Goal: Task Accomplishment & Management: Manage account settings

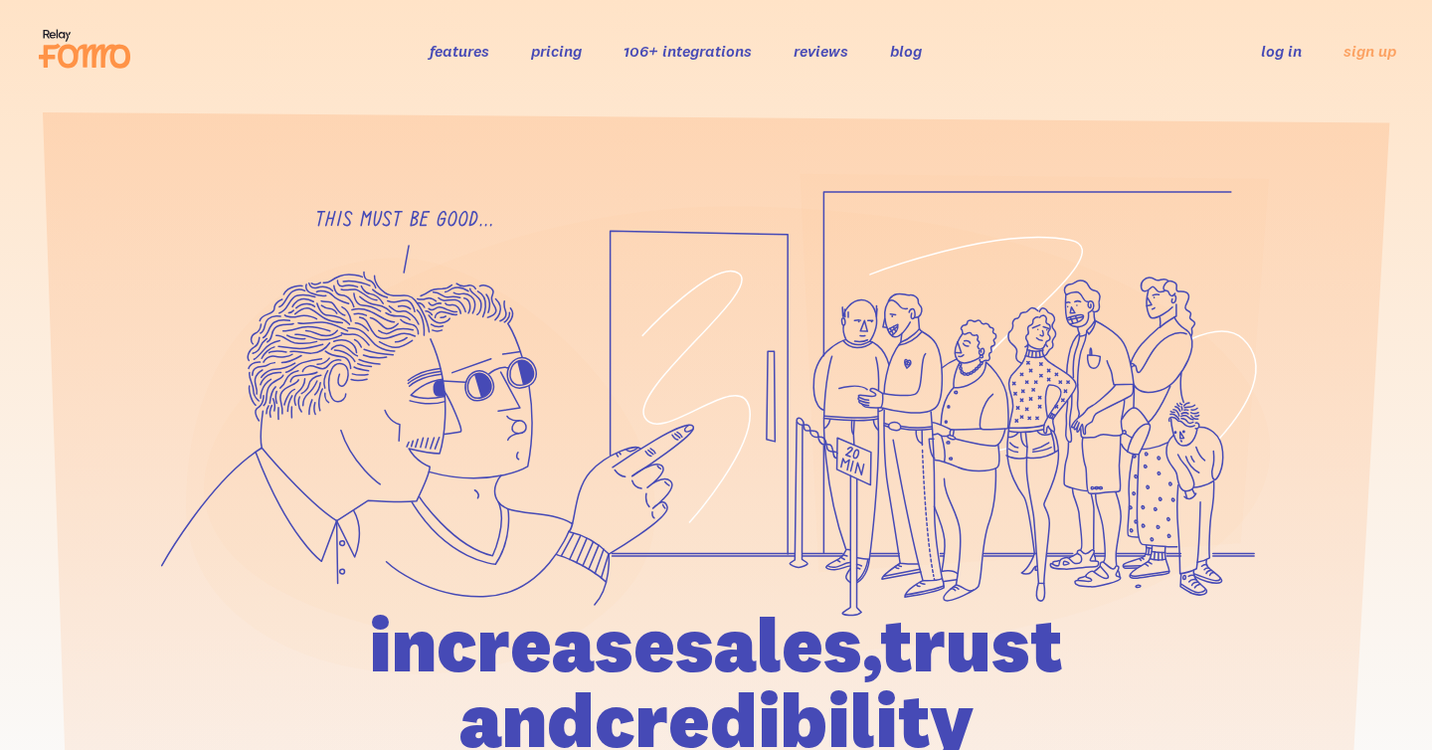
click at [1278, 59] on link "log in" at bounding box center [1281, 51] width 41 height 20
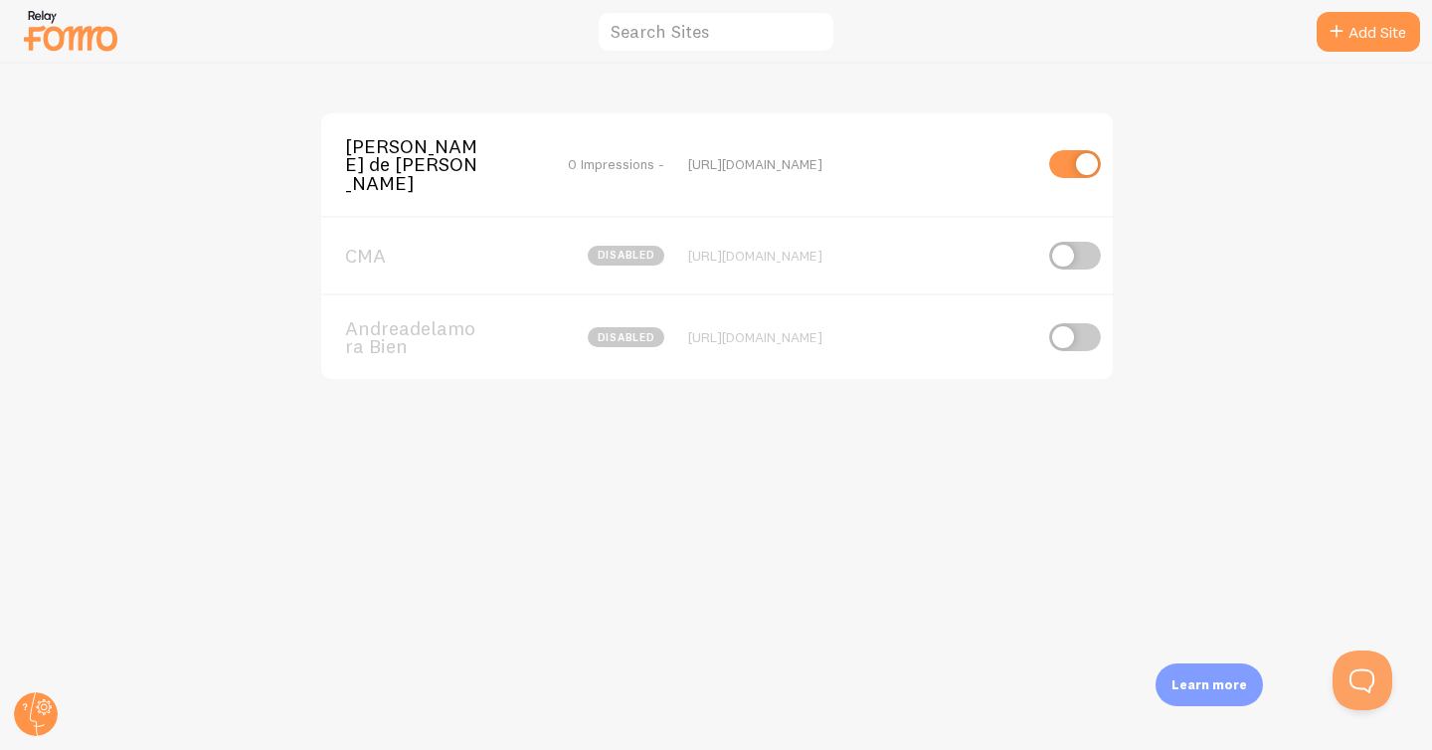
click at [69, 13] on img at bounding box center [70, 30] width 99 height 51
click at [33, 697] on icon at bounding box center [37, 714] width 15 height 44
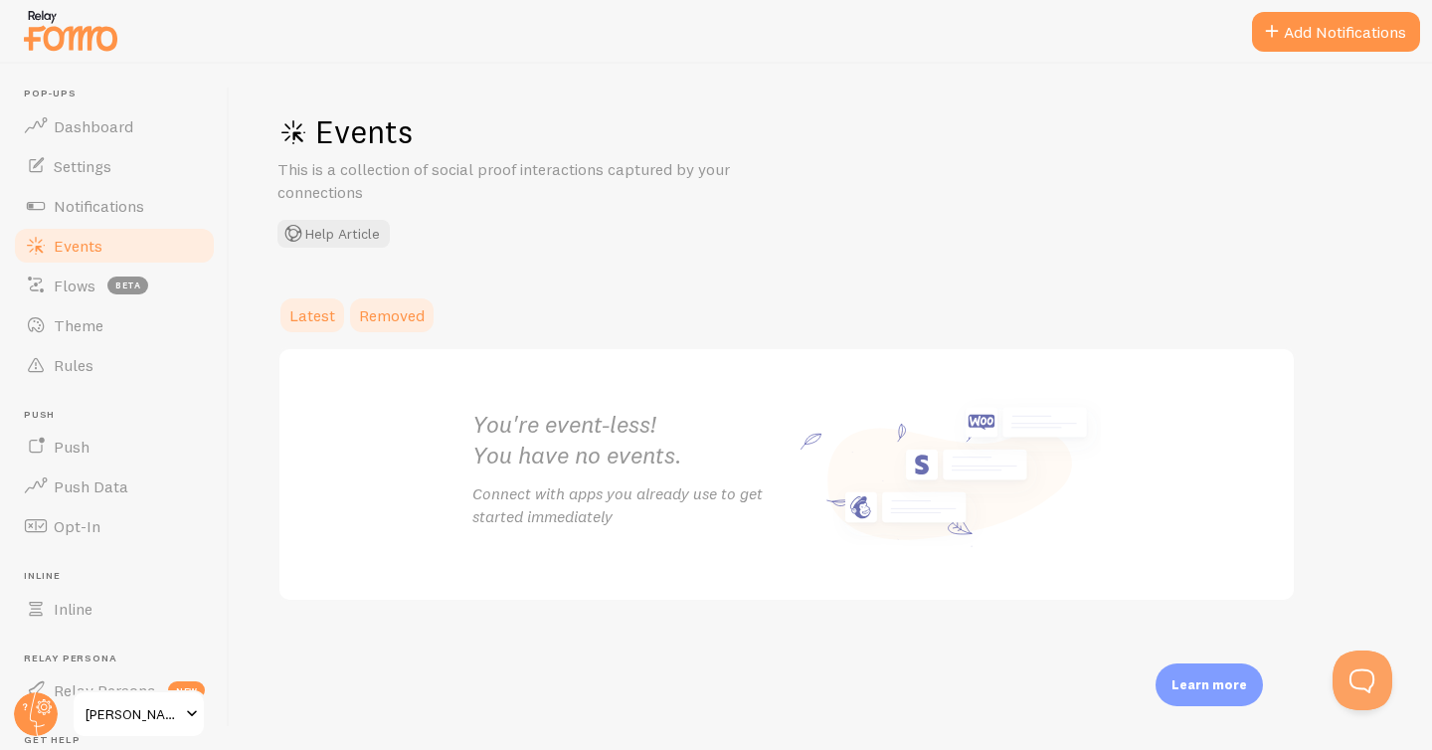
click at [387, 318] on span "Removed" at bounding box center [392, 315] width 66 height 20
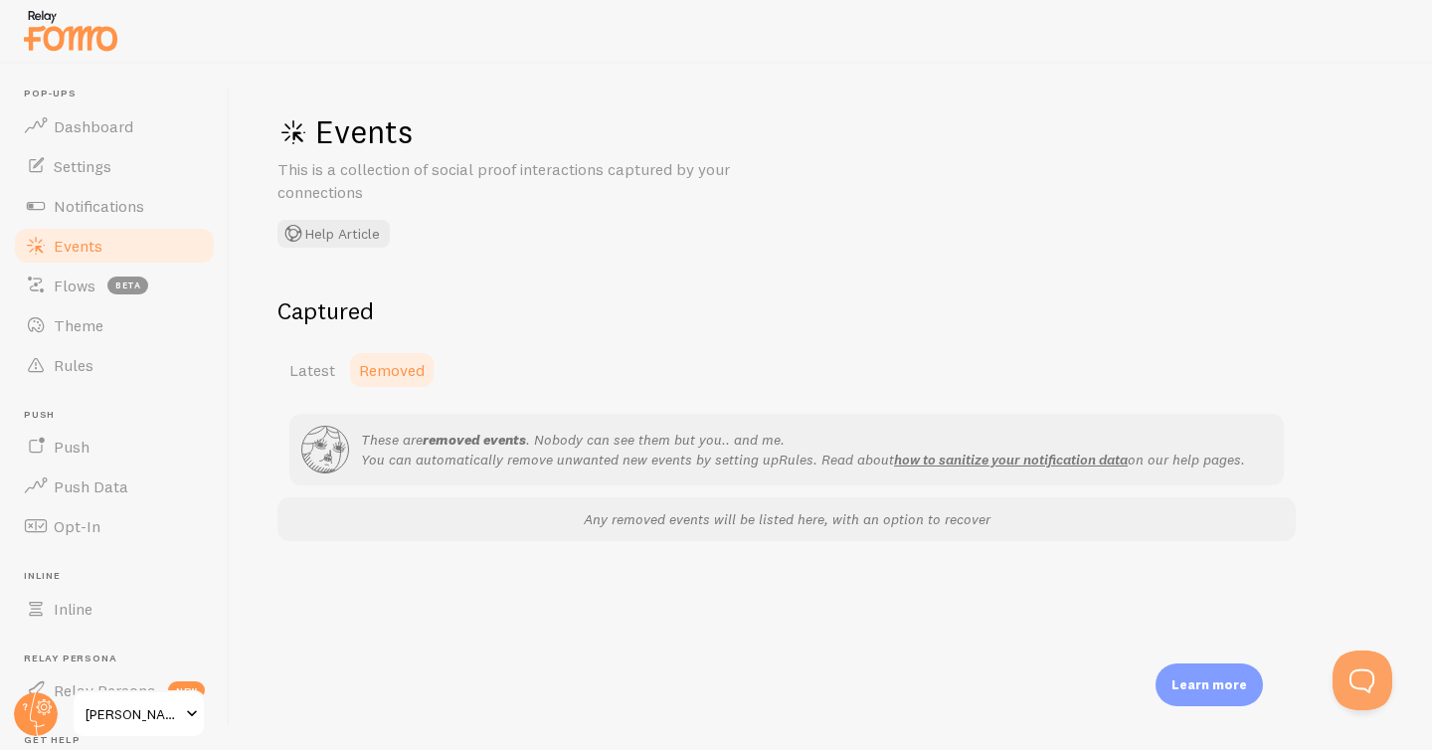
click at [379, 365] on span "Removed" at bounding box center [392, 370] width 66 height 20
click at [317, 365] on span "Latest" at bounding box center [312, 370] width 46 height 20
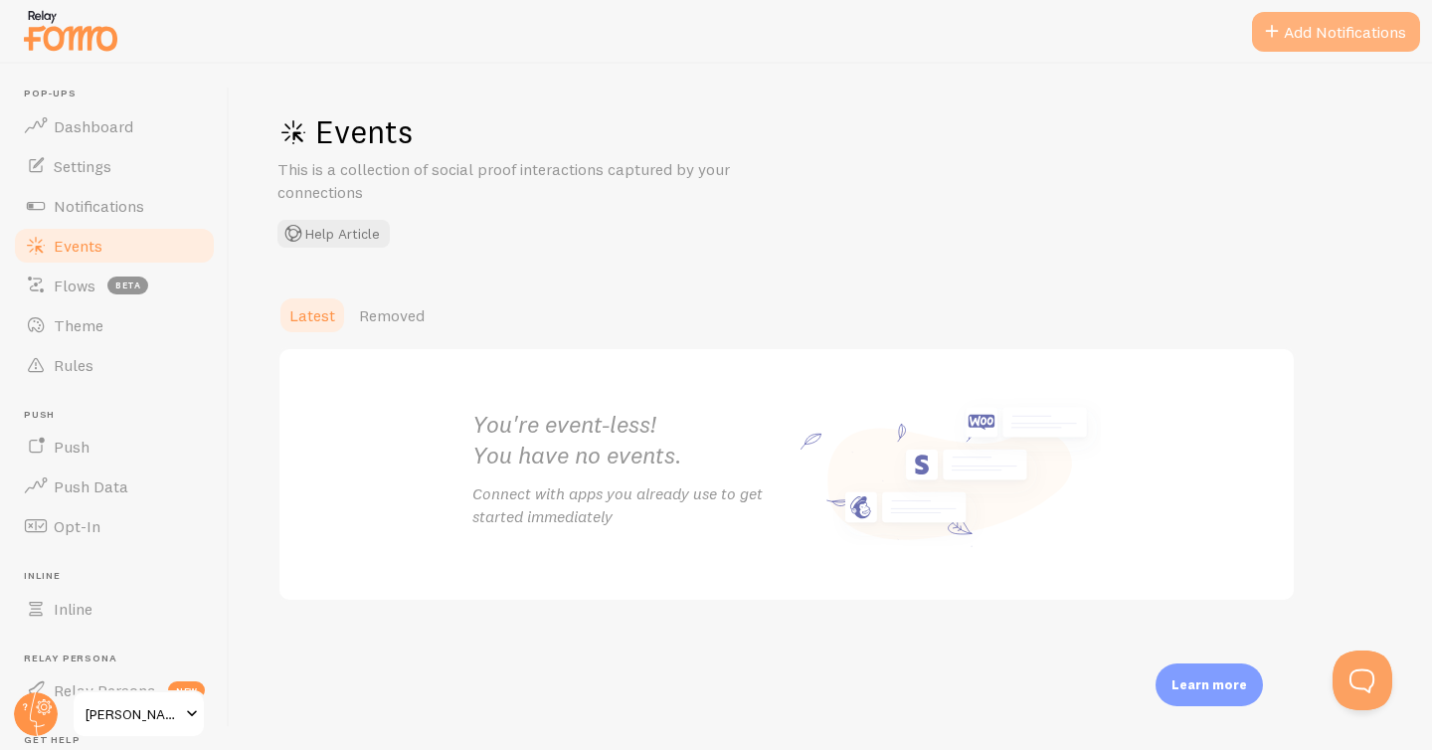
click at [1295, 34] on button "Add Notifications" at bounding box center [1336, 32] width 168 height 40
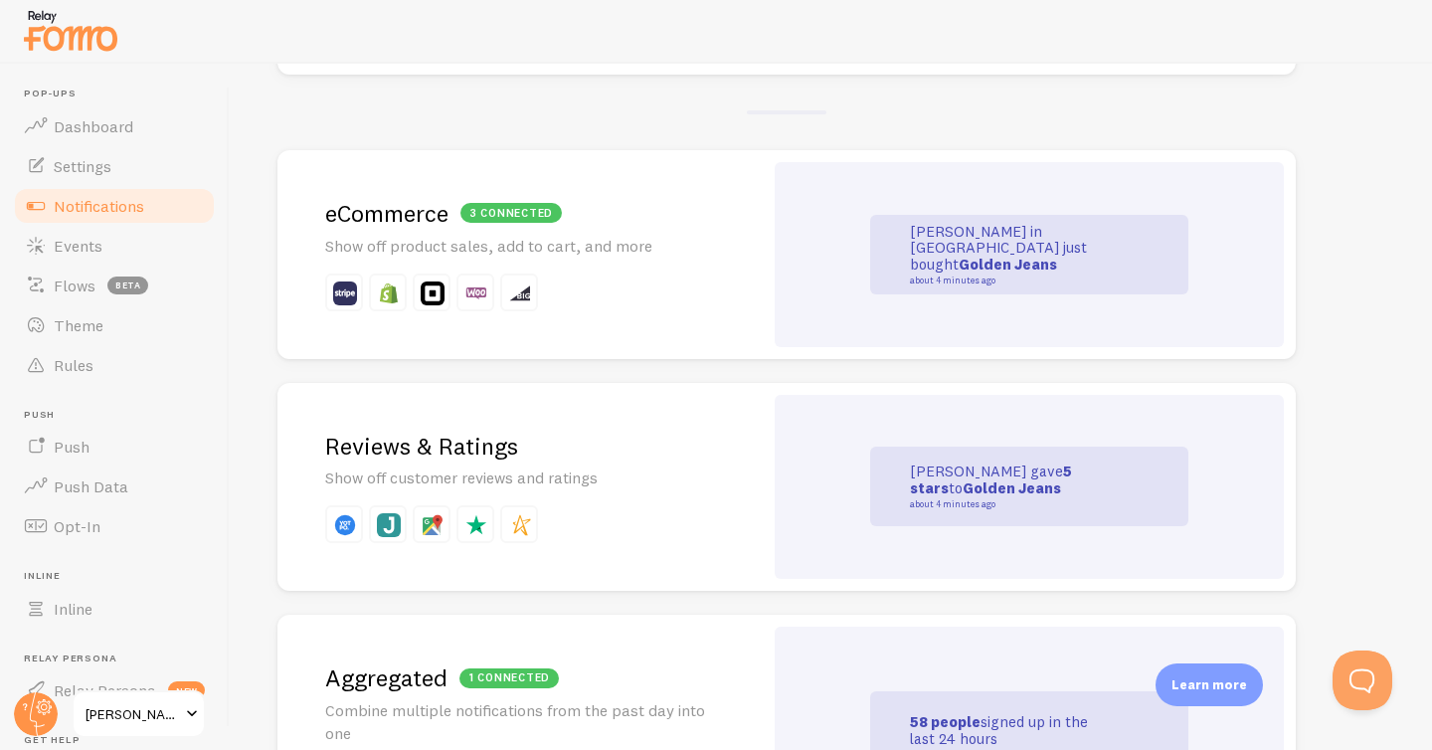
scroll to position [432, 0]
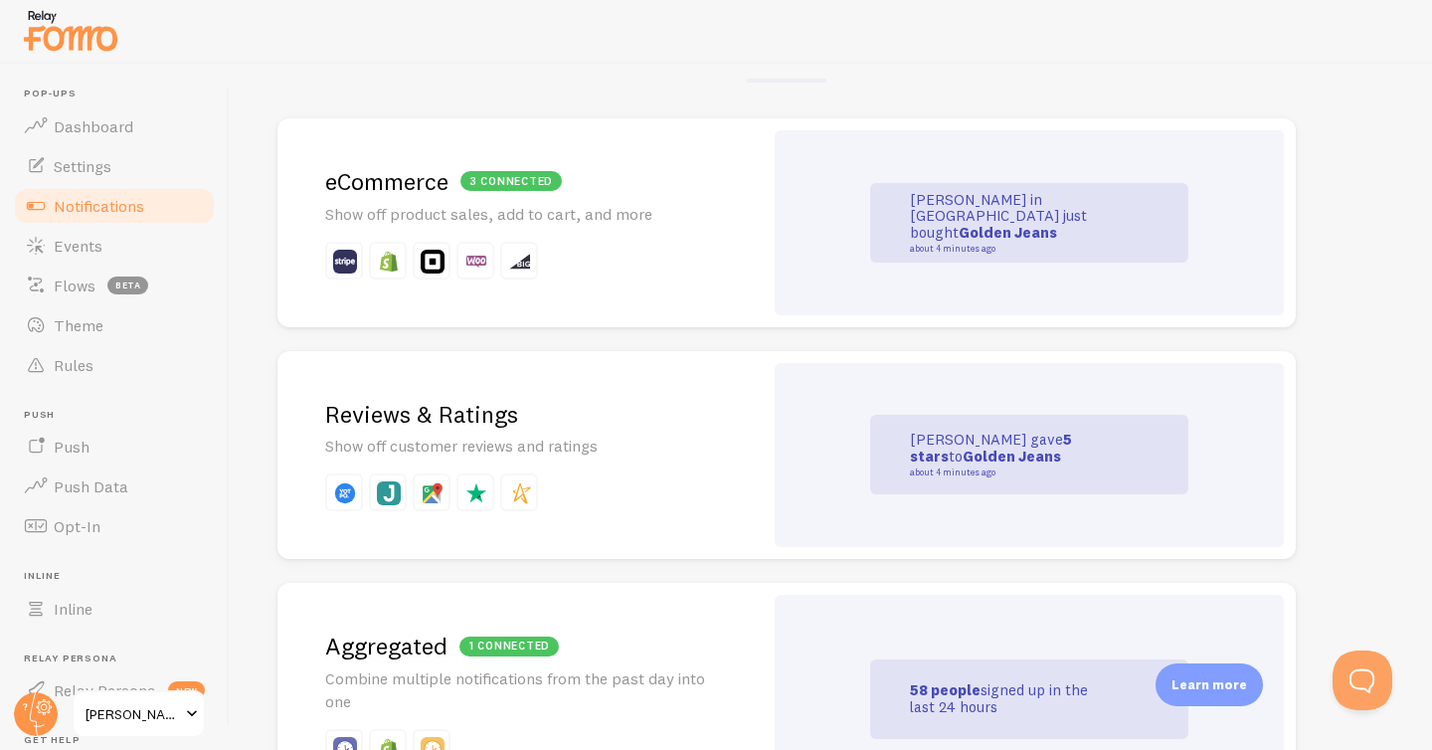
click at [505, 185] on div "3 connected" at bounding box center [510, 181] width 101 height 20
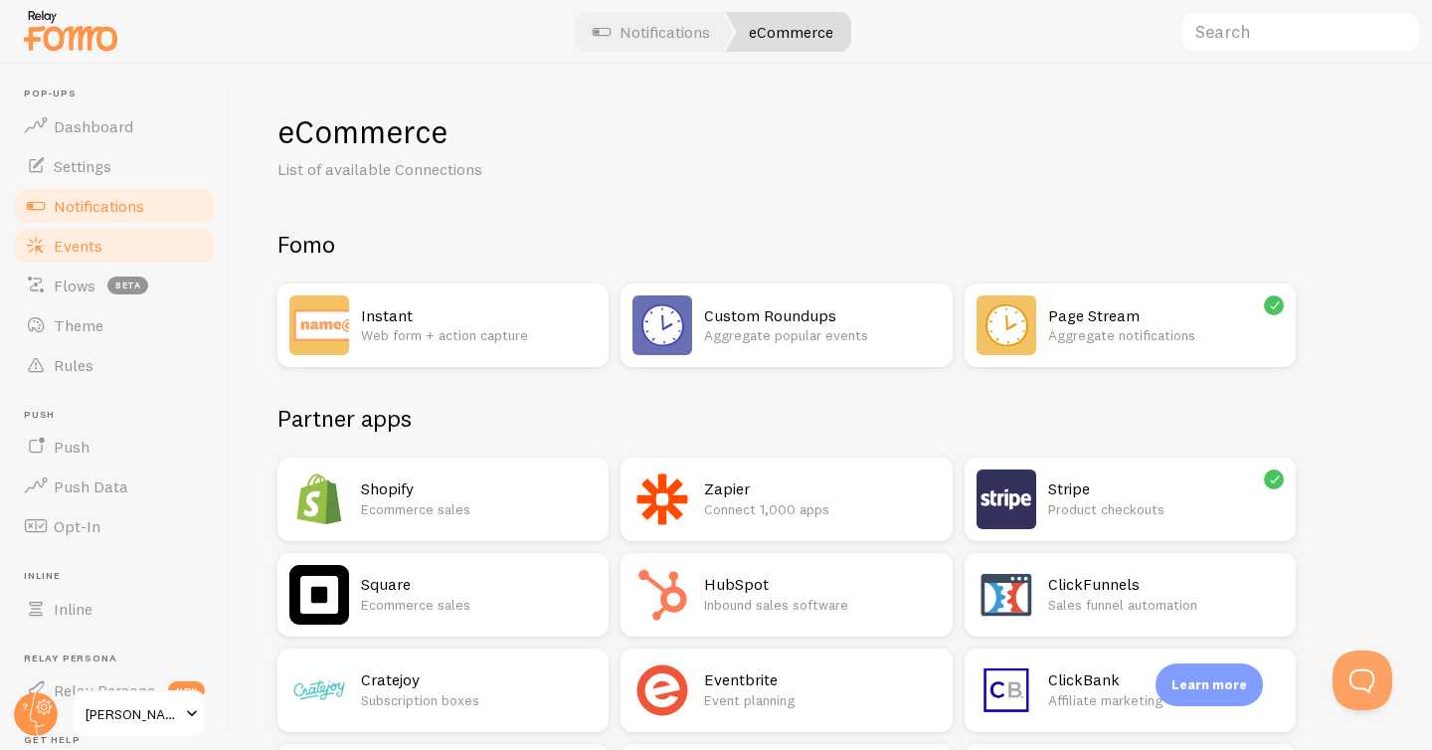
click at [76, 250] on span "Events" at bounding box center [78, 246] width 49 height 20
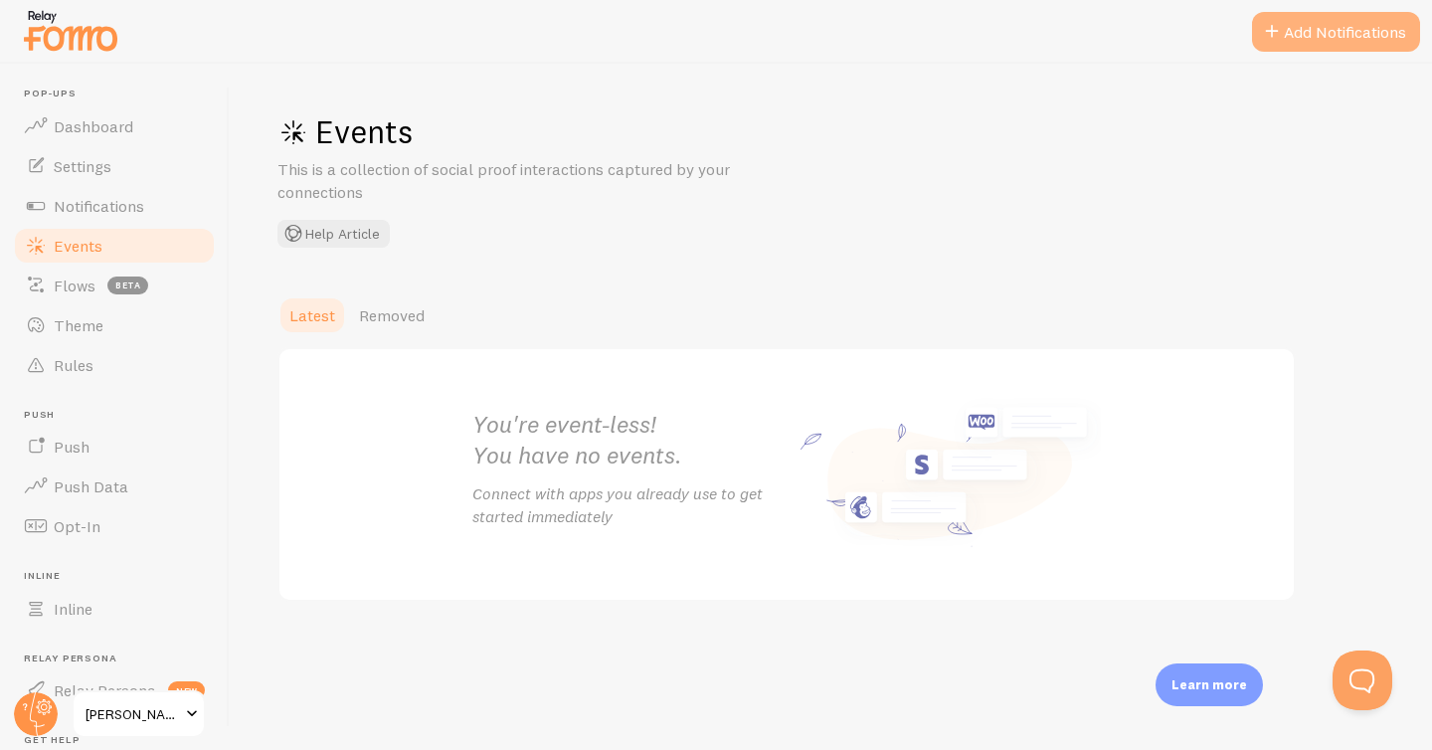
click at [1296, 34] on button "Add Notifications" at bounding box center [1336, 32] width 168 height 40
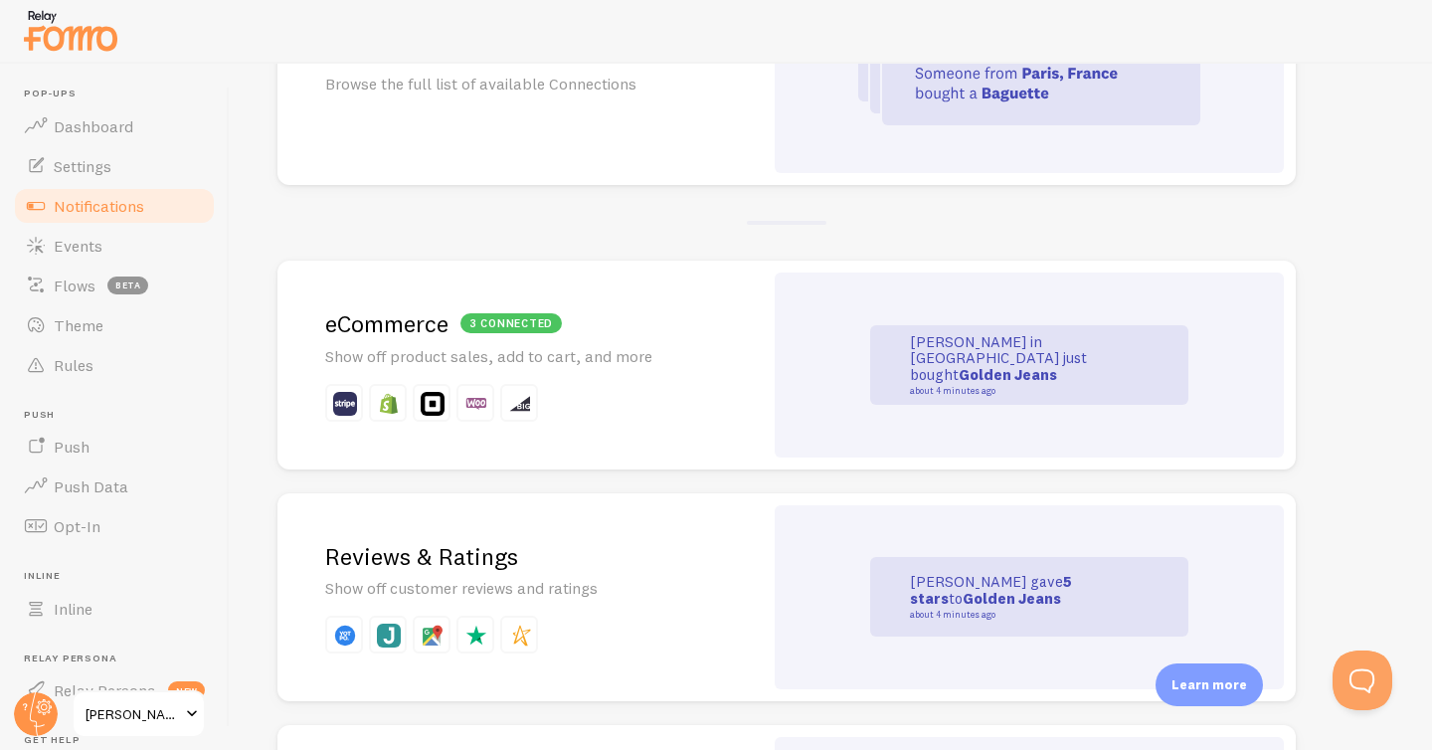
scroll to position [294, 0]
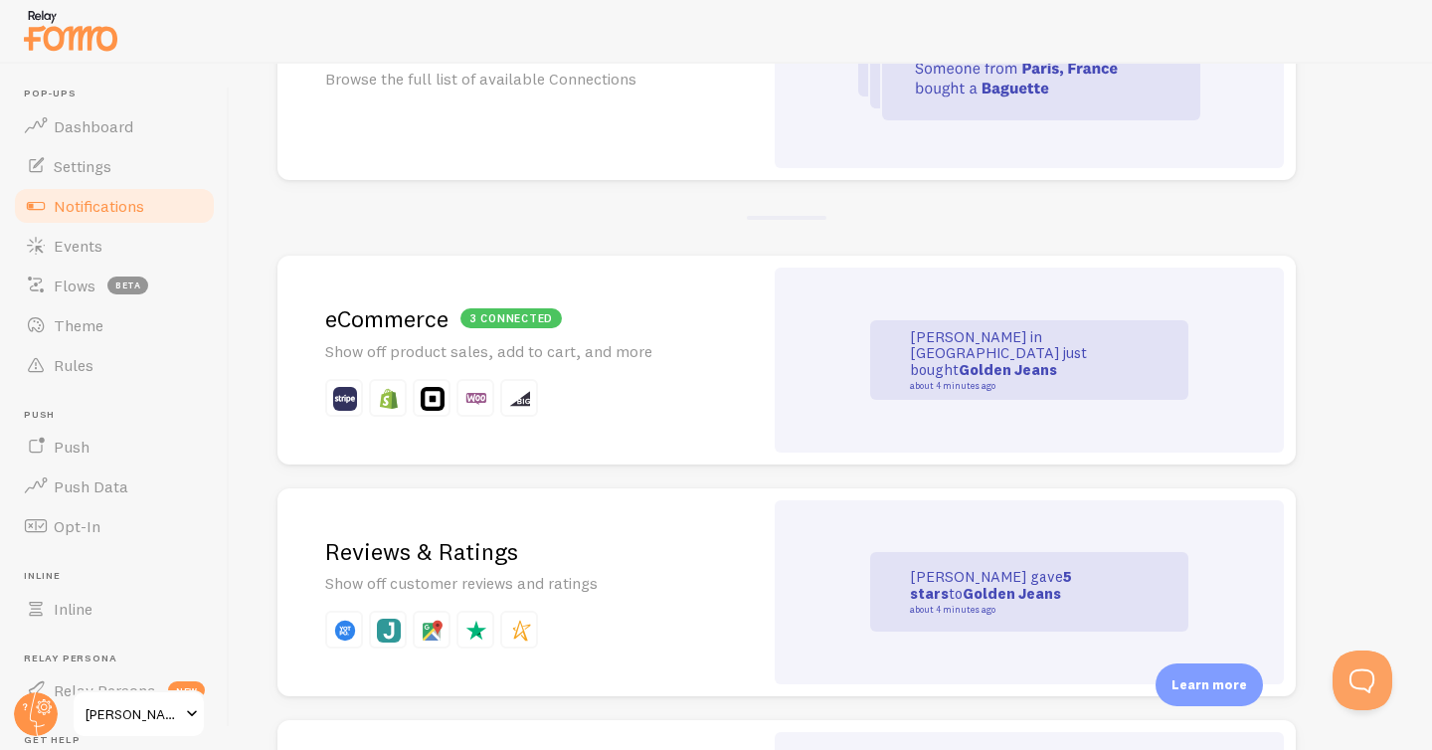
click at [690, 360] on p "Show off product sales, add to cart, and more" at bounding box center [520, 351] width 390 height 23
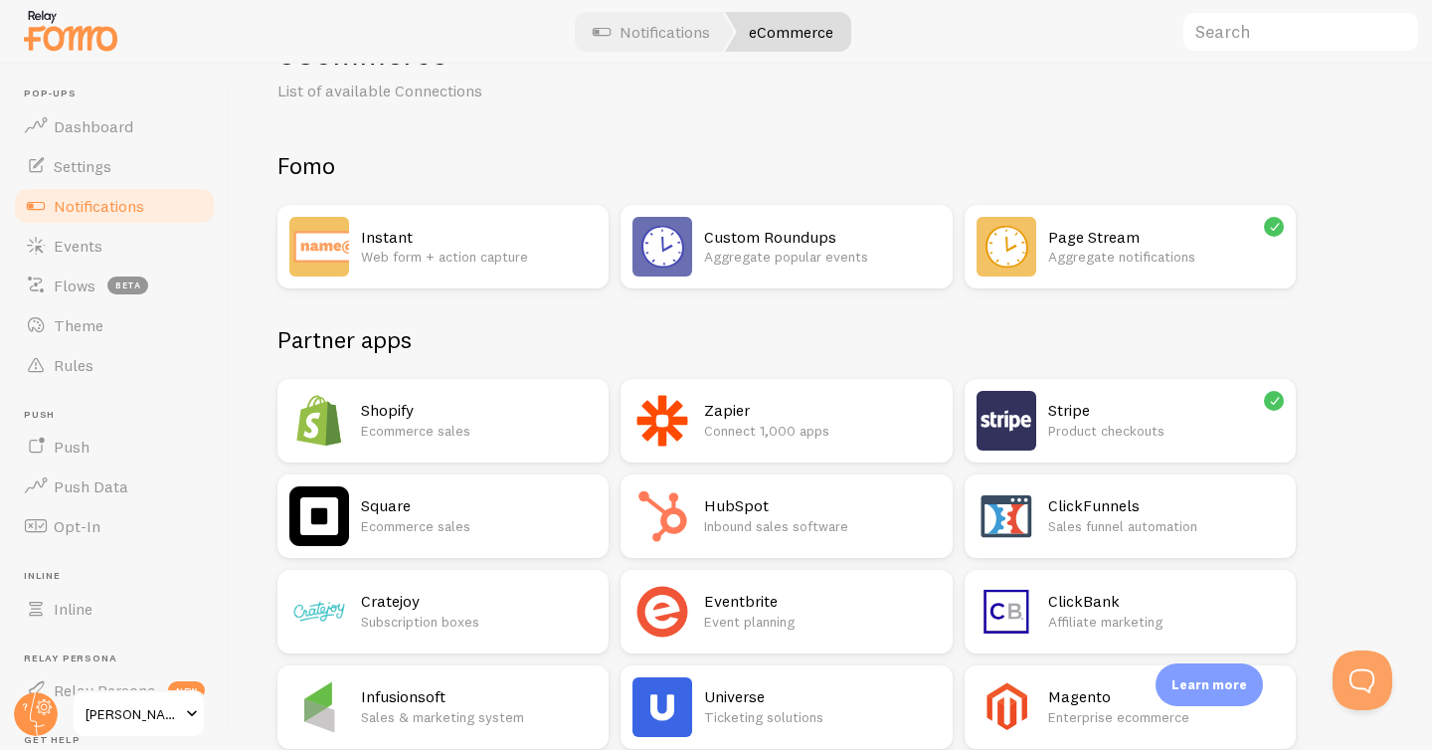
scroll to position [1301, 0]
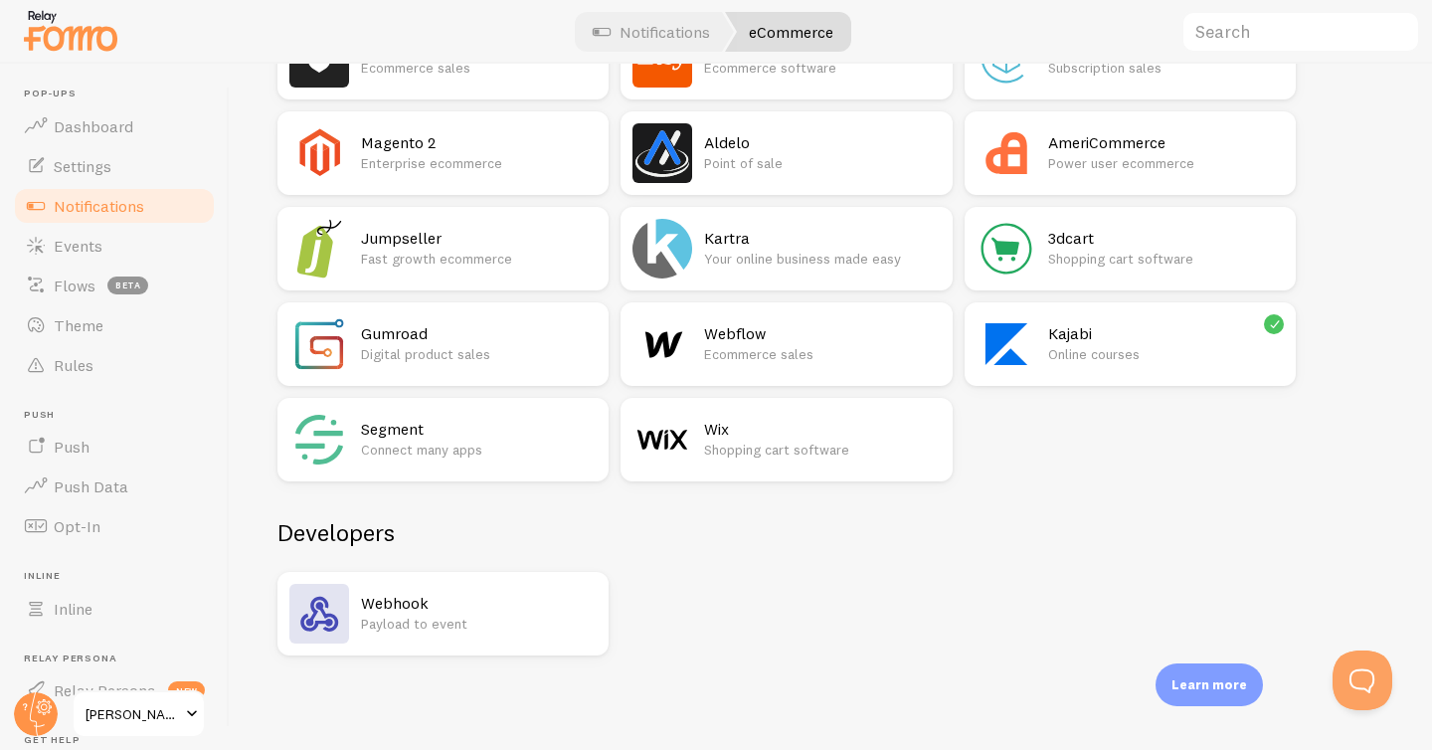
click at [1218, 688] on p "Learn more" at bounding box center [1210, 684] width 76 height 19
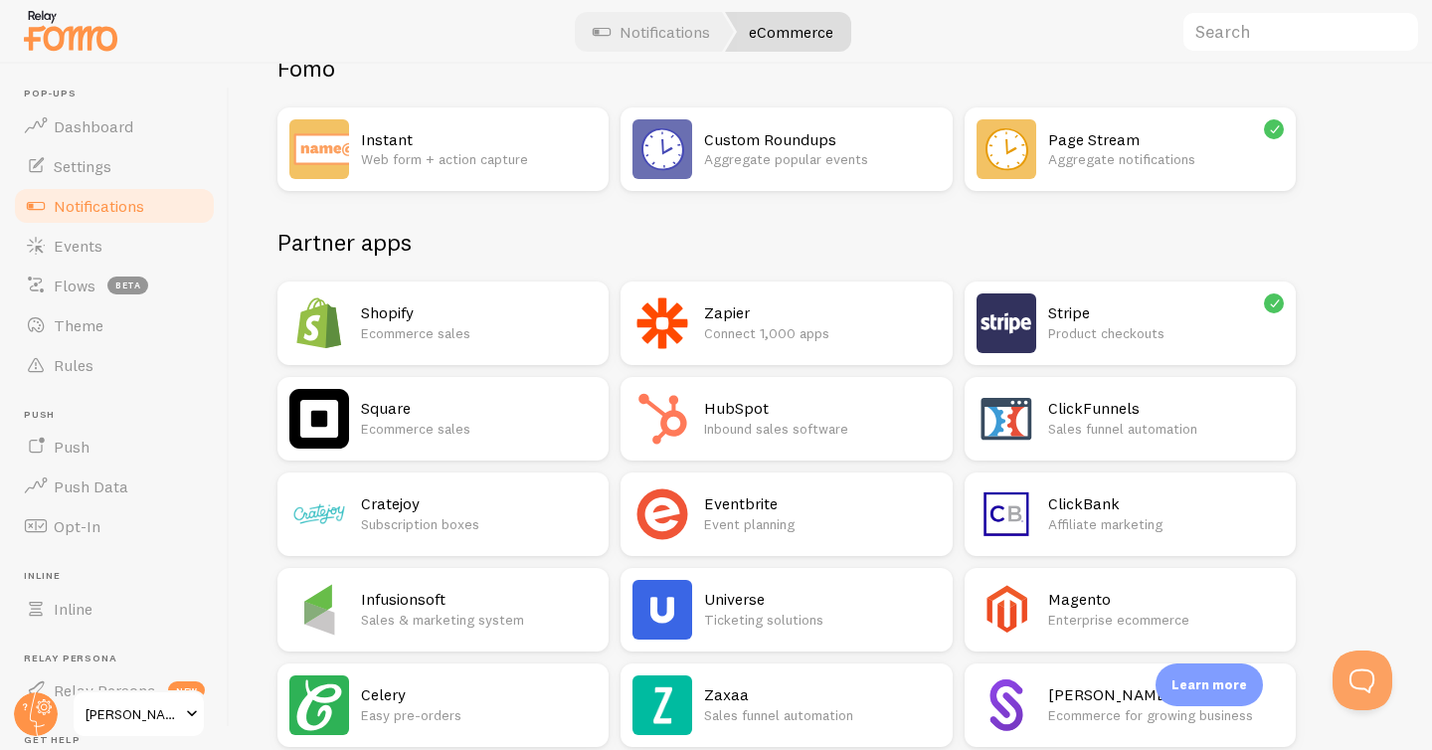
scroll to position [0, 0]
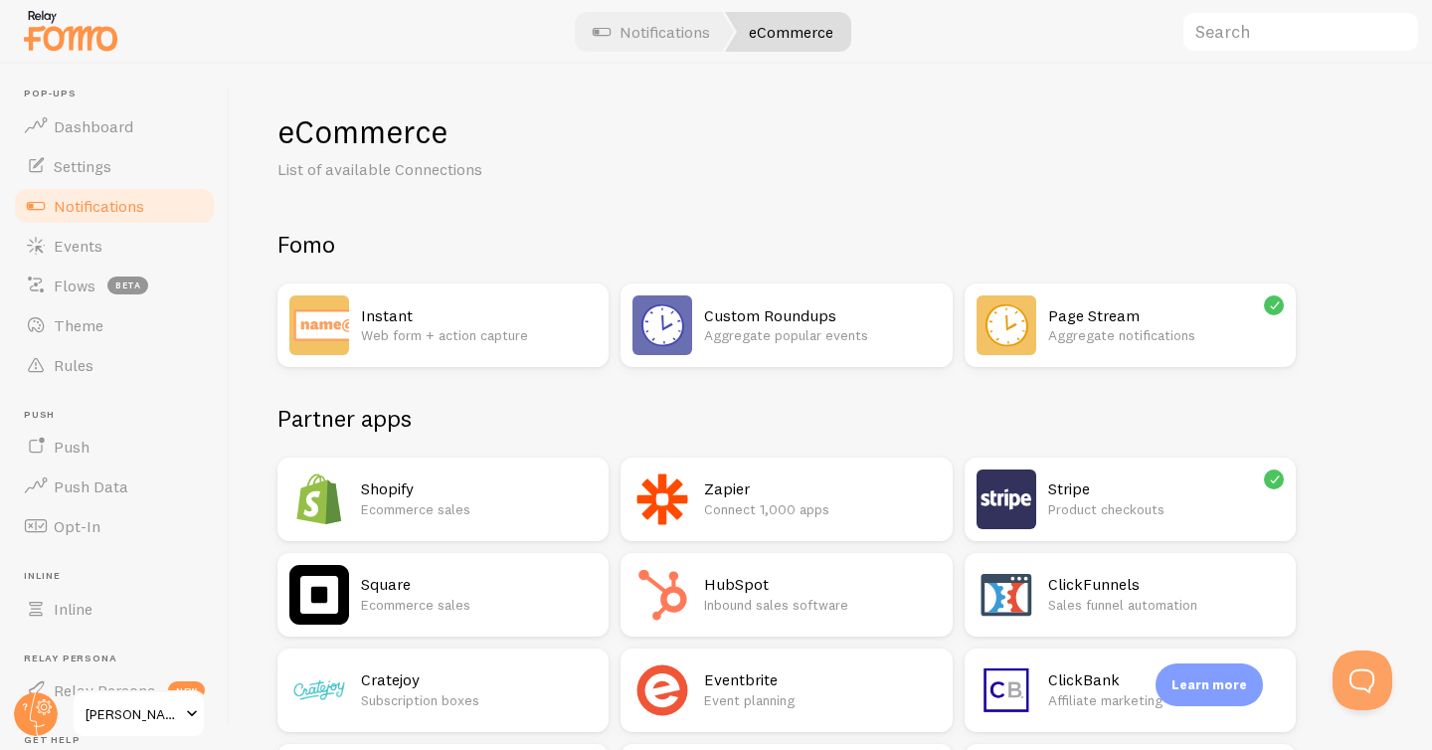
click at [763, 34] on div "eCommerce" at bounding box center [788, 32] width 126 height 40
click at [787, 33] on div "eCommerce" at bounding box center [788, 32] width 126 height 40
click at [657, 22] on link "Notifications" at bounding box center [651, 32] width 165 height 40
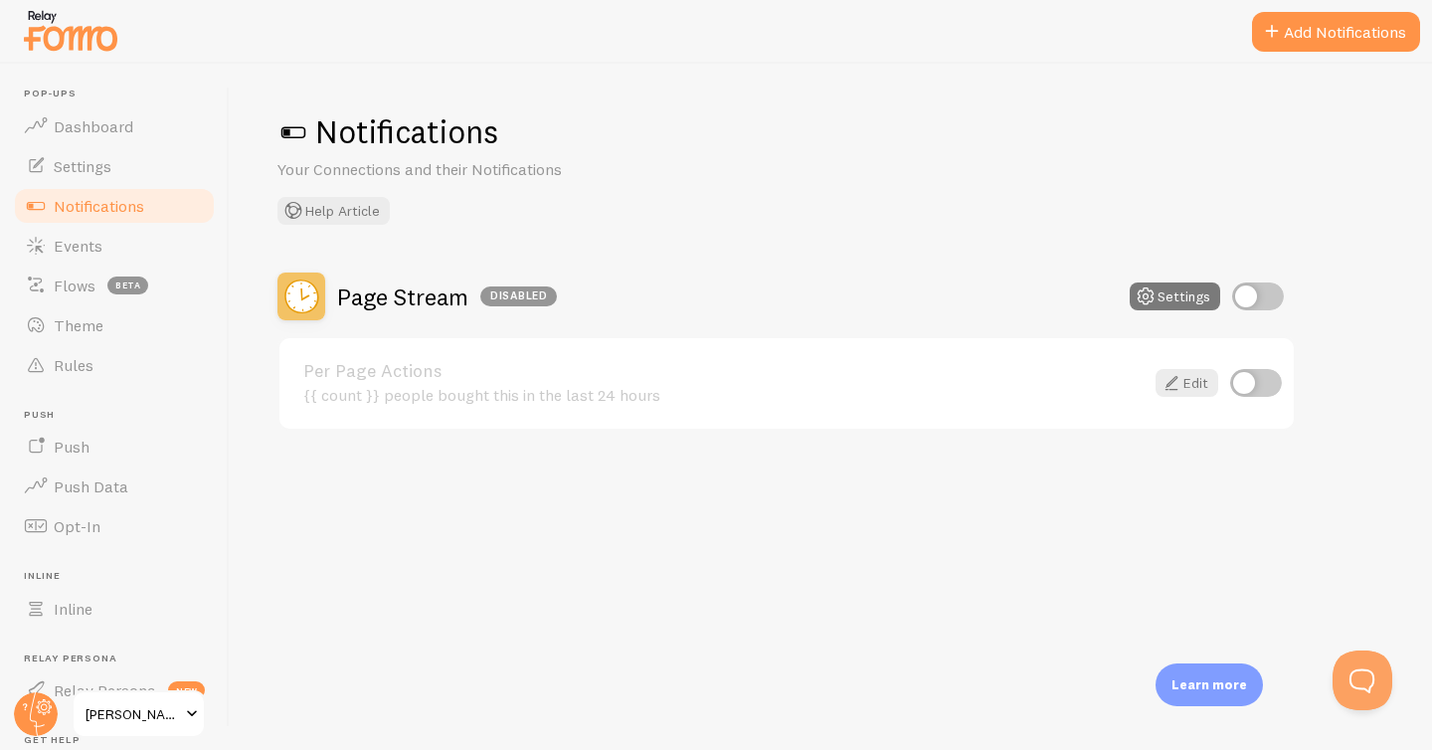
click at [1167, 292] on button "Settings" at bounding box center [1175, 296] width 91 height 28
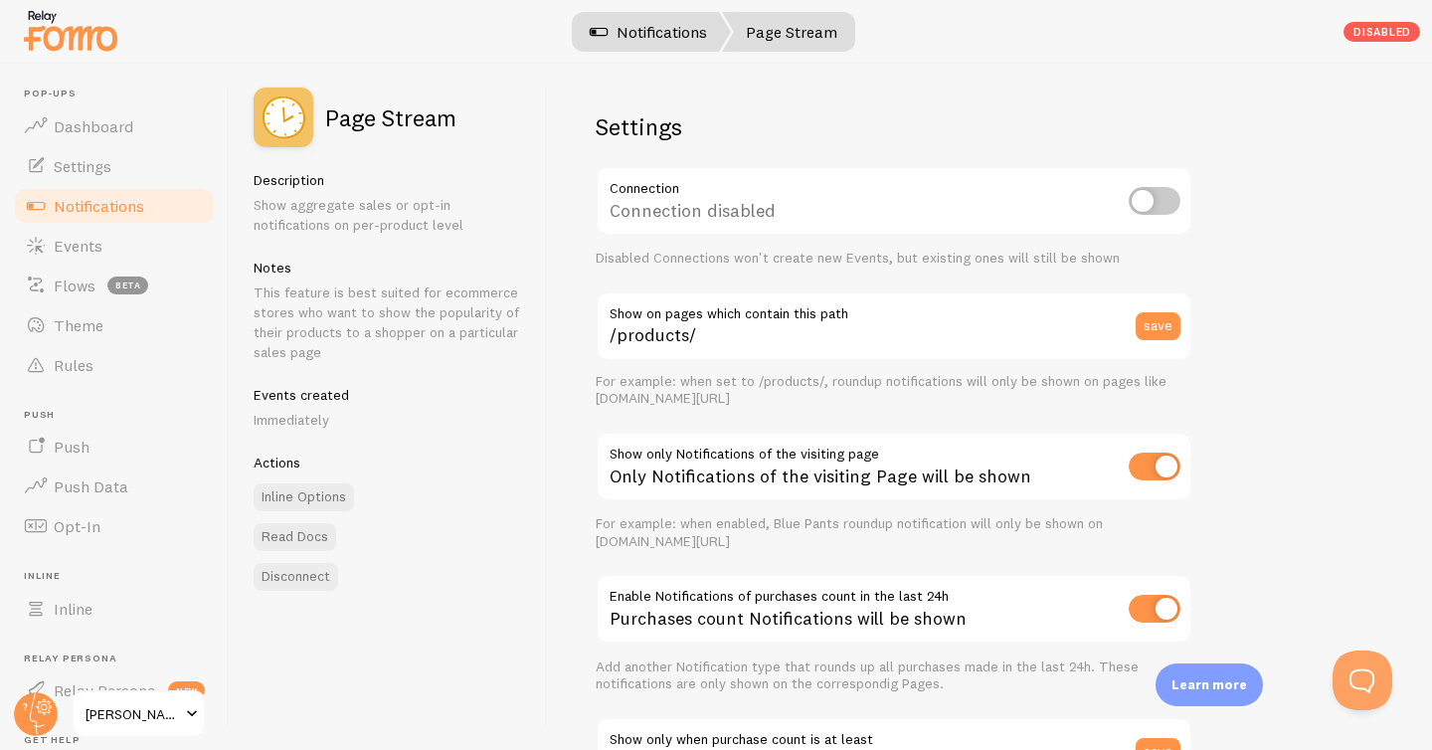
click at [652, 33] on link "Notifications" at bounding box center [648, 32] width 165 height 40
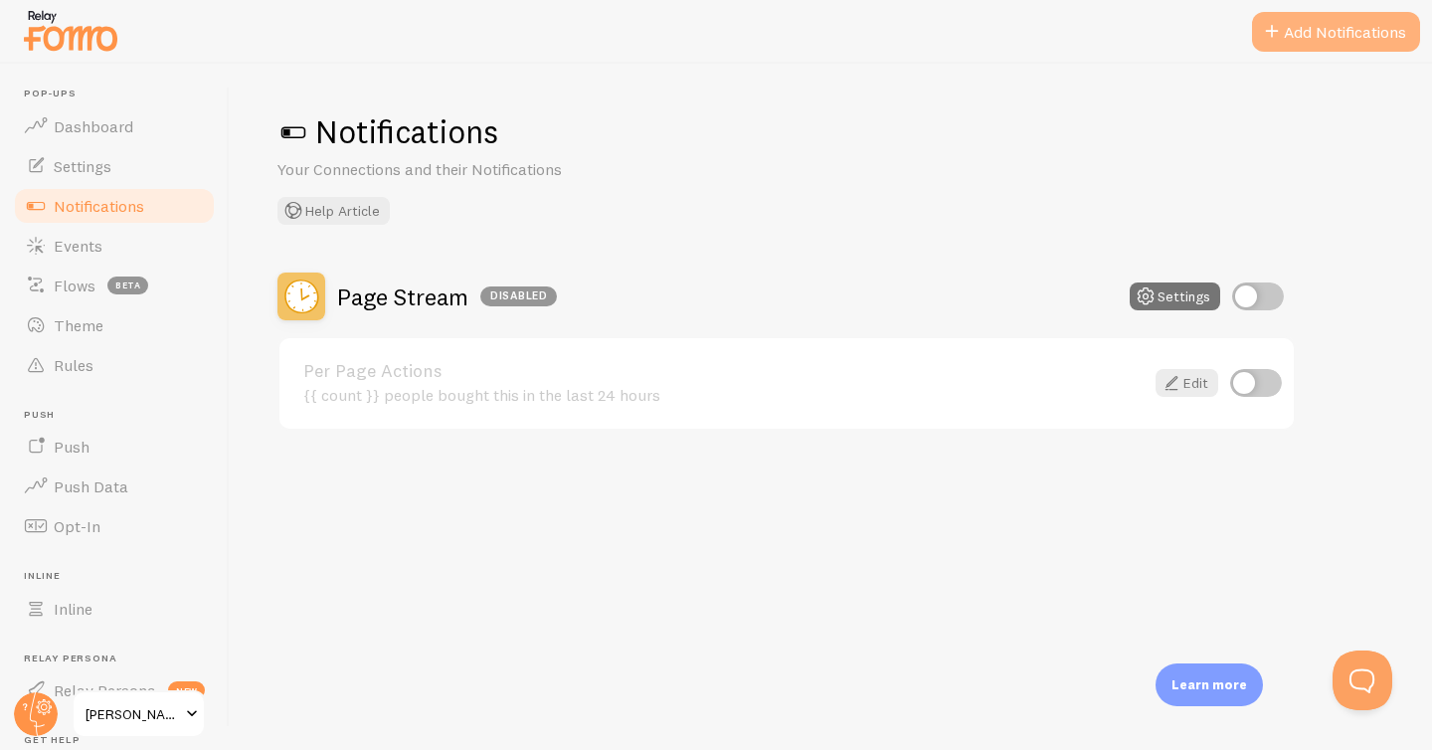
click at [1342, 30] on button "Add Notifications" at bounding box center [1336, 32] width 168 height 40
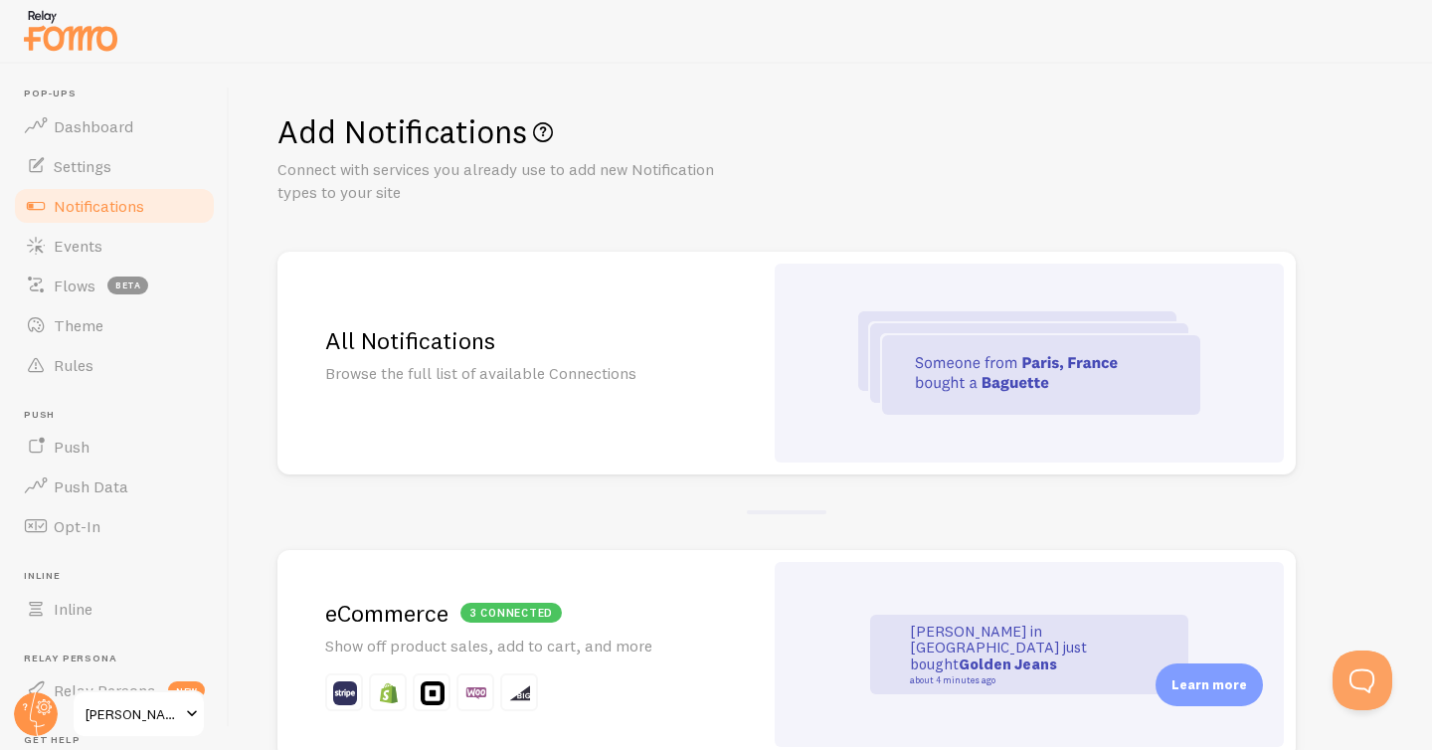
click at [955, 642] on p "[PERSON_NAME] in [GEOGRAPHIC_DATA] just bought Golden Jeans about 4 minutes ago" at bounding box center [1009, 655] width 199 height 62
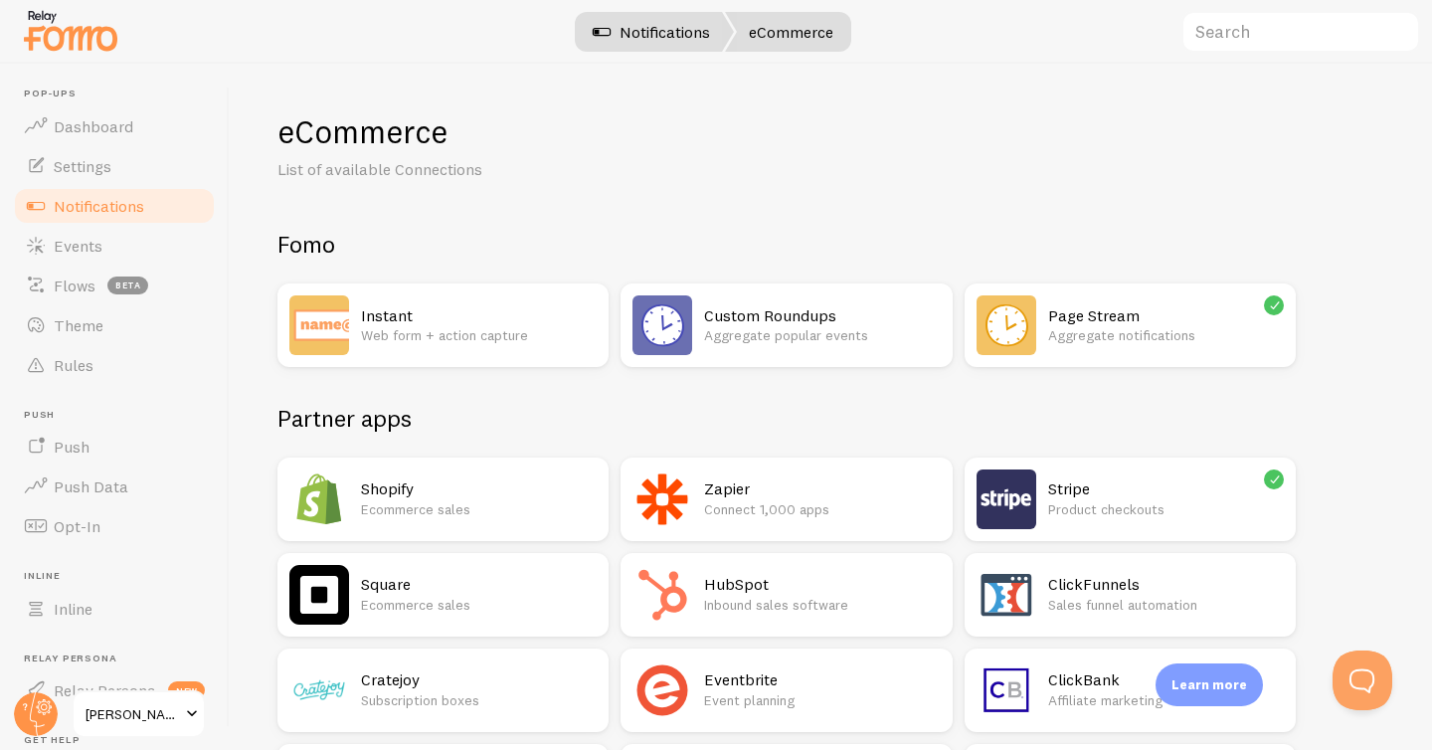
click at [658, 38] on link "Notifications" at bounding box center [651, 32] width 165 height 40
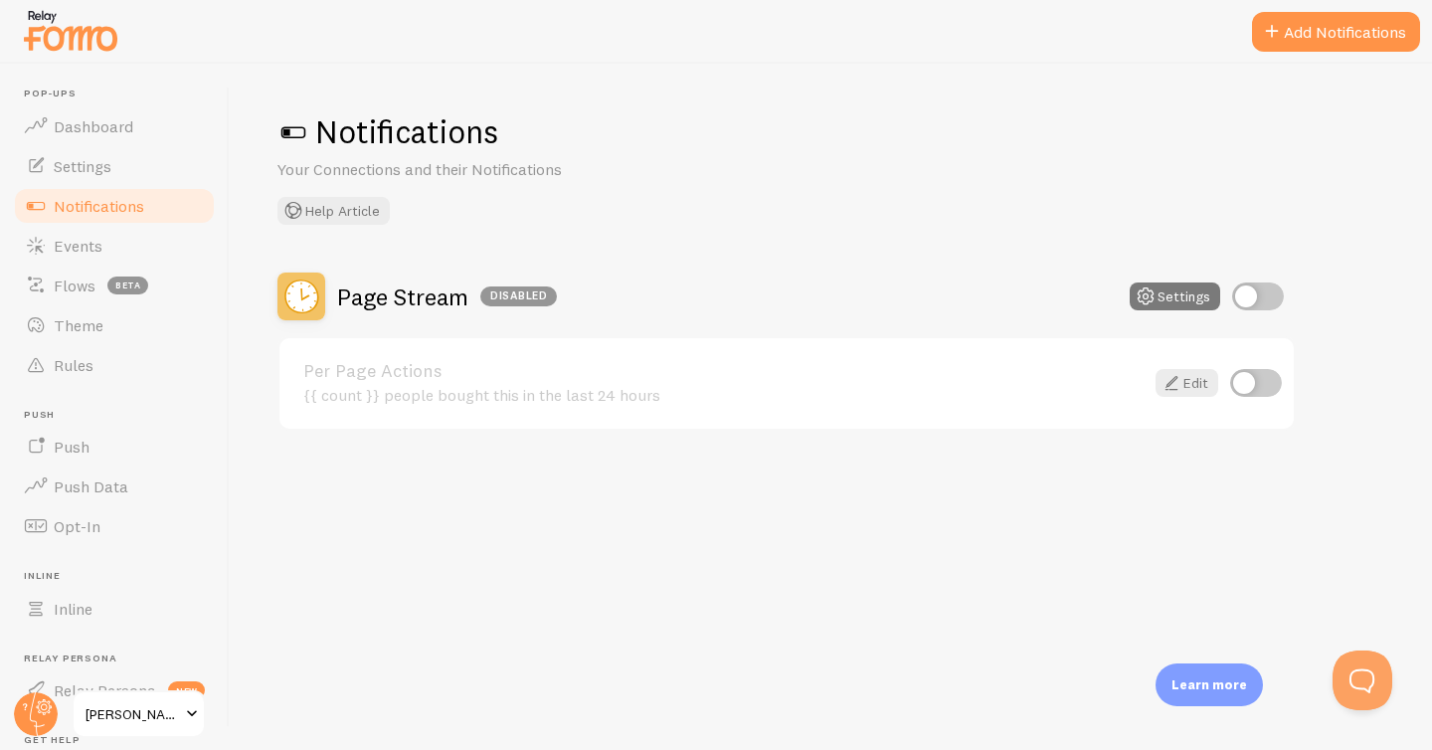
click at [1156, 290] on icon at bounding box center [1146, 296] width 24 height 24
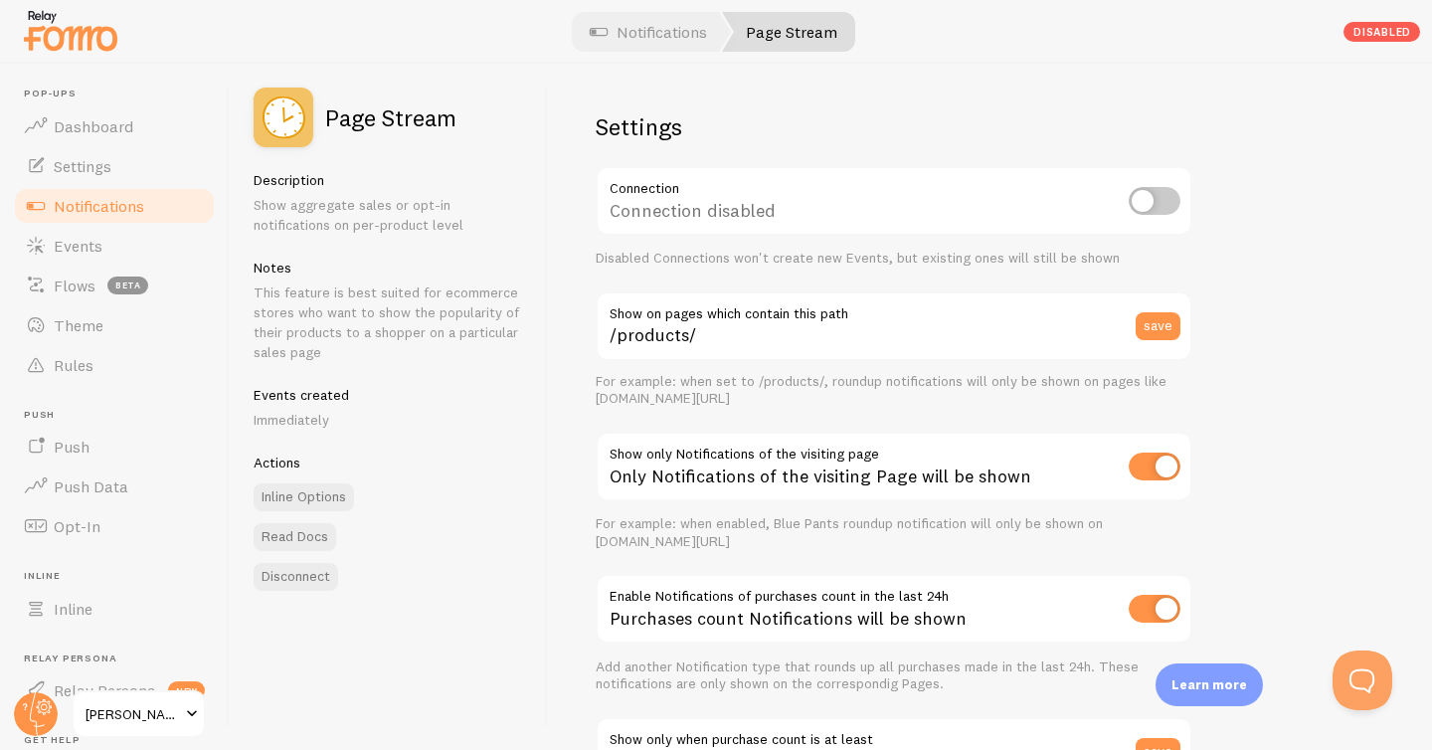
click at [1159, 198] on input "checkbox" at bounding box center [1155, 201] width 52 height 28
checkbox input "true"
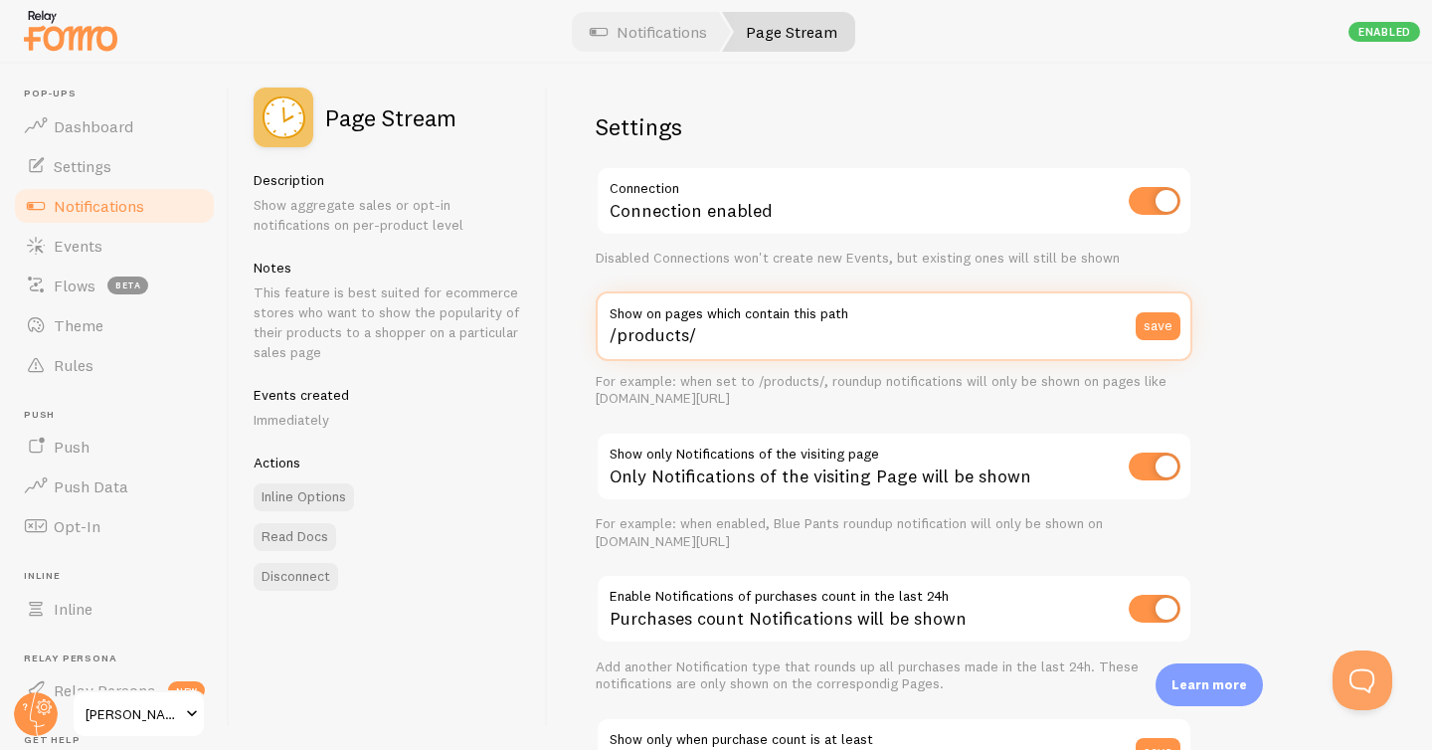
click at [792, 336] on input "/products/" at bounding box center [894, 326] width 597 height 70
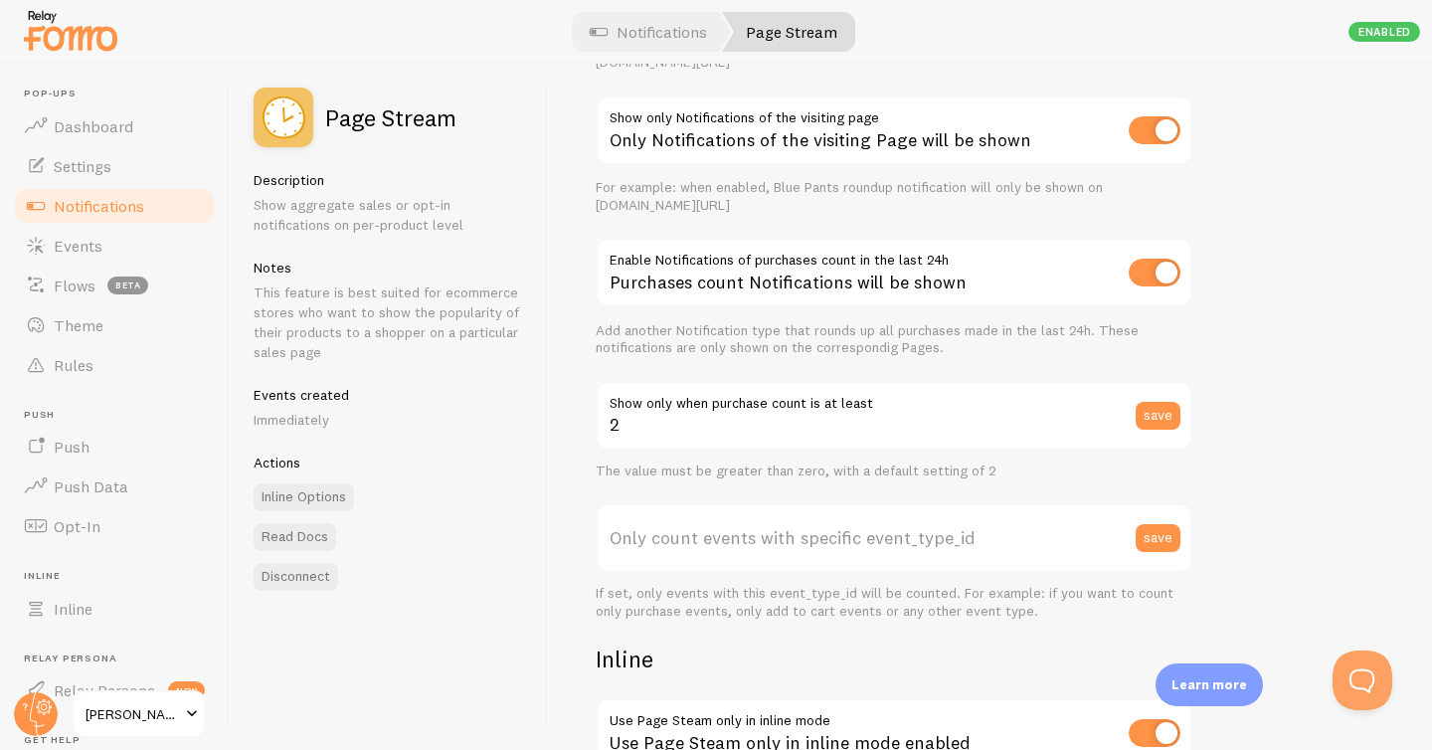
scroll to position [736, 0]
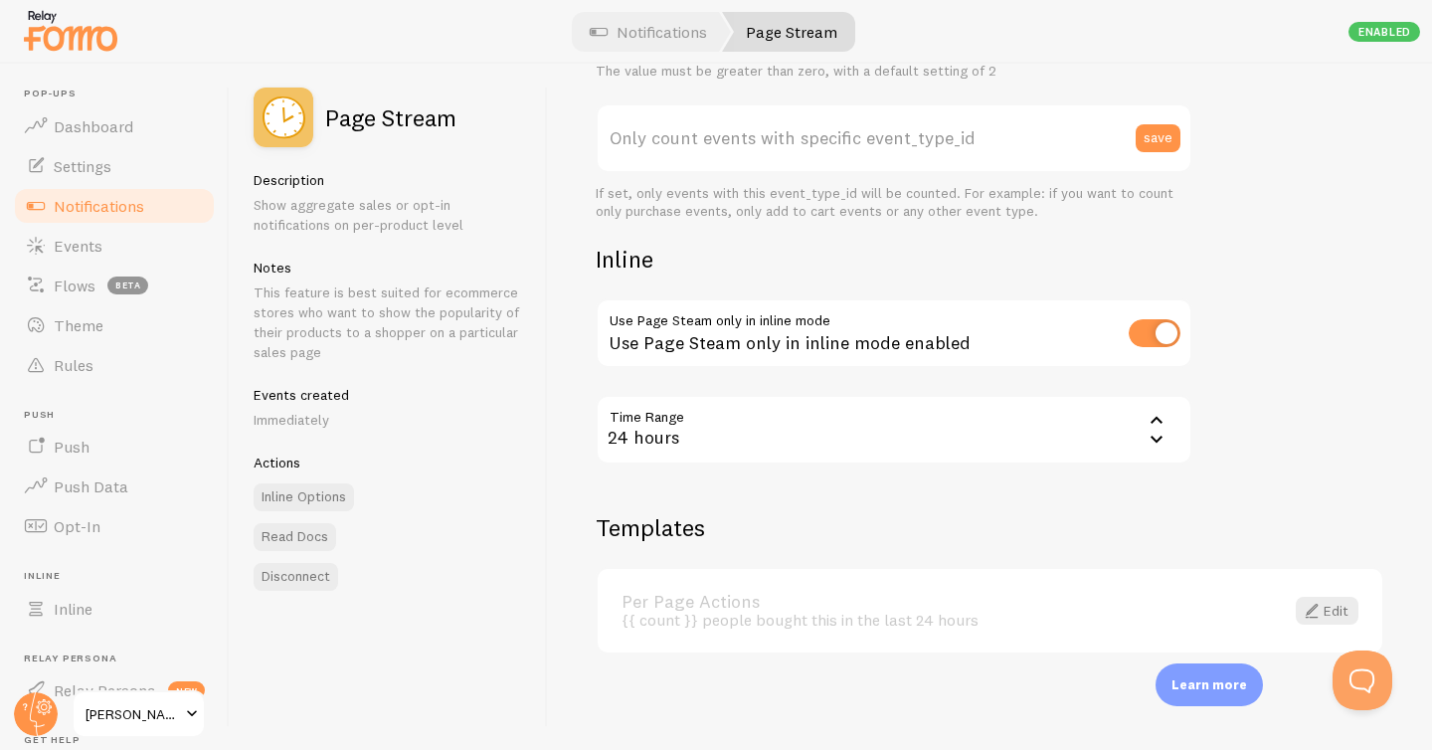
click at [781, 432] on div "24 hours" at bounding box center [894, 430] width 597 height 70
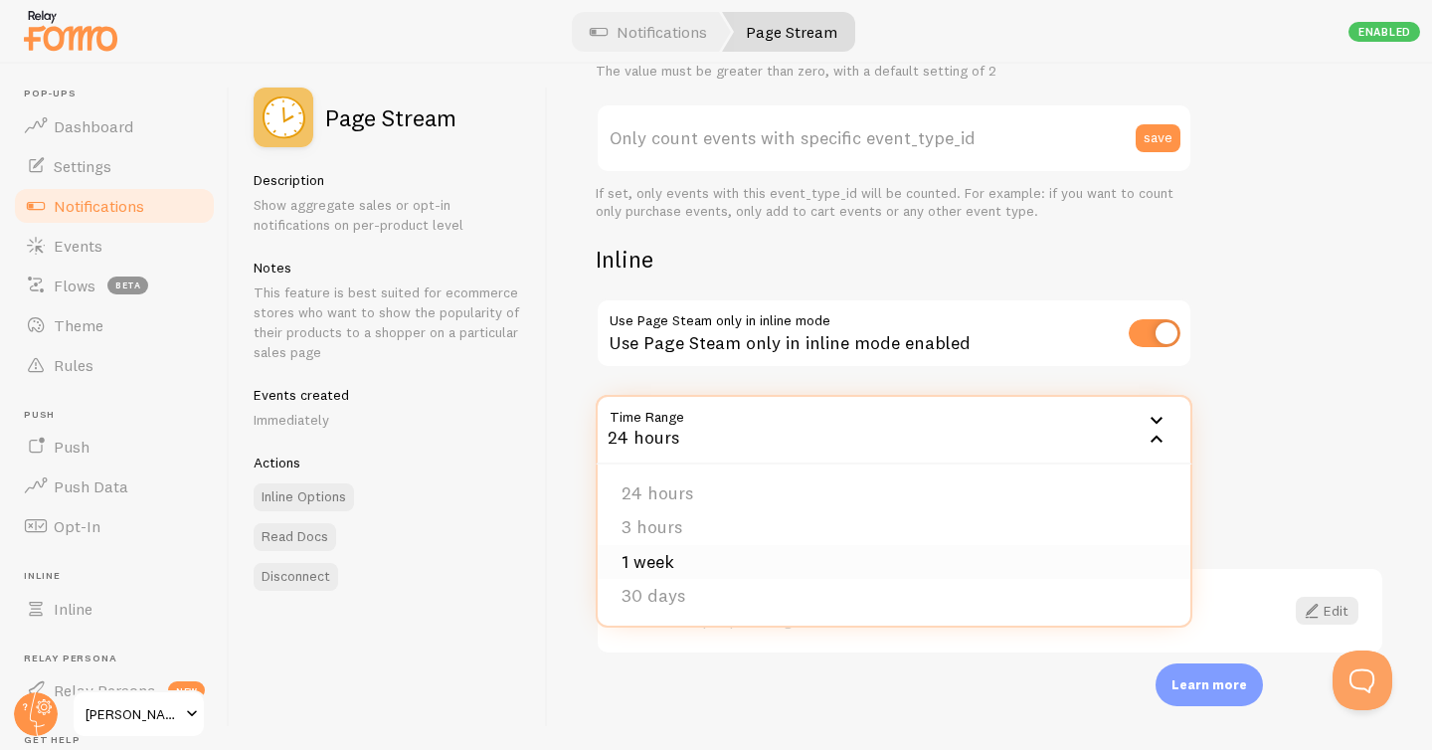
click at [648, 565] on li "1 week" at bounding box center [894, 562] width 593 height 35
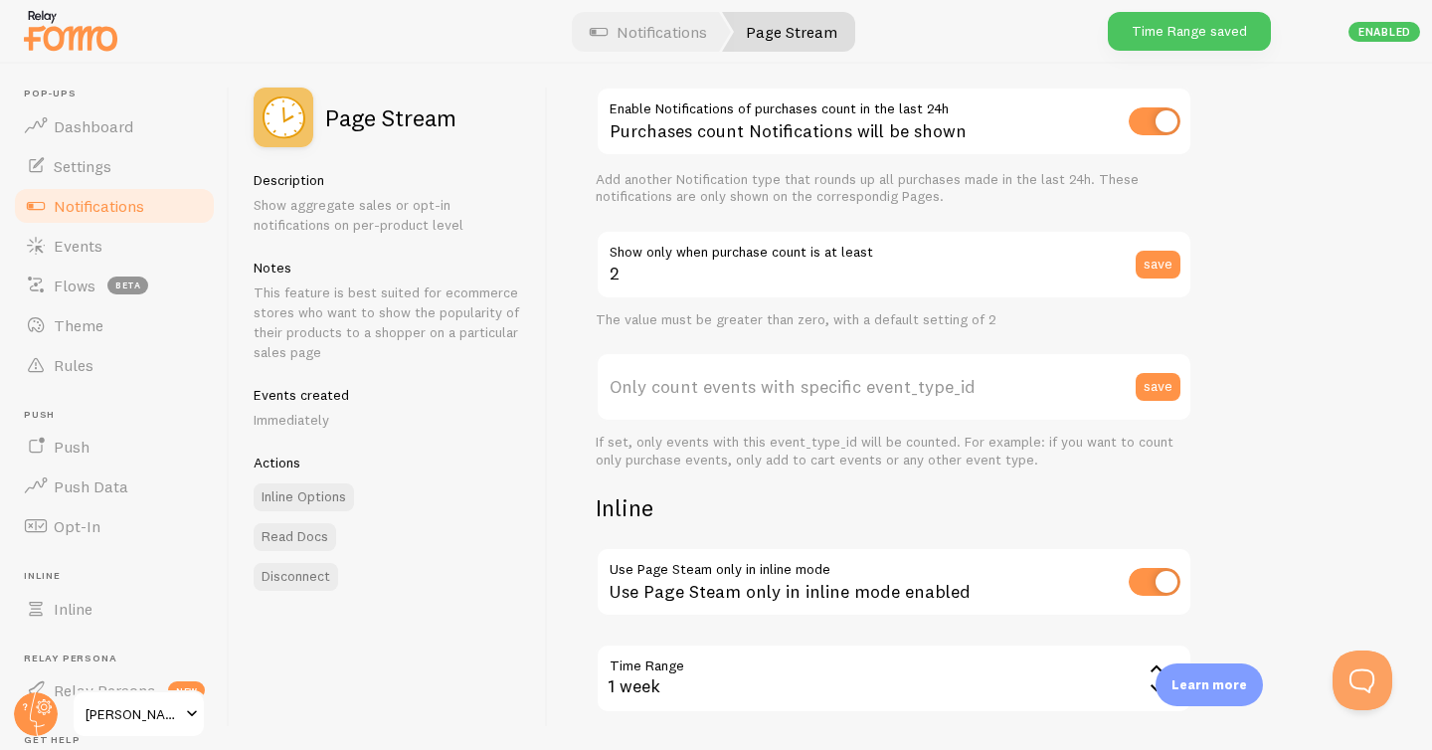
scroll to position [0, 0]
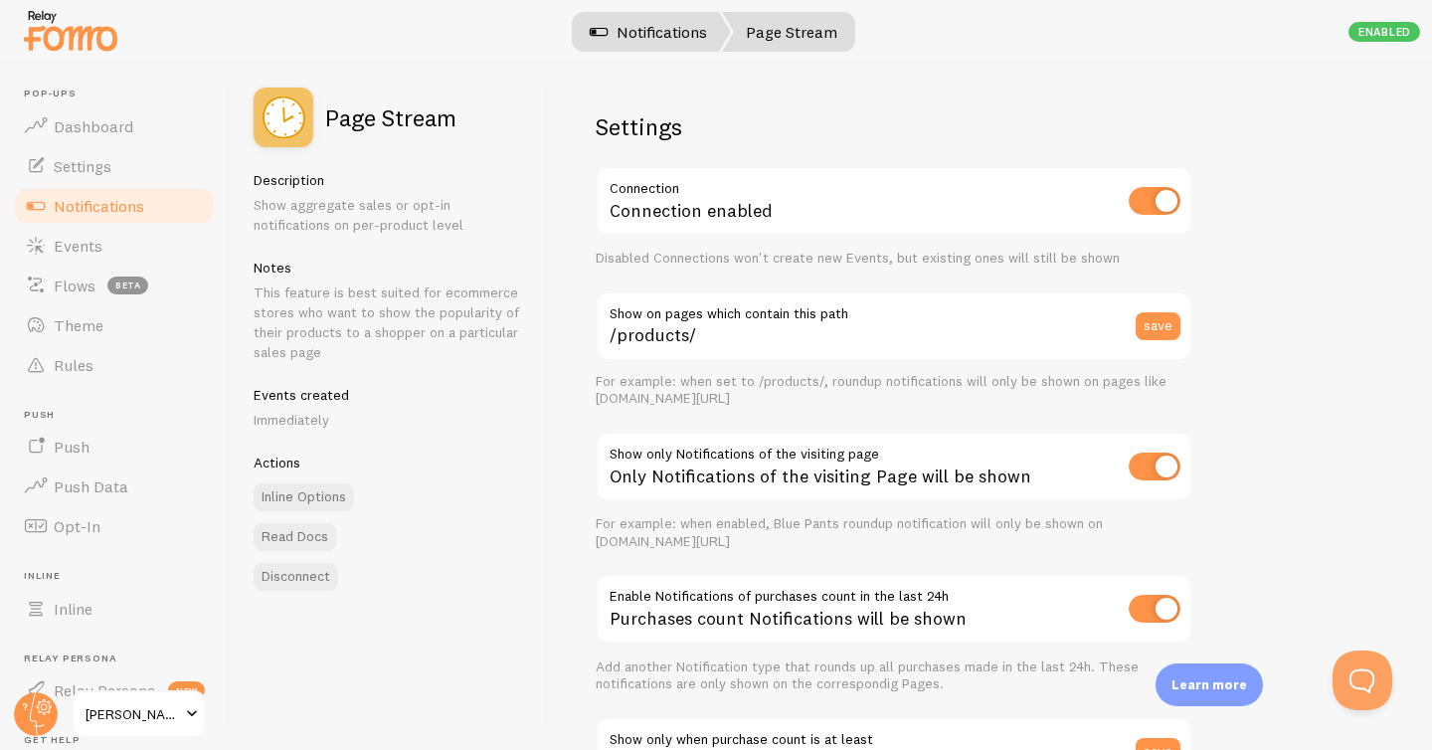
click at [640, 22] on link "Notifications" at bounding box center [648, 32] width 165 height 40
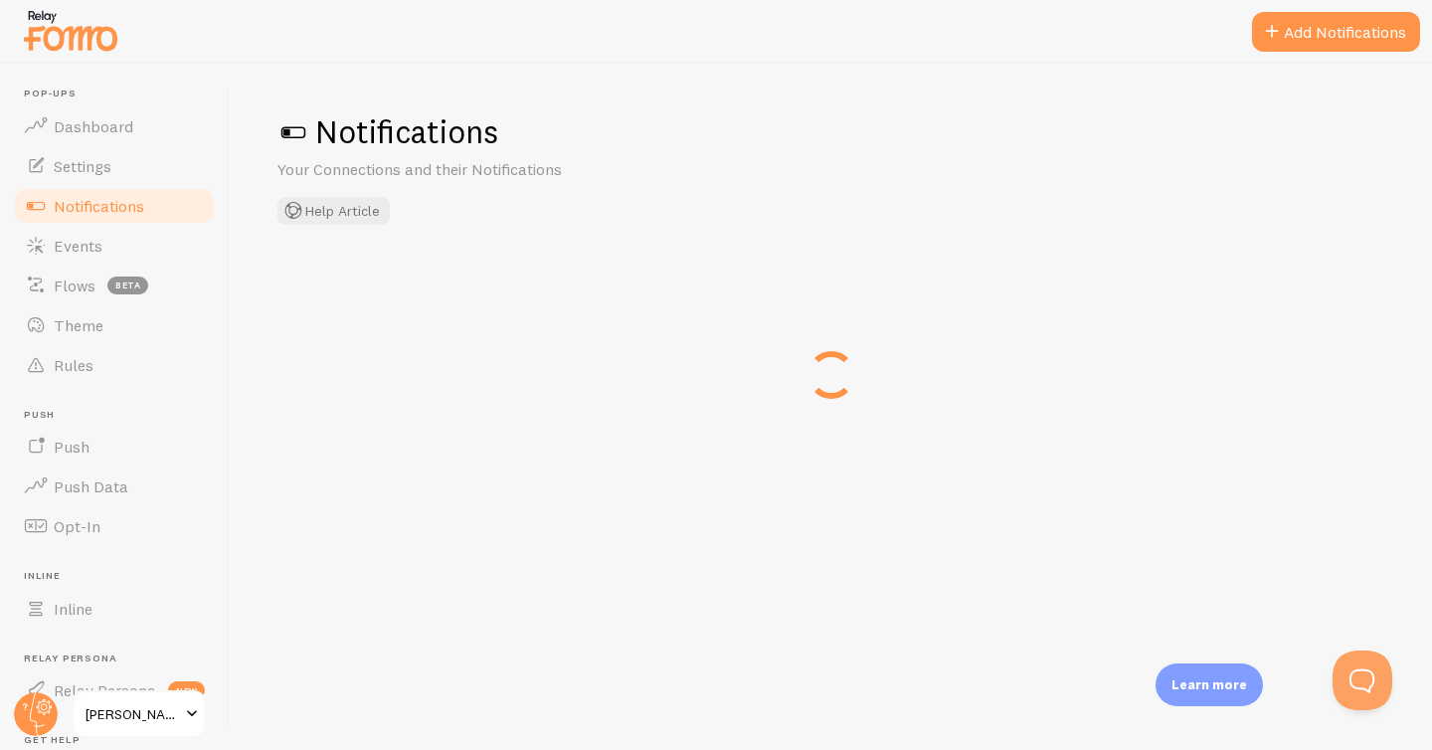
checkbox input "true"
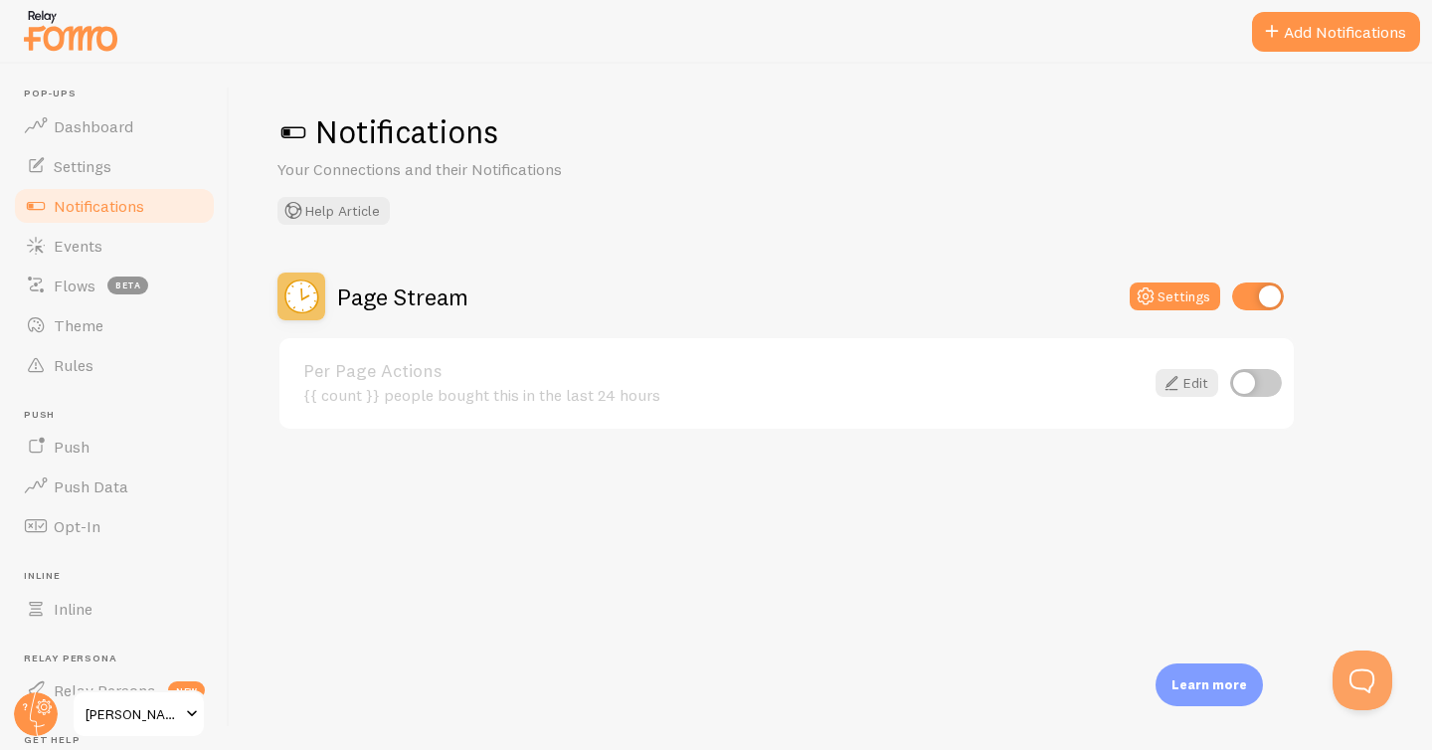
click at [1257, 387] on input "checkbox" at bounding box center [1256, 383] width 52 height 28
checkbox input "true"
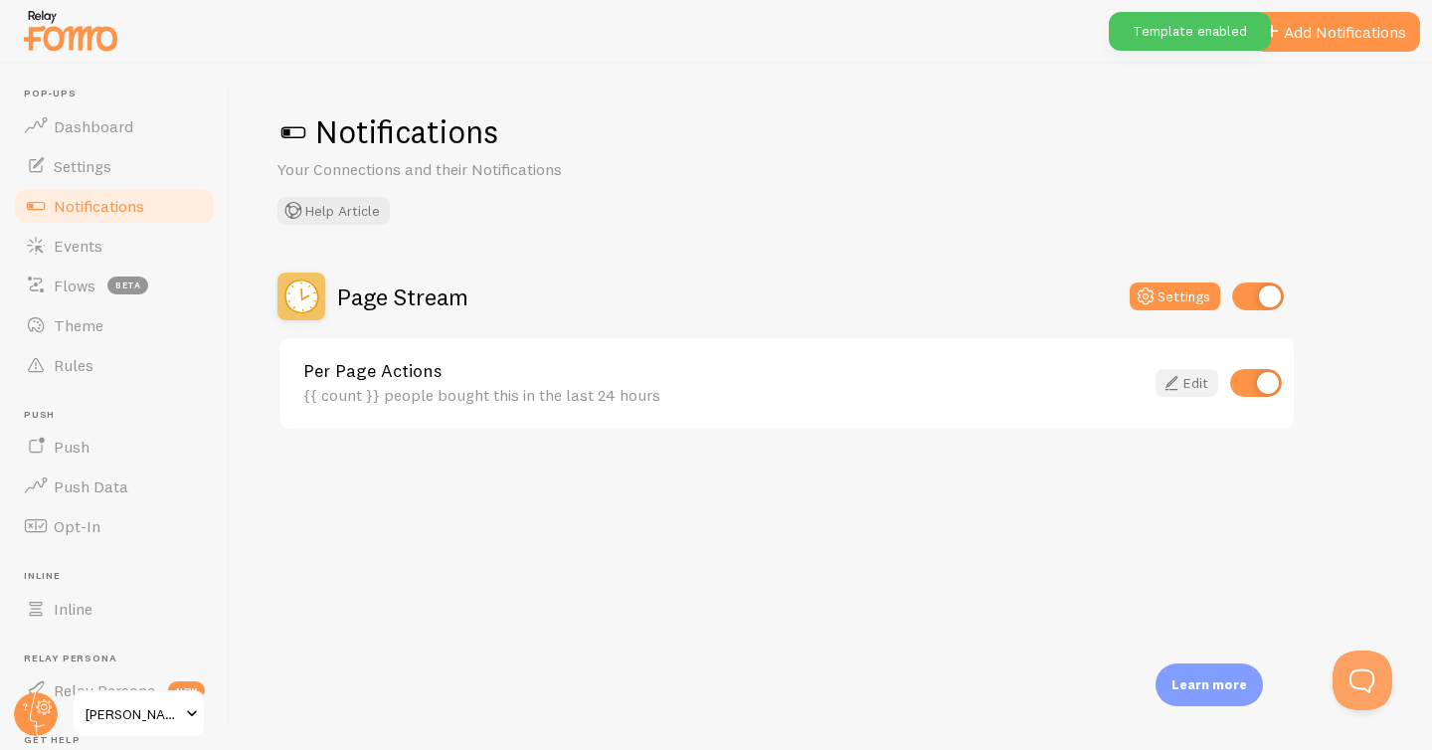
click at [1193, 373] on link "Edit" at bounding box center [1187, 383] width 63 height 28
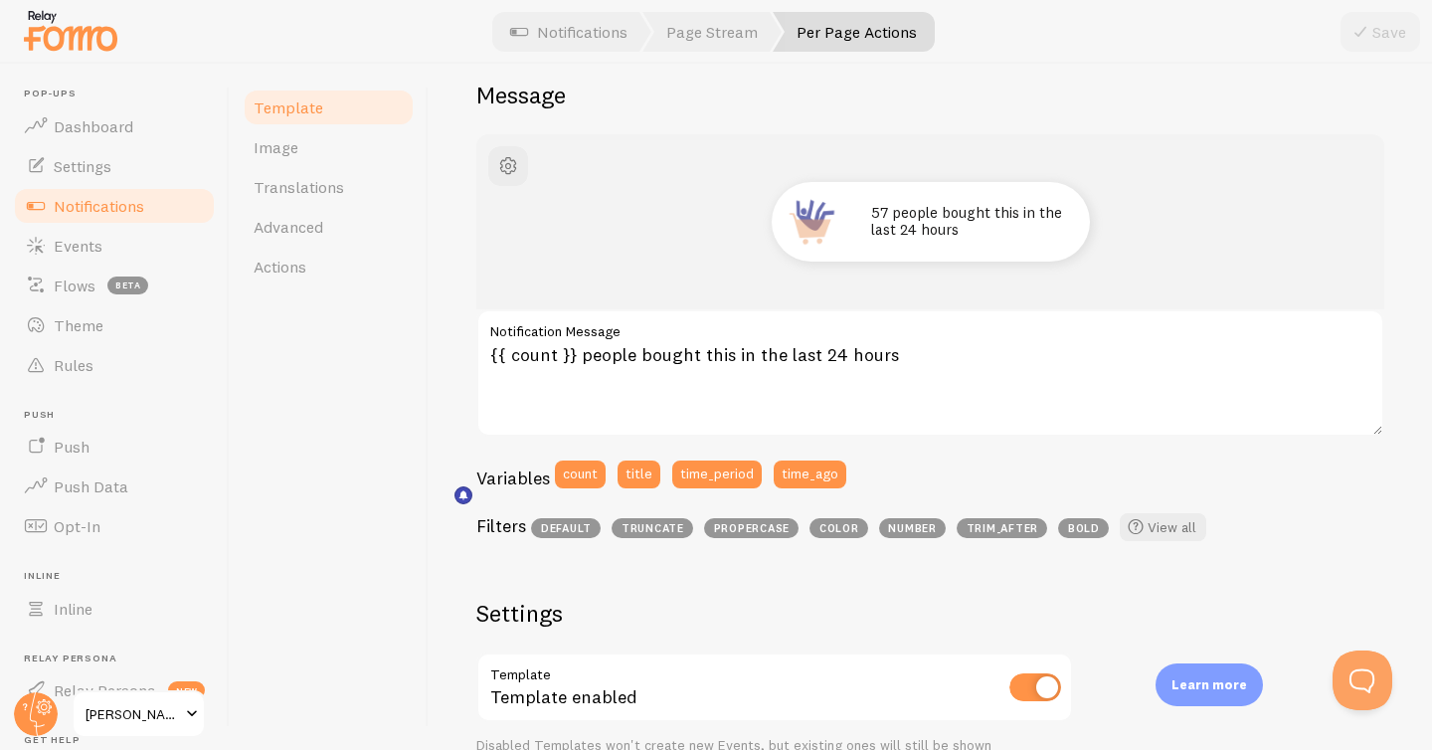
scroll to position [131, 0]
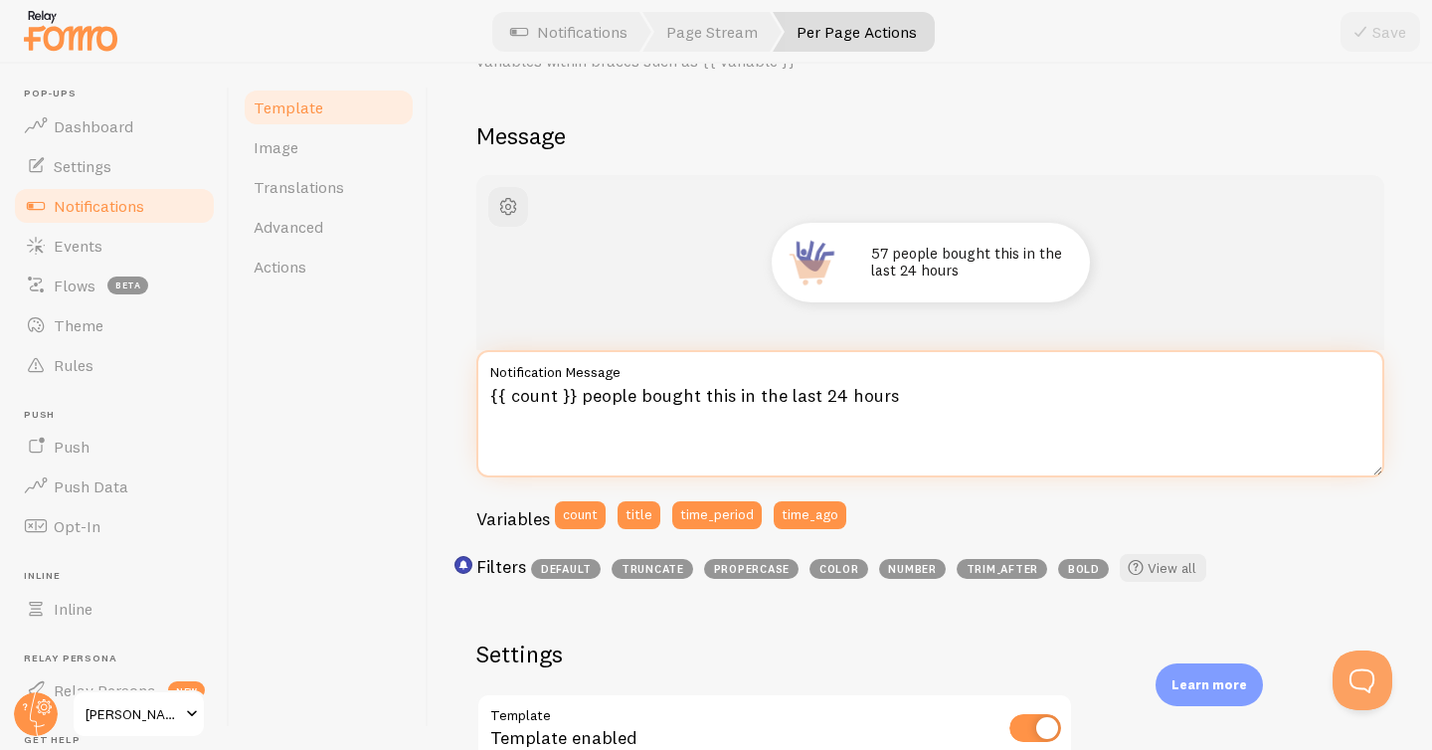
click at [874, 390] on textarea "{{ count }} people bought this in the last 24 hours" at bounding box center [930, 413] width 908 height 127
drag, startPoint x: 911, startPoint y: 396, endPoint x: 580, endPoint y: 398, distance: 331.2
click at [580, 398] on textarea "{{ count }} people bought this in the last 24 hours" at bounding box center [930, 413] width 908 height 127
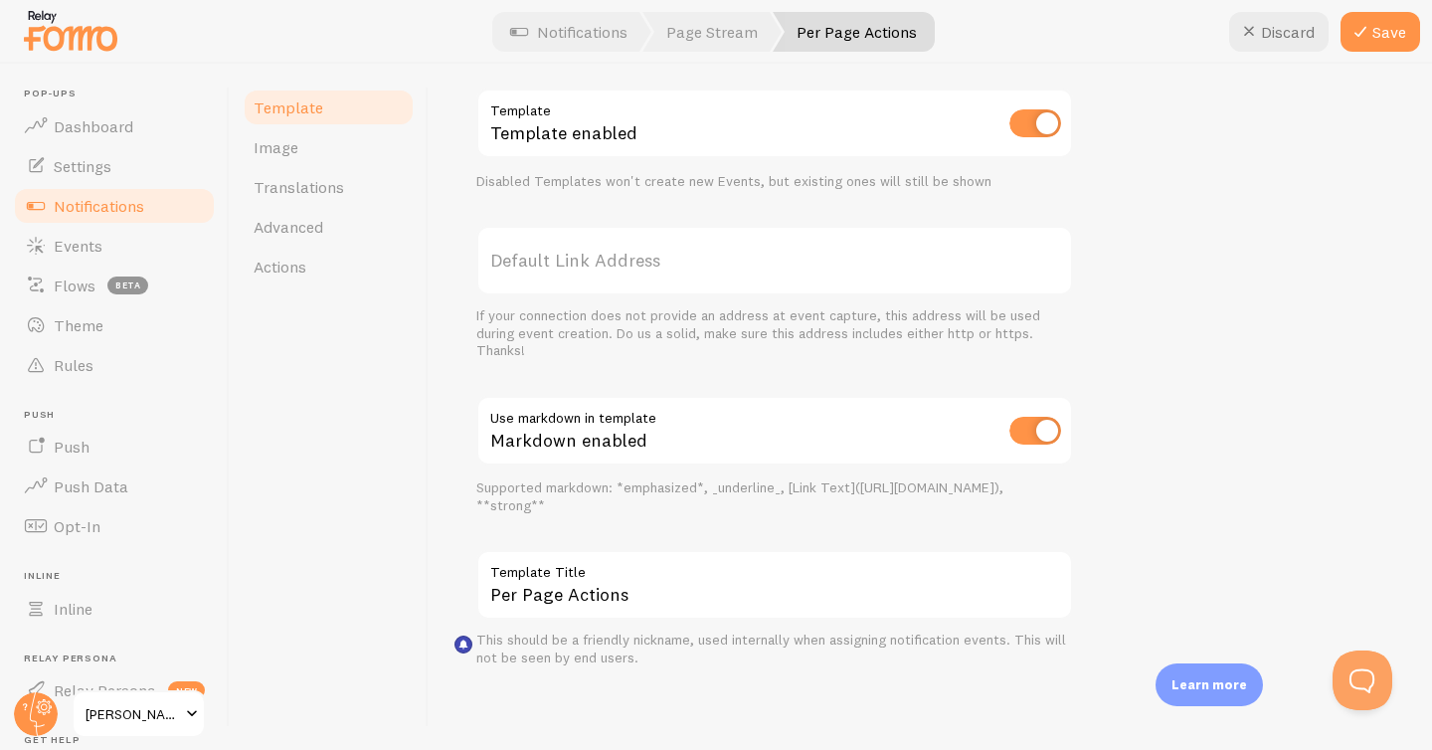
scroll to position [0, 0]
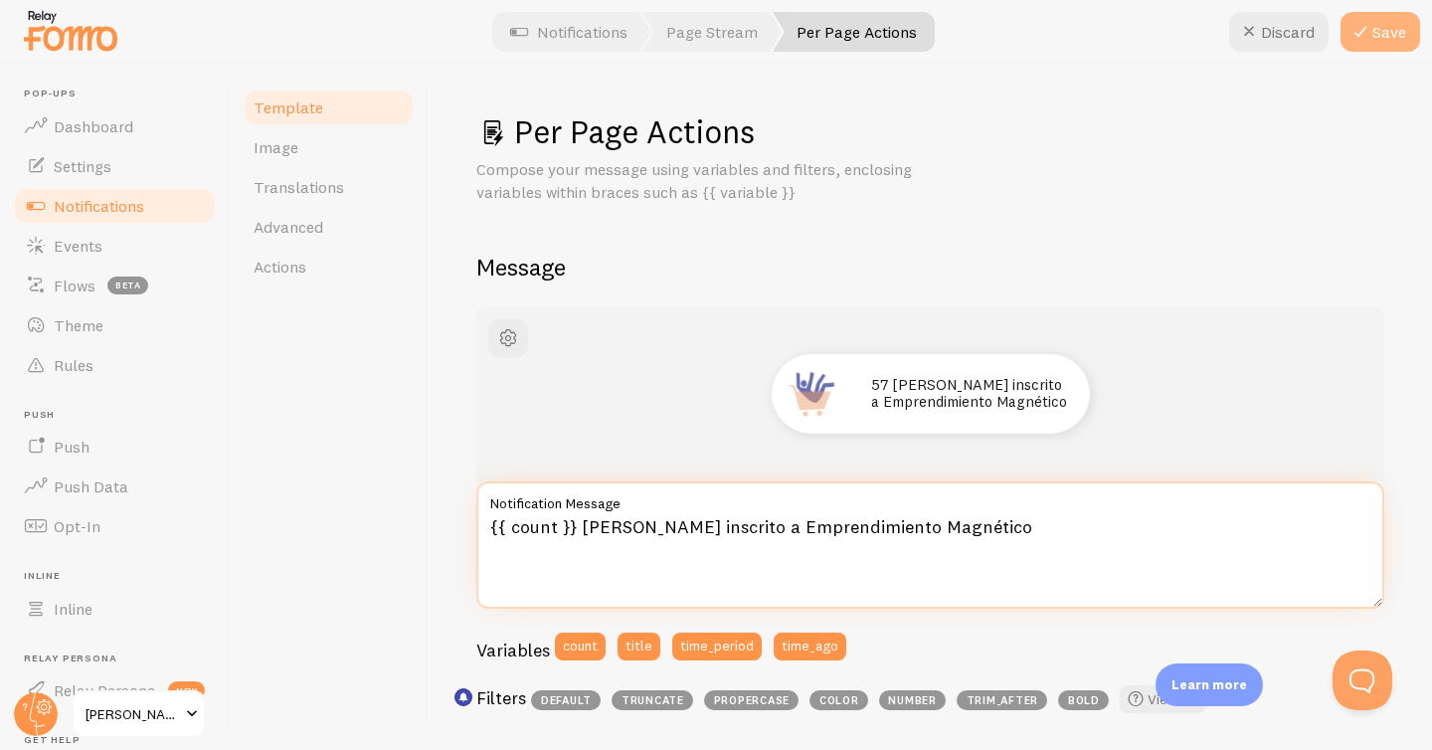
type textarea "{{ count }} se han inscrito a Emprendimiento Magnético"
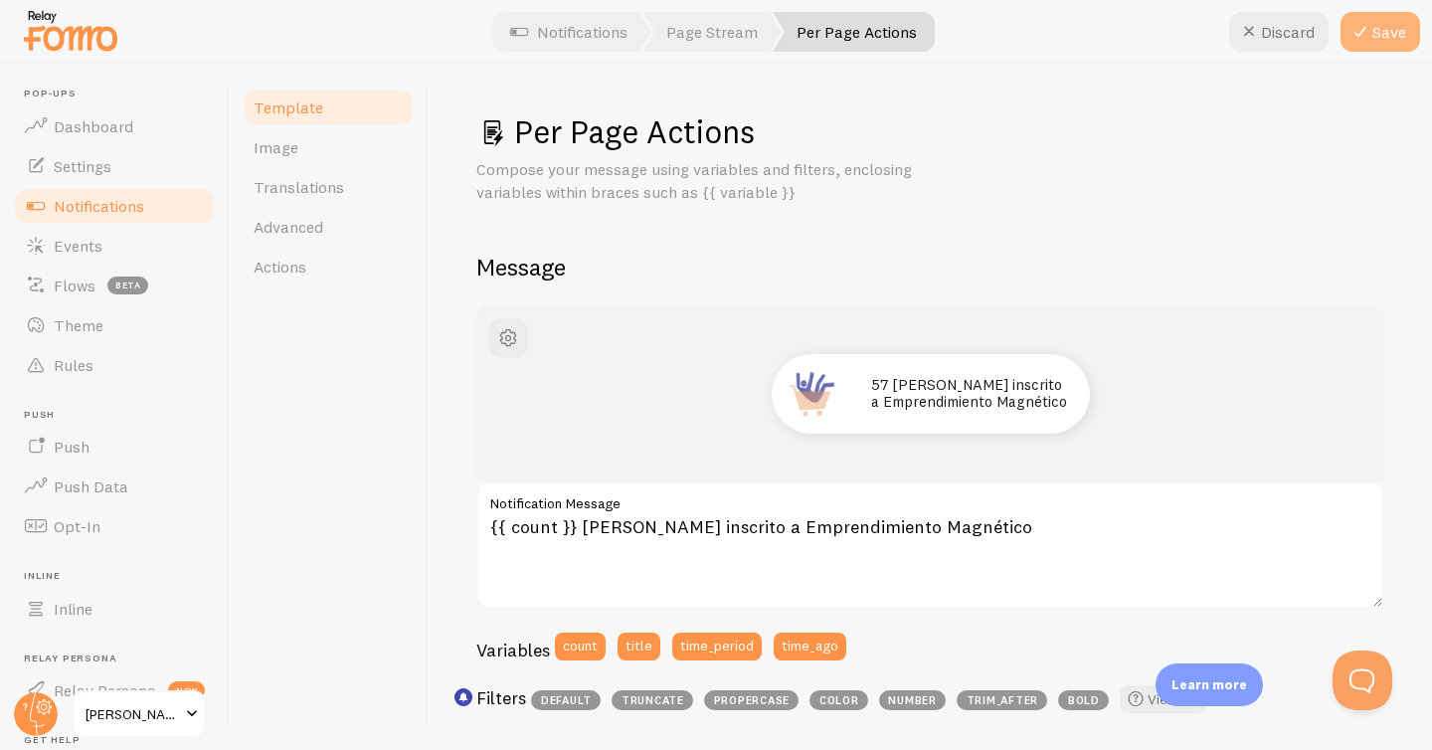
click at [1380, 42] on button "Save" at bounding box center [1381, 32] width 80 height 40
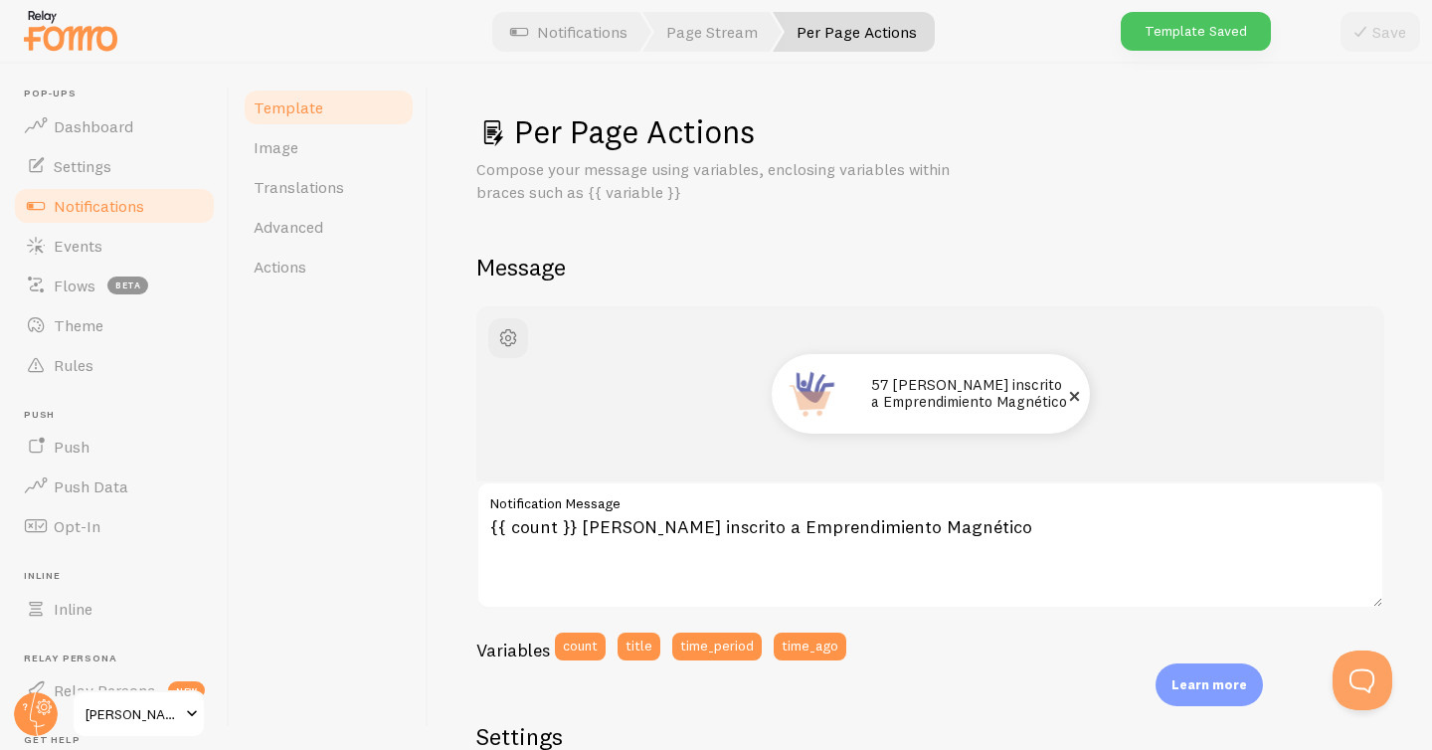
click at [814, 389] on img at bounding box center [812, 394] width 72 height 72
click at [272, 141] on span "Image" at bounding box center [276, 147] width 45 height 20
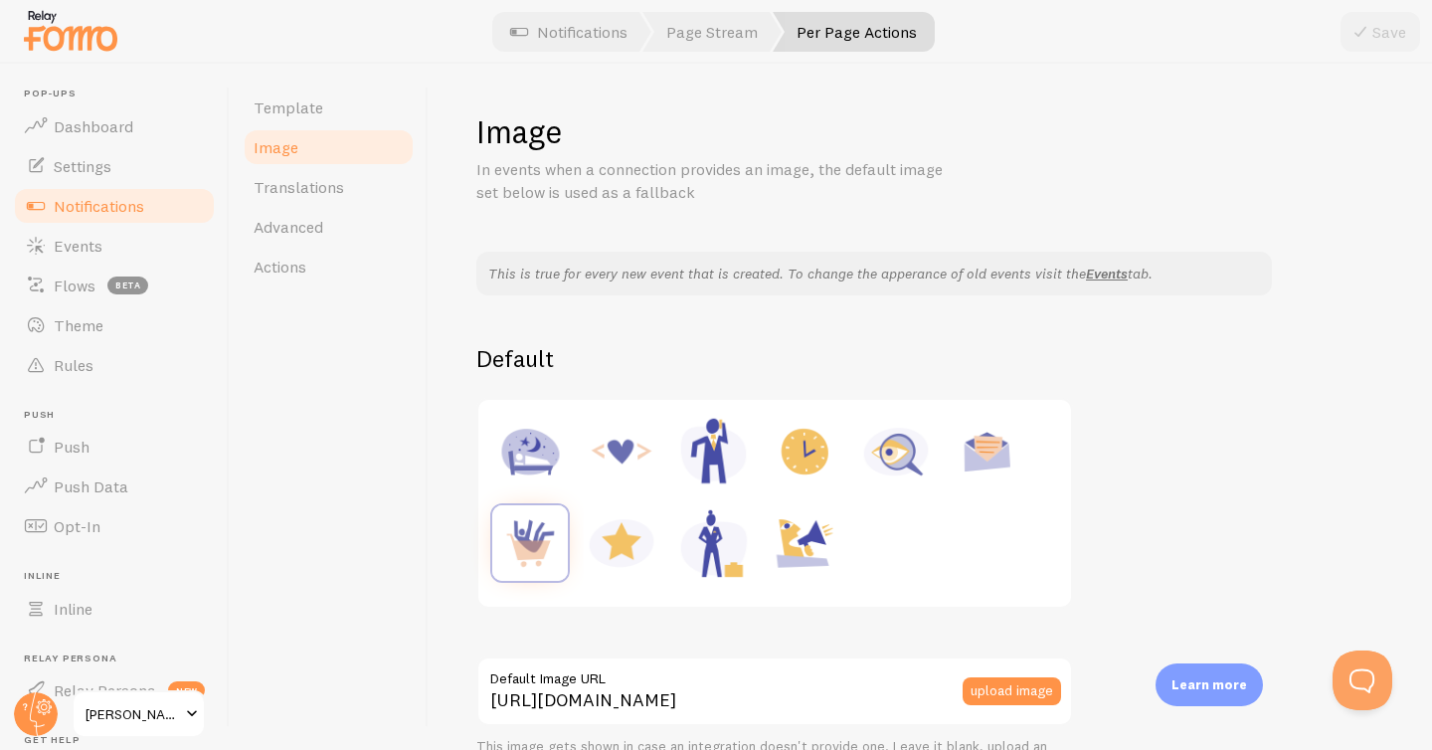
scroll to position [149, 0]
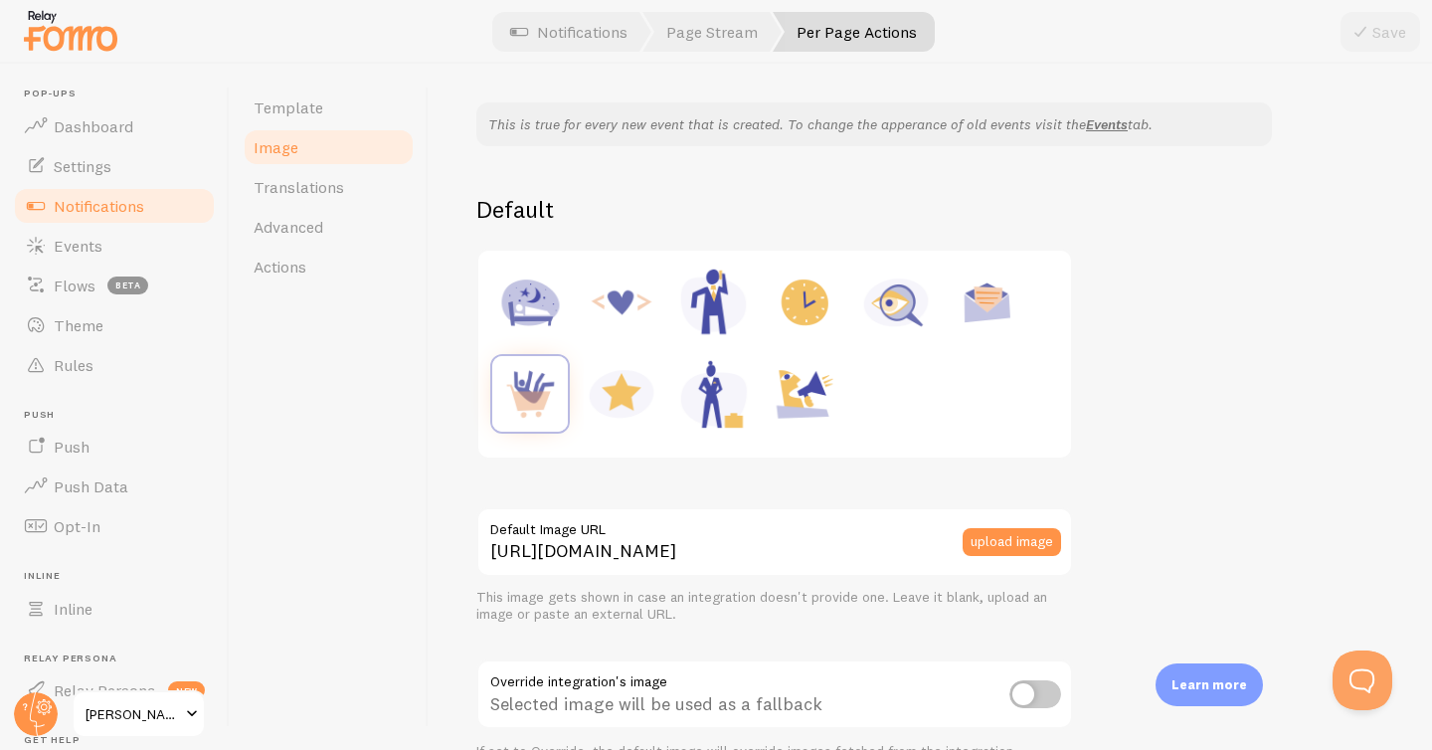
click at [625, 404] on img at bounding box center [622, 394] width 76 height 76
type input "https://fomo.com/images/widget/template_defaults/rating.jpg"
click at [1381, 29] on button "Save" at bounding box center [1381, 32] width 80 height 40
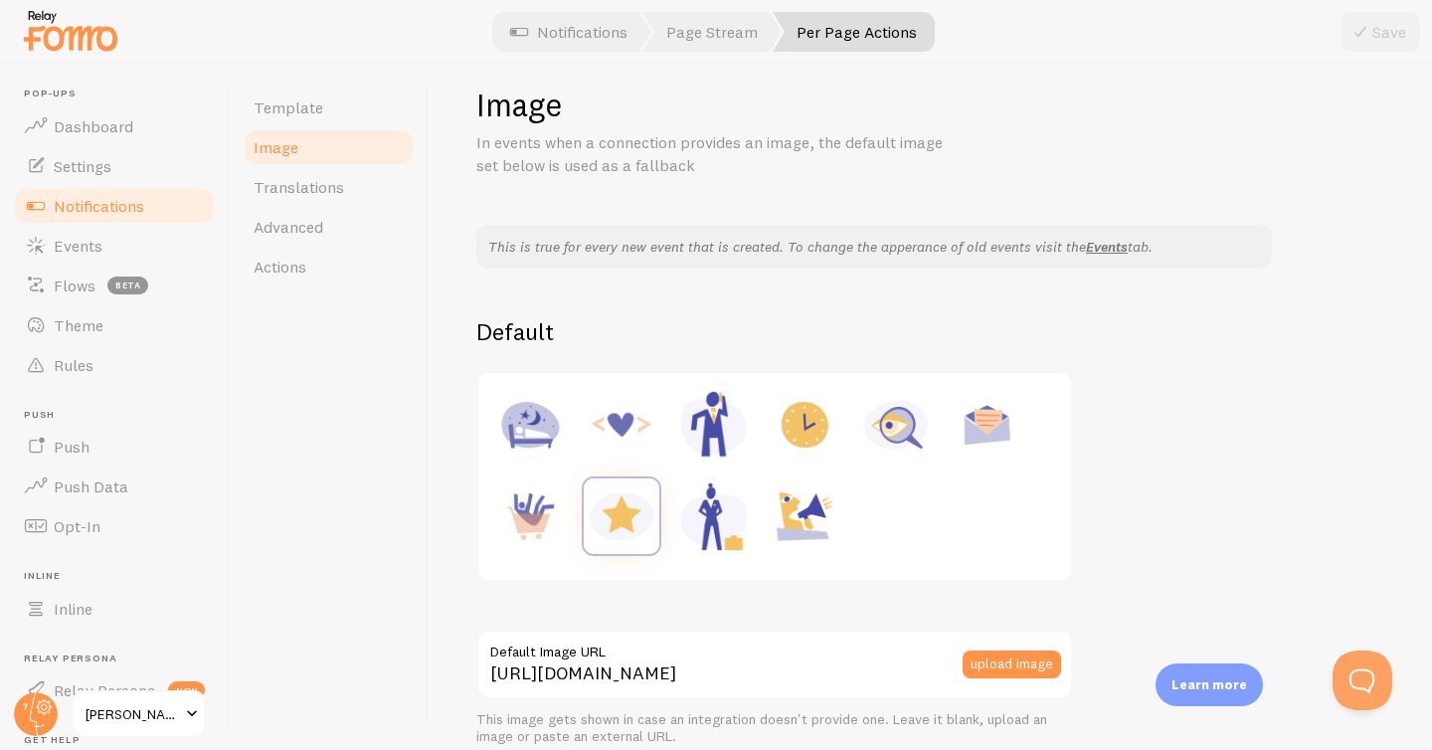
scroll to position [0, 0]
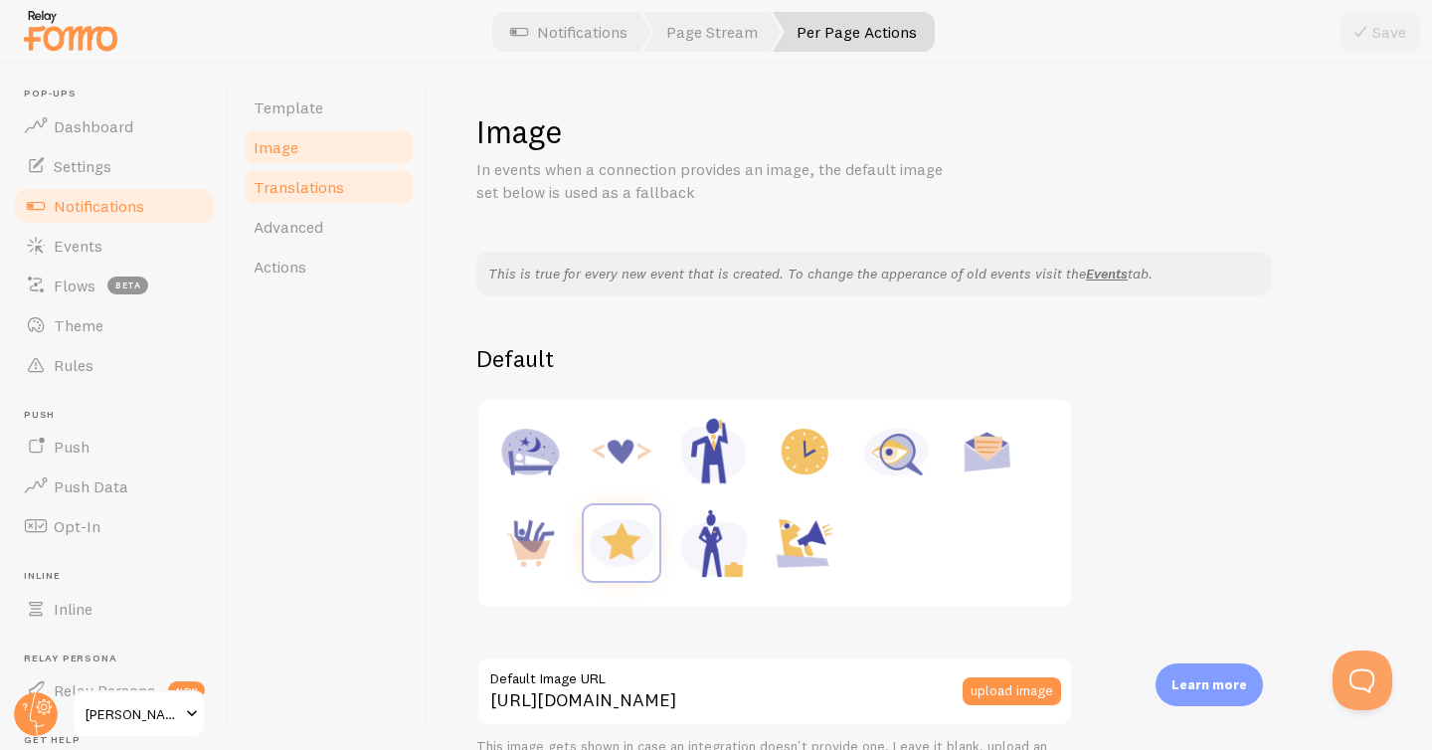
click at [286, 189] on span "Translations" at bounding box center [299, 187] width 91 height 20
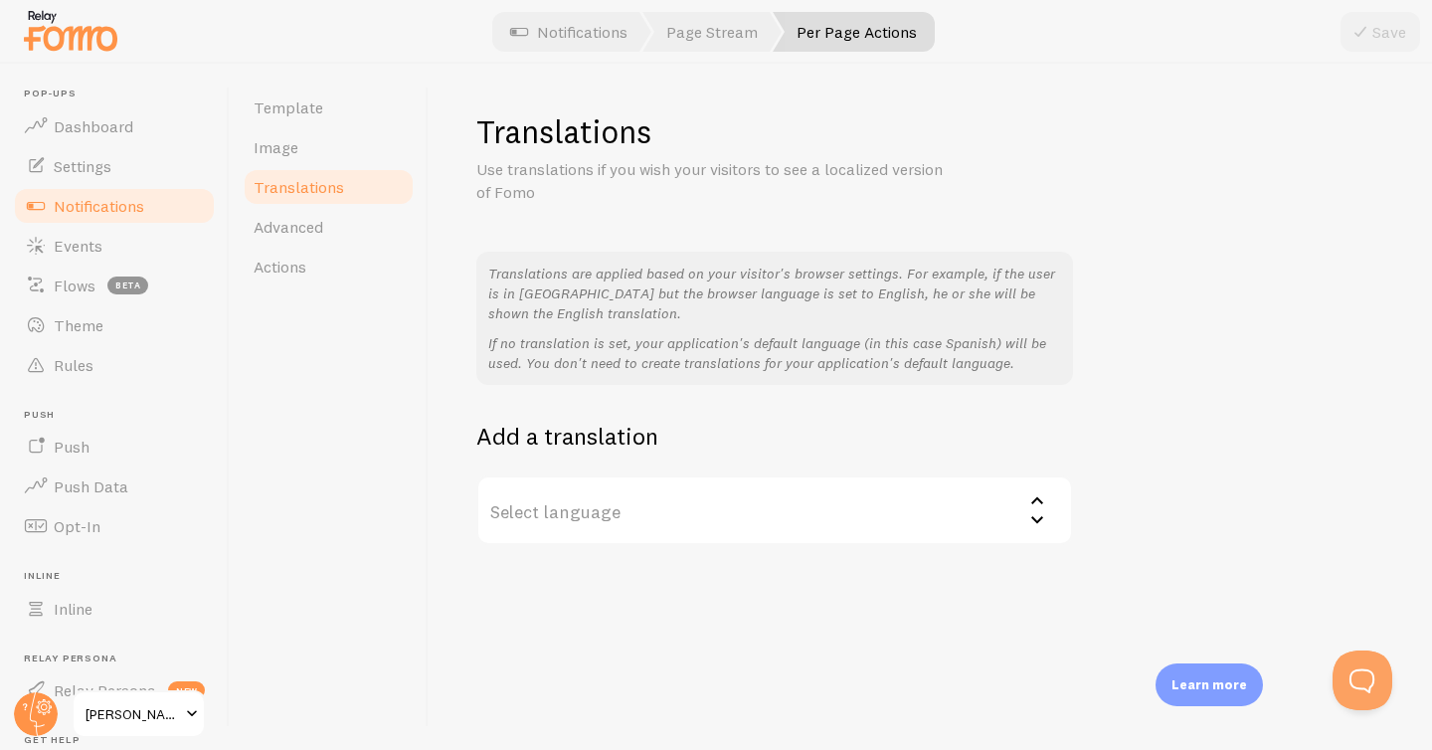
click at [564, 505] on label "Select language" at bounding box center [774, 510] width 597 height 70
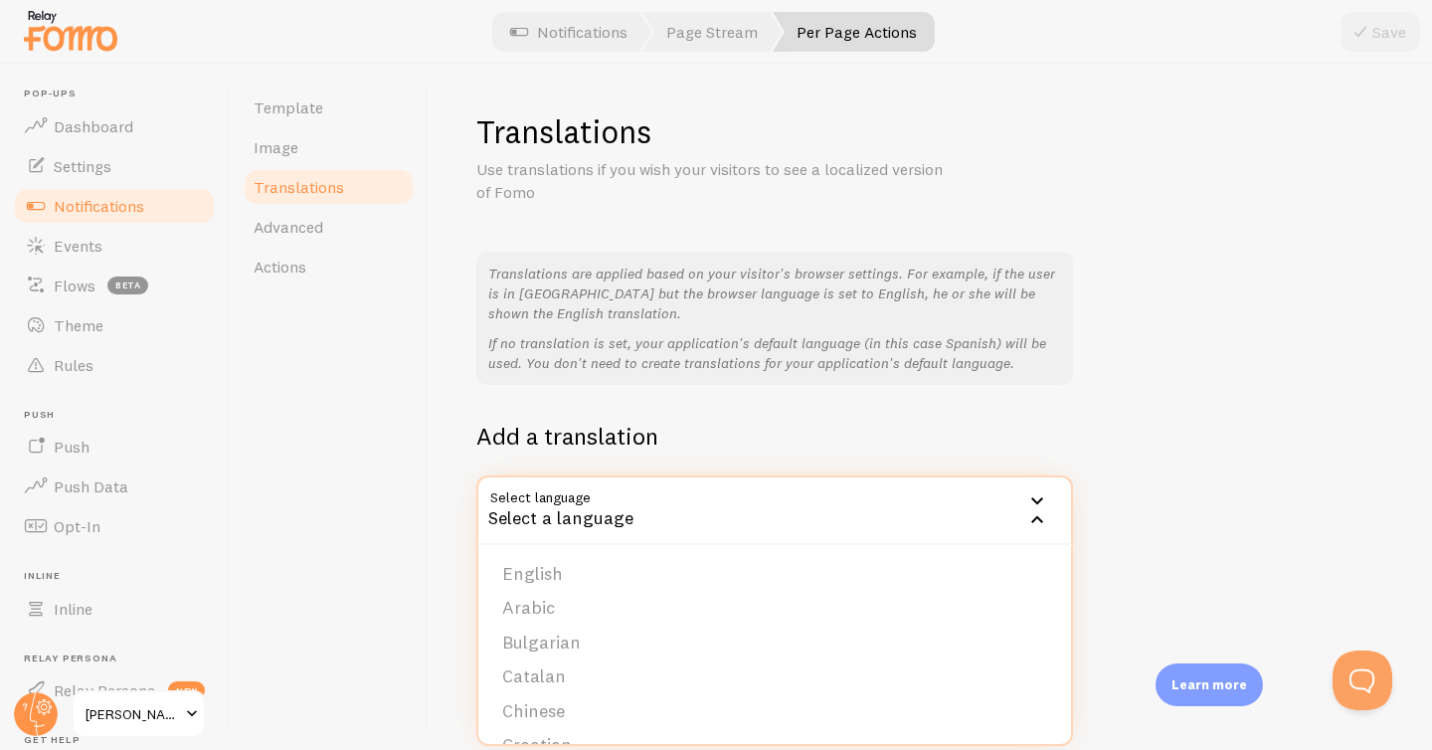
click at [1068, 421] on h2 "Add a translation" at bounding box center [774, 436] width 597 height 31
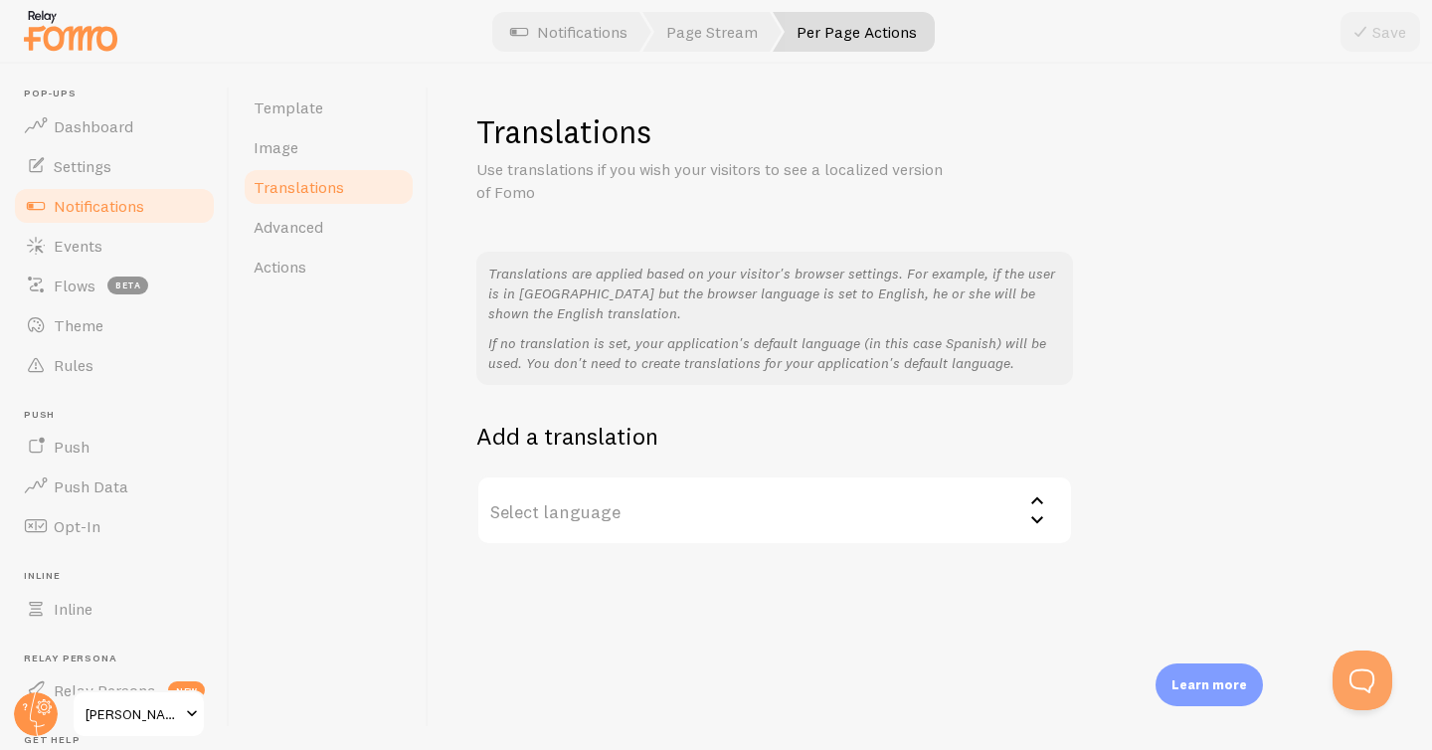
click at [995, 514] on label "Select language" at bounding box center [774, 510] width 597 height 70
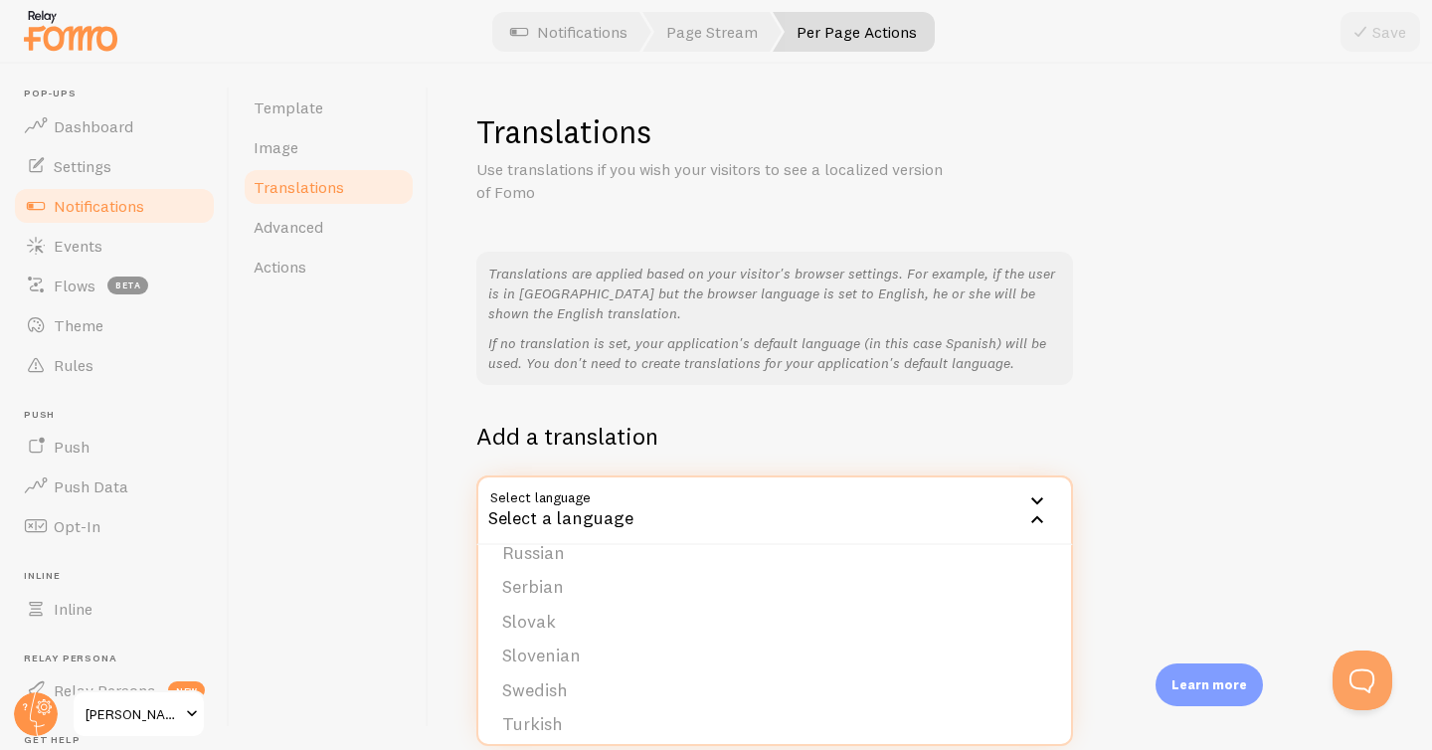
scroll to position [786, 0]
click at [1219, 543] on div "Translations are applied based on your visitor's browser settings. For example,…" at bounding box center [930, 398] width 908 height 293
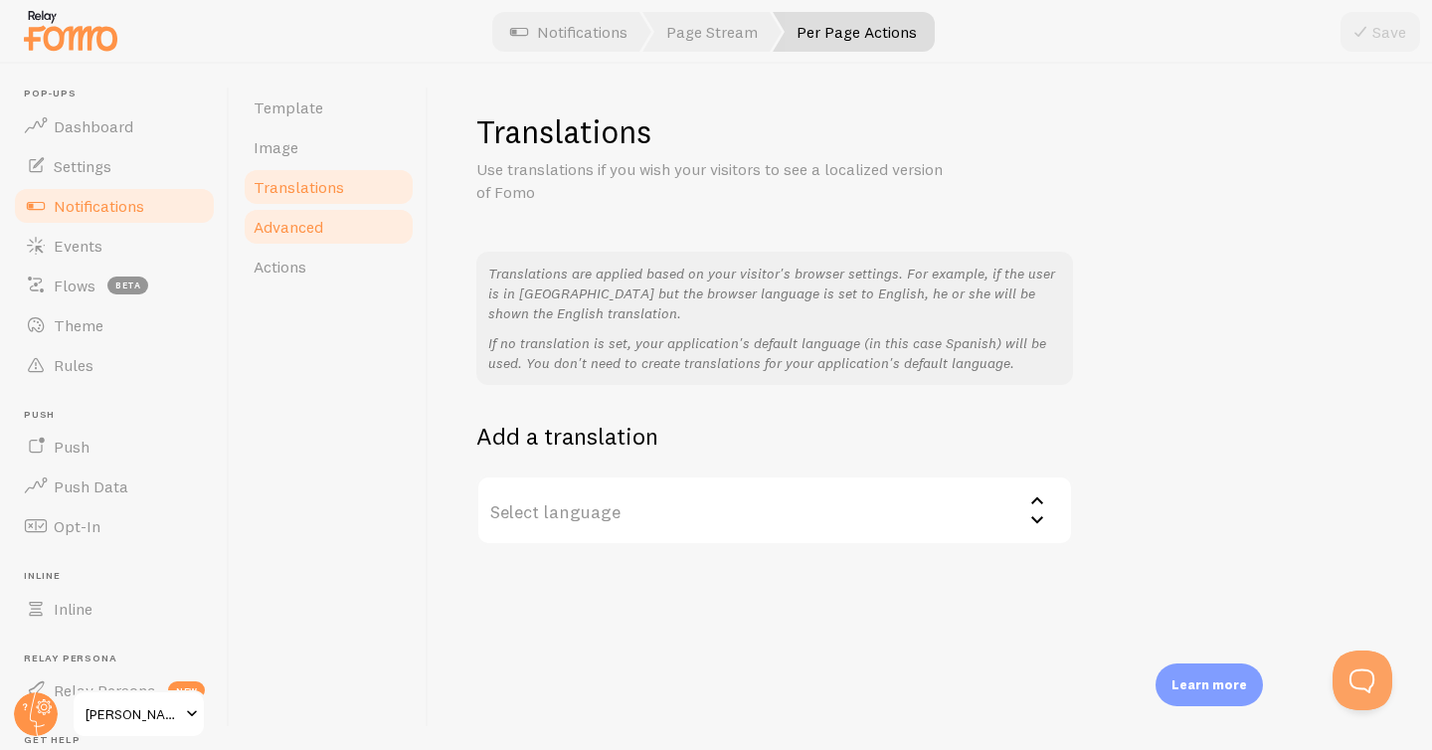
click at [307, 232] on span "Advanced" at bounding box center [289, 227] width 70 height 20
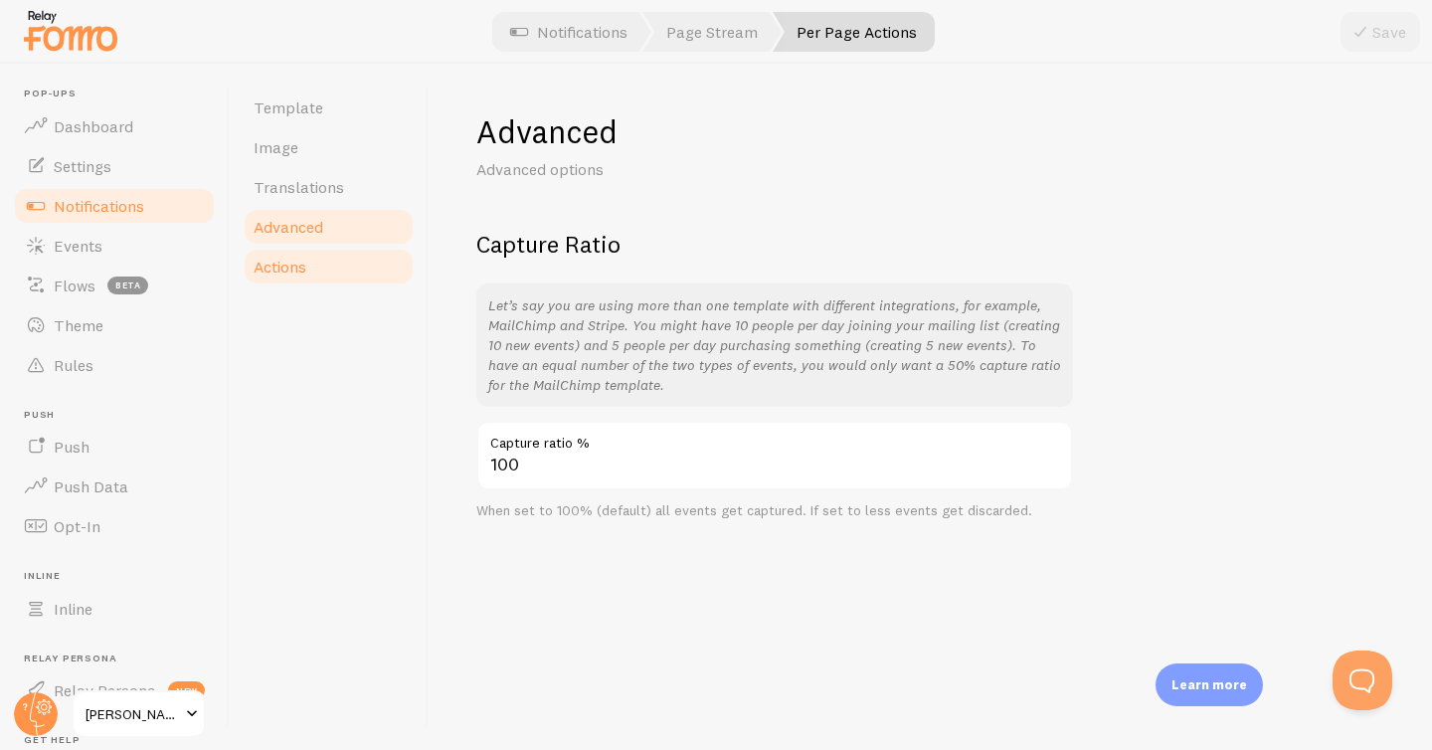
click at [282, 274] on span "Actions" at bounding box center [280, 267] width 53 height 20
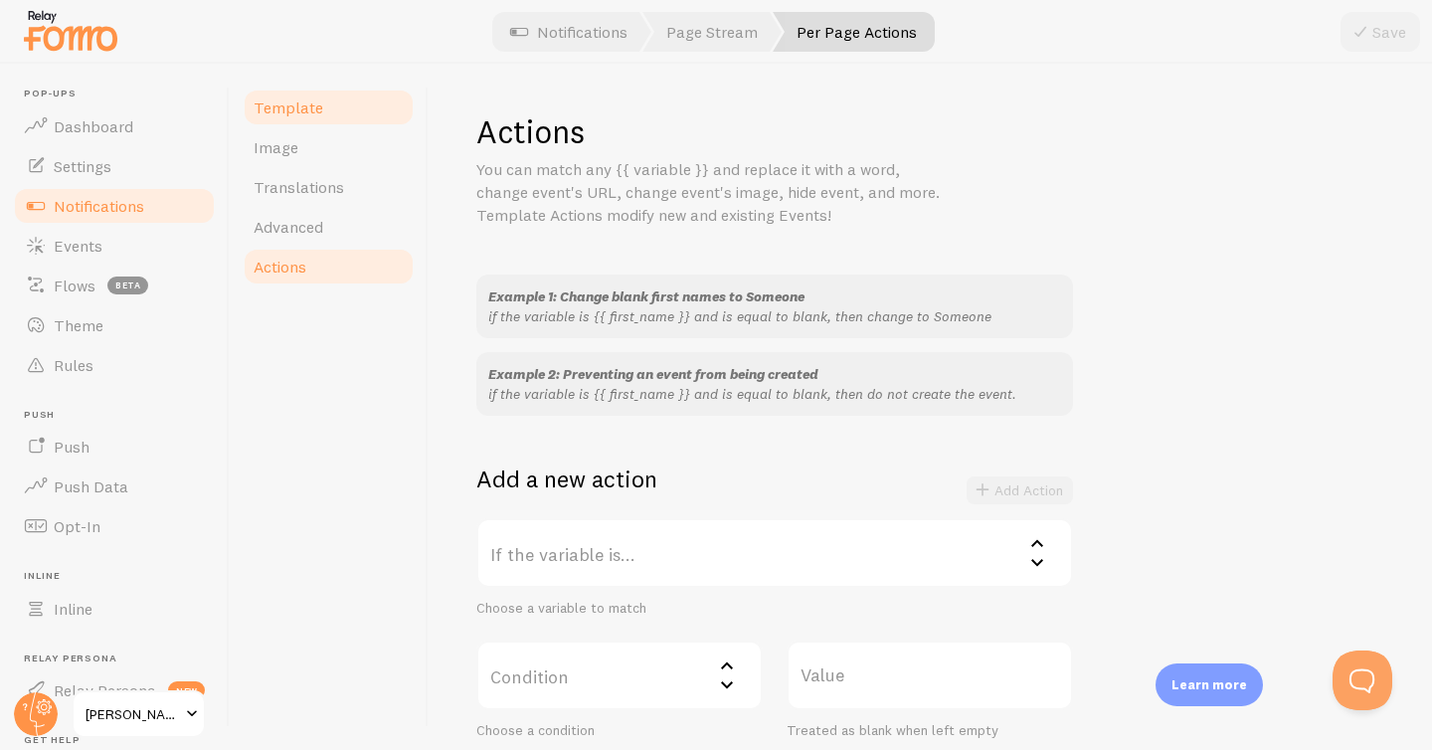
click at [303, 108] on span "Template" at bounding box center [289, 107] width 70 height 20
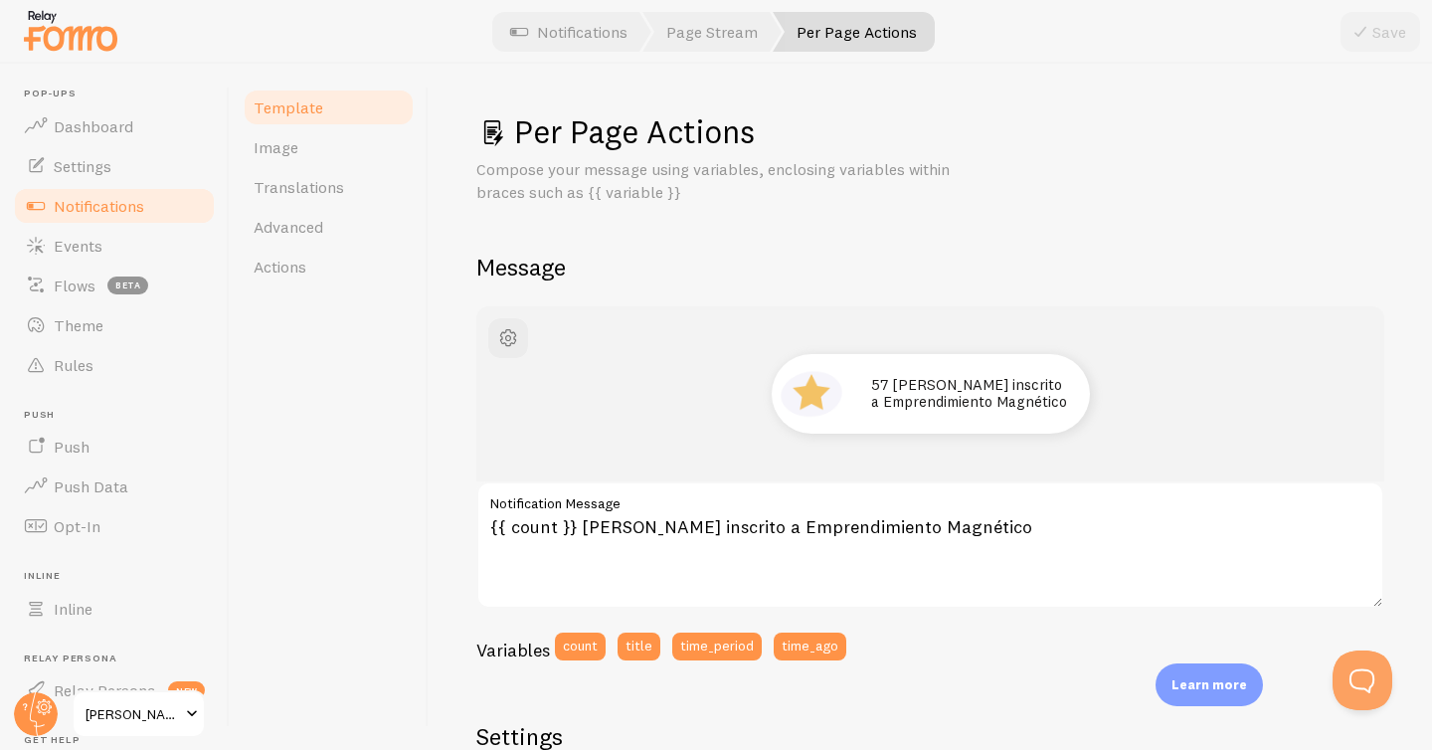
click at [74, 214] on span "Notifications" at bounding box center [99, 206] width 91 height 20
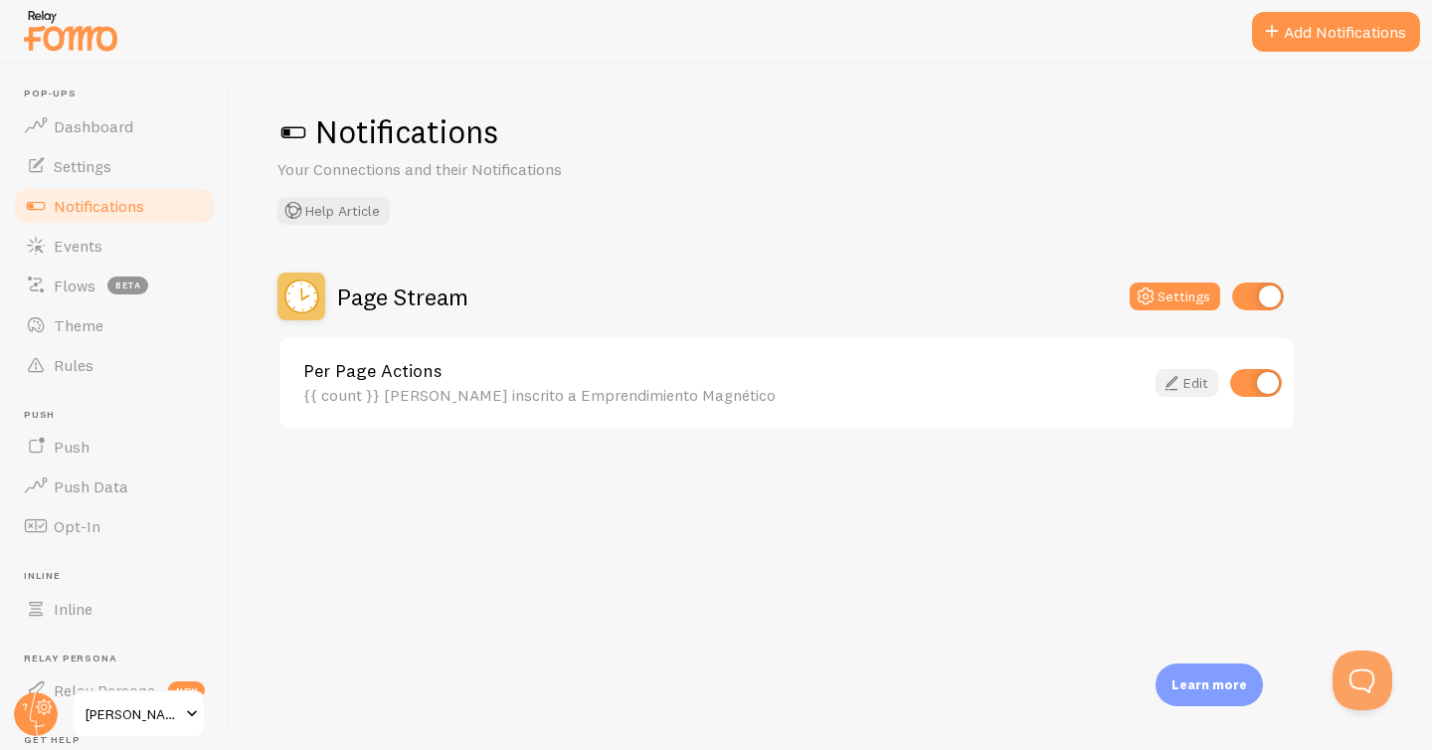
click at [1187, 382] on link "Edit" at bounding box center [1187, 383] width 63 height 28
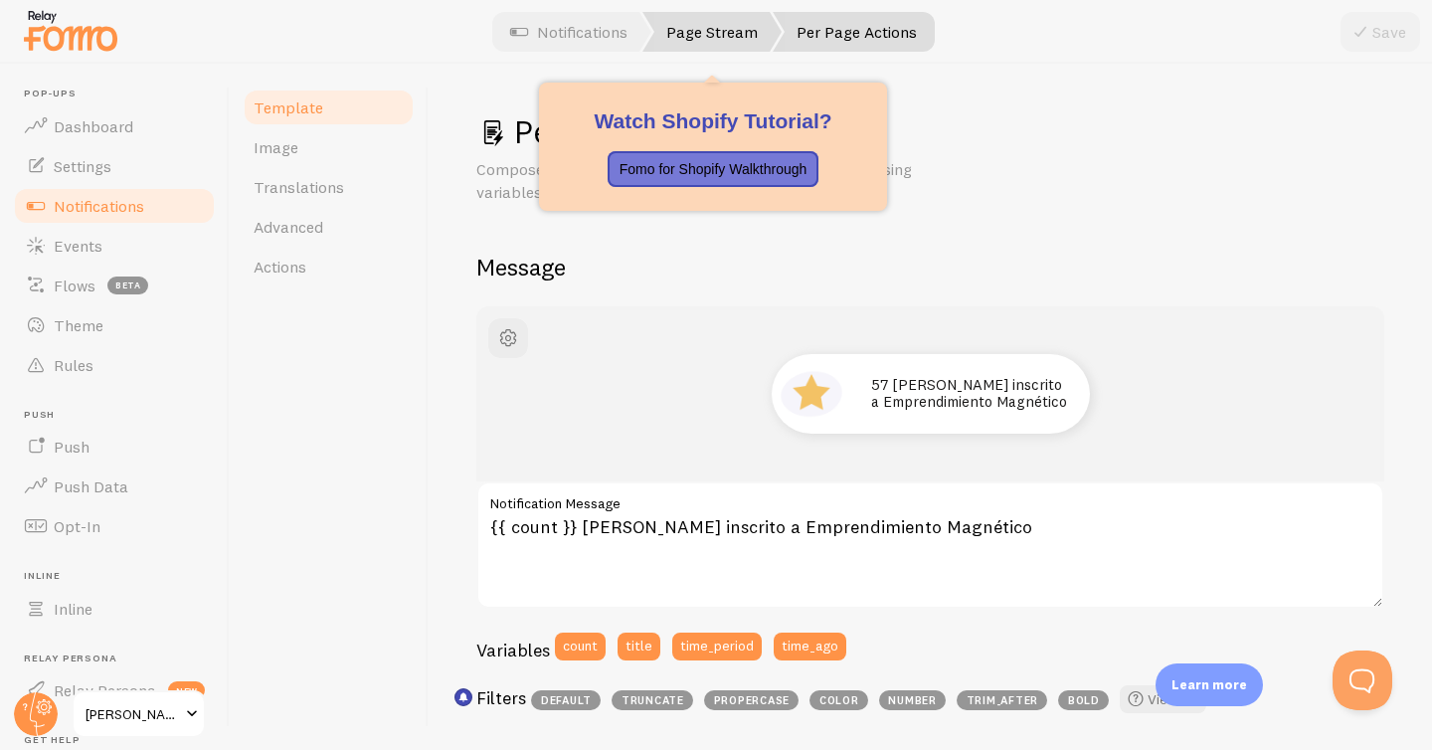
click at [684, 33] on link "Page Stream" at bounding box center [711, 32] width 139 height 40
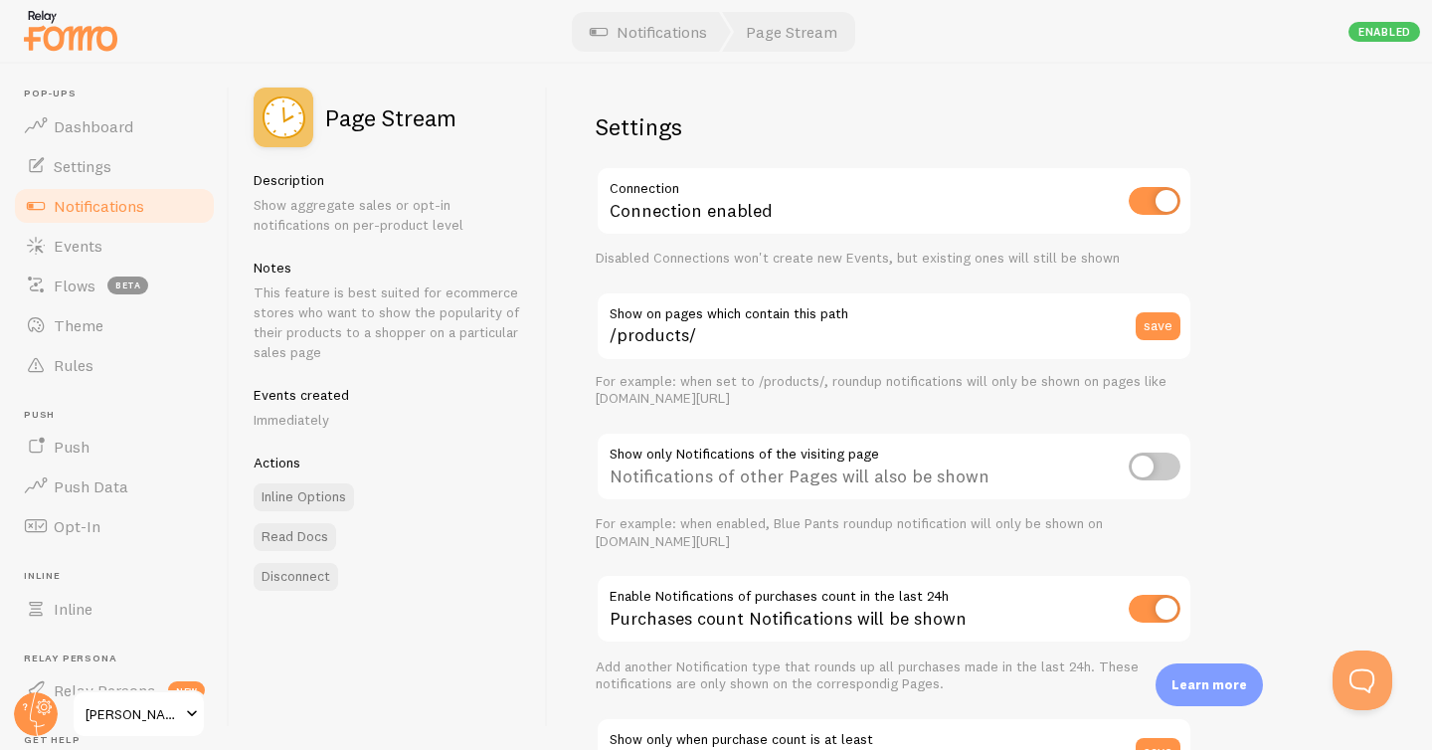
click at [1229, 60] on div at bounding box center [716, 32] width 1432 height 64
click at [641, 32] on link "Notifications" at bounding box center [648, 32] width 165 height 40
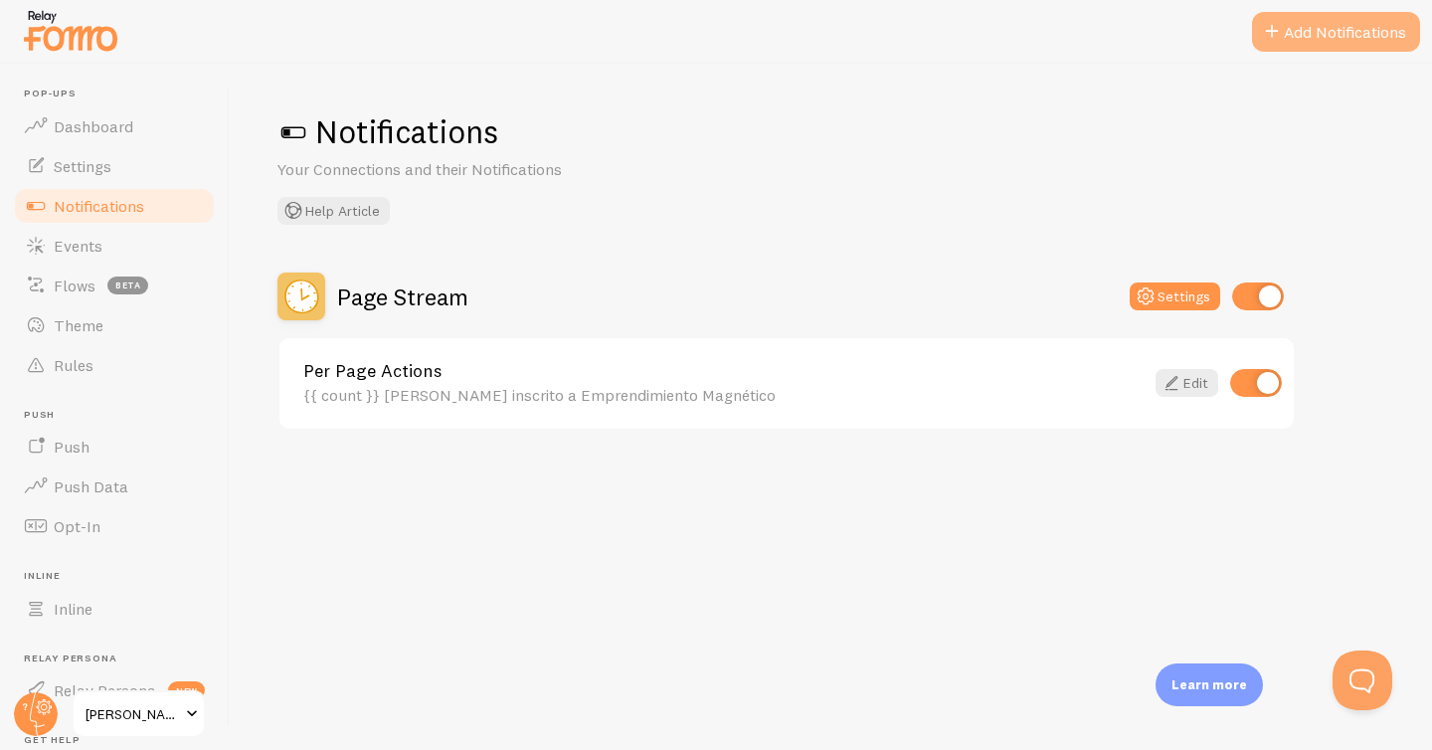
click at [1308, 35] on button "Add Notifications" at bounding box center [1336, 32] width 168 height 40
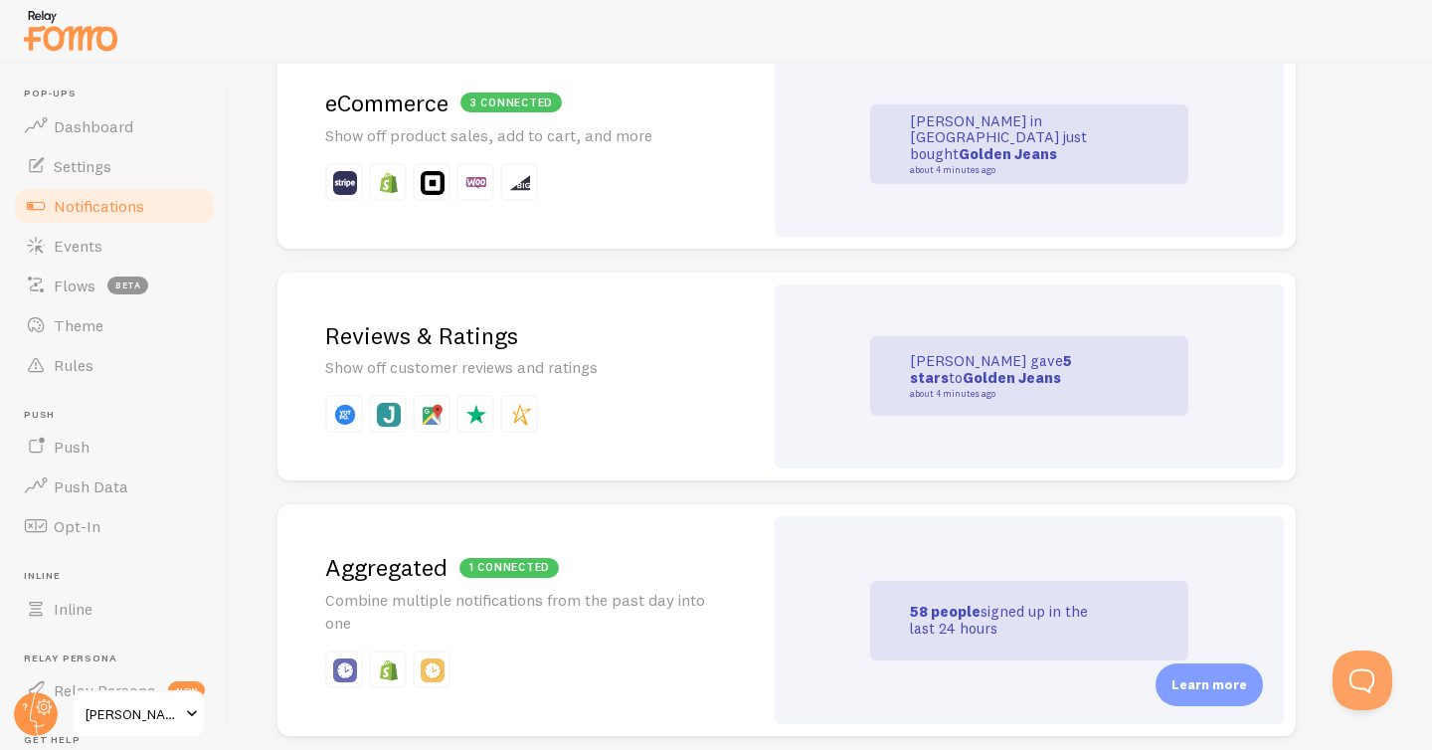
scroll to position [517, 0]
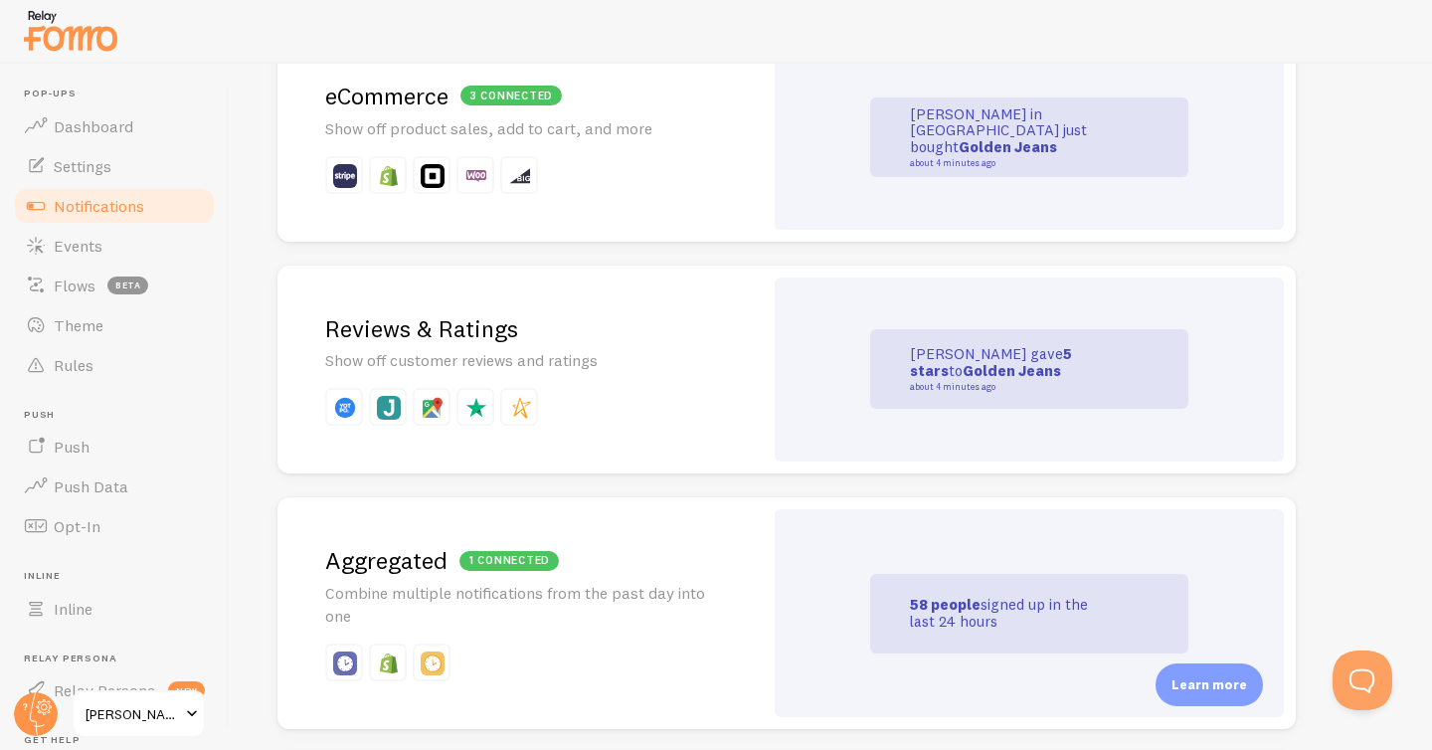
click at [1030, 141] on strong "Golden Jeans" at bounding box center [1008, 146] width 98 height 19
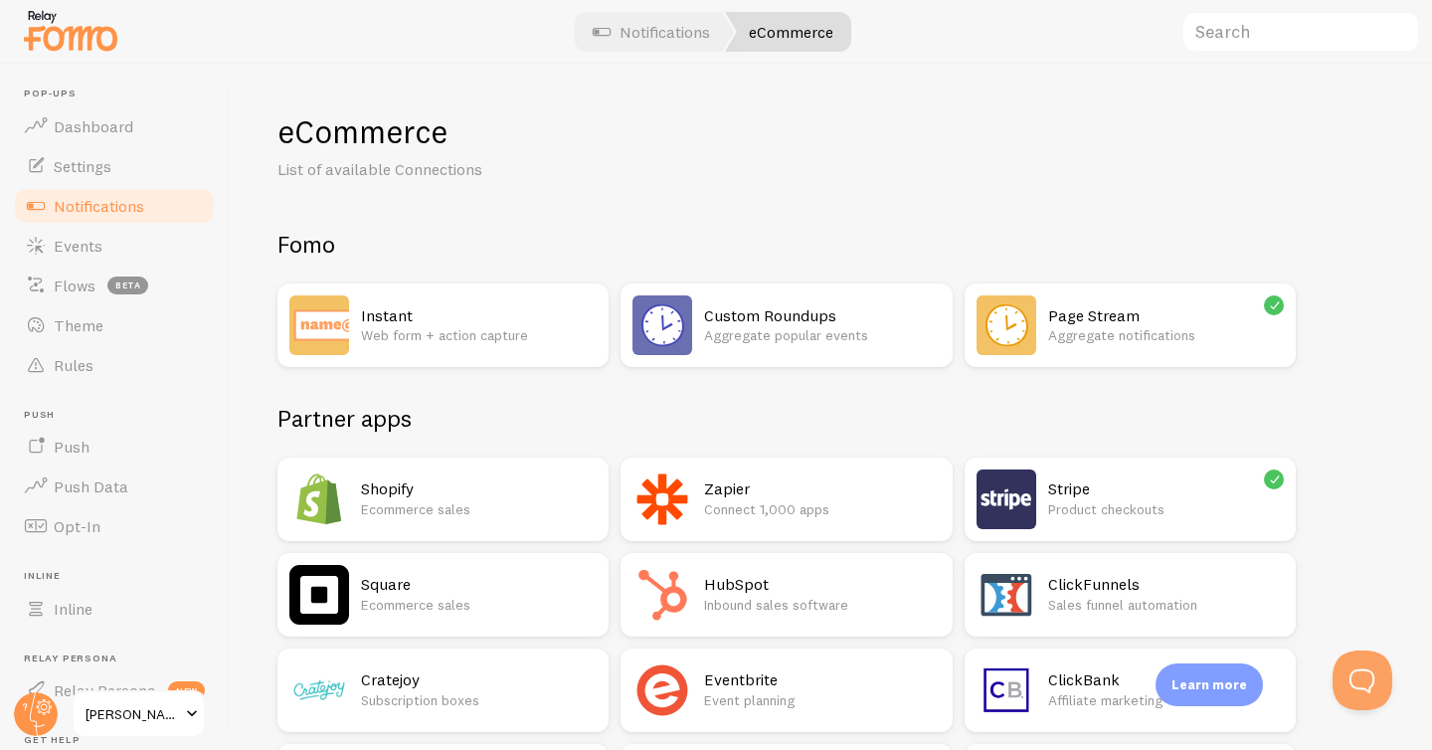
click at [525, 311] on h2 "Instant" at bounding box center [479, 315] width 236 height 21
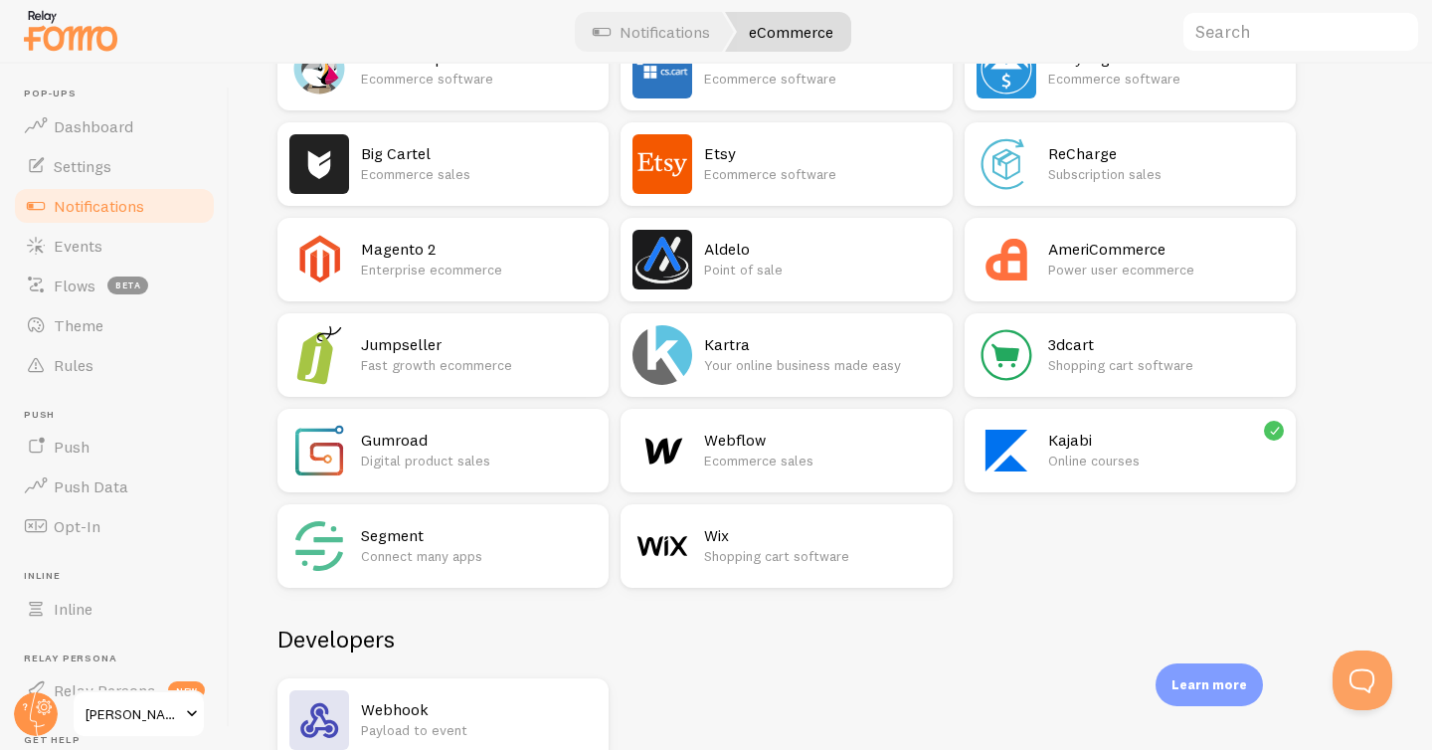
scroll to position [1301, 0]
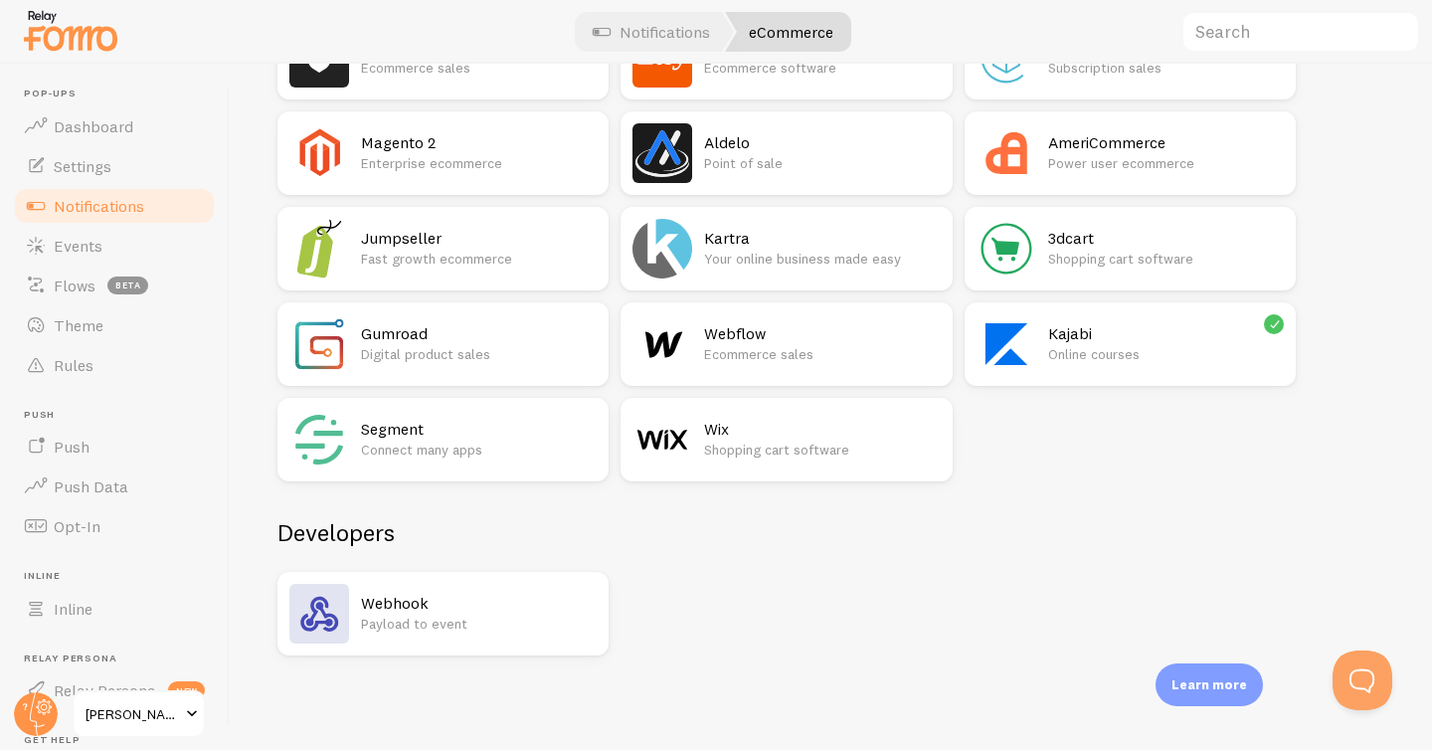
click at [1111, 347] on p "Online courses" at bounding box center [1166, 354] width 236 height 20
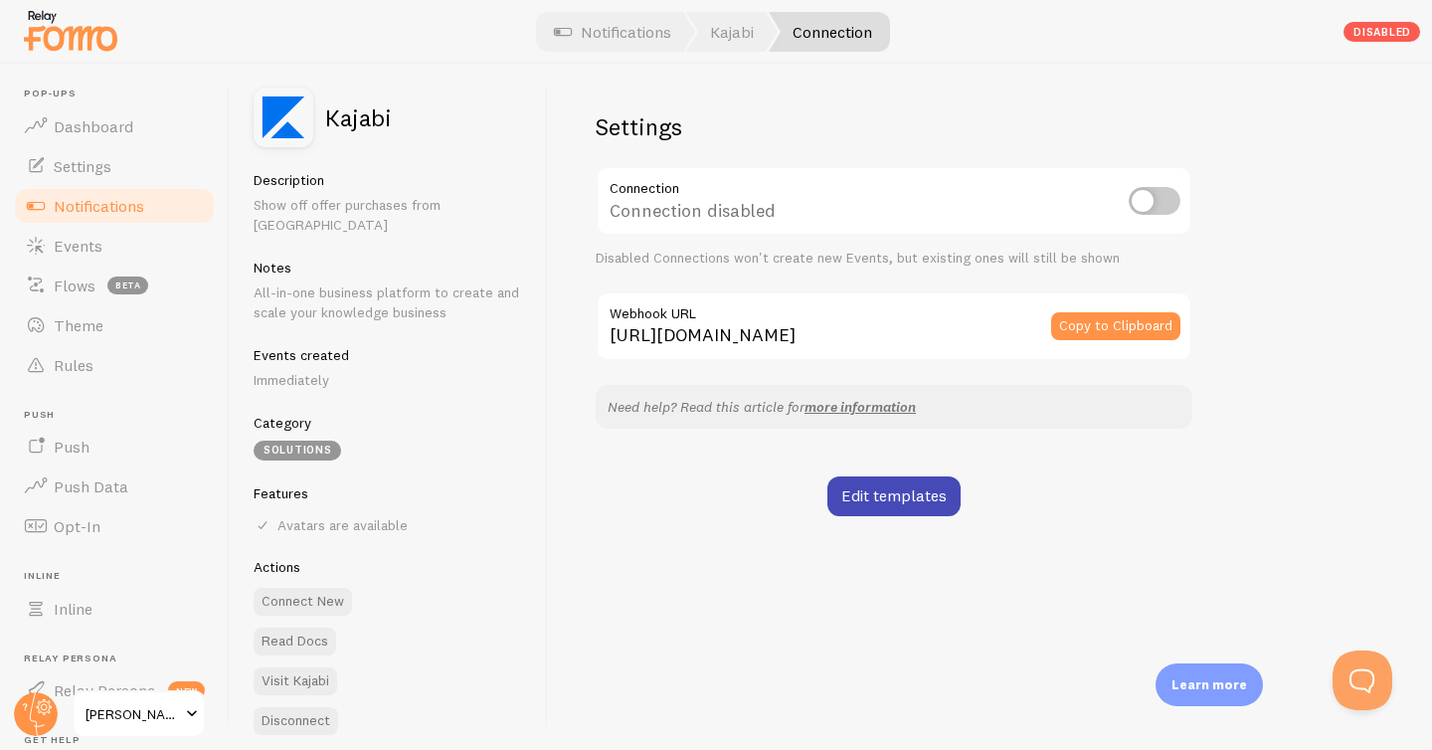
click at [1149, 194] on input "checkbox" at bounding box center [1155, 201] width 52 height 28
checkbox input "true"
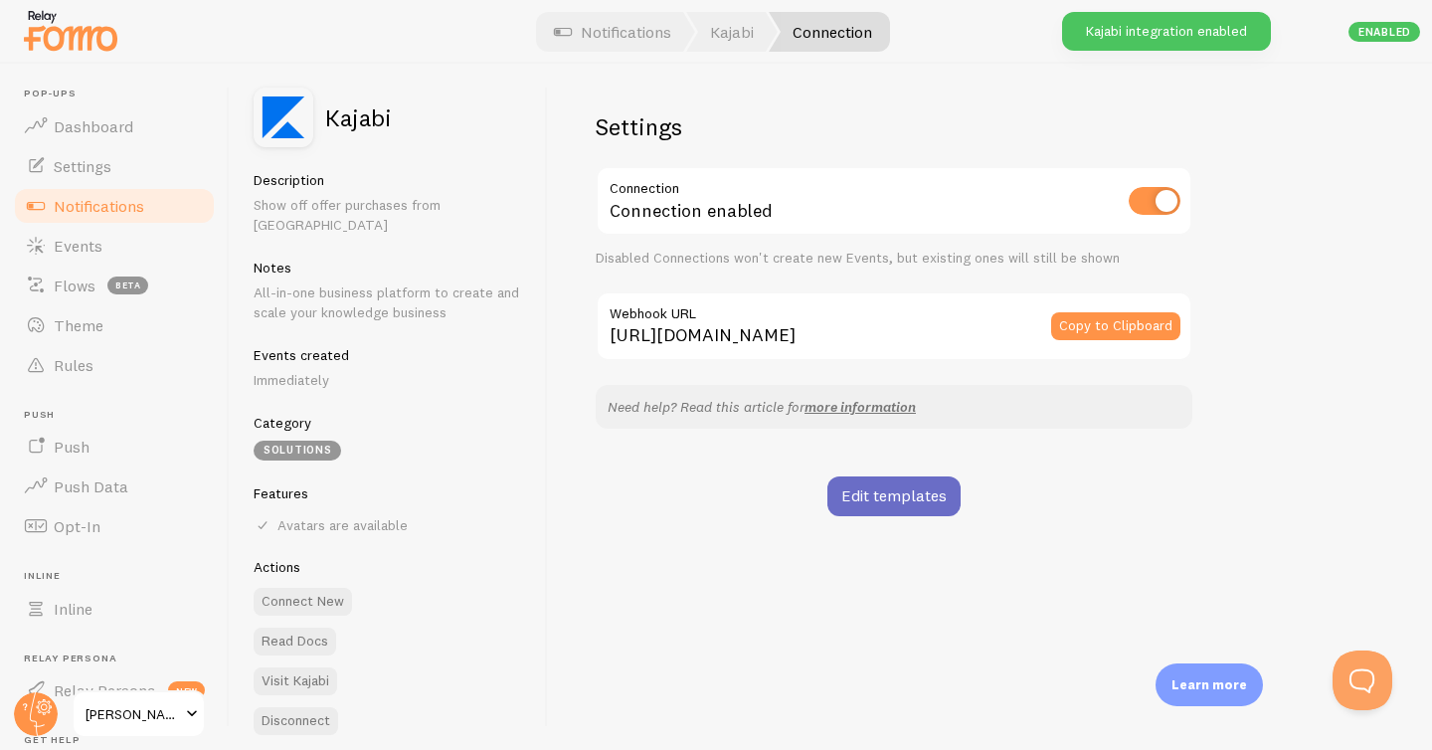
click at [886, 499] on link "Edit templates" at bounding box center [893, 496] width 133 height 40
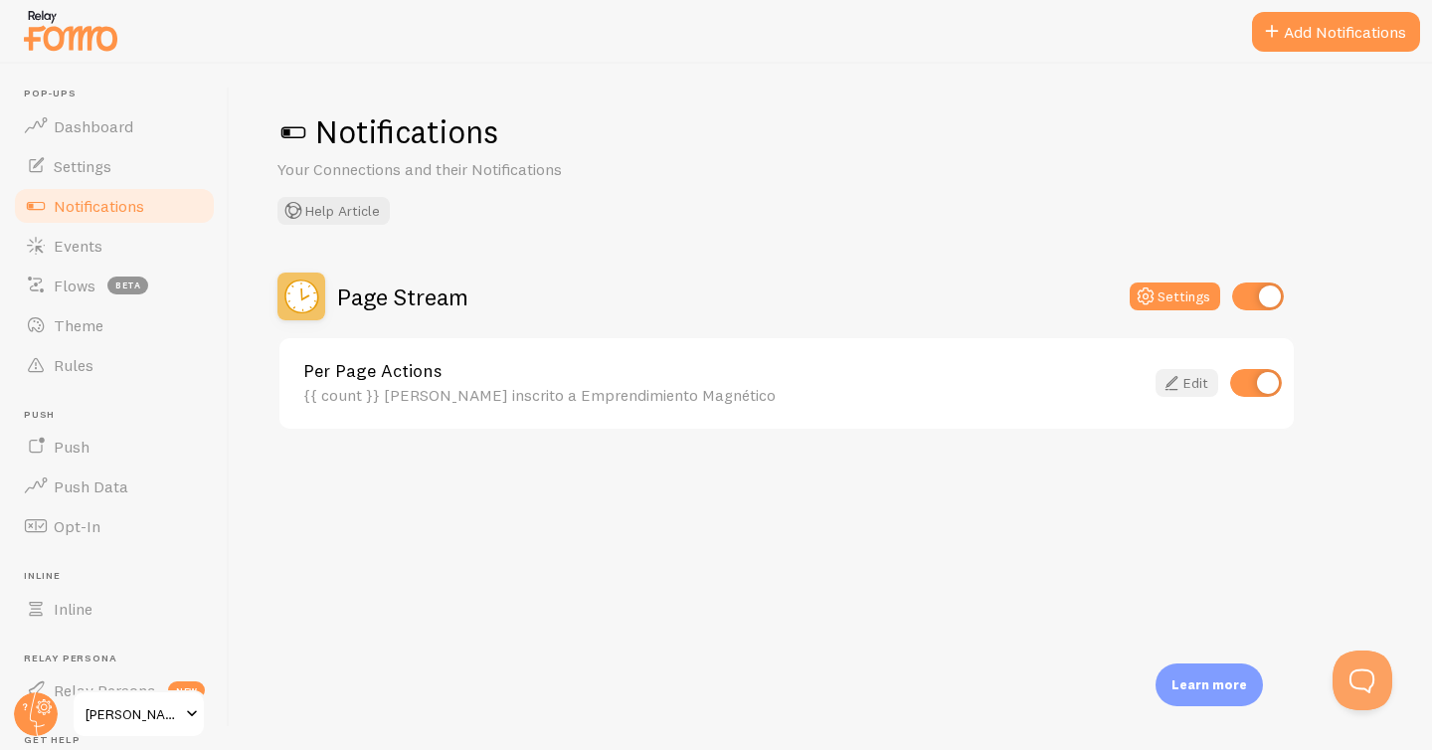
click at [1173, 385] on icon at bounding box center [1172, 383] width 24 height 24
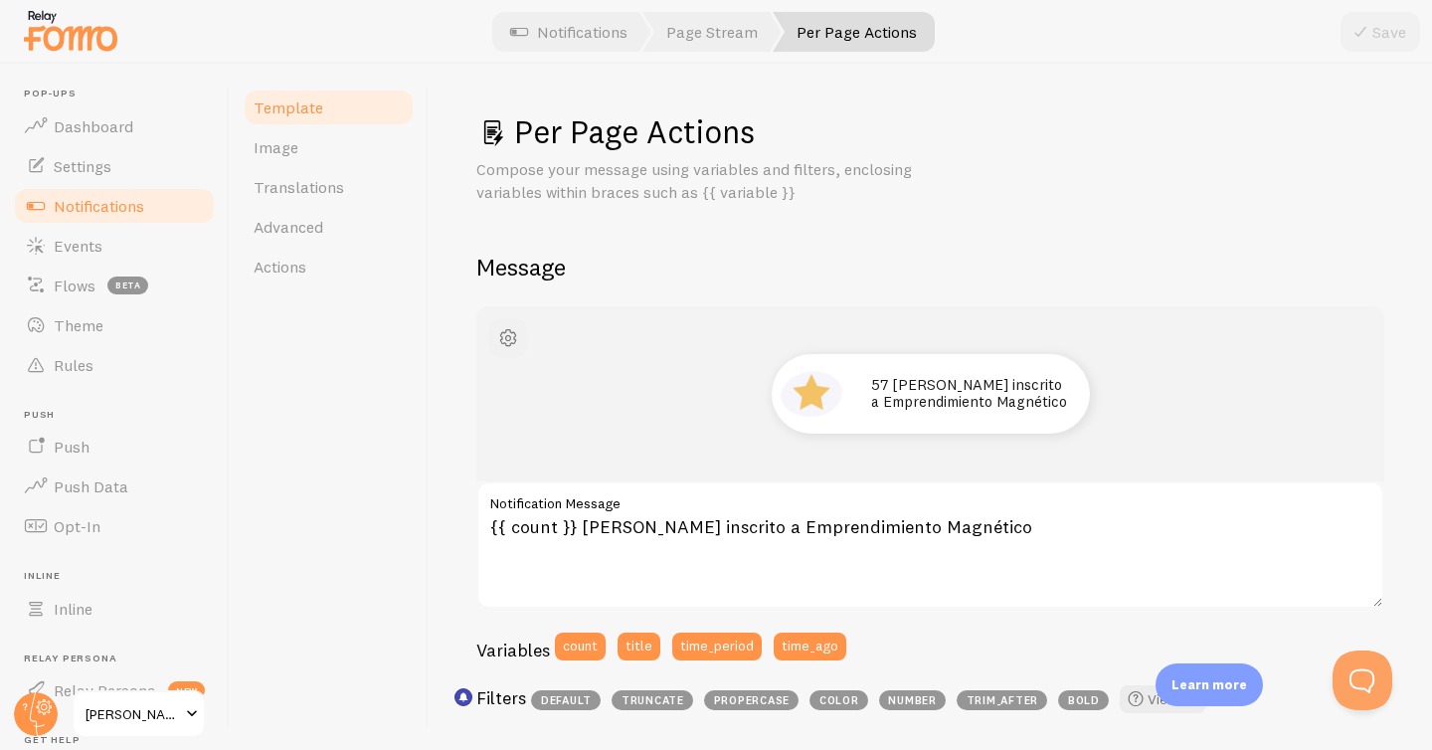
click at [510, 337] on span "button" at bounding box center [508, 338] width 24 height 24
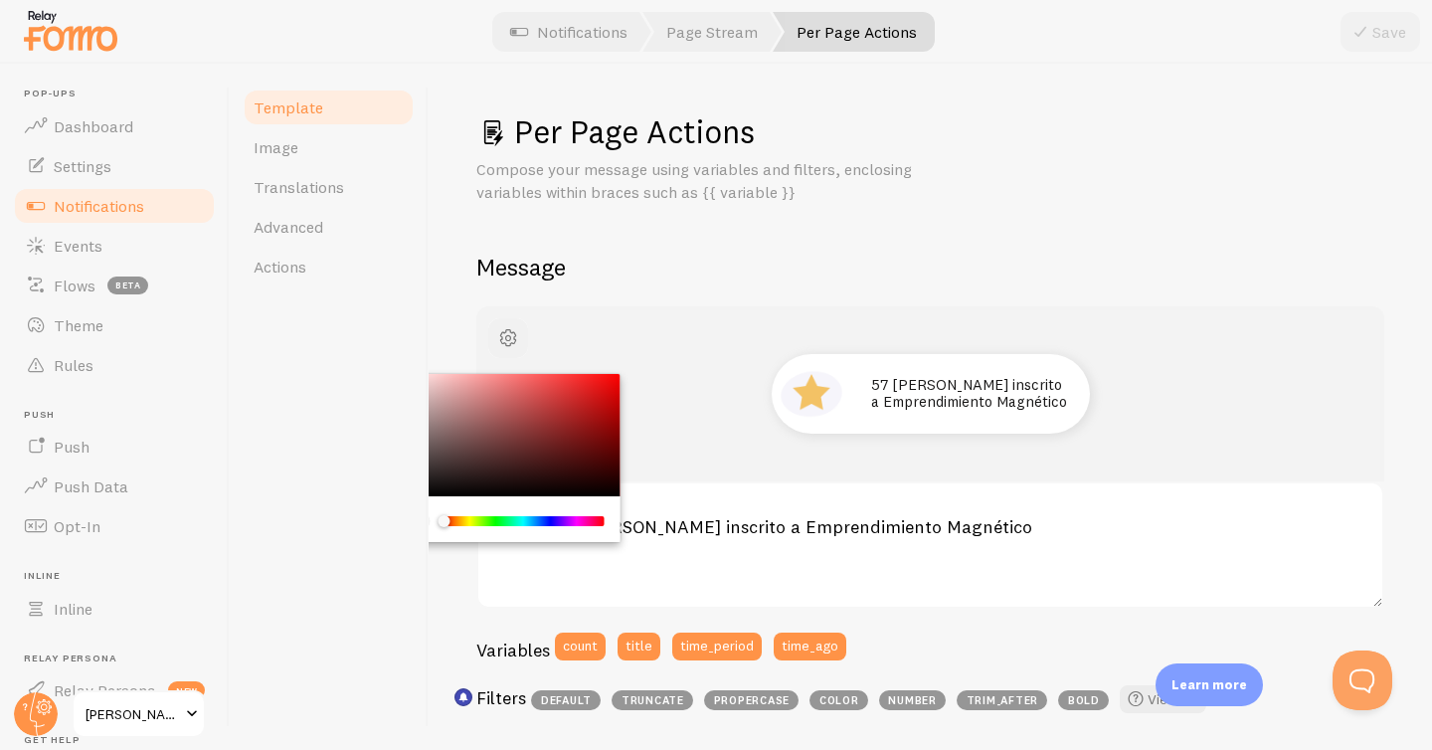
click at [510, 337] on span "button" at bounding box center [508, 338] width 24 height 24
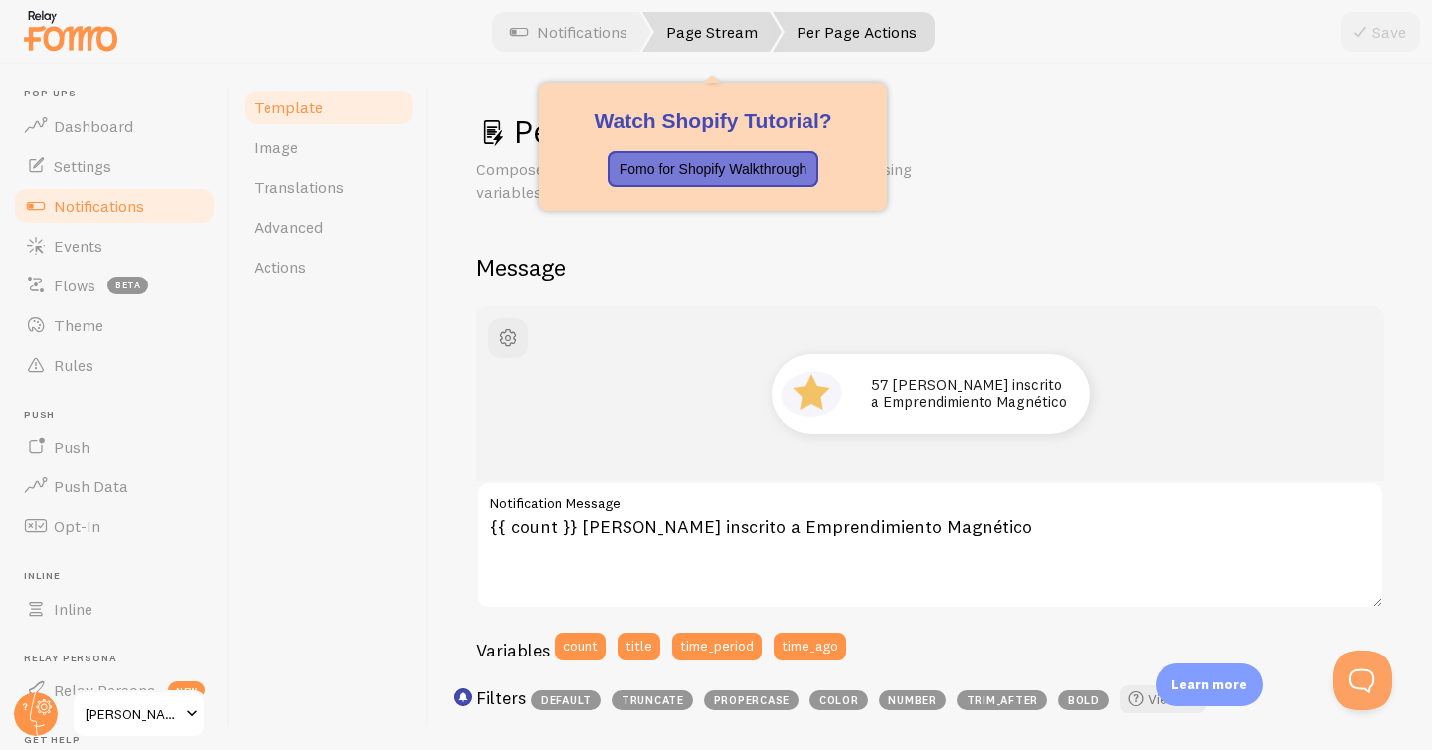
click at [718, 38] on link "Page Stream" at bounding box center [711, 32] width 139 height 40
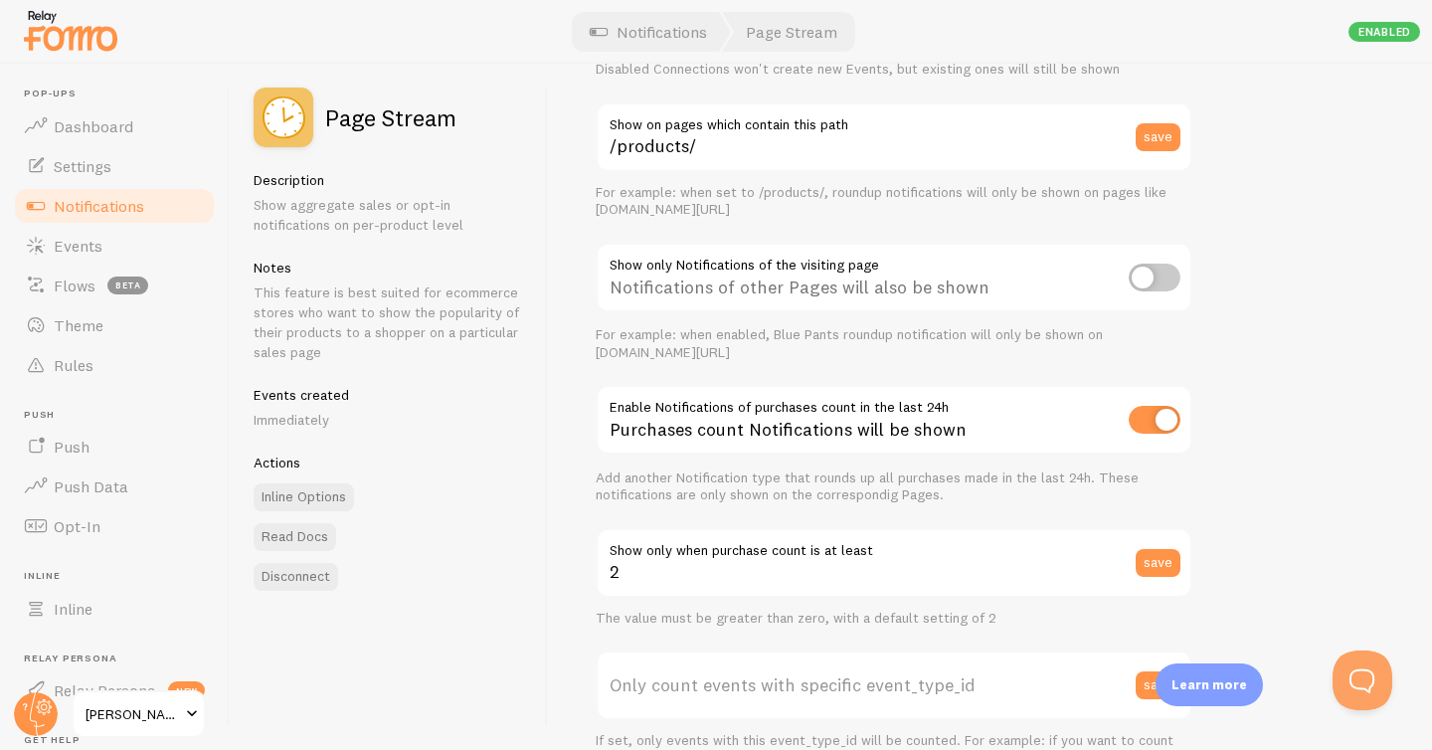
scroll to position [191, 0]
click at [1151, 277] on input "checkbox" at bounding box center [1155, 276] width 52 height 28
checkbox input "true"
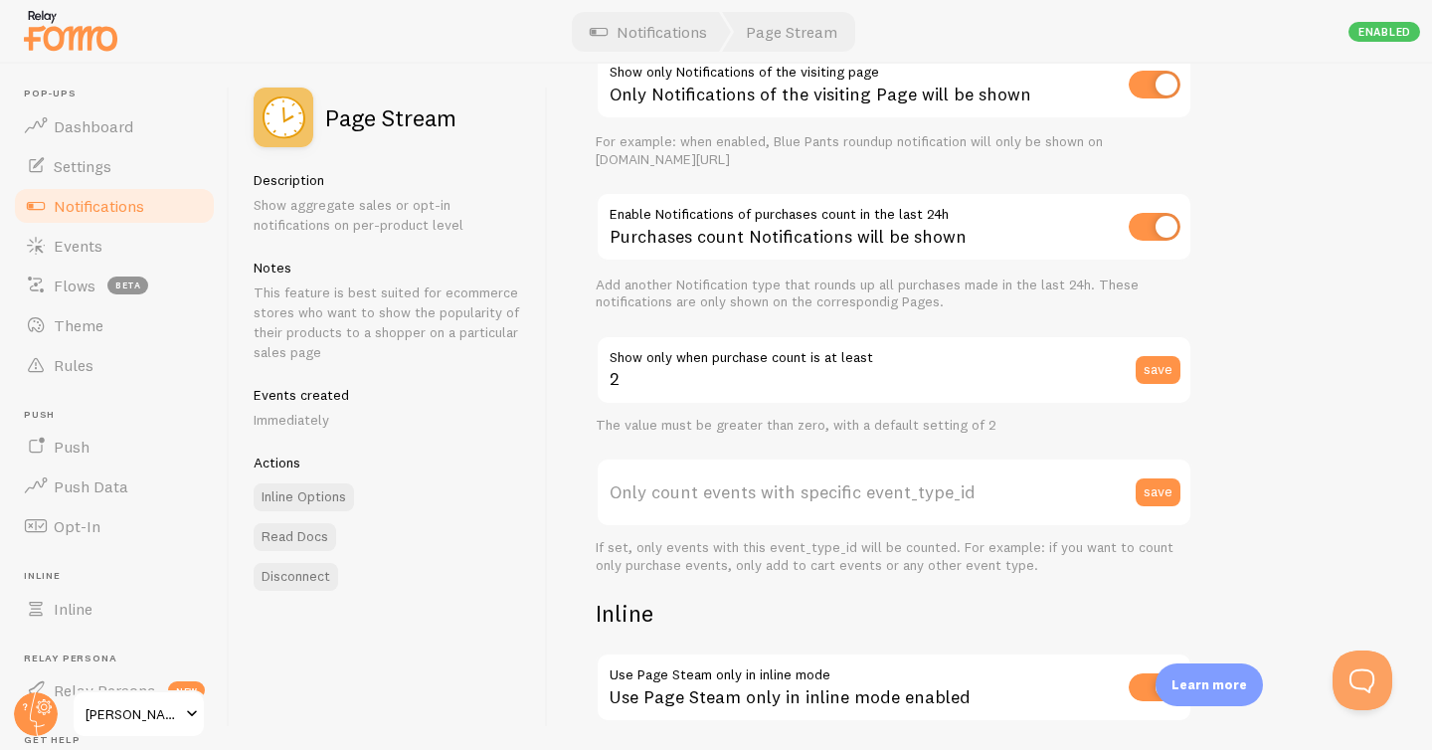
scroll to position [0, 0]
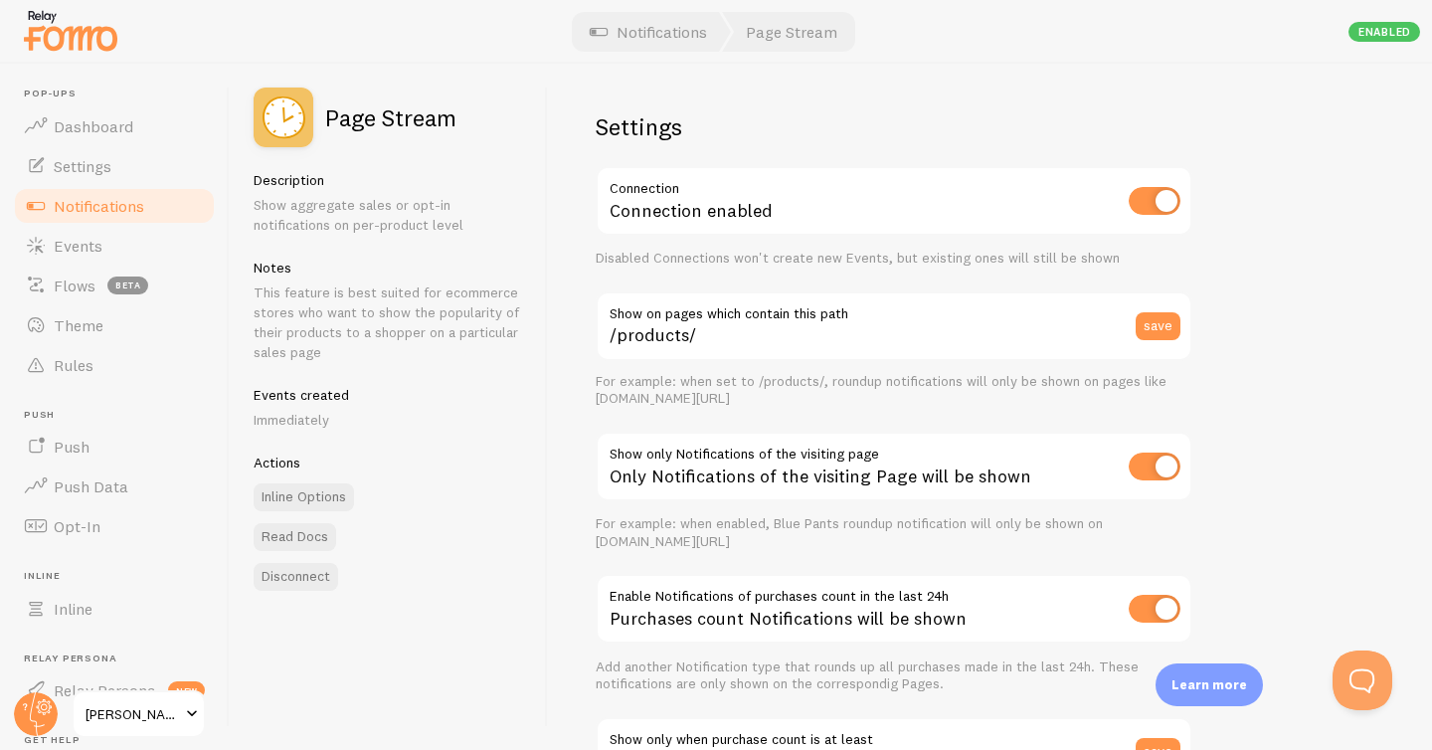
click at [291, 121] on img at bounding box center [284, 118] width 60 height 60
click at [651, 42] on link "Notifications" at bounding box center [648, 32] width 165 height 40
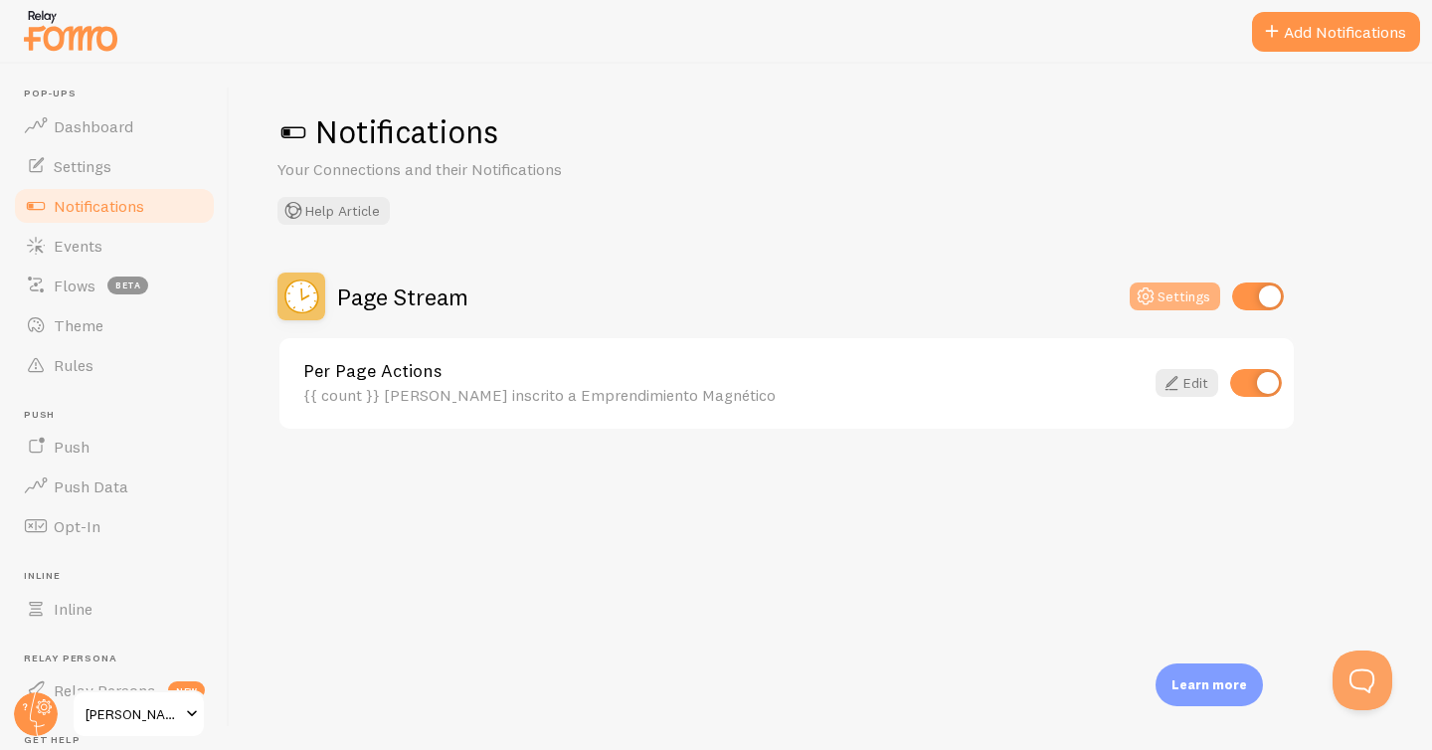
click at [1179, 293] on button "Settings" at bounding box center [1175, 296] width 91 height 28
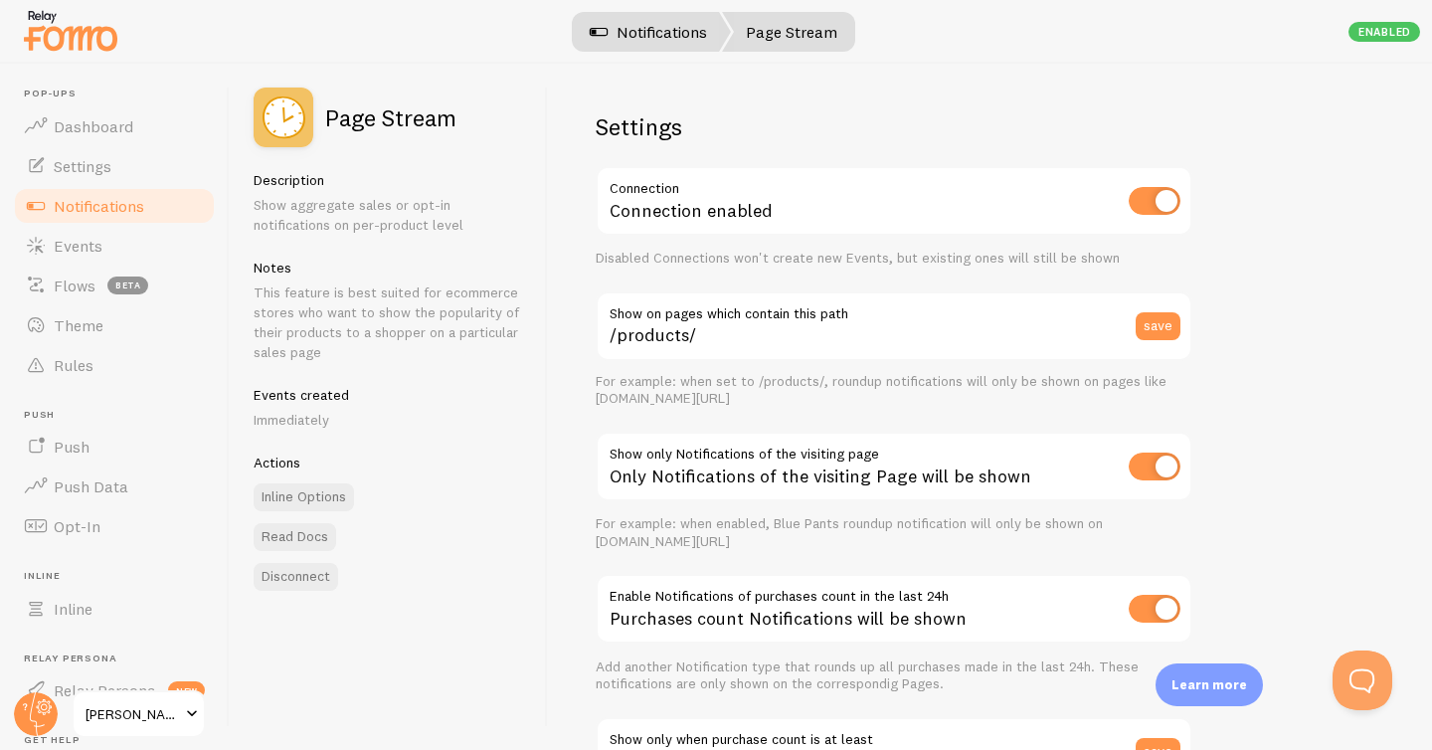
click at [673, 34] on link "Notifications" at bounding box center [648, 32] width 165 height 40
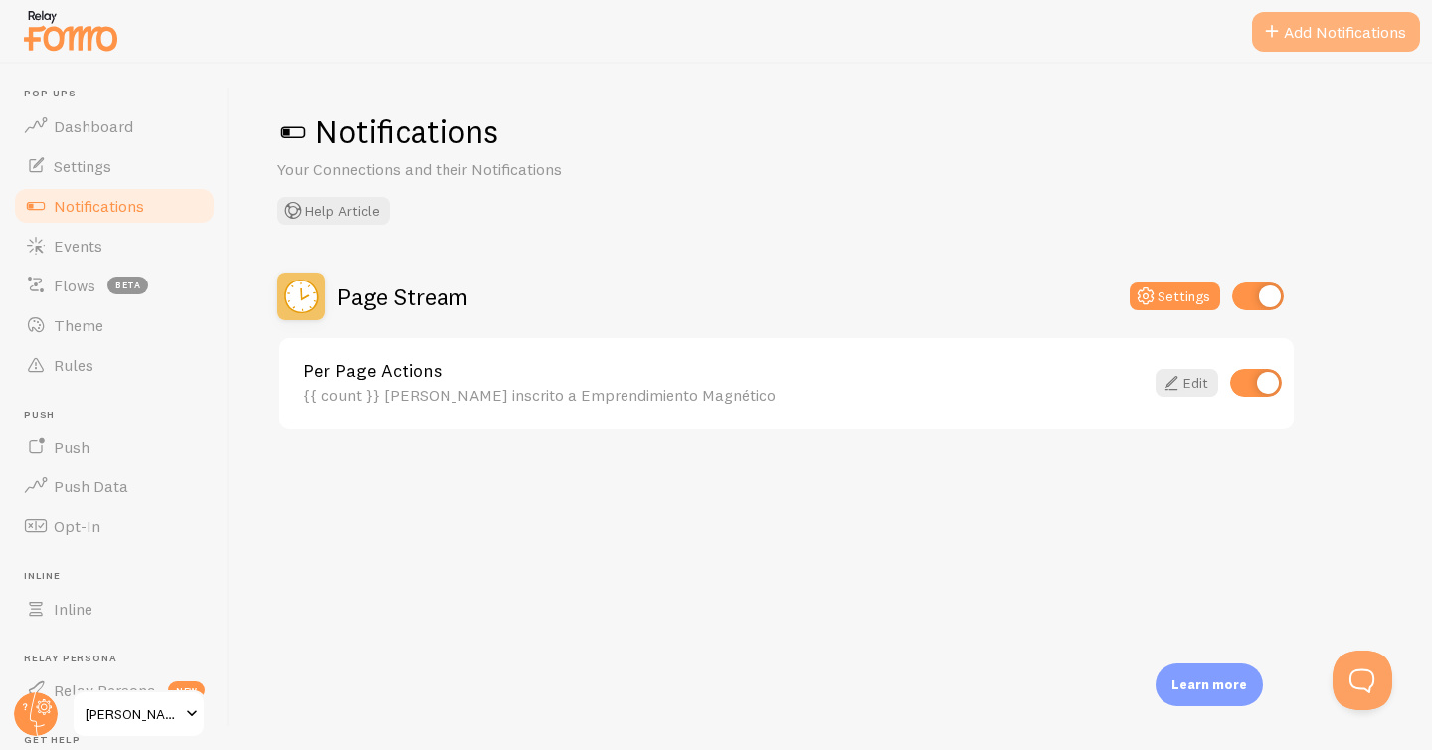
click at [1371, 32] on button "Add Notifications" at bounding box center [1336, 32] width 168 height 40
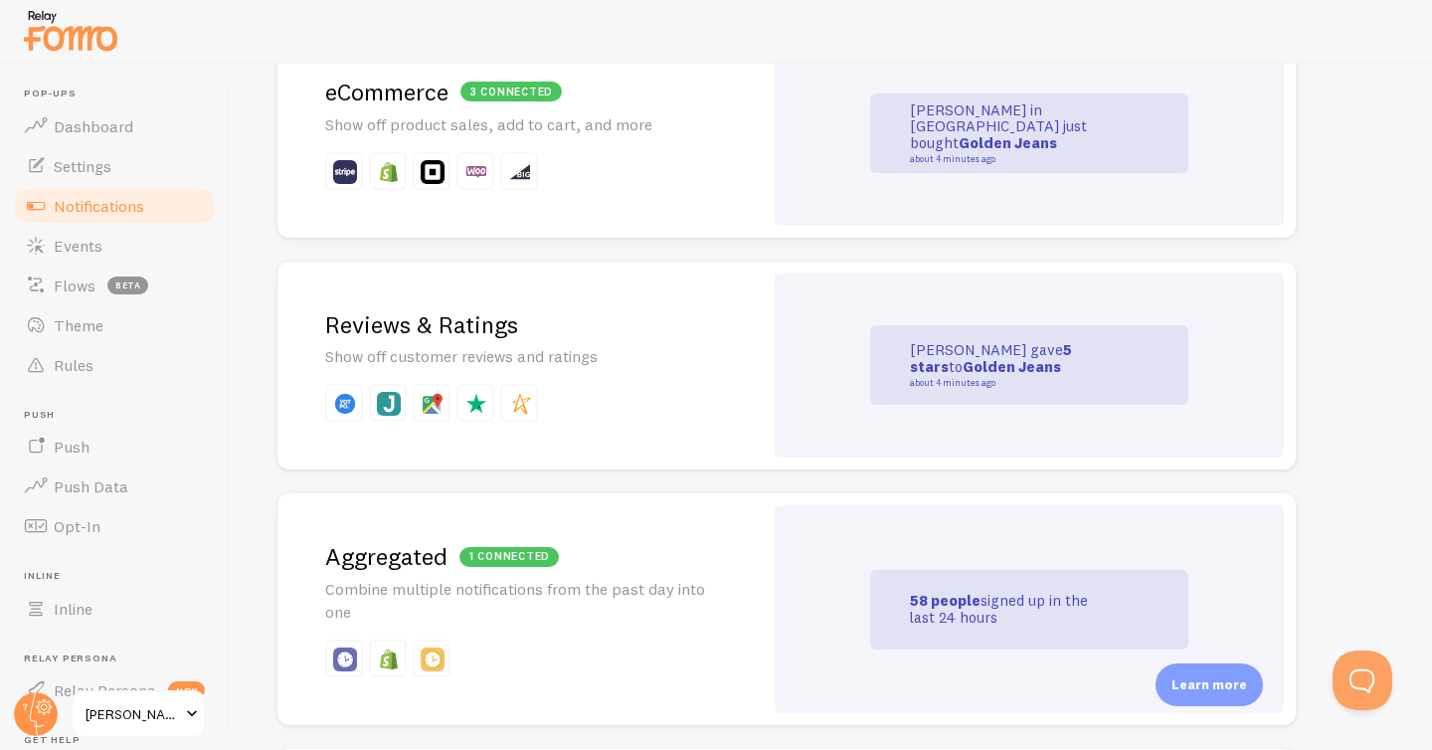
scroll to position [526, 0]
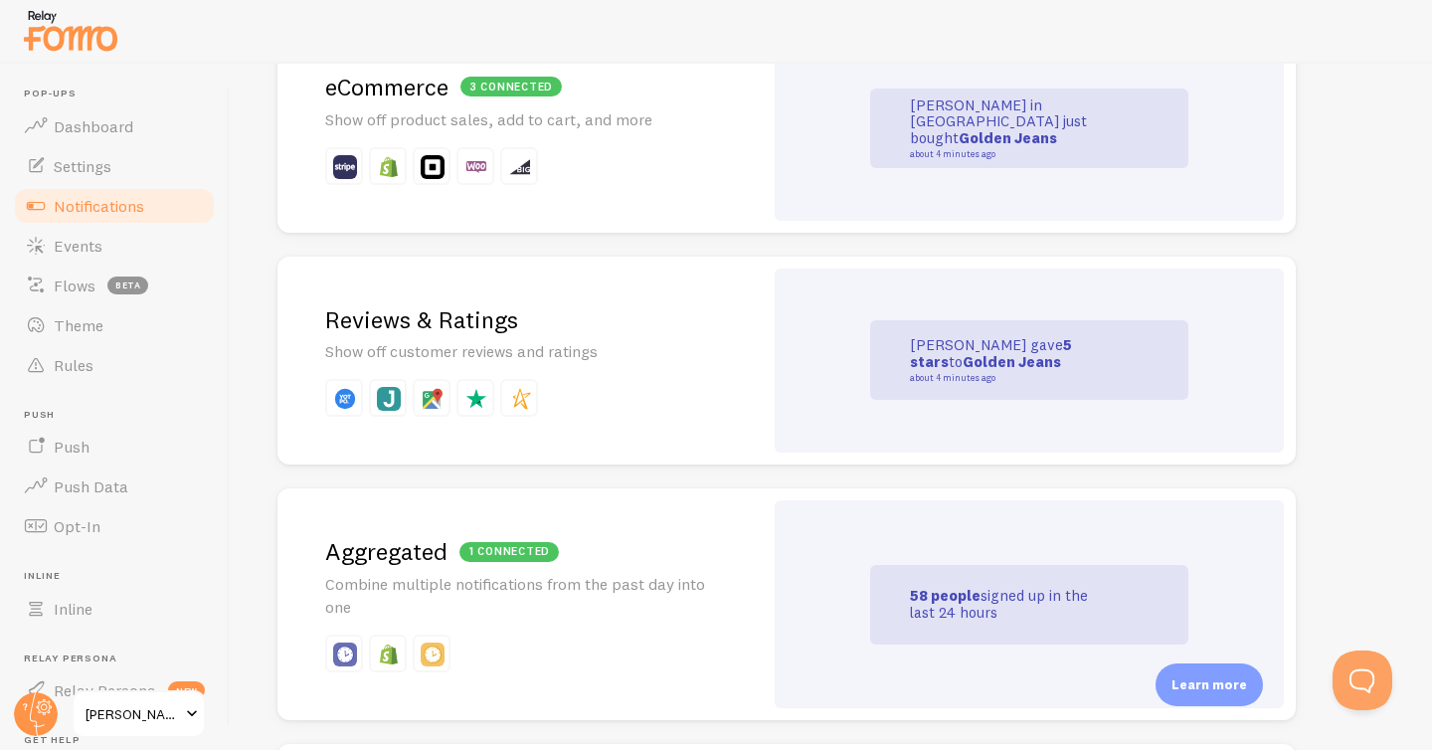
click at [416, 98] on h2 "3 connected eCommerce" at bounding box center [520, 87] width 390 height 31
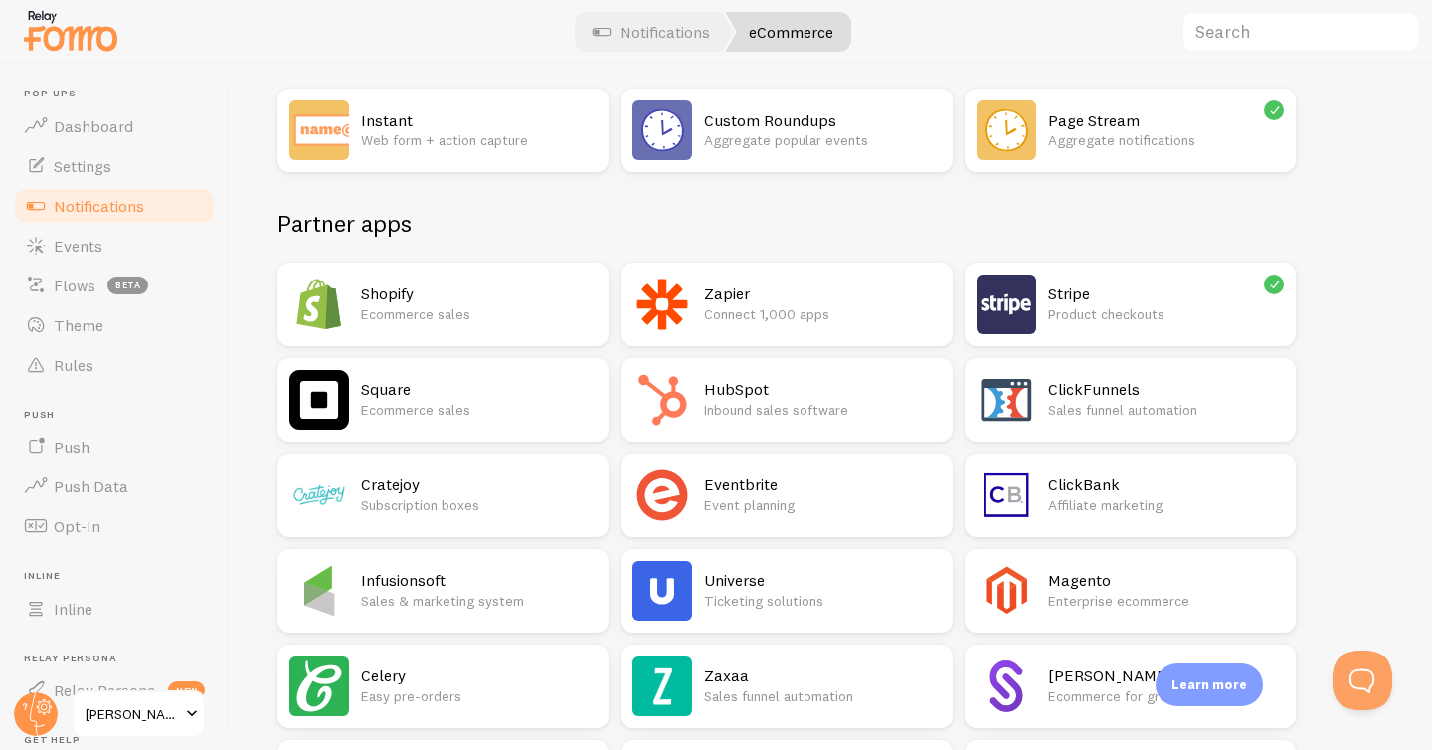
scroll to position [192, 0]
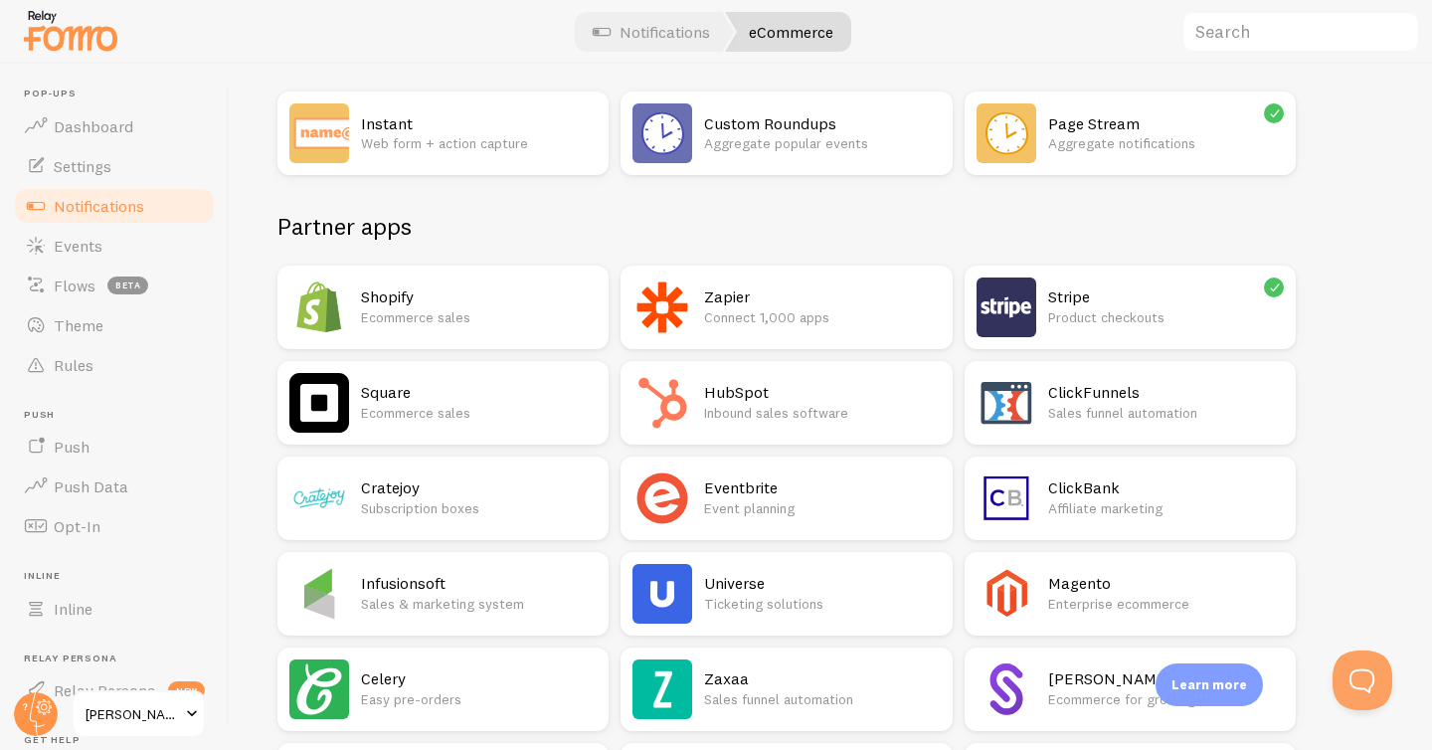
click at [1135, 314] on p "Product checkouts" at bounding box center [1166, 317] width 236 height 20
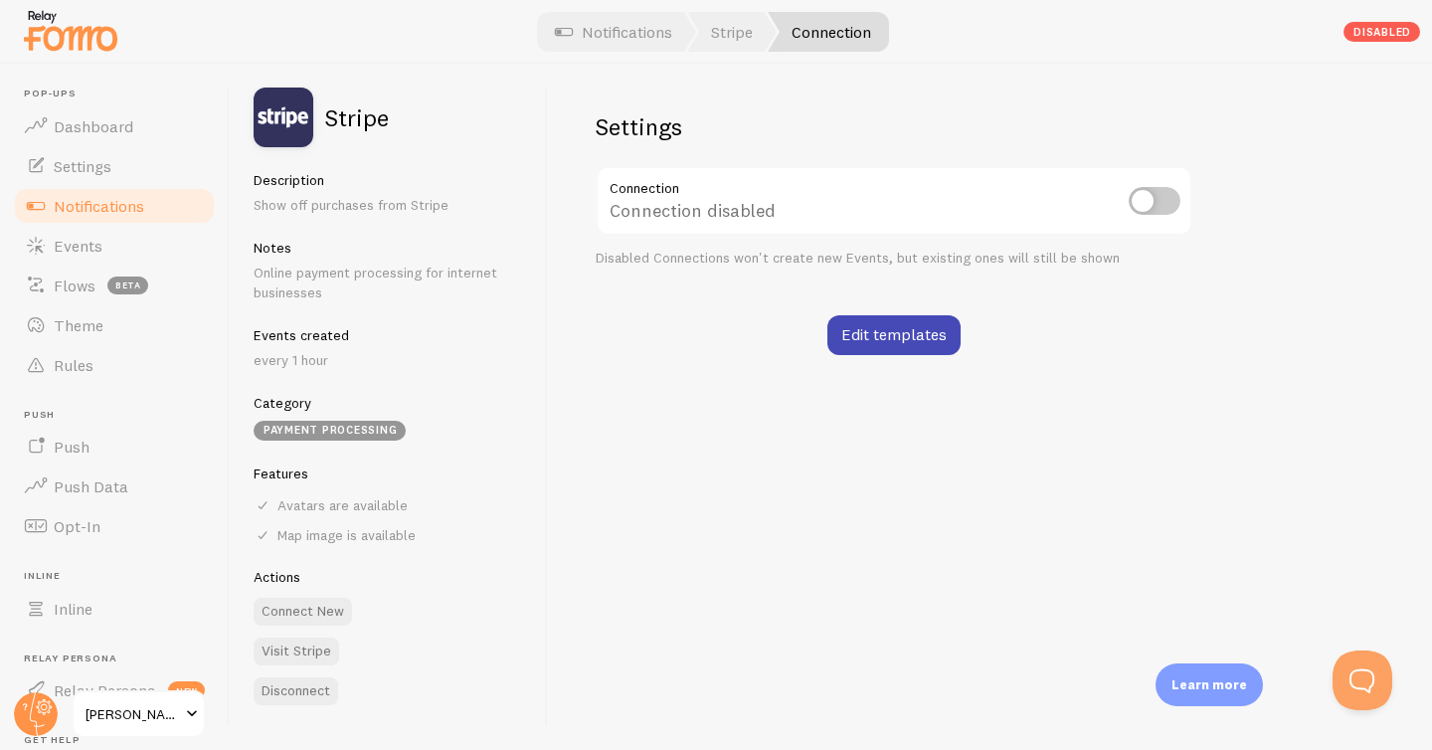
click at [1153, 209] on input "checkbox" at bounding box center [1155, 201] width 52 height 28
checkbox input "true"
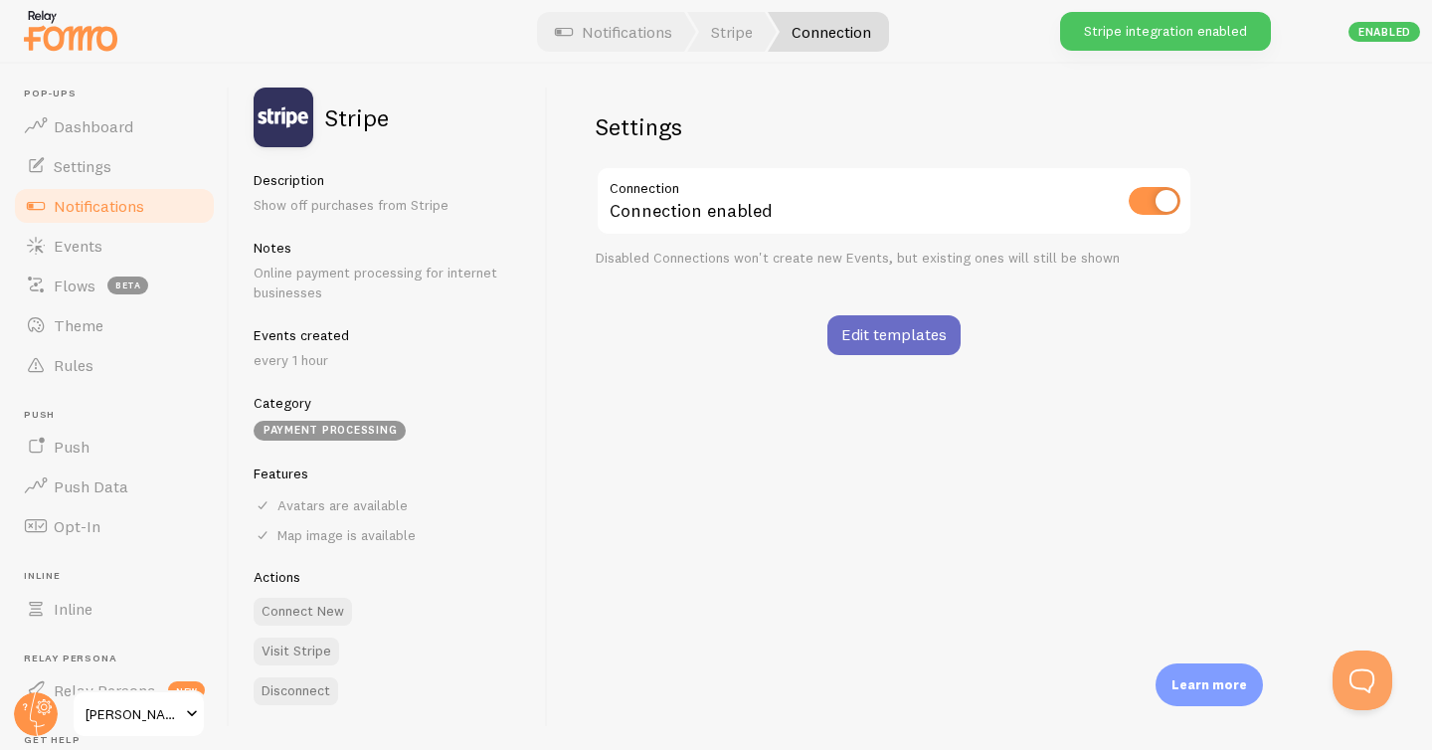
click at [897, 346] on link "Edit templates" at bounding box center [893, 335] width 133 height 40
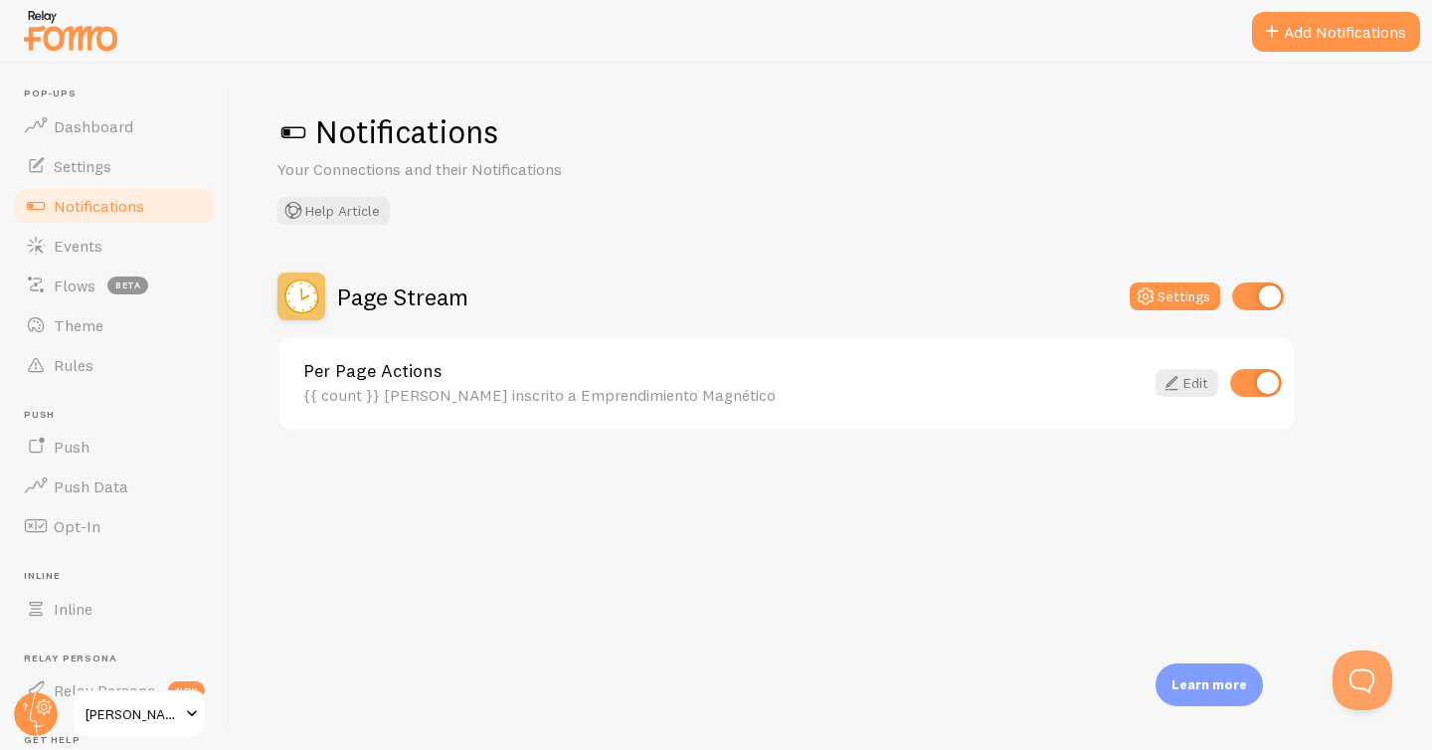
click at [1245, 292] on input "checkbox" at bounding box center [1258, 296] width 52 height 28
checkbox input "false"
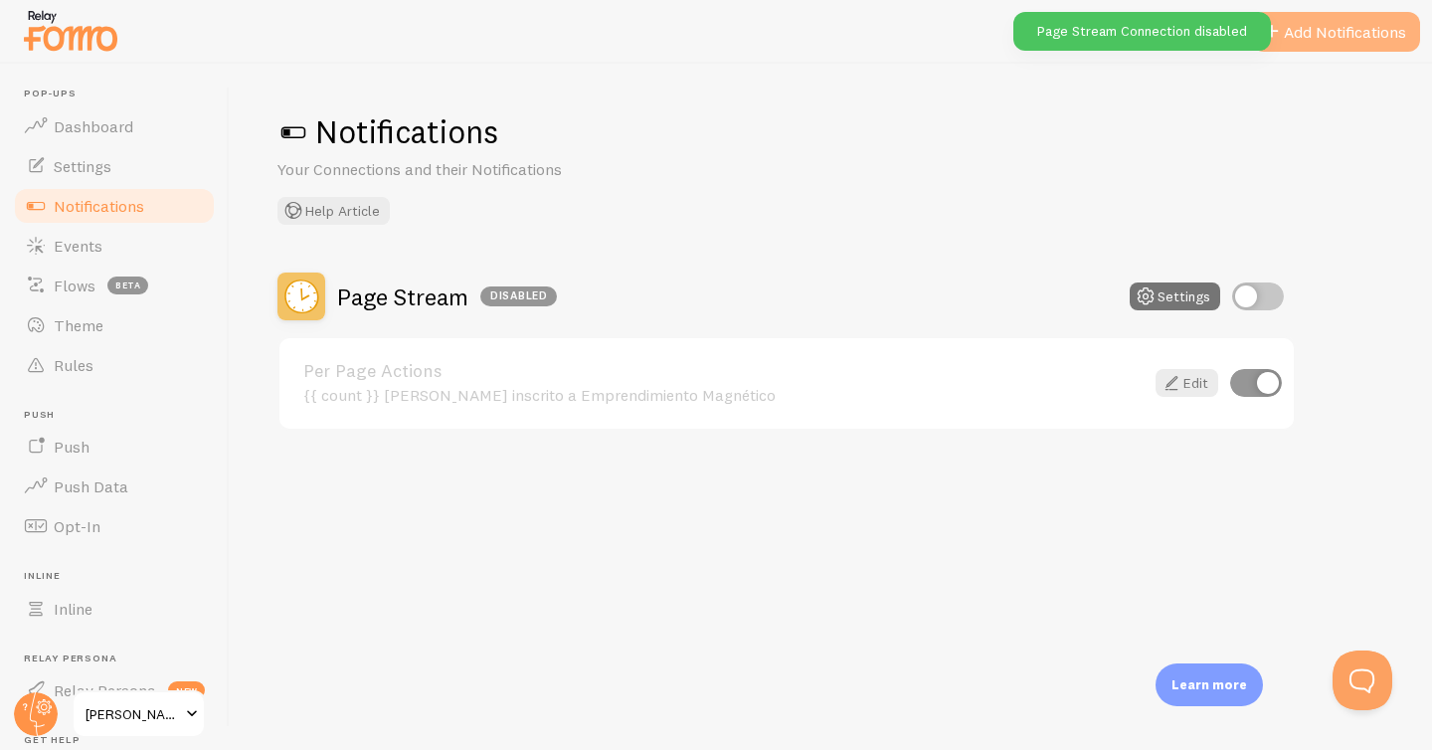
click at [1328, 29] on button "Add Notifications" at bounding box center [1336, 32] width 168 height 40
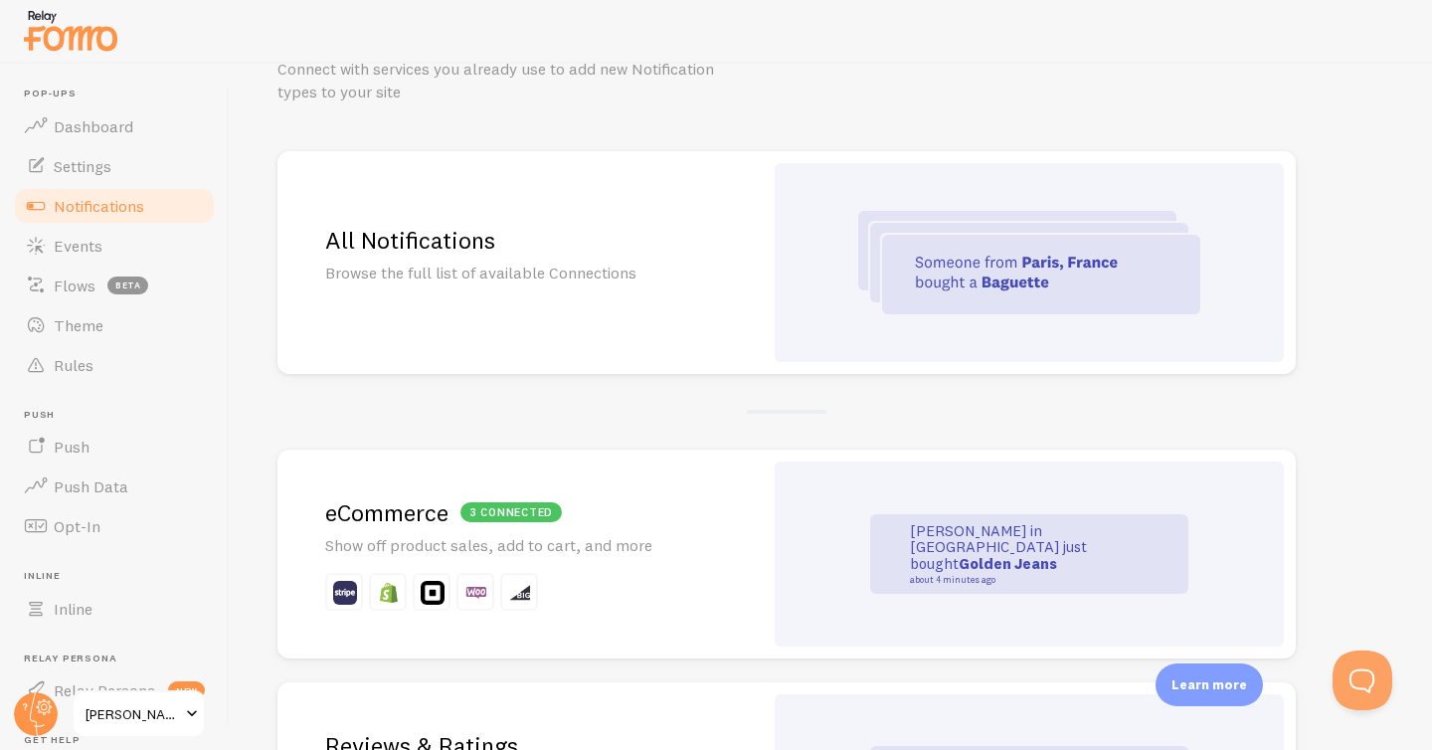
scroll to position [116, 0]
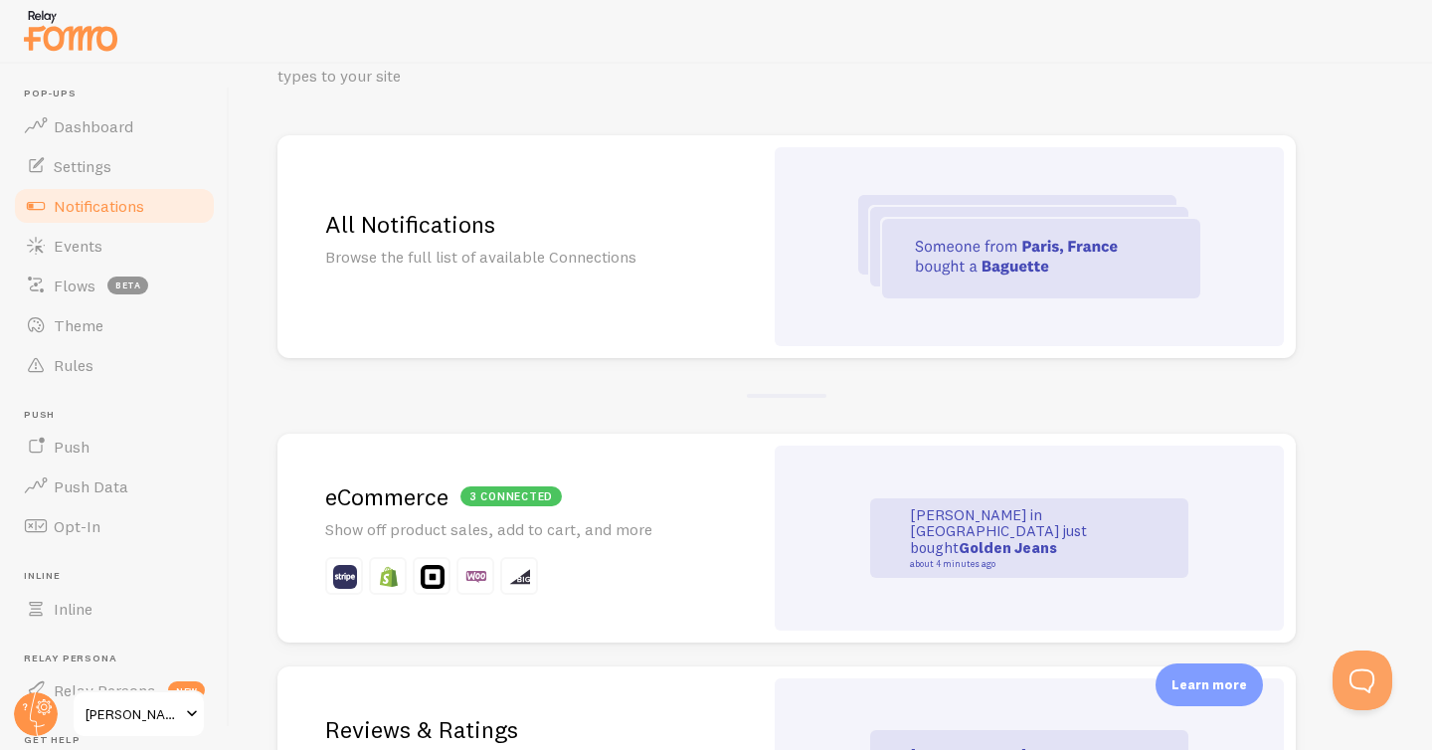
click at [1046, 209] on img at bounding box center [1029, 246] width 342 height 103
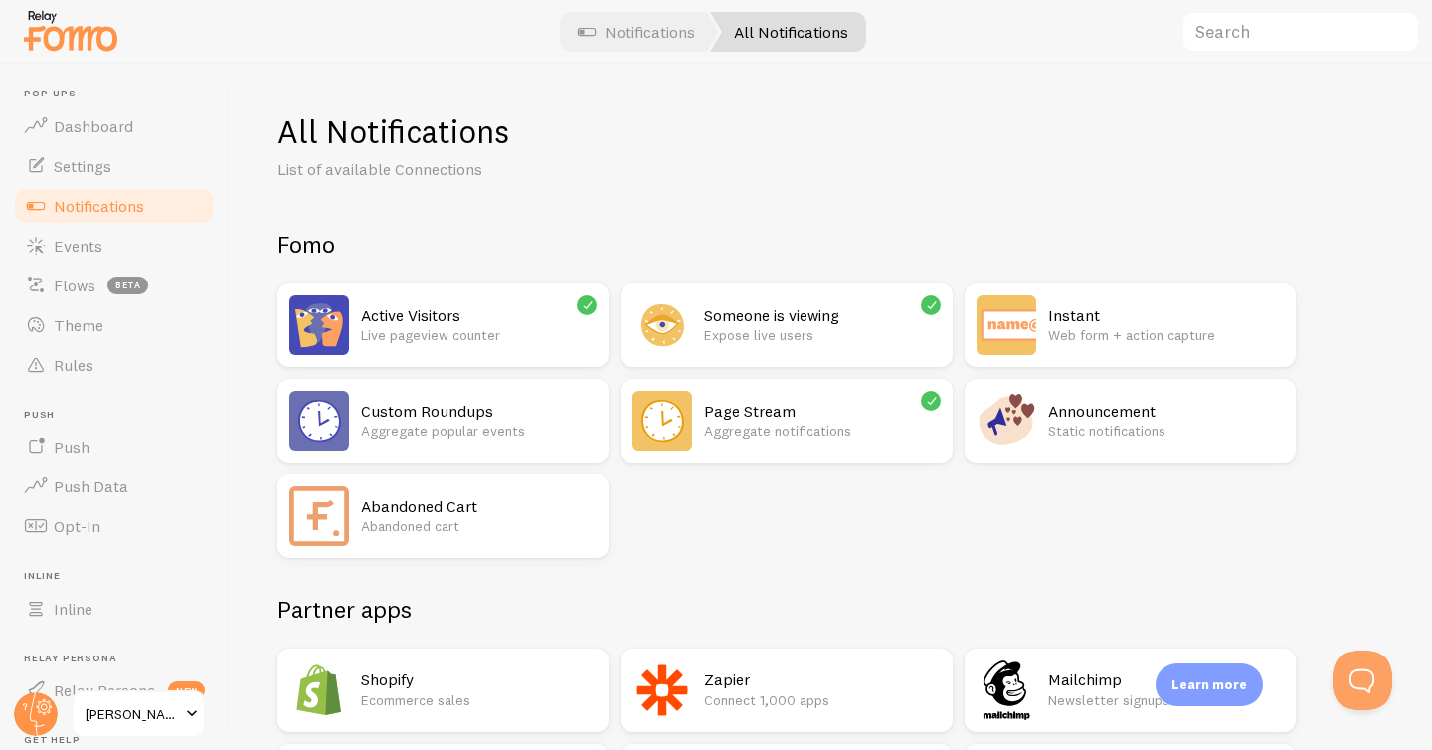
click at [775, 33] on div "All Notifications" at bounding box center [788, 32] width 156 height 40
click at [660, 27] on link "Notifications" at bounding box center [636, 32] width 165 height 40
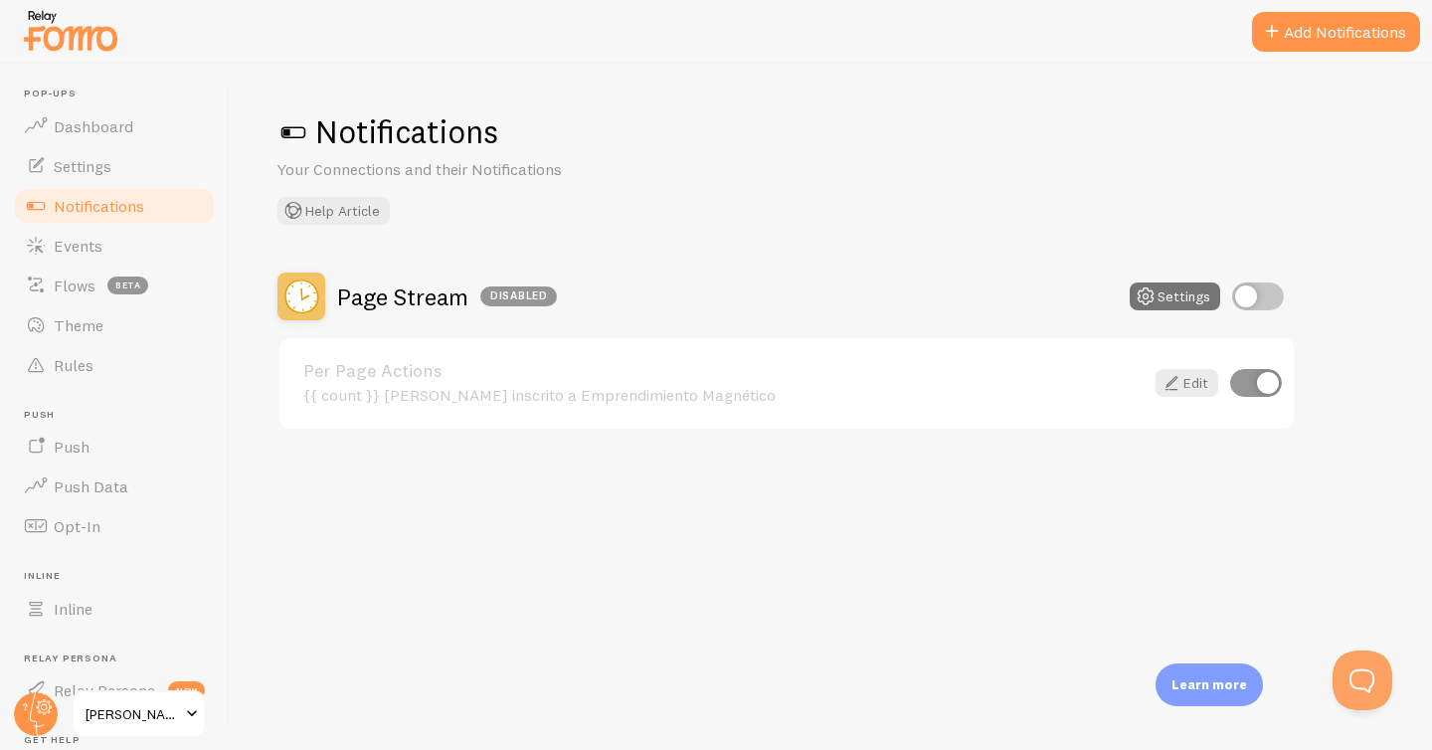
click at [1248, 296] on input "checkbox" at bounding box center [1258, 296] width 52 height 28
checkbox input "true"
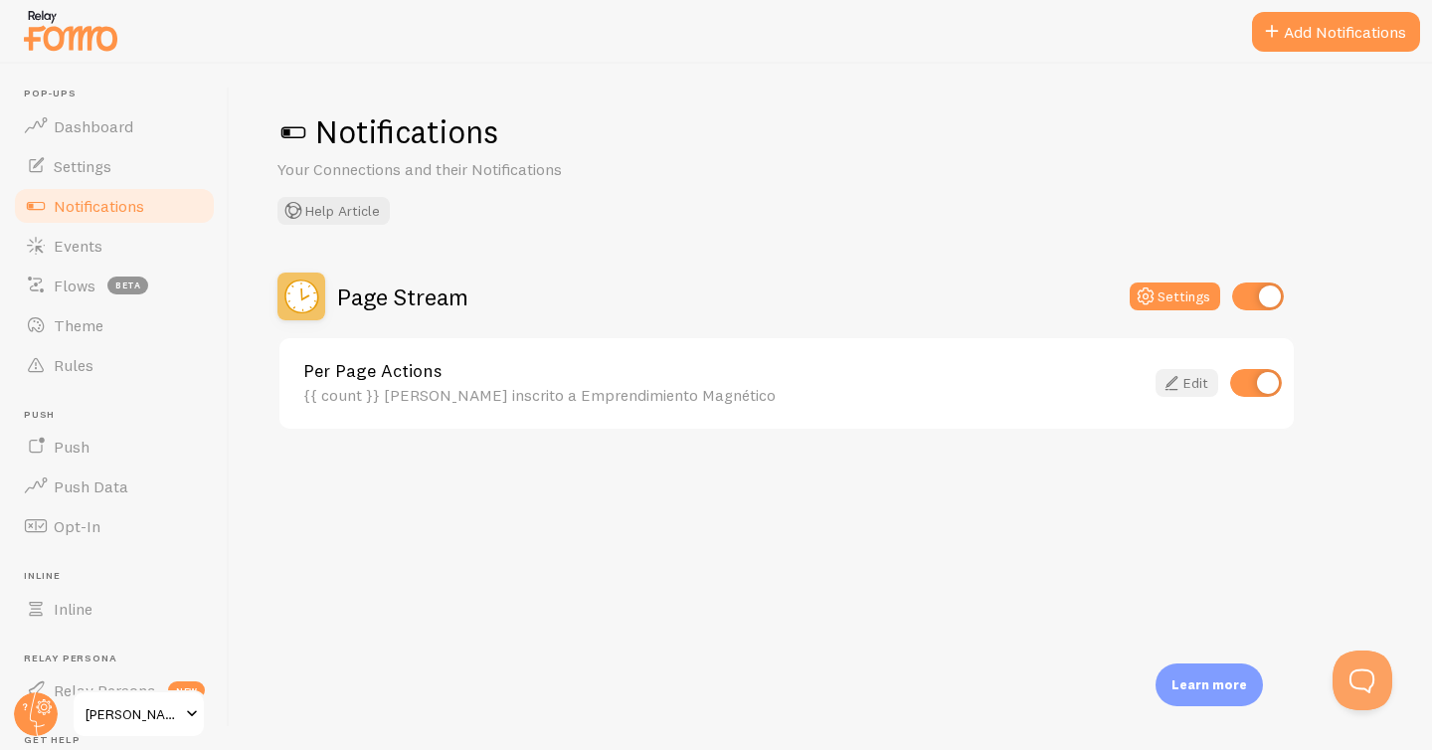
click at [1177, 384] on icon at bounding box center [1172, 383] width 24 height 24
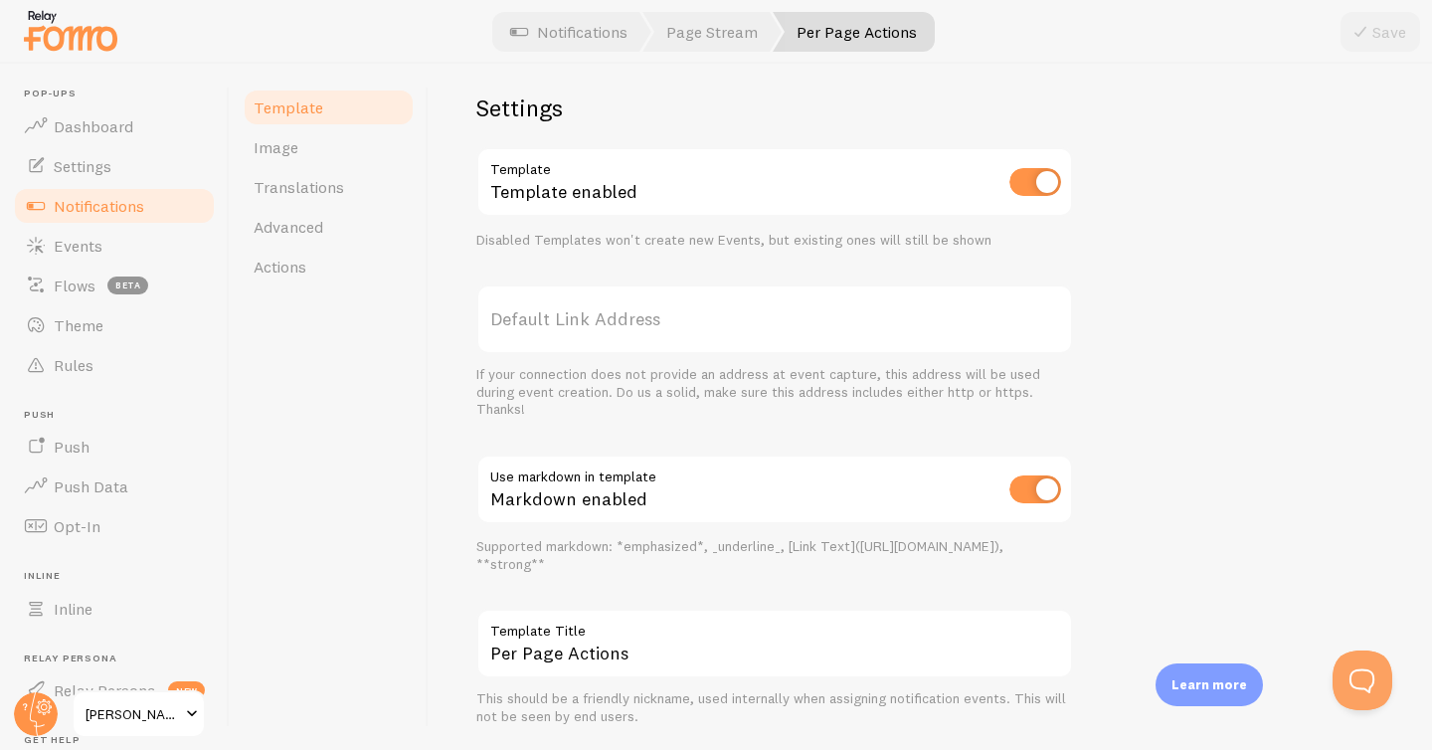
scroll to position [736, 0]
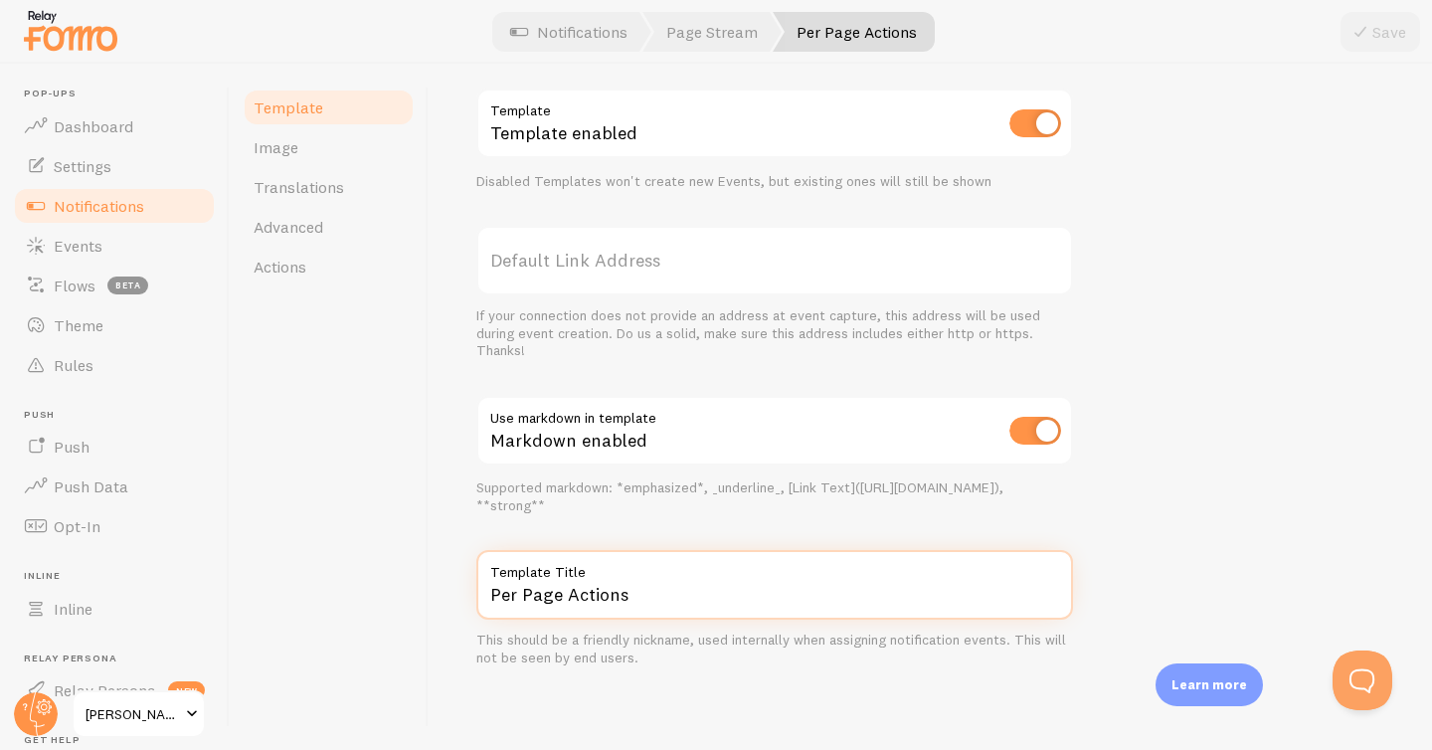
click at [583, 589] on input "Per Page Actions" at bounding box center [774, 585] width 597 height 70
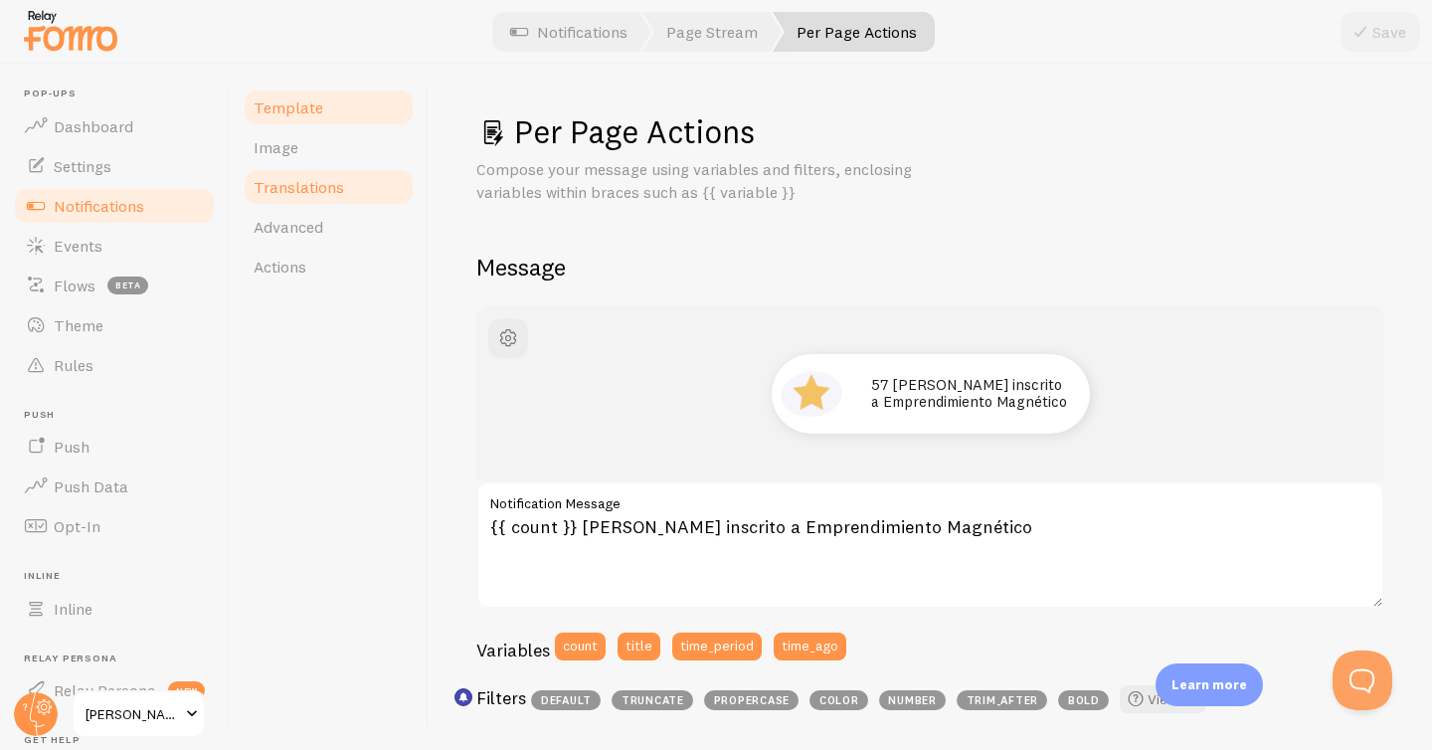
click at [302, 186] on span "Translations" at bounding box center [299, 187] width 91 height 20
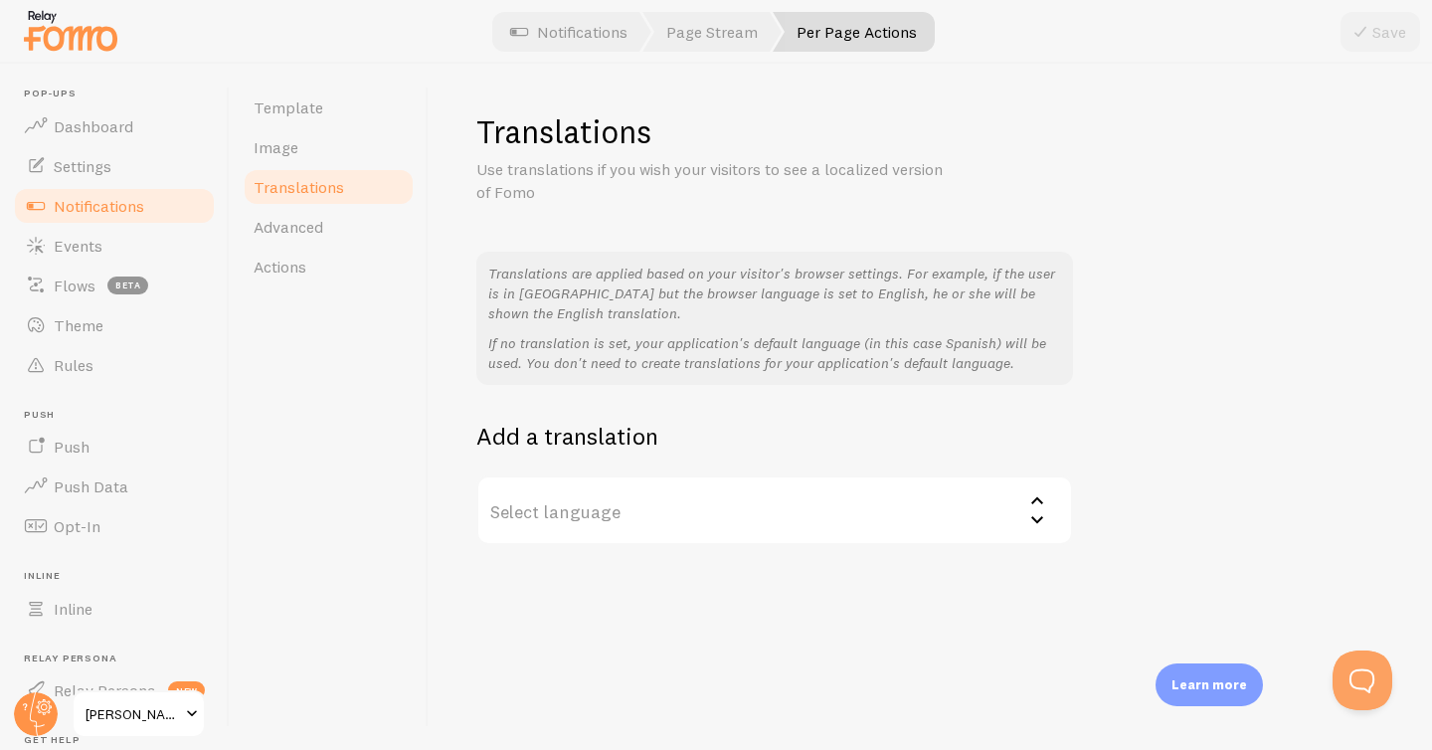
click at [634, 516] on label "Select language" at bounding box center [774, 510] width 597 height 70
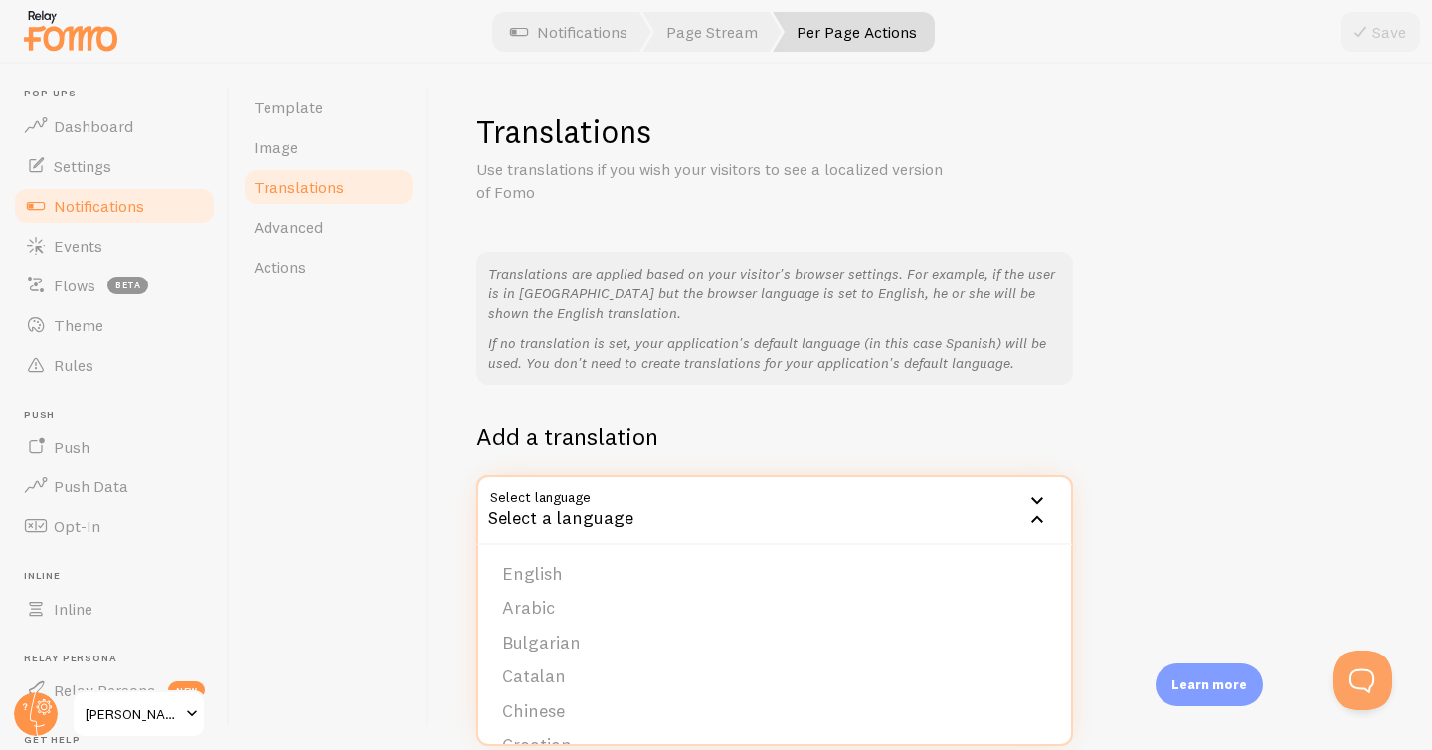
click at [629, 511] on div "Select a language" at bounding box center [774, 510] width 597 height 70
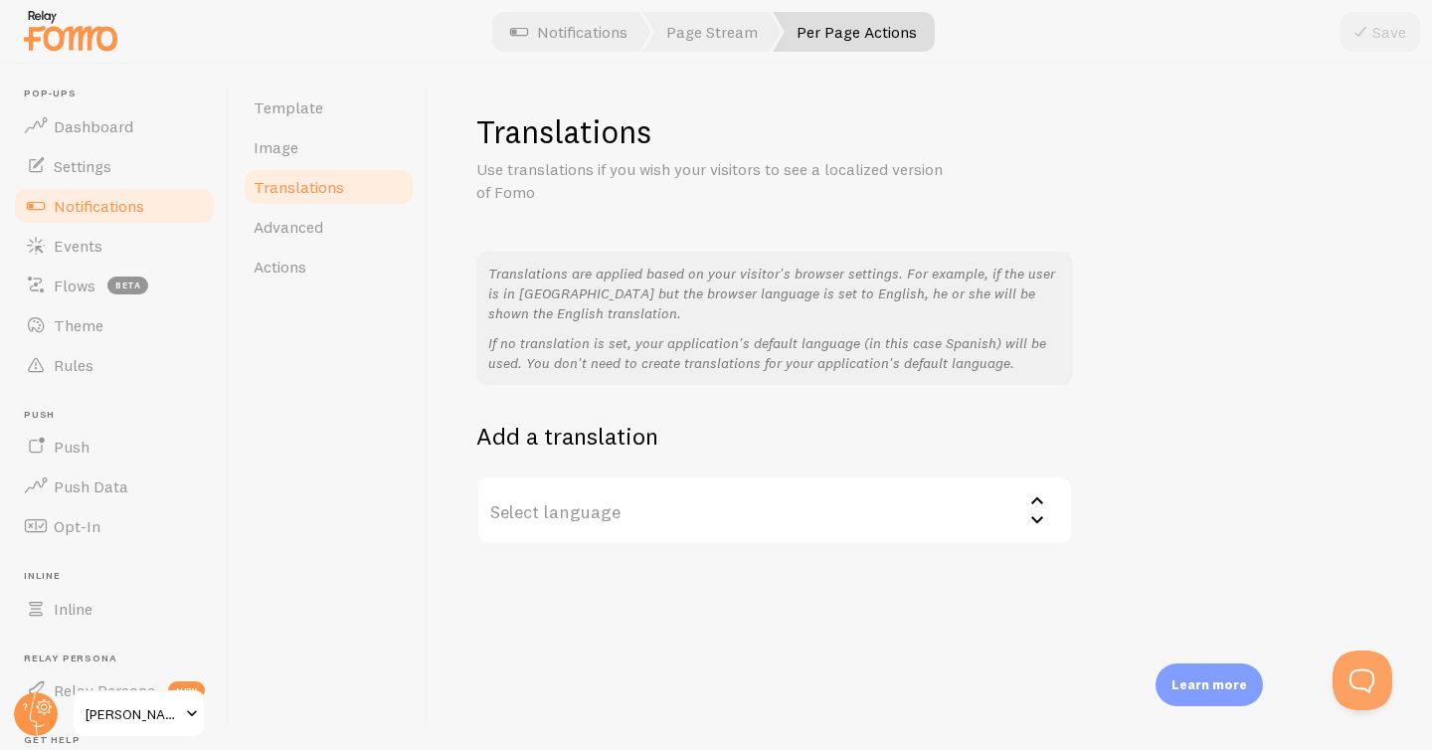
click at [629, 511] on label "Select language" at bounding box center [774, 510] width 597 height 70
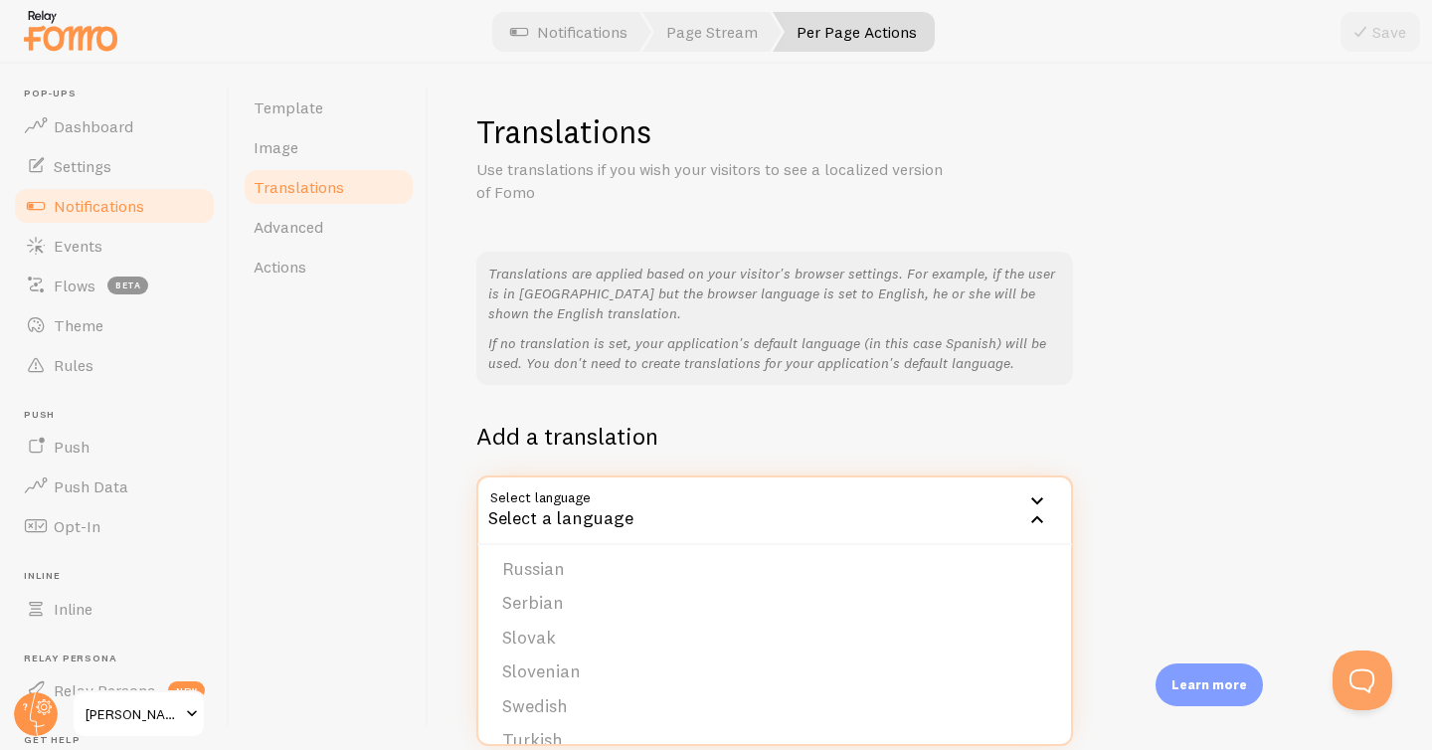
scroll to position [786, 0]
click at [1136, 152] on div "Translations Use translations if you wish your visitors to see a localized vers…" at bounding box center [930, 157] width 908 height 92
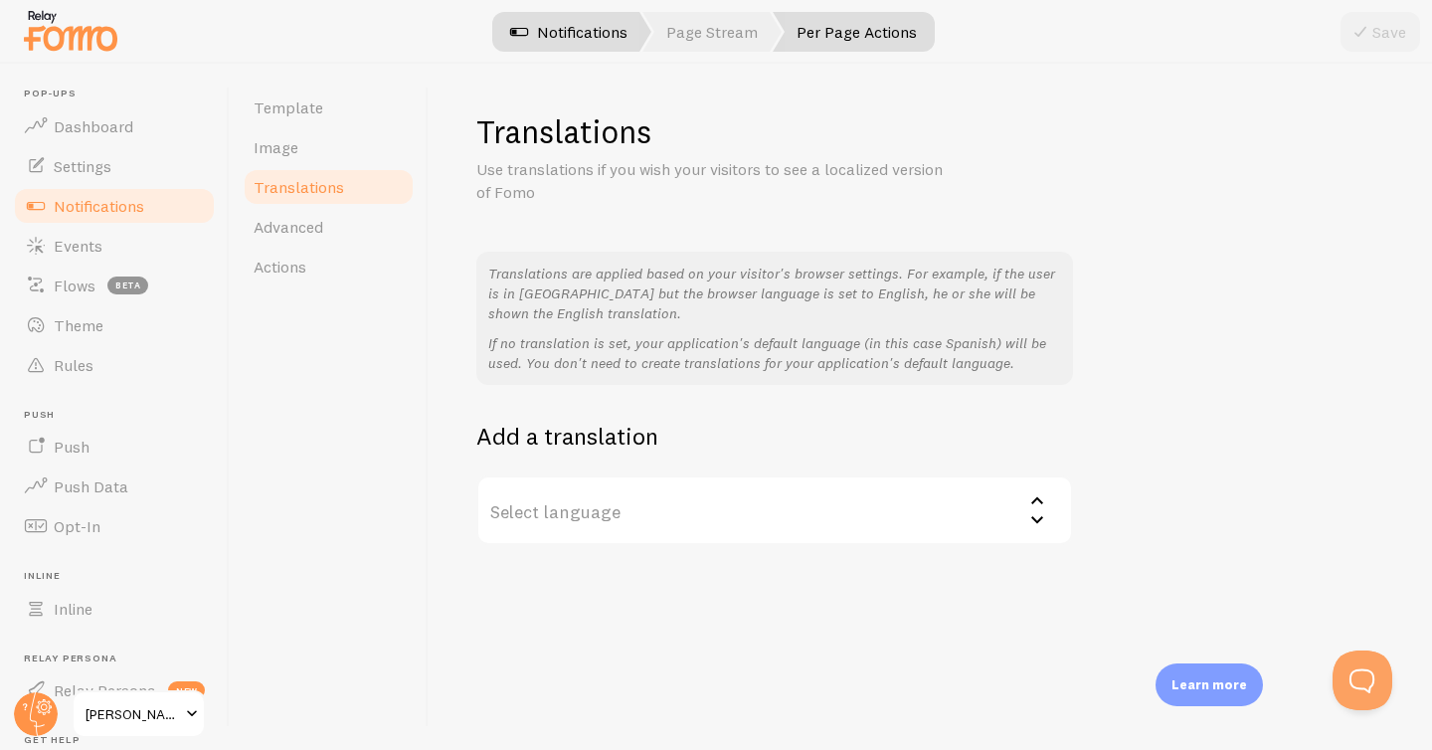
click at [563, 34] on link "Notifications" at bounding box center [568, 32] width 165 height 40
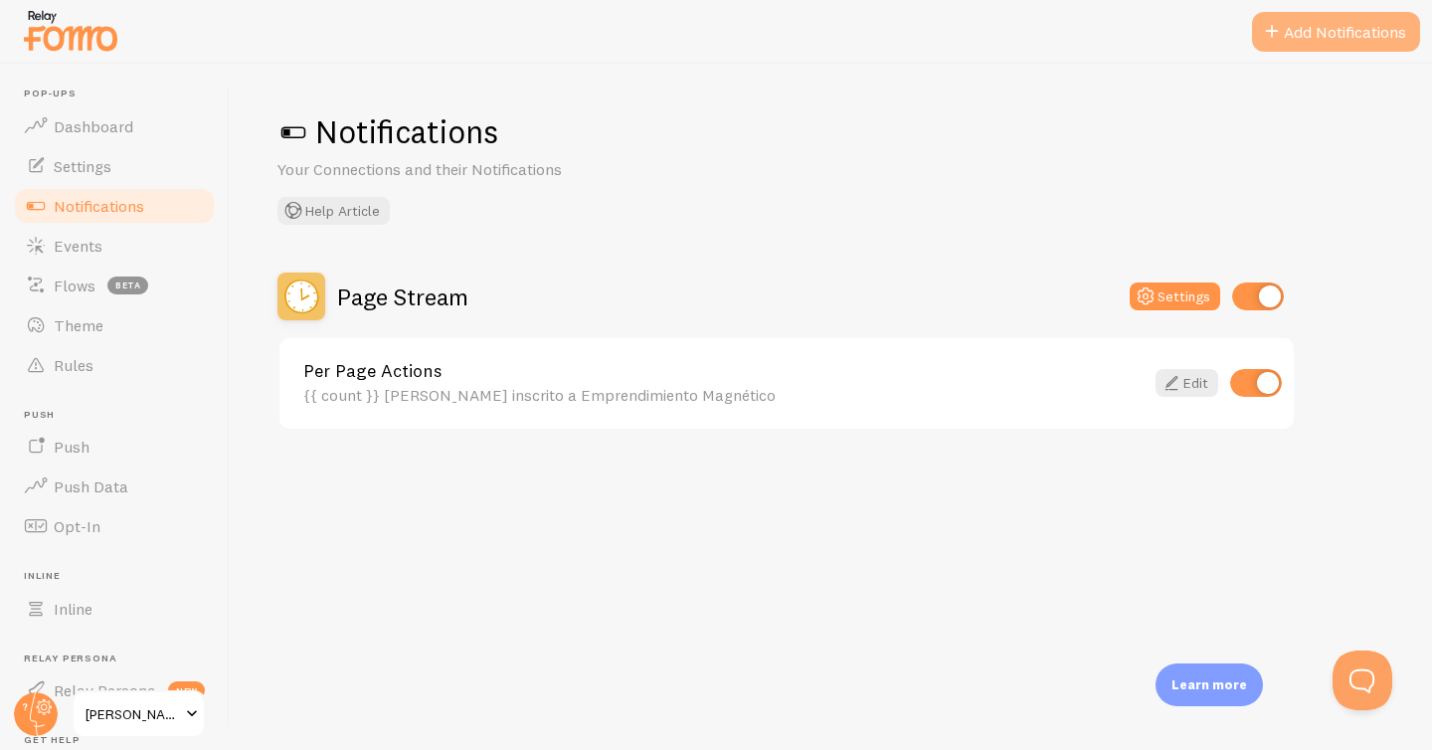
click at [1334, 32] on button "Add Notifications" at bounding box center [1336, 32] width 168 height 40
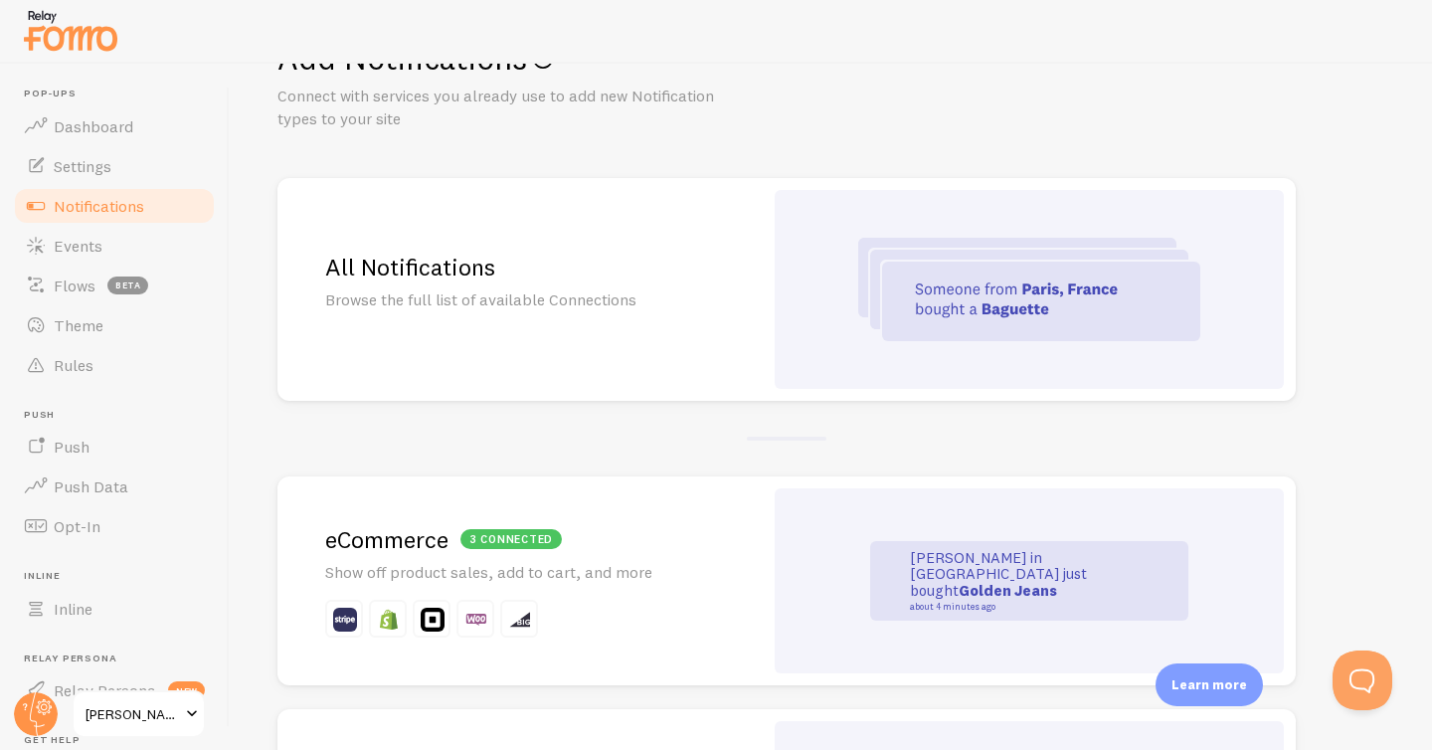
scroll to position [81, 0]
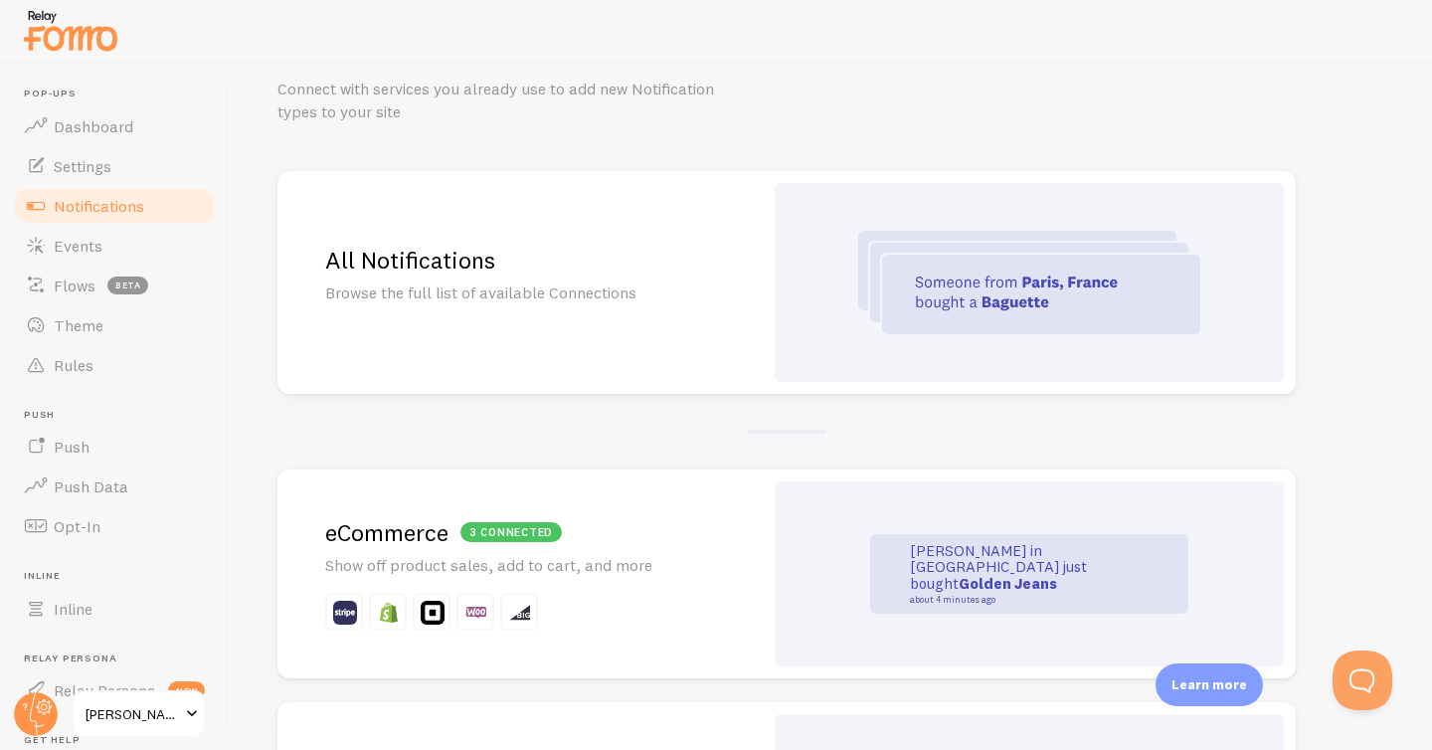
click at [907, 319] on img at bounding box center [1029, 282] width 342 height 103
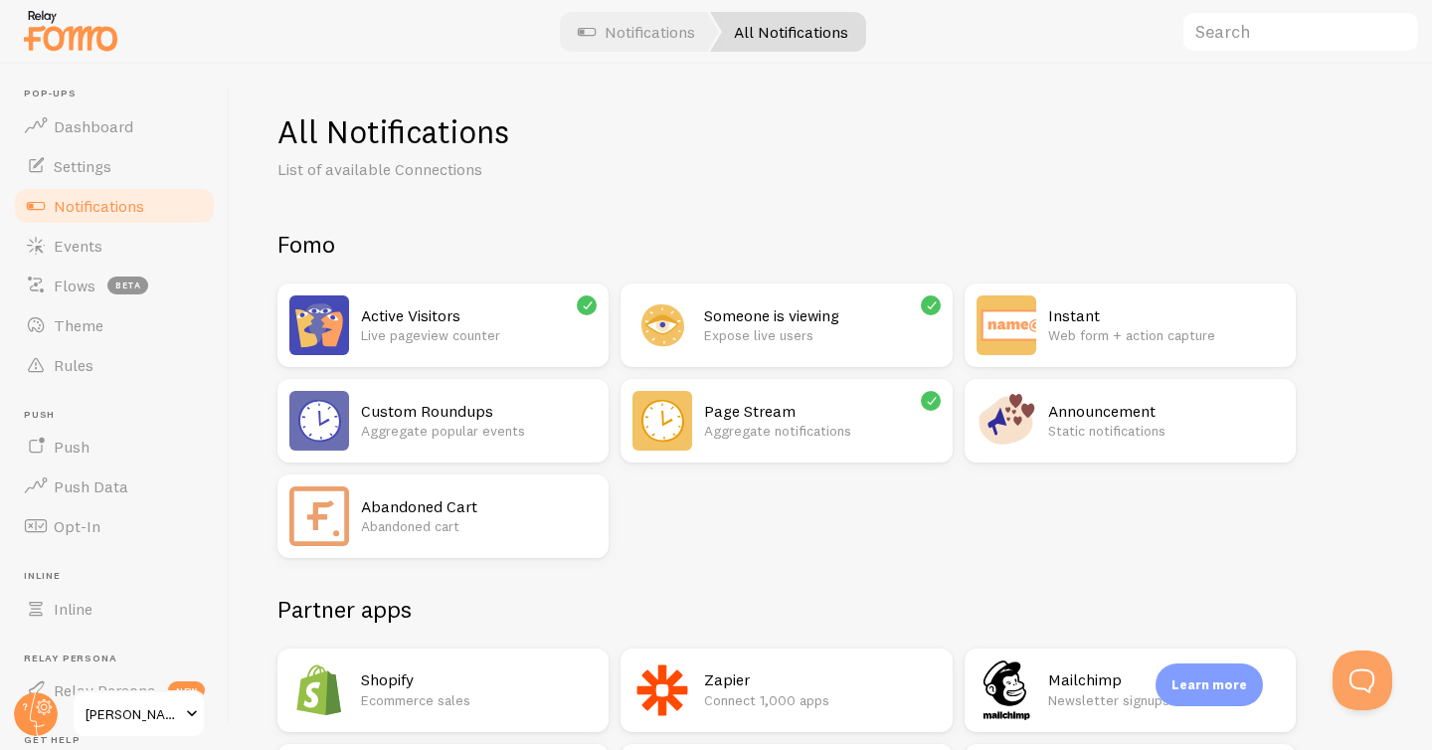
click at [1132, 291] on div "Instant Web form + action capture" at bounding box center [1130, 325] width 331 height 84
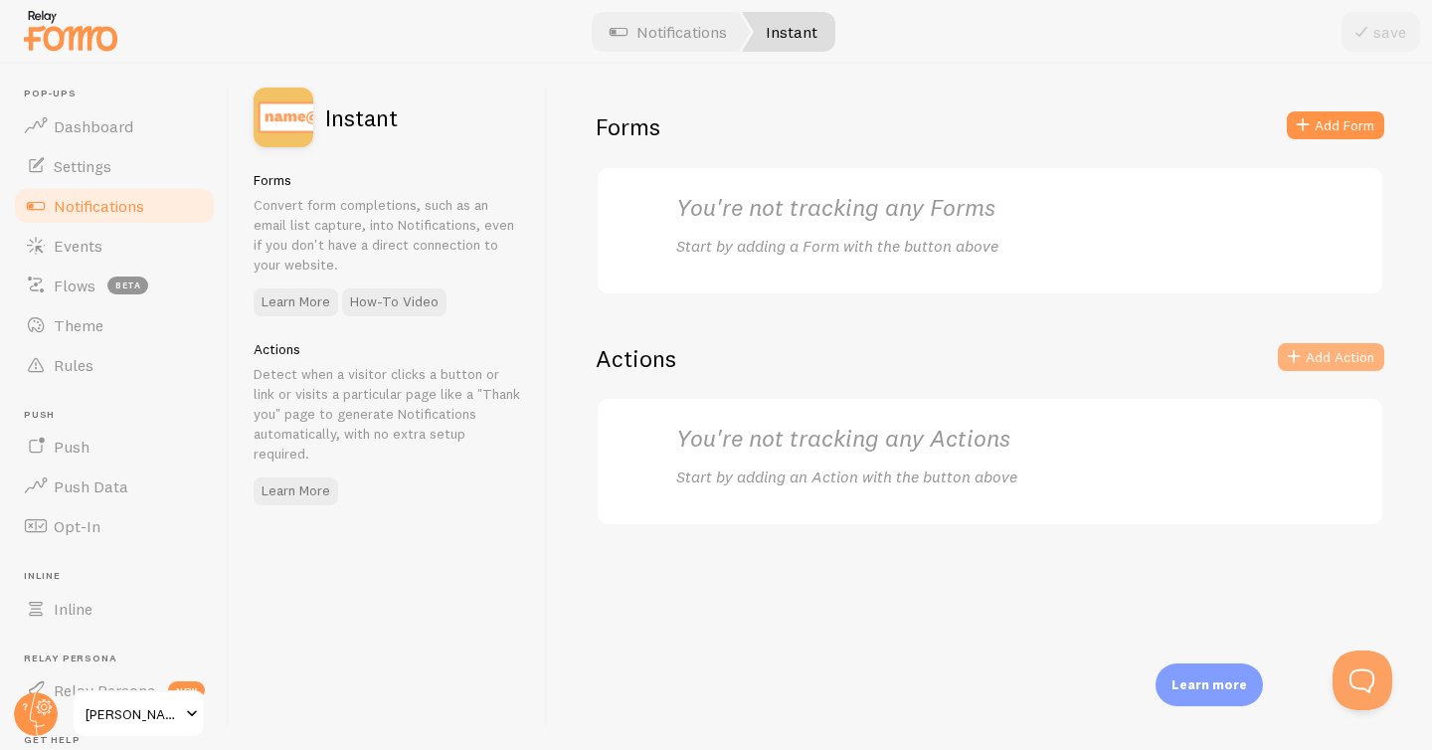
click at [1311, 357] on button "Add Action" at bounding box center [1331, 357] width 106 height 28
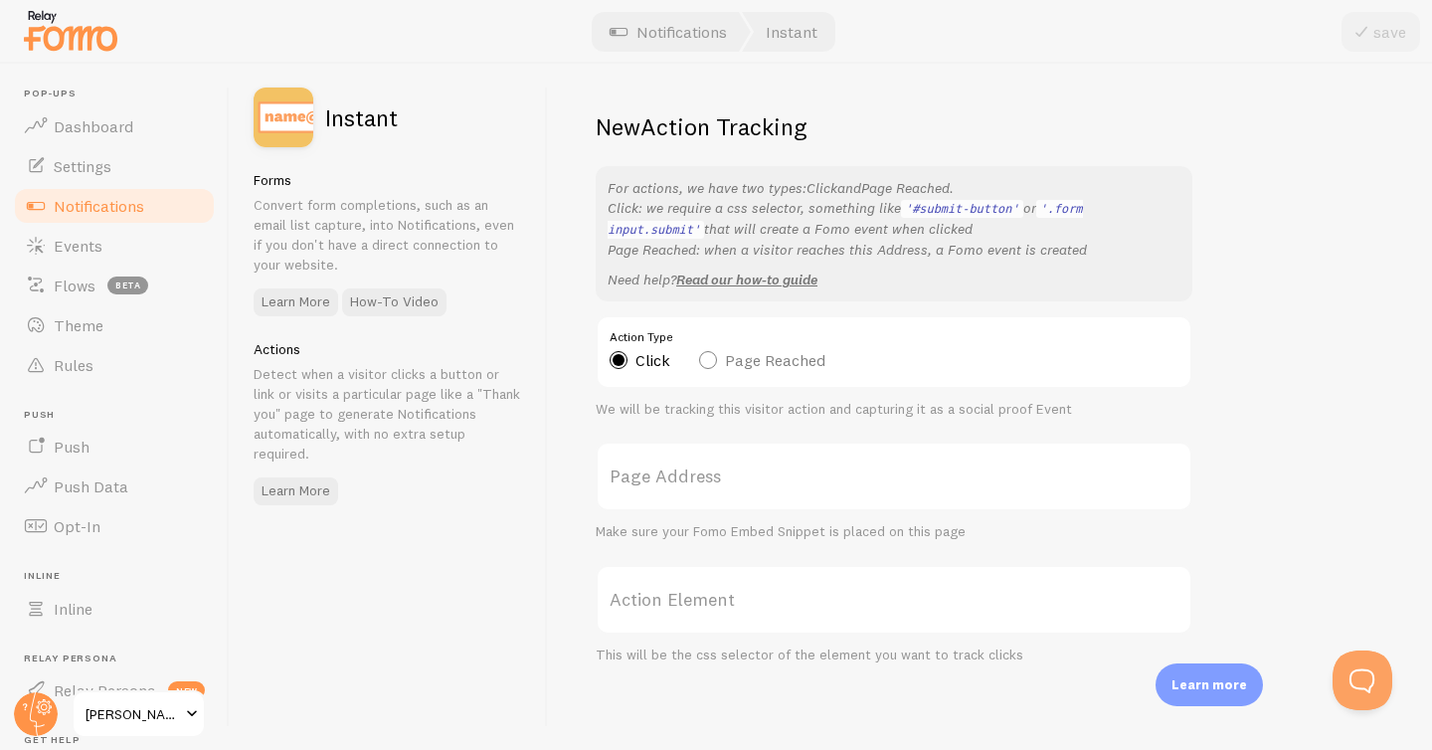
scroll to position [8, 0]
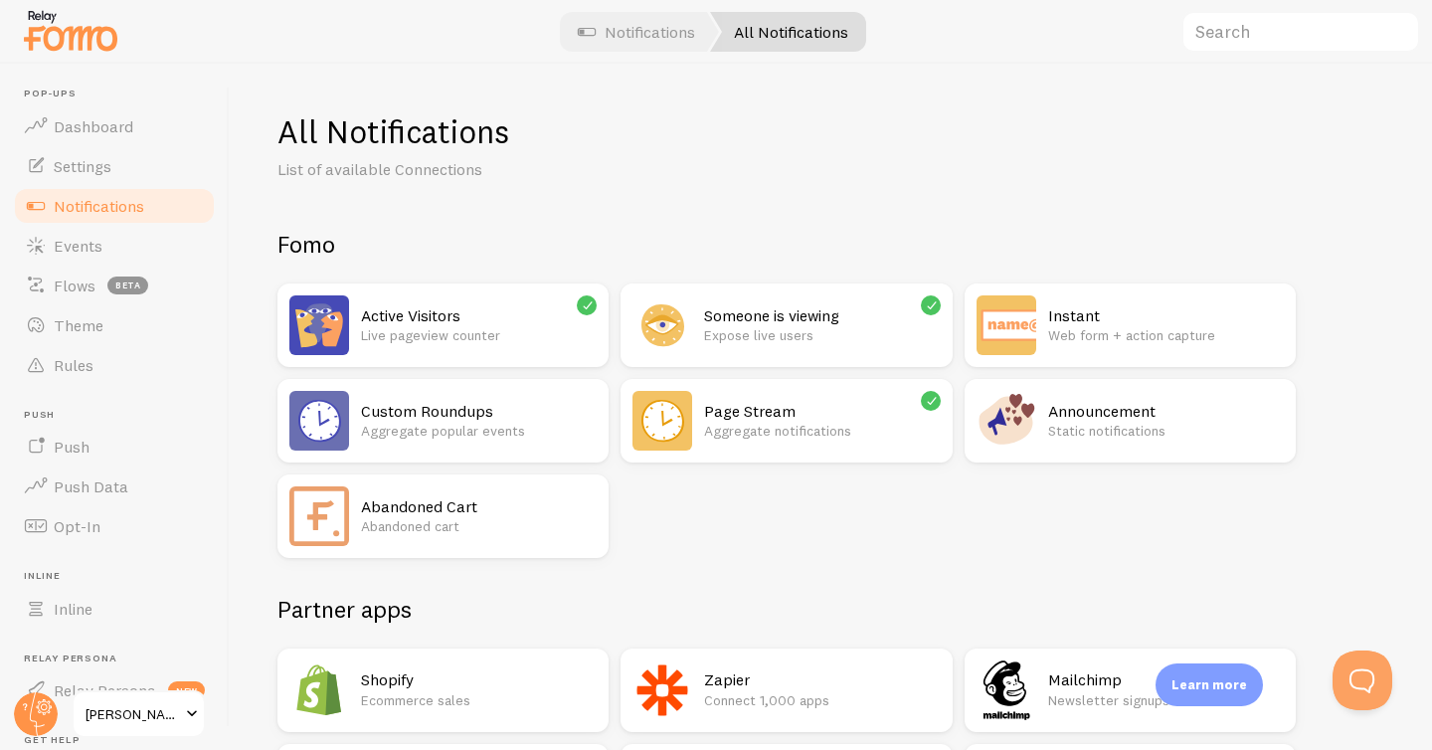
click at [522, 412] on h2 "Custom Roundups" at bounding box center [479, 411] width 236 height 21
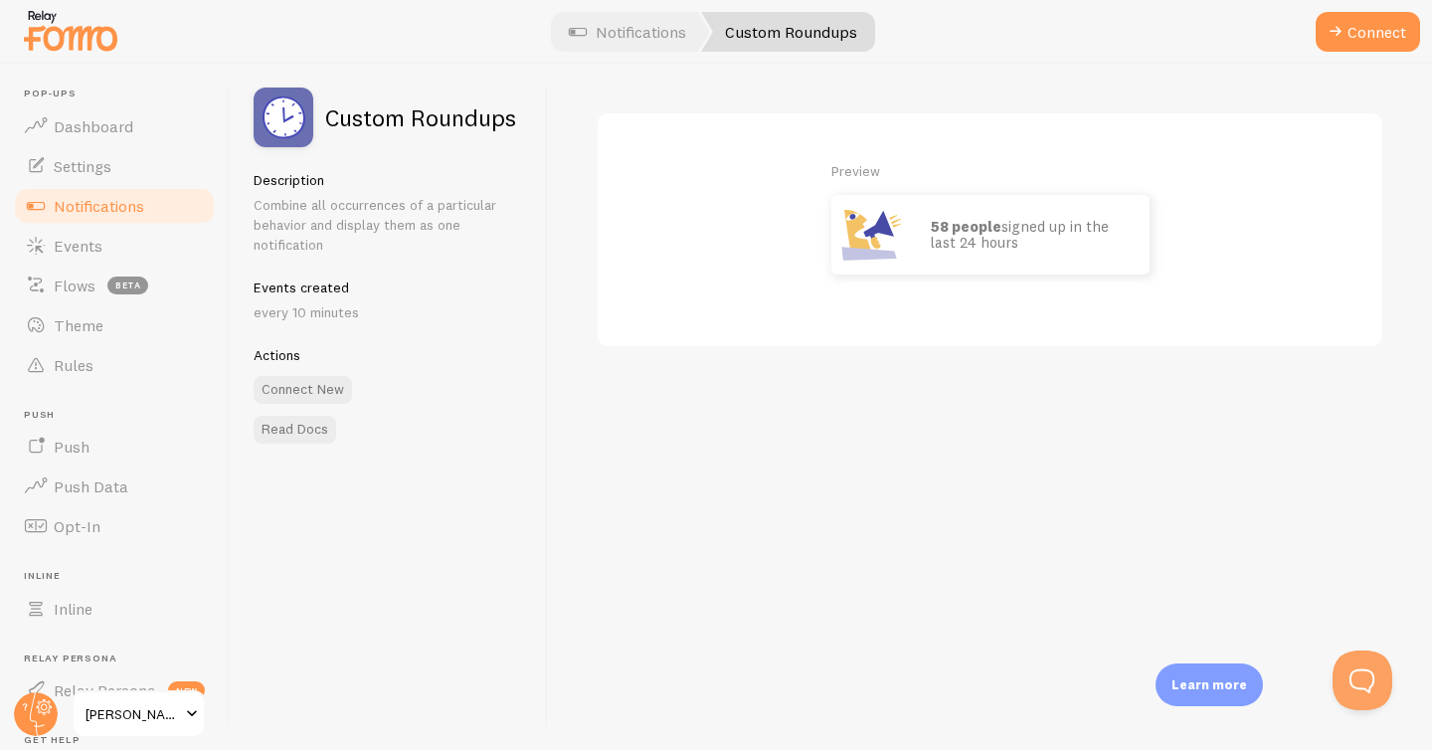
click at [1044, 229] on p "58 people signed up in the last 24 hours" at bounding box center [1030, 235] width 199 height 33
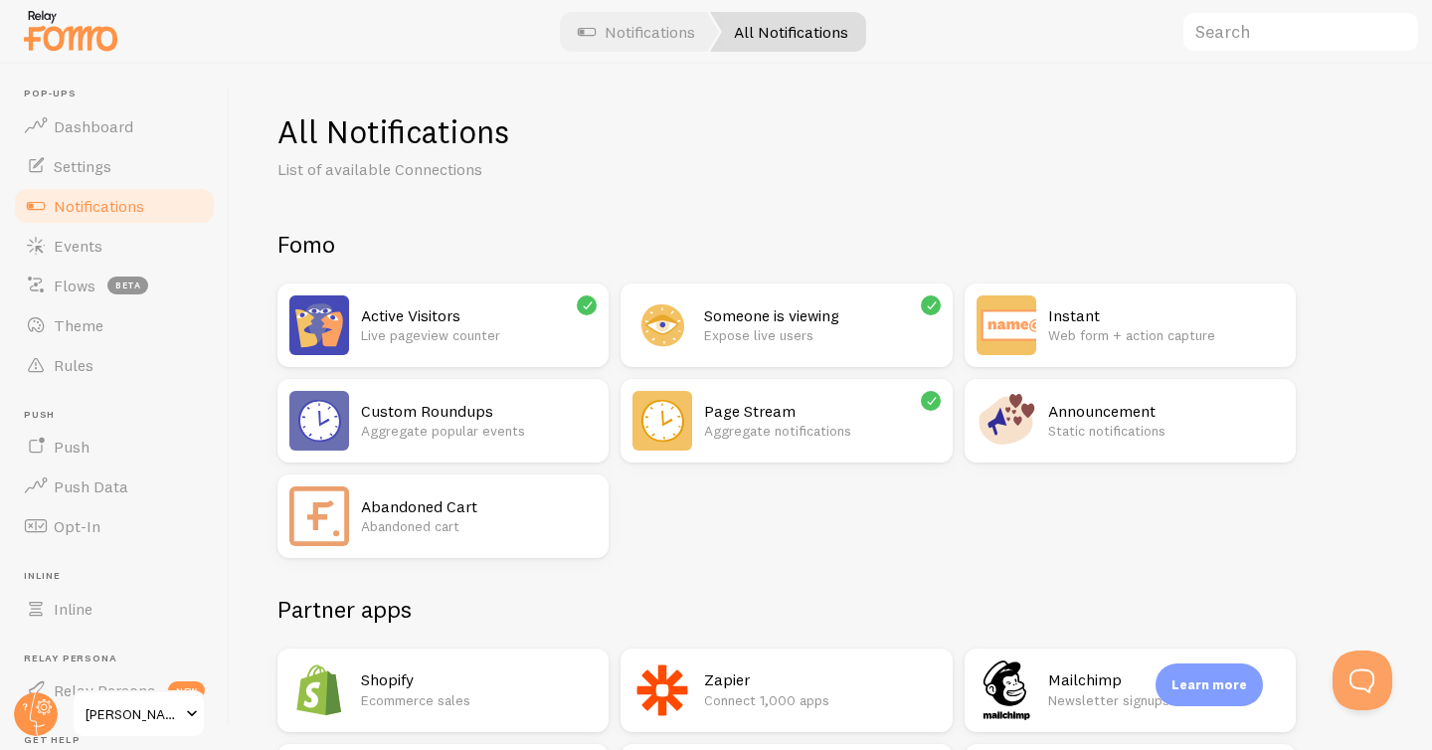
click at [511, 326] on p "Live pageview counter" at bounding box center [479, 335] width 236 height 20
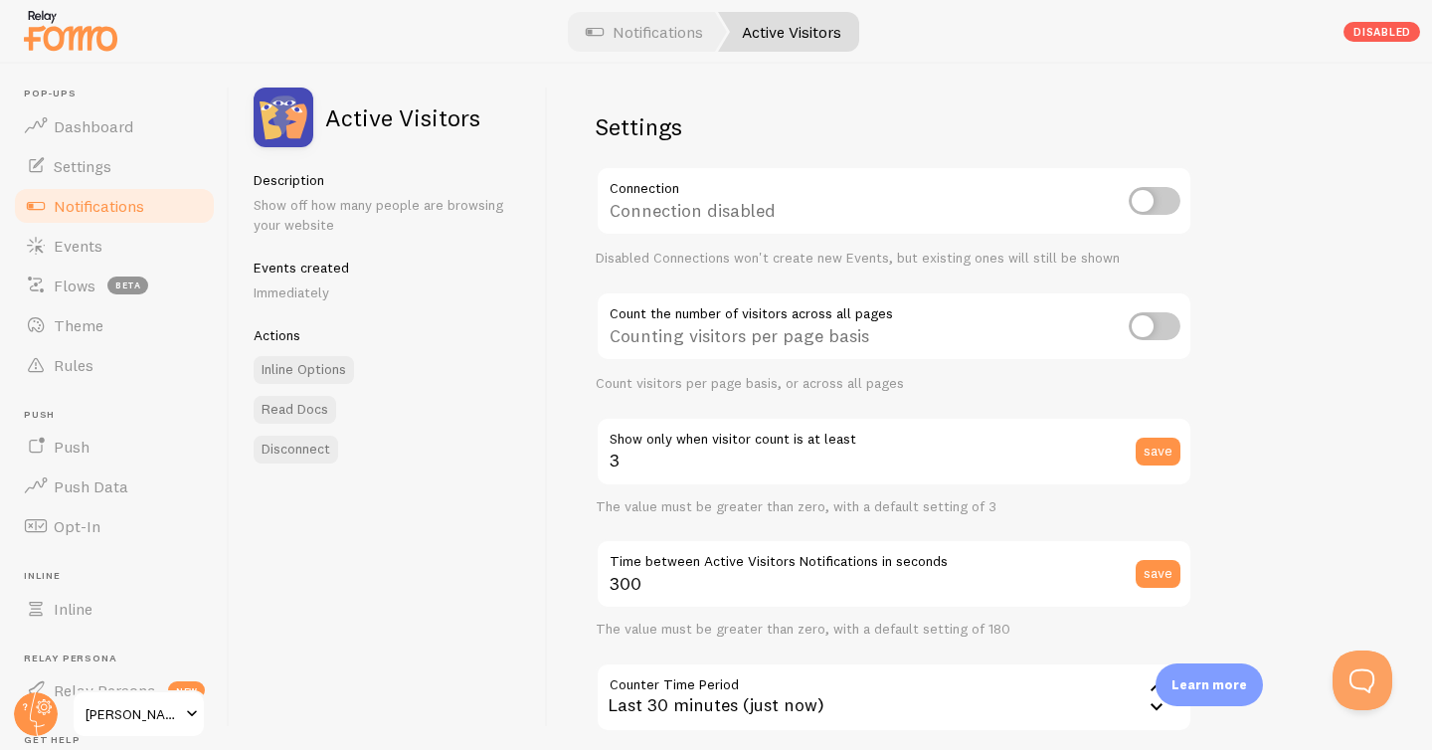
click at [1162, 200] on input "checkbox" at bounding box center [1155, 201] width 52 height 28
checkbox input "true"
click at [1158, 338] on input "checkbox" at bounding box center [1155, 326] width 52 height 28
checkbox input "true"
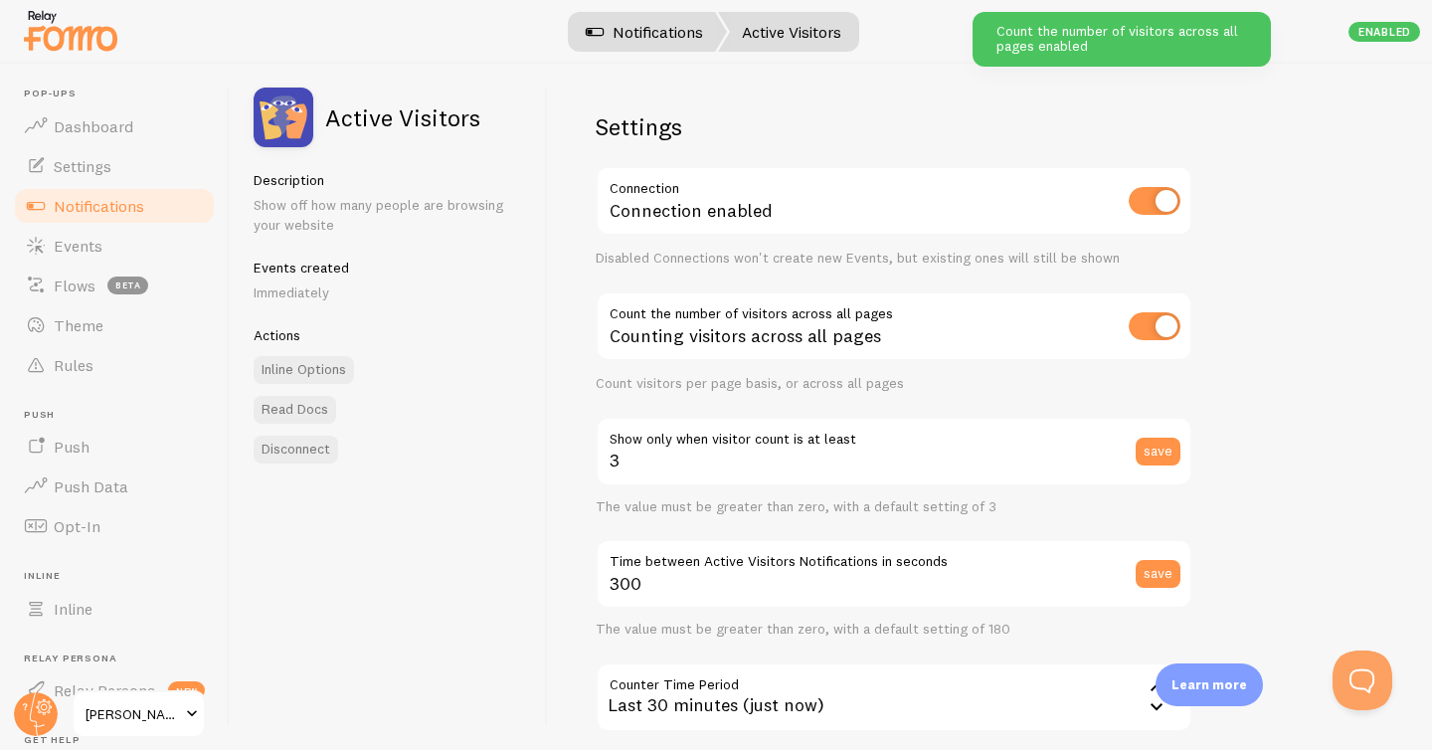
click at [660, 24] on link "Notifications" at bounding box center [644, 32] width 165 height 40
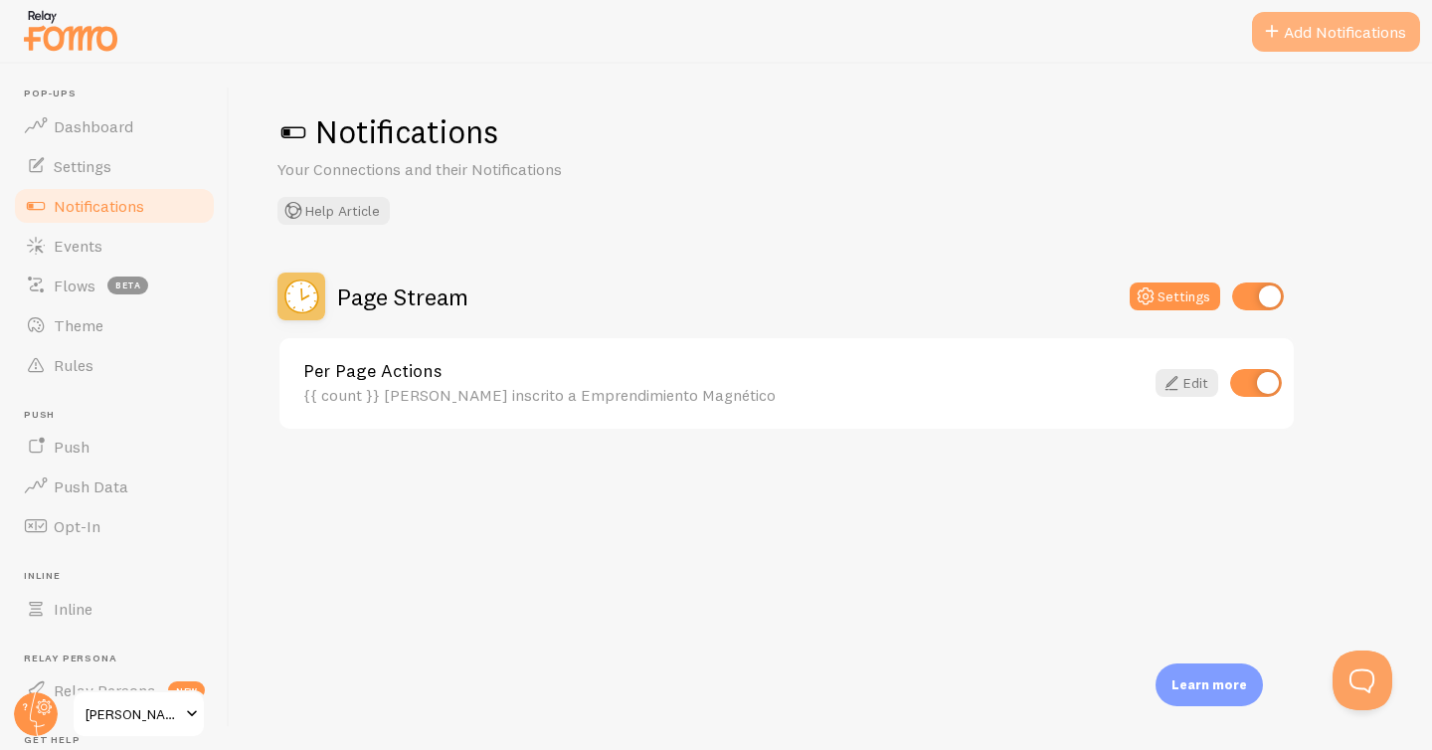
click at [1347, 46] on button "Add Notifications" at bounding box center [1336, 32] width 168 height 40
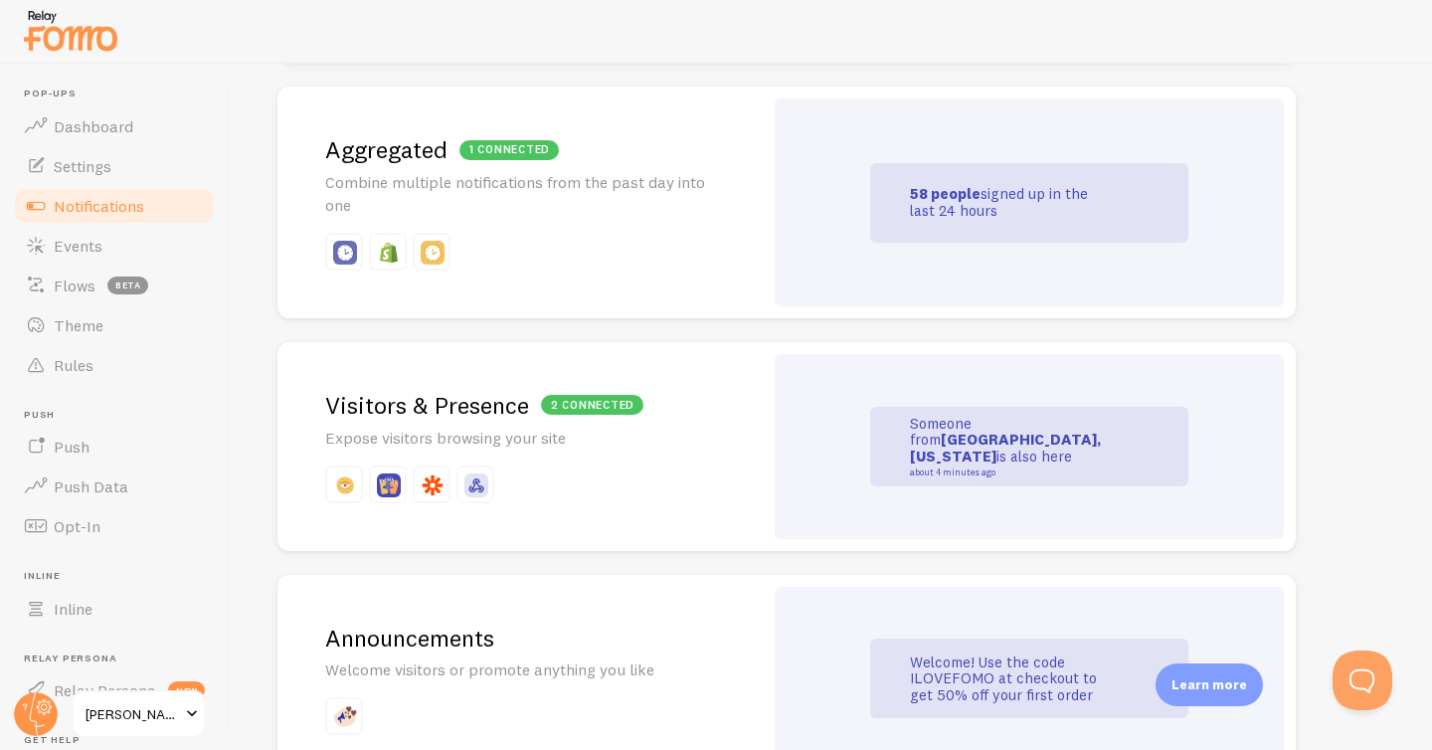
scroll to position [955, 0]
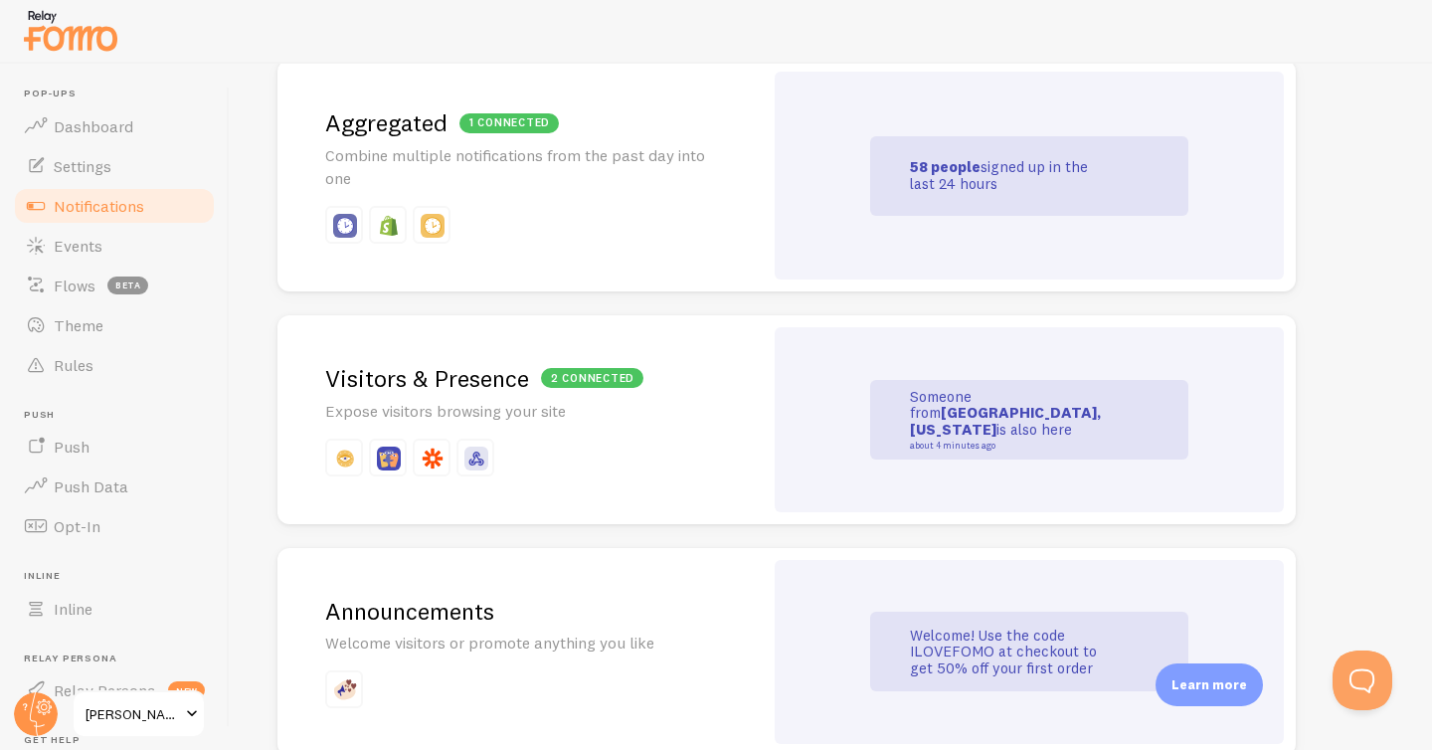
click at [702, 212] on p at bounding box center [520, 225] width 390 height 38
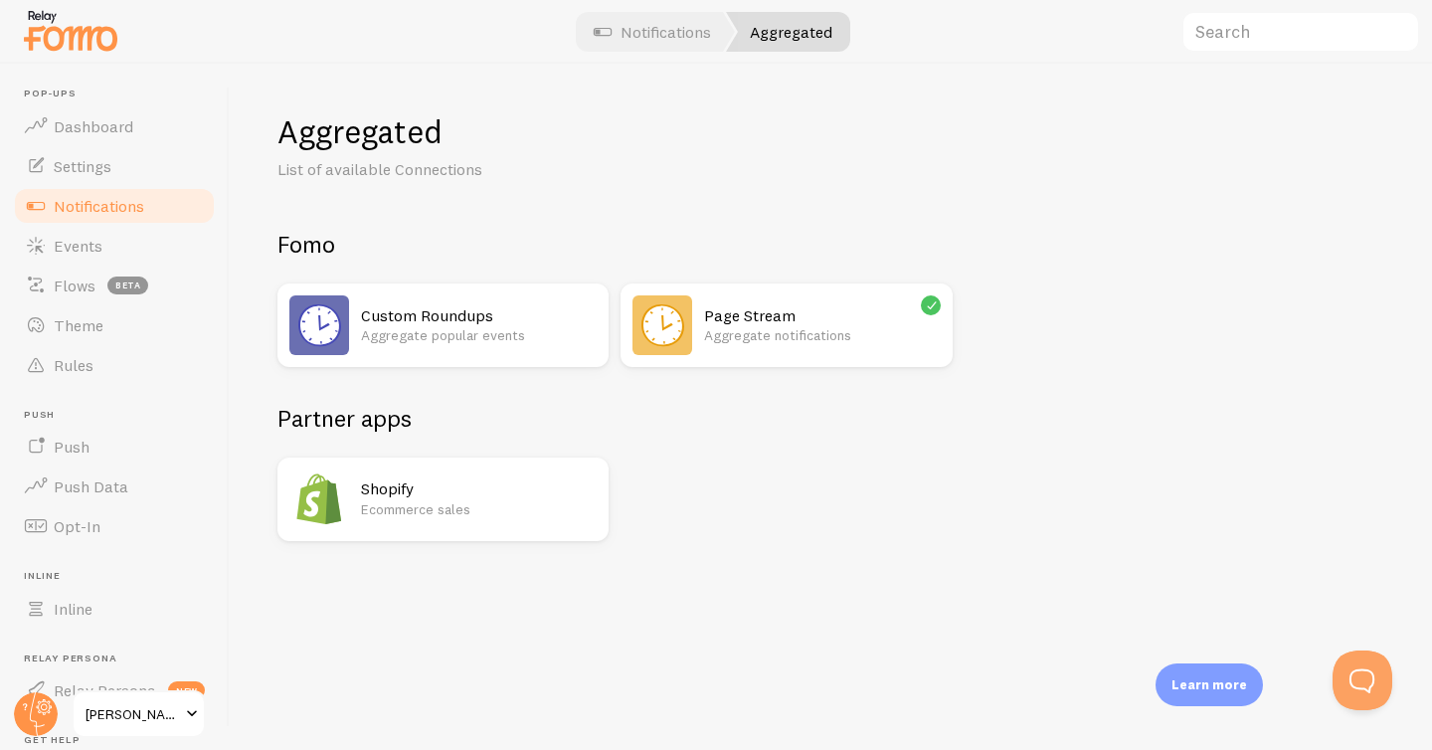
click at [382, 315] on h2 "Custom Roundups" at bounding box center [479, 315] width 236 height 21
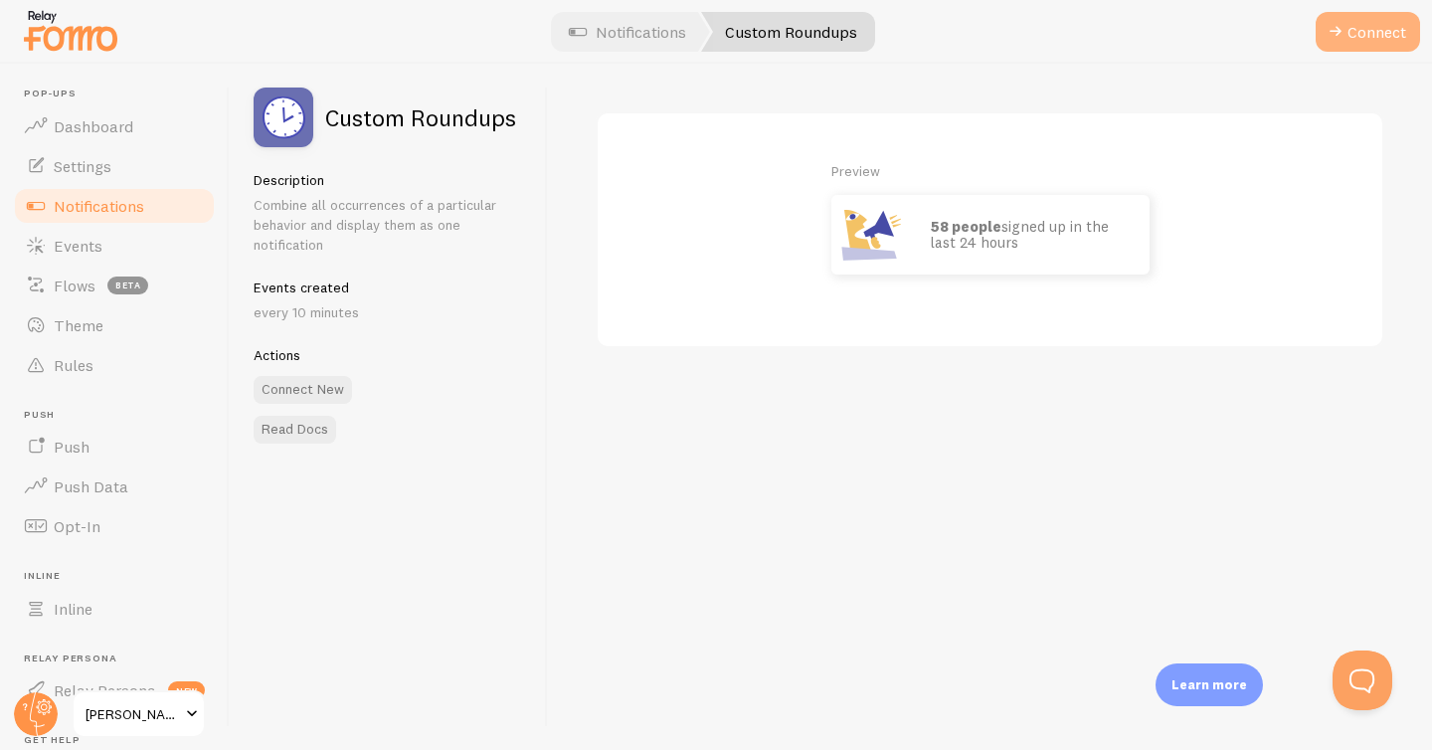
click at [1363, 27] on button "Connect" at bounding box center [1368, 32] width 104 height 40
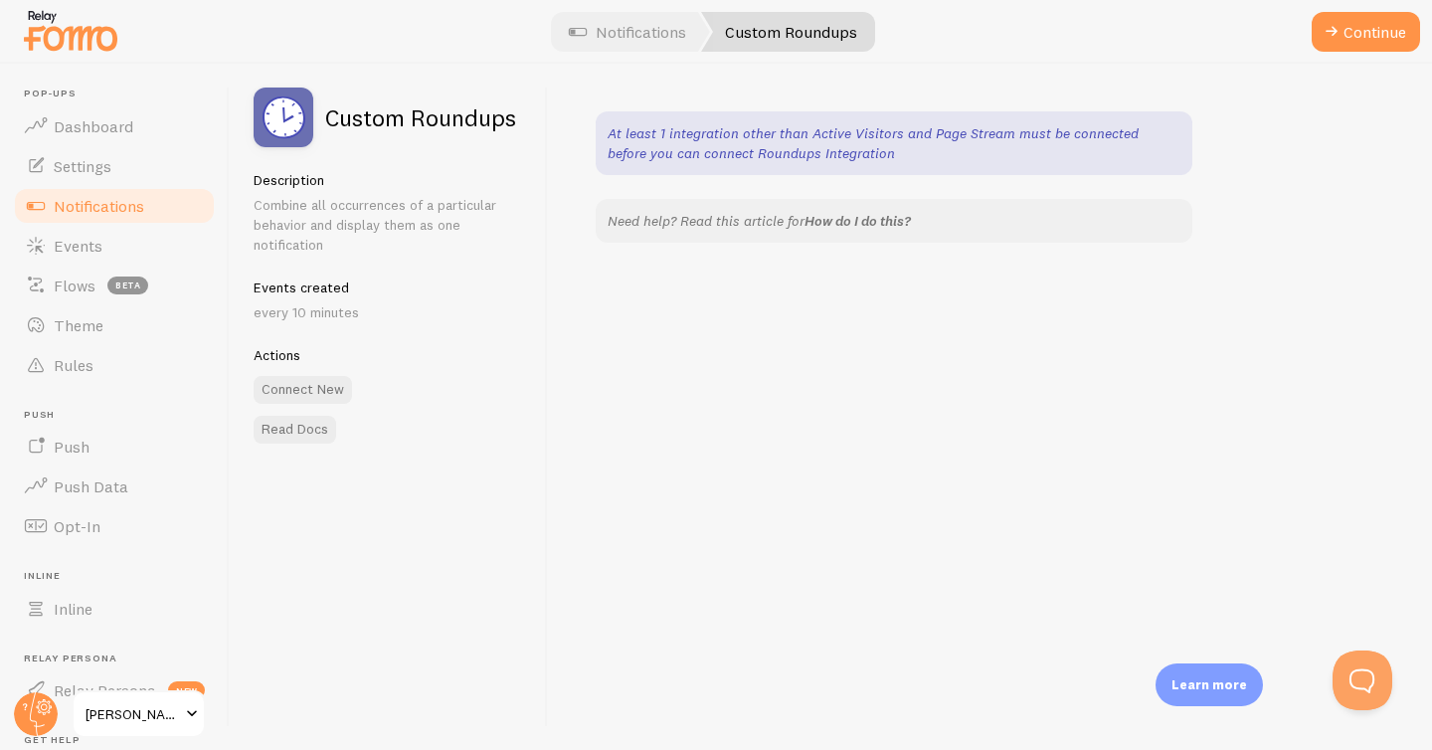
click at [861, 218] on link "How do I do this?" at bounding box center [858, 221] width 106 height 18
click at [1335, 35] on span at bounding box center [1332, 32] width 24 height 24
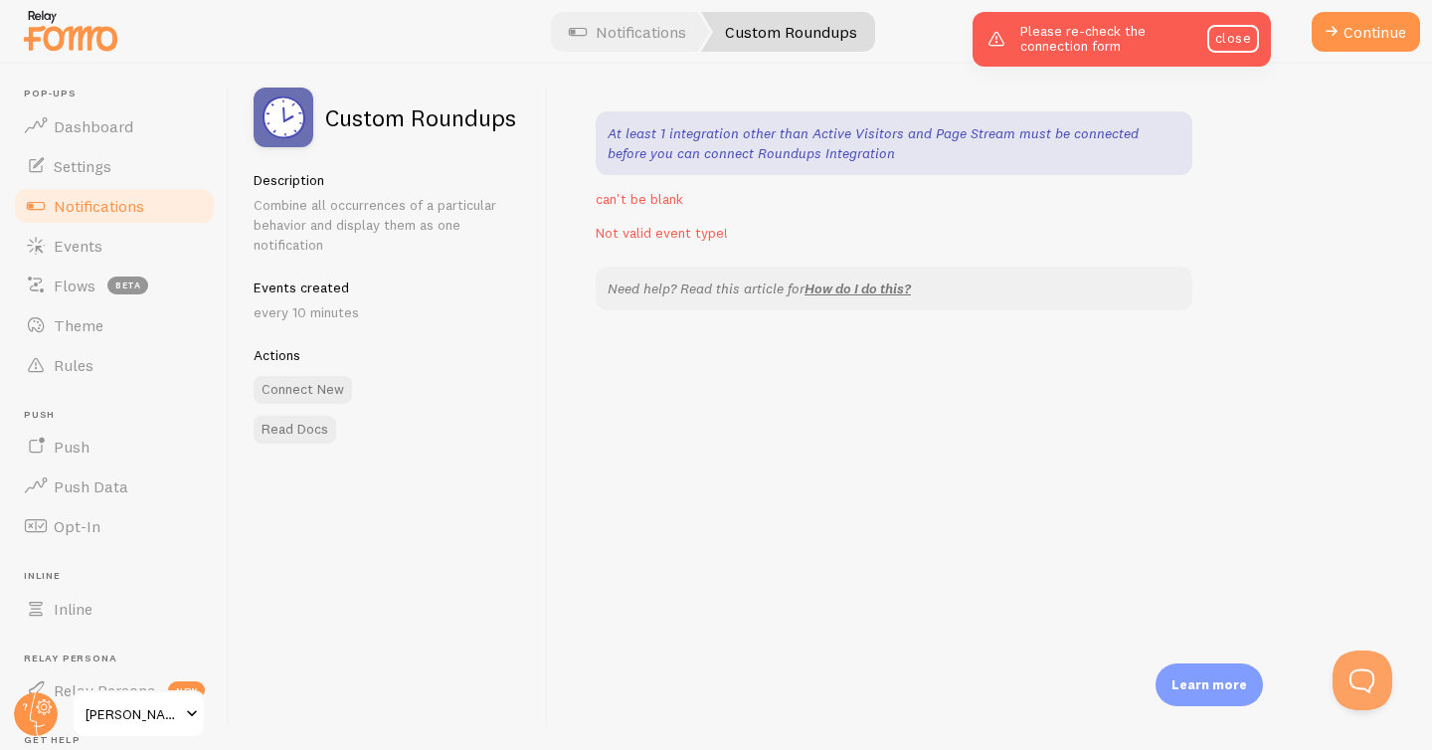
click at [708, 139] on p "At least 1 integration other than Active Visitors and Page Stream must be conne…" at bounding box center [894, 143] width 573 height 40
click at [281, 388] on button "Connect New" at bounding box center [303, 390] width 98 height 28
click at [1228, 43] on link "close" at bounding box center [1233, 39] width 52 height 28
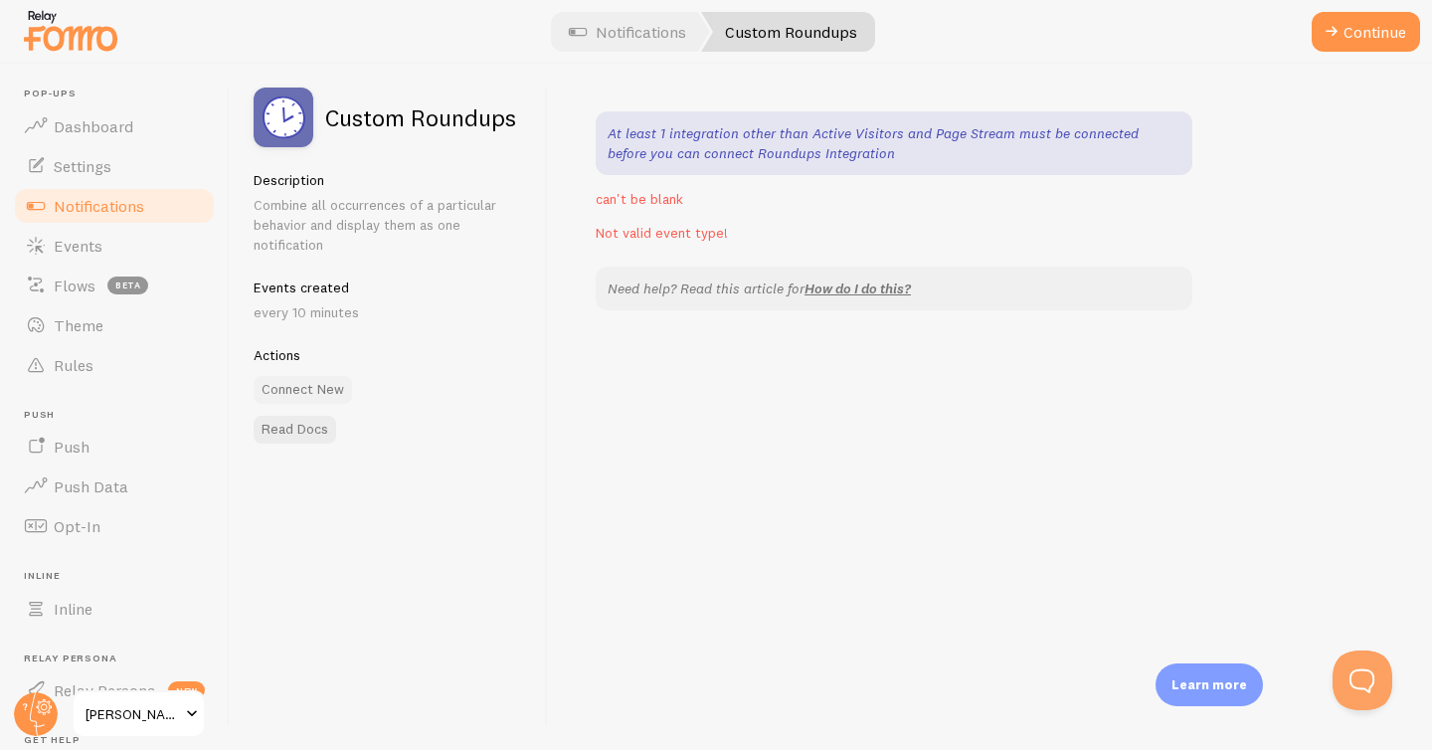
click at [299, 385] on button "Connect New" at bounding box center [303, 390] width 98 height 28
click at [309, 310] on p "every 10 minutes" at bounding box center [389, 312] width 270 height 20
click at [320, 224] on p "Combine all occurrences of a particular behavior and display them as one notifi…" at bounding box center [389, 225] width 270 height 60
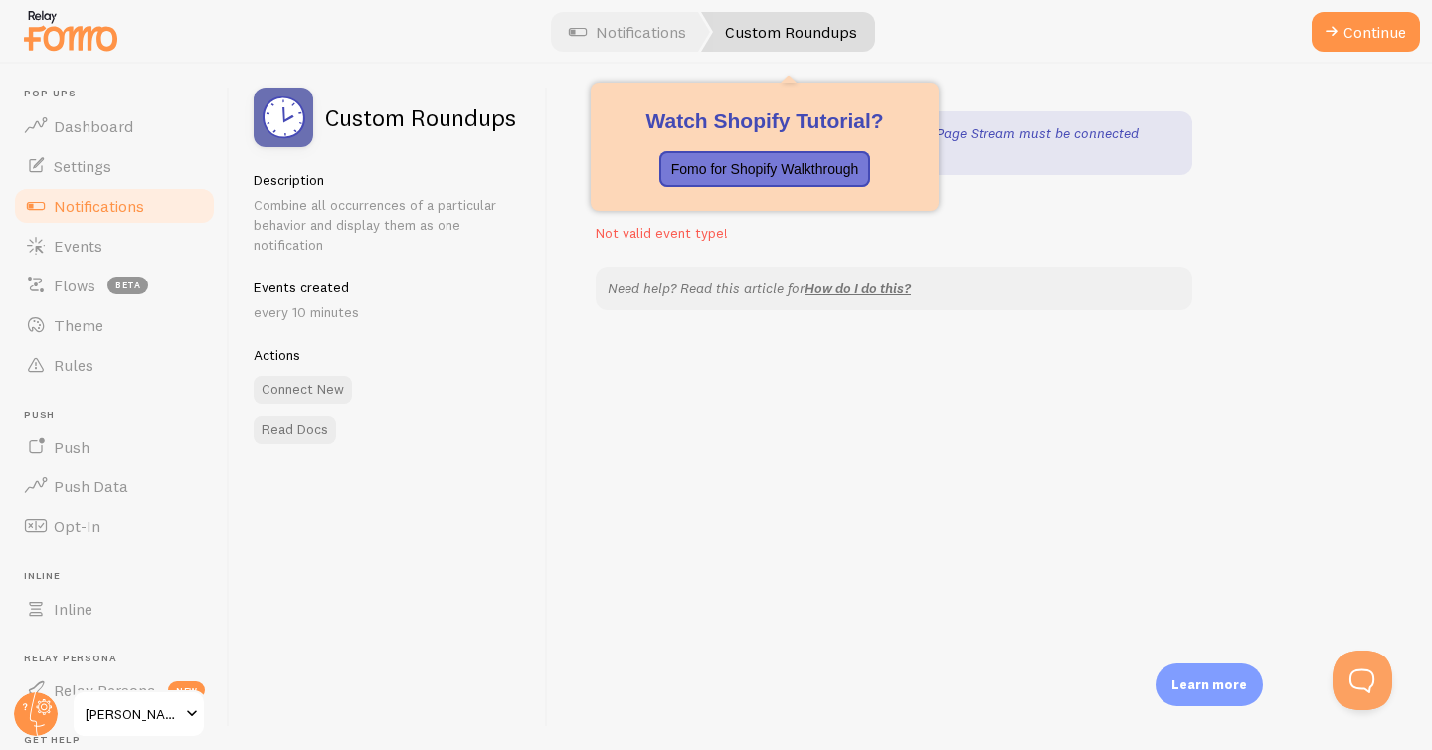
click at [762, 37] on link "Custom Roundups" at bounding box center [788, 32] width 174 height 40
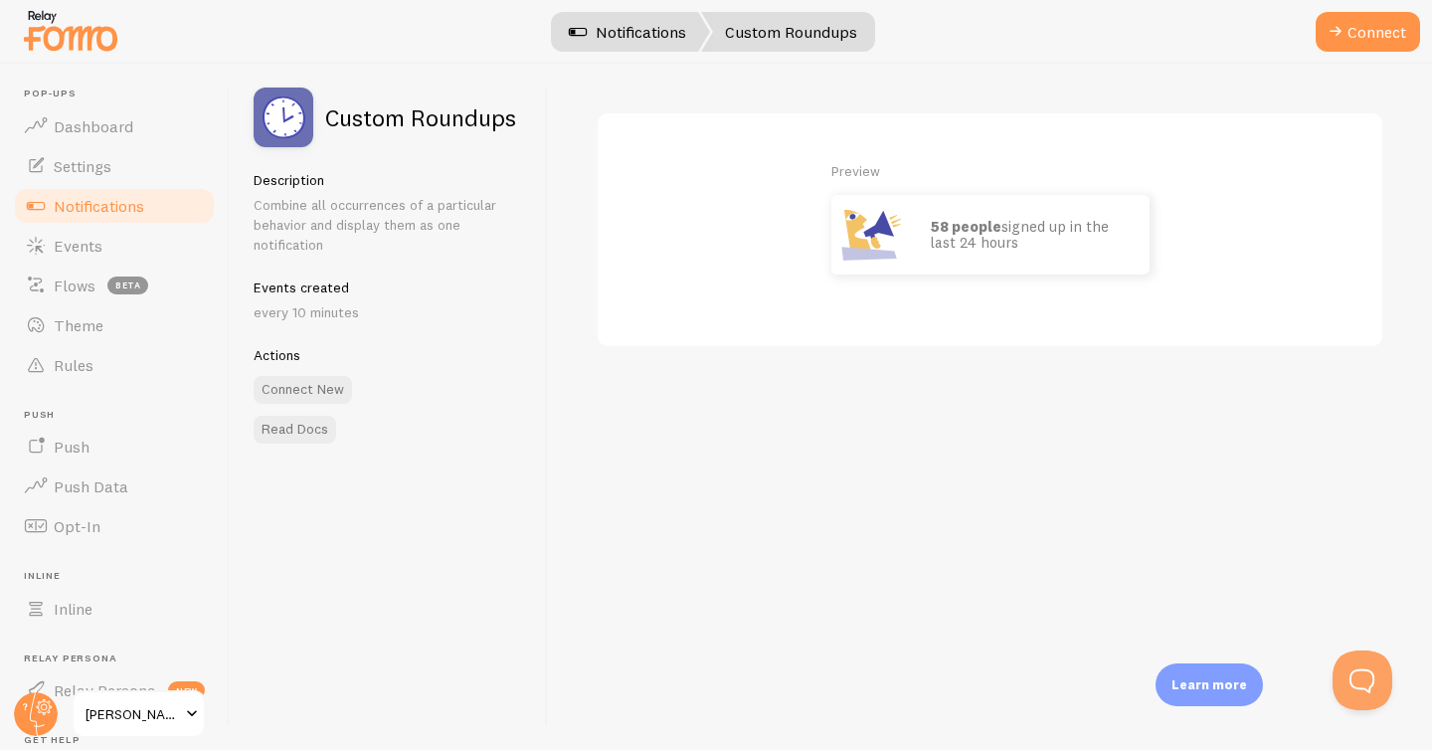
click at [626, 37] on link "Notifications" at bounding box center [627, 32] width 165 height 40
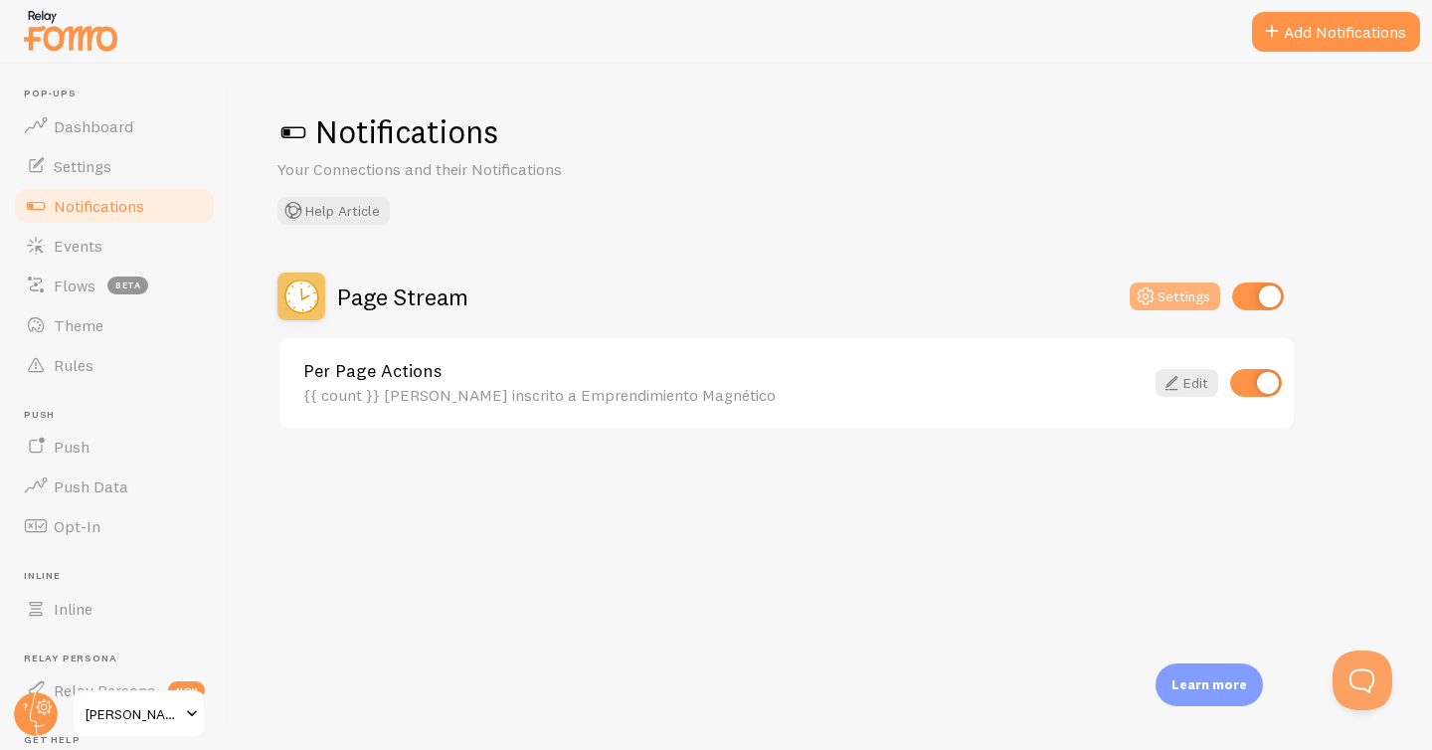
click at [1167, 291] on button "Settings" at bounding box center [1175, 296] width 91 height 28
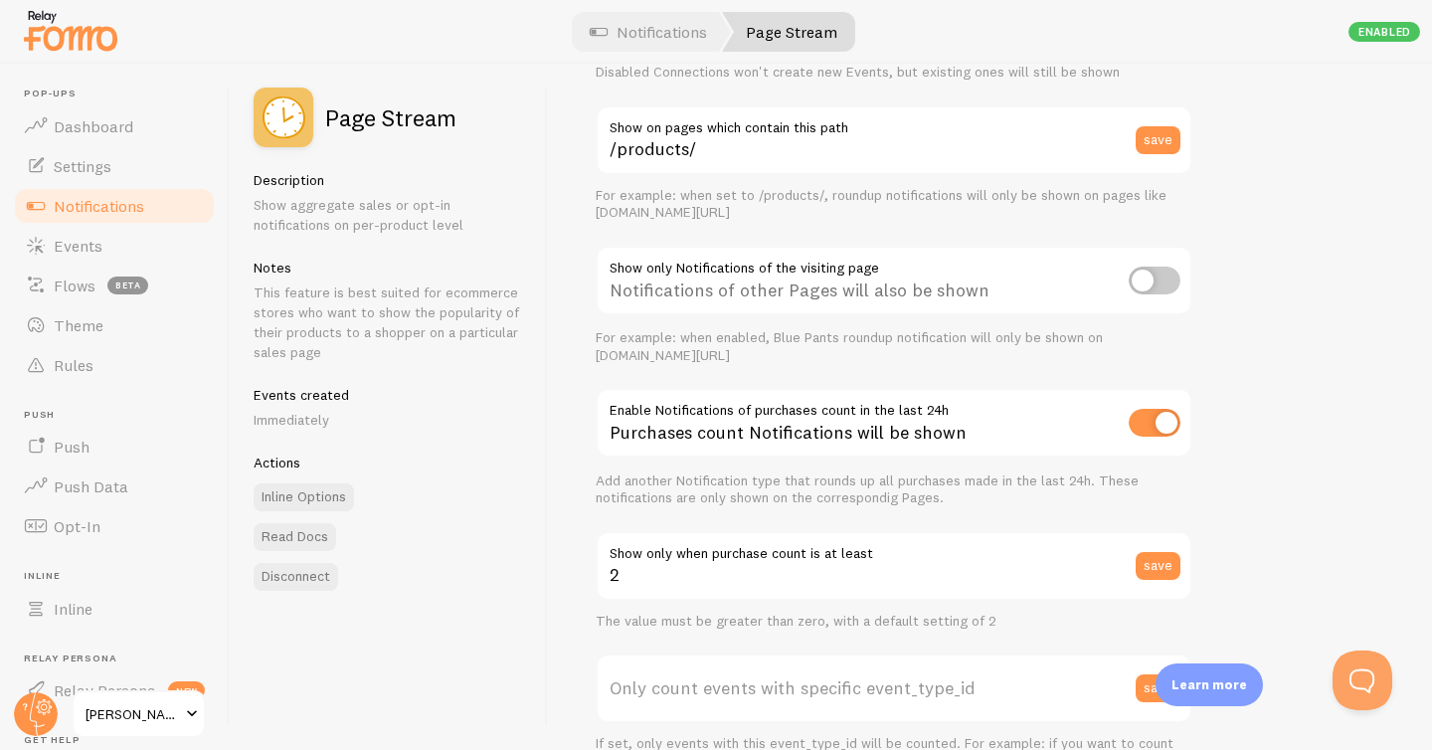
scroll to position [190, 0]
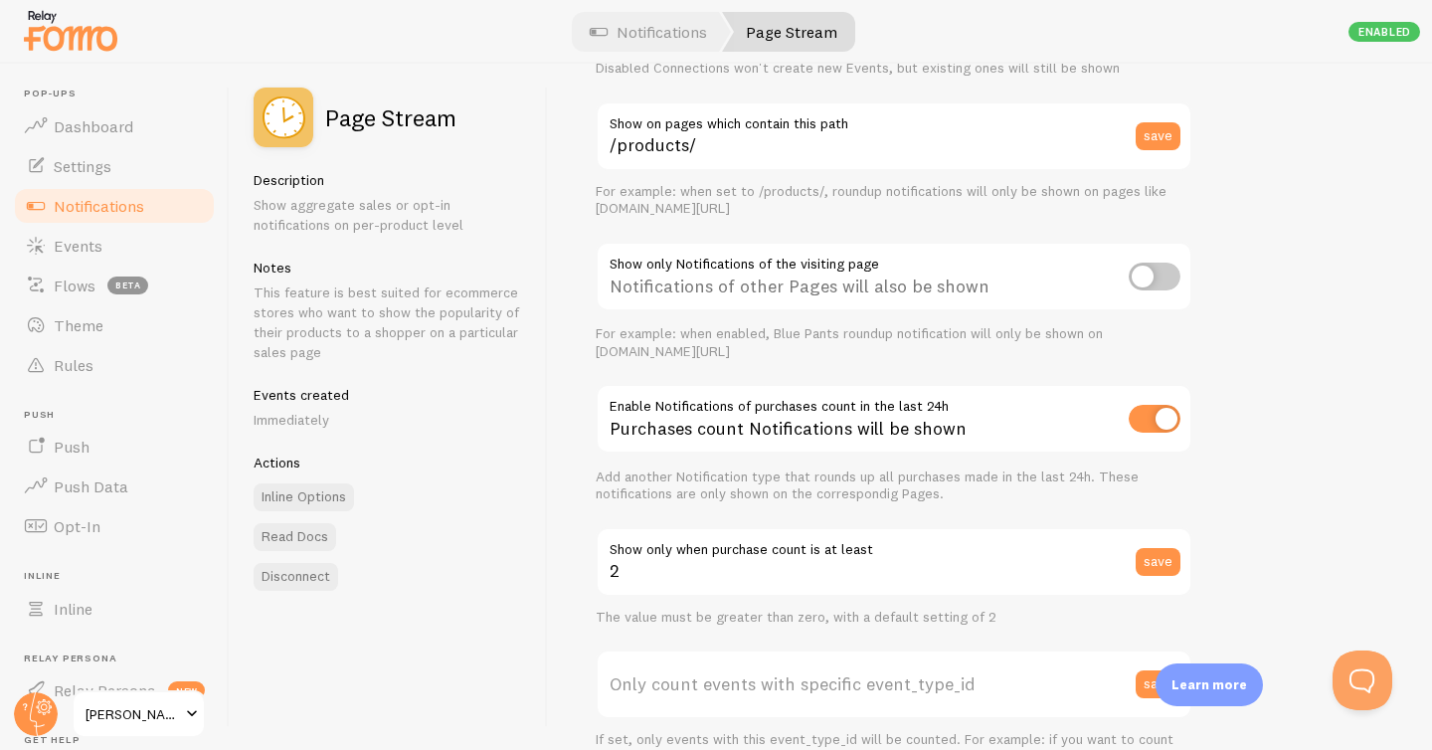
click at [1152, 278] on input "checkbox" at bounding box center [1155, 277] width 52 height 28
checkbox input "true"
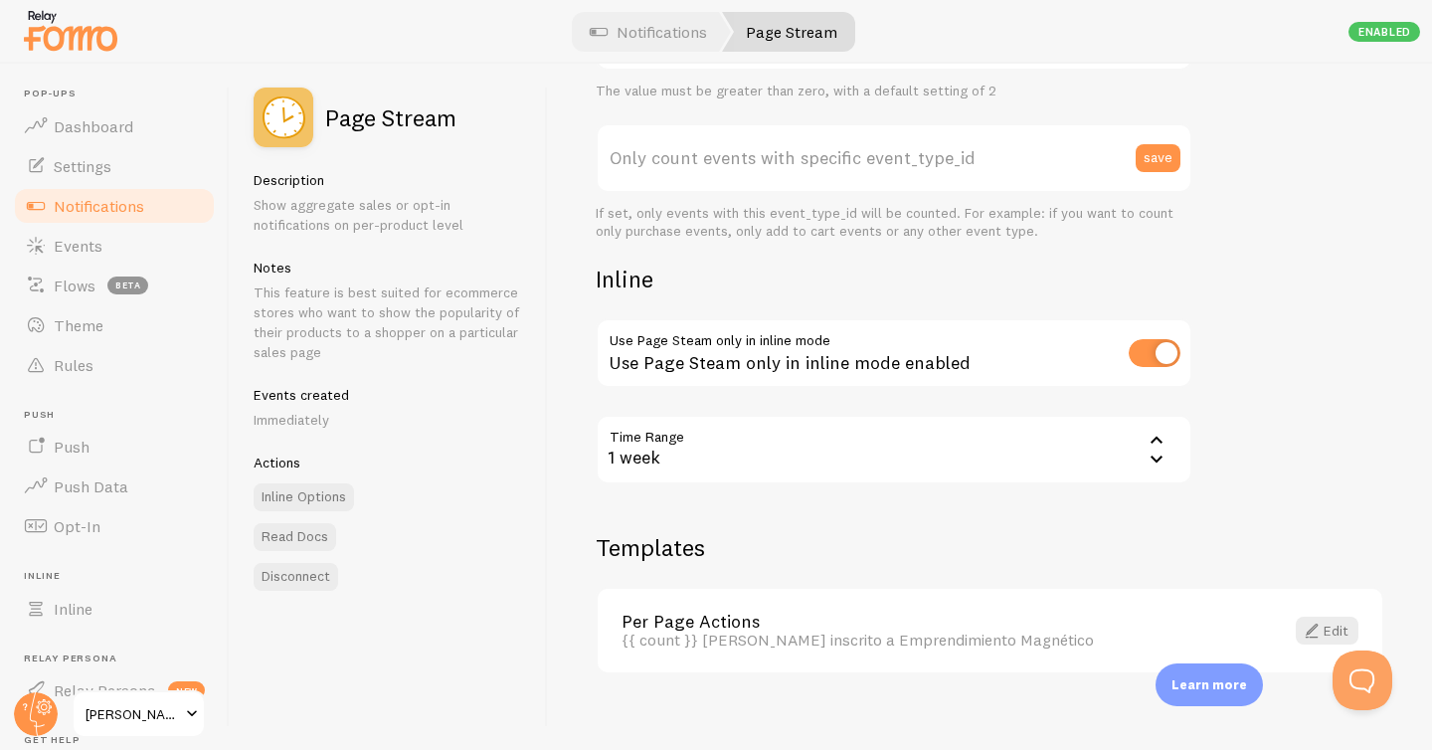
scroll to position [736, 0]
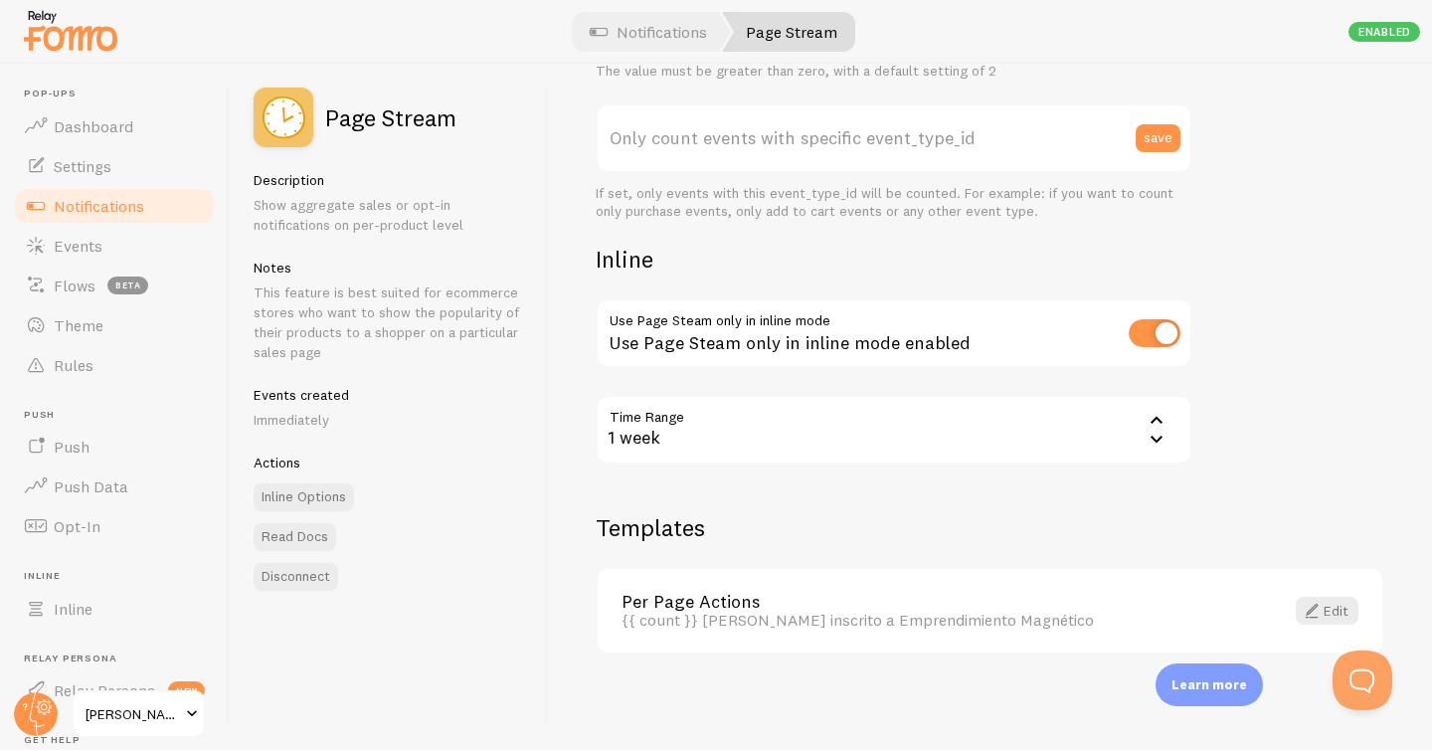
click at [1162, 328] on input "checkbox" at bounding box center [1155, 333] width 52 height 28
checkbox input "false"
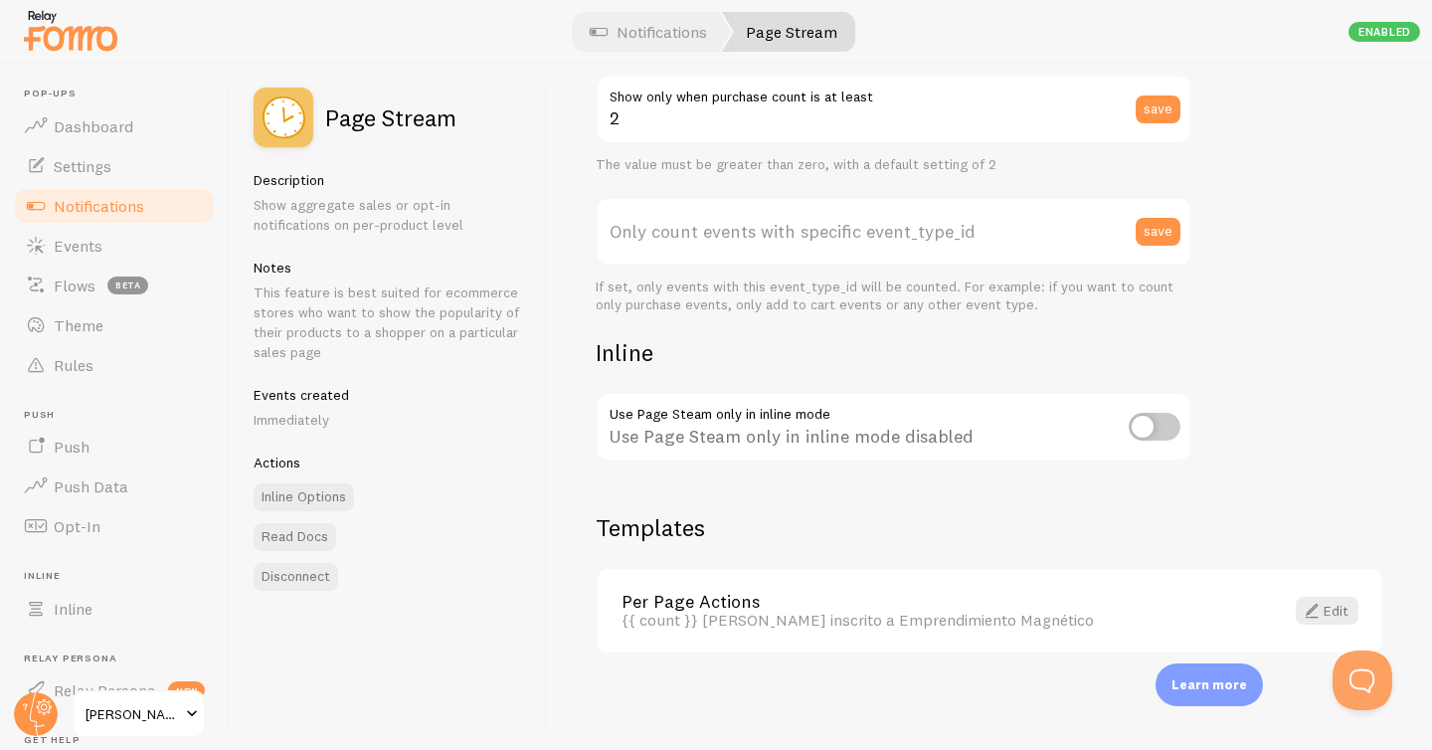
scroll to position [642, 0]
click at [1331, 608] on link "Edit" at bounding box center [1327, 611] width 63 height 28
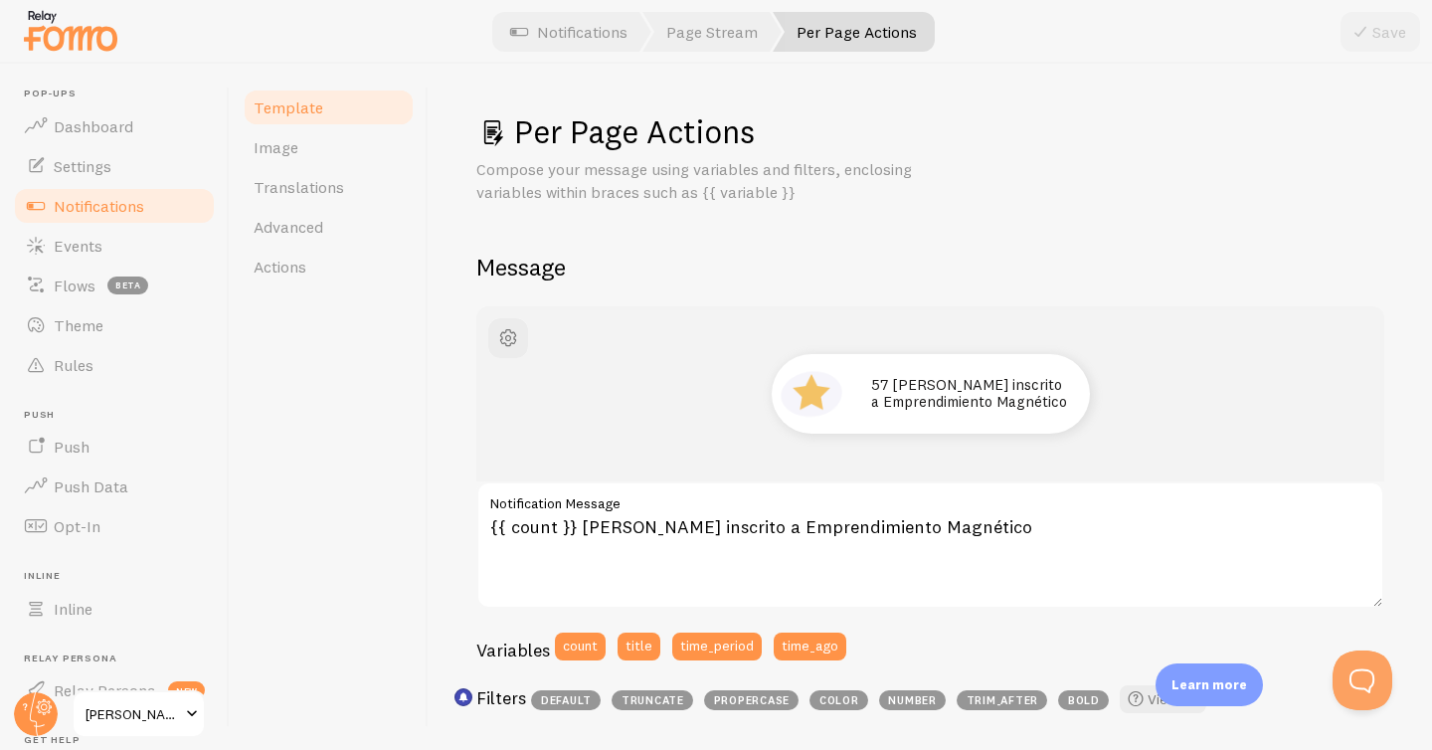
click at [303, 113] on span "Template" at bounding box center [289, 107] width 70 height 20
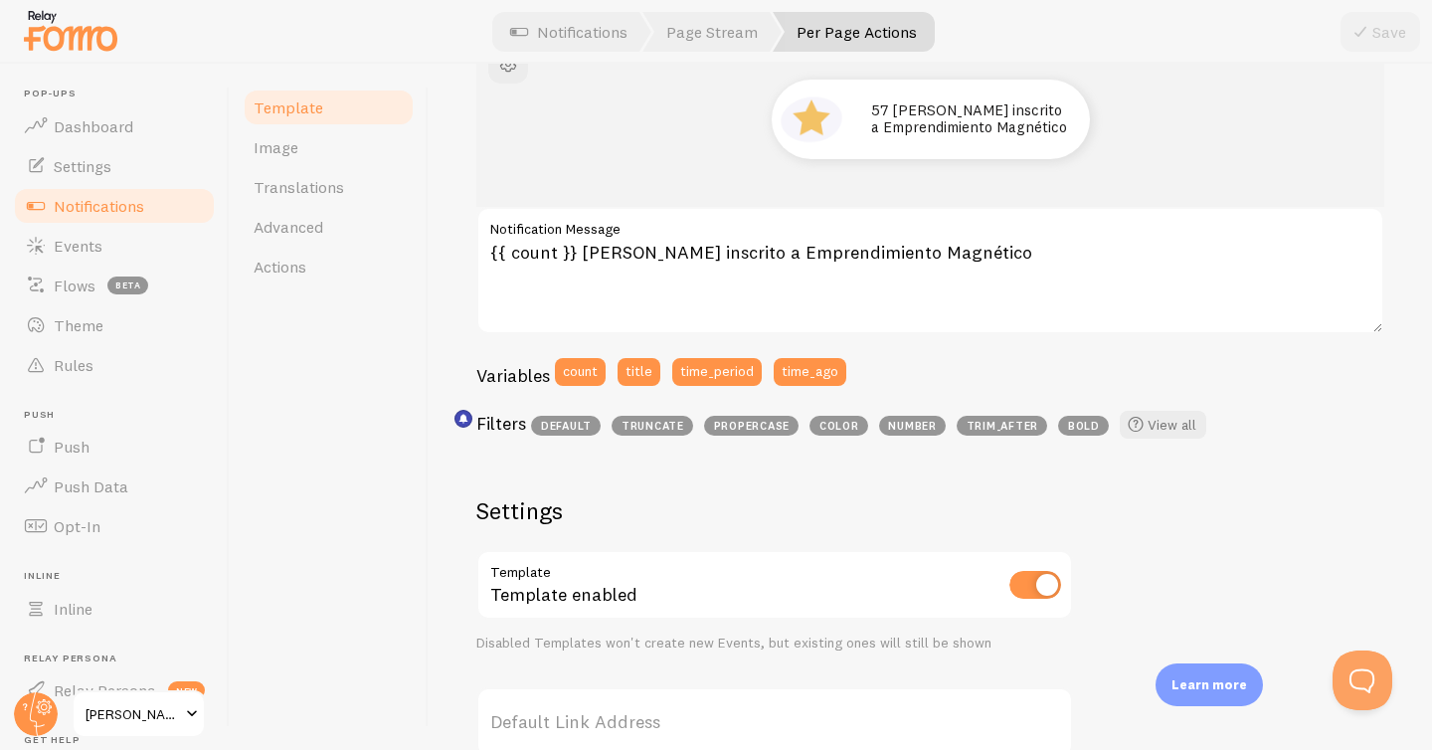
scroll to position [279, 0]
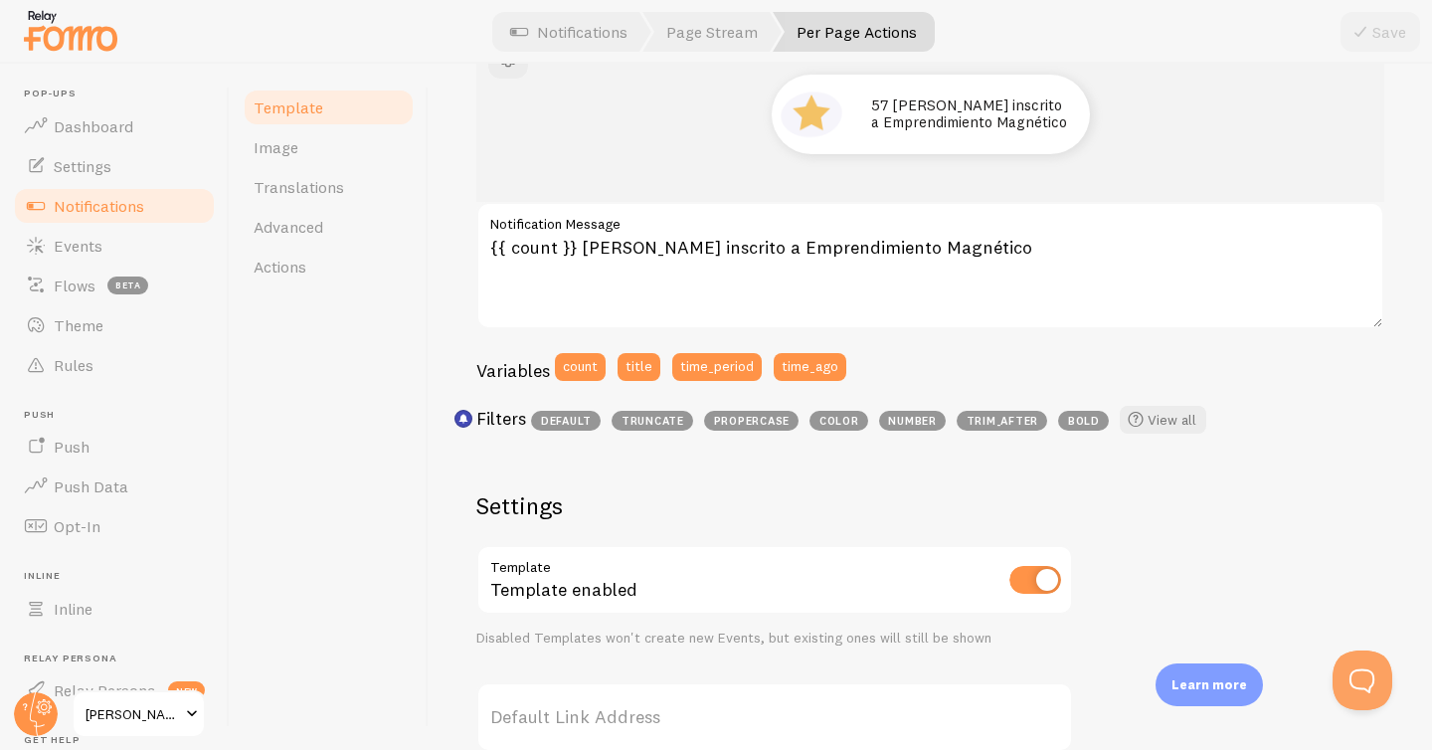
click at [1022, 577] on input "checkbox" at bounding box center [1035, 580] width 52 height 28
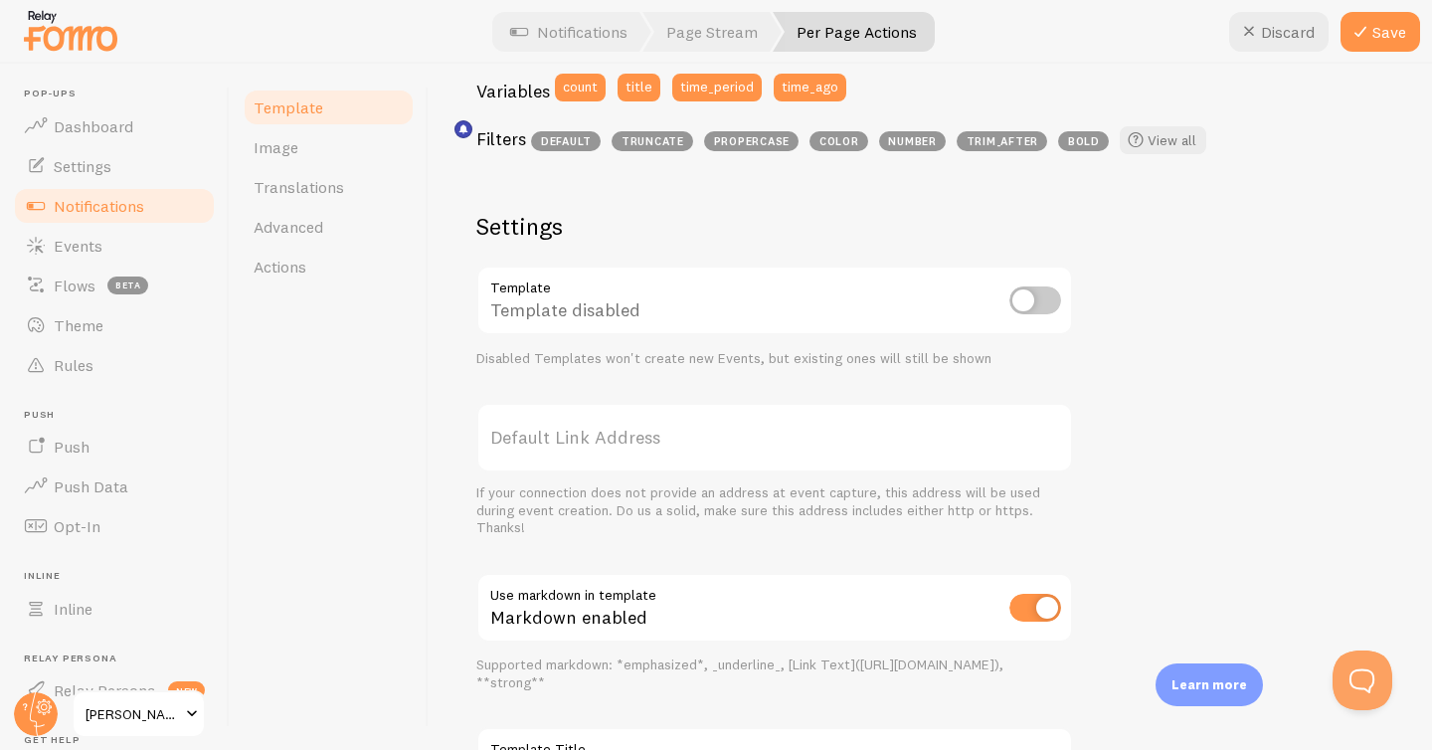
scroll to position [569, 0]
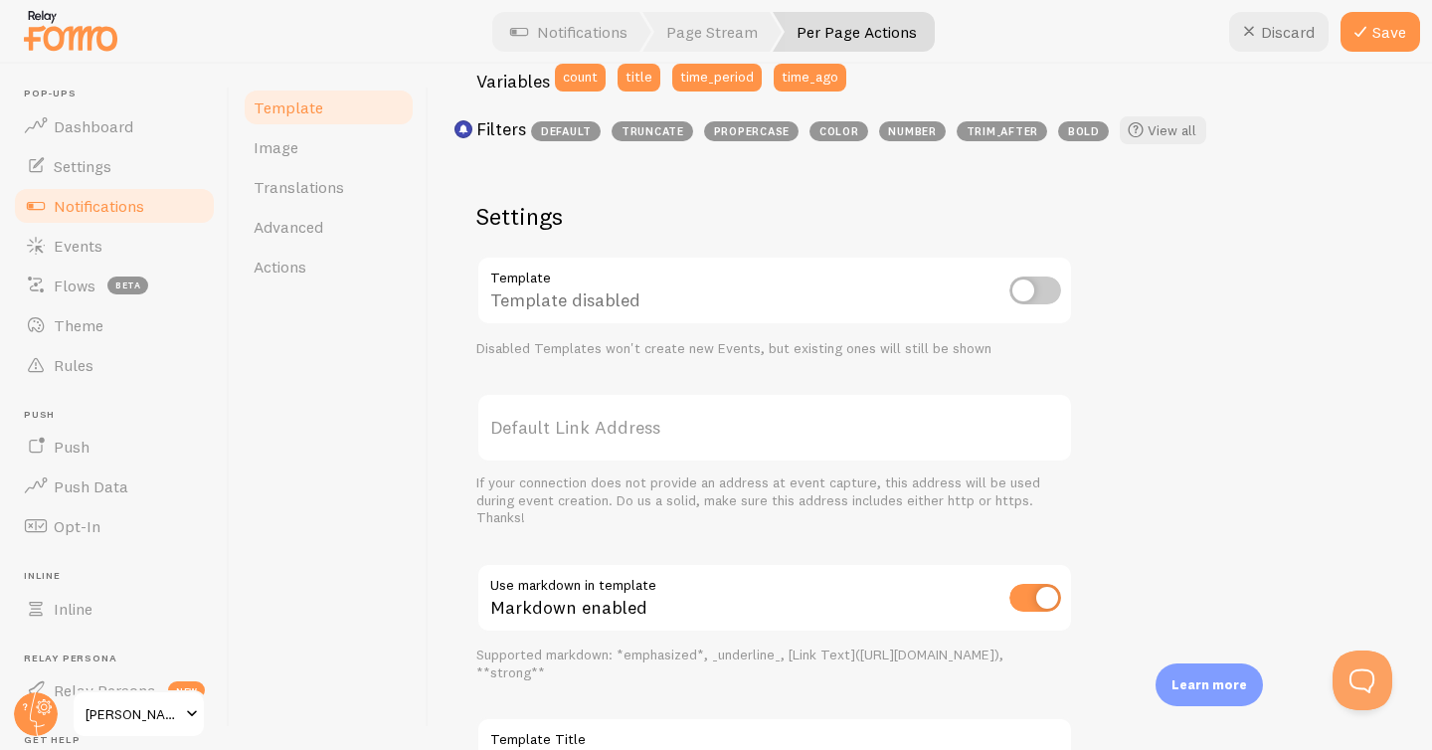
click at [1040, 283] on input "checkbox" at bounding box center [1035, 290] width 52 height 28
checkbox input "true"
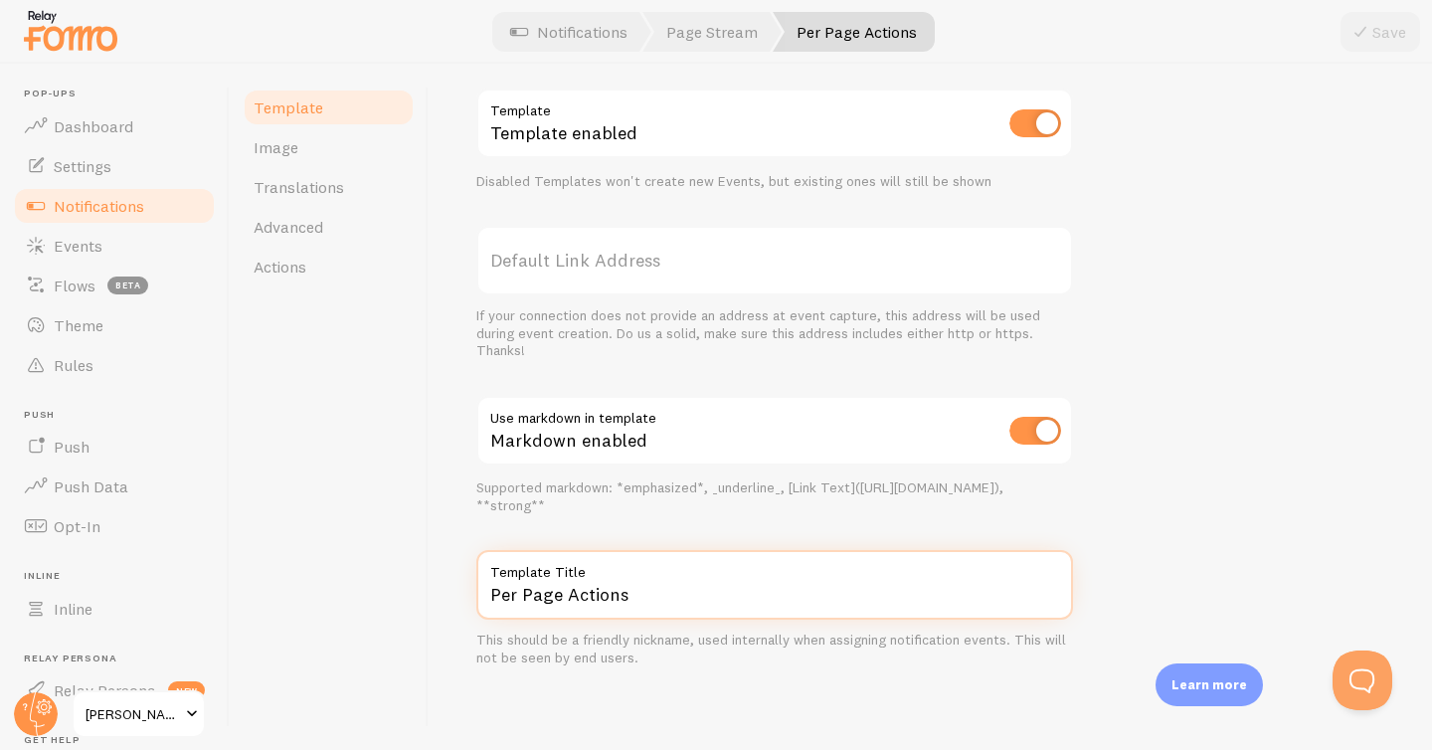
click at [569, 615] on input "Per Page Actions" at bounding box center [774, 585] width 597 height 70
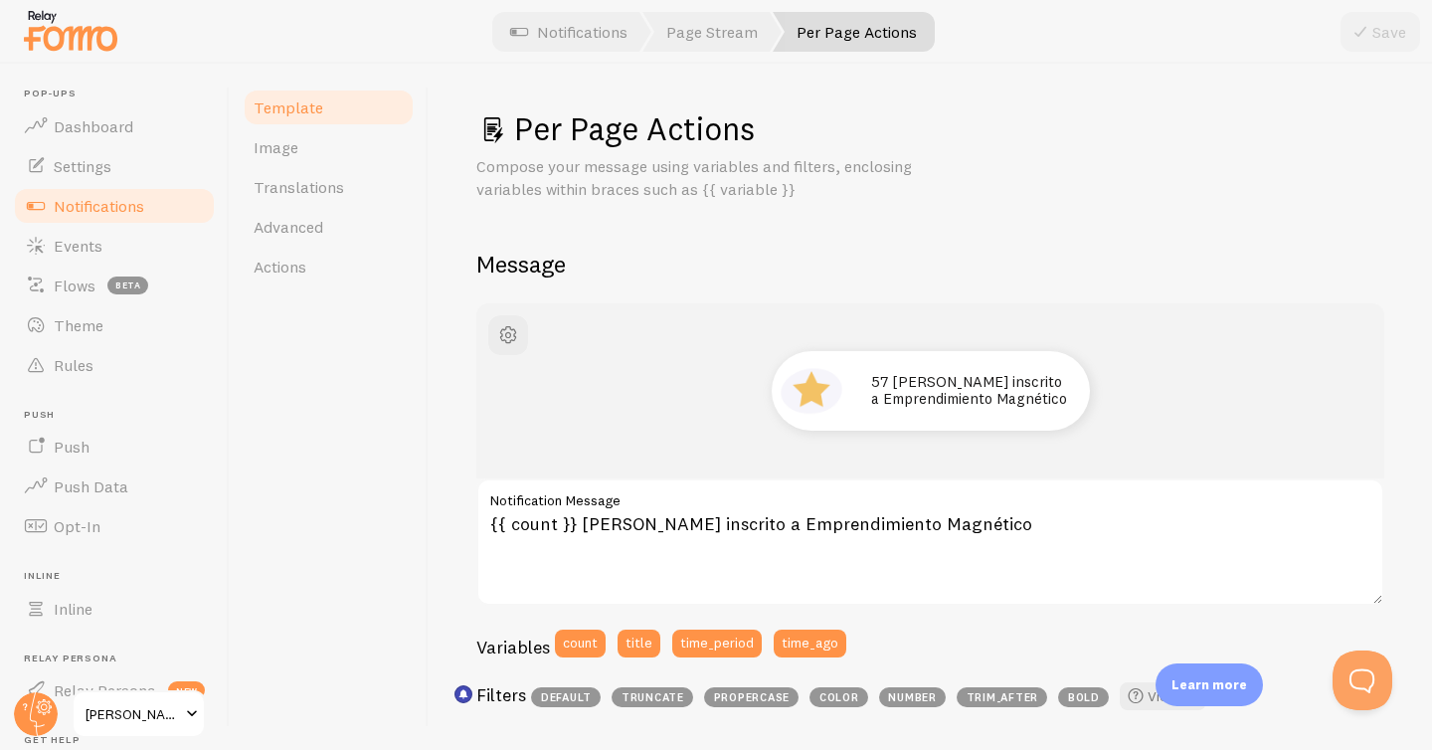
scroll to position [0, 0]
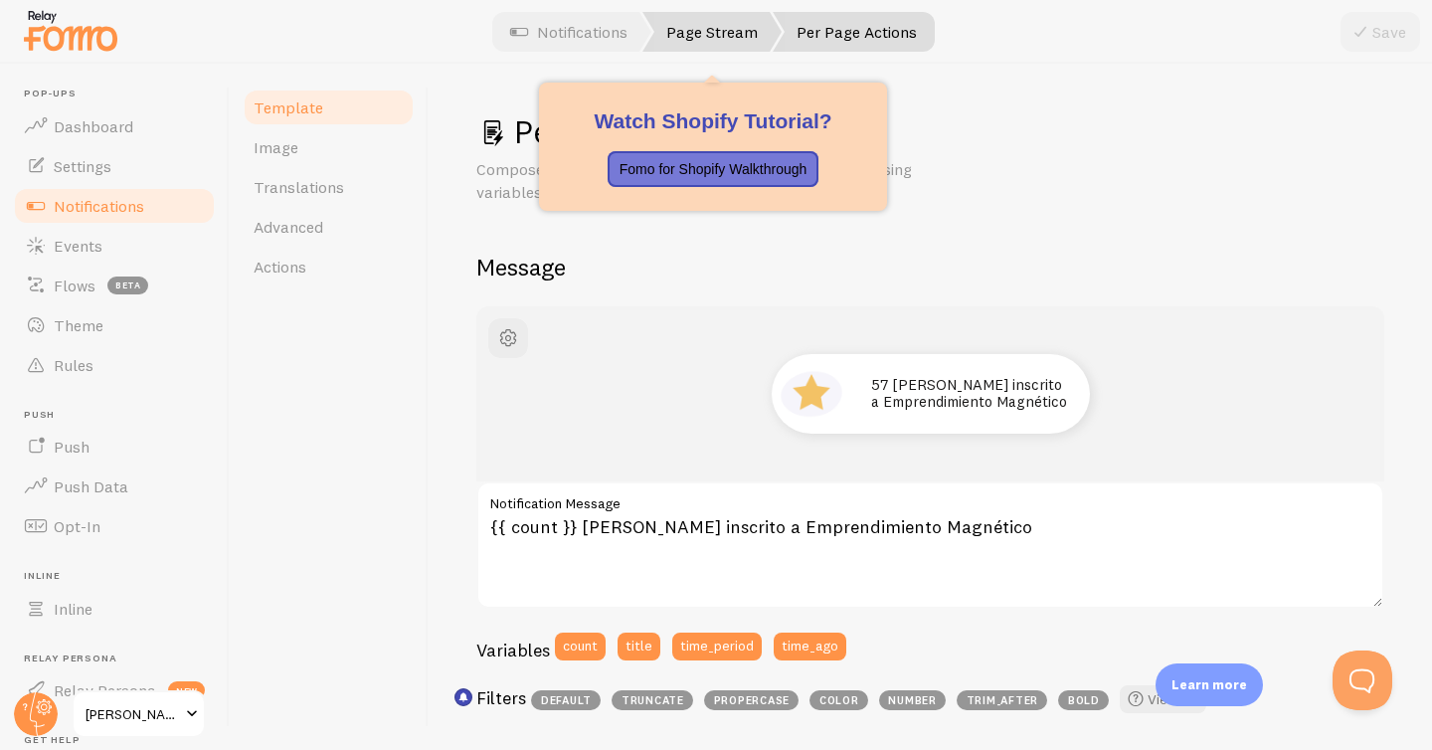
click at [680, 44] on link "Page Stream" at bounding box center [711, 32] width 139 height 40
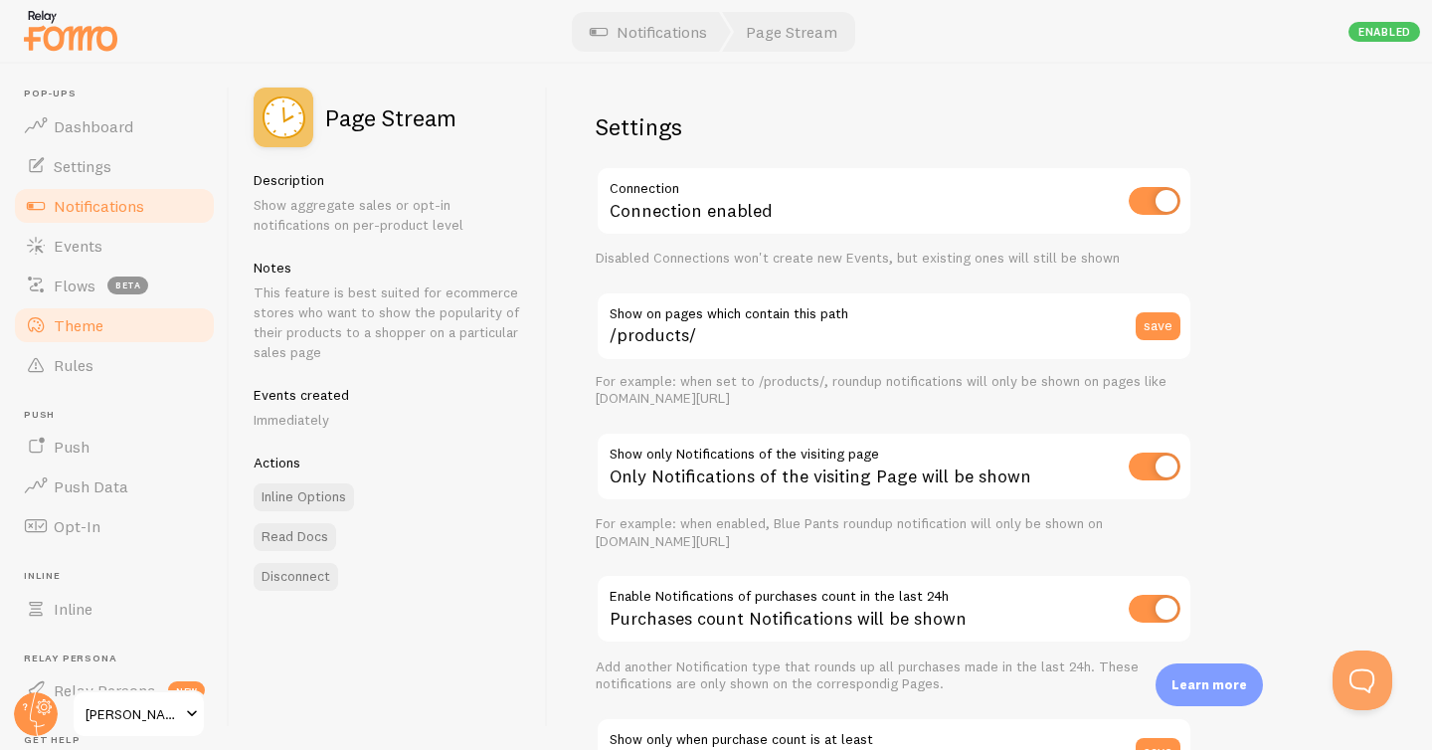
click at [55, 315] on span "Theme" at bounding box center [79, 325] width 50 height 20
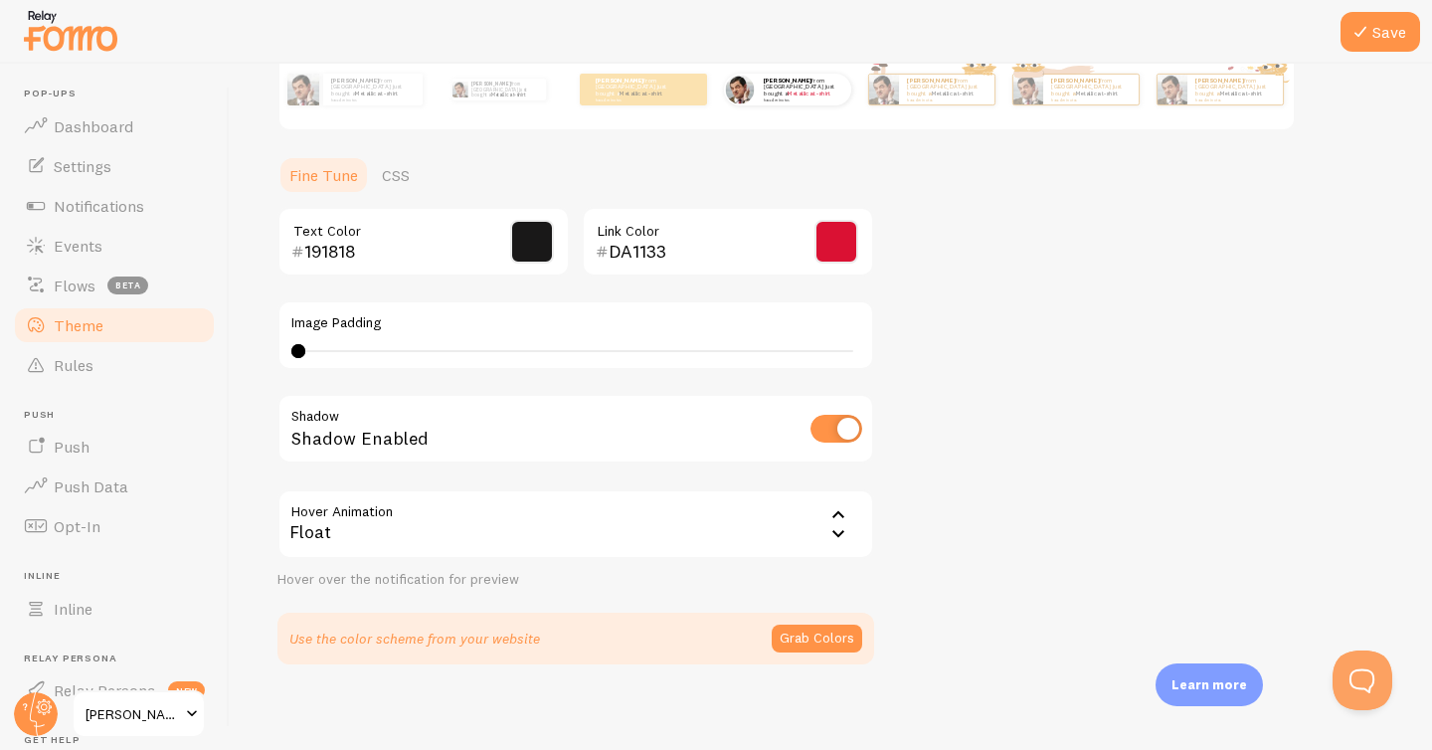
scroll to position [401, 0]
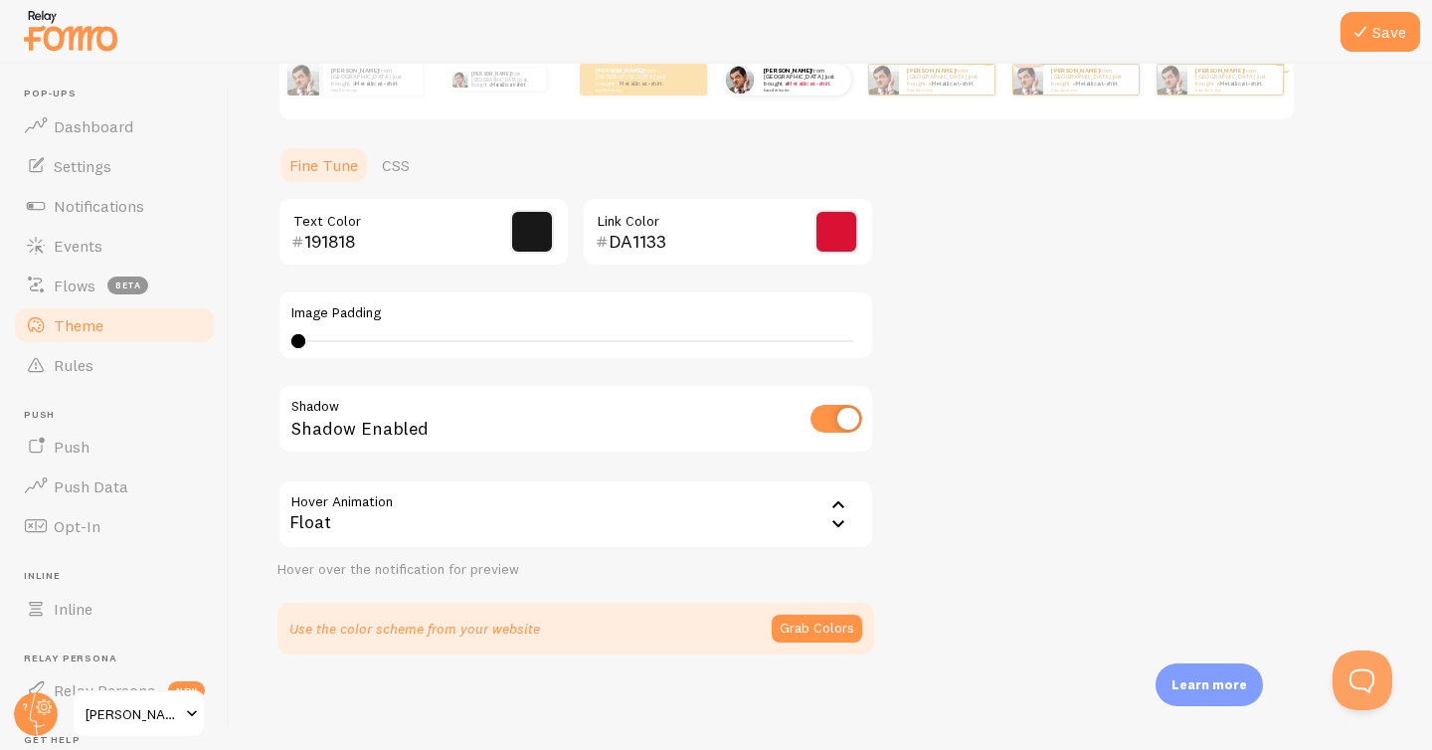
click at [854, 516] on div "Float" at bounding box center [575, 514] width 597 height 70
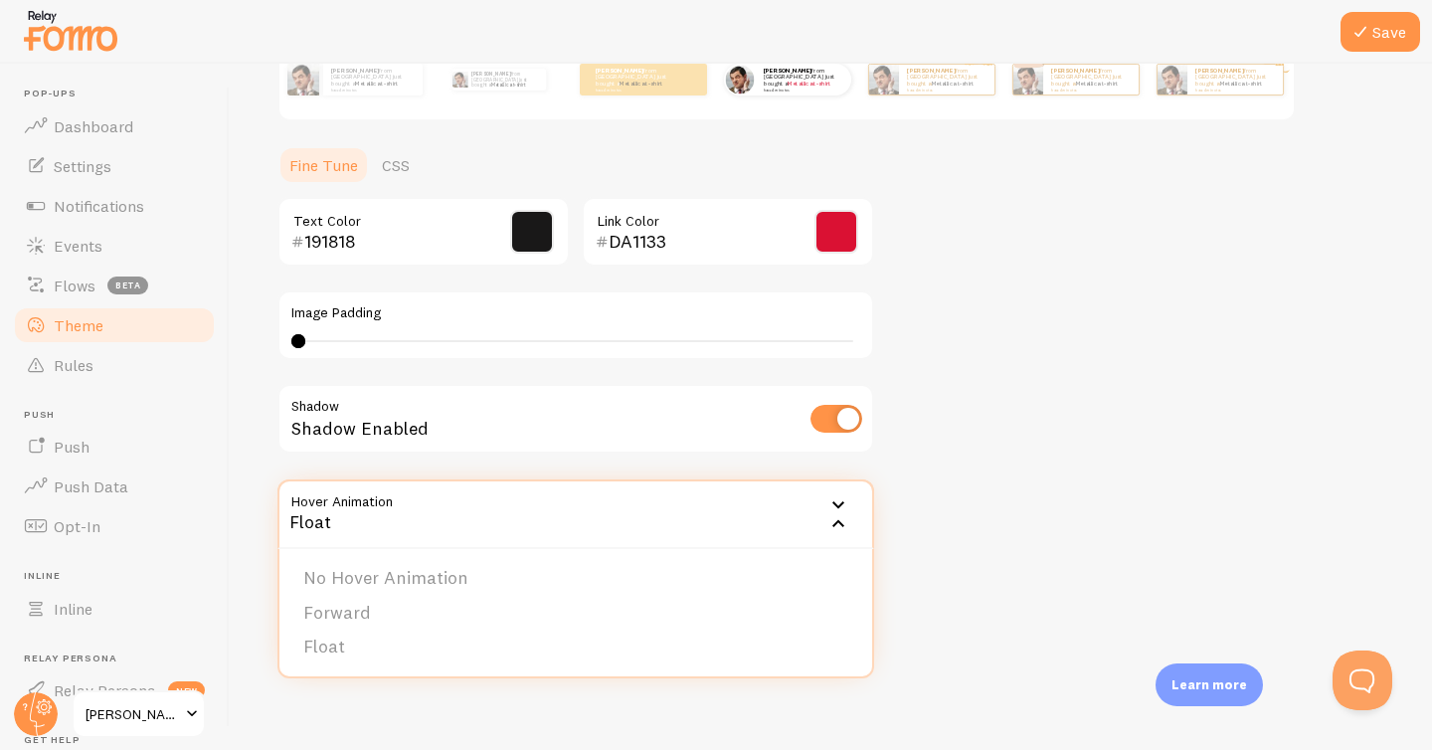
click at [854, 516] on div "Float" at bounding box center [575, 514] width 597 height 70
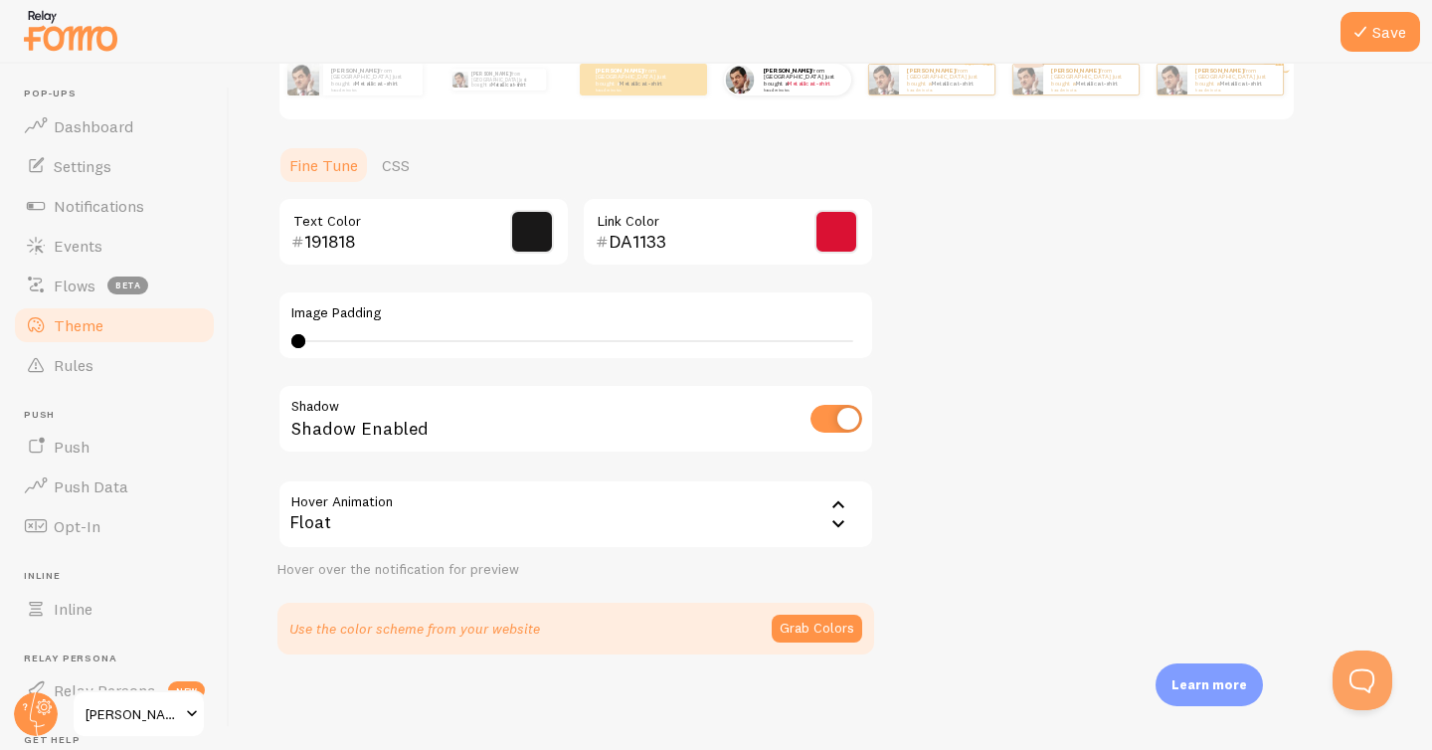
scroll to position [0, 0]
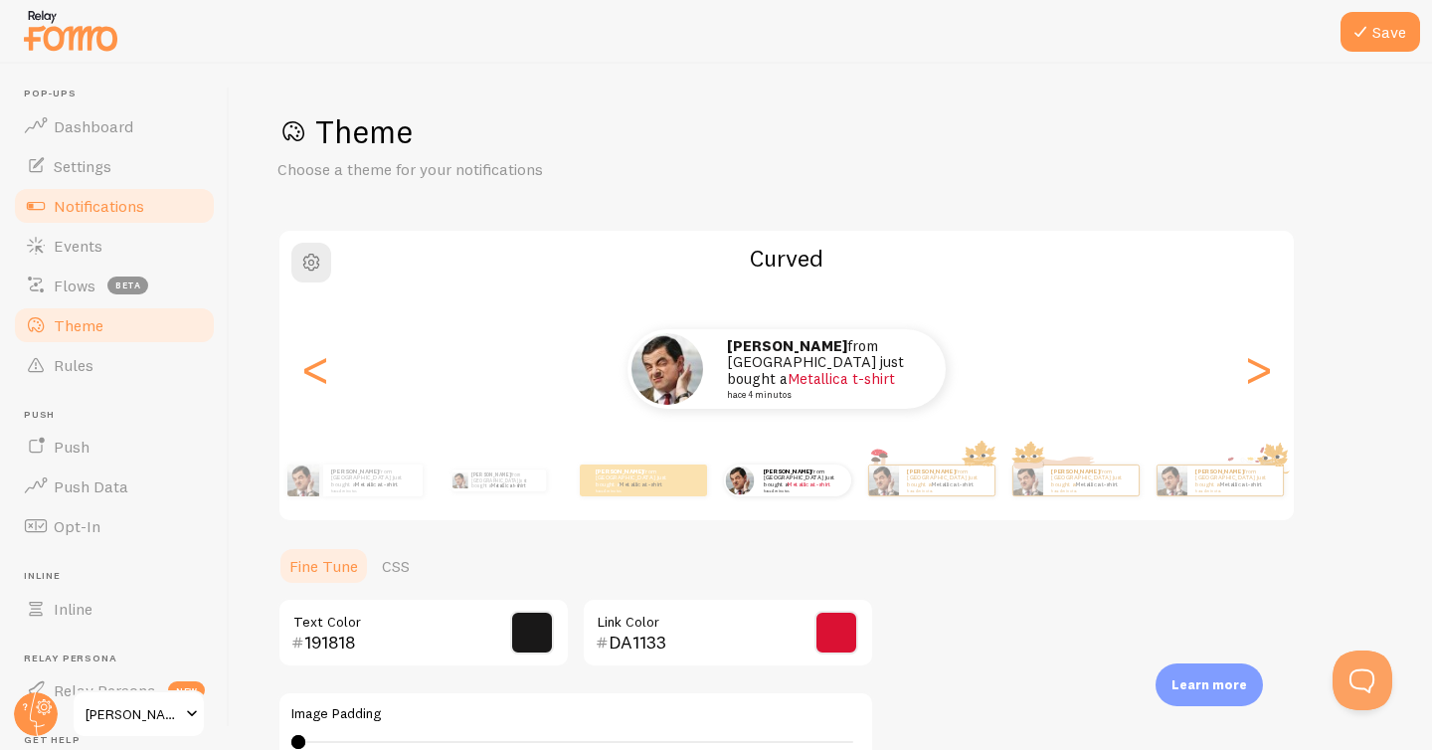
click at [97, 201] on span "Notifications" at bounding box center [99, 206] width 91 height 20
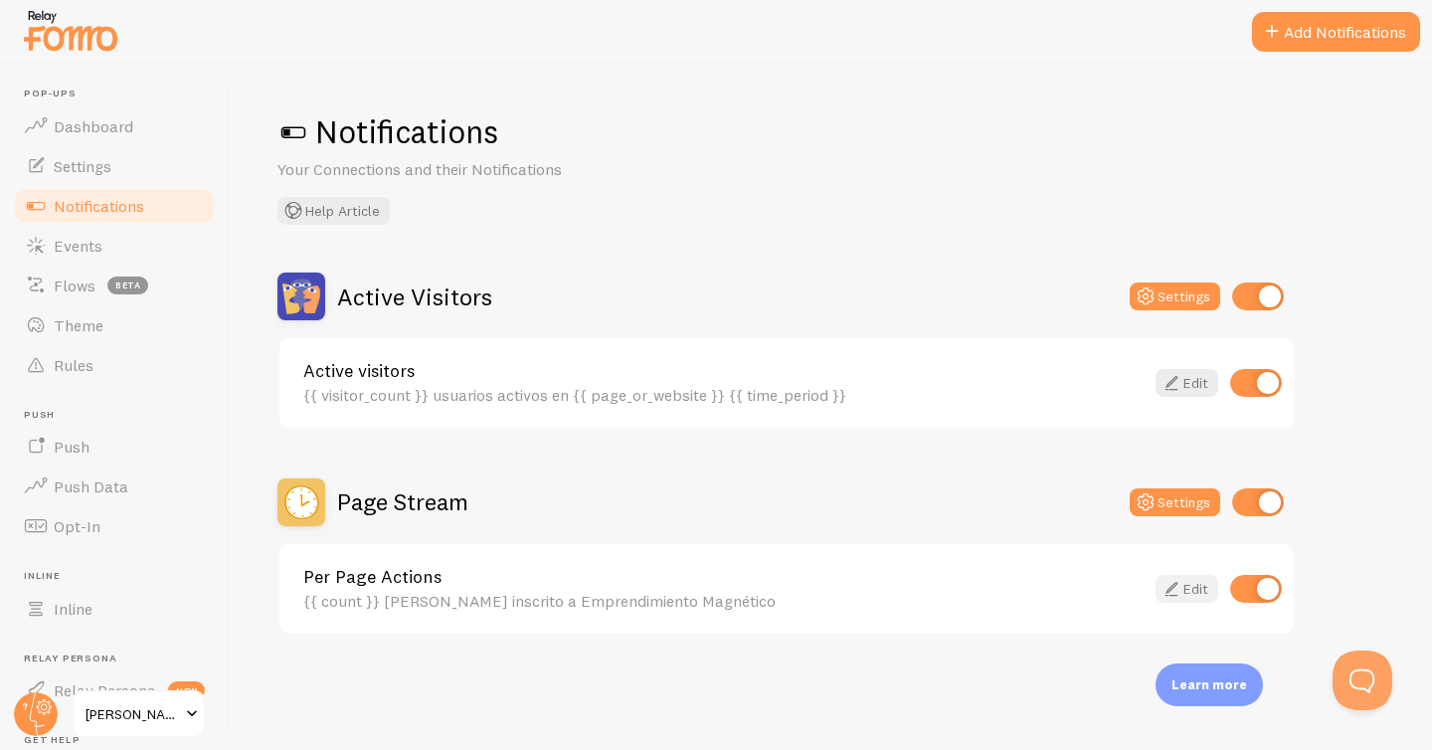
click at [1178, 586] on icon at bounding box center [1172, 589] width 24 height 24
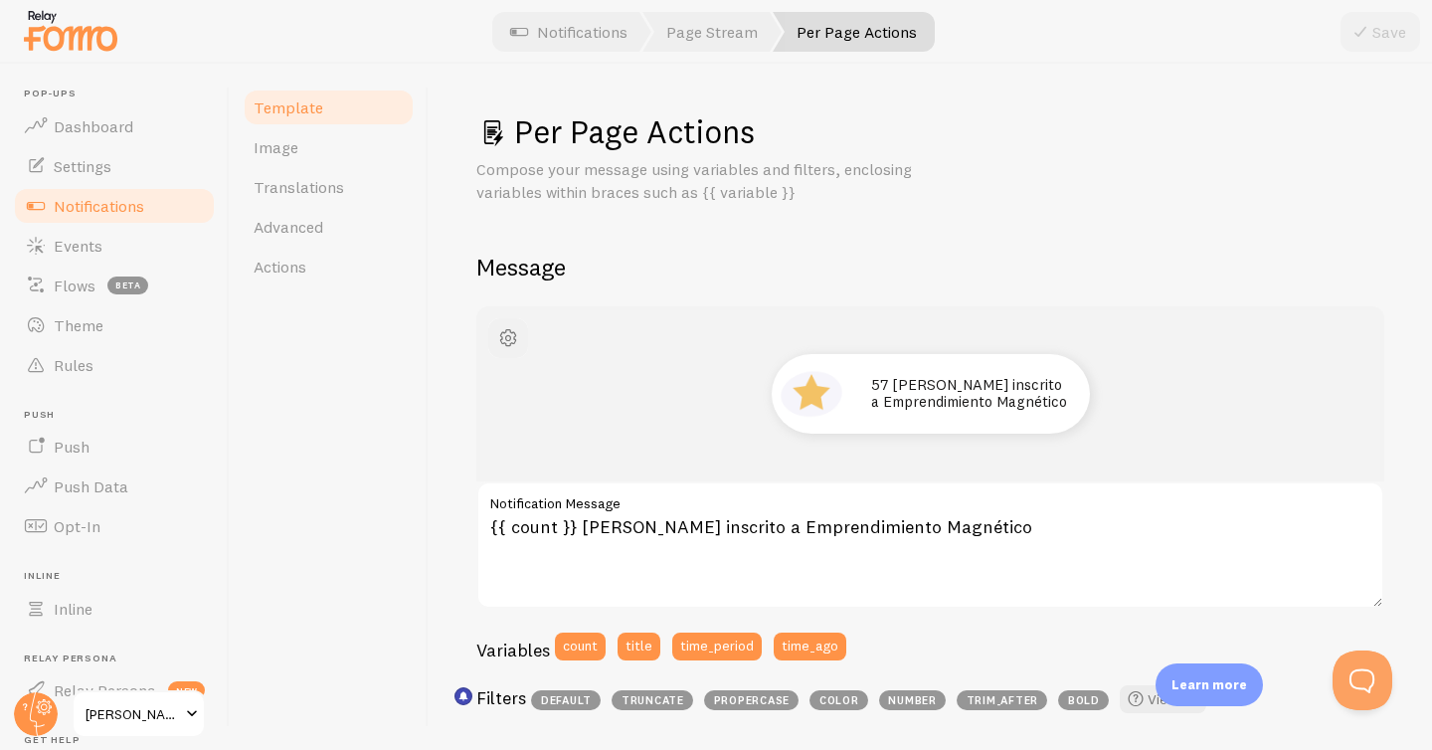
click at [508, 332] on span "button" at bounding box center [508, 338] width 24 height 24
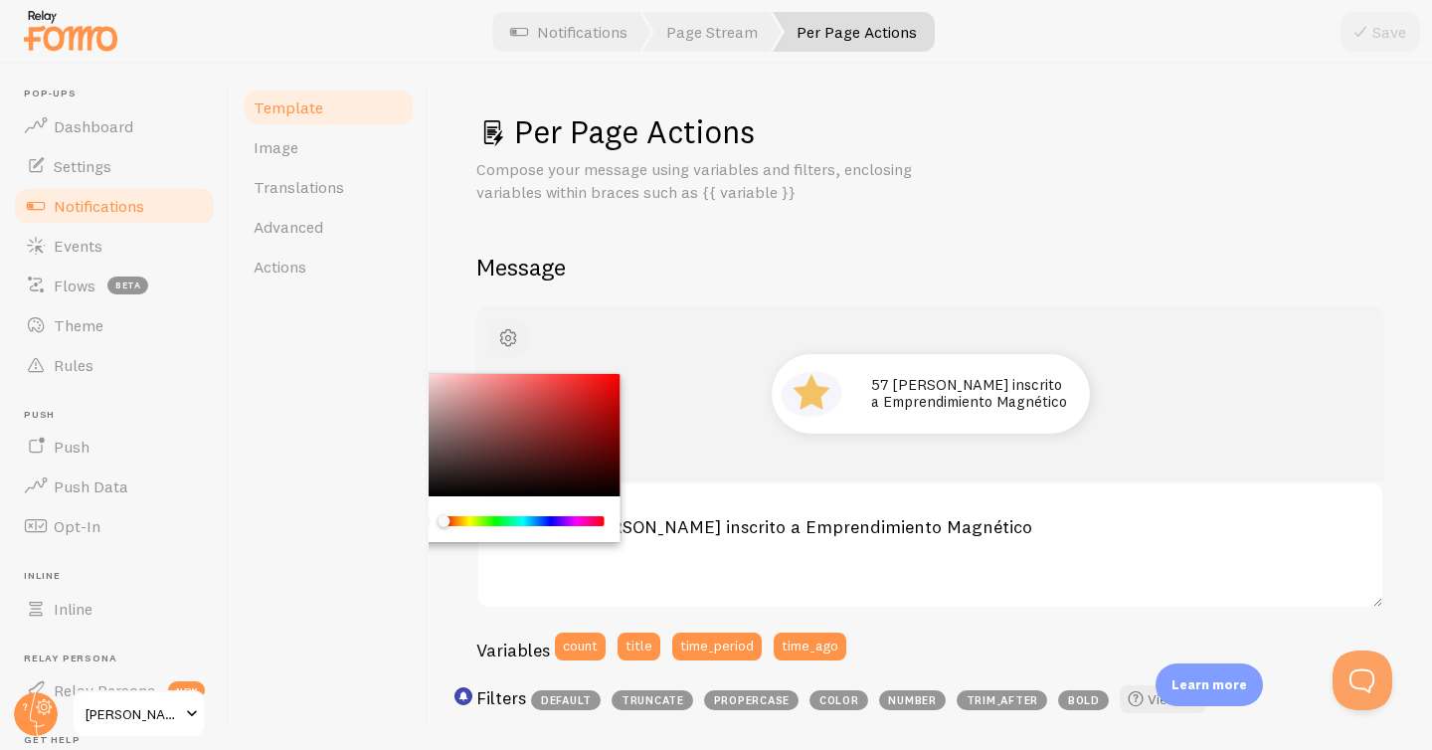
click at [511, 332] on span "button" at bounding box center [508, 338] width 24 height 24
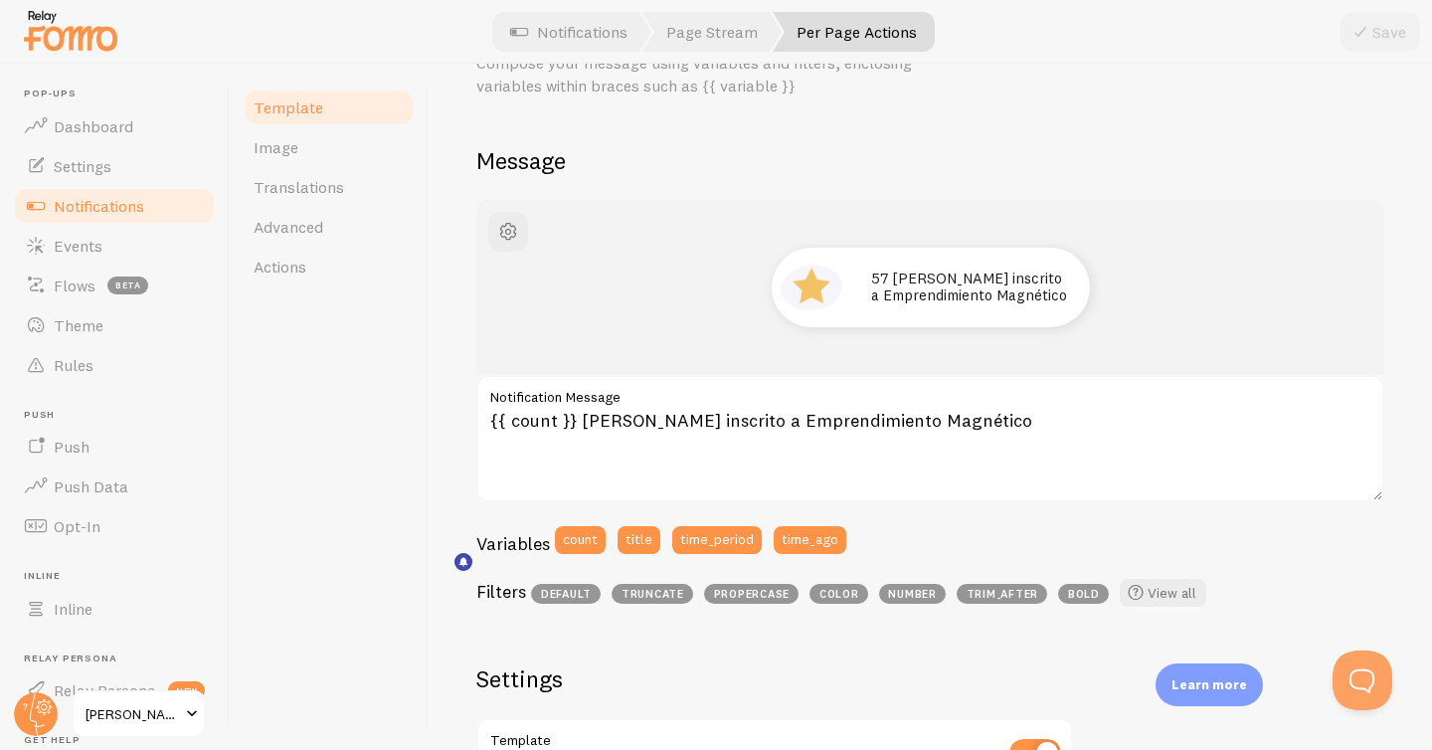
scroll to position [162, 0]
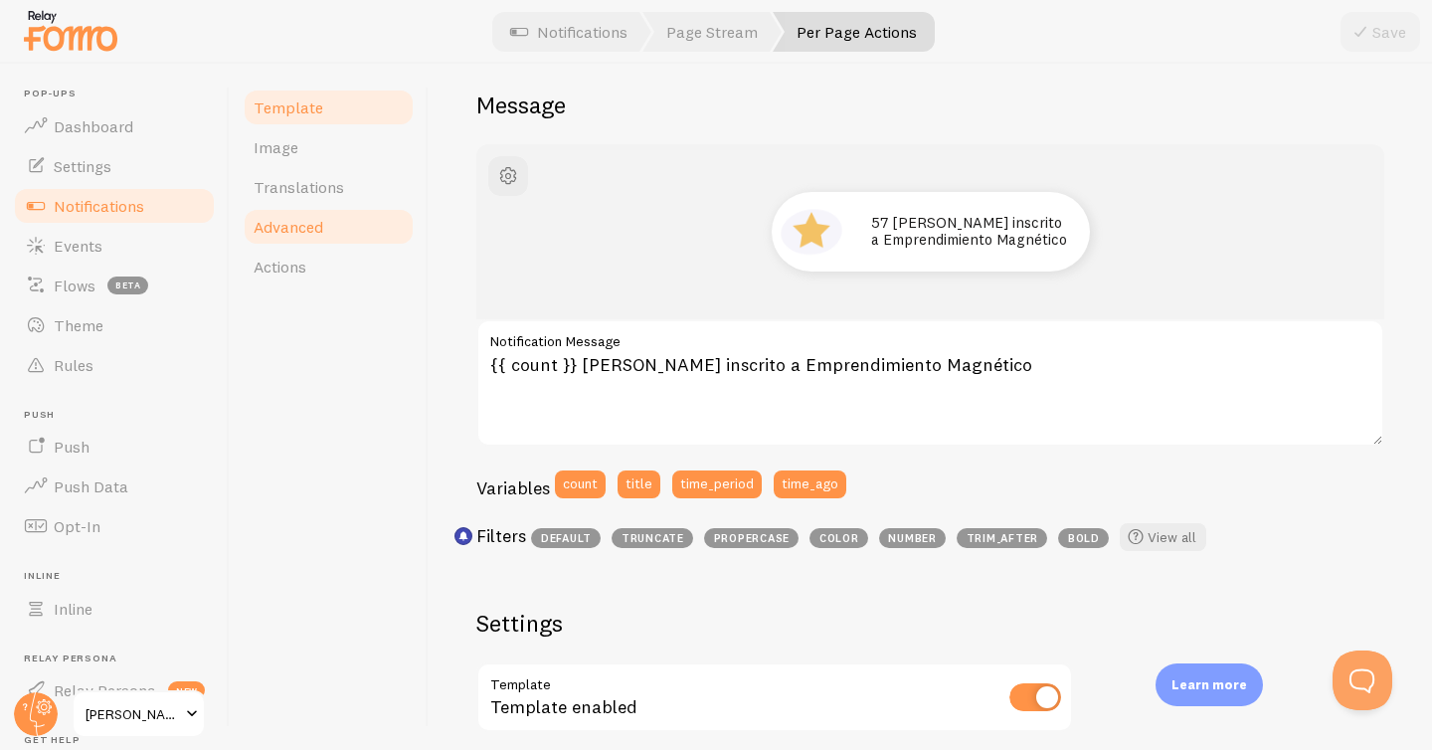
click at [315, 225] on span "Advanced" at bounding box center [289, 227] width 70 height 20
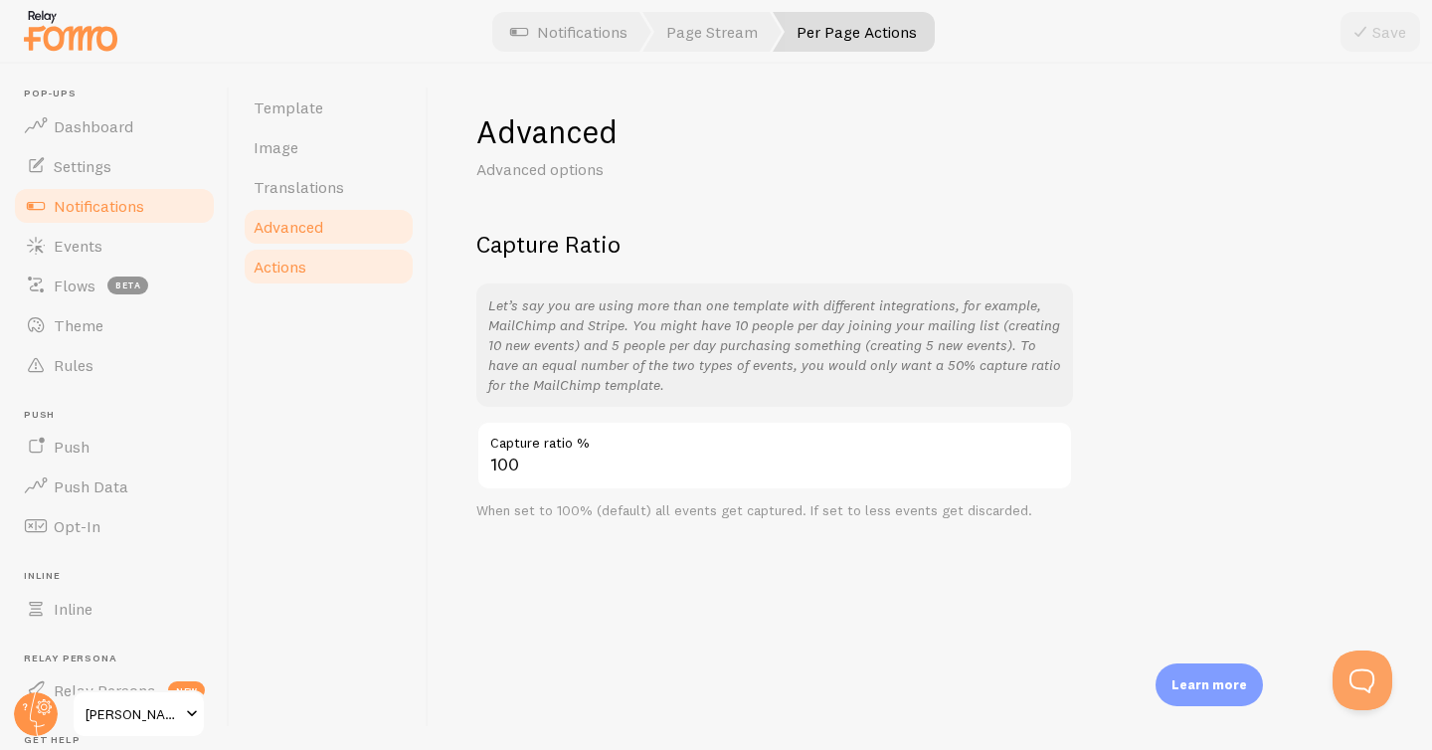
click at [298, 261] on span "Actions" at bounding box center [280, 267] width 53 height 20
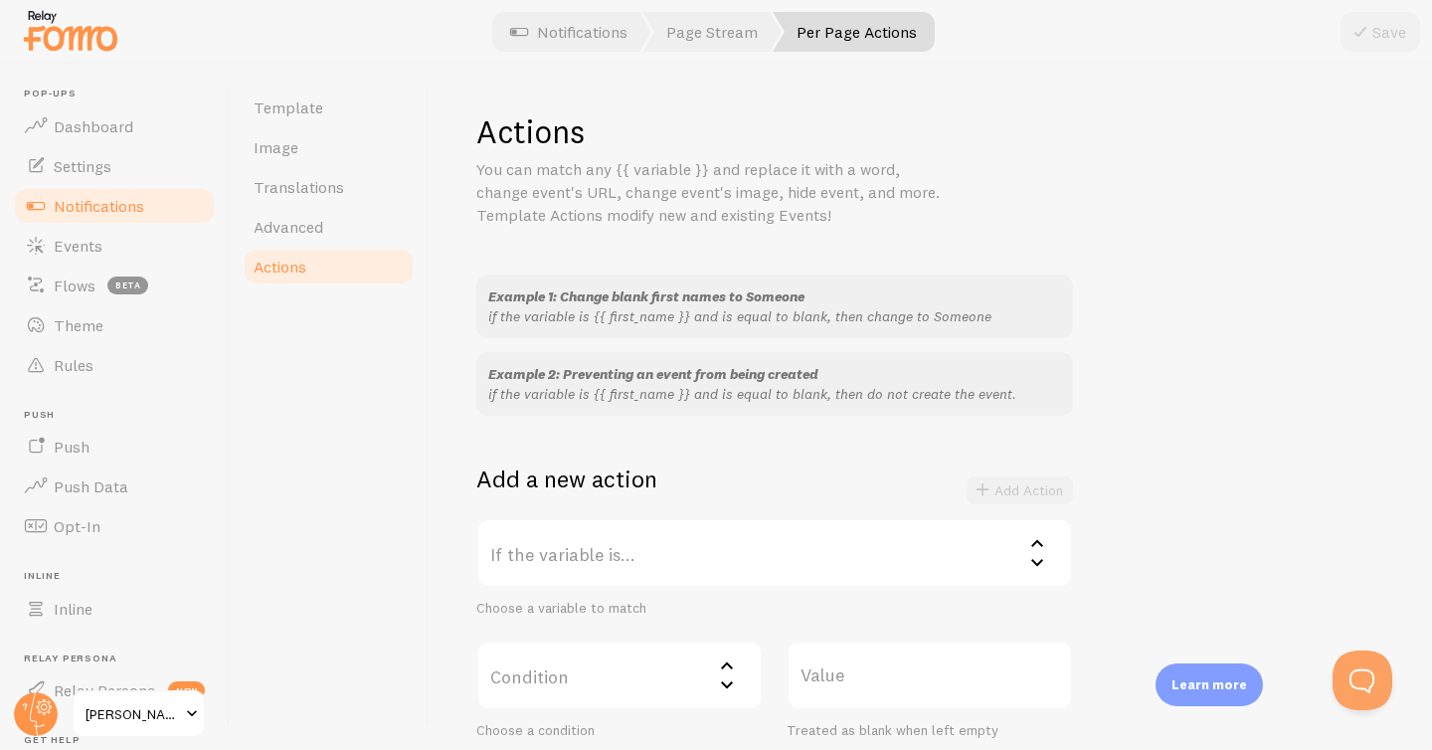
scroll to position [283, 0]
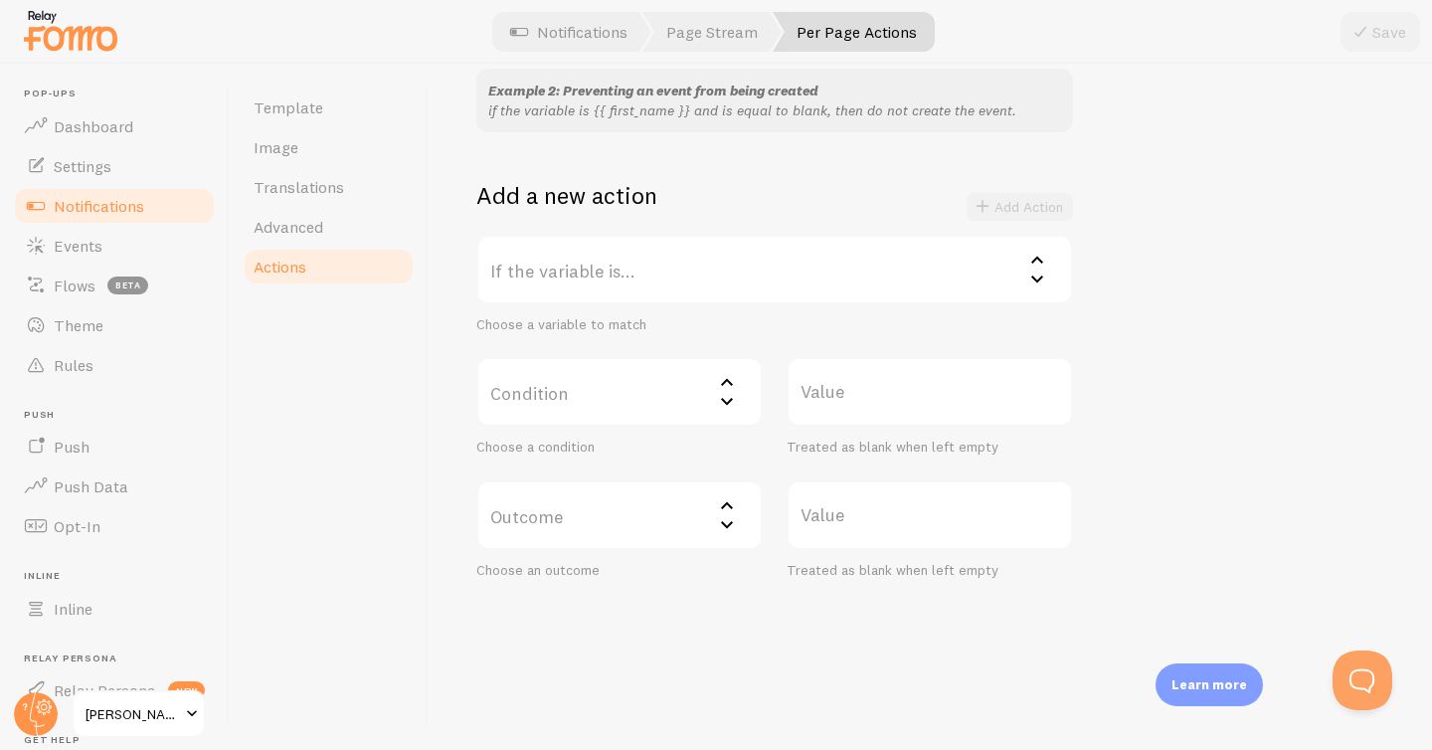
click at [707, 257] on label "If the variable is..." at bounding box center [774, 270] width 597 height 70
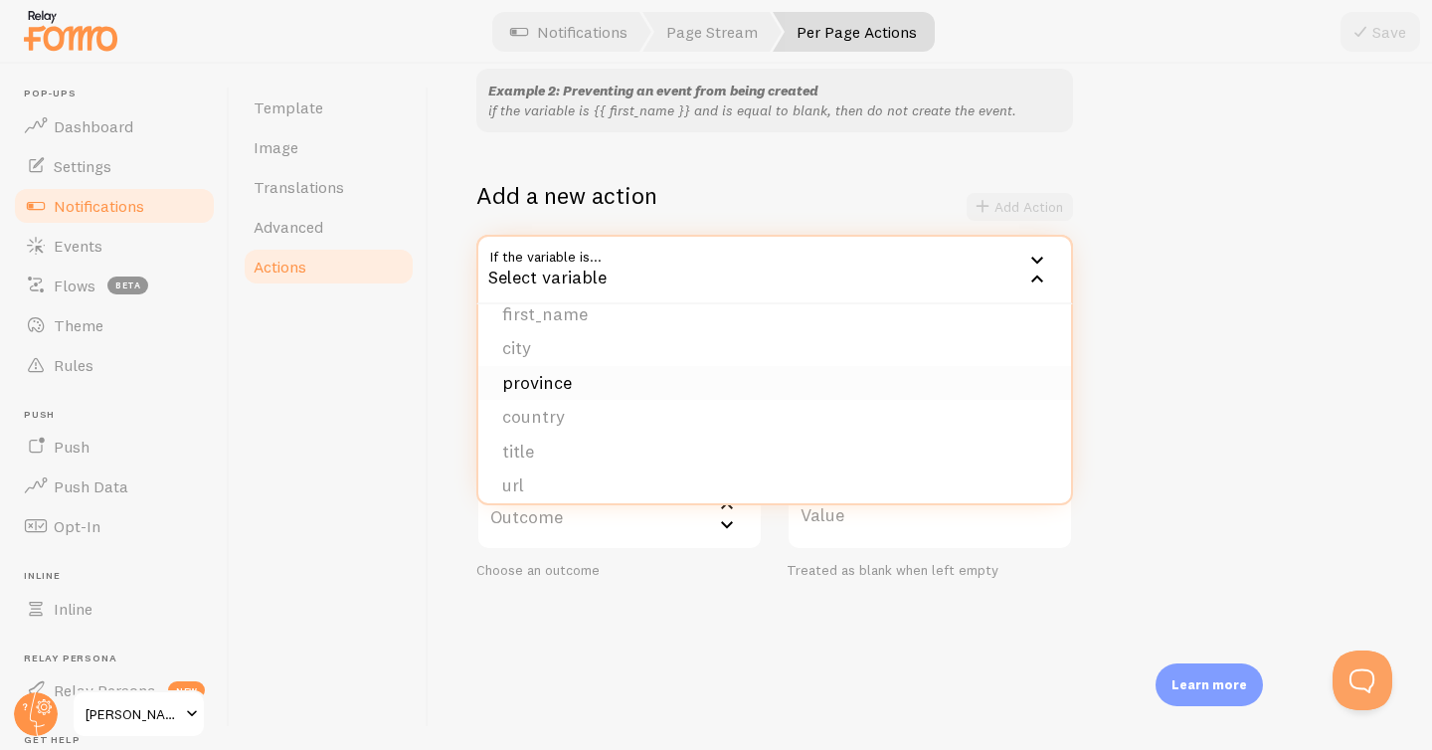
scroll to position [14, 0]
click at [528, 351] on li "city" at bounding box center [774, 353] width 593 height 35
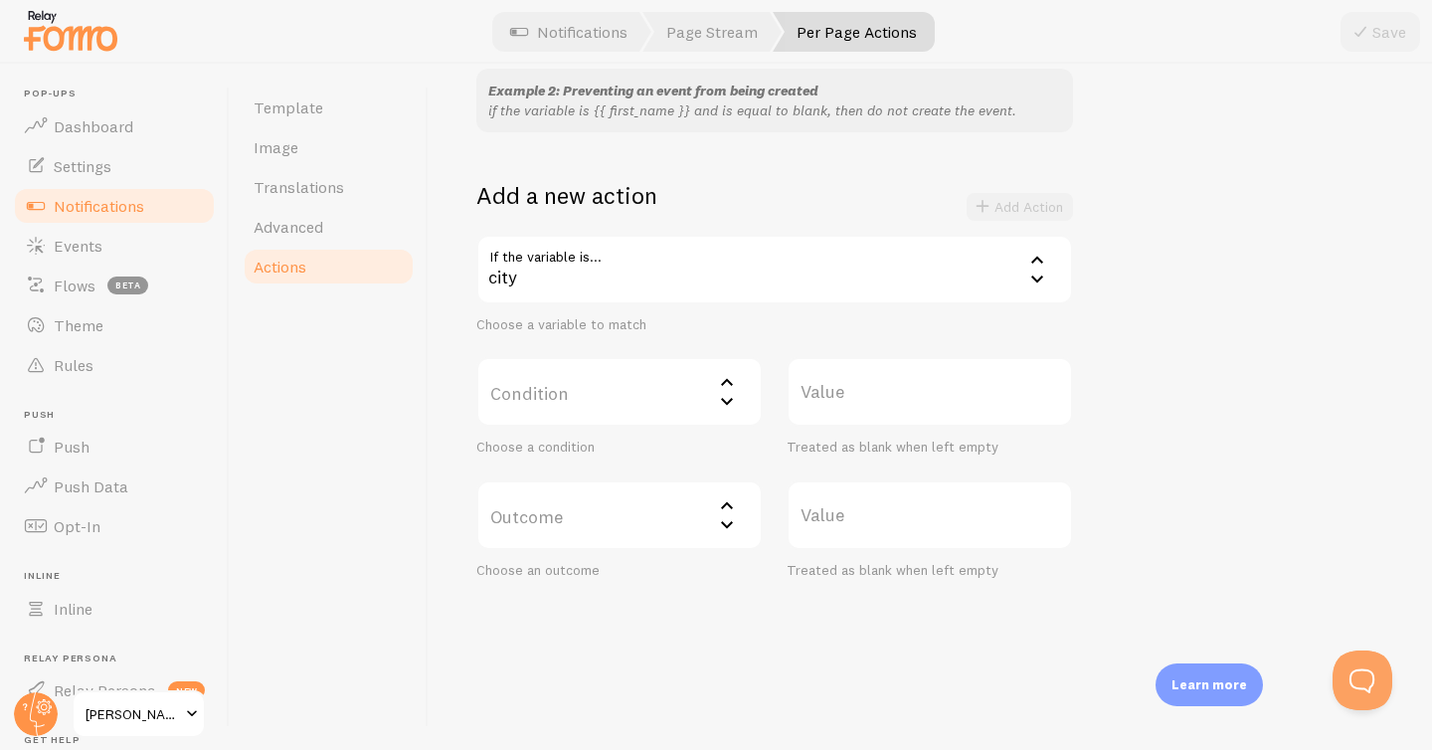
click at [629, 398] on label "Condition" at bounding box center [619, 392] width 286 height 70
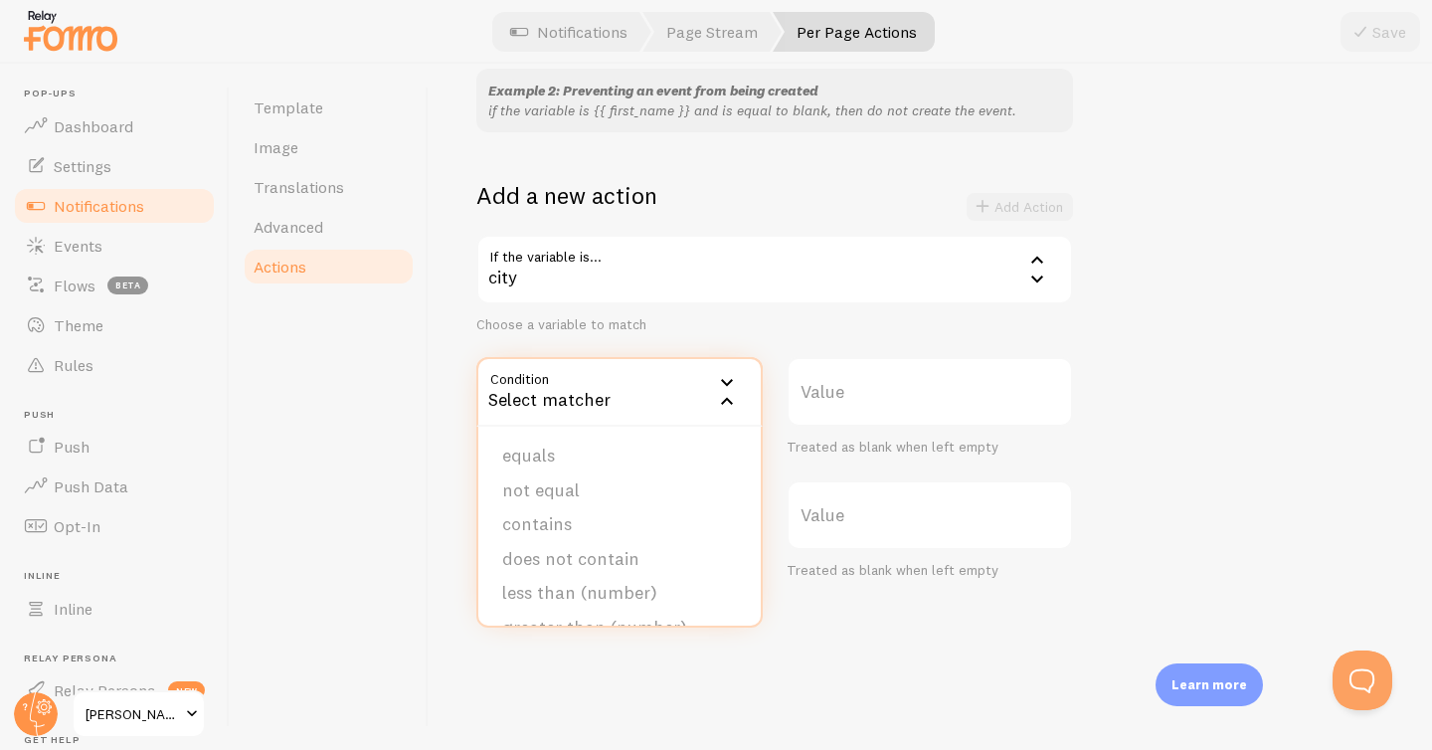
click at [813, 395] on label "Value" at bounding box center [930, 392] width 286 height 70
click at [813, 395] on input "Value" at bounding box center [930, 392] width 286 height 70
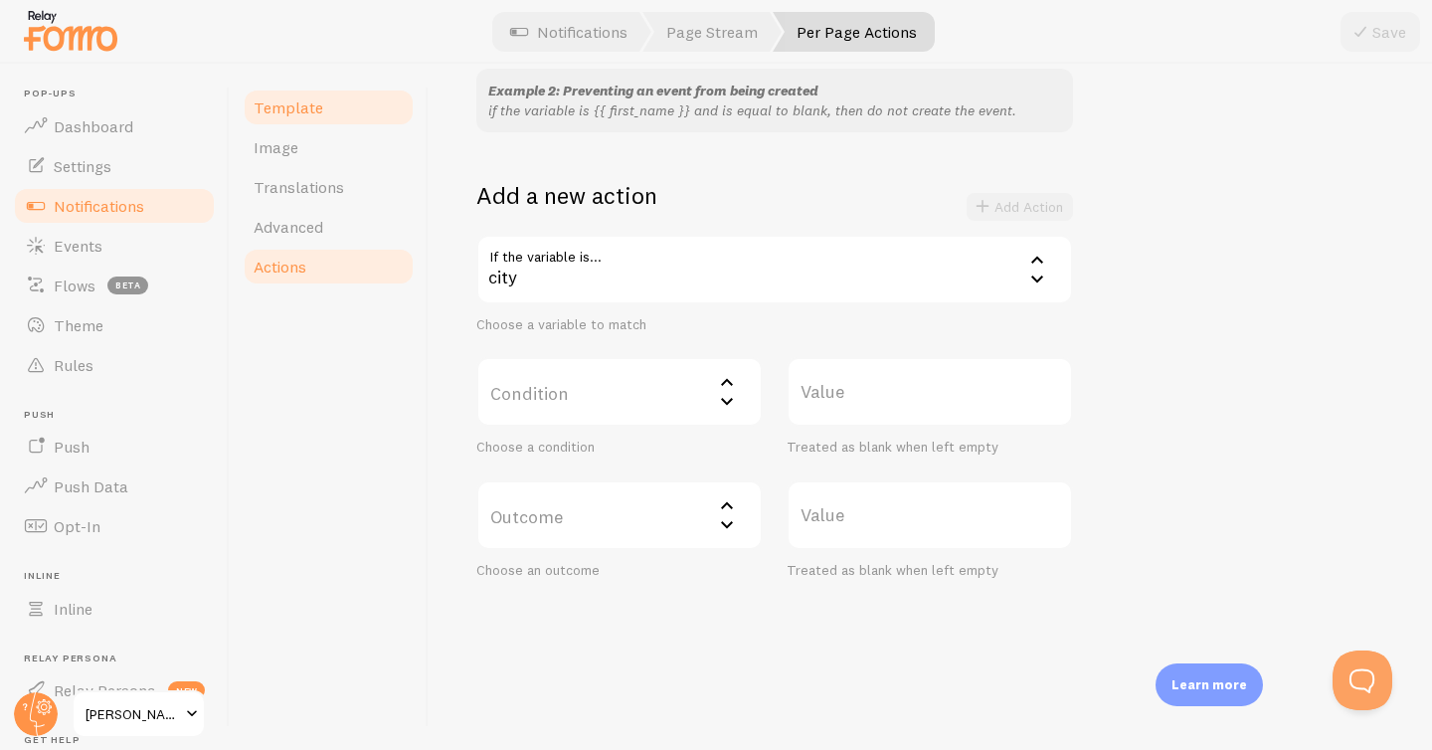
click at [284, 118] on link "Template" at bounding box center [329, 108] width 174 height 40
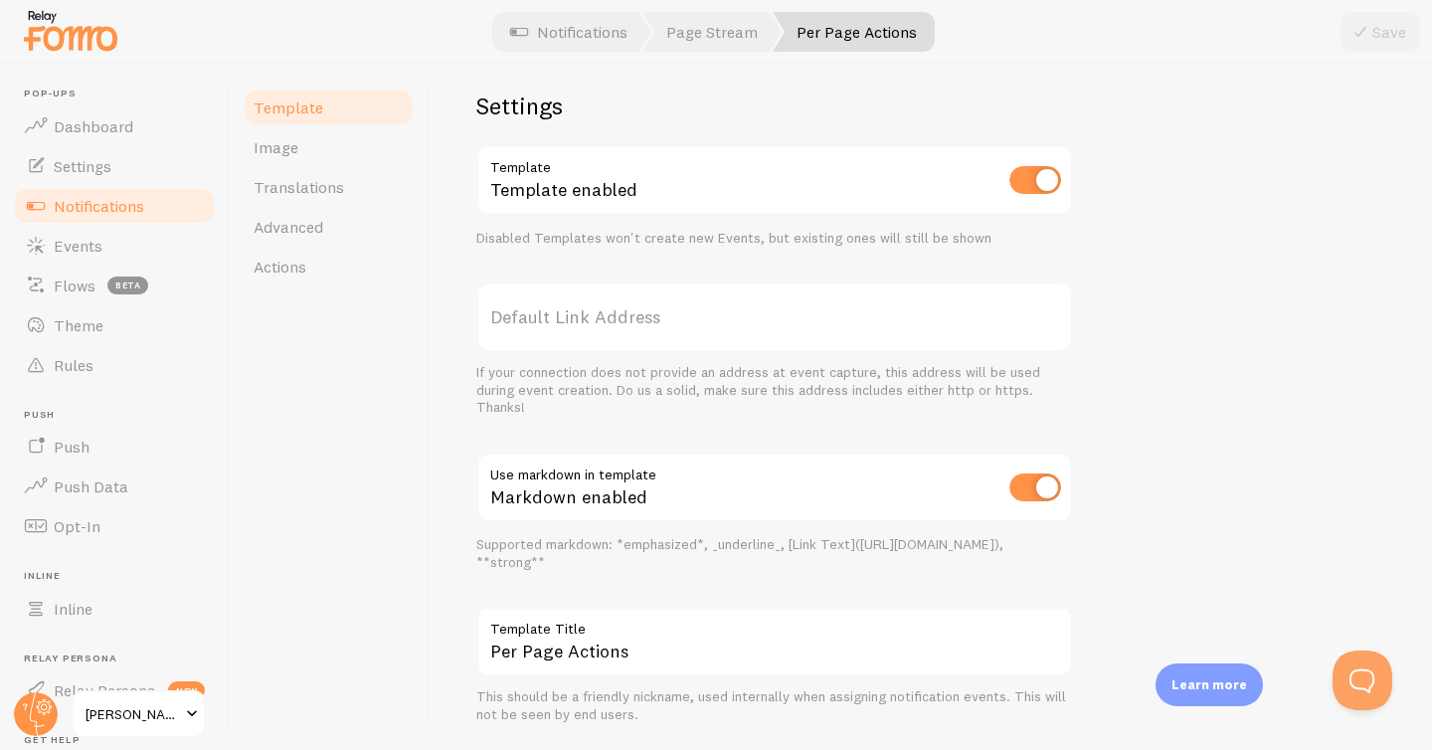
scroll to position [736, 0]
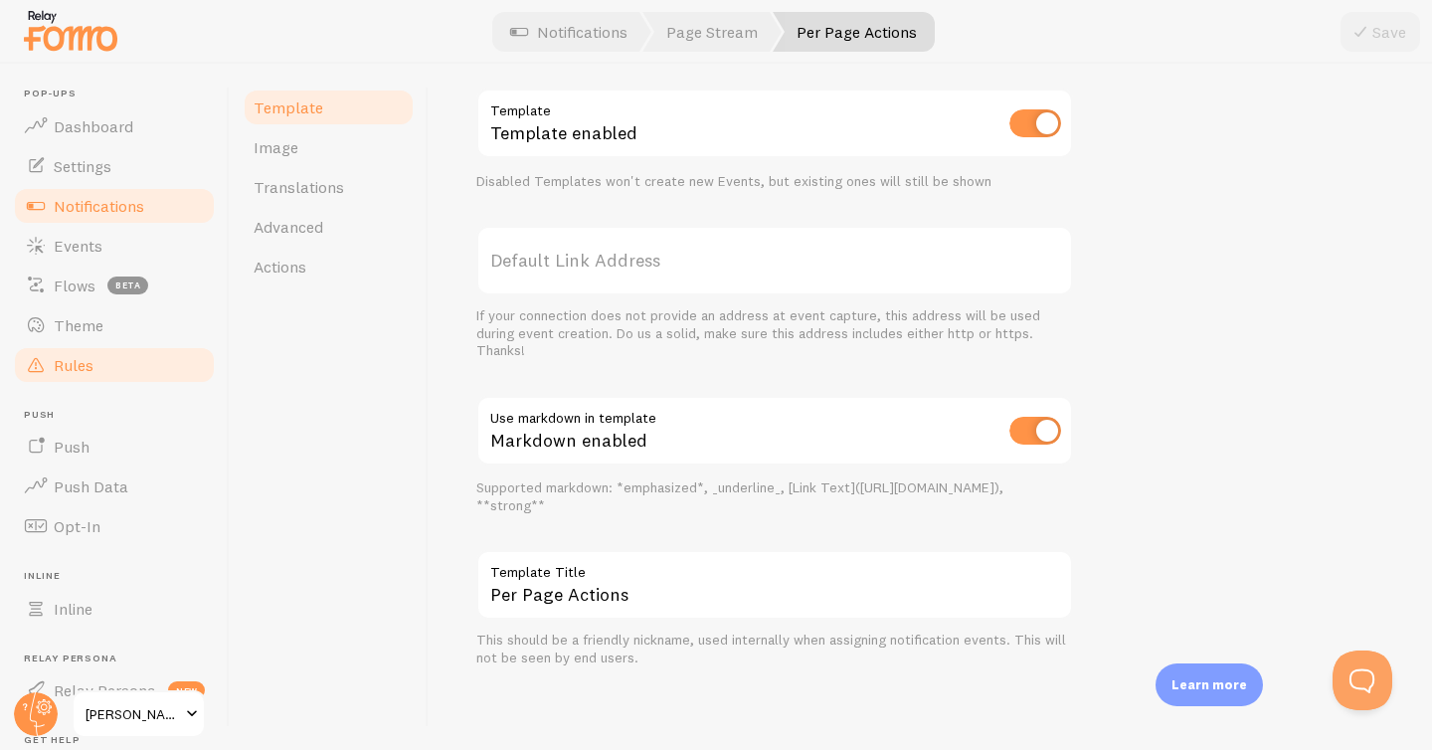
click at [84, 357] on span "Rules" at bounding box center [74, 365] width 40 height 20
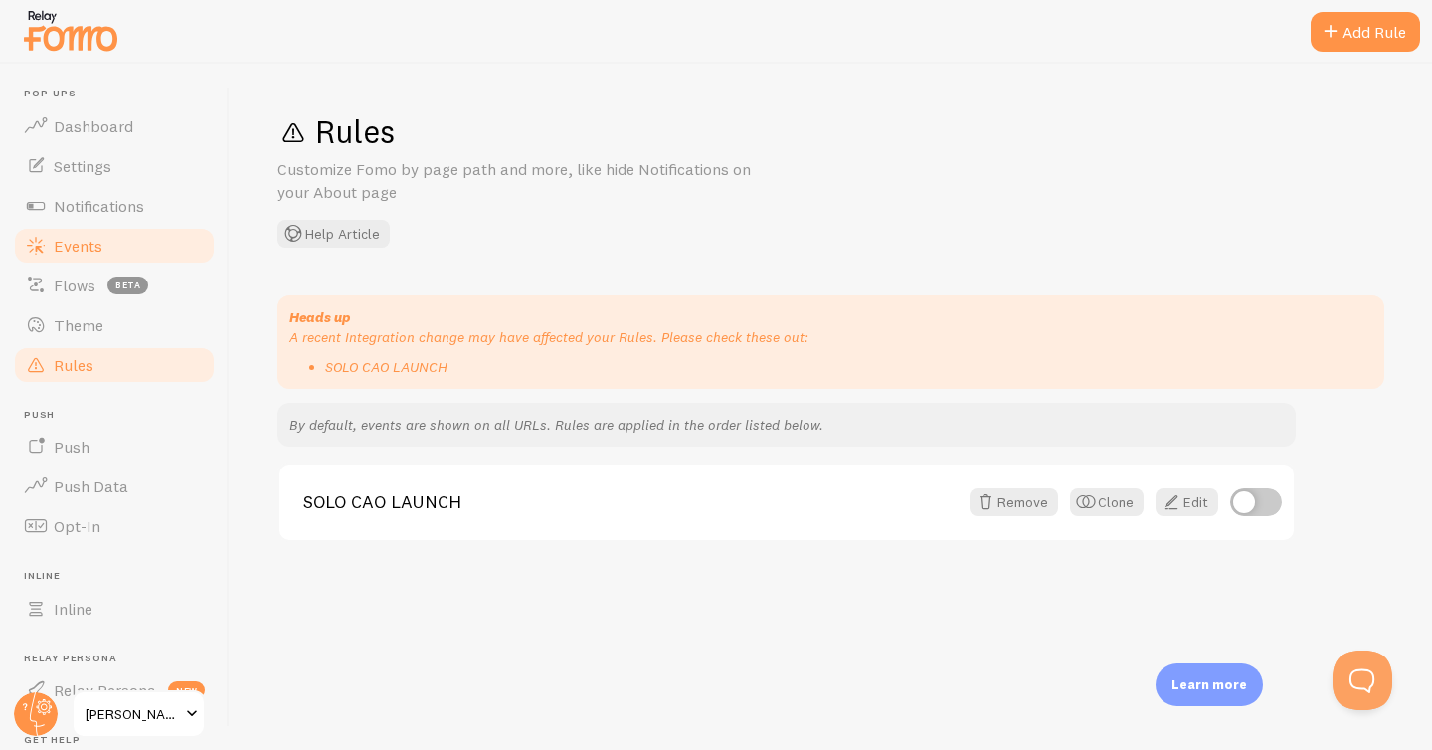
click at [86, 236] on span "Events" at bounding box center [78, 246] width 49 height 20
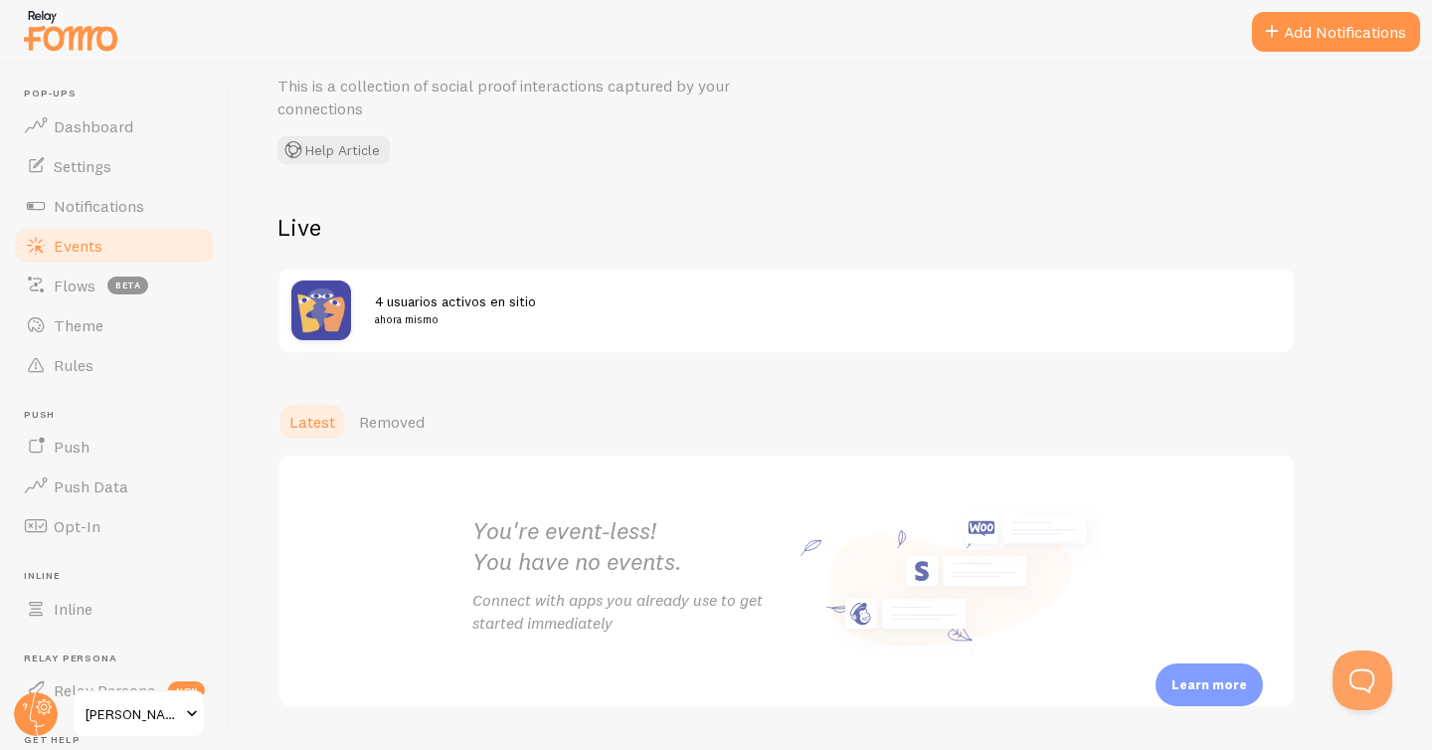
scroll to position [77, 0]
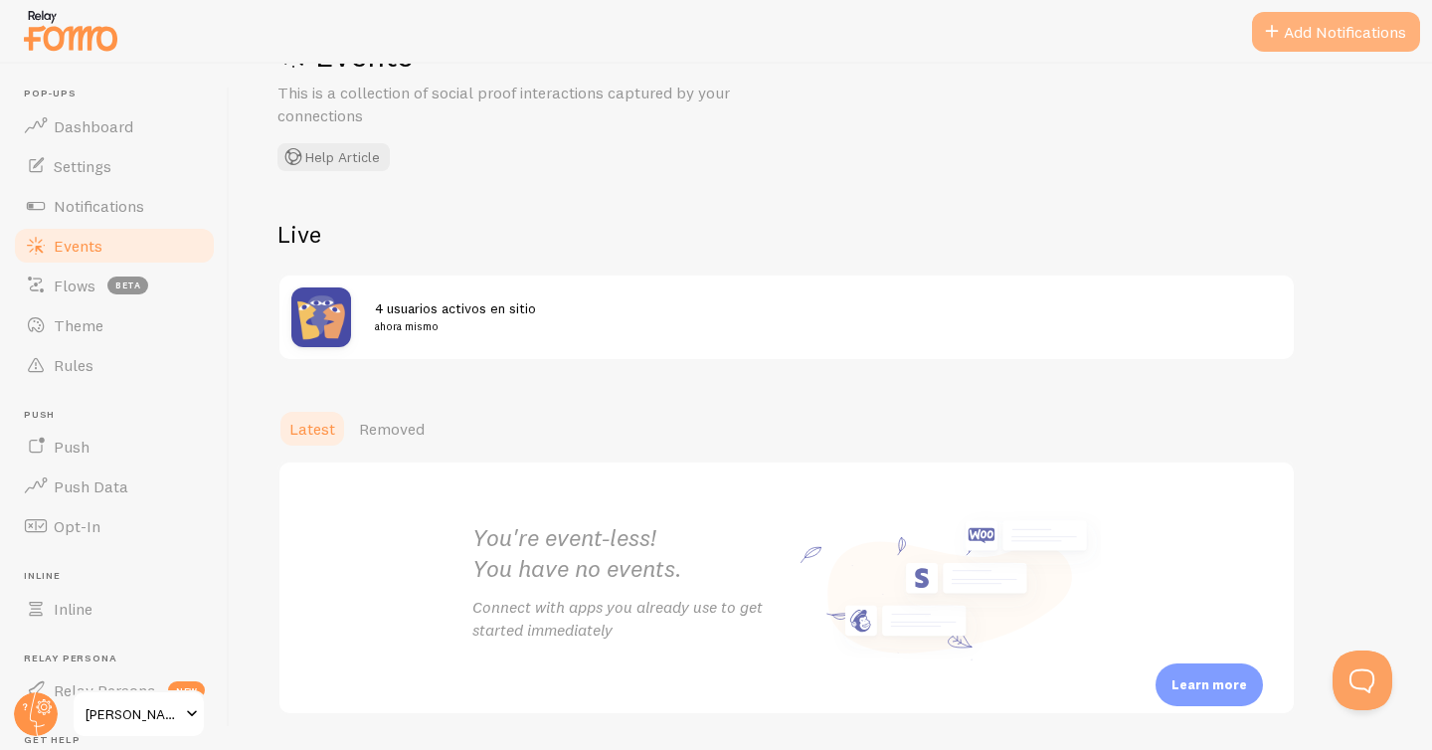
click at [1333, 29] on button "Add Notifications" at bounding box center [1336, 32] width 168 height 40
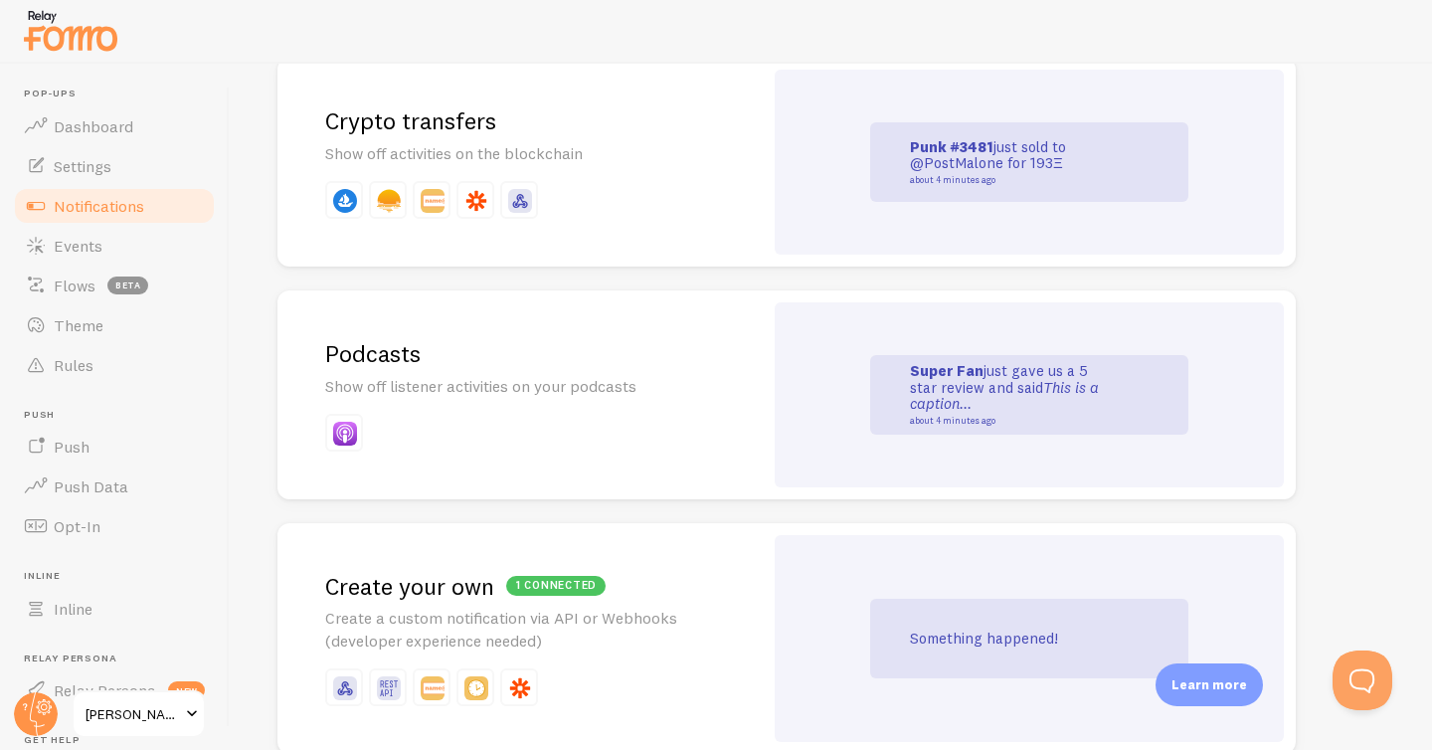
scroll to position [4356, 0]
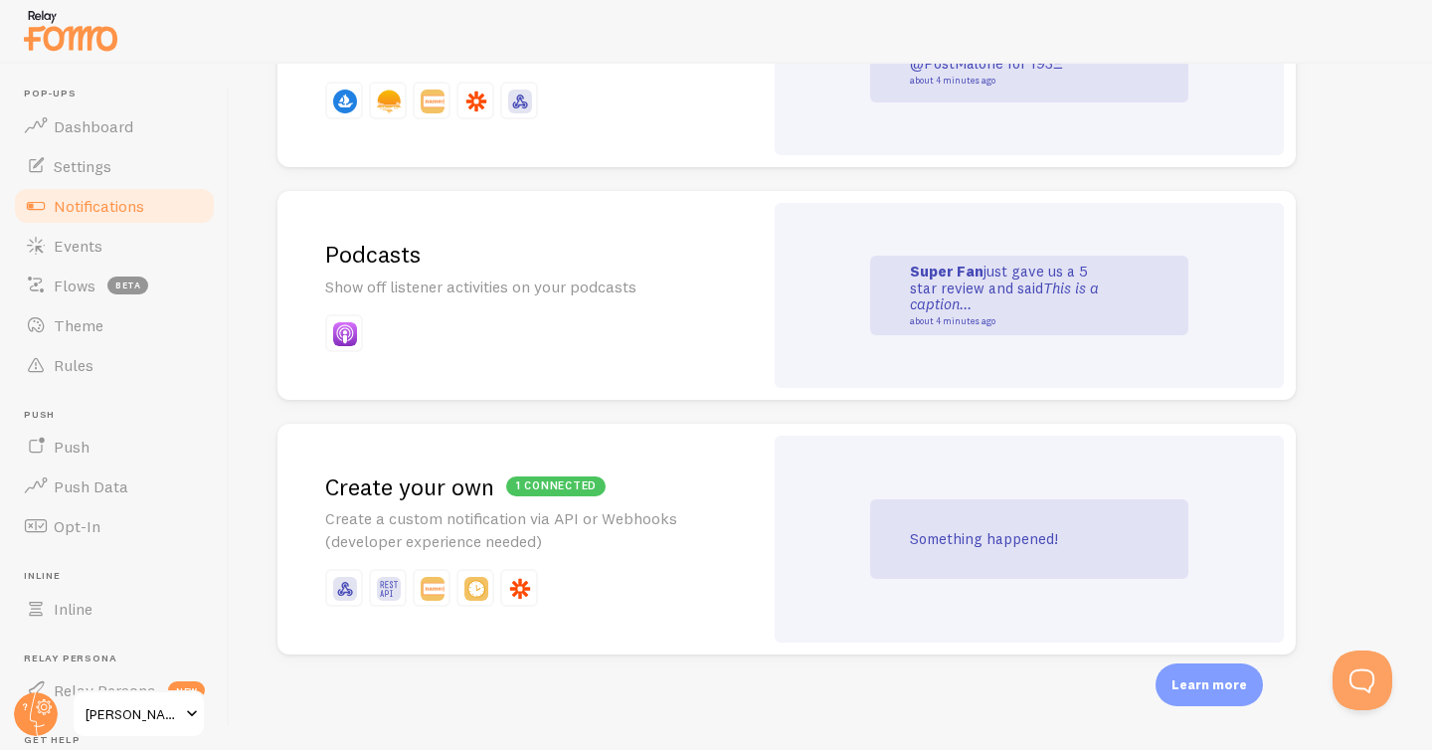
click at [964, 535] on p "Something happened!" at bounding box center [1009, 539] width 199 height 17
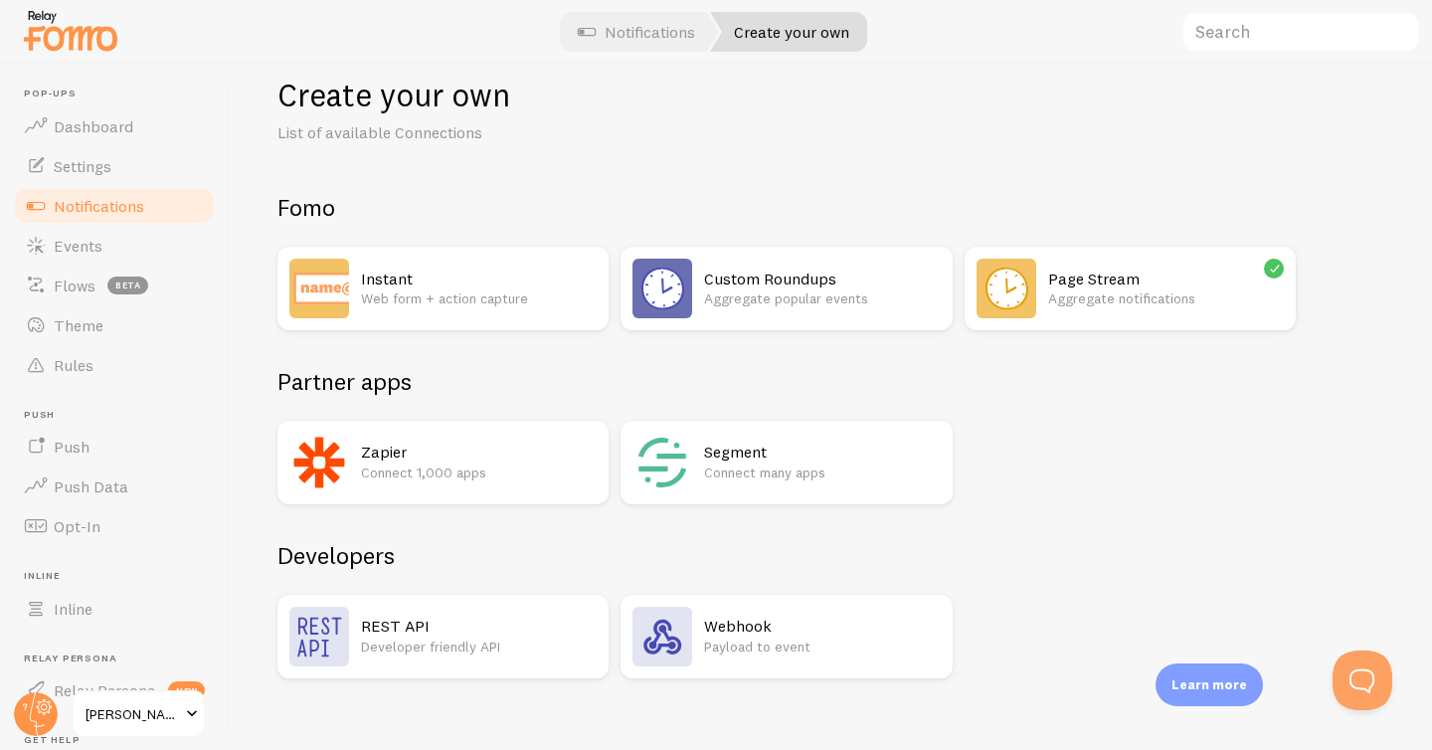
scroll to position [60, 0]
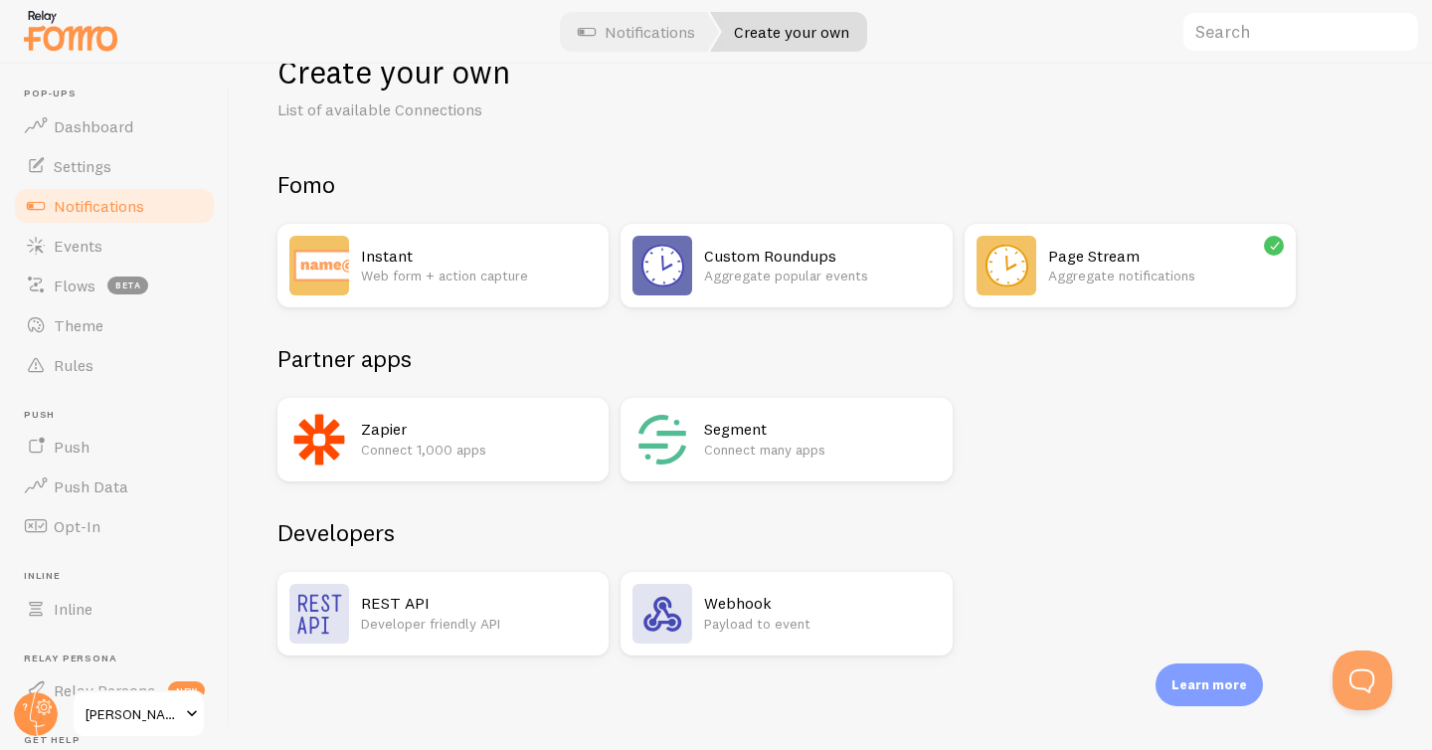
click at [494, 280] on p "Web form + action capture" at bounding box center [479, 276] width 236 height 20
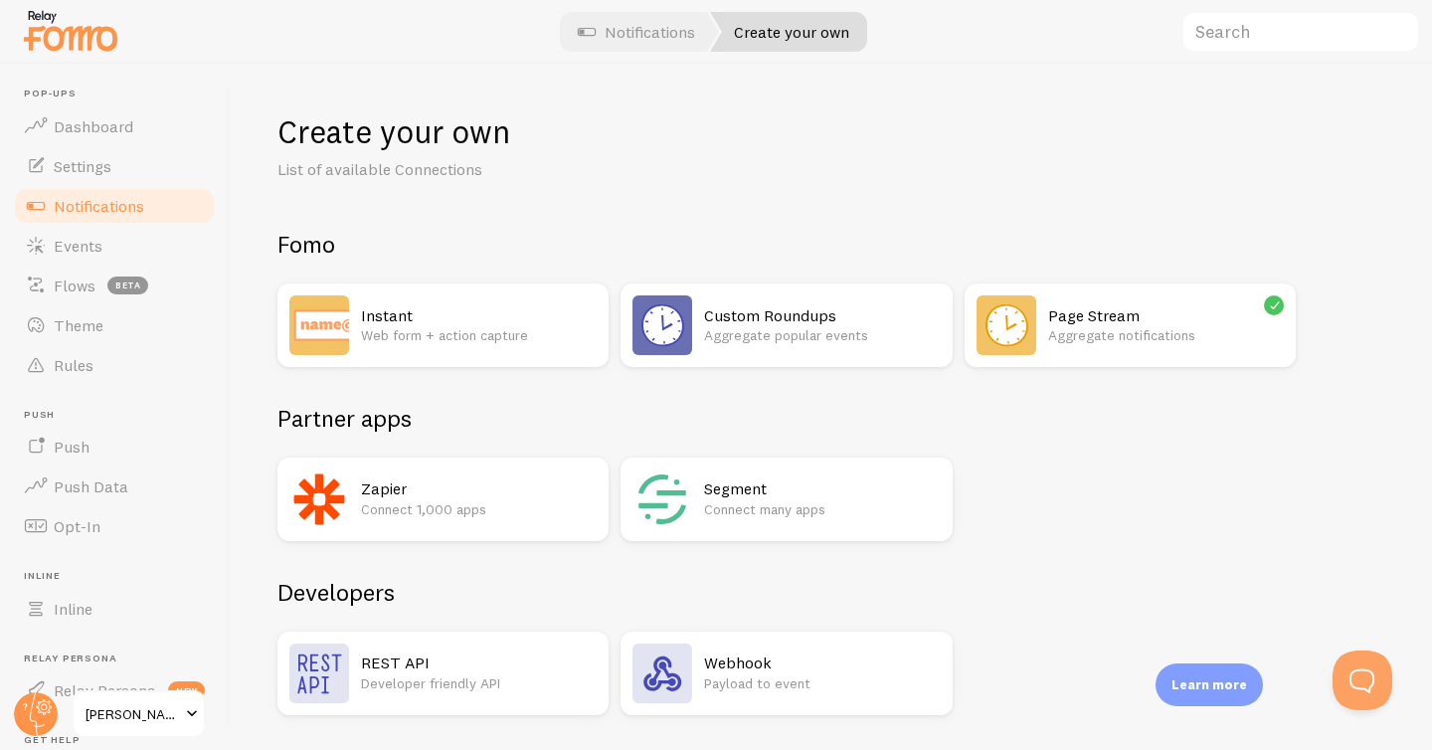
click at [1110, 315] on h2 "Page Stream" at bounding box center [1166, 315] width 236 height 21
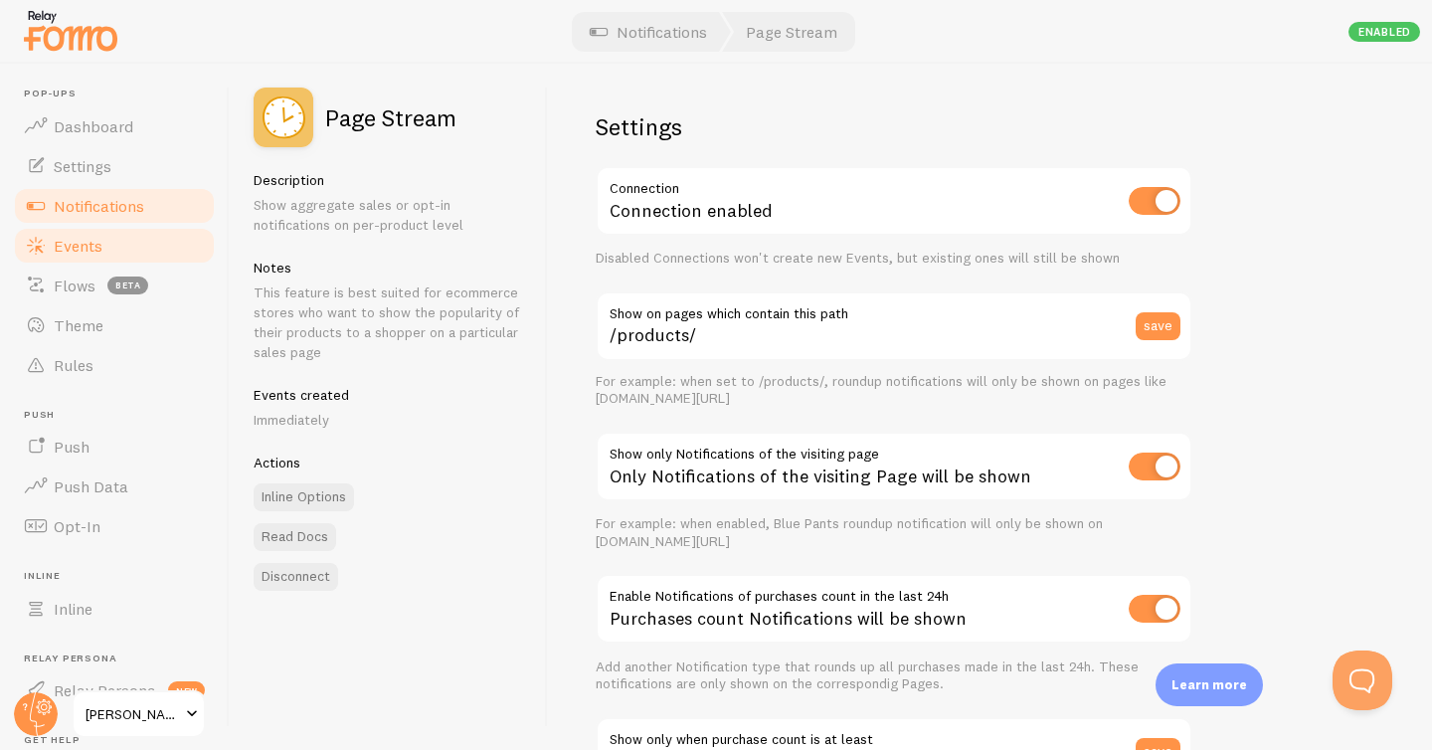
click at [77, 242] on span "Events" at bounding box center [78, 246] width 49 height 20
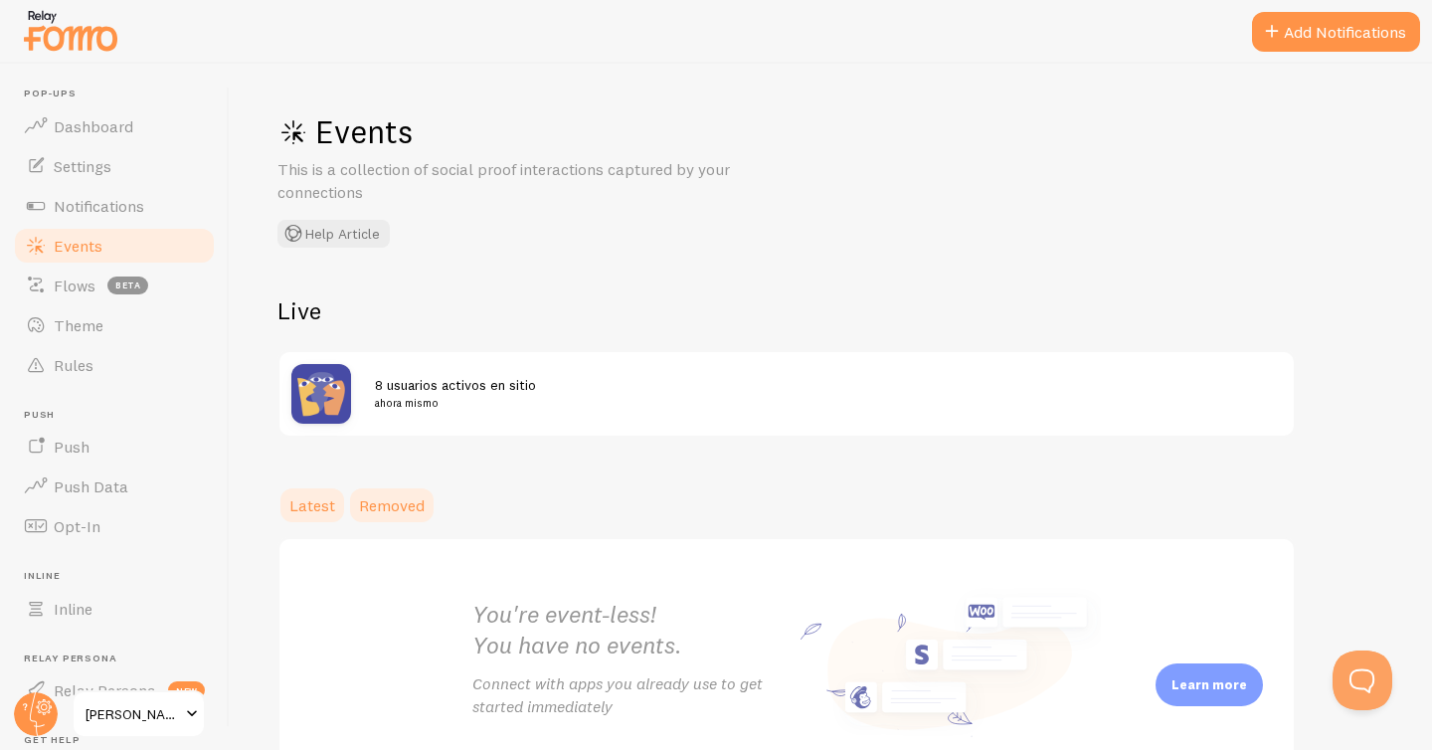
click at [365, 504] on span "Removed" at bounding box center [392, 505] width 66 height 20
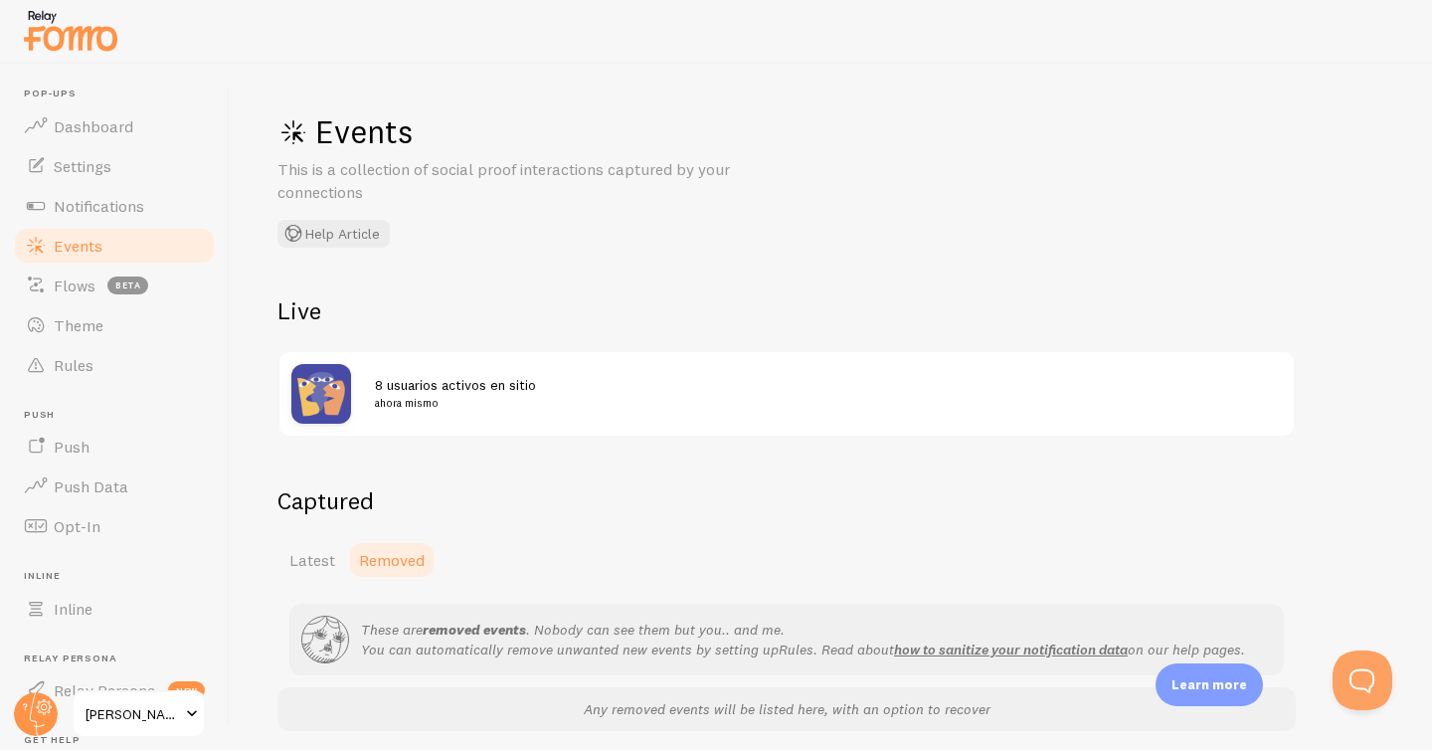
scroll to position [76, 0]
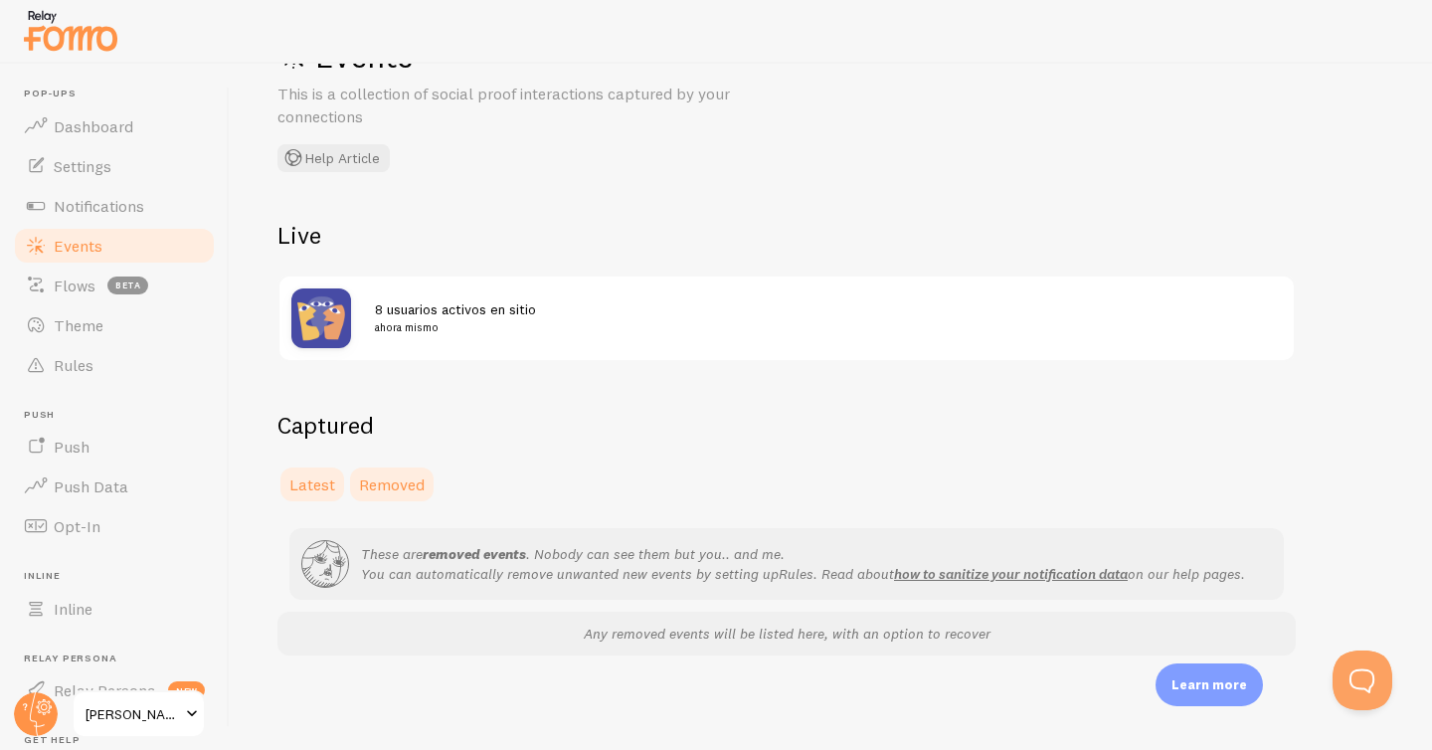
click at [308, 478] on span "Latest" at bounding box center [312, 484] width 46 height 20
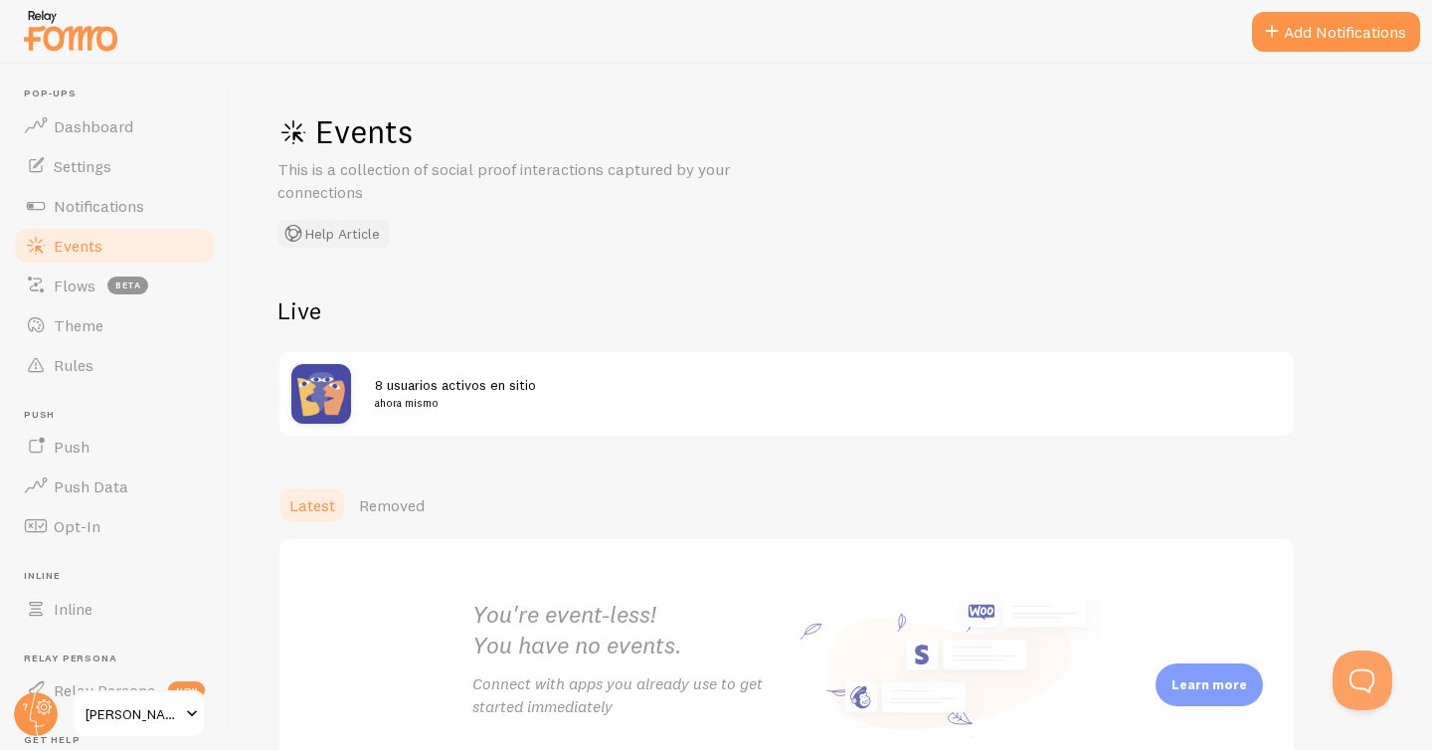
click at [353, 235] on button "Help Article" at bounding box center [333, 234] width 112 height 28
click at [1339, 36] on button "Add Notifications" at bounding box center [1336, 32] width 168 height 40
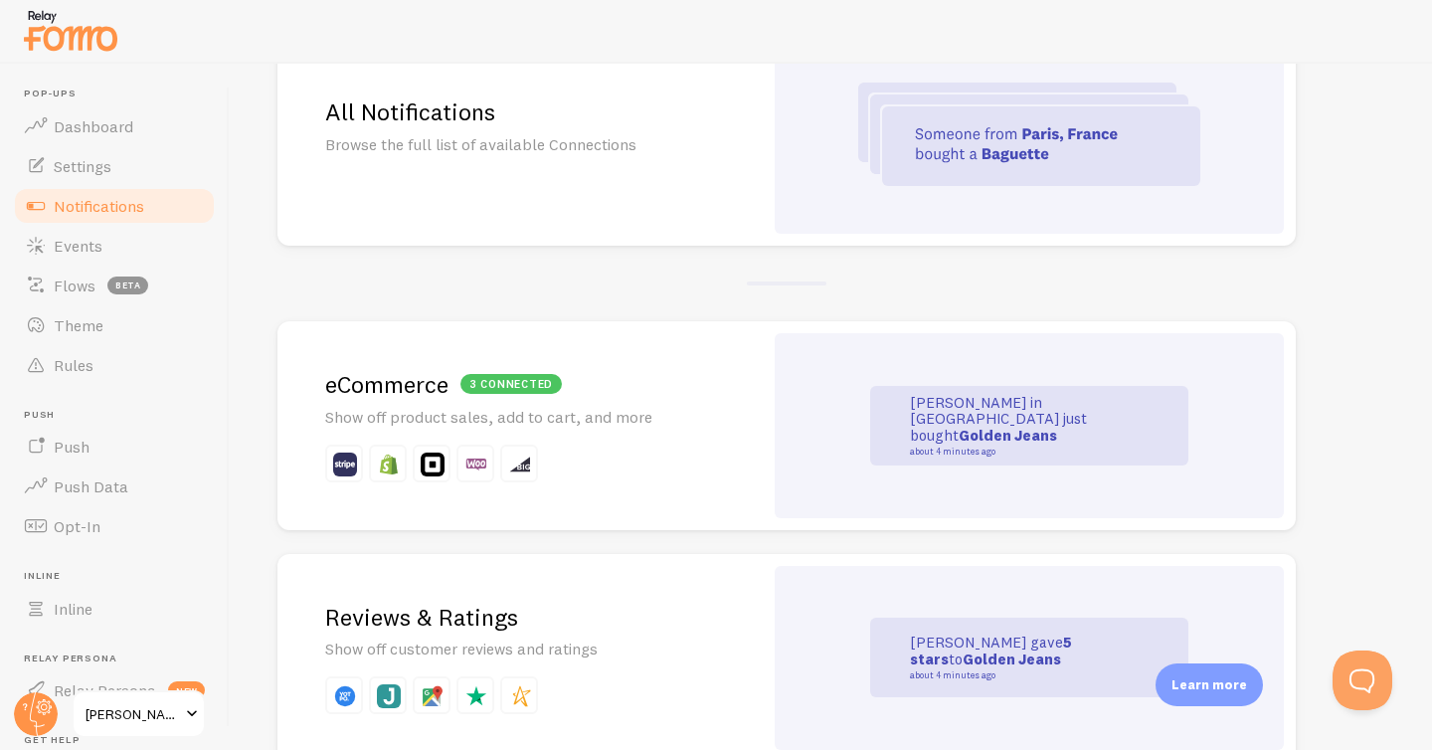
scroll to position [247, 0]
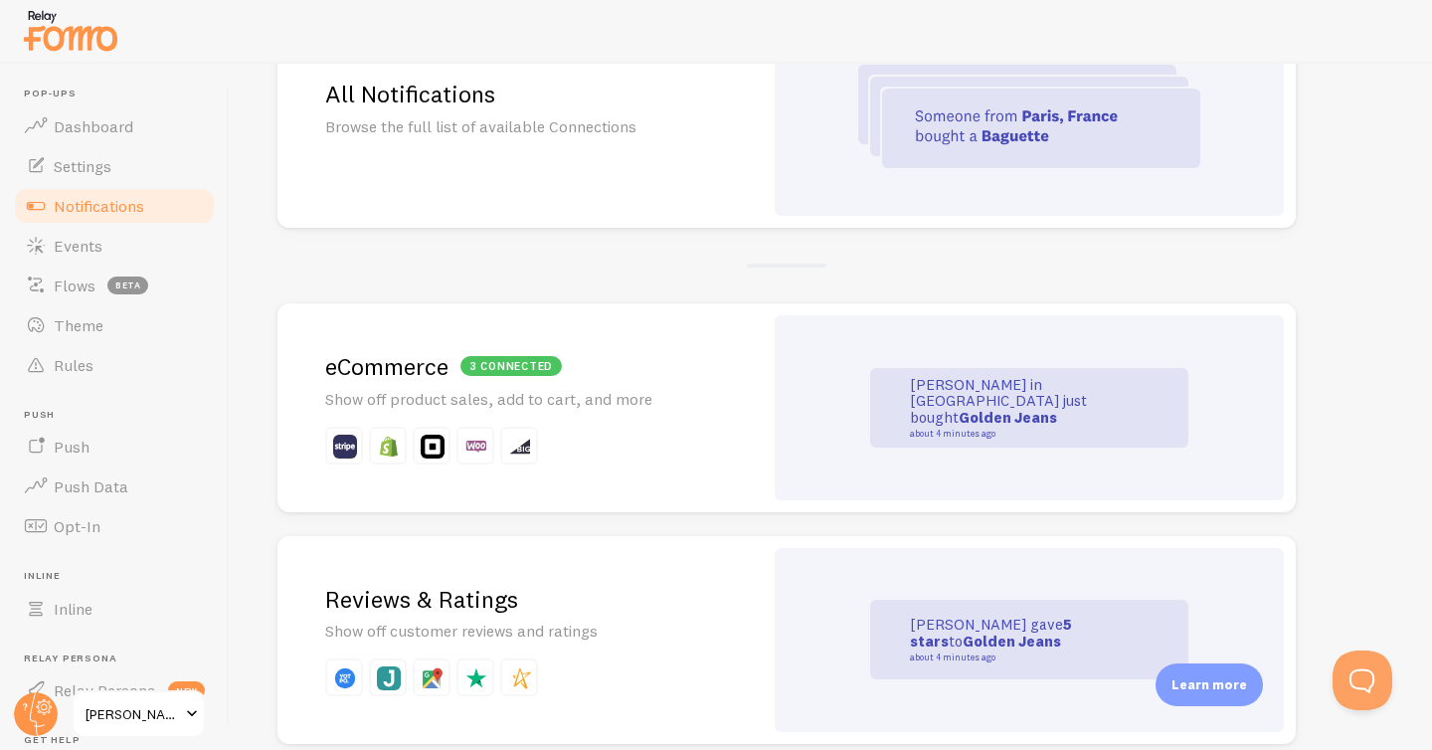
click at [1044, 128] on img at bounding box center [1029, 116] width 342 height 103
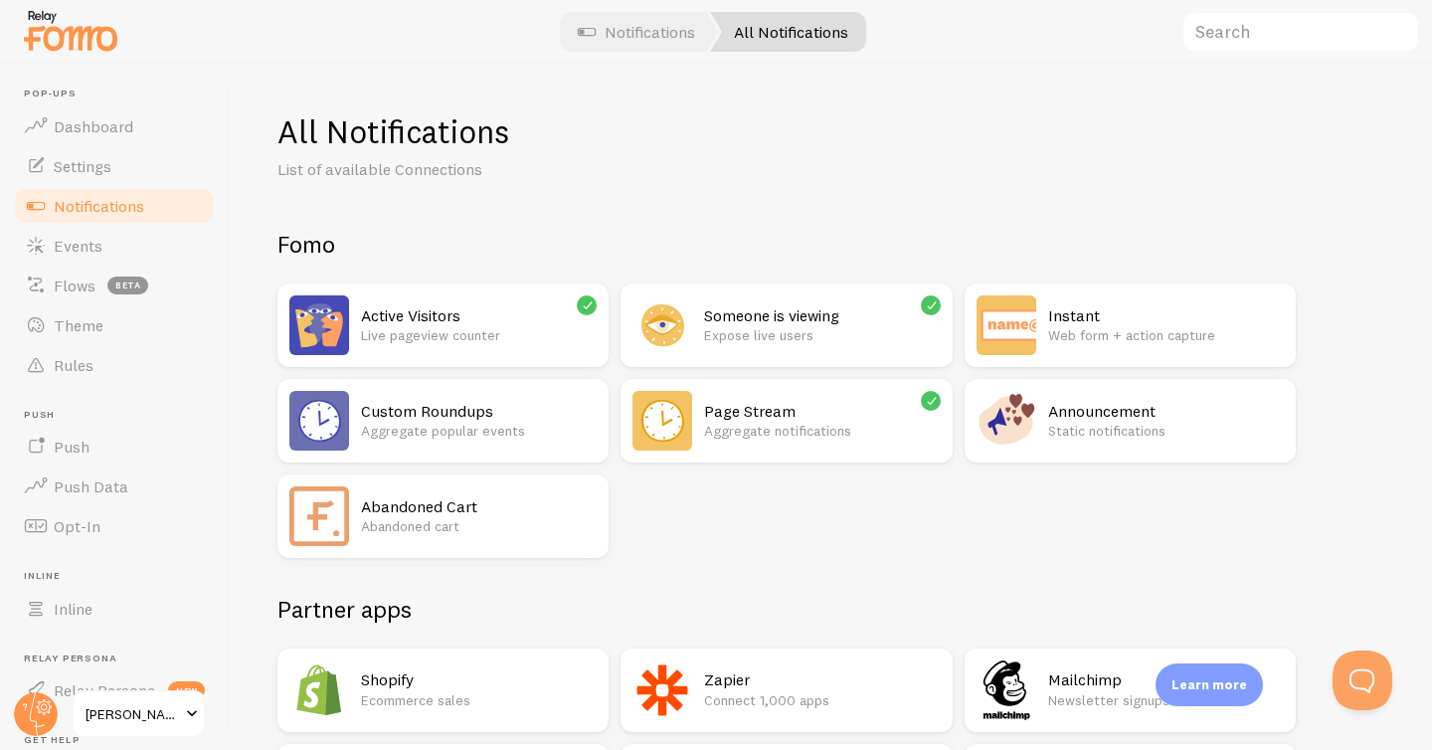
click at [437, 519] on p "Abandoned cart" at bounding box center [479, 526] width 236 height 20
click at [1053, 411] on h2 "Announcement" at bounding box center [1166, 411] width 236 height 21
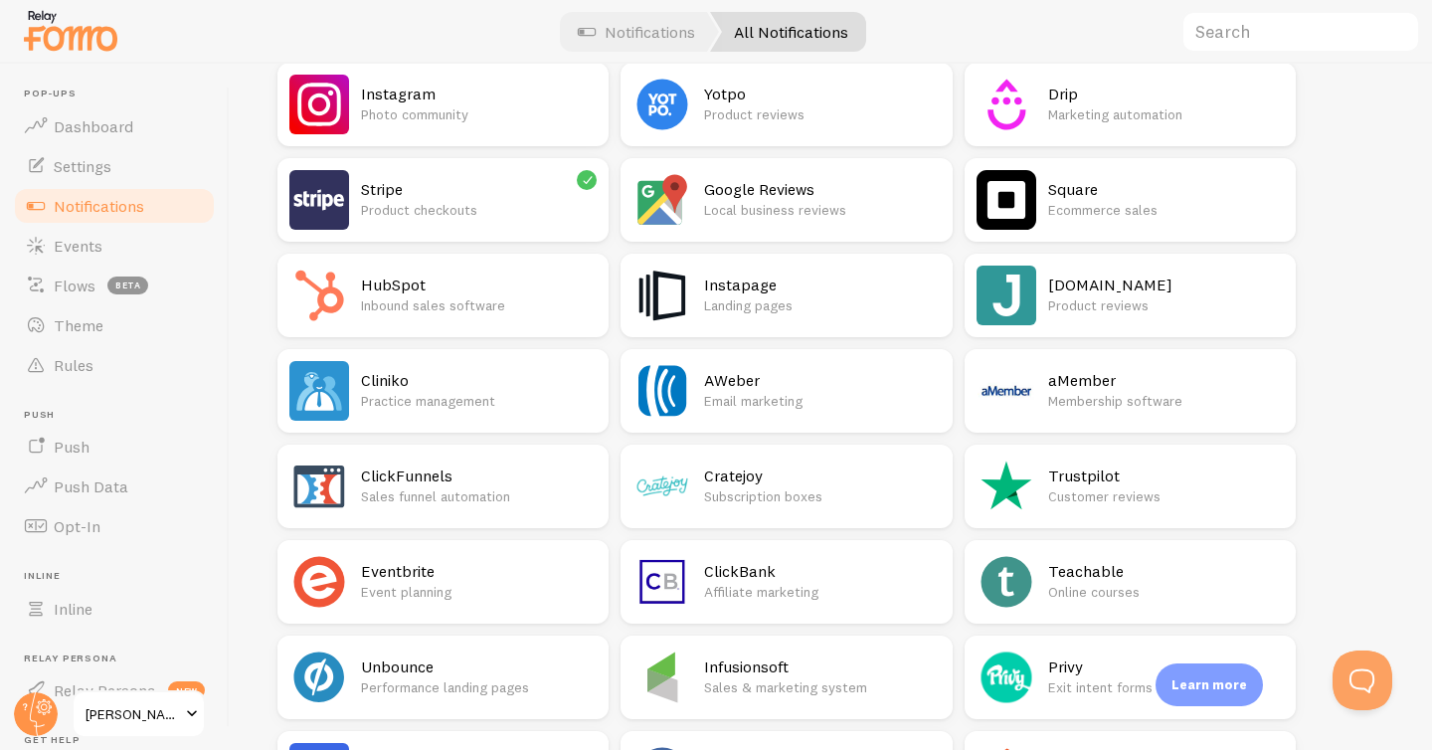
scroll to position [633, 0]
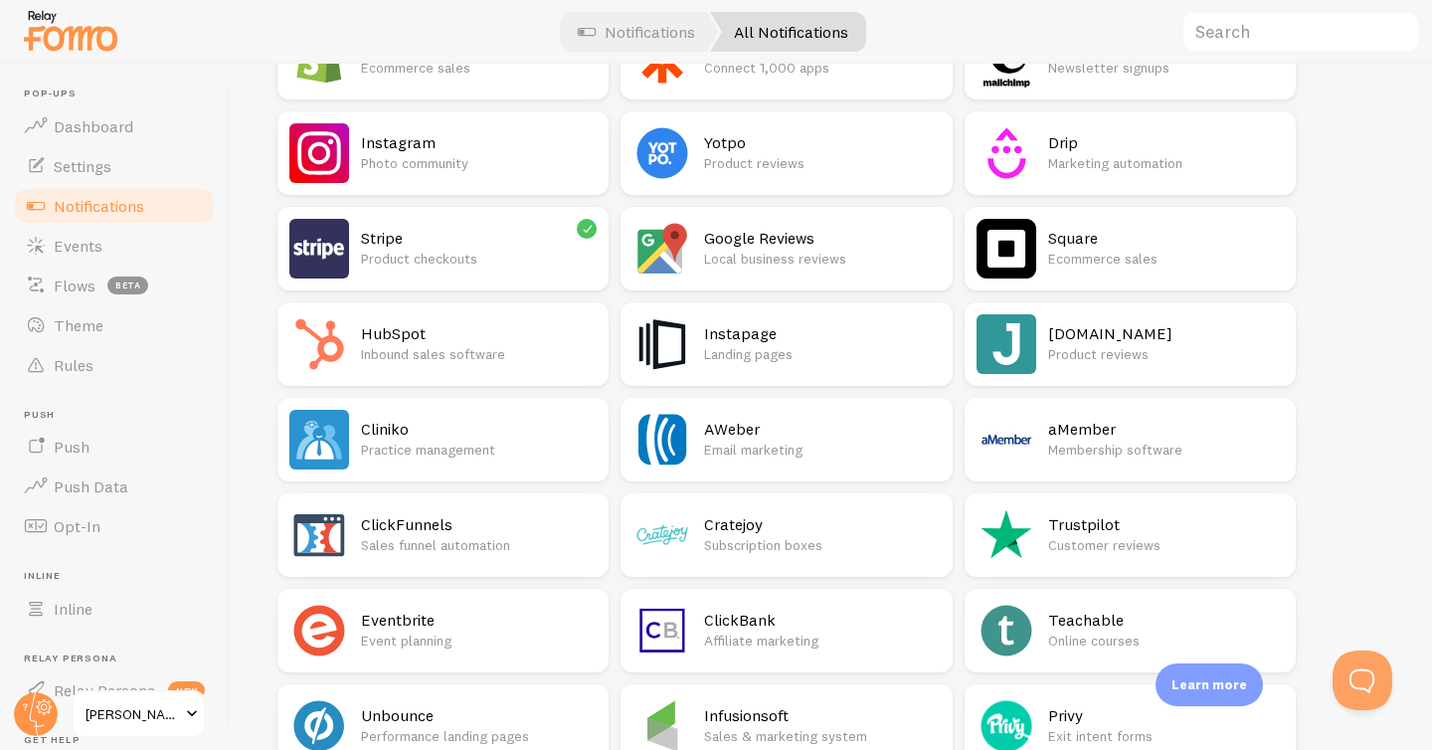
click at [401, 239] on h2 "Stripe" at bounding box center [479, 238] width 236 height 21
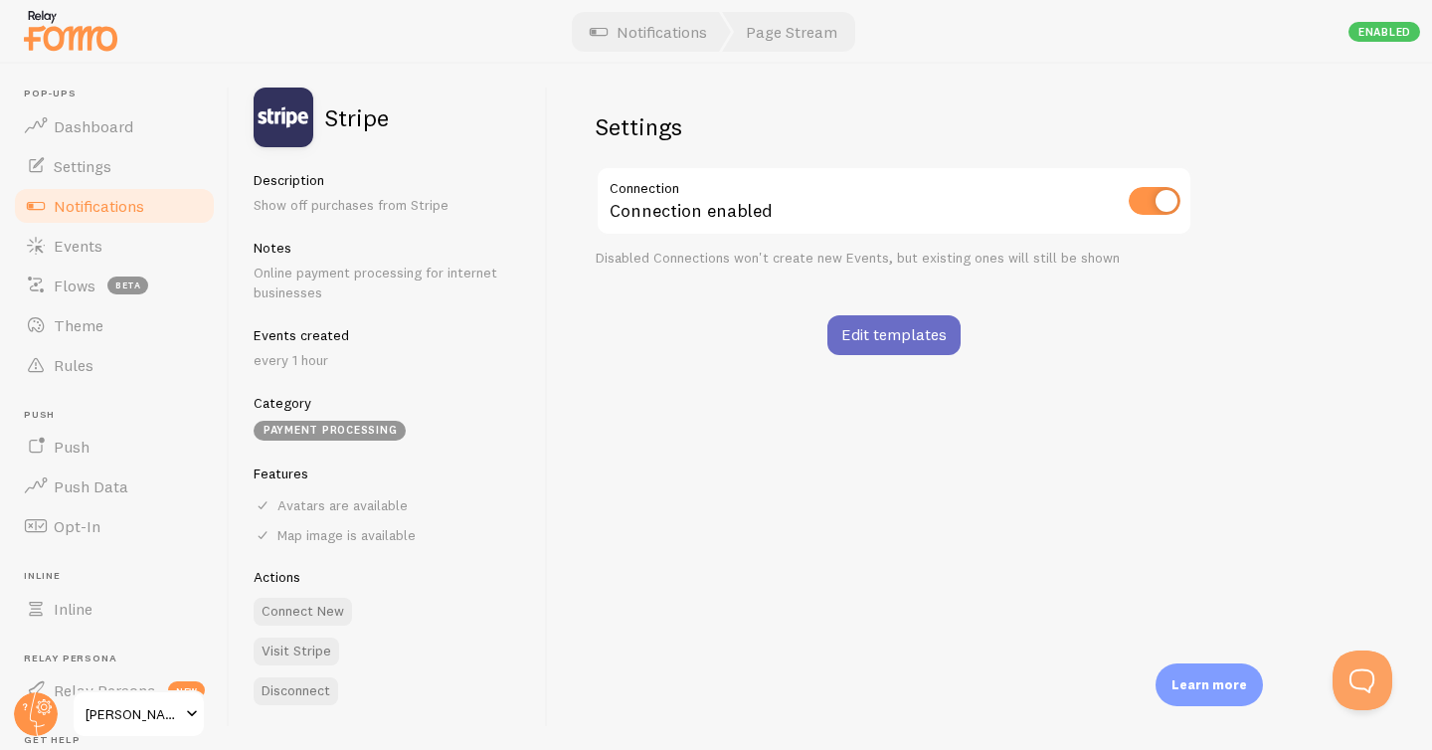
click at [896, 339] on link "Edit templates" at bounding box center [893, 335] width 133 height 40
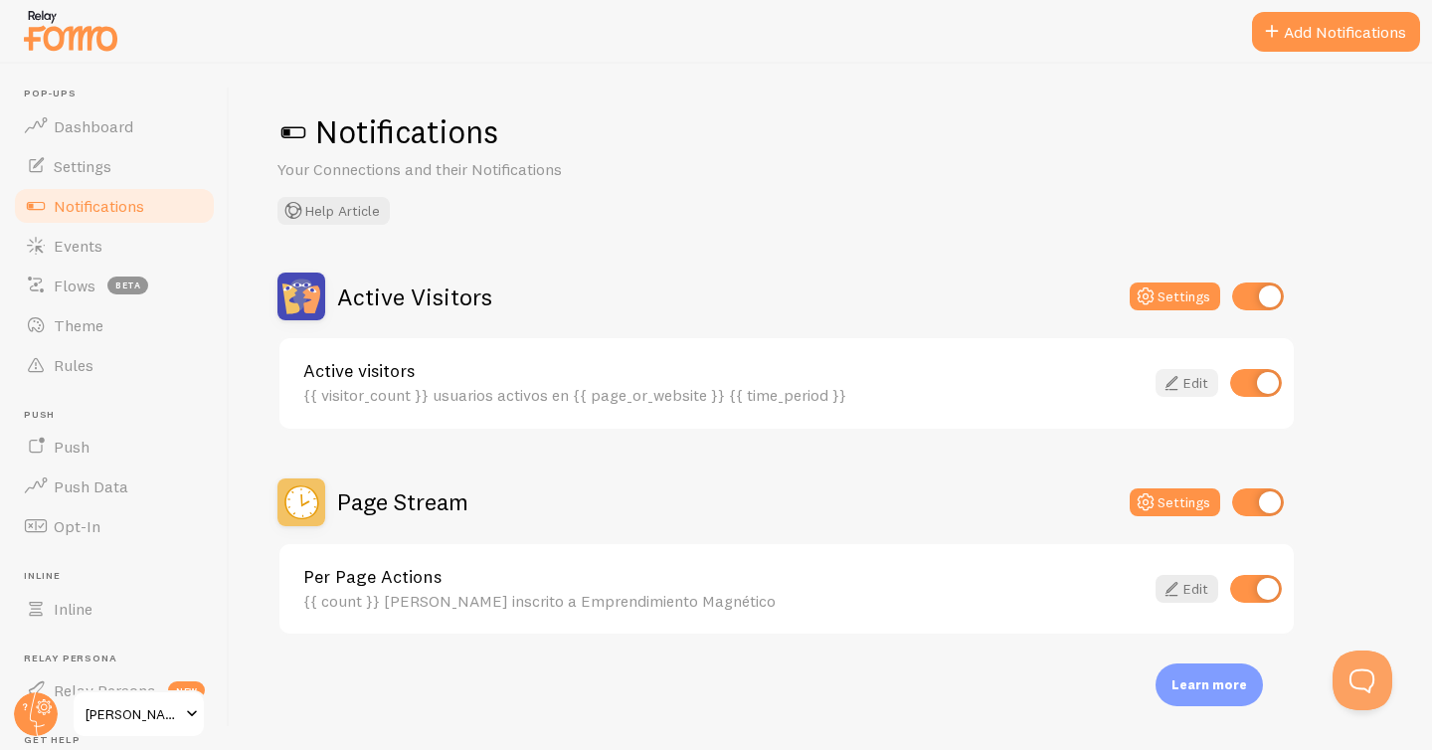
click at [1190, 372] on link "Edit" at bounding box center [1187, 383] width 63 height 28
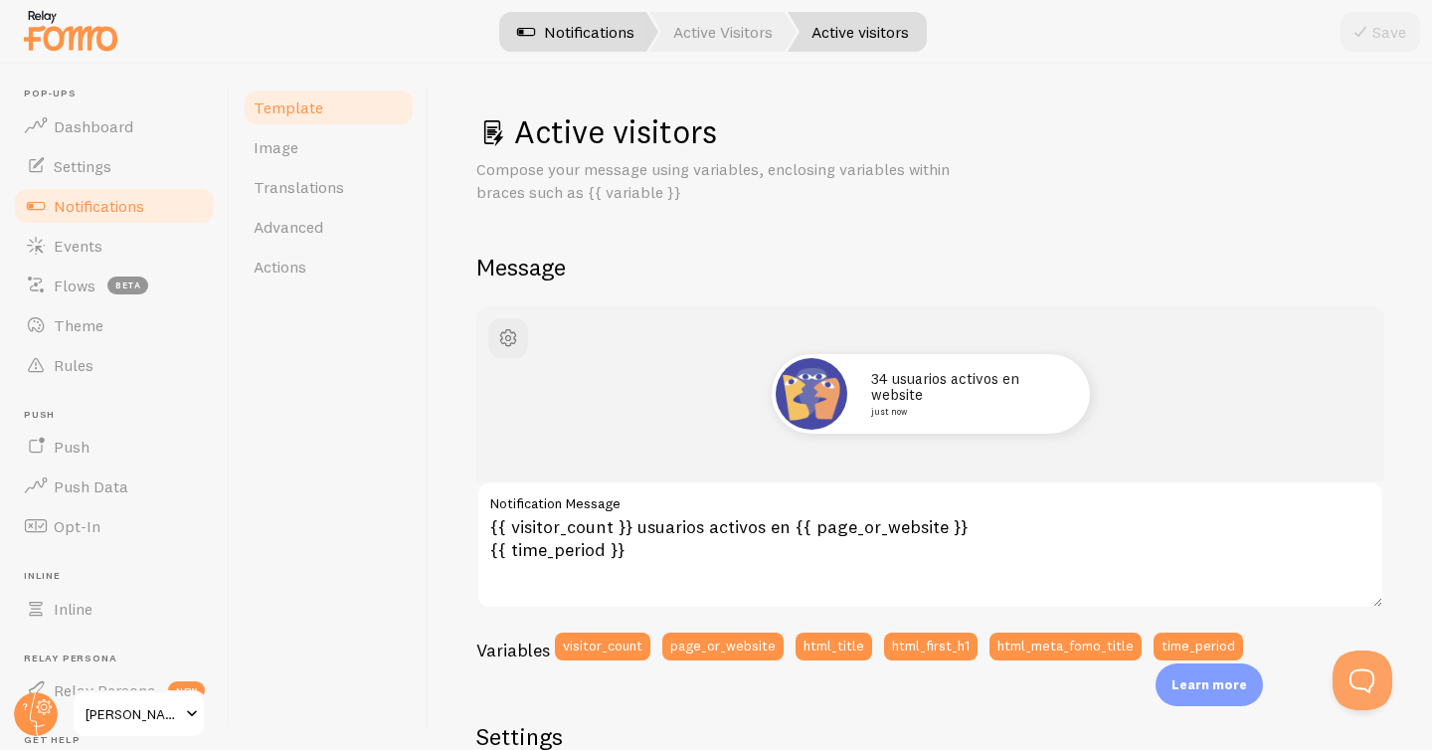
click at [586, 32] on link "Notifications" at bounding box center [575, 32] width 165 height 40
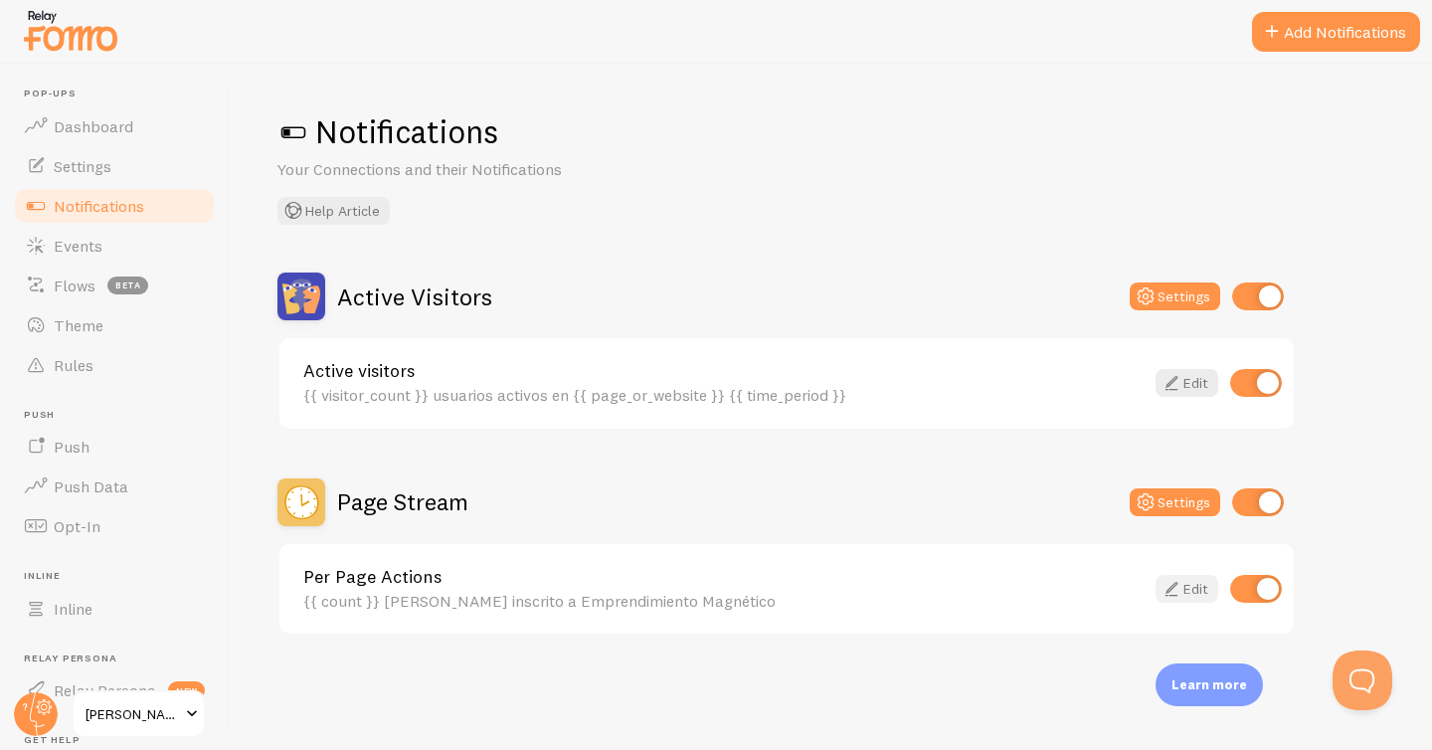
click at [1189, 597] on link "Edit" at bounding box center [1187, 589] width 63 height 28
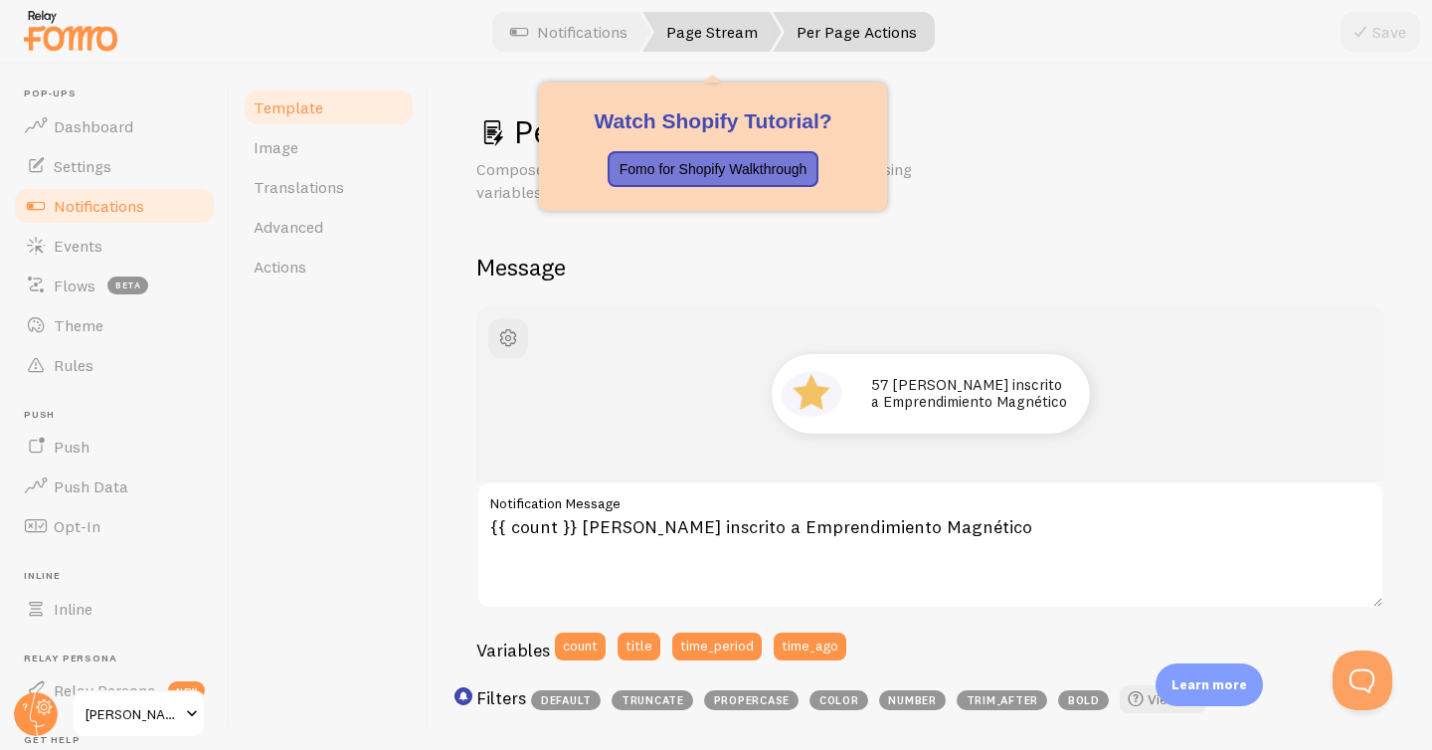
click at [702, 24] on link "Page Stream" at bounding box center [711, 32] width 139 height 40
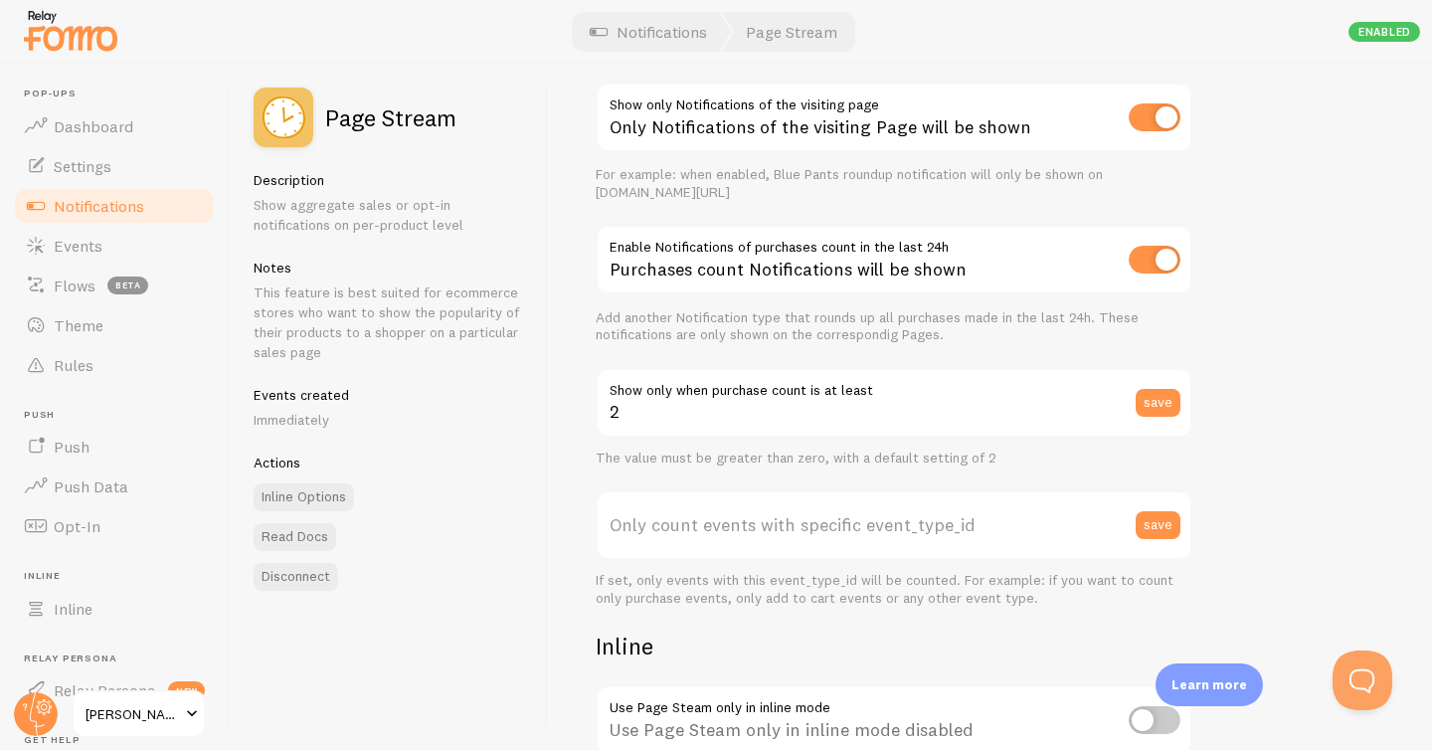
scroll to position [357, 0]
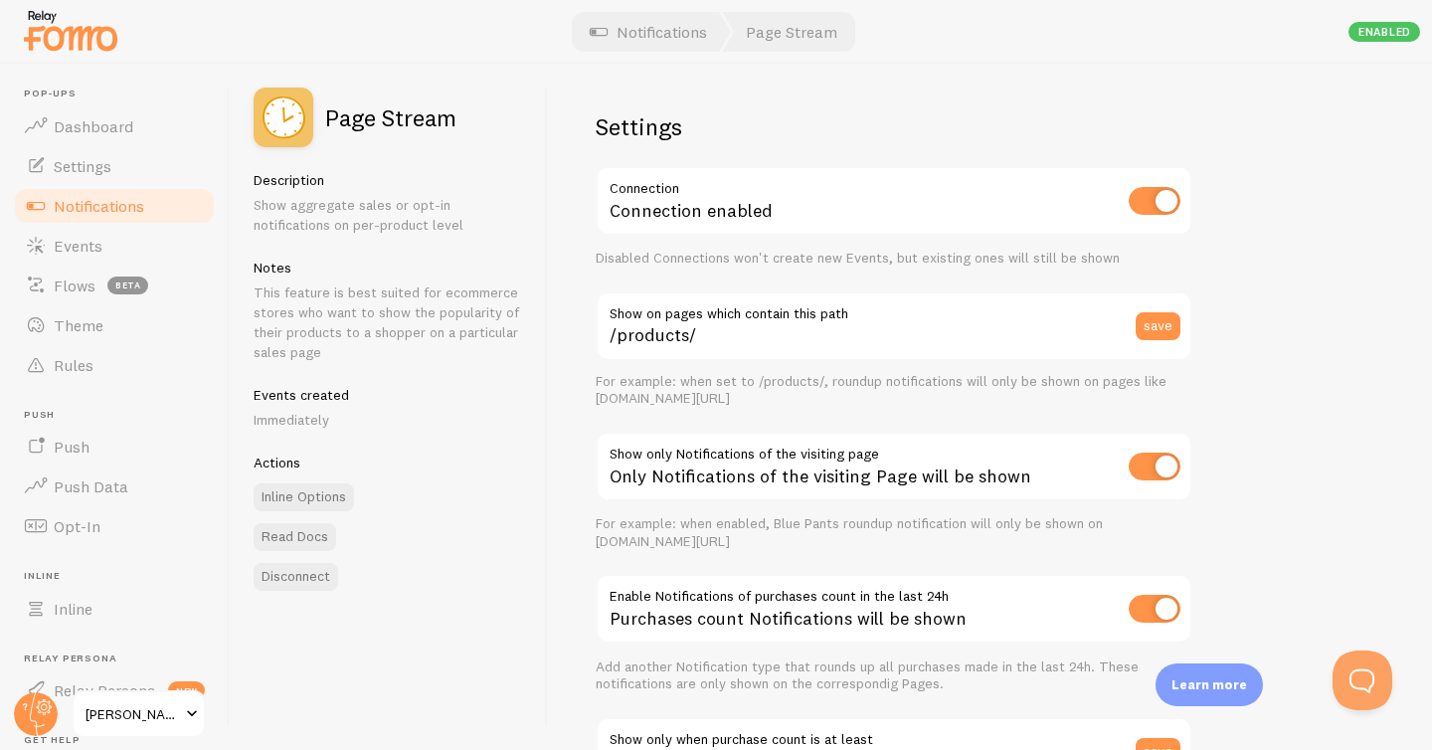
scroll to position [357, 0]
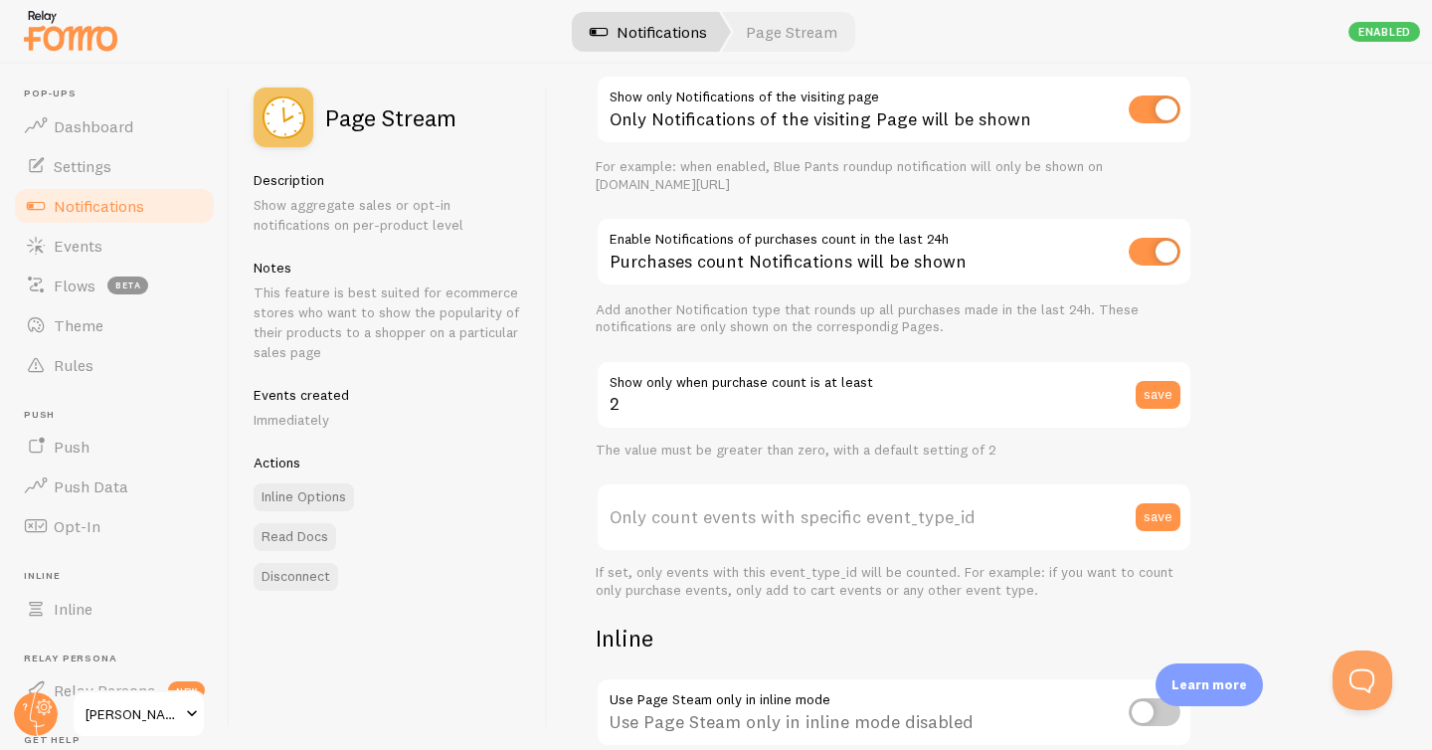
click at [637, 24] on link "Notifications" at bounding box center [648, 32] width 165 height 40
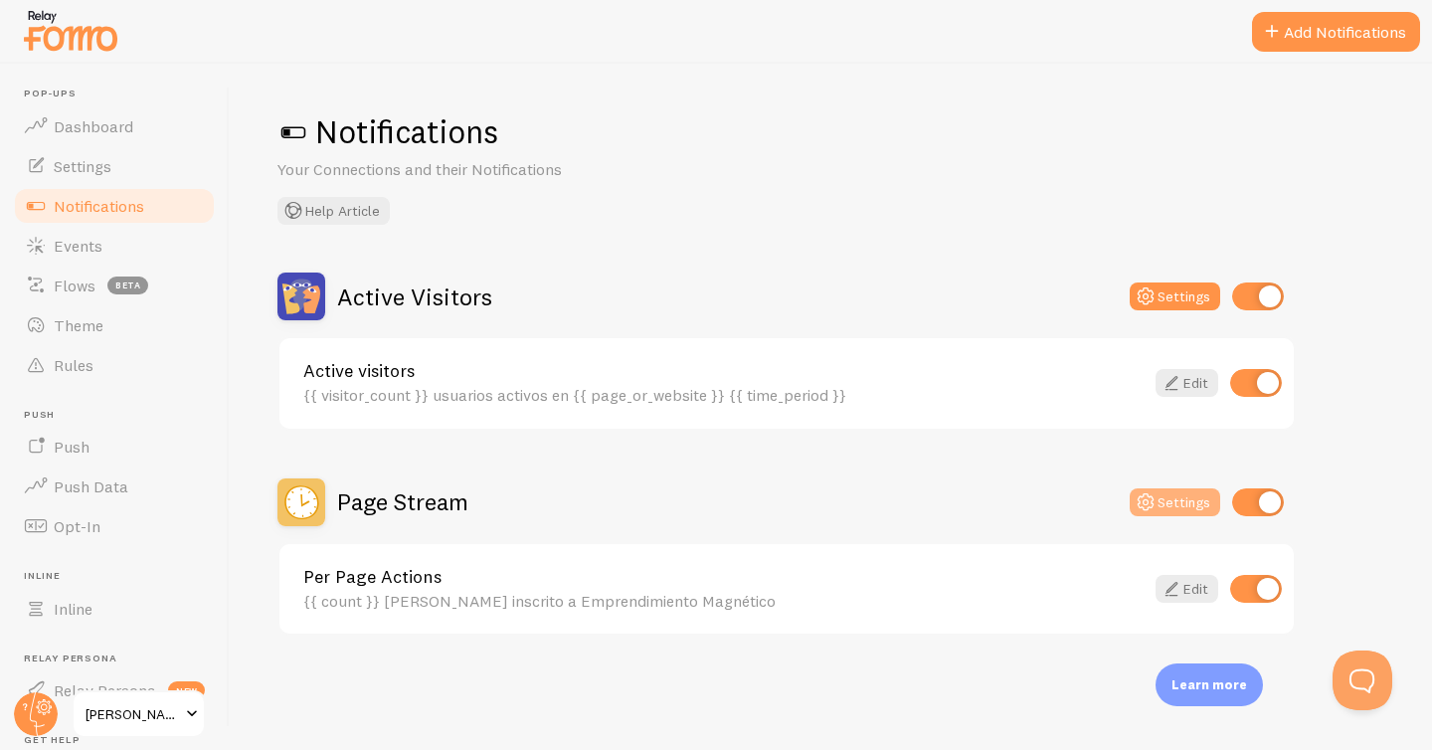
click at [1168, 507] on button "Settings" at bounding box center [1175, 502] width 91 height 28
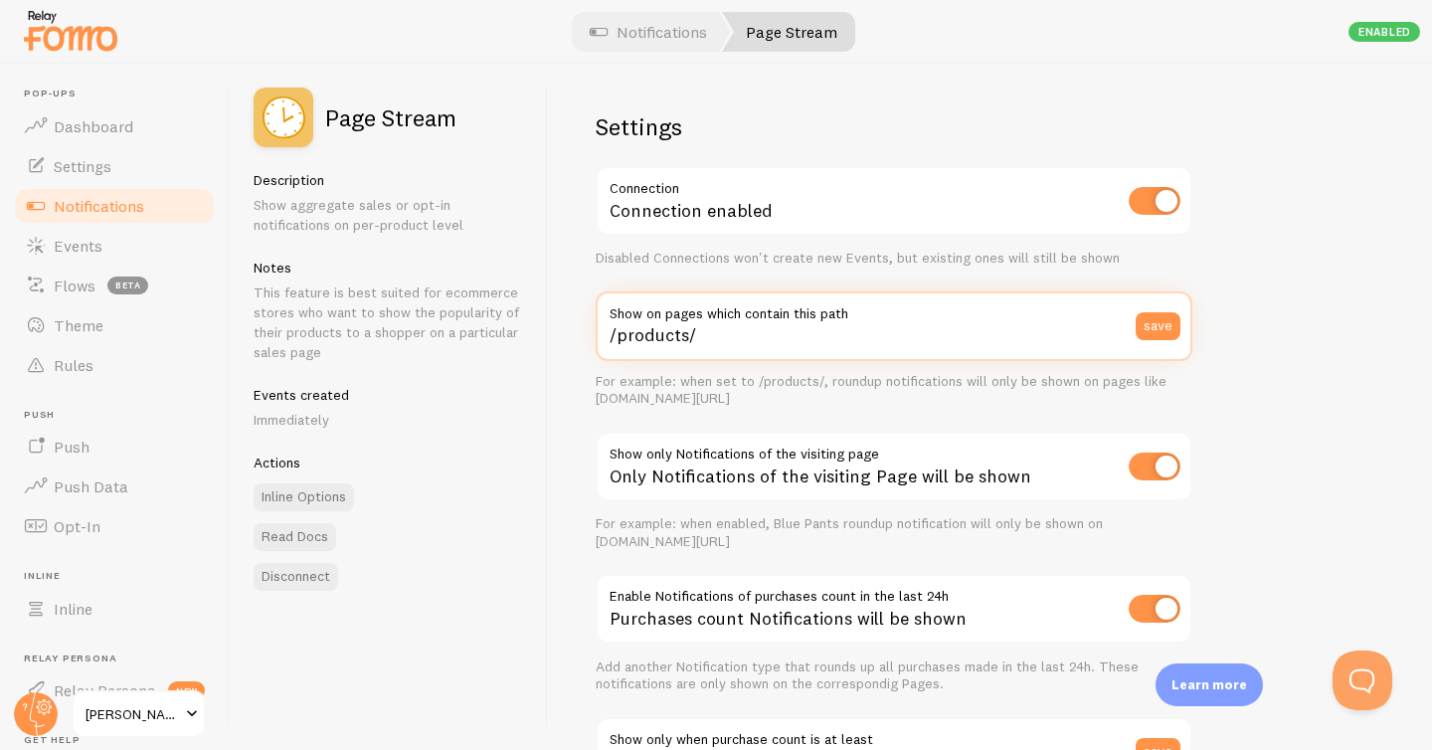
click at [992, 345] on input "/products/" at bounding box center [894, 326] width 597 height 70
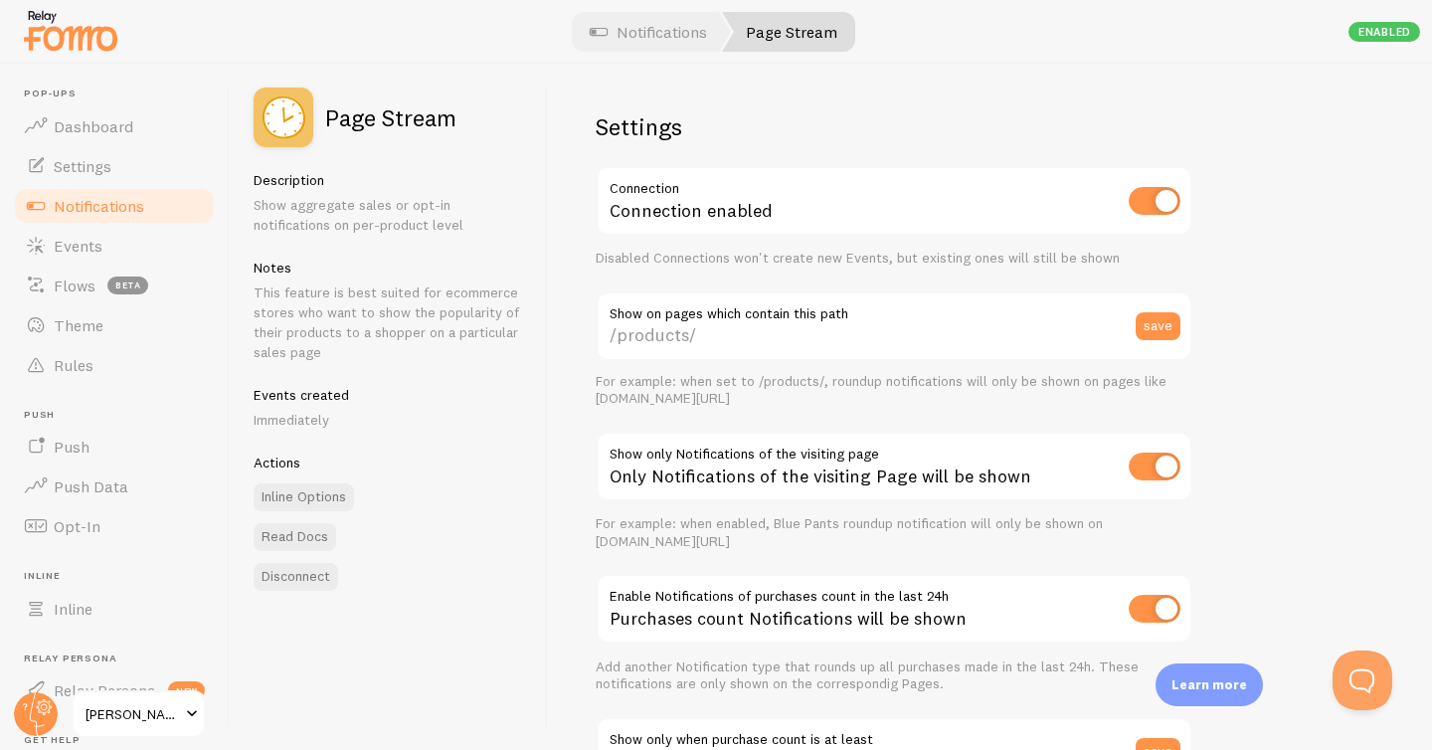
click at [1313, 295] on div "Settings Connection Connection enabled Disabled Connections won't create new Ev…" at bounding box center [990, 407] width 884 height 686
click at [1163, 324] on button "save" at bounding box center [1158, 326] width 45 height 28
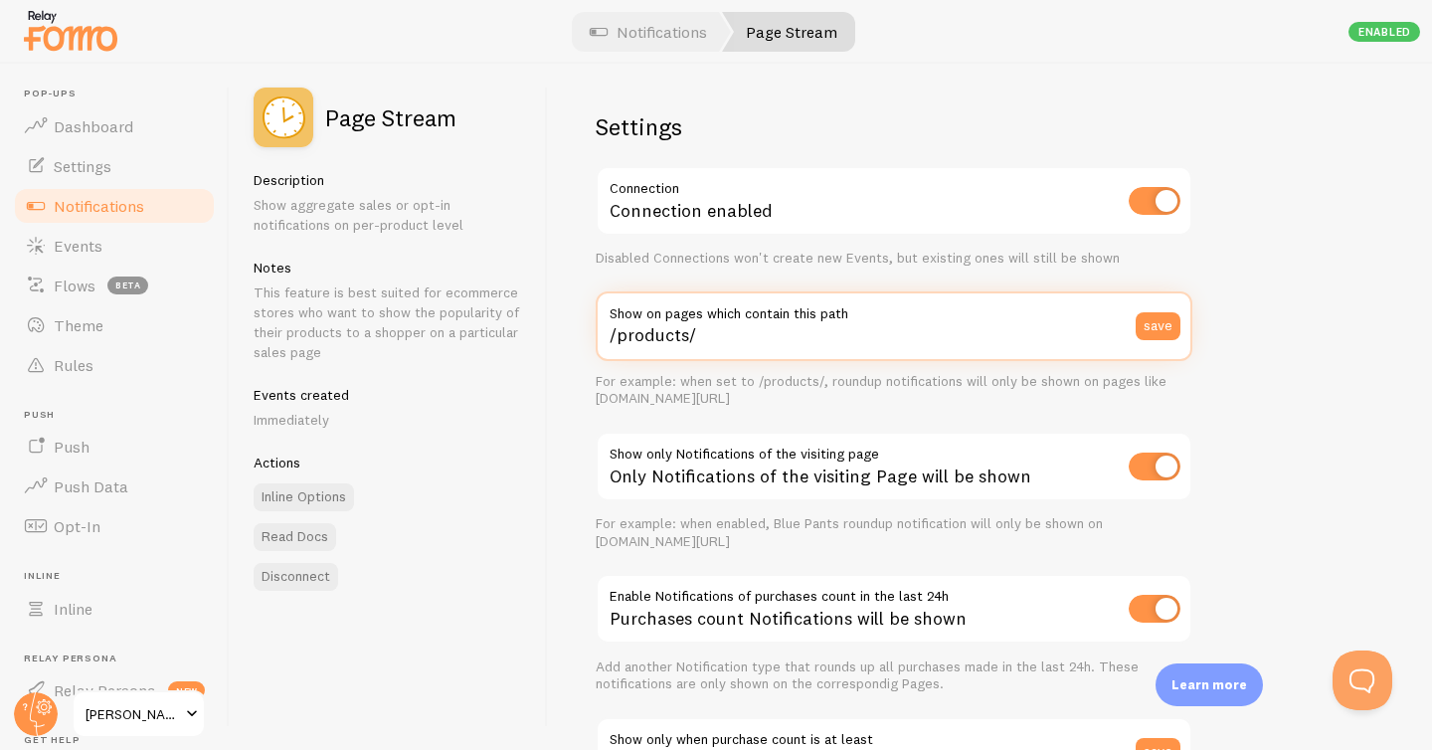
click at [750, 343] on input "/products/" at bounding box center [894, 326] width 597 height 70
type input "/magnetico/"
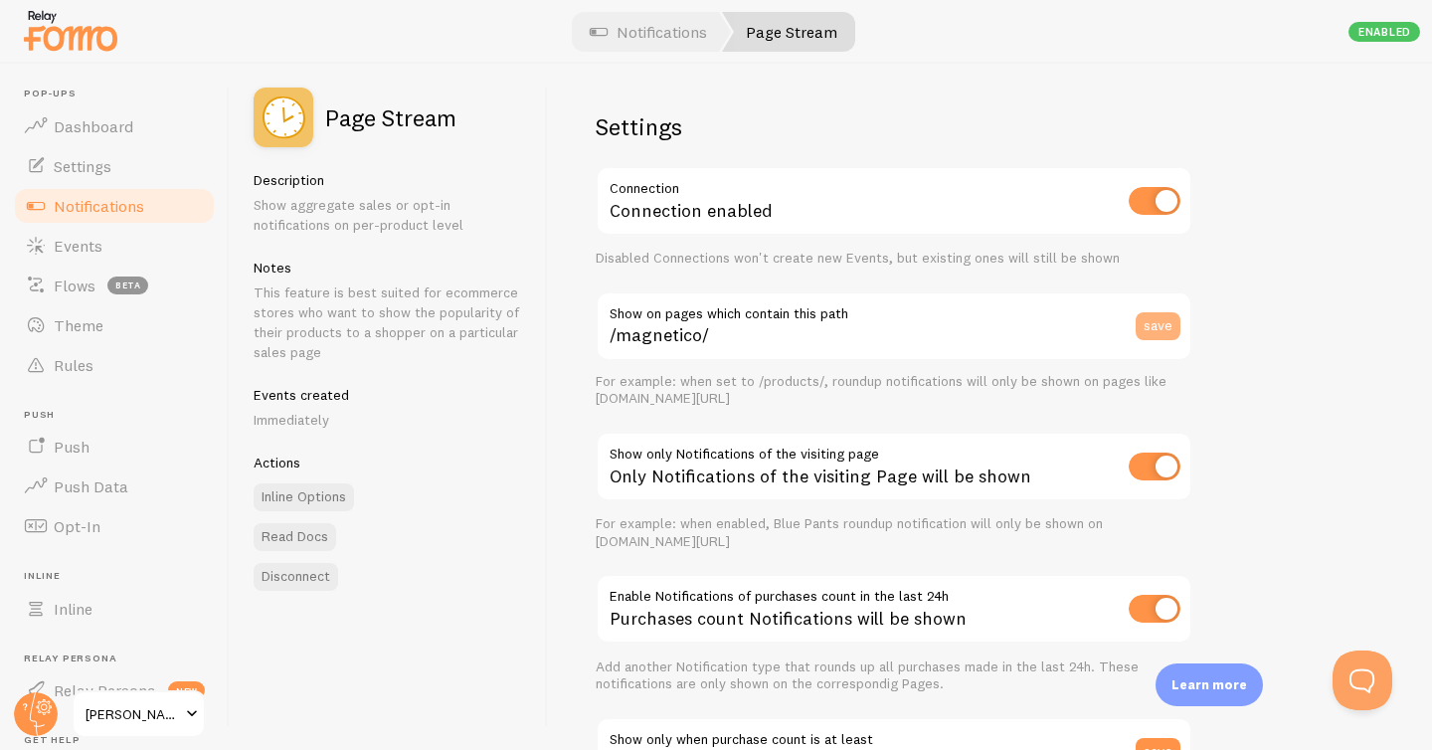
click at [1166, 324] on button "save" at bounding box center [1158, 326] width 45 height 28
click at [683, 30] on link "Notifications" at bounding box center [648, 32] width 165 height 40
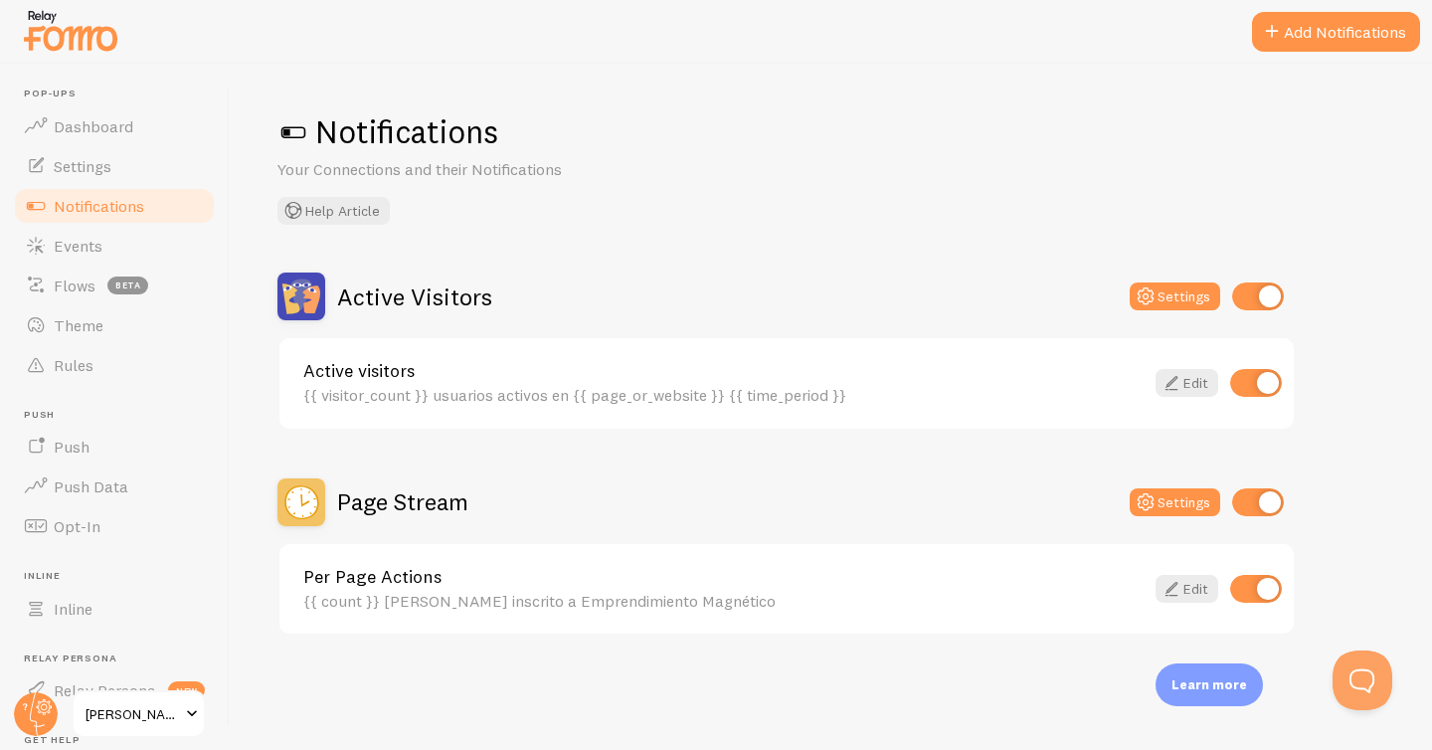
click at [594, 403] on div "{{ visitor_count }} usuarios activos en {{ page_or_website }} {{ time_period }}" at bounding box center [723, 395] width 840 height 18
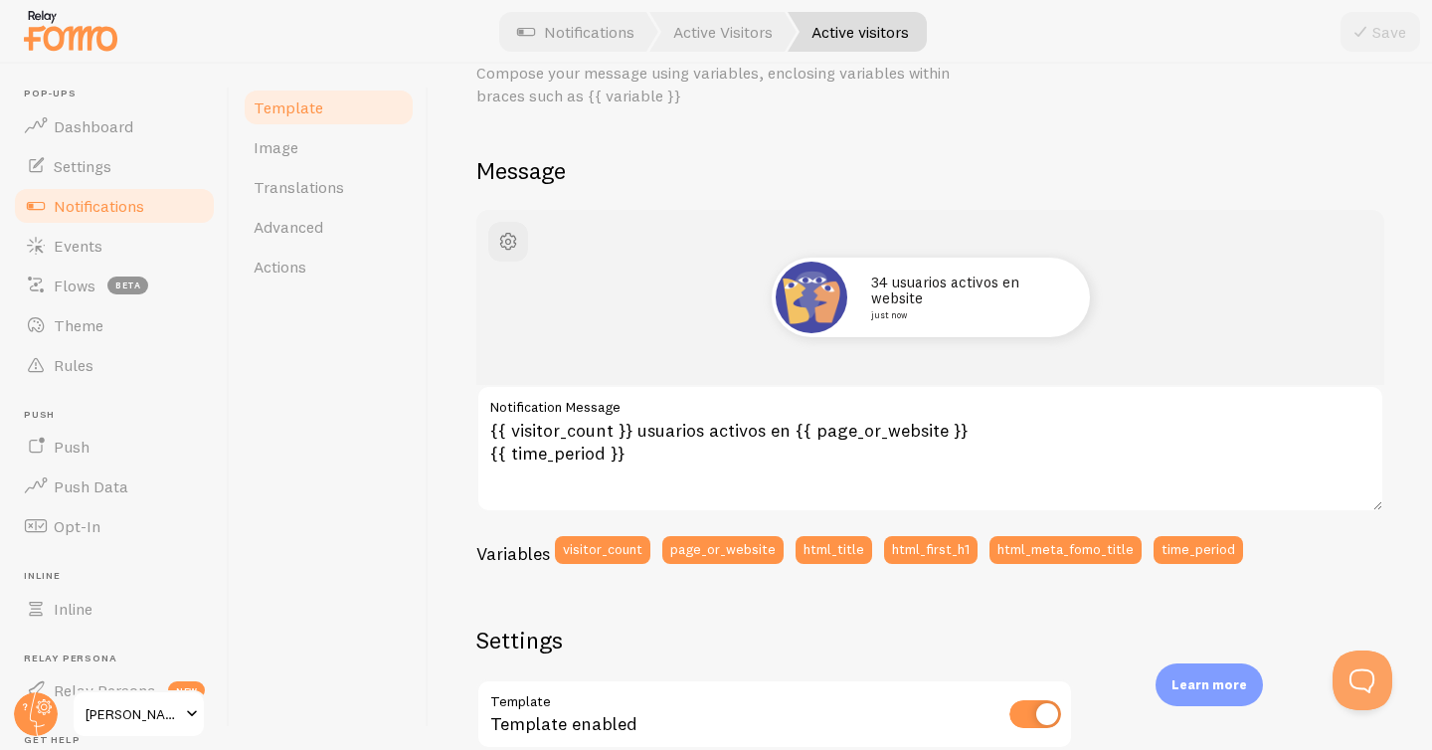
scroll to position [108, 0]
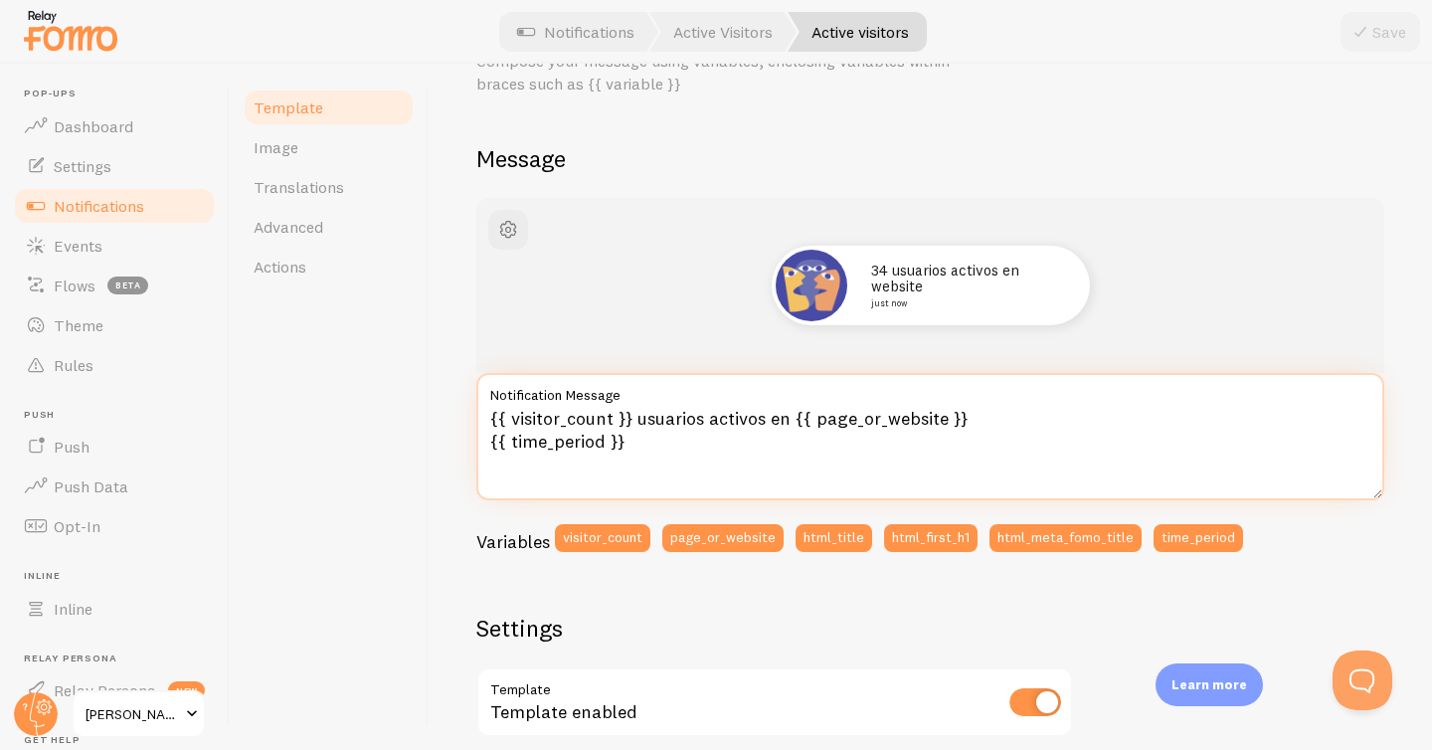
click at [829, 416] on textarea "{{ visitor_count }} usuarios activos en {{ page_or_website }} {{ time_period }}" at bounding box center [930, 436] width 908 height 127
click at [791, 418] on textarea "{{ visitor_count }} usuarios activos en {{ page_or_website }} {{ time_period }}" at bounding box center [930, 436] width 908 height 127
drag, startPoint x: 942, startPoint y: 418, endPoint x: 811, endPoint y: 420, distance: 131.3
click at [811, 420] on textarea "{{ visitor_count }} usuarios activos en {{ page_or_website }} {{ time_period }}" at bounding box center [930, 436] width 908 height 127
click at [984, 430] on textarea "{{ visitor_count }} usuarios activos en {{ page_or_website }} {{ time_period }}" at bounding box center [930, 436] width 908 height 127
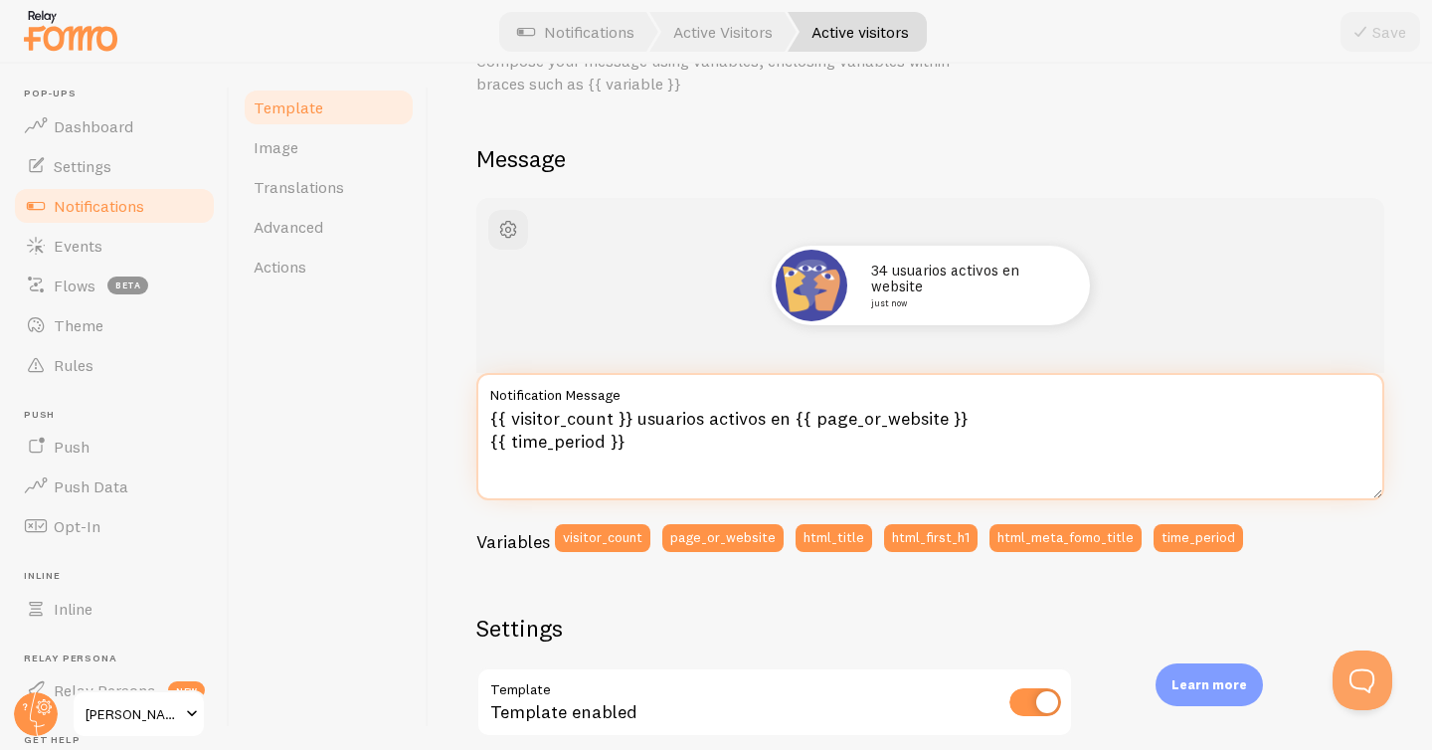
drag, startPoint x: 983, startPoint y: 422, endPoint x: 796, endPoint y: 423, distance: 187.0
click at [796, 423] on textarea "{{ visitor_count }} usuarios activos en {{ page_or_website }} {{ time_period }}" at bounding box center [930, 436] width 908 height 127
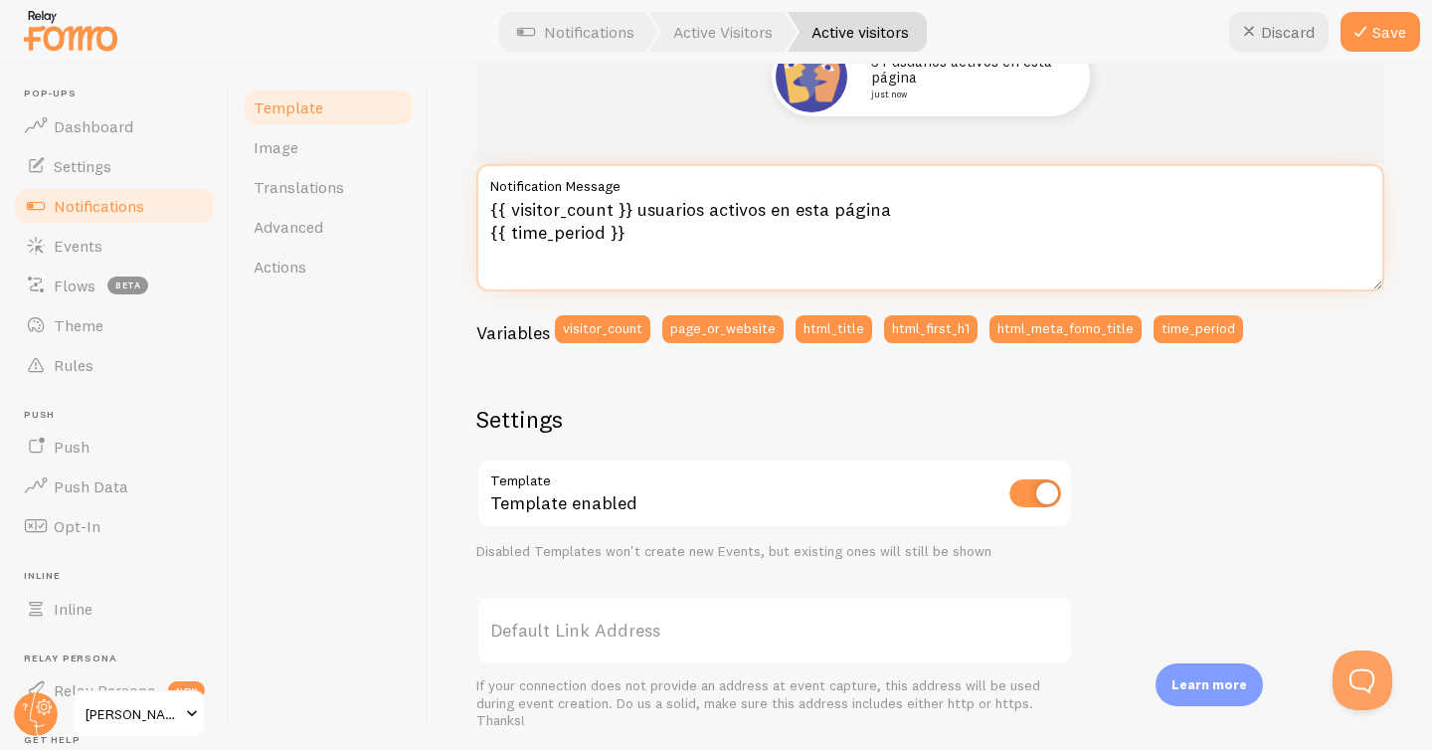
scroll to position [333, 0]
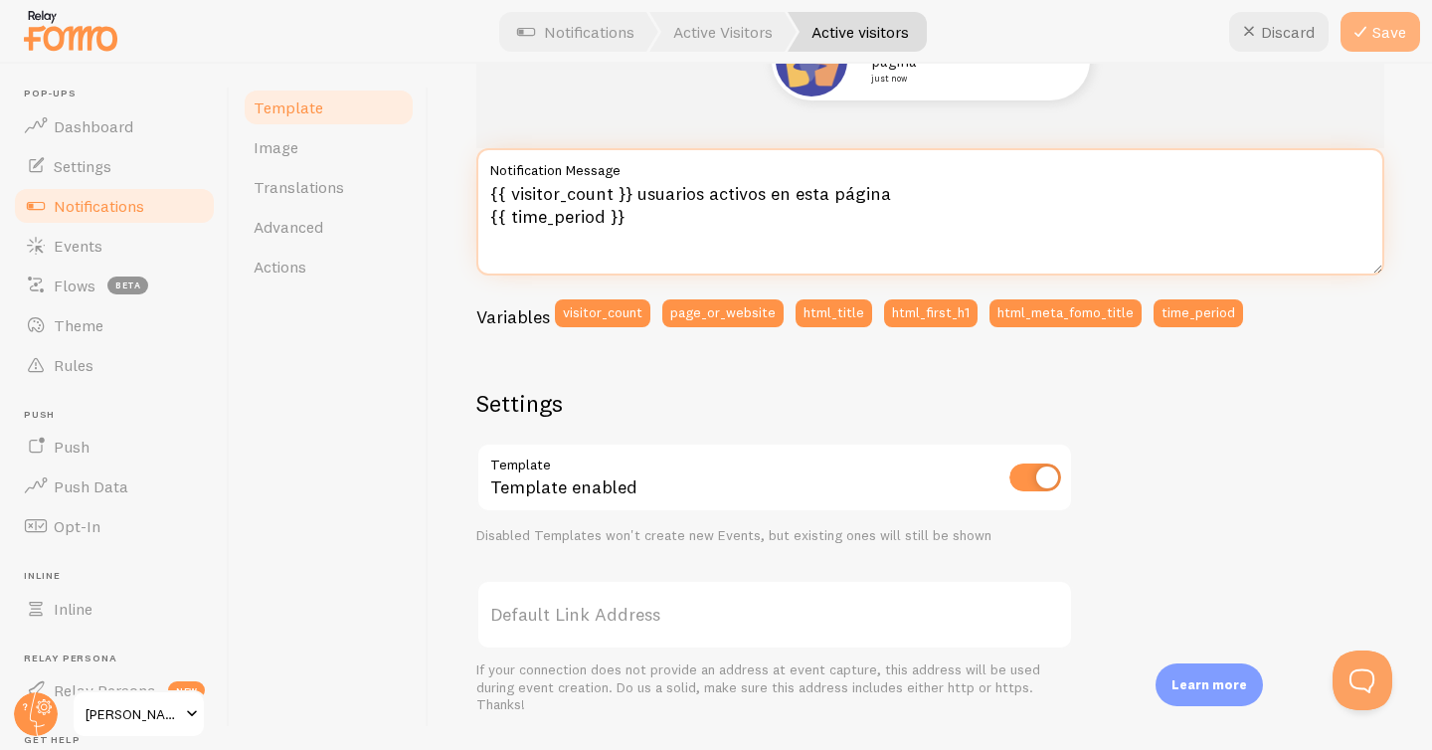
type textarea "{{ visitor_count }} usuarios activos en esta página {{ time_period }}"
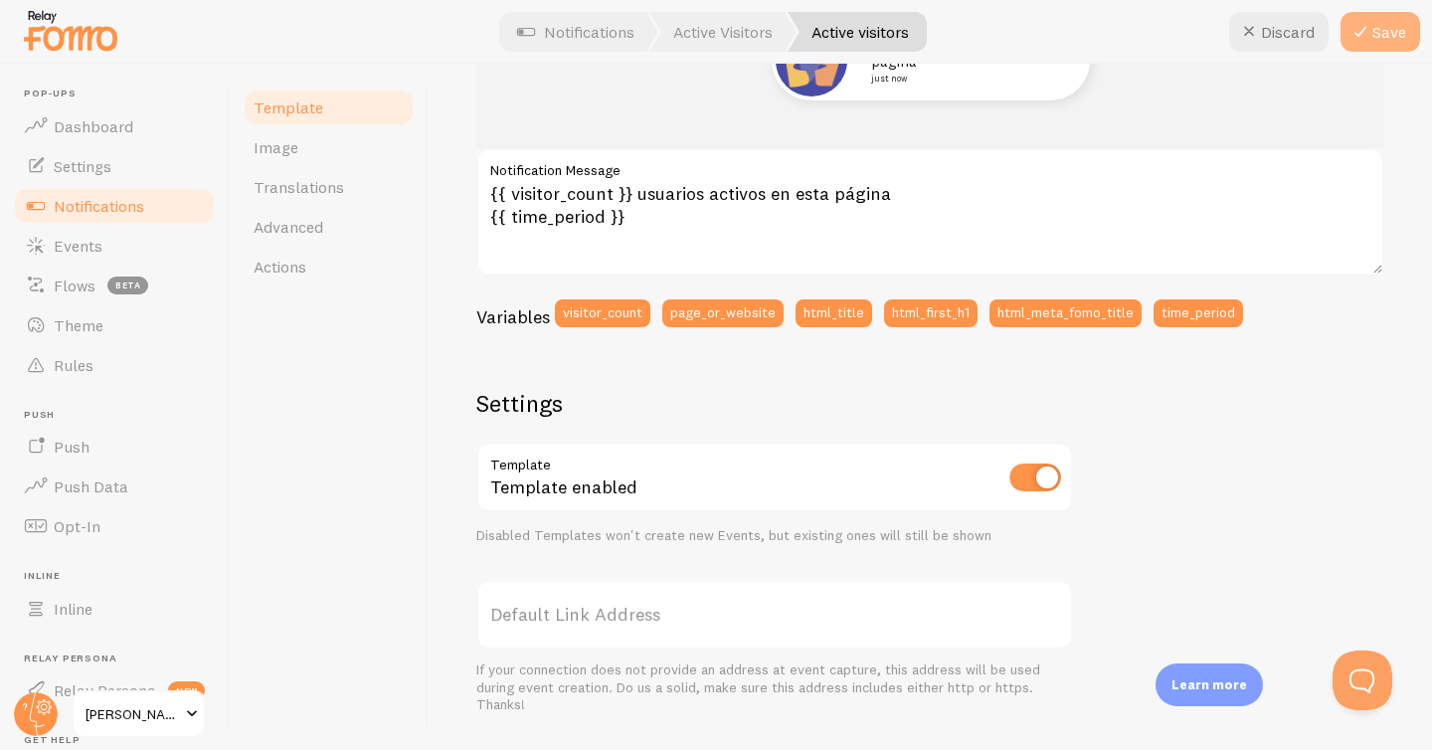
click at [1376, 40] on button "Save" at bounding box center [1381, 32] width 80 height 40
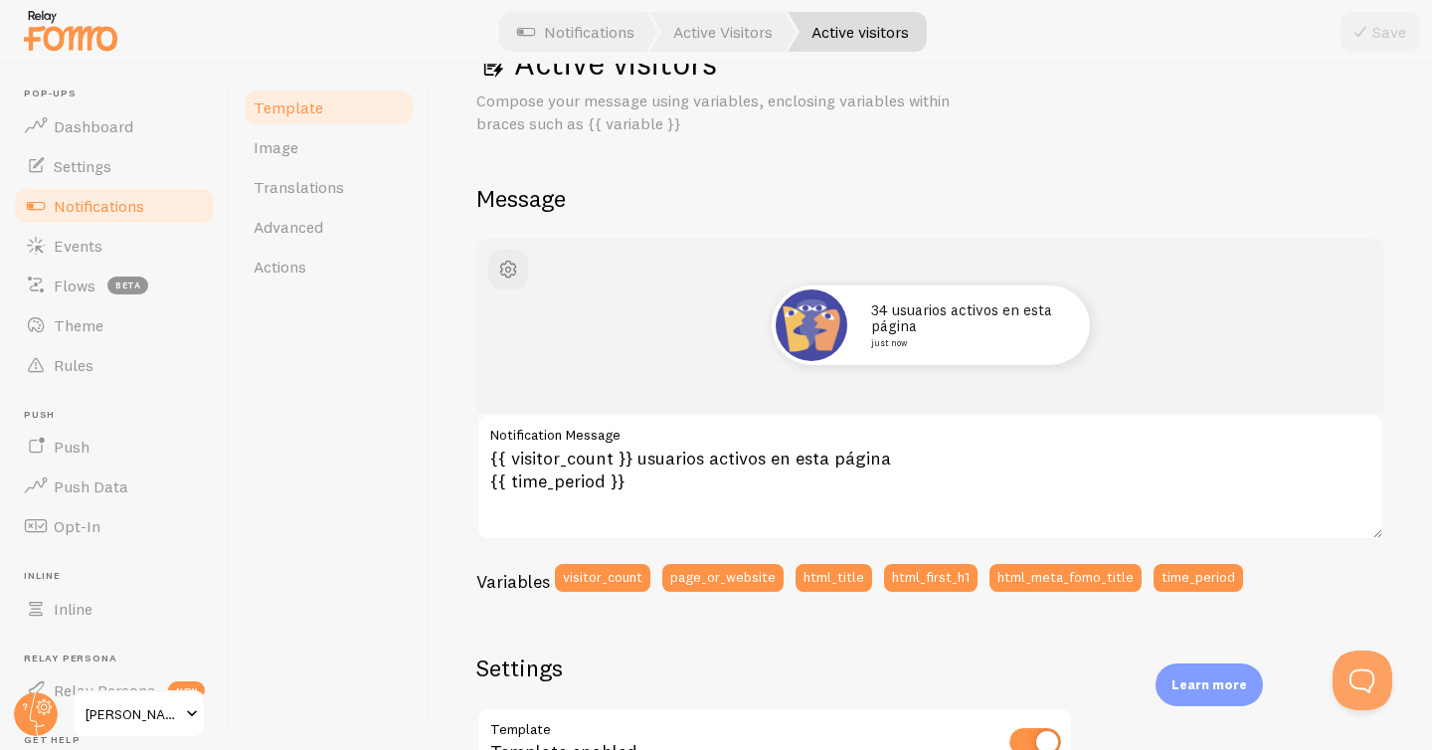
scroll to position [0, 0]
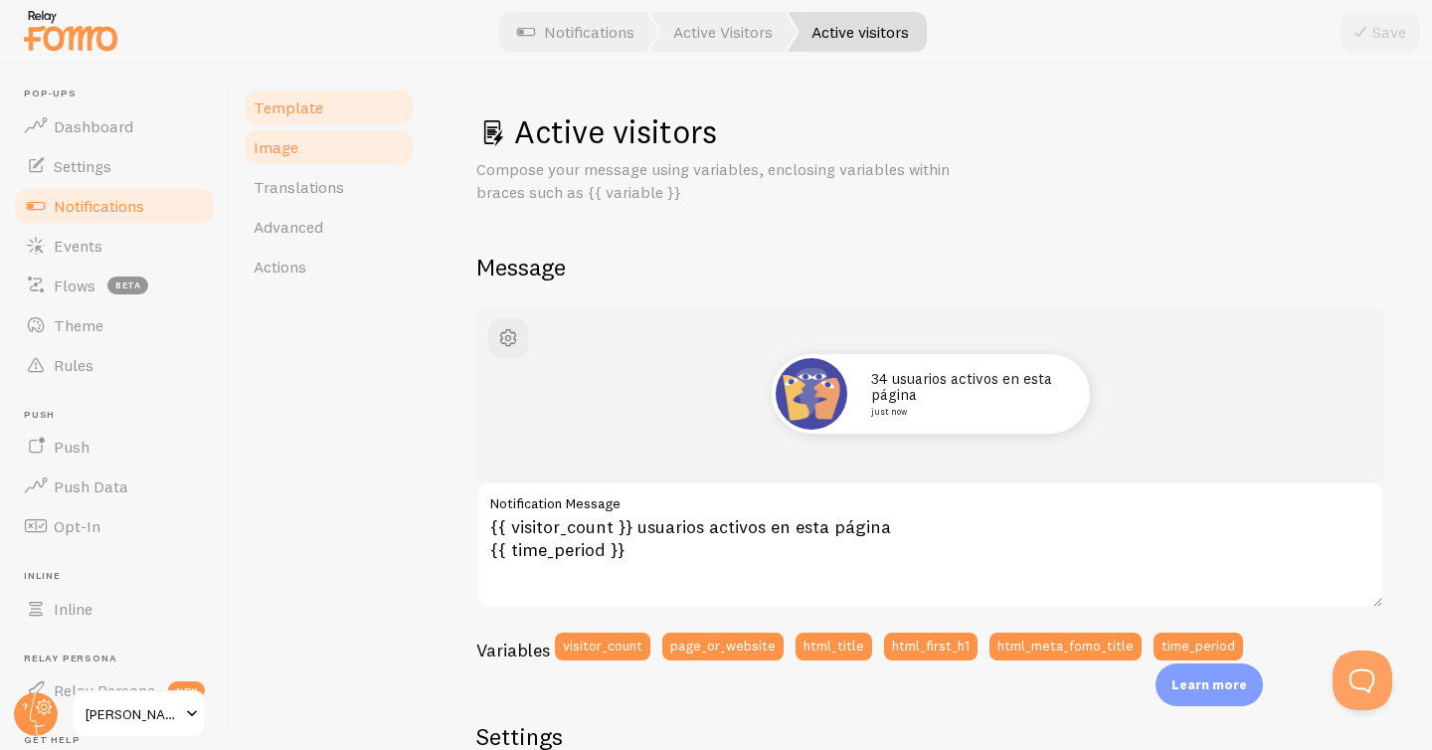
click at [278, 147] on span "Image" at bounding box center [276, 147] width 45 height 20
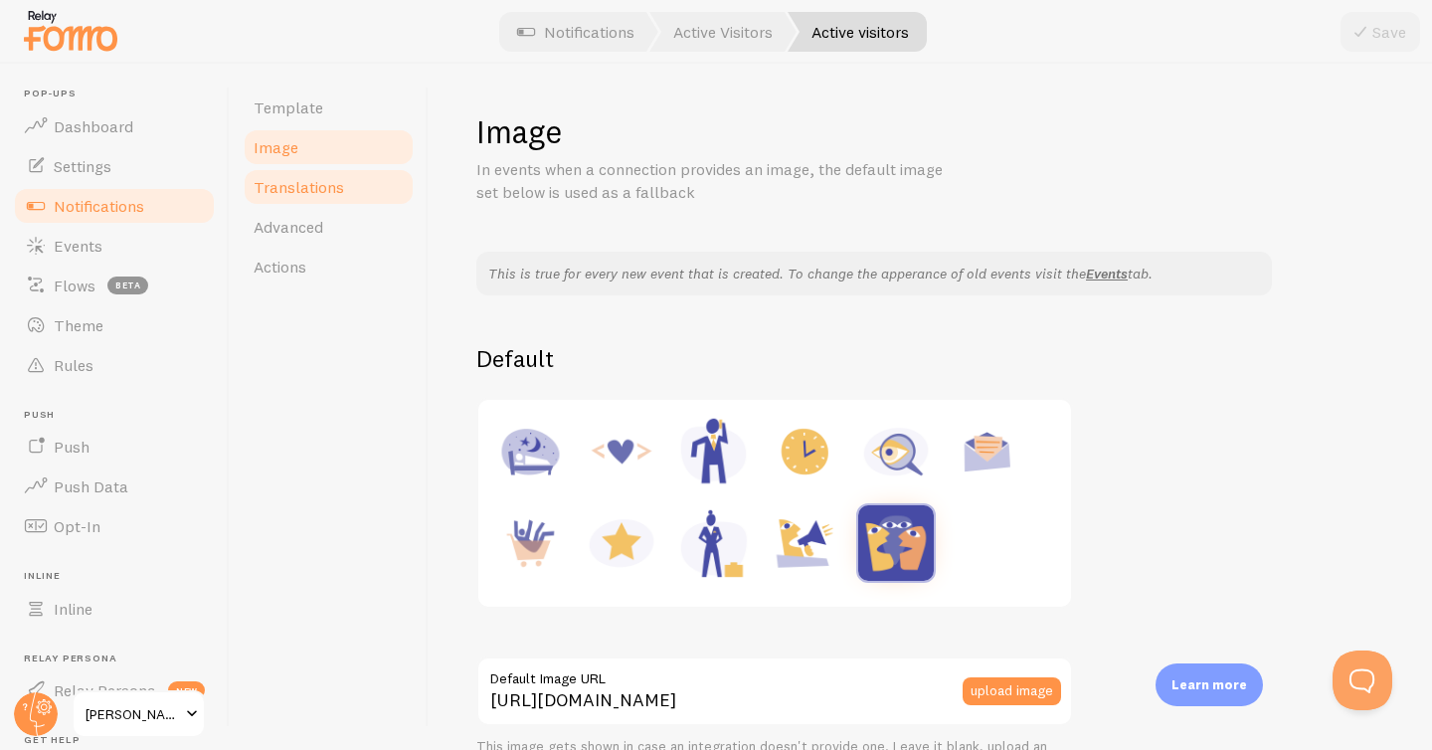
click at [300, 200] on link "Translations" at bounding box center [329, 187] width 174 height 40
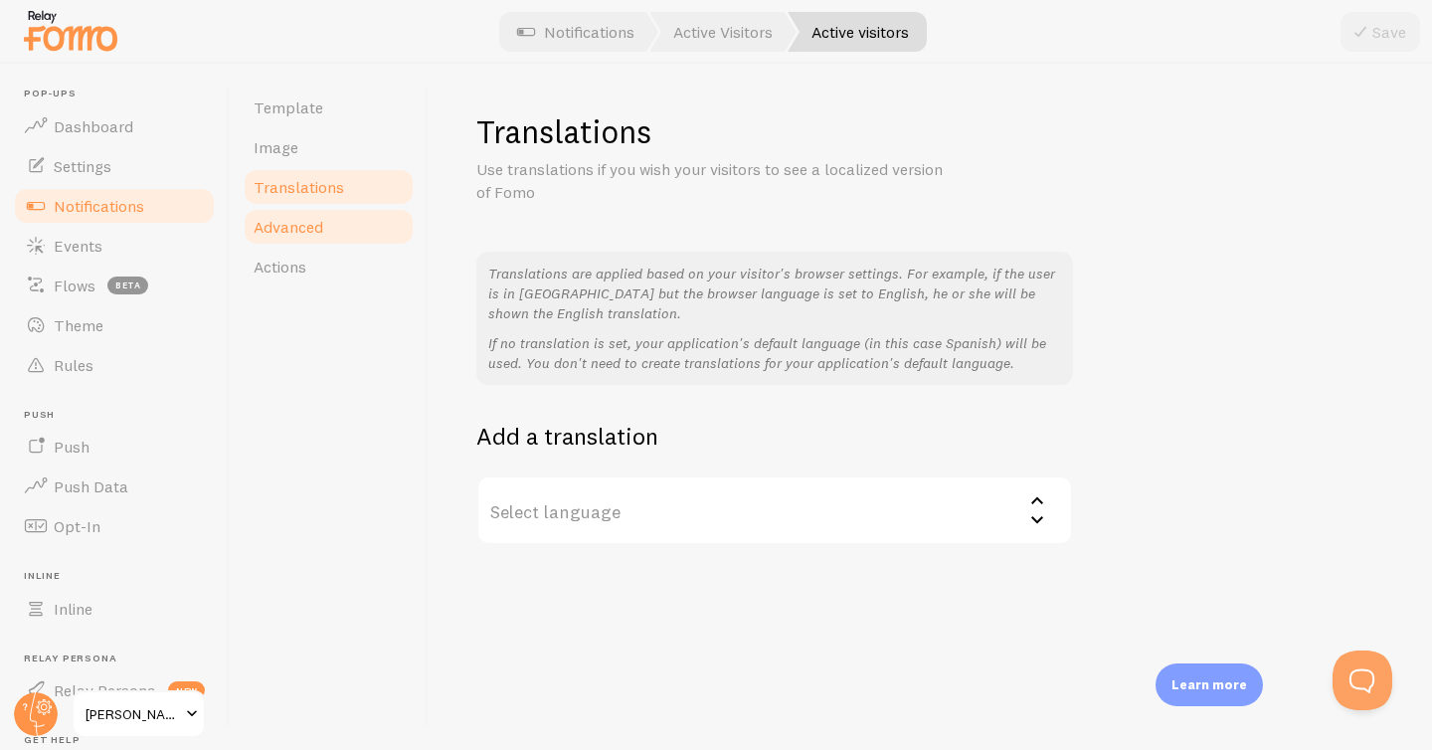
click at [304, 243] on link "Advanced" at bounding box center [329, 227] width 174 height 40
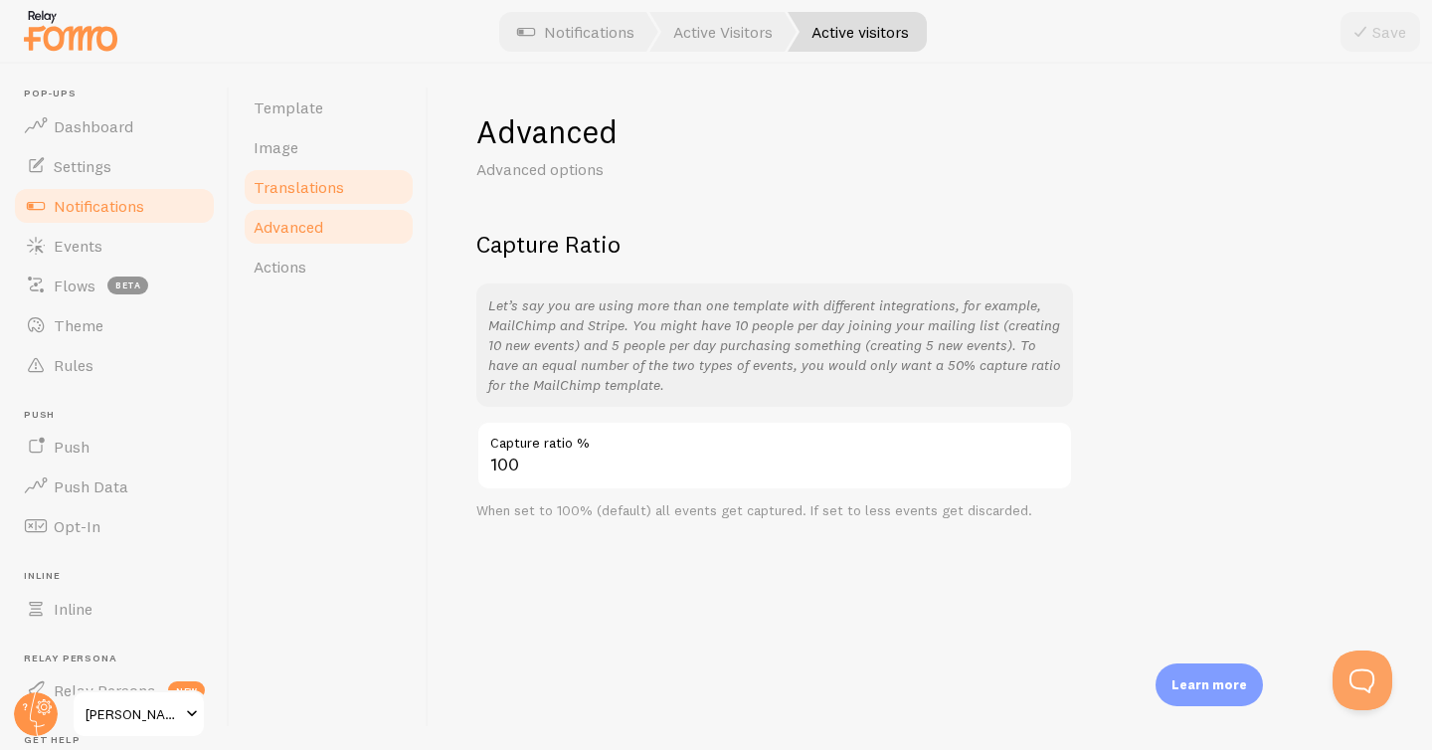
click at [300, 188] on span "Translations" at bounding box center [299, 187] width 91 height 20
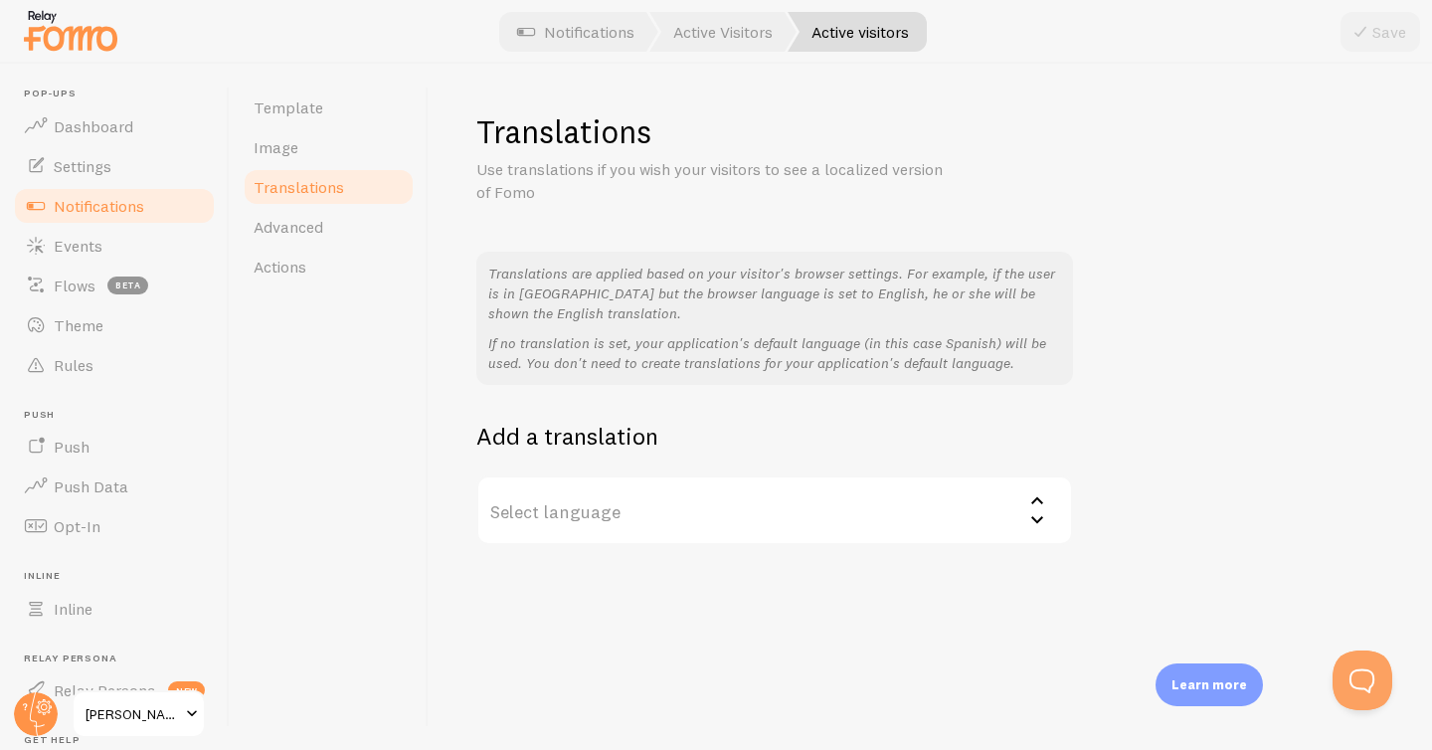
click at [655, 514] on label "Select language" at bounding box center [774, 510] width 597 height 70
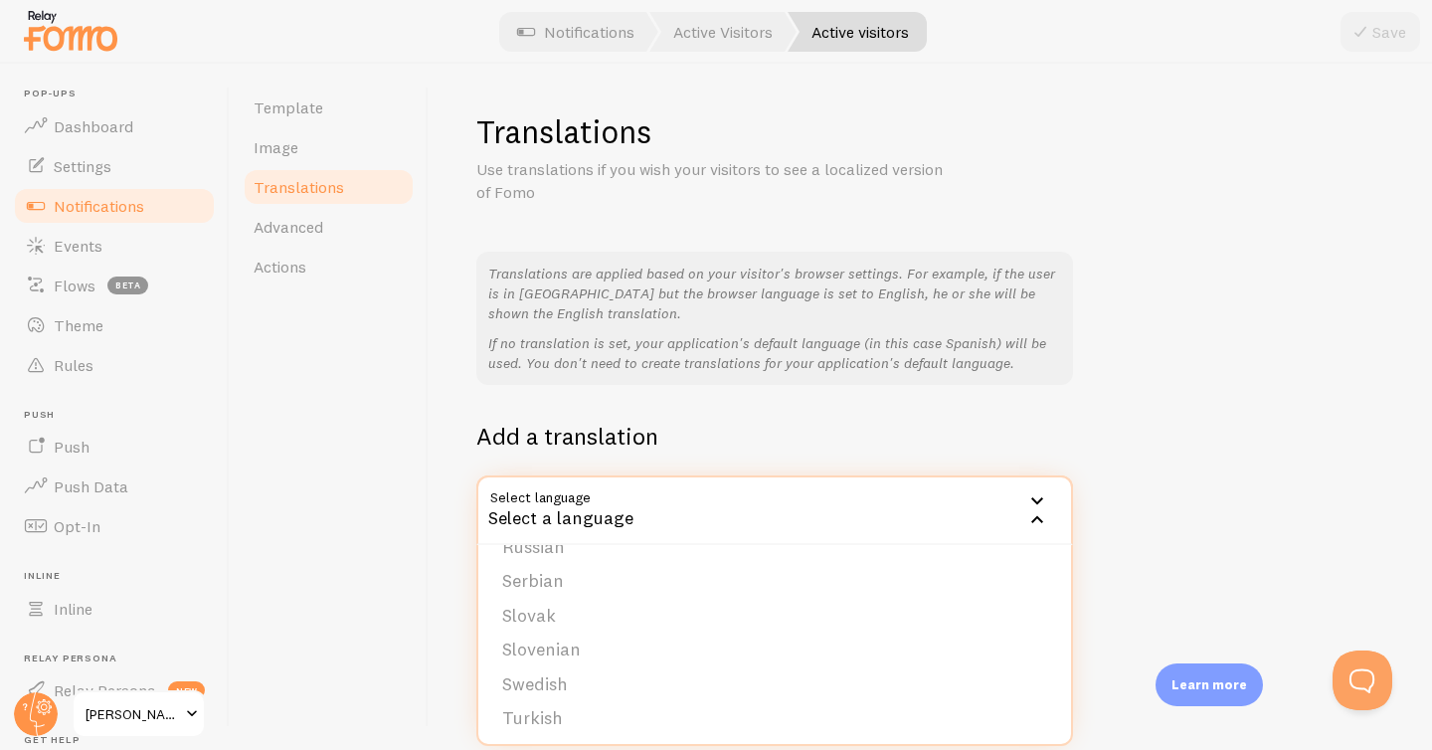
scroll to position [786, 0]
click at [1070, 265] on div "Translations are applied based on your visitor's browser settings. For example,…" at bounding box center [774, 318] width 597 height 133
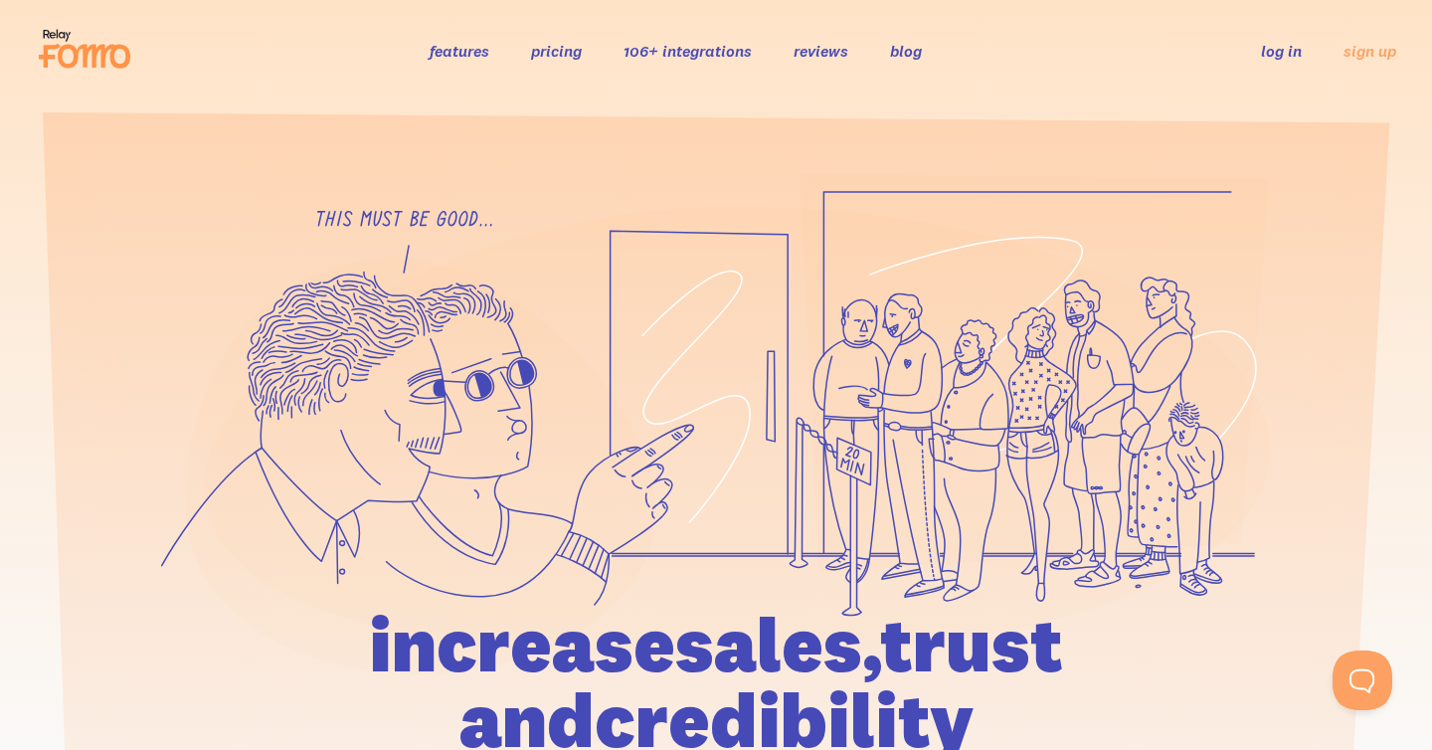
click at [1270, 43] on link "log in" at bounding box center [1281, 51] width 41 height 20
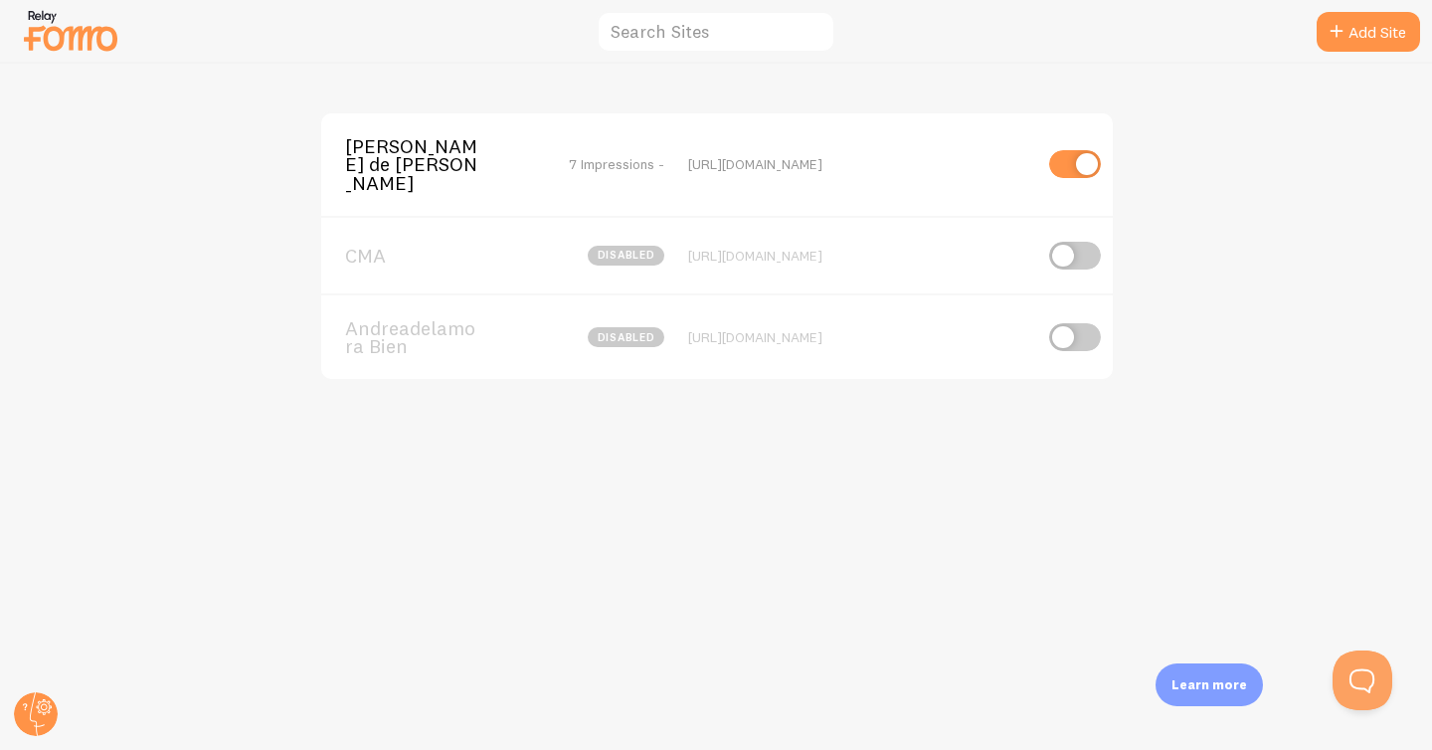
click at [830, 155] on div "[URL][DOMAIN_NAME]" at bounding box center [859, 164] width 343 height 18
click at [415, 140] on span "[PERSON_NAME] de [PERSON_NAME]" at bounding box center [425, 164] width 160 height 55
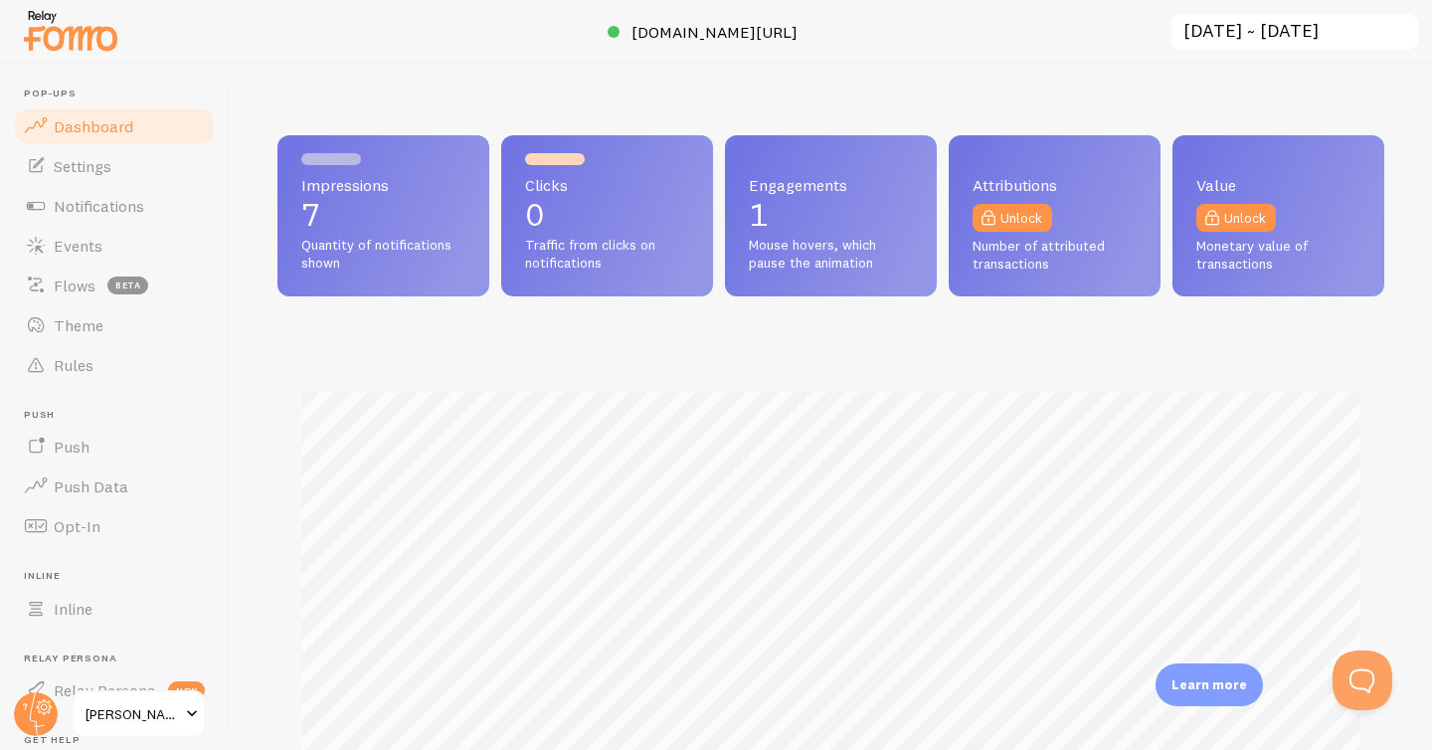
scroll to position [522, 1107]
click at [87, 279] on span "Flows" at bounding box center [75, 285] width 42 height 20
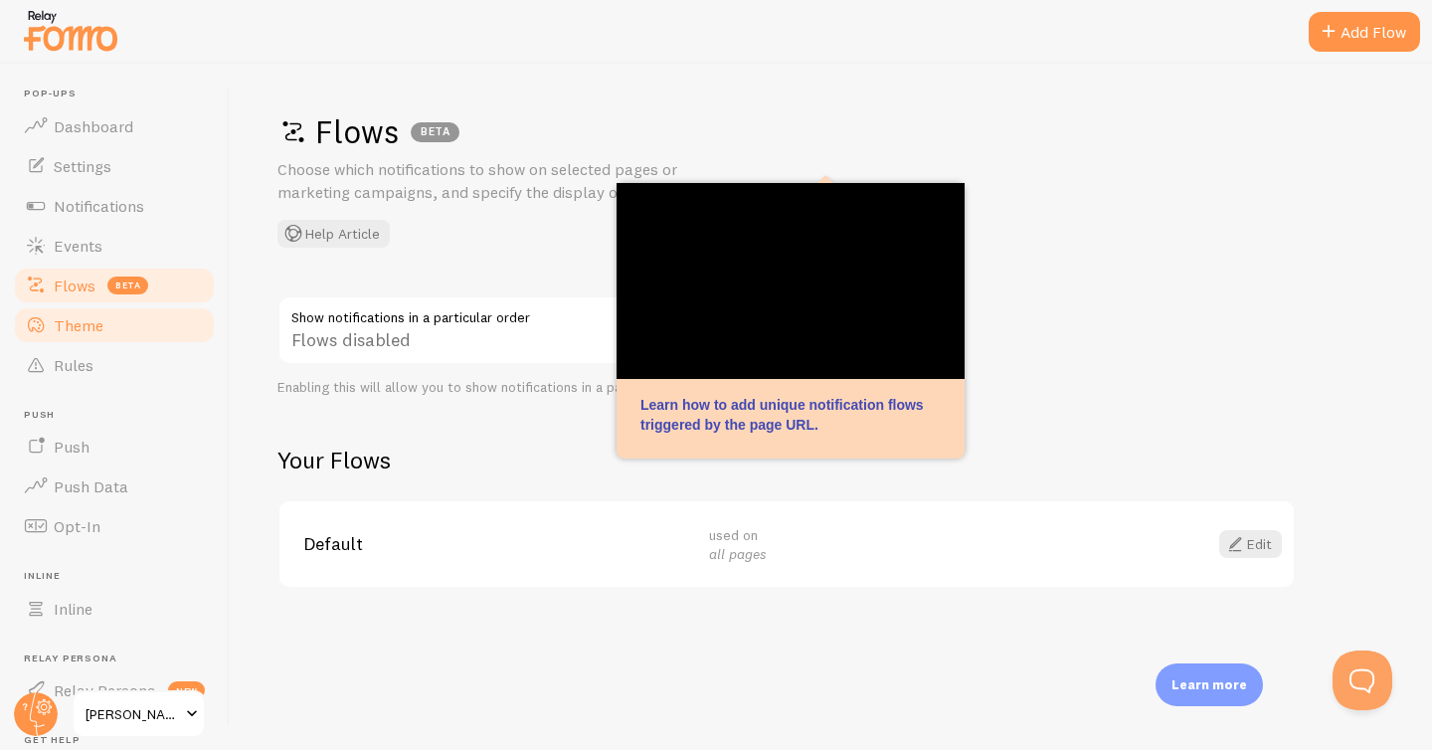
click at [74, 315] on span "Theme" at bounding box center [79, 325] width 50 height 20
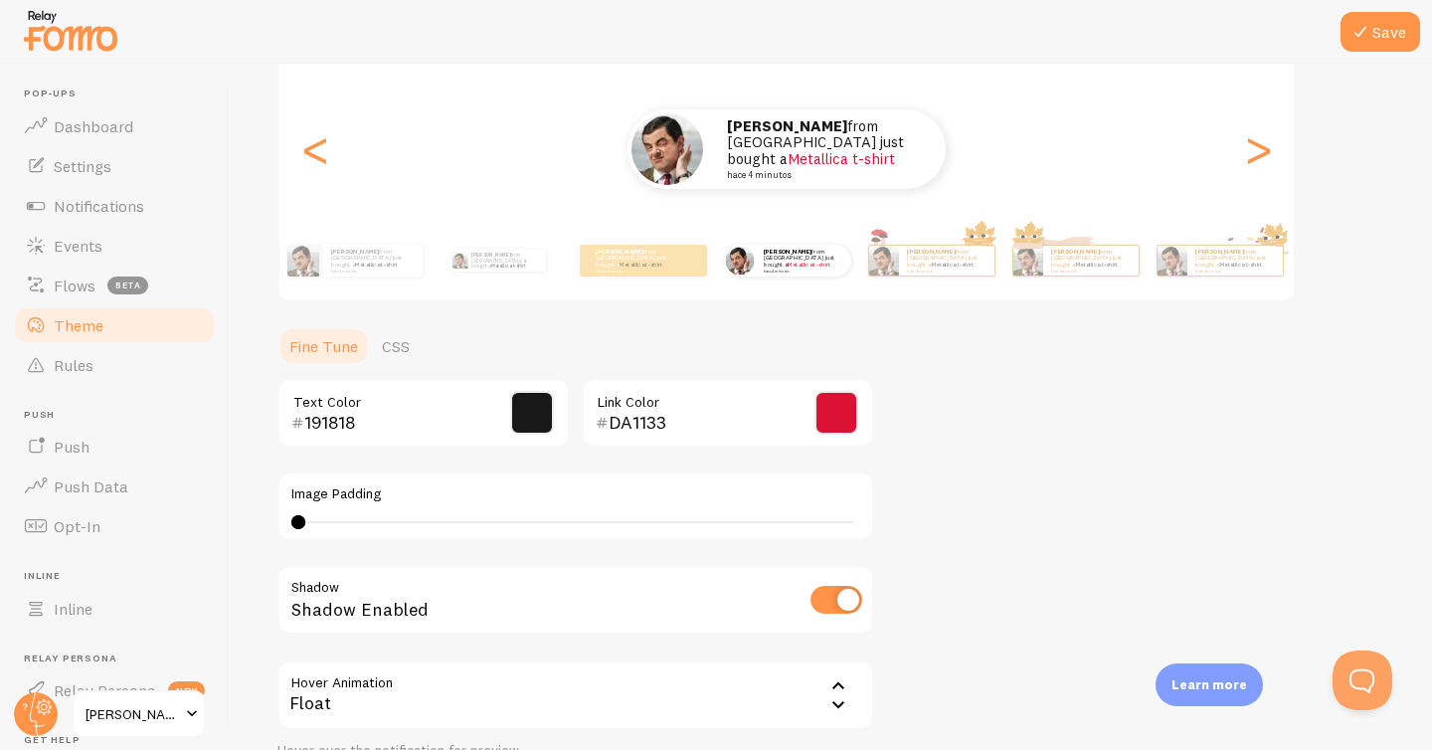
scroll to position [401, 0]
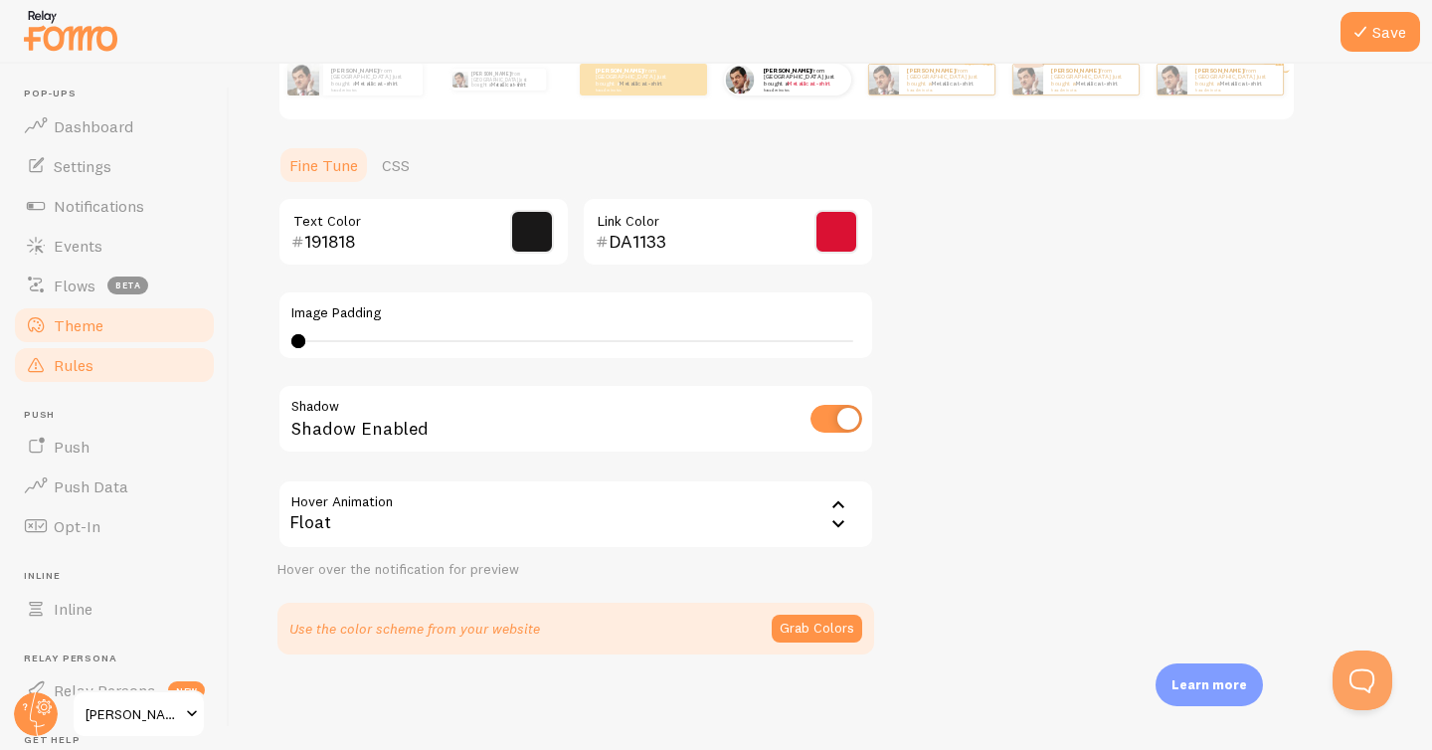
click at [69, 370] on span "Rules" at bounding box center [74, 365] width 40 height 20
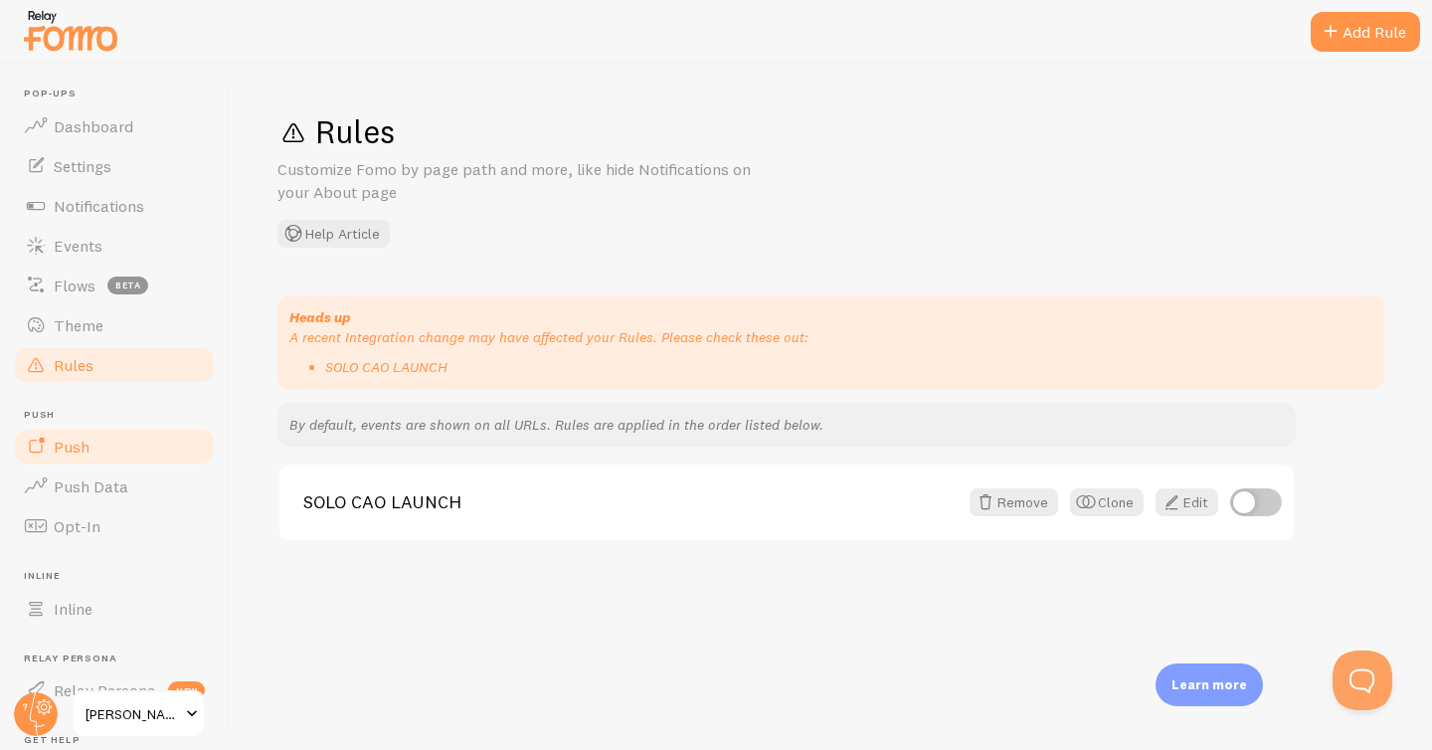
click at [81, 449] on span "Push" at bounding box center [72, 447] width 36 height 20
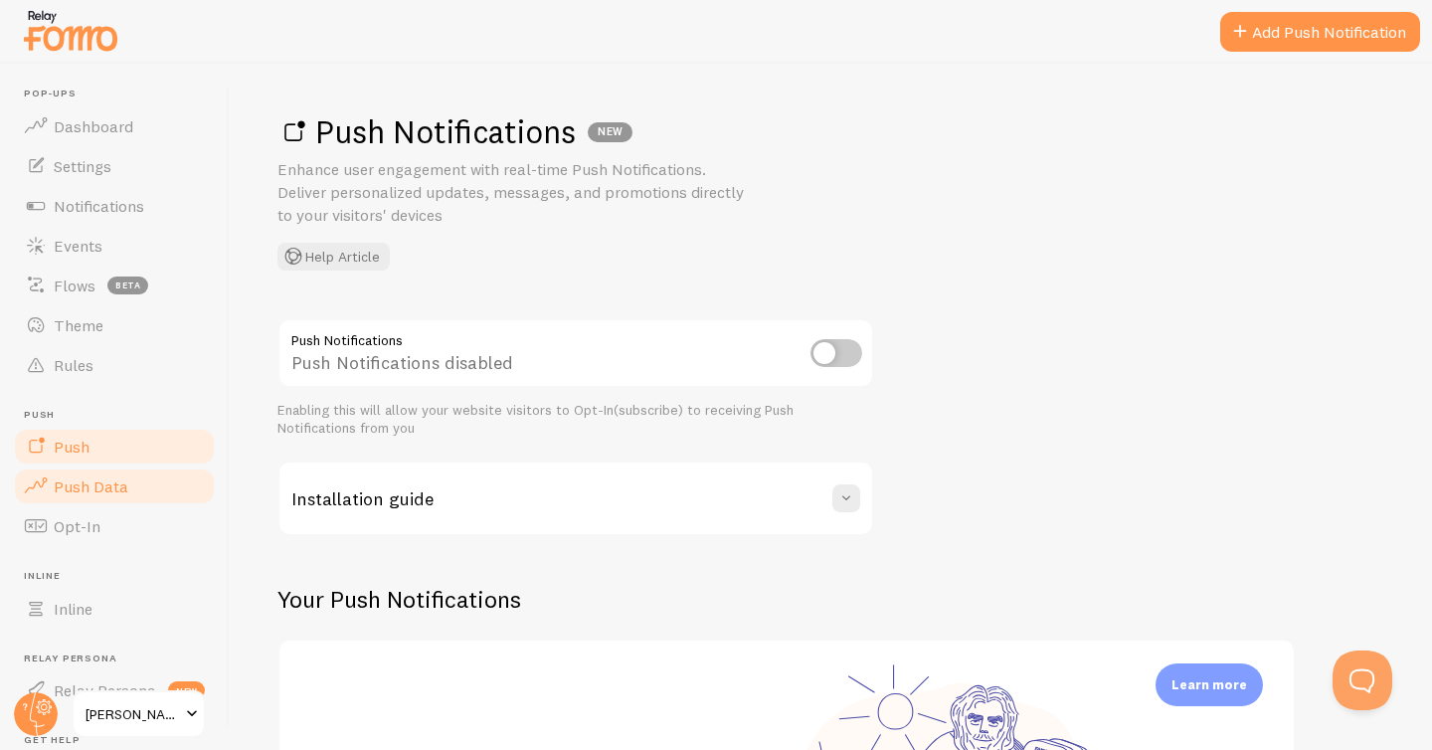
click at [93, 483] on span "Push Data" at bounding box center [91, 486] width 75 height 20
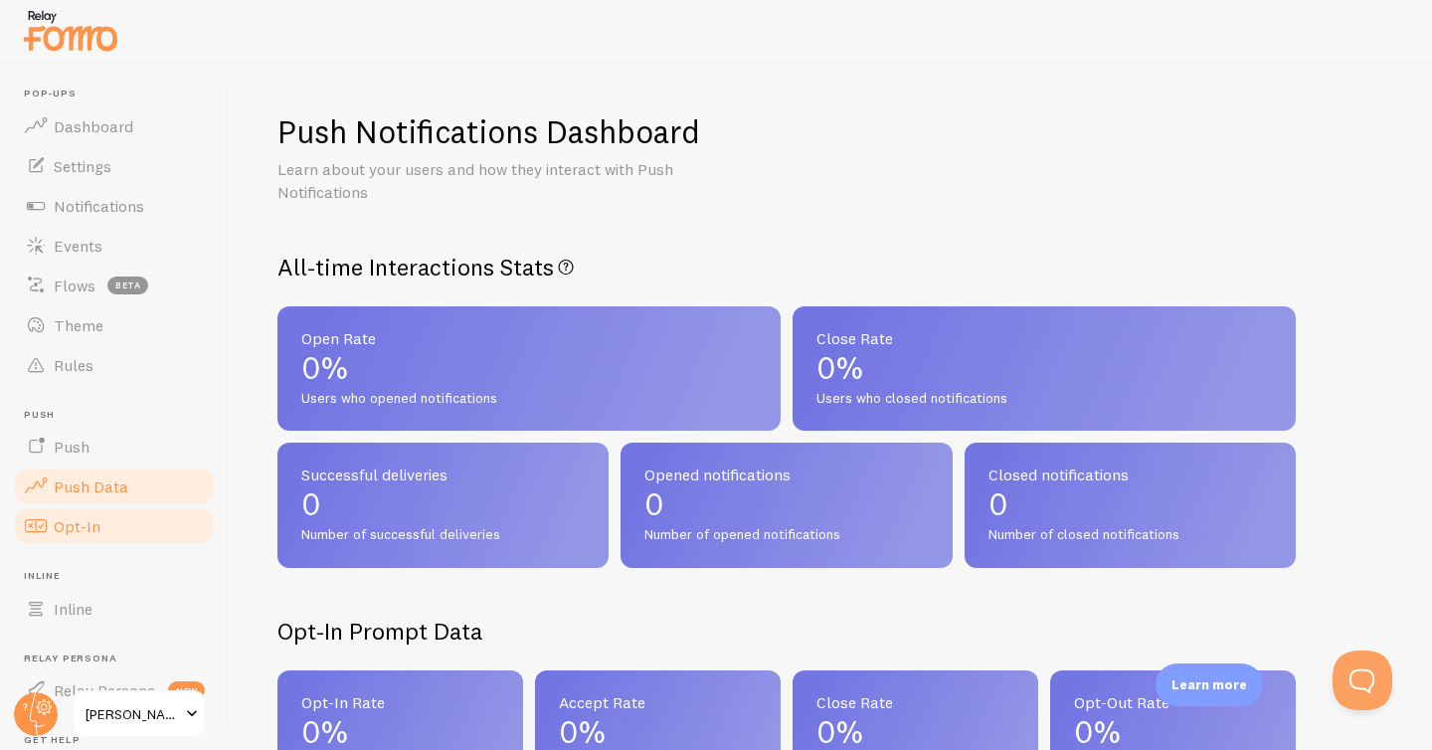
click at [87, 516] on span "Opt-In" at bounding box center [77, 526] width 47 height 20
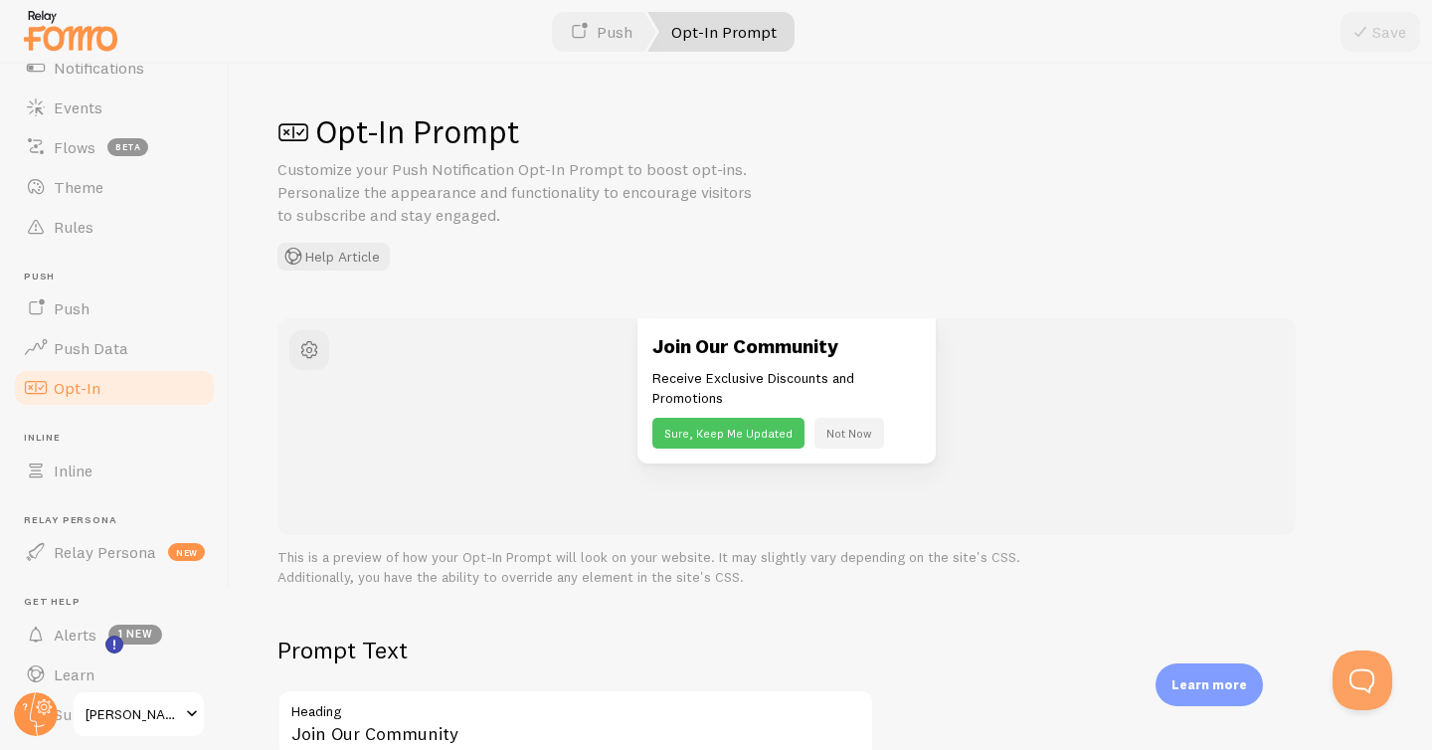
scroll to position [176, 0]
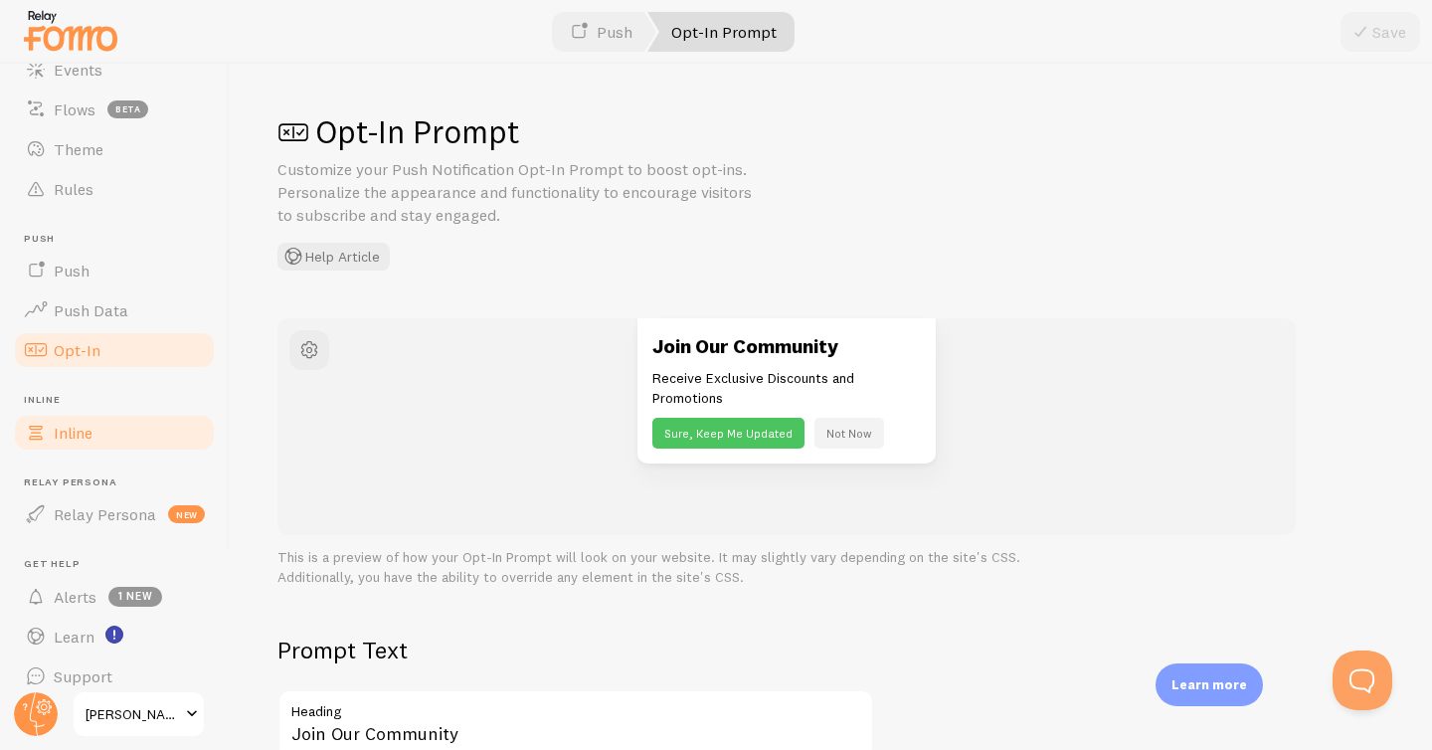
click at [92, 439] on span "Inline" at bounding box center [73, 433] width 39 height 20
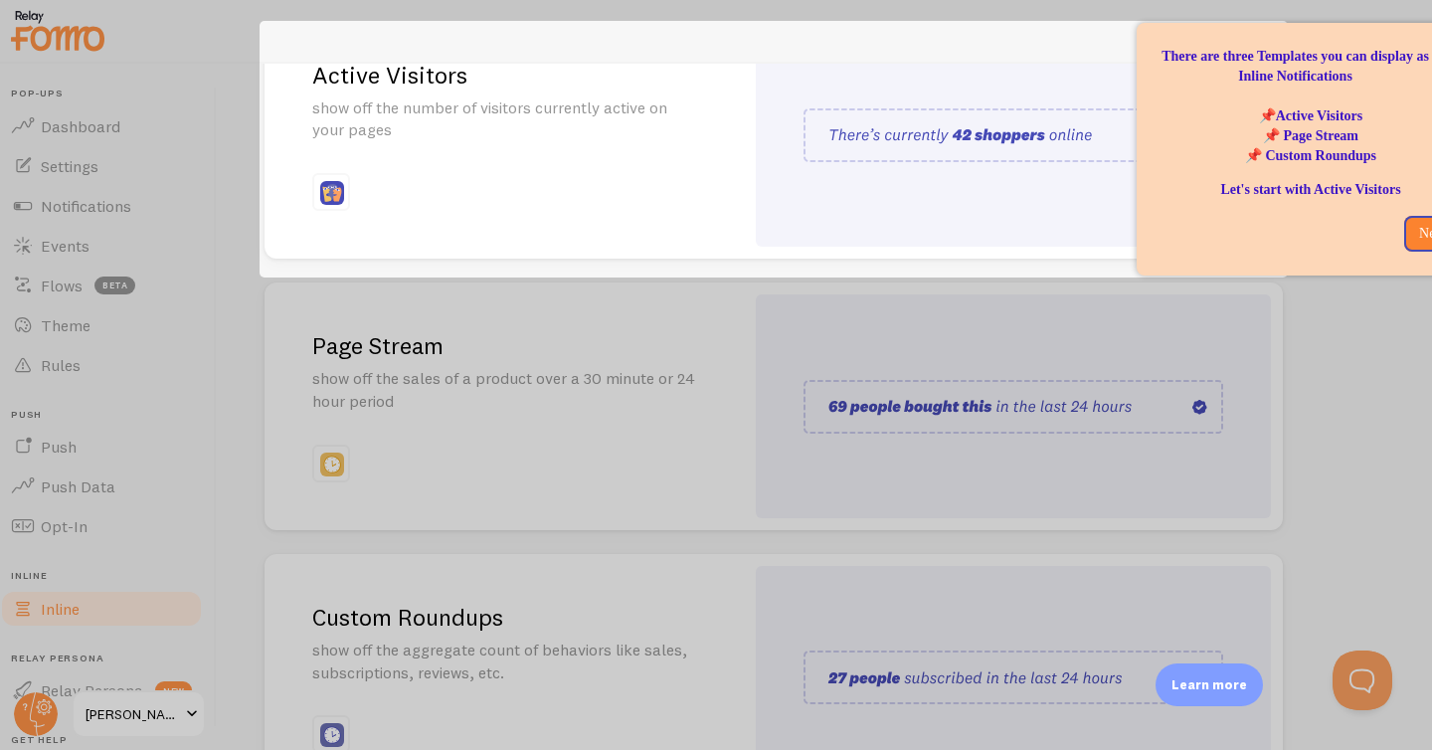
scroll to position [289, 0]
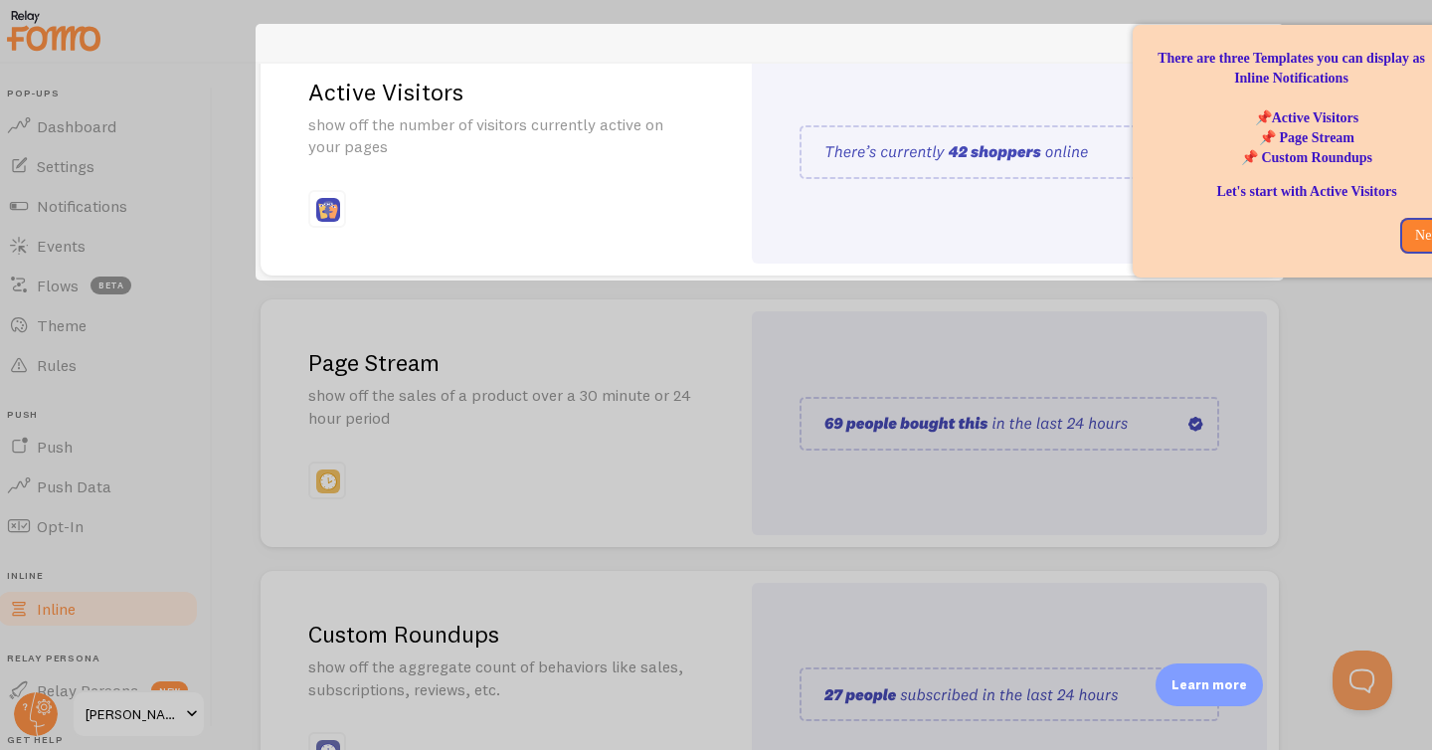
click at [603, 416] on div at bounding box center [699, 514] width 1432 height 469
click at [1422, 232] on p "Next" at bounding box center [1428, 236] width 33 height 20
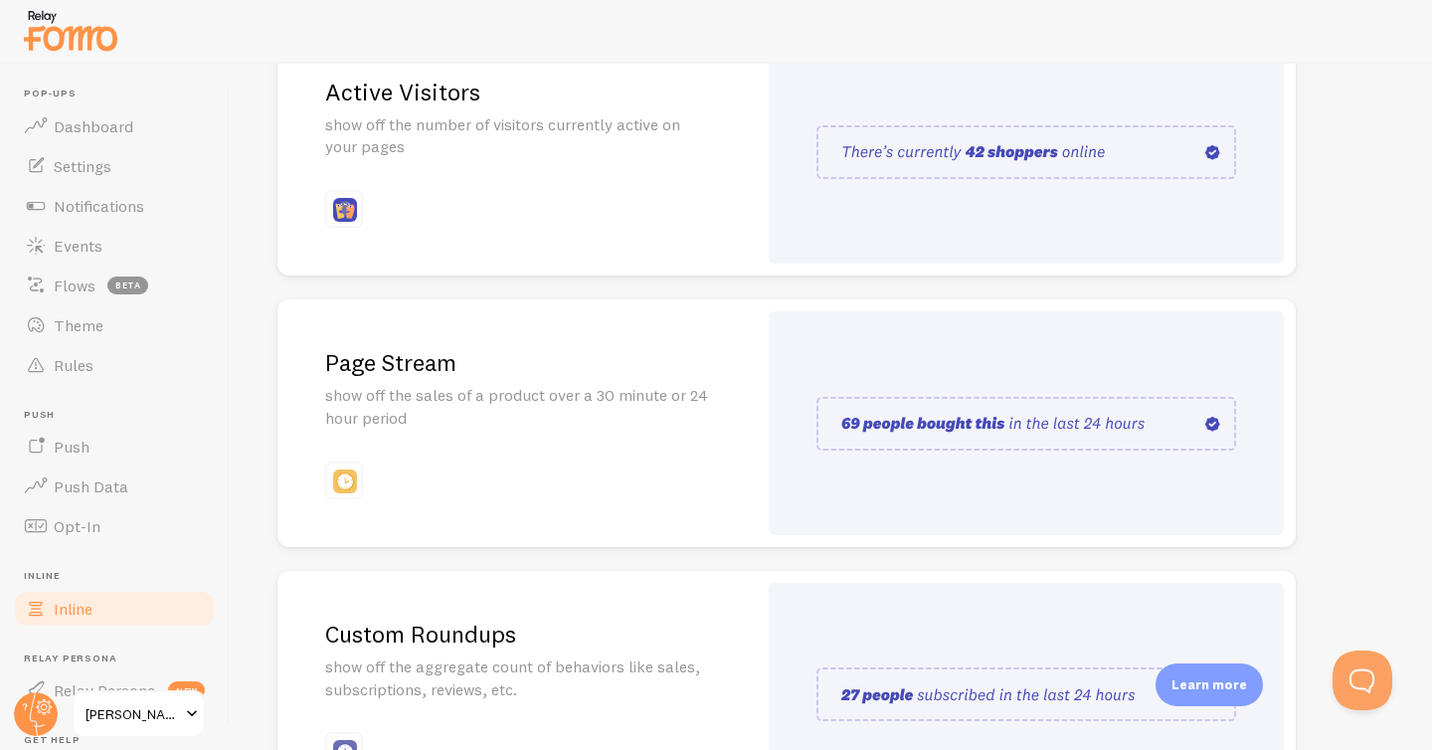
scroll to position [0, 0]
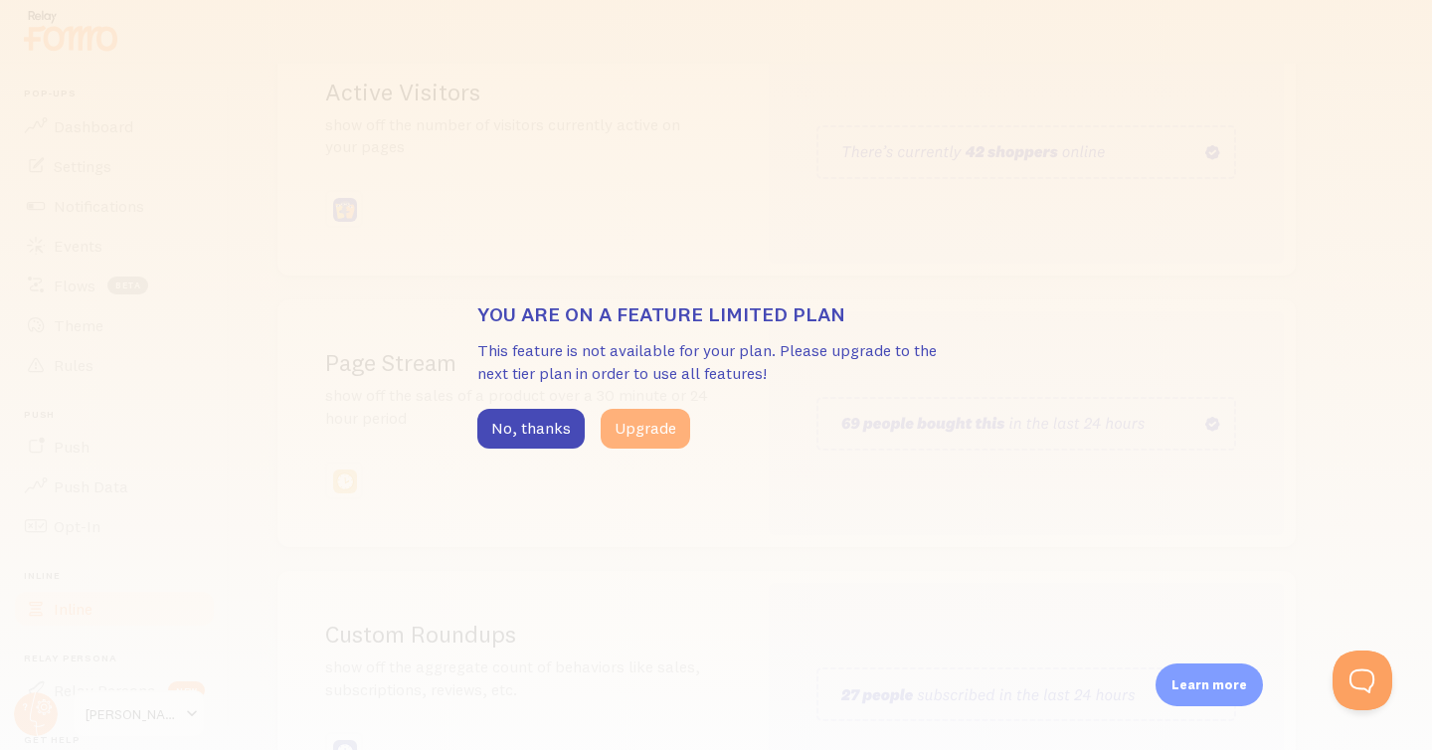
click at [657, 418] on button "Upgrade" at bounding box center [646, 429] width 90 height 40
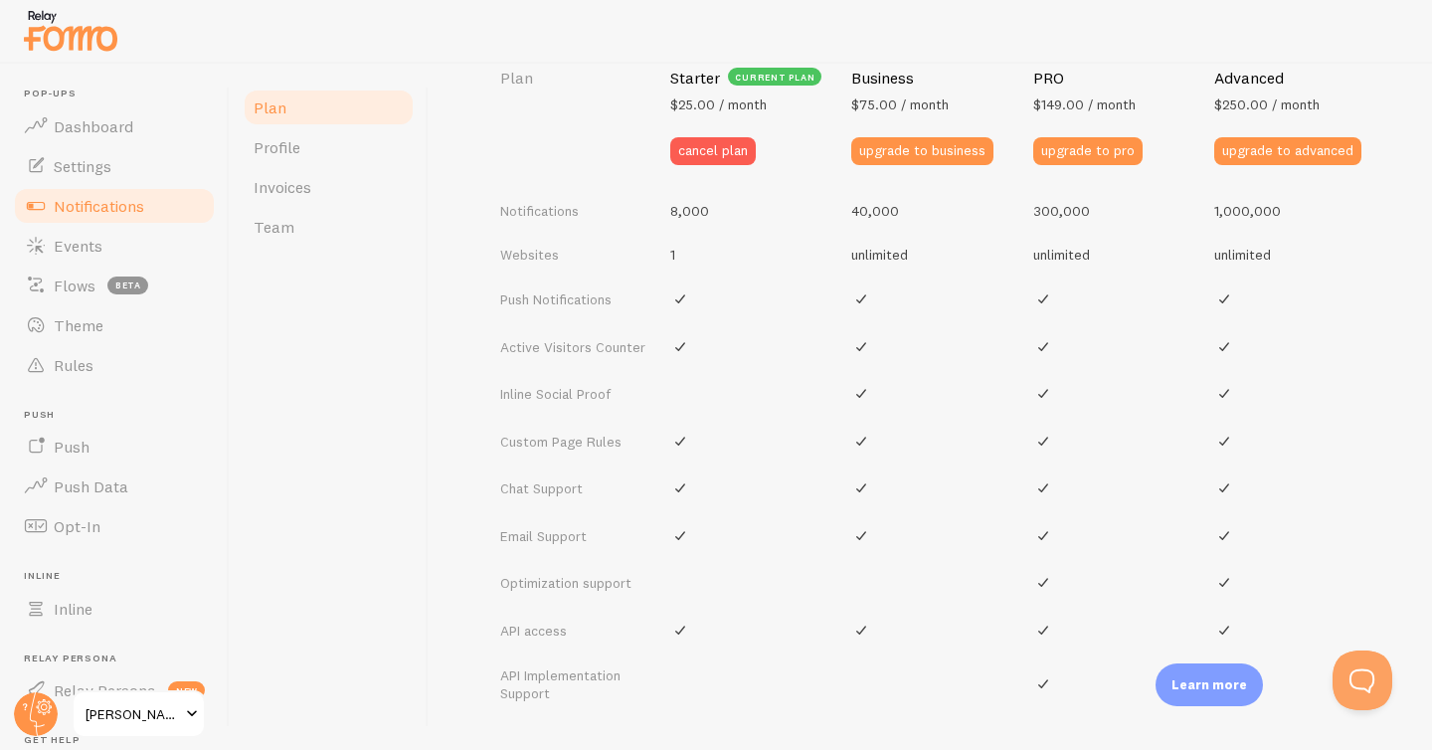
click at [106, 193] on link "Notifications" at bounding box center [114, 206] width 205 height 40
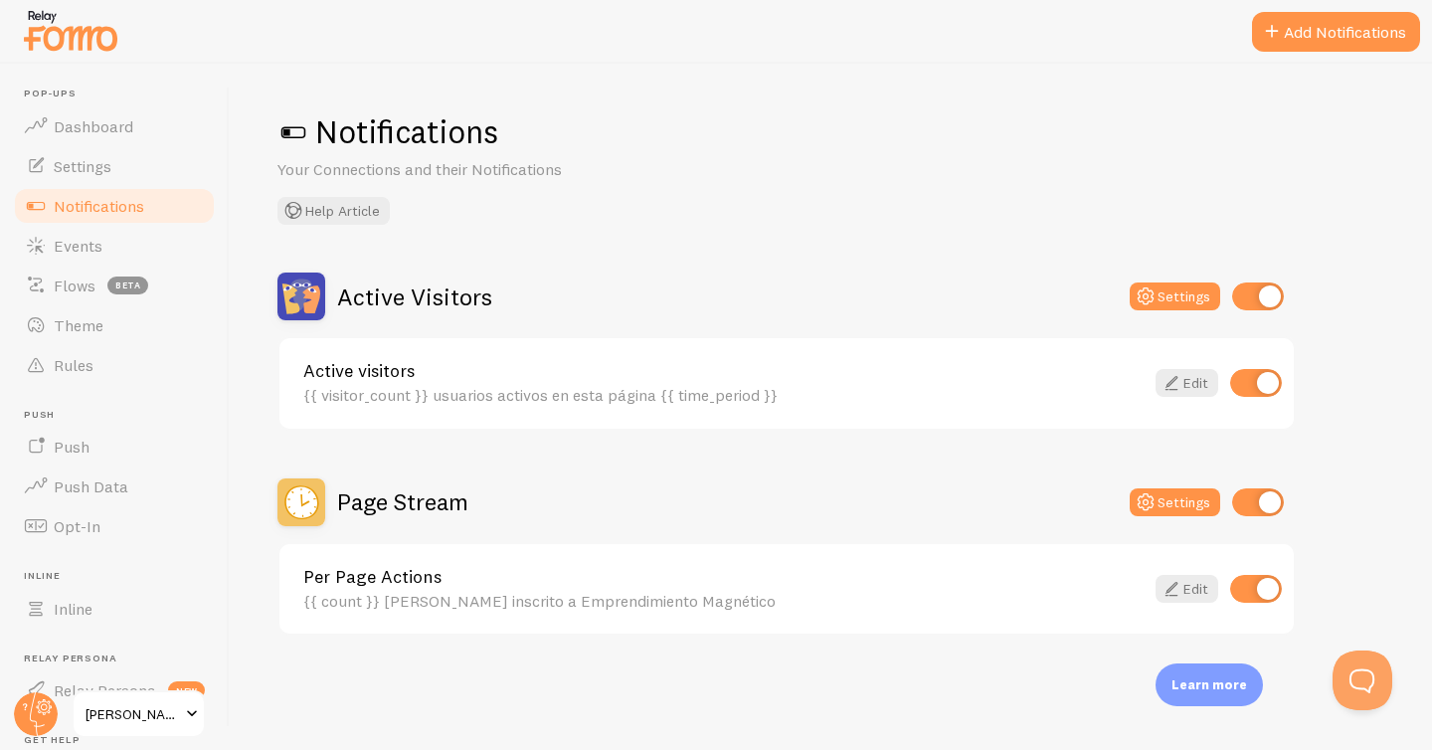
click at [411, 496] on h2 "Page Stream" at bounding box center [402, 501] width 131 height 31
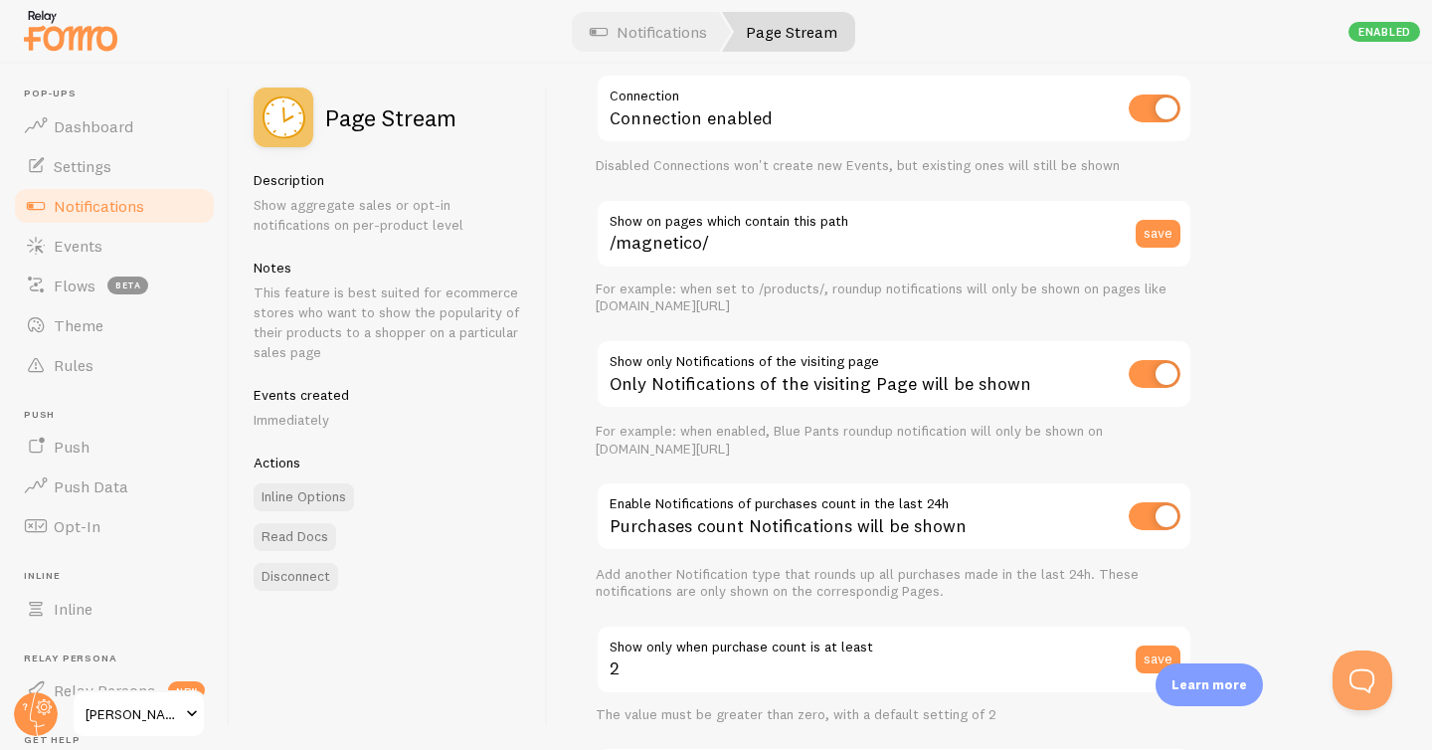
scroll to position [98, 0]
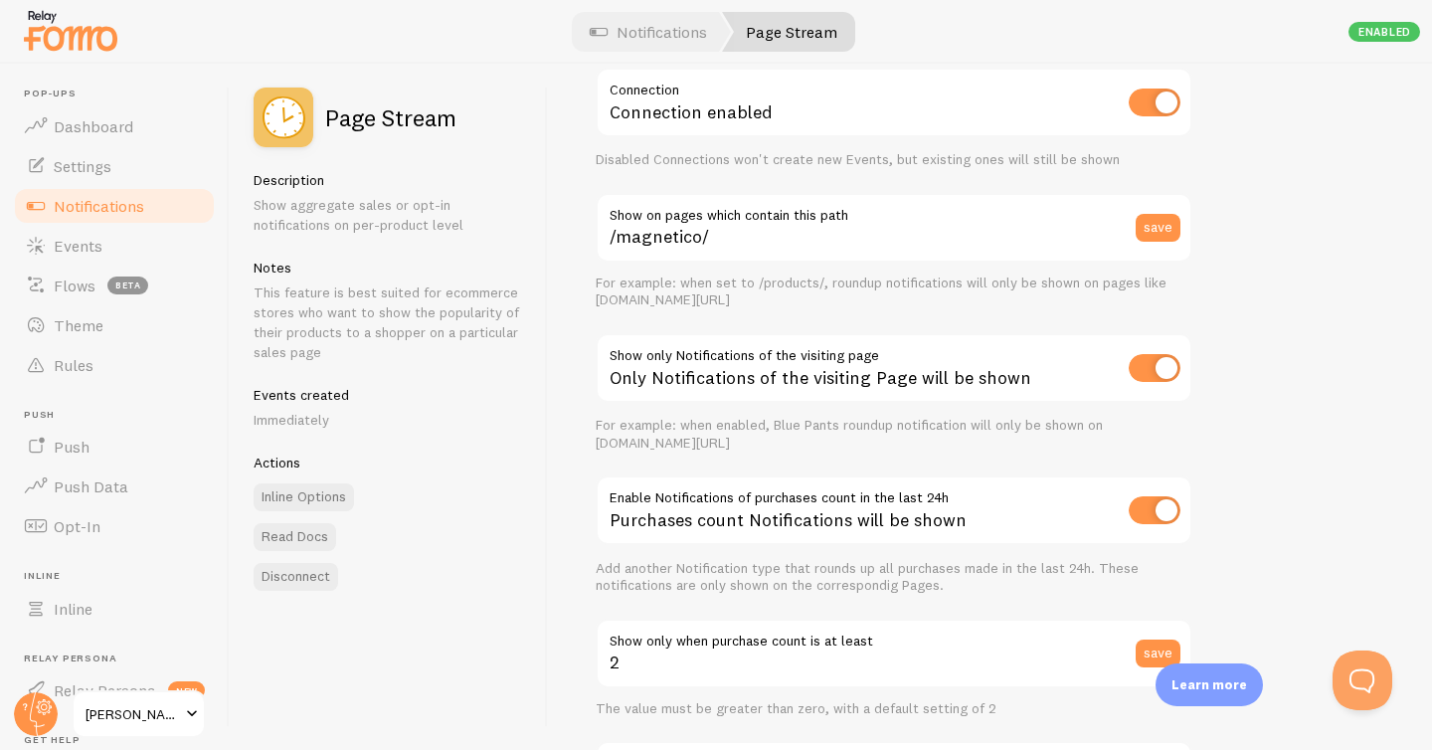
click at [1164, 362] on input "checkbox" at bounding box center [1155, 368] width 52 height 28
checkbox input "false"
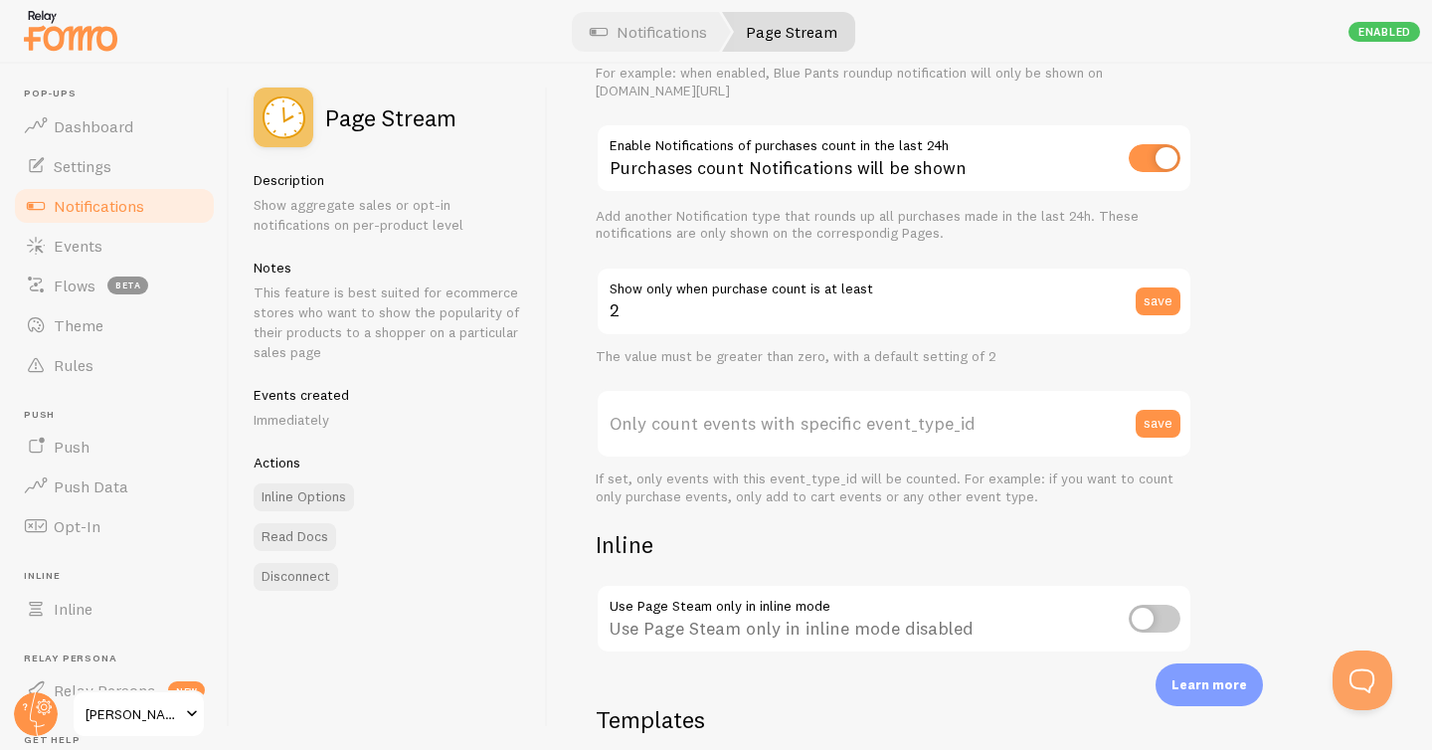
scroll to position [642, 0]
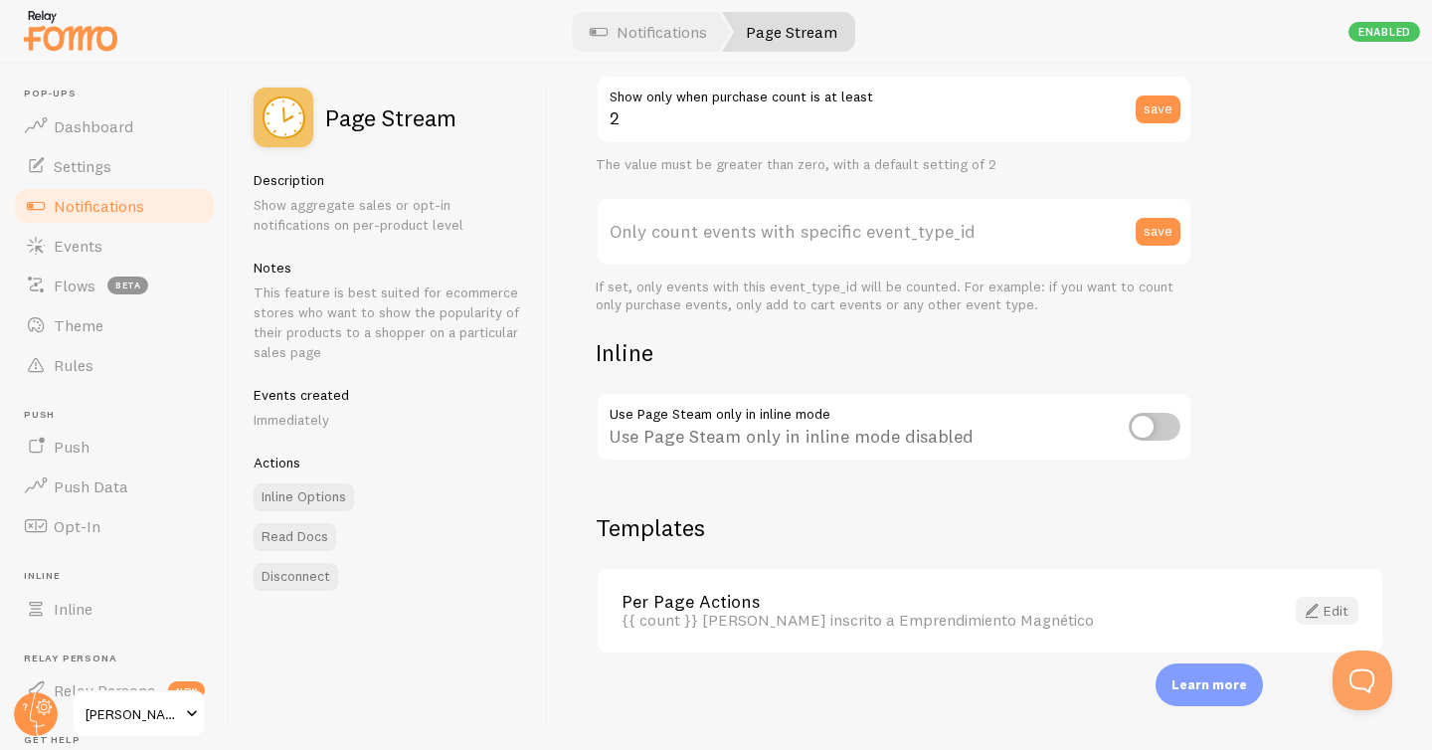
click at [1341, 606] on link "Edit" at bounding box center [1327, 611] width 63 height 28
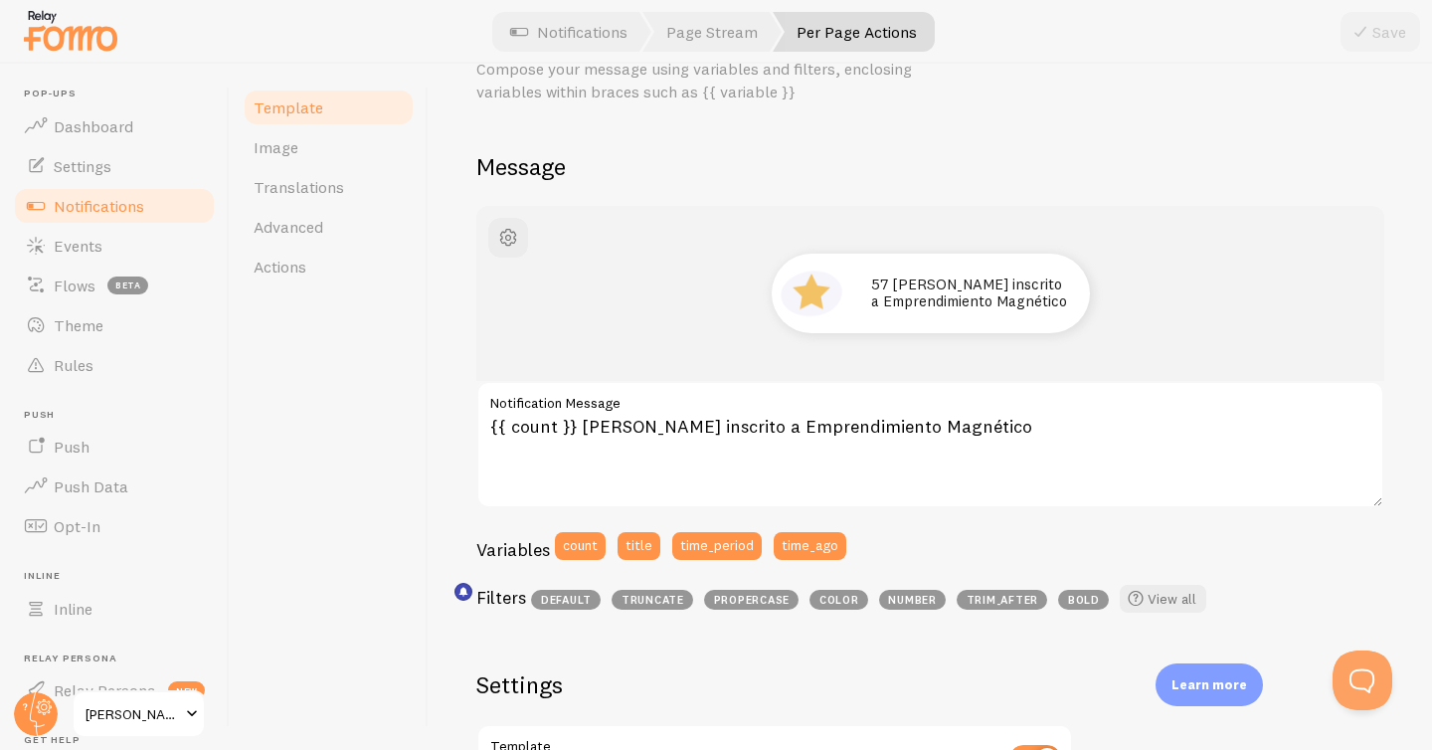
scroll to position [124, 0]
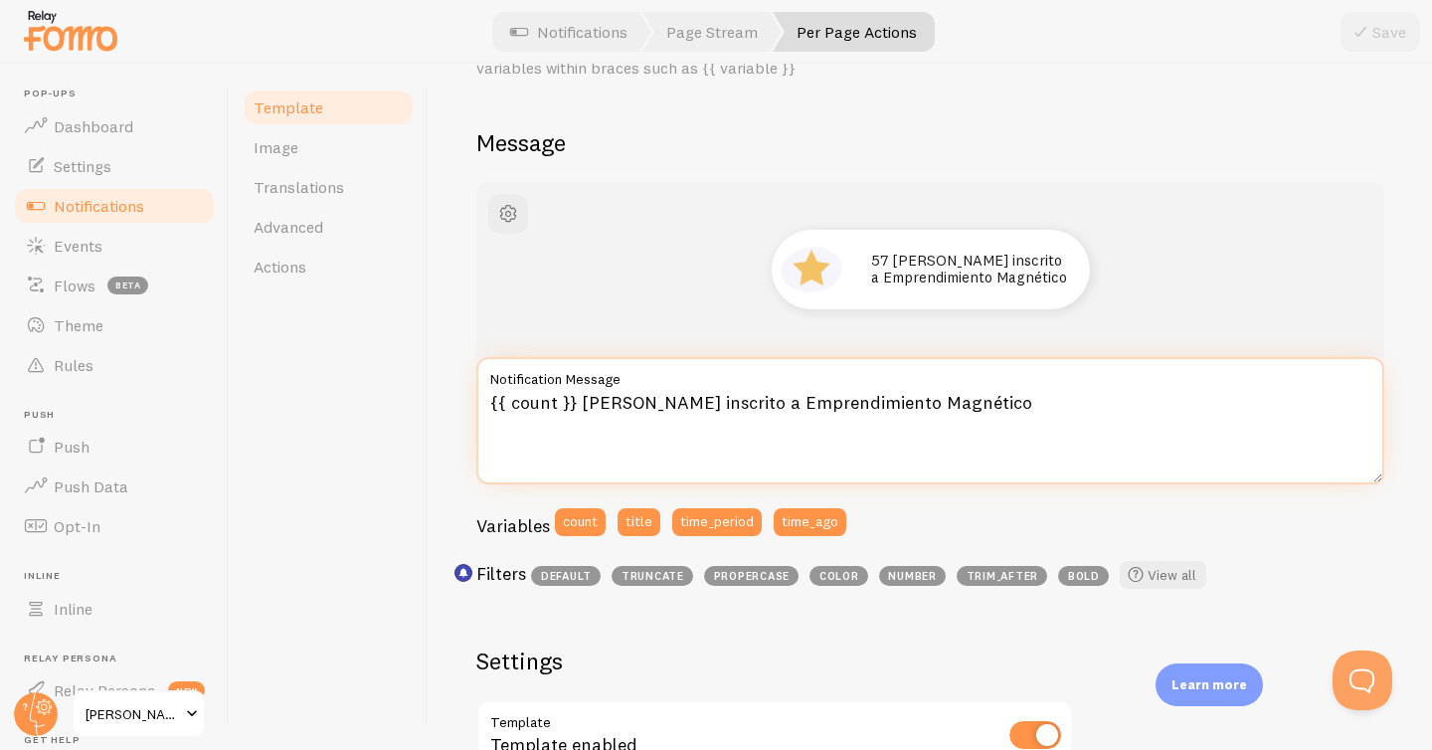
click at [622, 401] on textarea "{{ count }} se han inscrito a Emprendimiento Magnético" at bounding box center [930, 420] width 908 height 127
type textarea "{{ count }} se han inscrito a Emprendimiento Magnético"
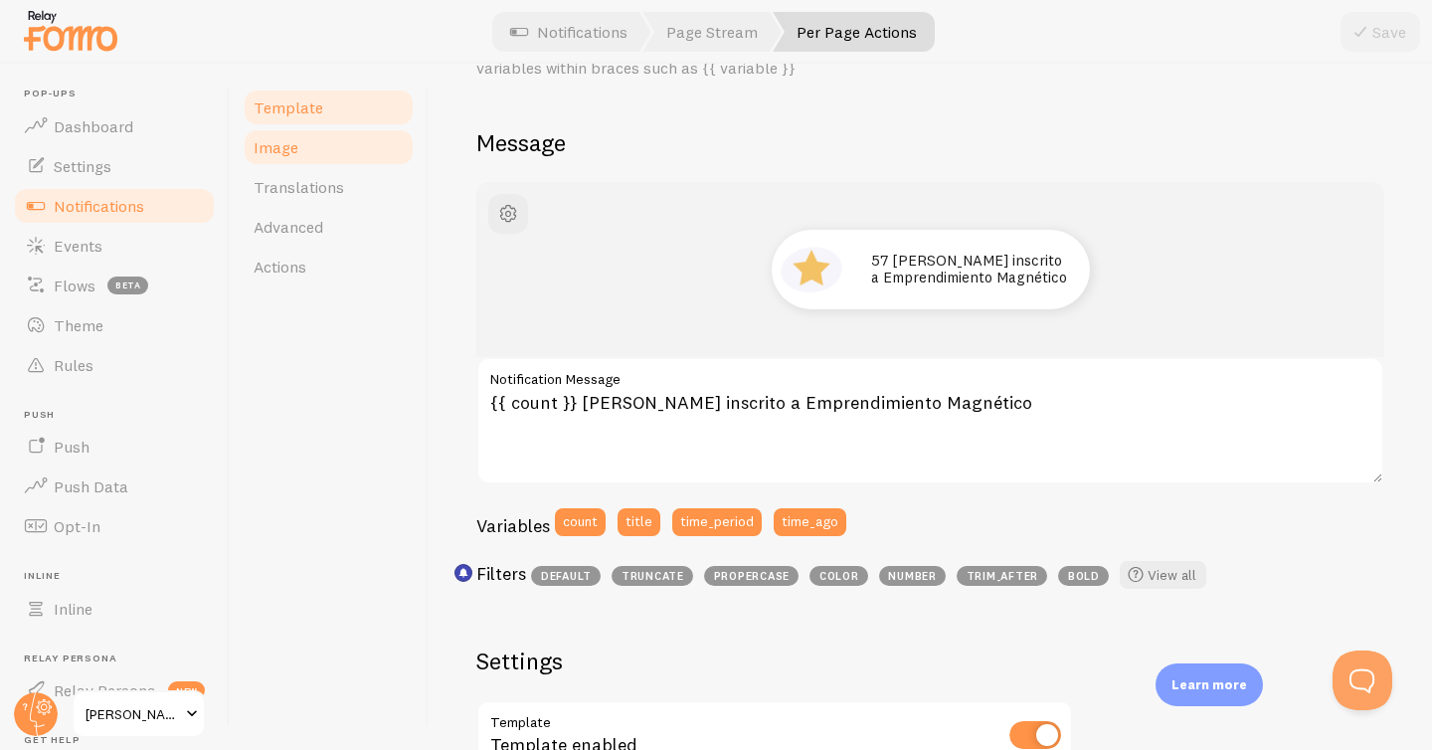
click at [272, 154] on span "Image" at bounding box center [276, 147] width 45 height 20
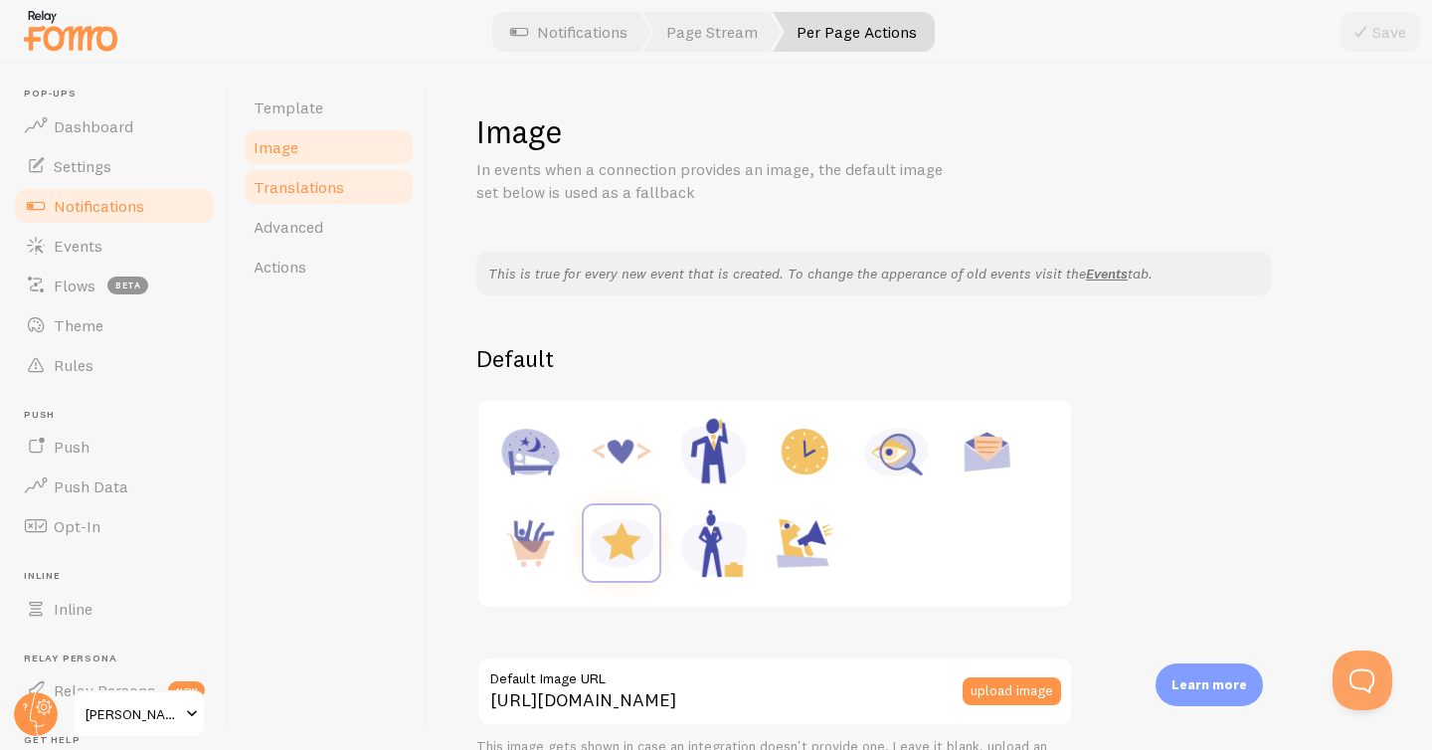
click at [286, 178] on span "Translations" at bounding box center [299, 187] width 91 height 20
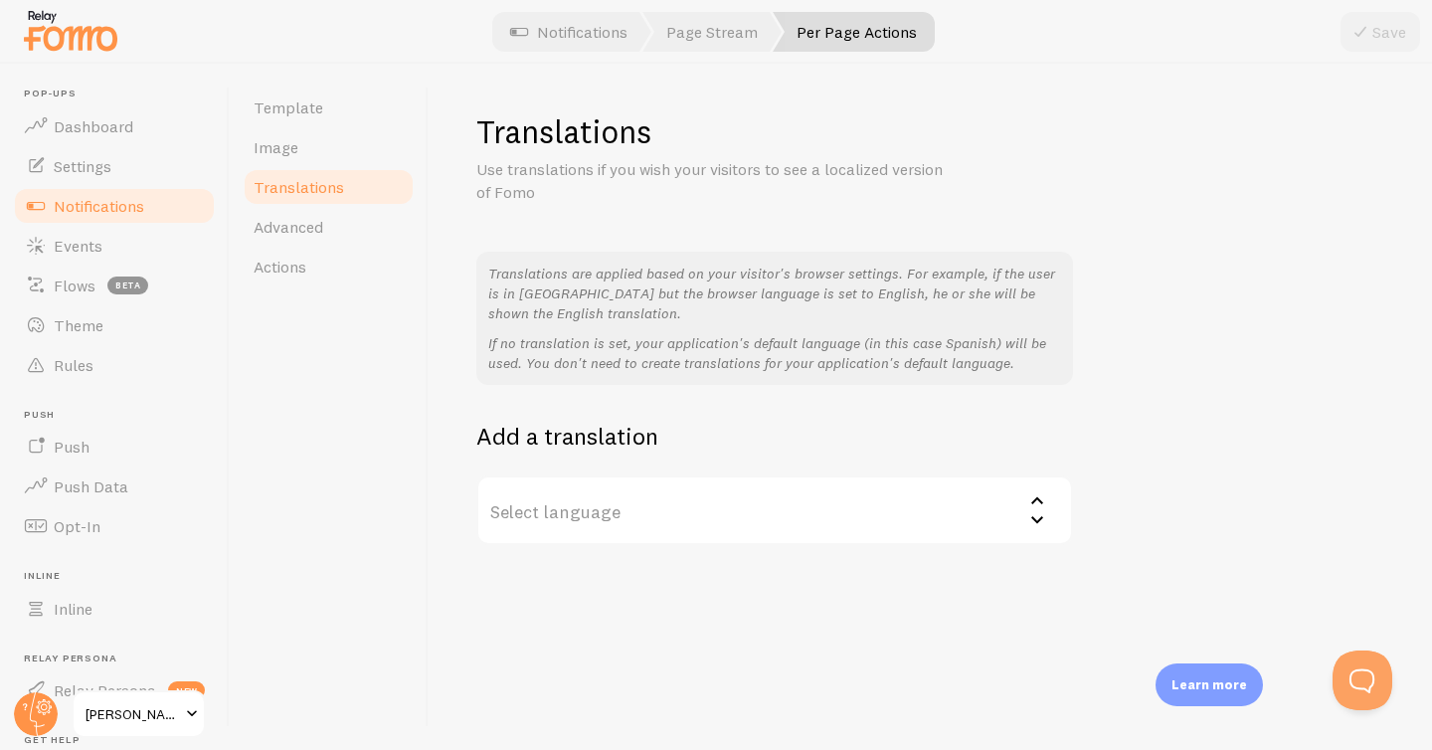
click at [641, 513] on label "Select language" at bounding box center [774, 510] width 597 height 70
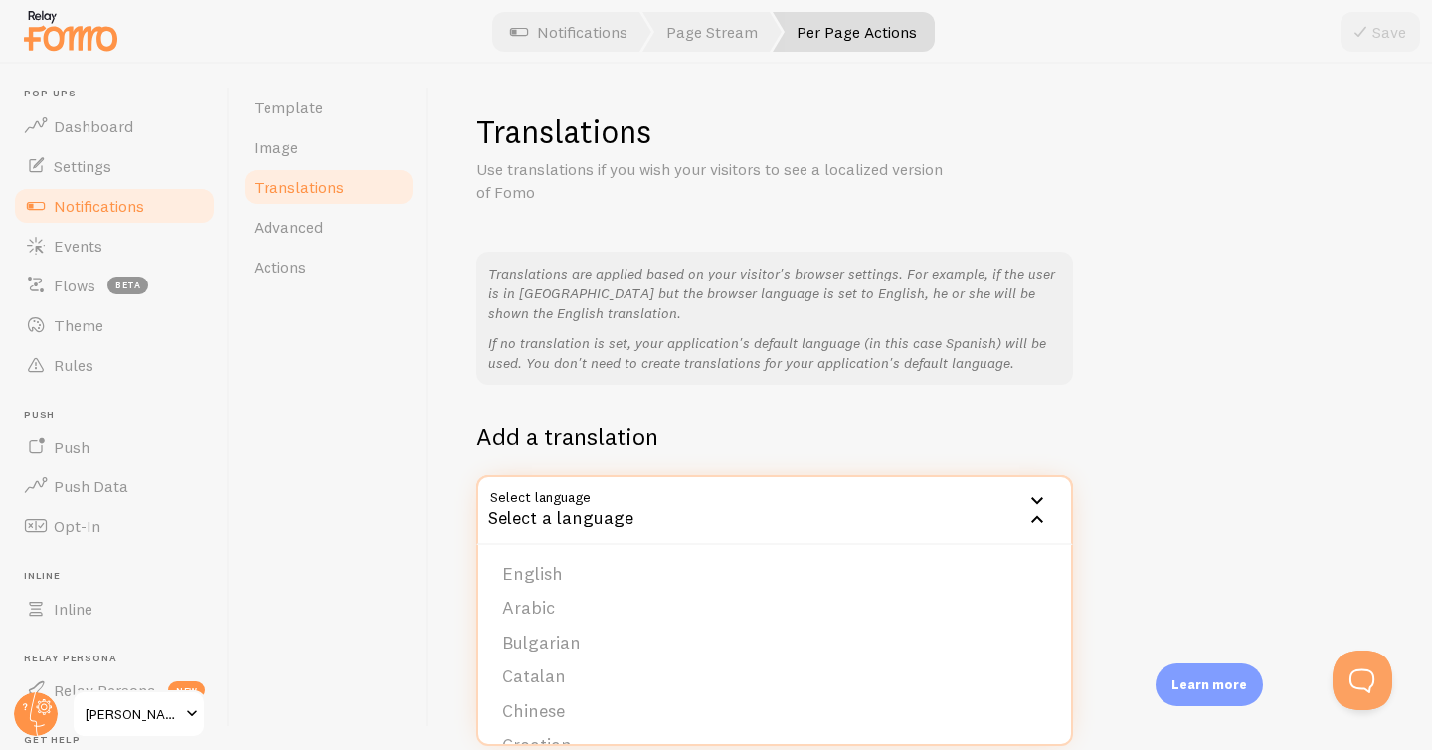
click at [356, 423] on div "Template Image Translations Advanced Actions" at bounding box center [329, 407] width 199 height 686
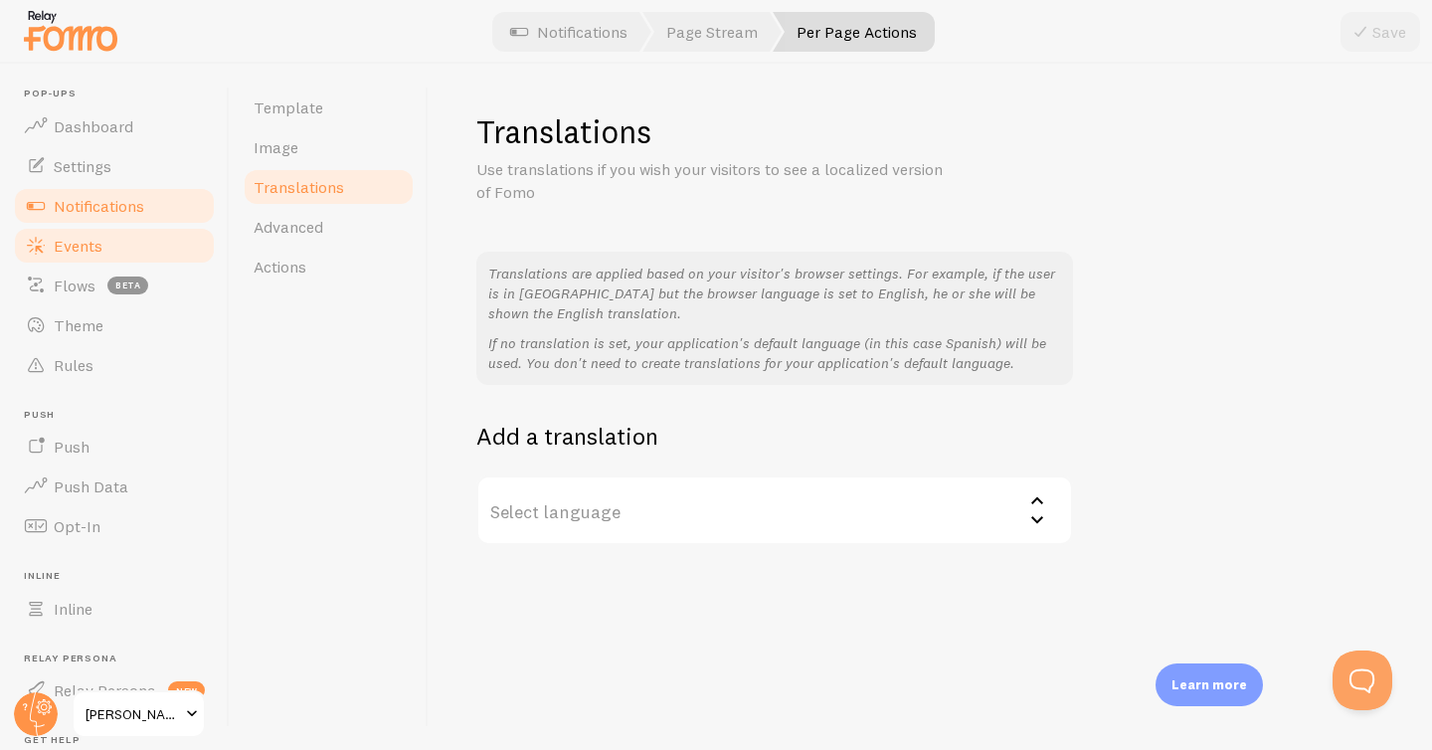
click at [58, 242] on span "Events" at bounding box center [78, 246] width 49 height 20
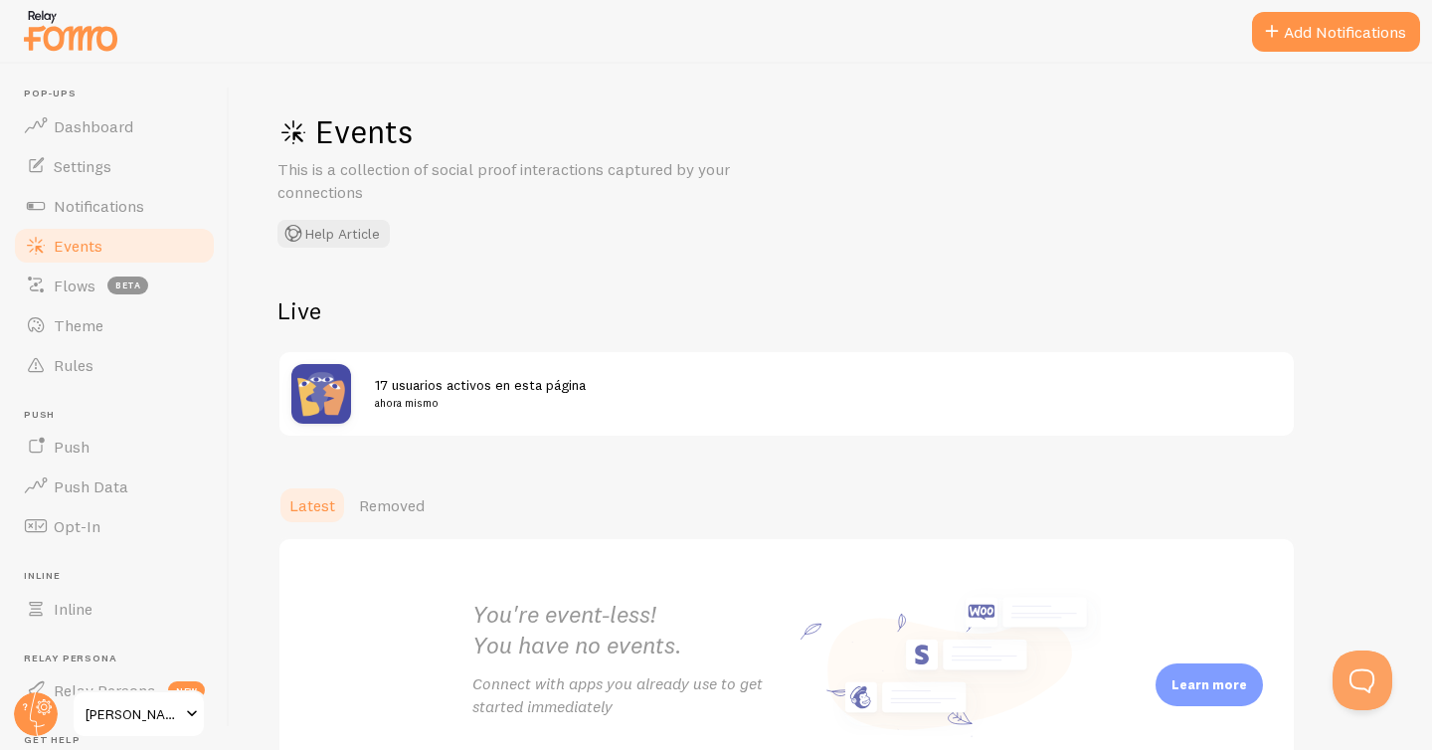
scroll to position [136, 0]
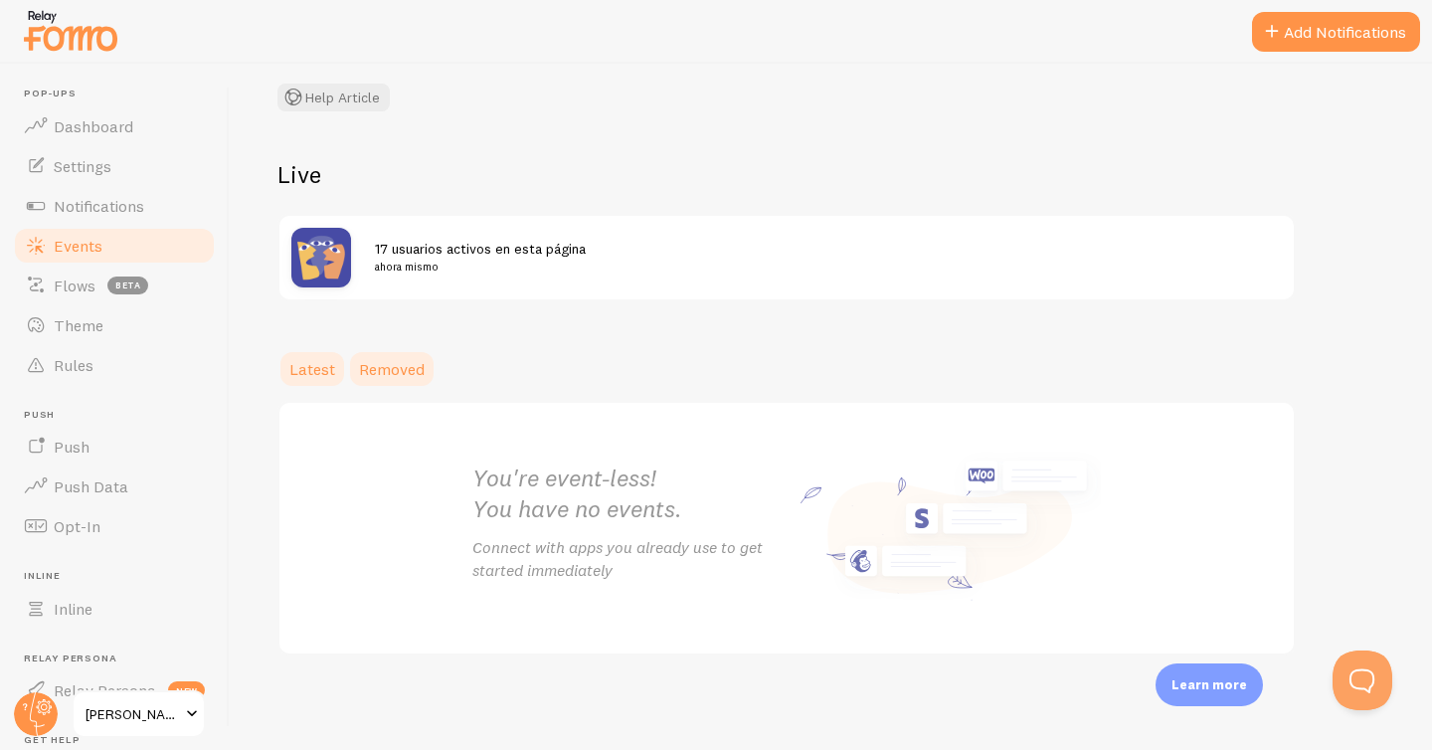
click at [403, 370] on span "Removed" at bounding box center [392, 369] width 66 height 20
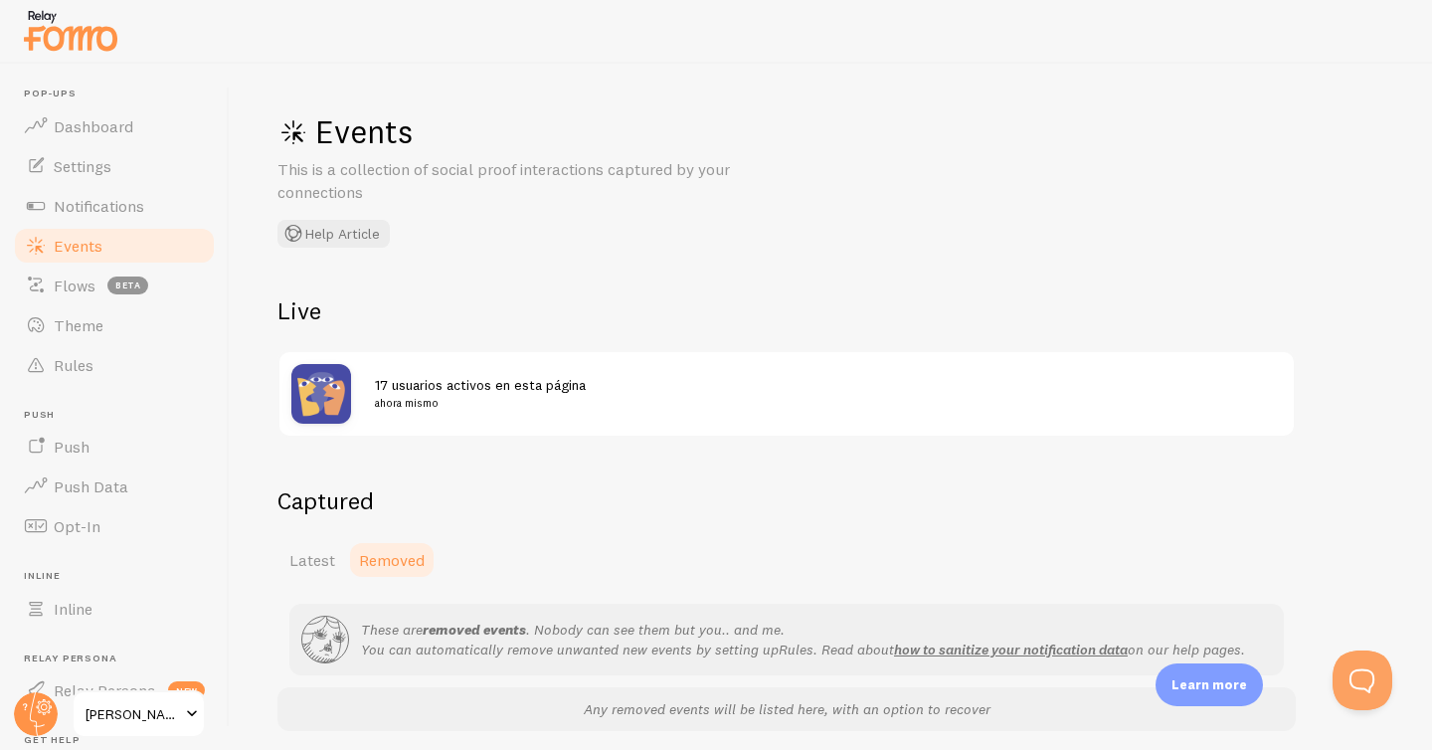
scroll to position [76, 0]
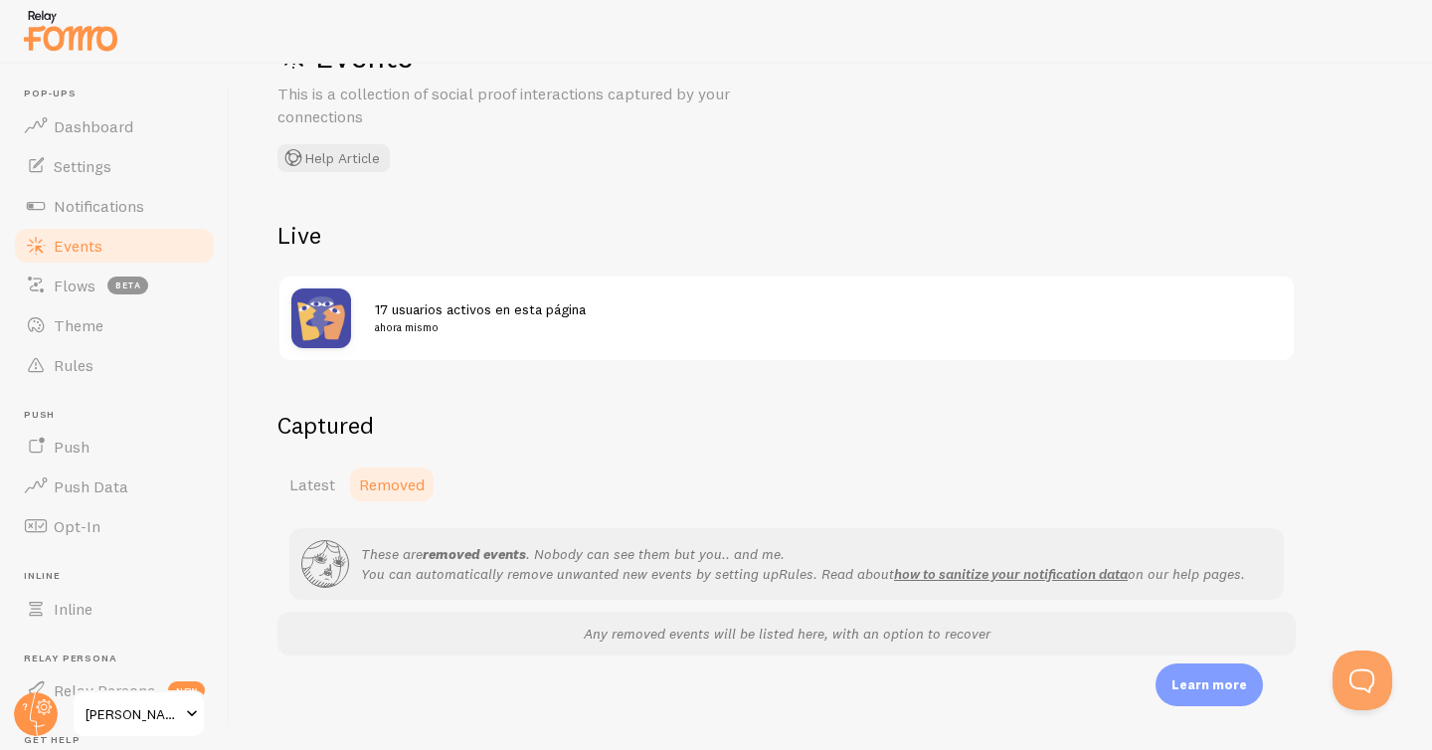
click at [1216, 689] on p "Learn more" at bounding box center [1210, 684] width 76 height 19
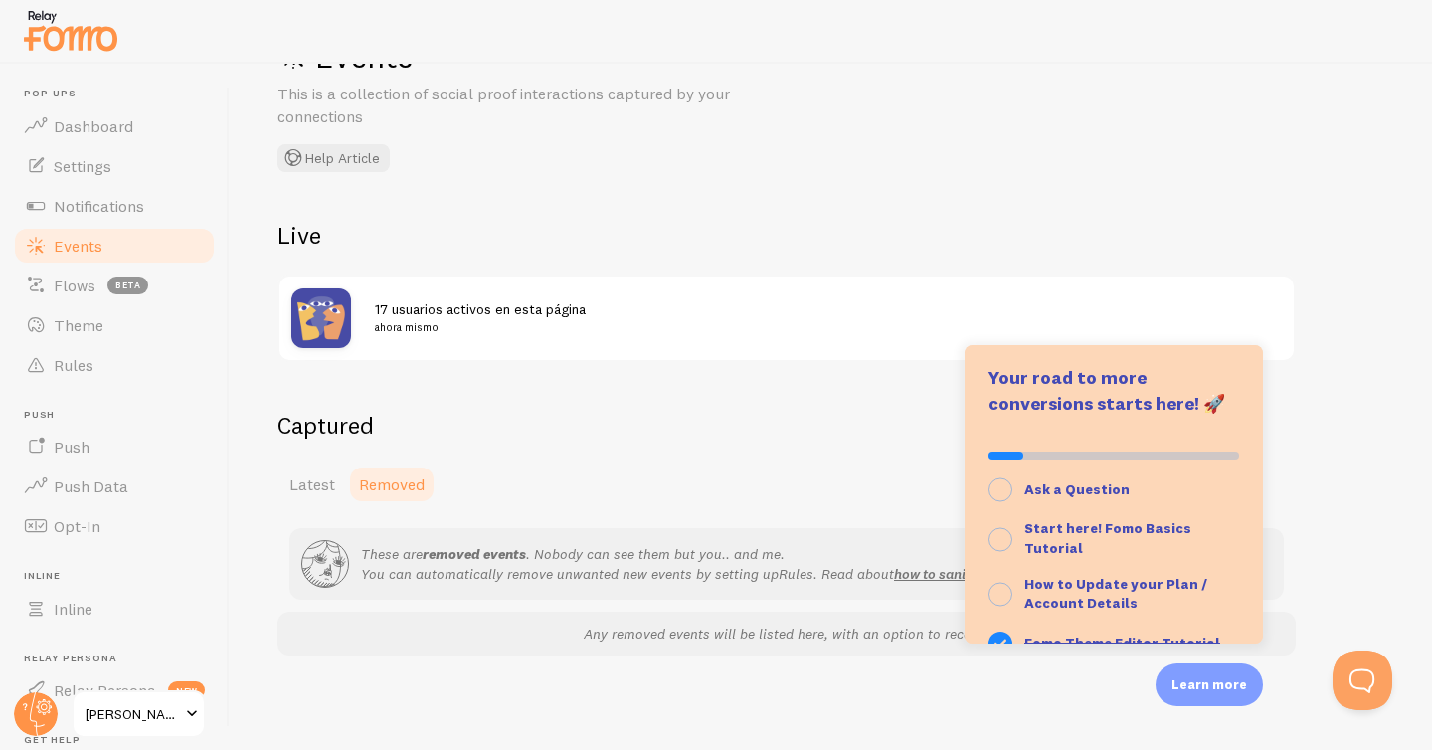
click at [652, 358] on div "17 usuarios activos en esta página ahora mismo" at bounding box center [786, 318] width 1014 height 84
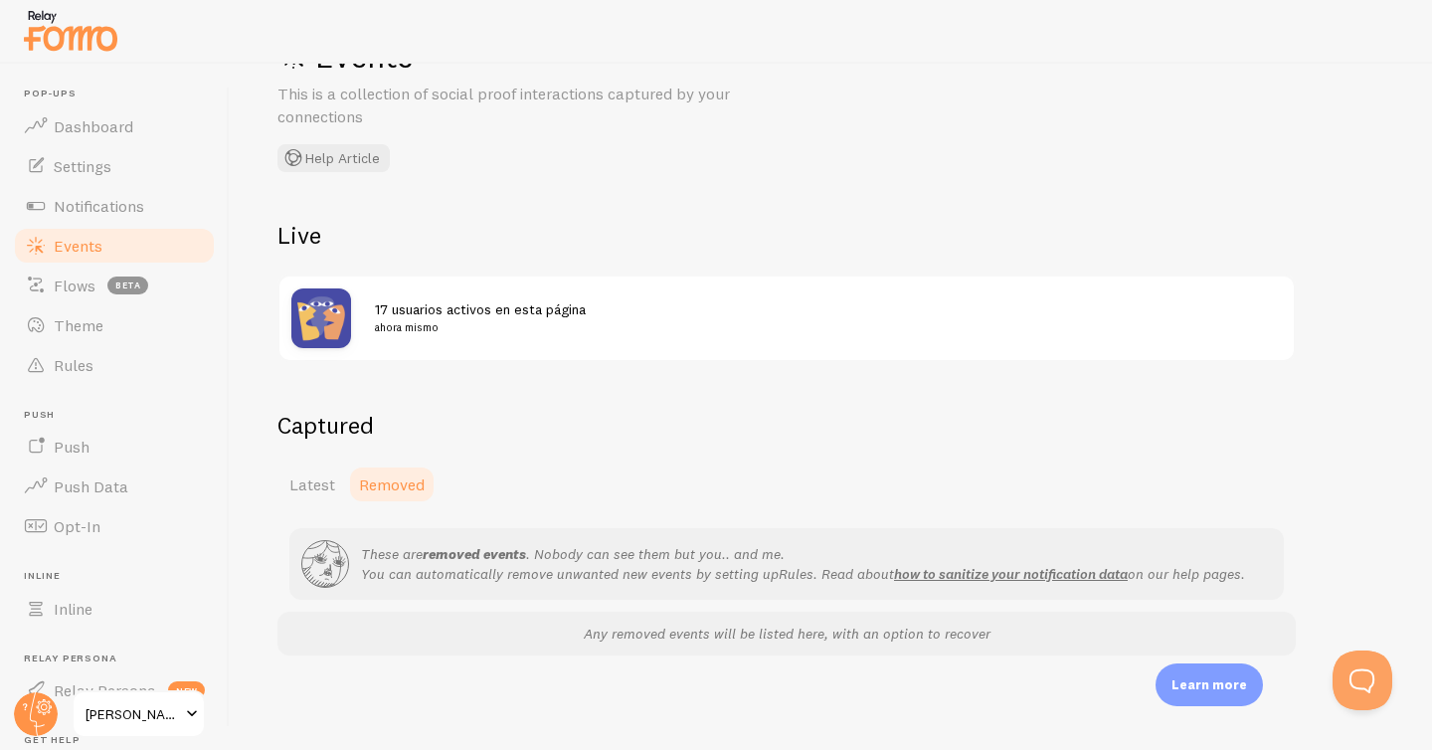
scroll to position [0, 0]
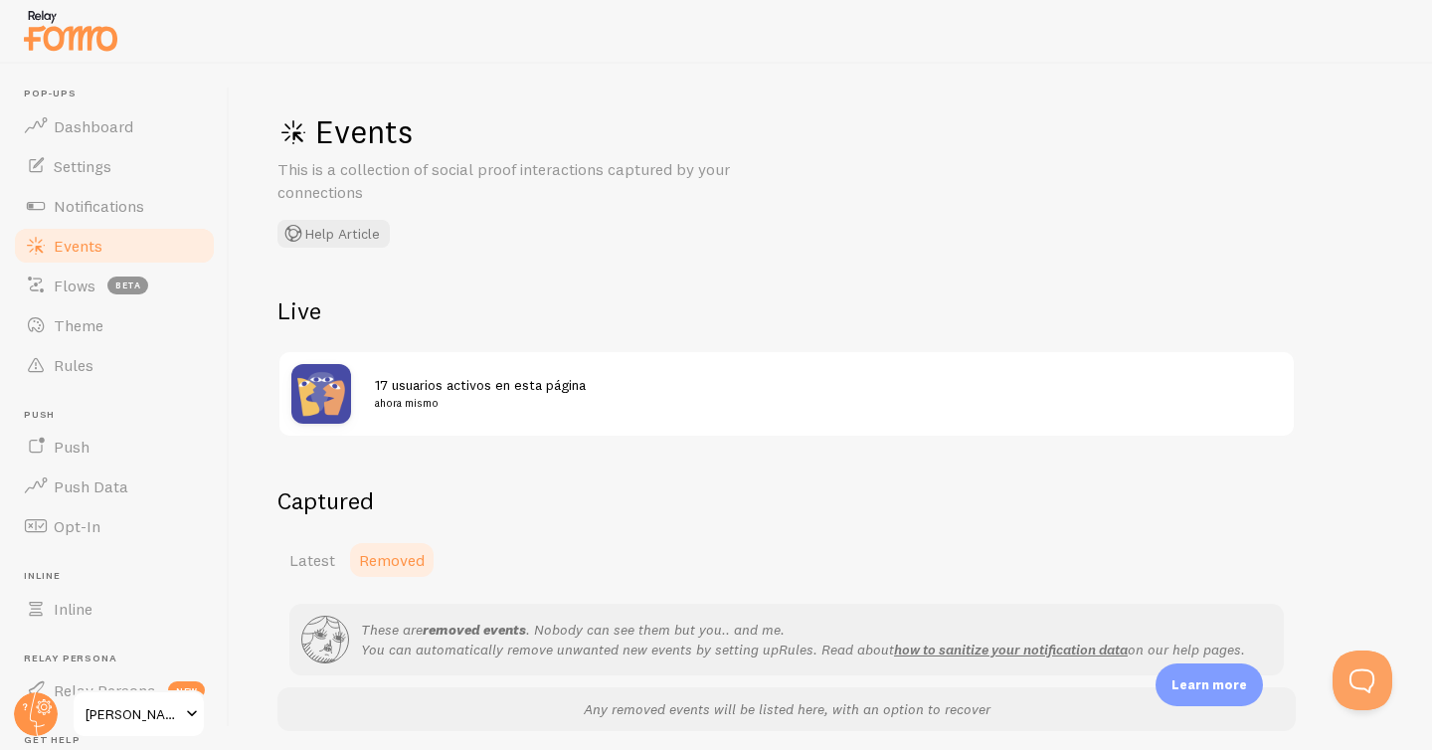
click at [83, 253] on span "Events" at bounding box center [78, 246] width 49 height 20
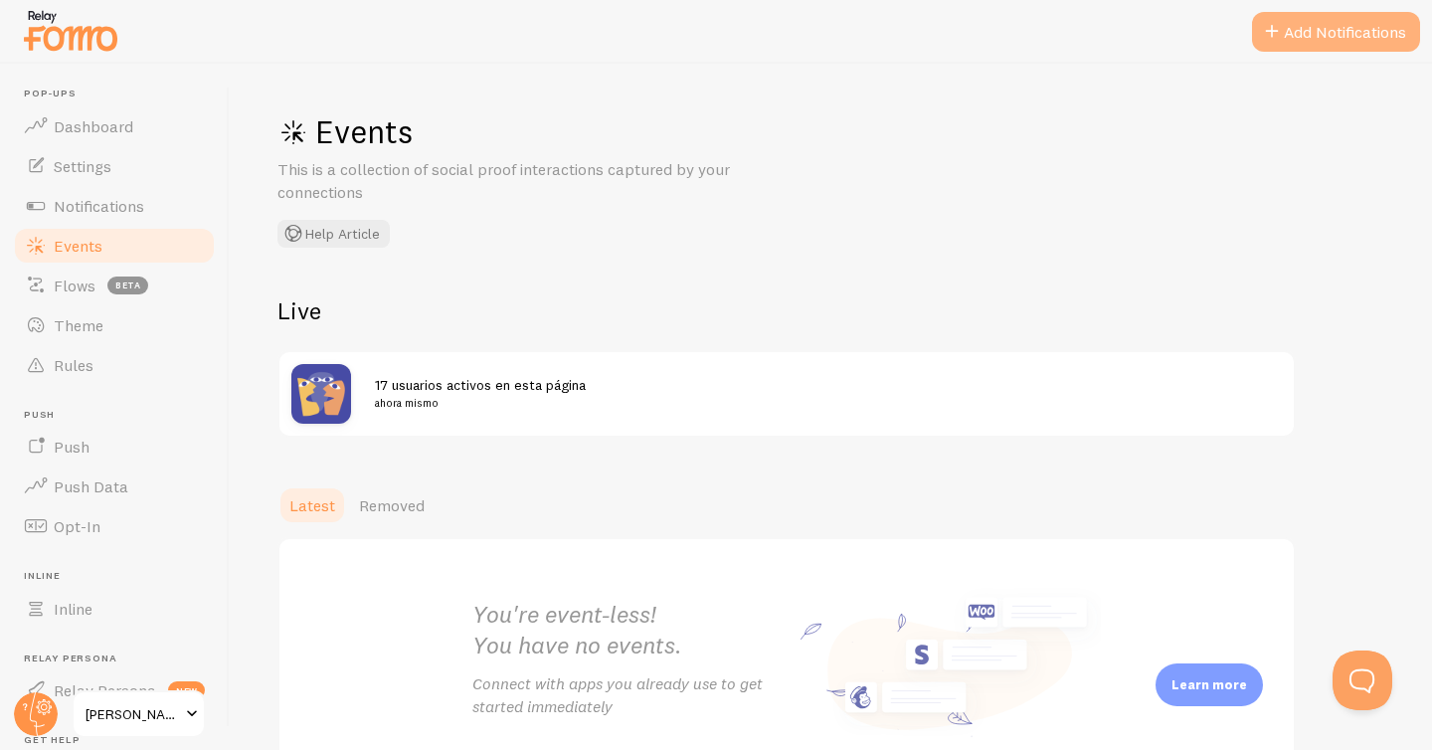
click at [1285, 32] on button "Add Notifications" at bounding box center [1336, 32] width 168 height 40
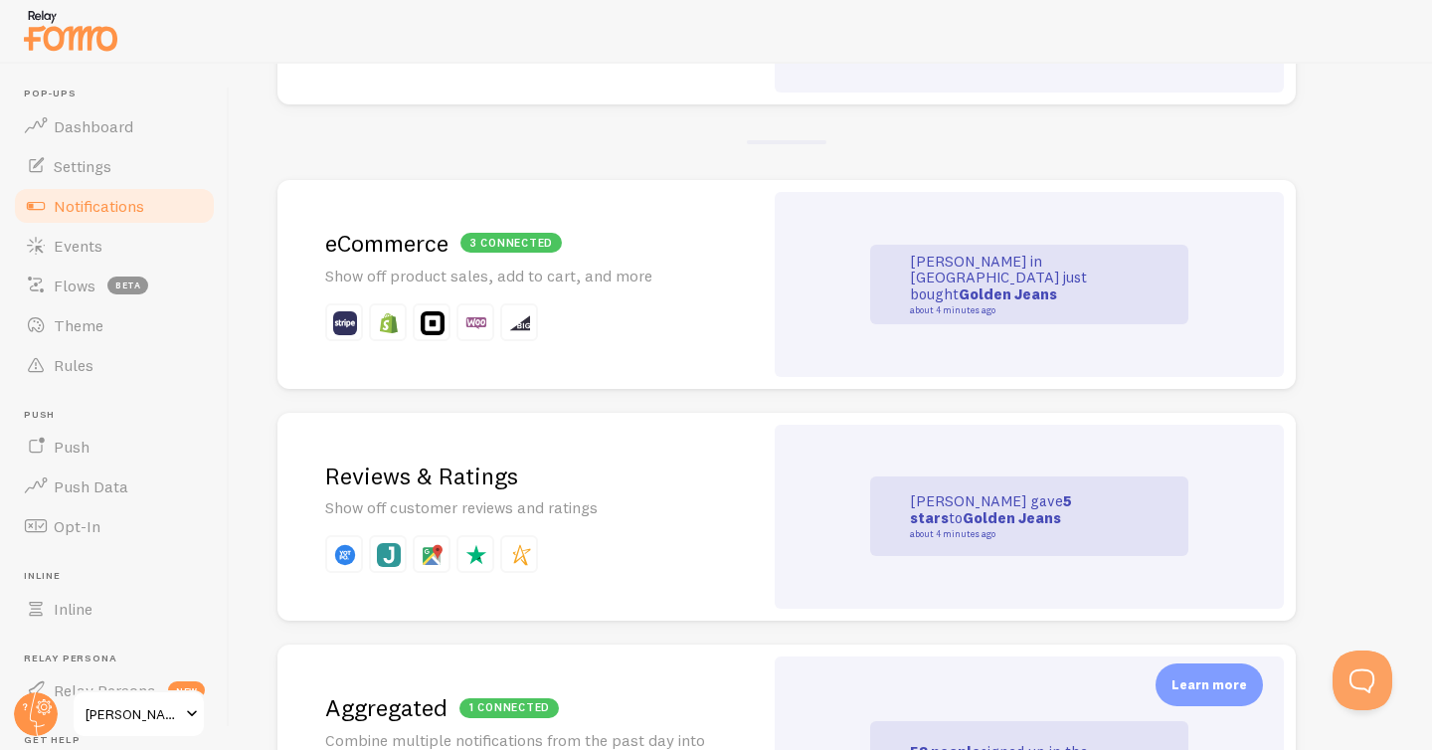
scroll to position [371, 0]
click at [965, 293] on strong "Golden Jeans" at bounding box center [1008, 292] width 98 height 19
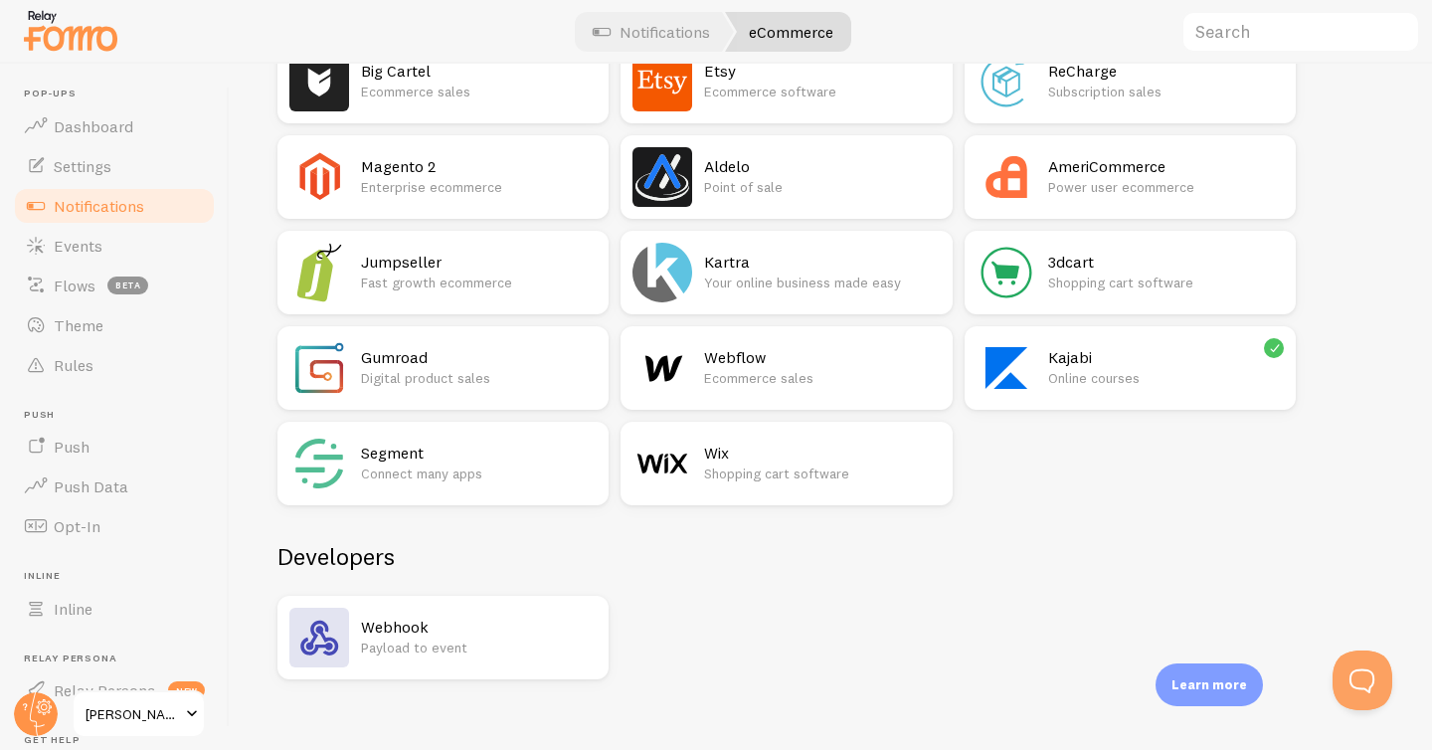
scroll to position [1301, 0]
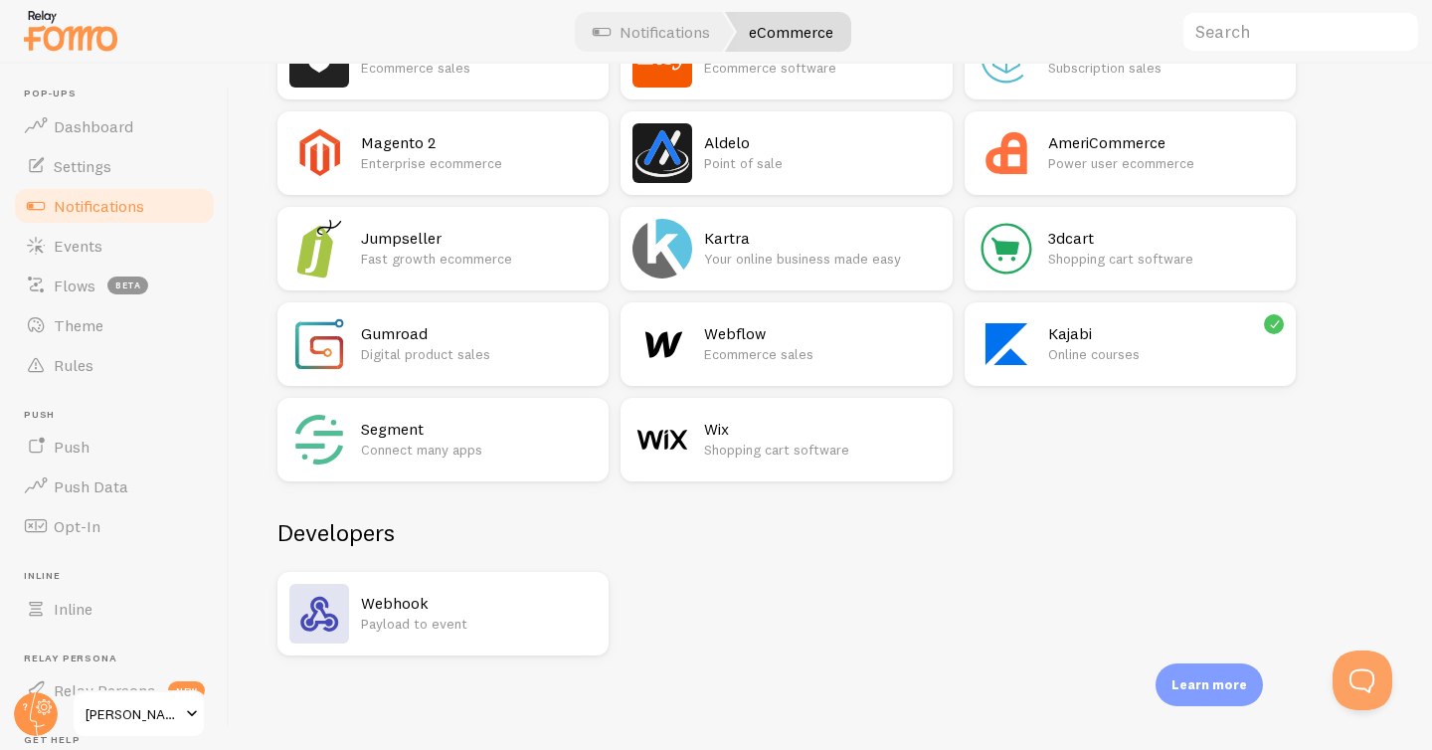
click at [1092, 345] on p "Online courses" at bounding box center [1166, 354] width 236 height 20
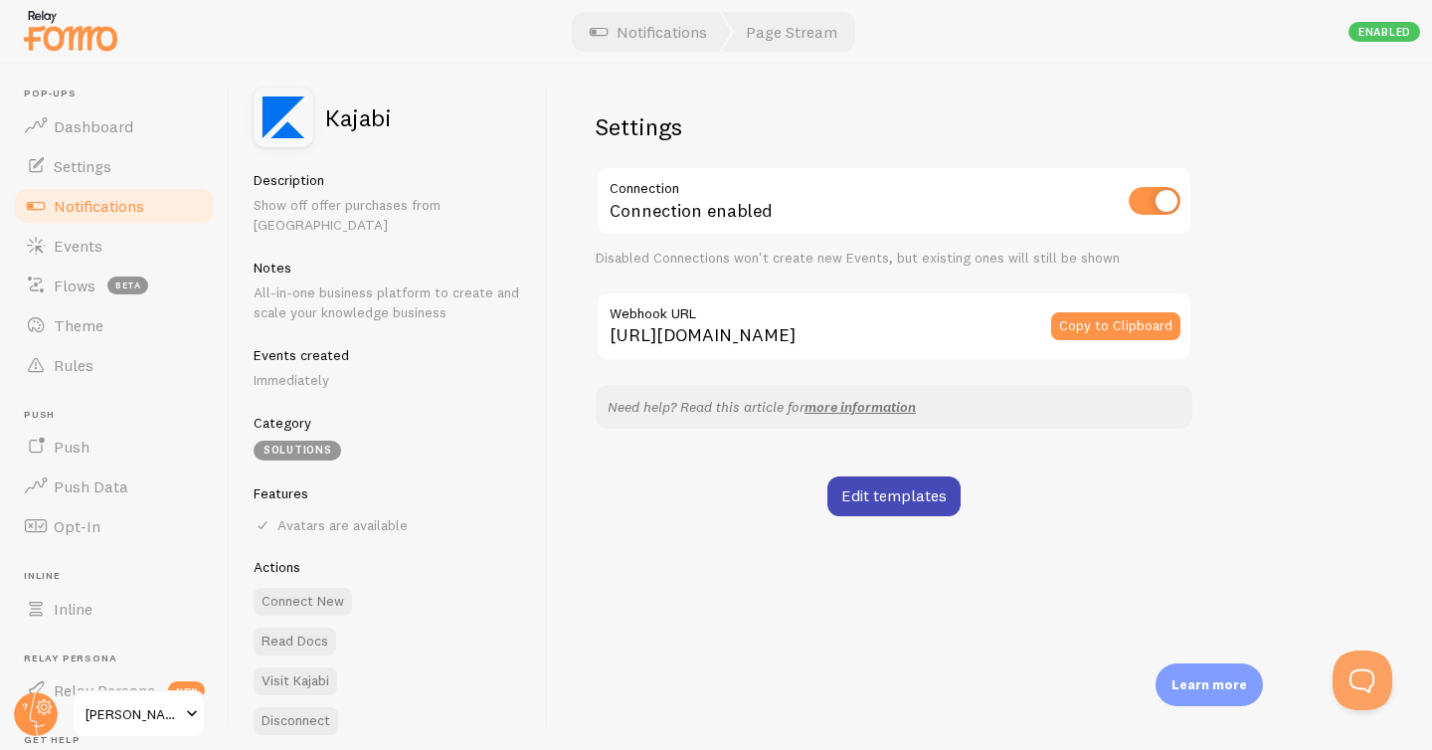
click at [981, 325] on input "https://api.fomo.com/api/v1/applications/YRaXYc0ltI0nEHlE0FBzsA/webhooks/kajabi…" at bounding box center [894, 326] width 597 height 70
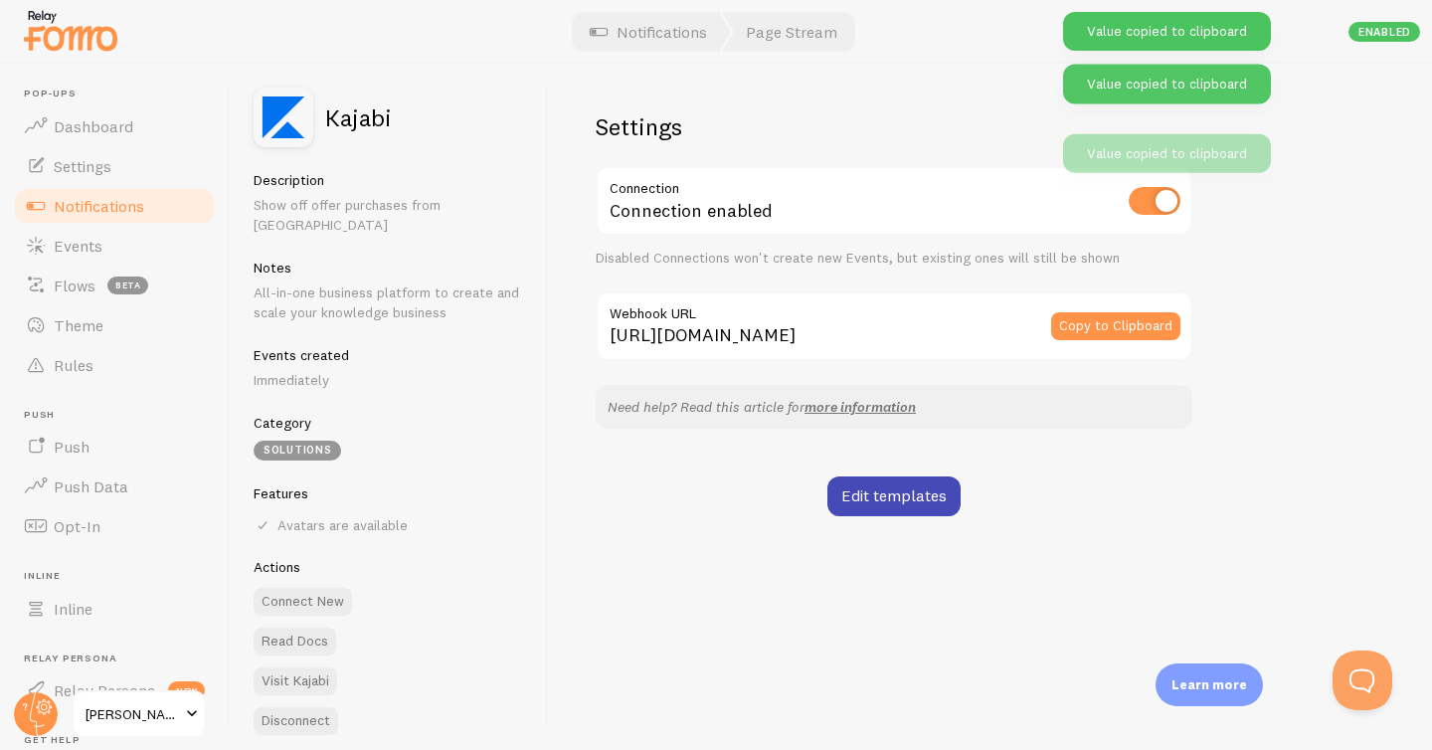
click at [981, 325] on input "https://api.fomo.com/api/v1/applications/YRaXYc0ltI0nEHlE0FBzsA/webhooks/kajabi…" at bounding box center [894, 326] width 597 height 70
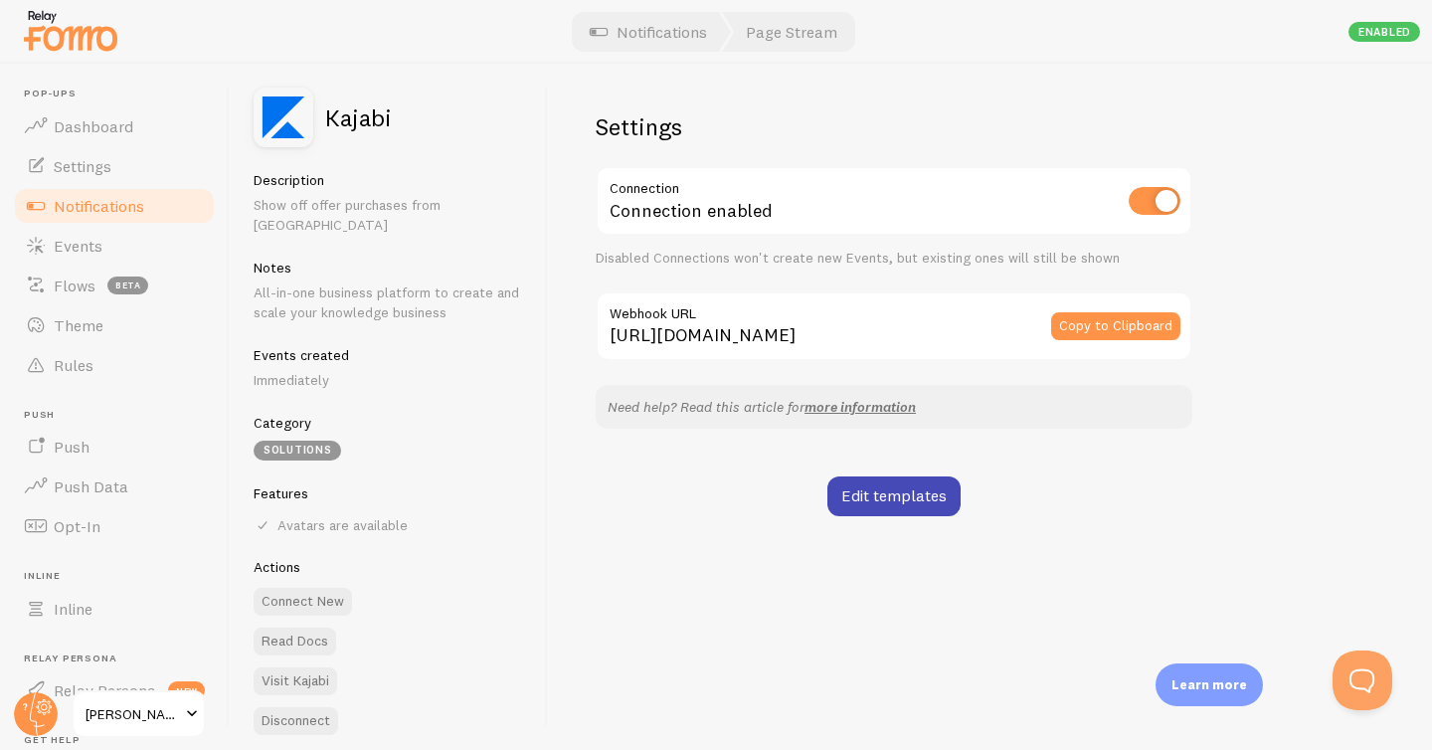
click at [1046, 399] on p "Need help? Read this article for more information" at bounding box center [894, 407] width 573 height 20
click at [868, 404] on link "more information" at bounding box center [860, 407] width 111 height 18
click at [323, 588] on button "Connect New" at bounding box center [303, 602] width 98 height 28
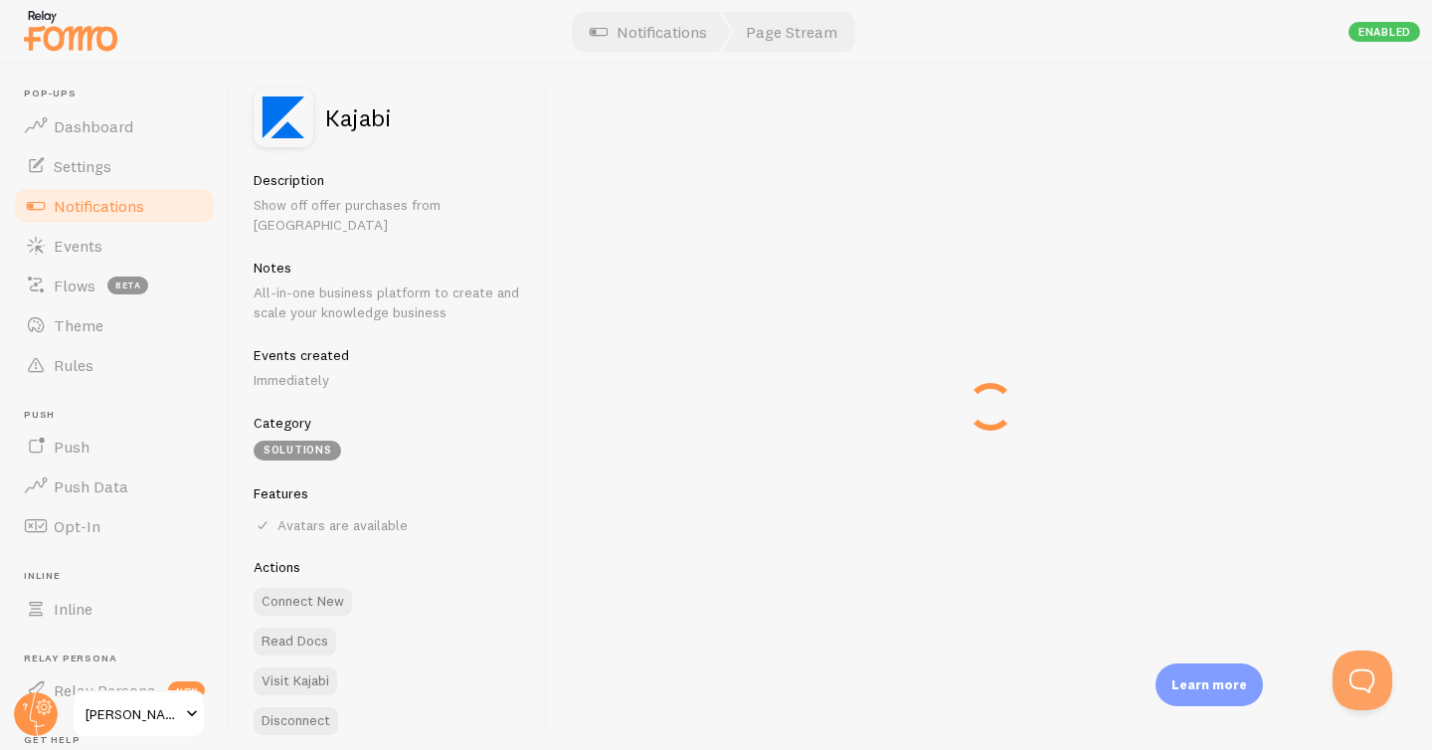
type input "https://api.fomo.com/api/v1/applications/YRaXYc0ltI0nEHlE0FBzsA/webhooks/kajabi…"
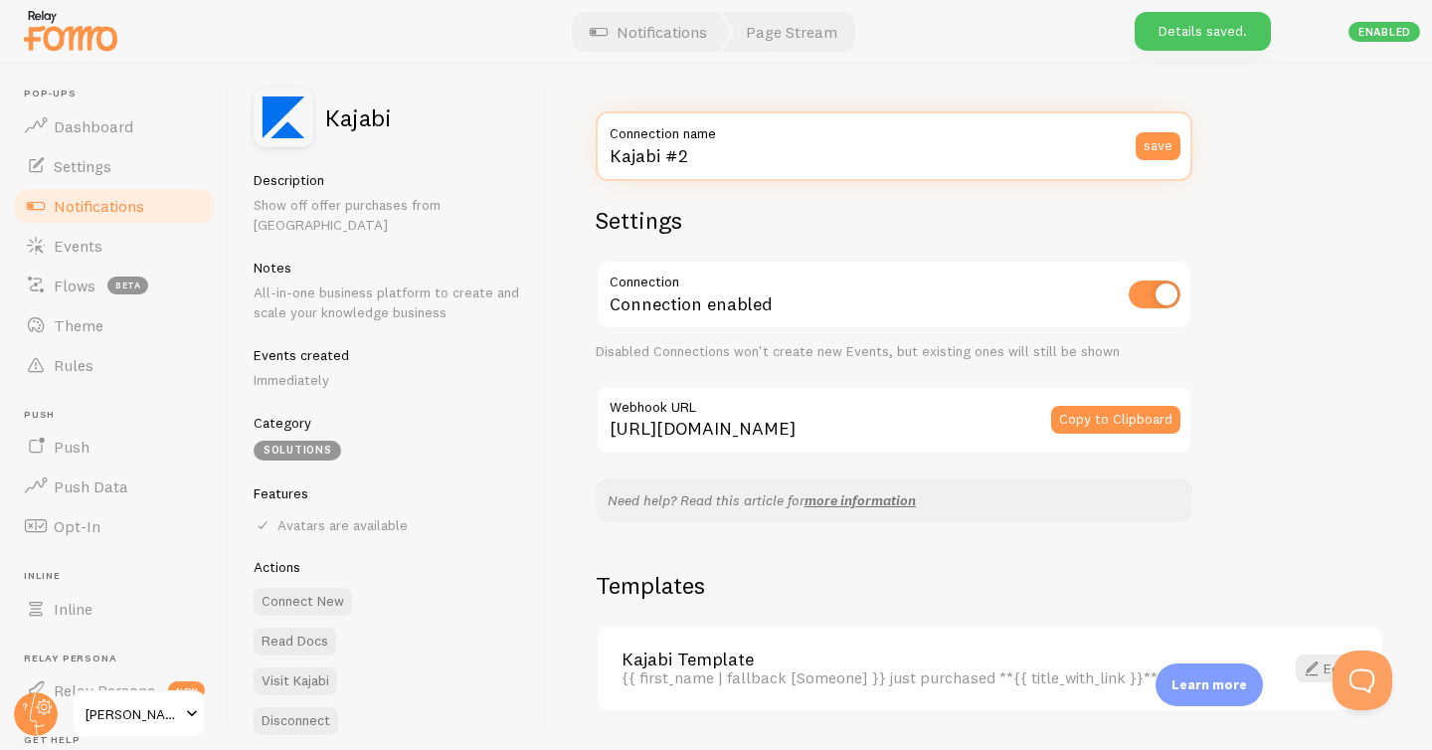
click at [779, 152] on input "Kajabi #2" at bounding box center [894, 146] width 597 height 70
type input "EM"
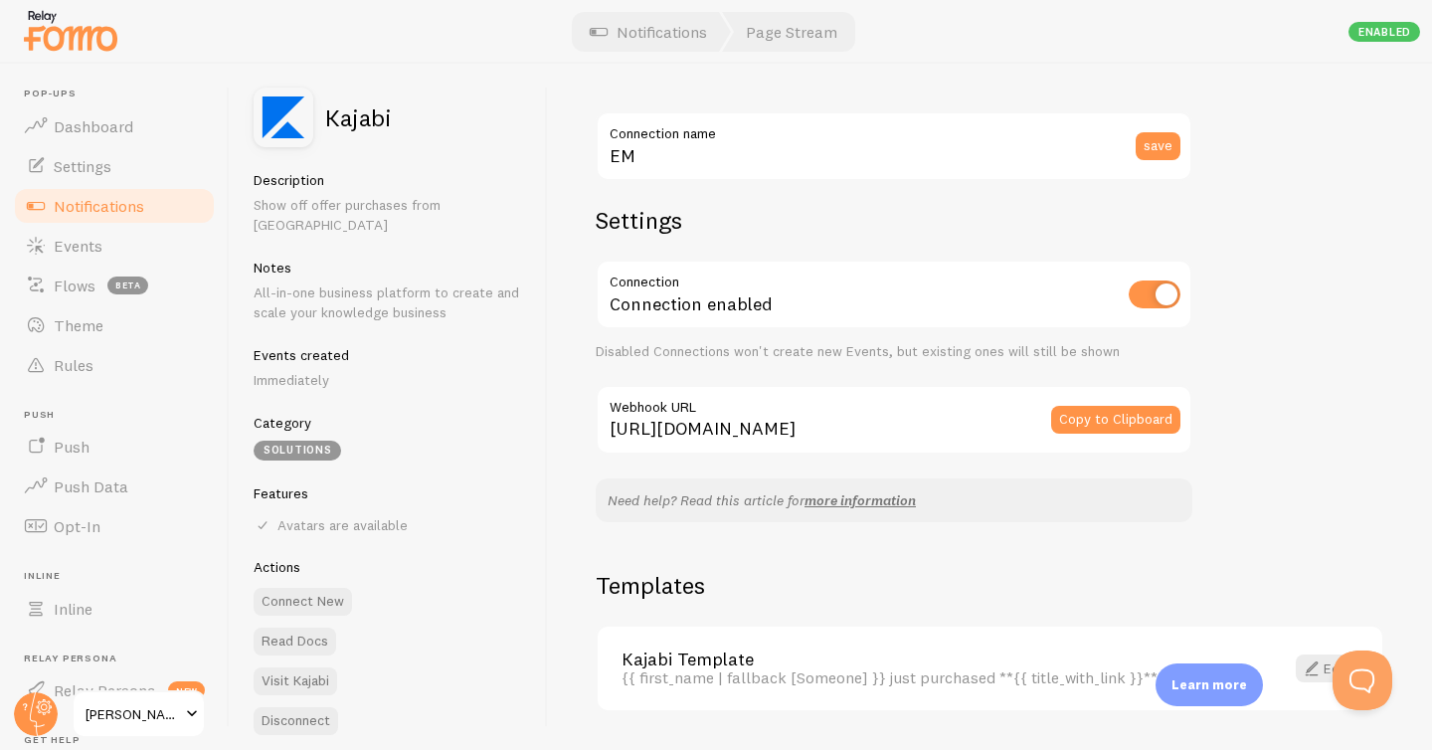
click at [1347, 283] on div "EM Connection name save Settings Connection Connection enabled Disabled Connect…" at bounding box center [990, 407] width 884 height 686
click at [1084, 421] on button "Copy to Clipboard" at bounding box center [1115, 420] width 129 height 28
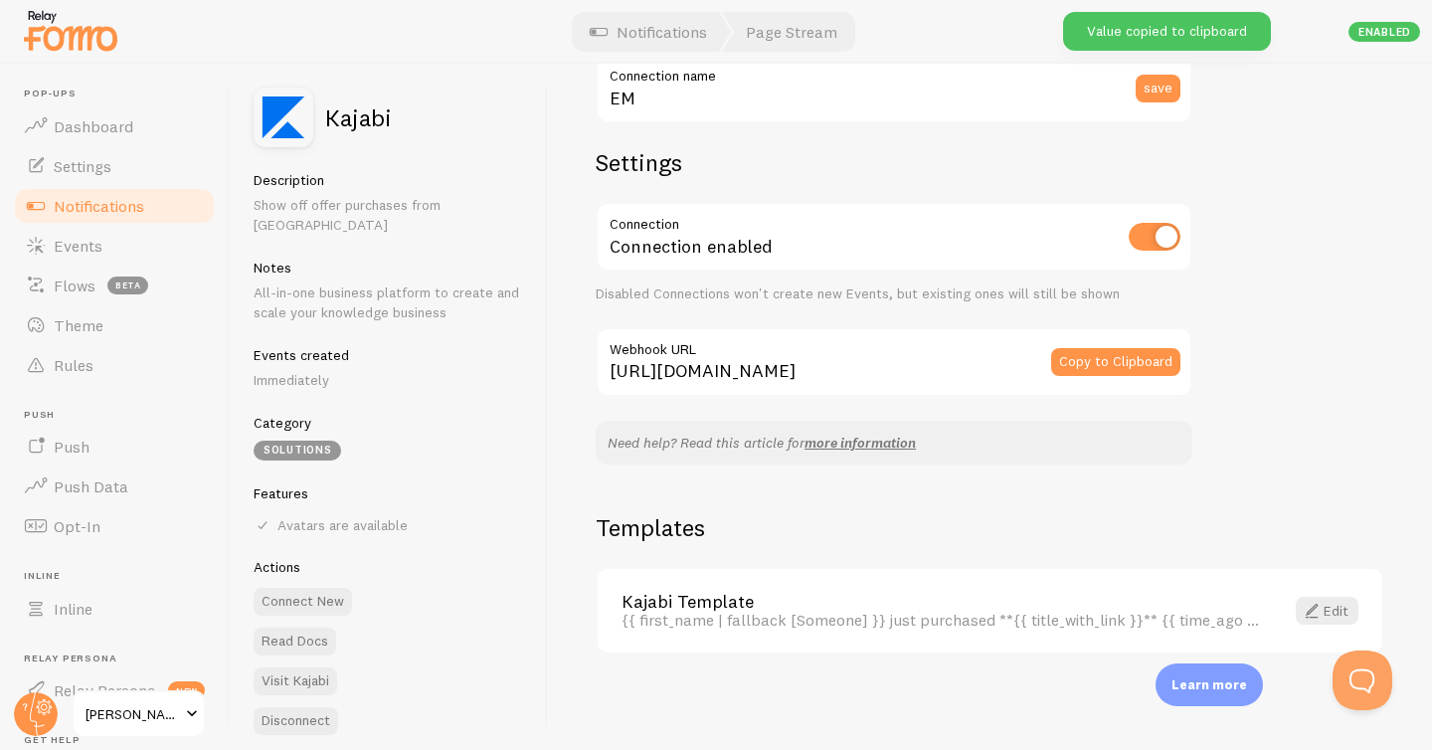
scroll to position [57, 0]
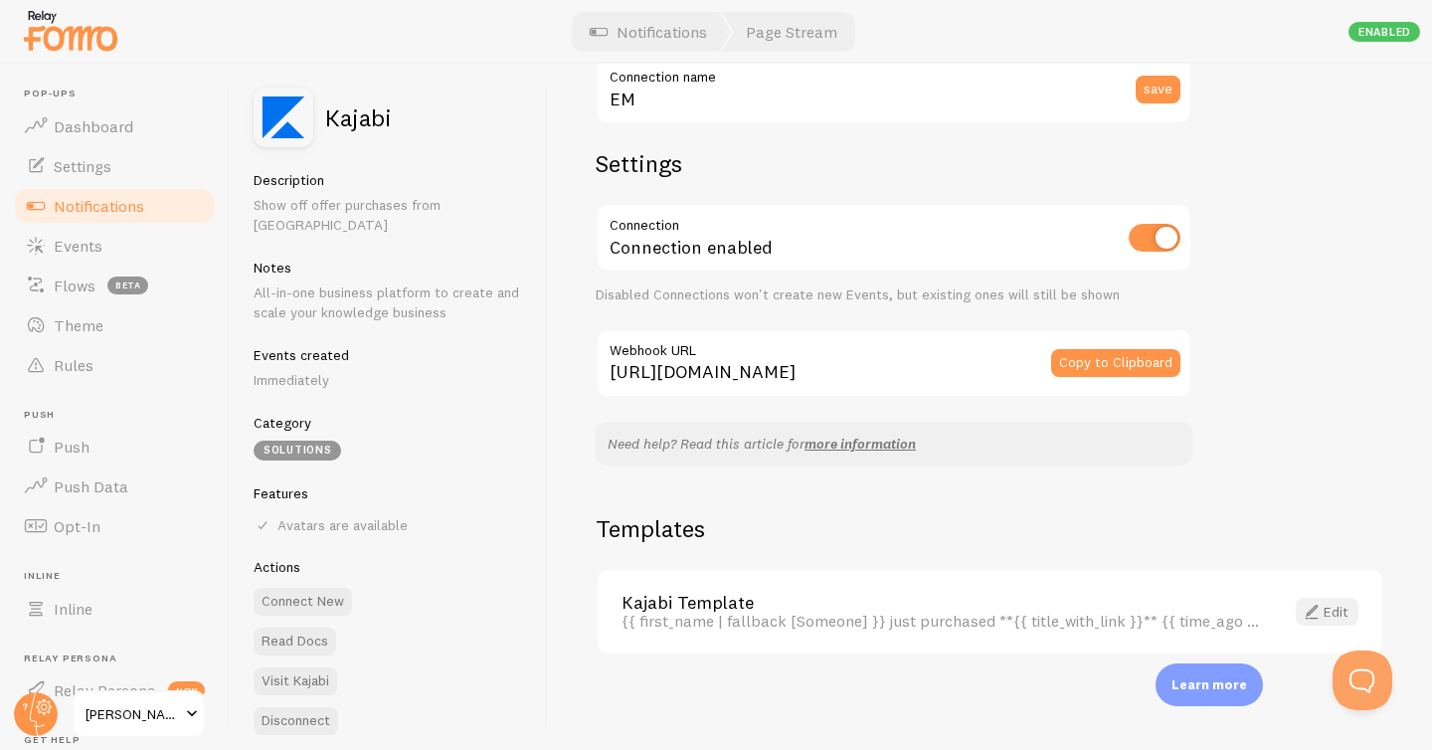
click at [1327, 608] on link "Edit" at bounding box center [1327, 612] width 63 height 28
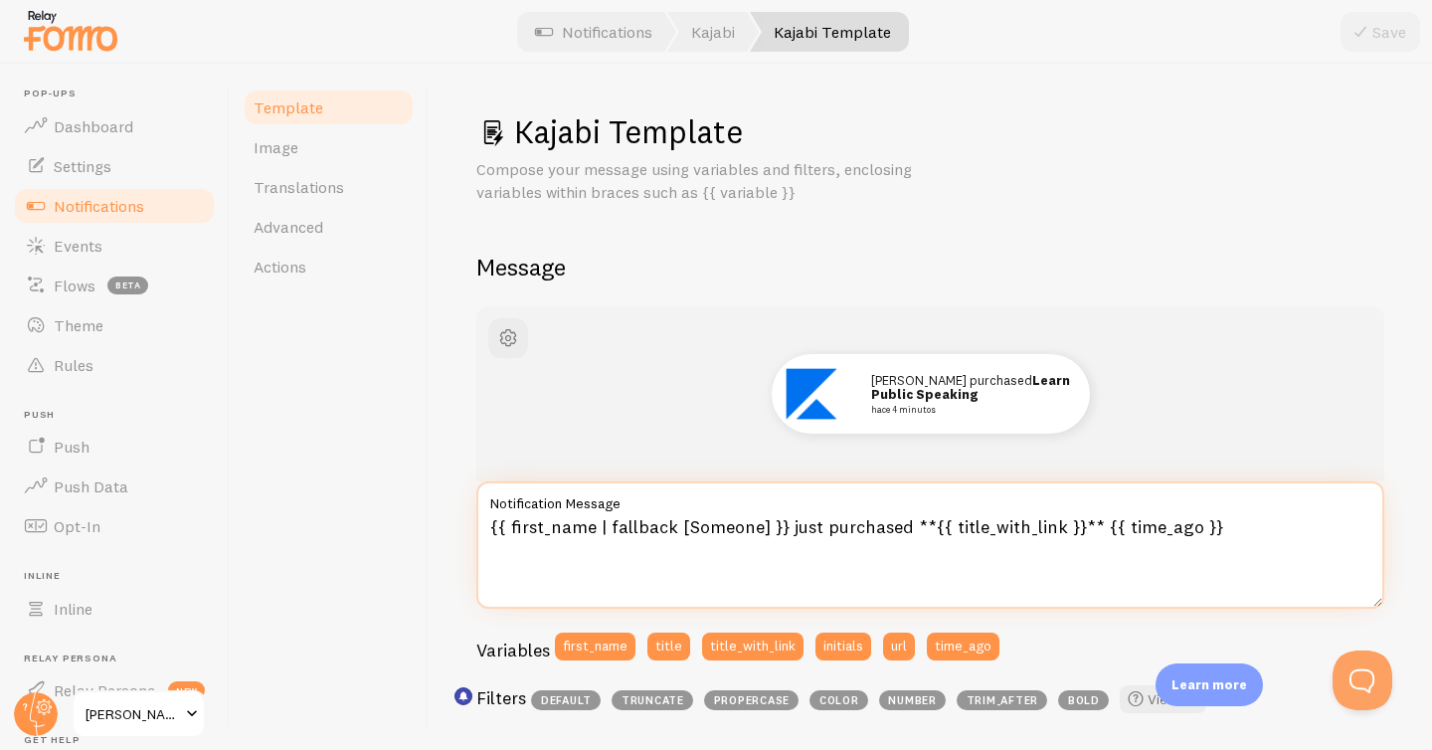
click at [855, 527] on textarea "{{ first_name | fallback [Someone] }} just purchased **{{ title_with_link }}** …" at bounding box center [930, 544] width 908 height 127
drag, startPoint x: 902, startPoint y: 528, endPoint x: 783, endPoint y: 527, distance: 119.4
click at [783, 527] on textarea "{{ first_name | fallback [Someone] }} just purchased **{{ title_with_link }}** …" at bounding box center [930, 544] width 908 height 127
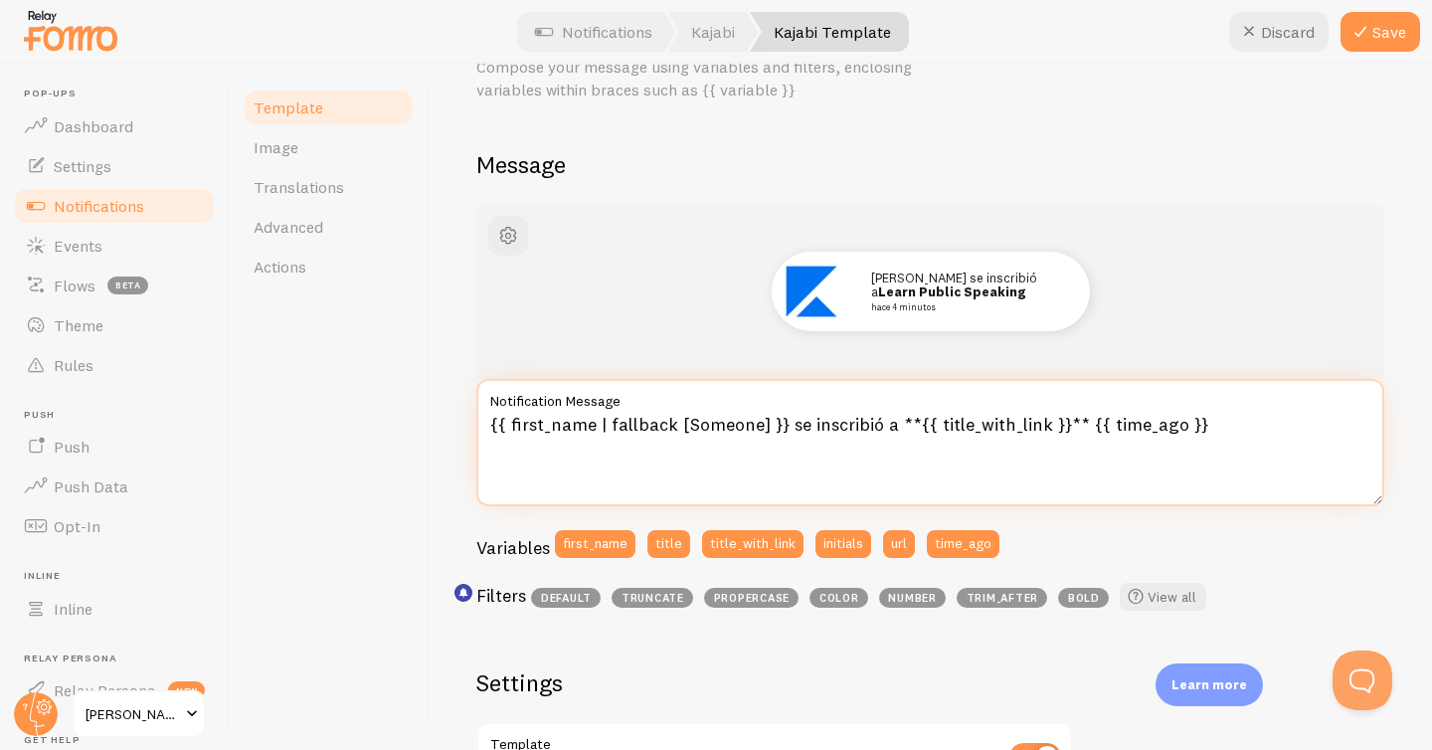
scroll to position [105, 0]
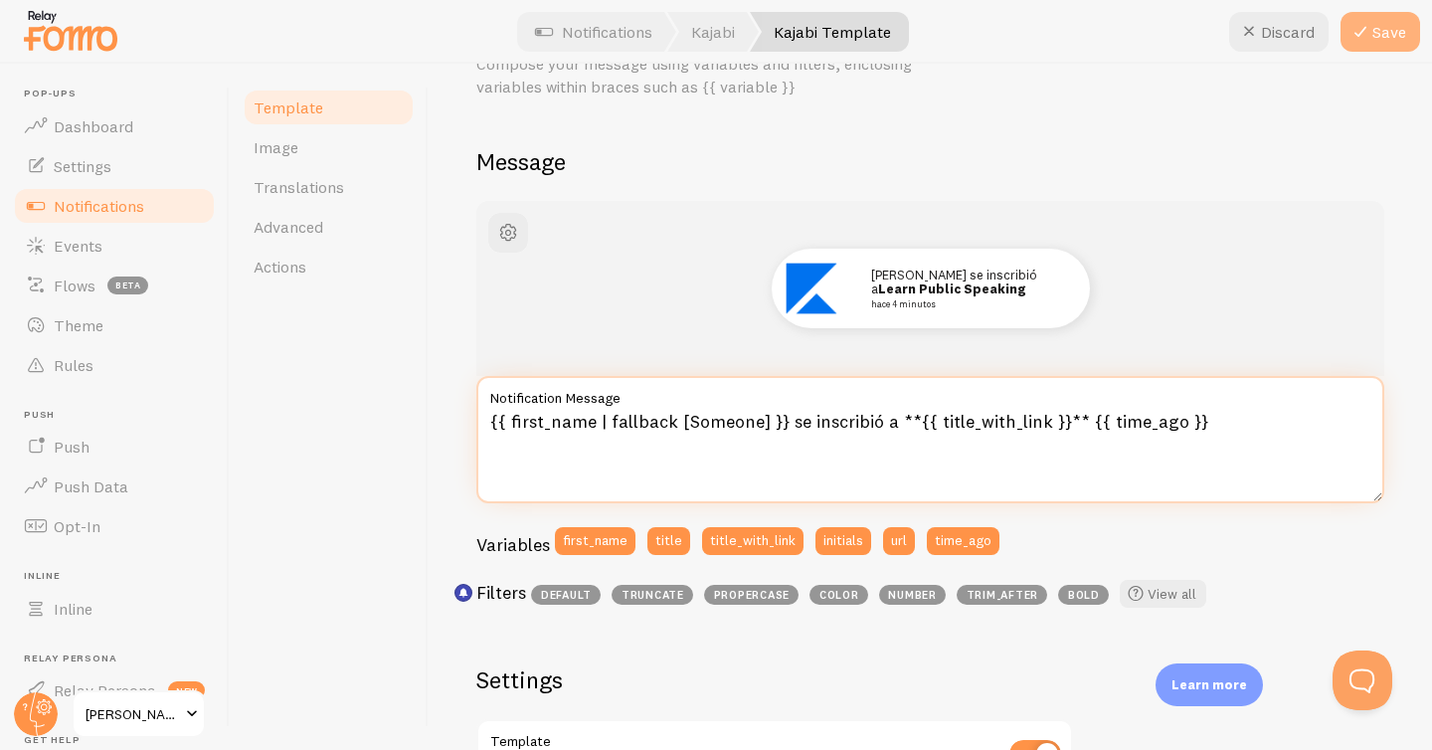
type textarea "{{ first_name | fallback [Someone] }} se inscribió a **{{ title_with_link }}** …"
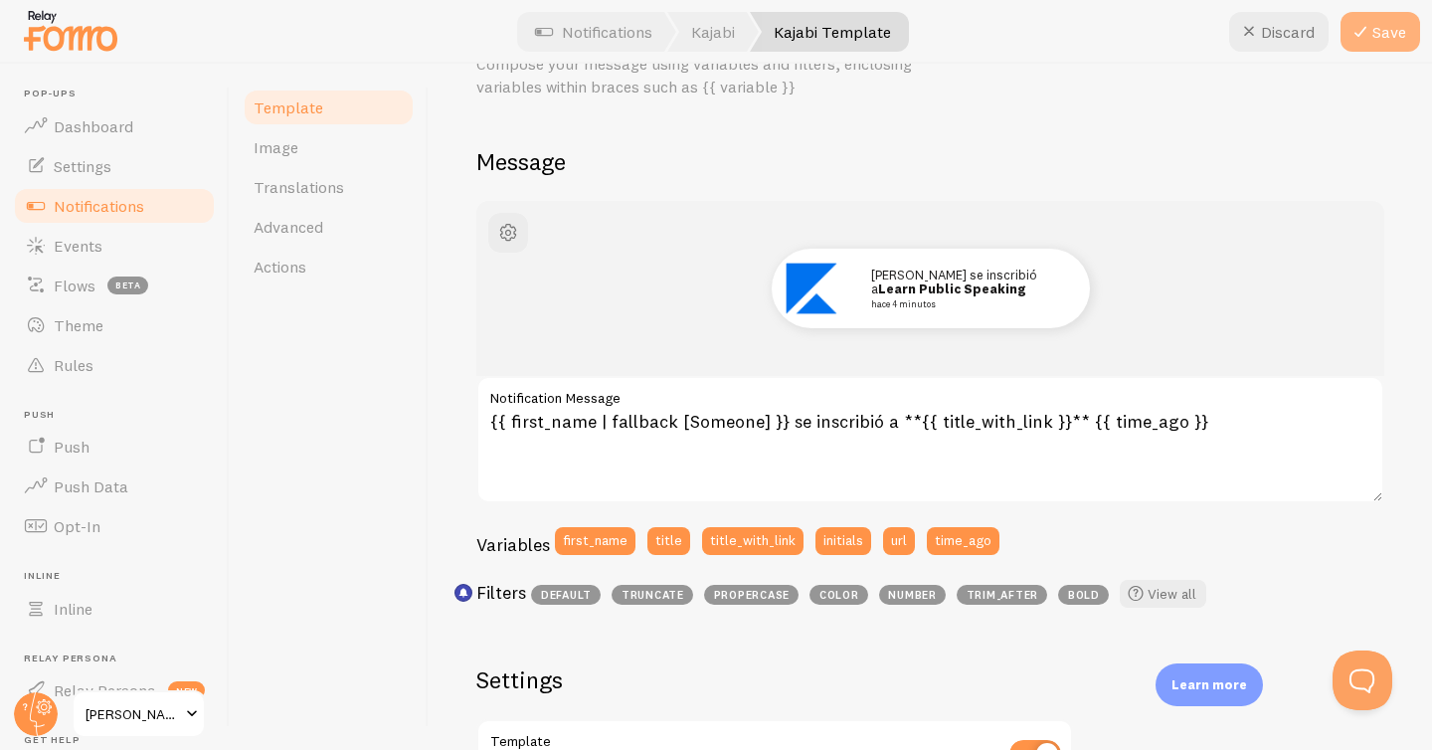
click at [1377, 40] on button "Save" at bounding box center [1381, 32] width 80 height 40
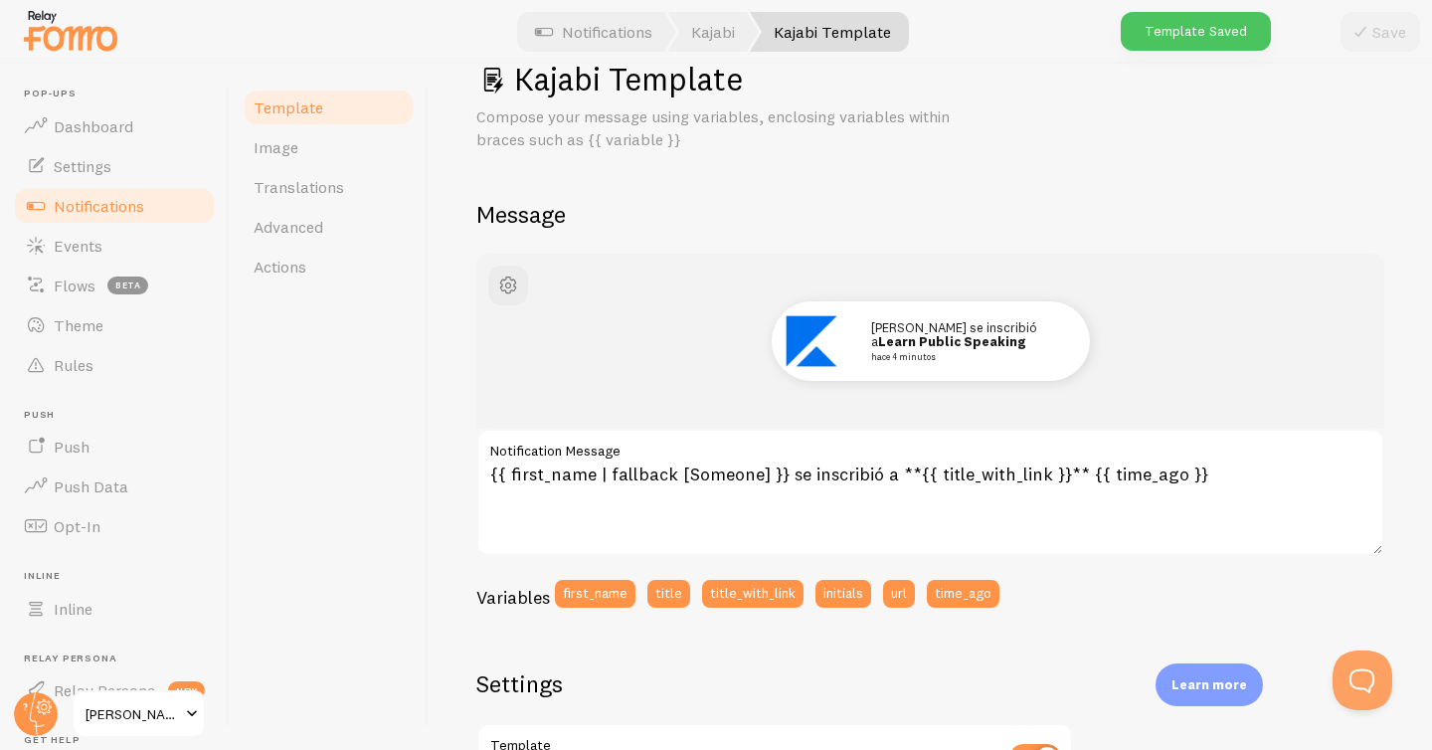
scroll to position [0, 0]
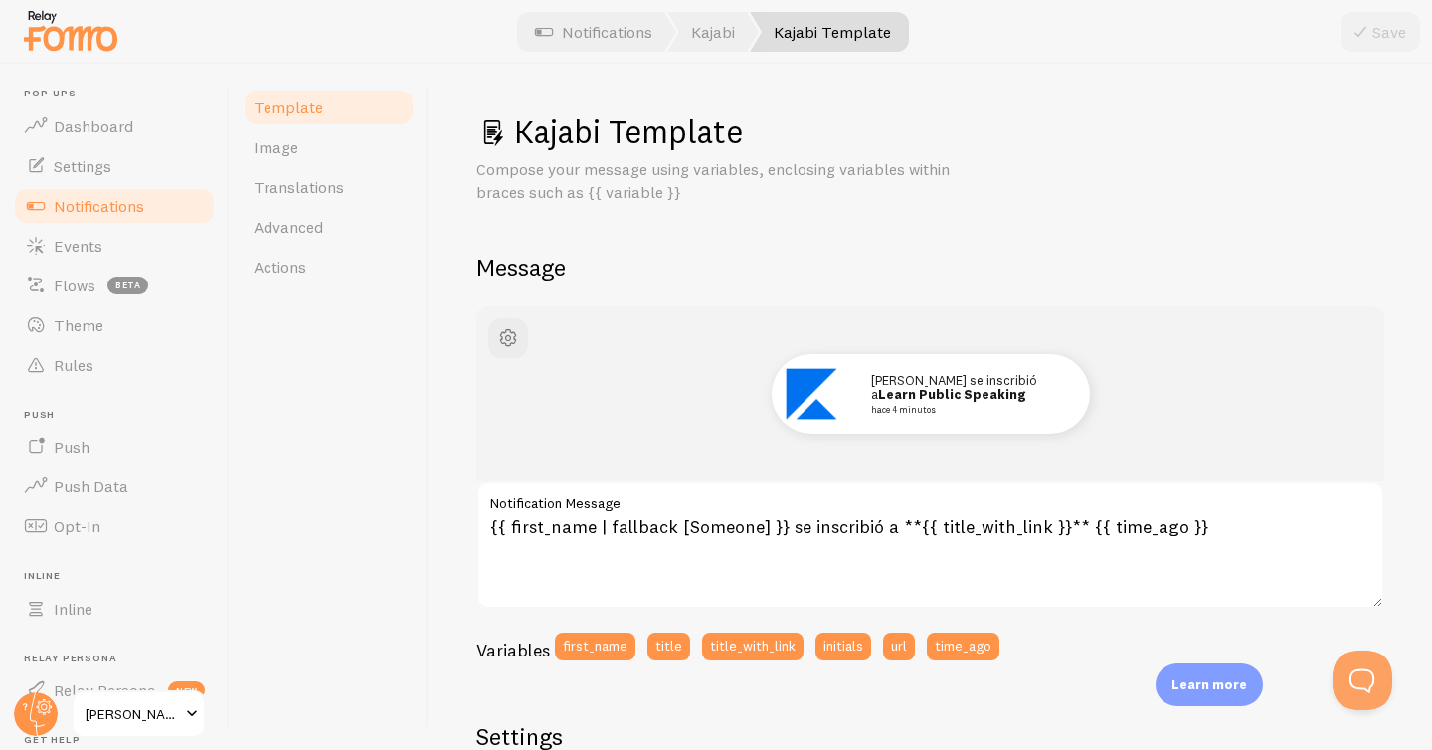
click at [1133, 135] on h1 "Kajabi Template" at bounding box center [930, 131] width 908 height 41
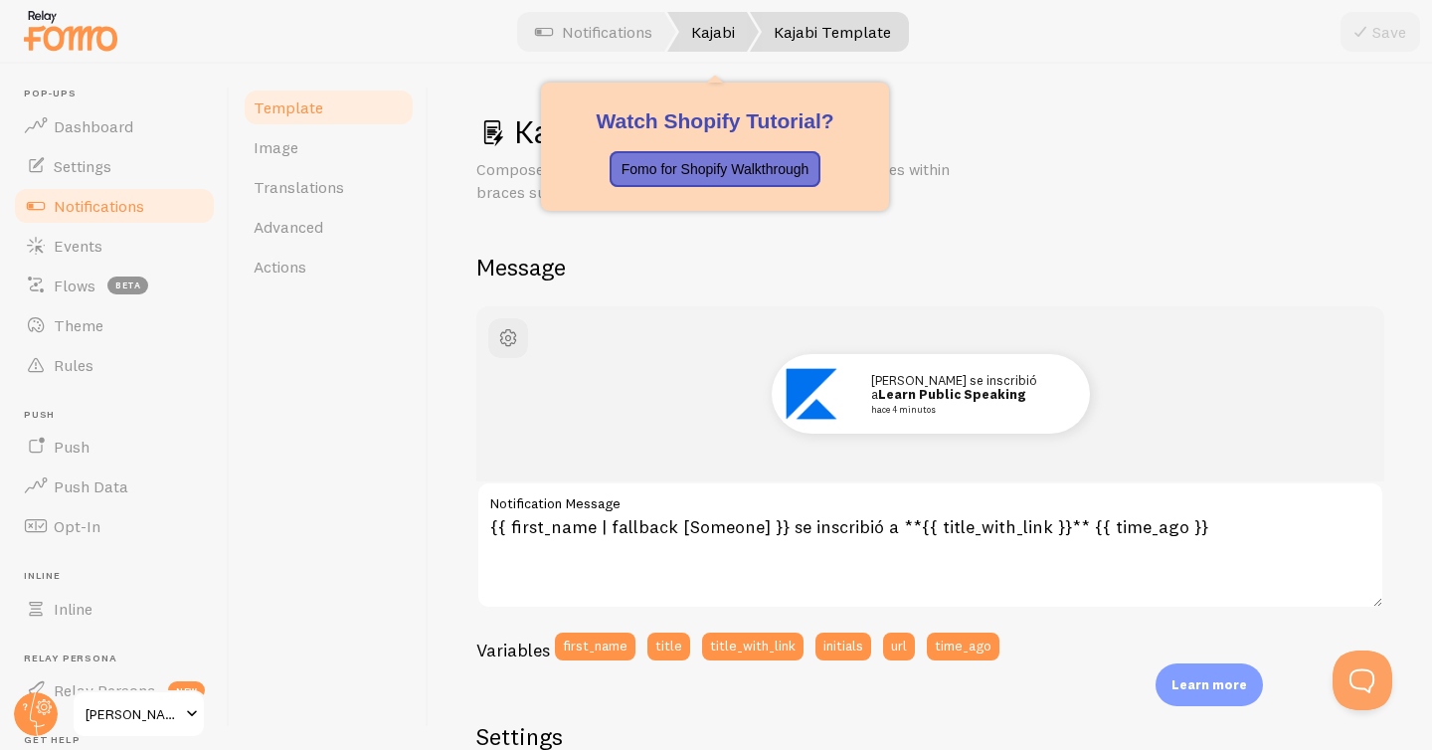
click at [712, 30] on link "Kajabi" at bounding box center [712, 32] width 91 height 40
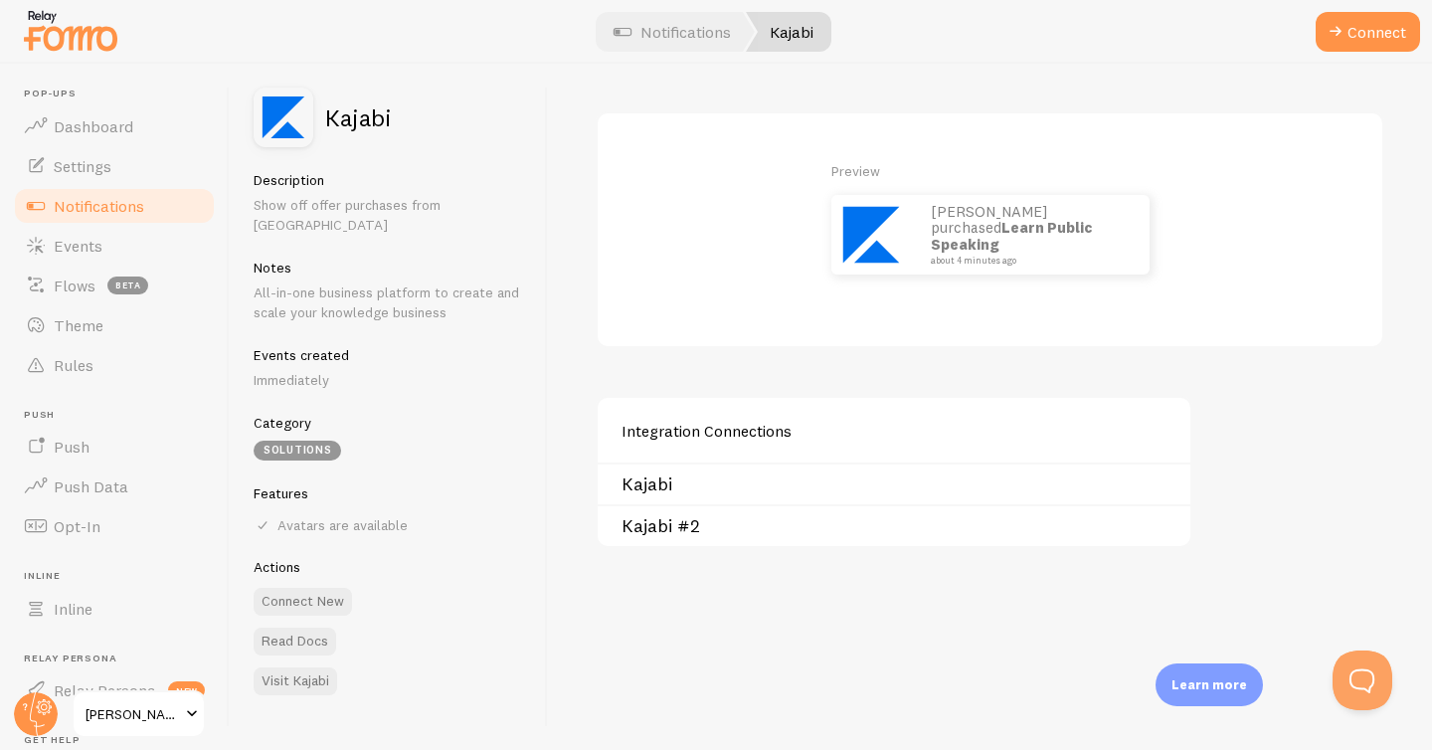
click at [660, 528] on link "Kajabi #2" at bounding box center [900, 526] width 557 height 16
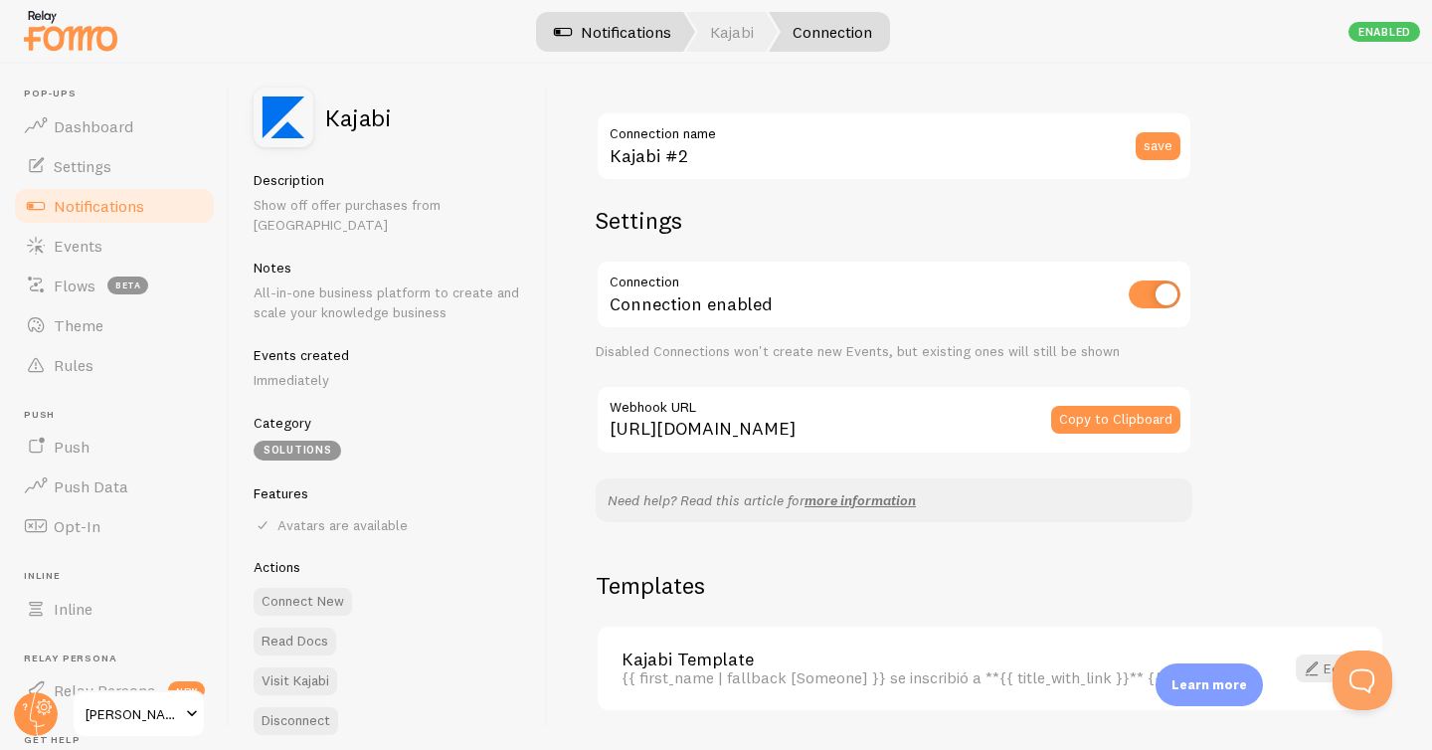
click at [594, 36] on link "Notifications" at bounding box center [612, 32] width 165 height 40
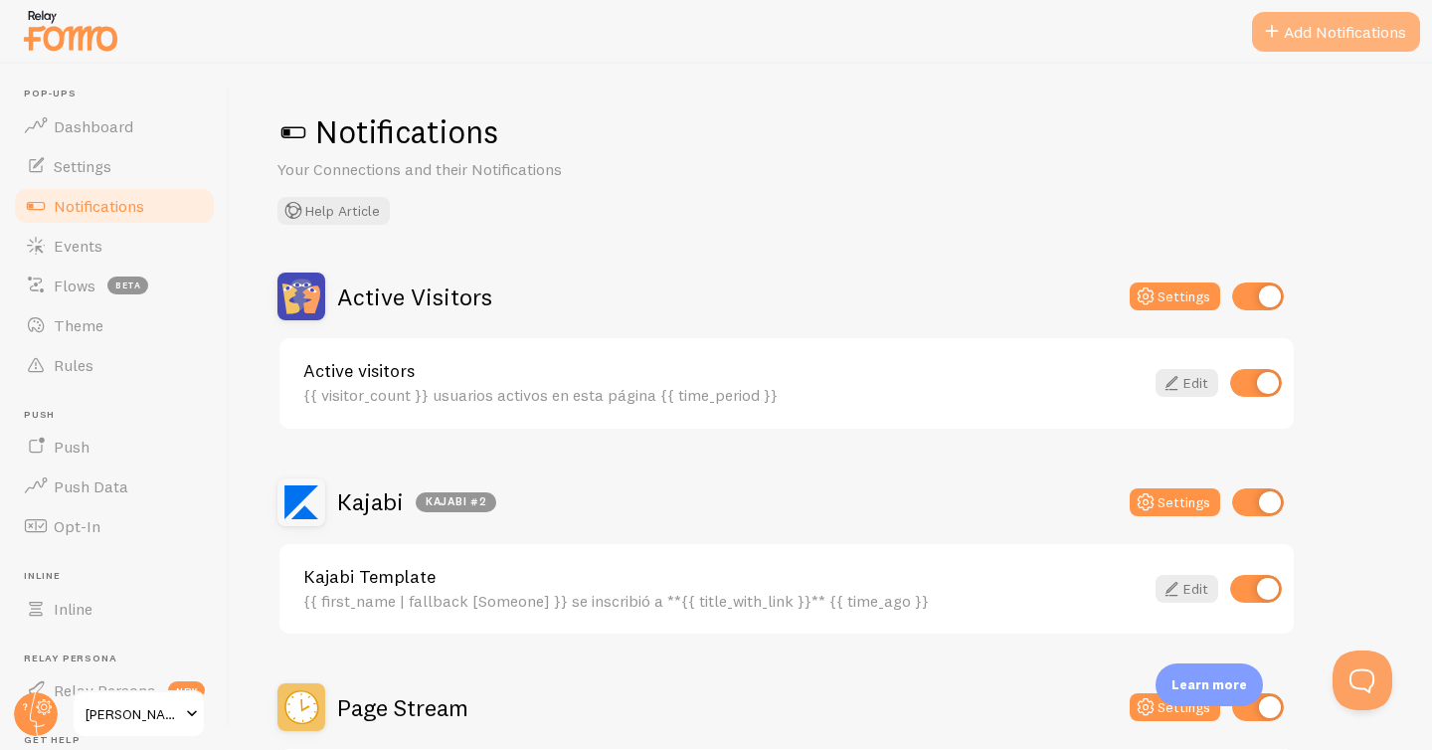
click at [1325, 33] on button "Add Notifications" at bounding box center [1336, 32] width 168 height 40
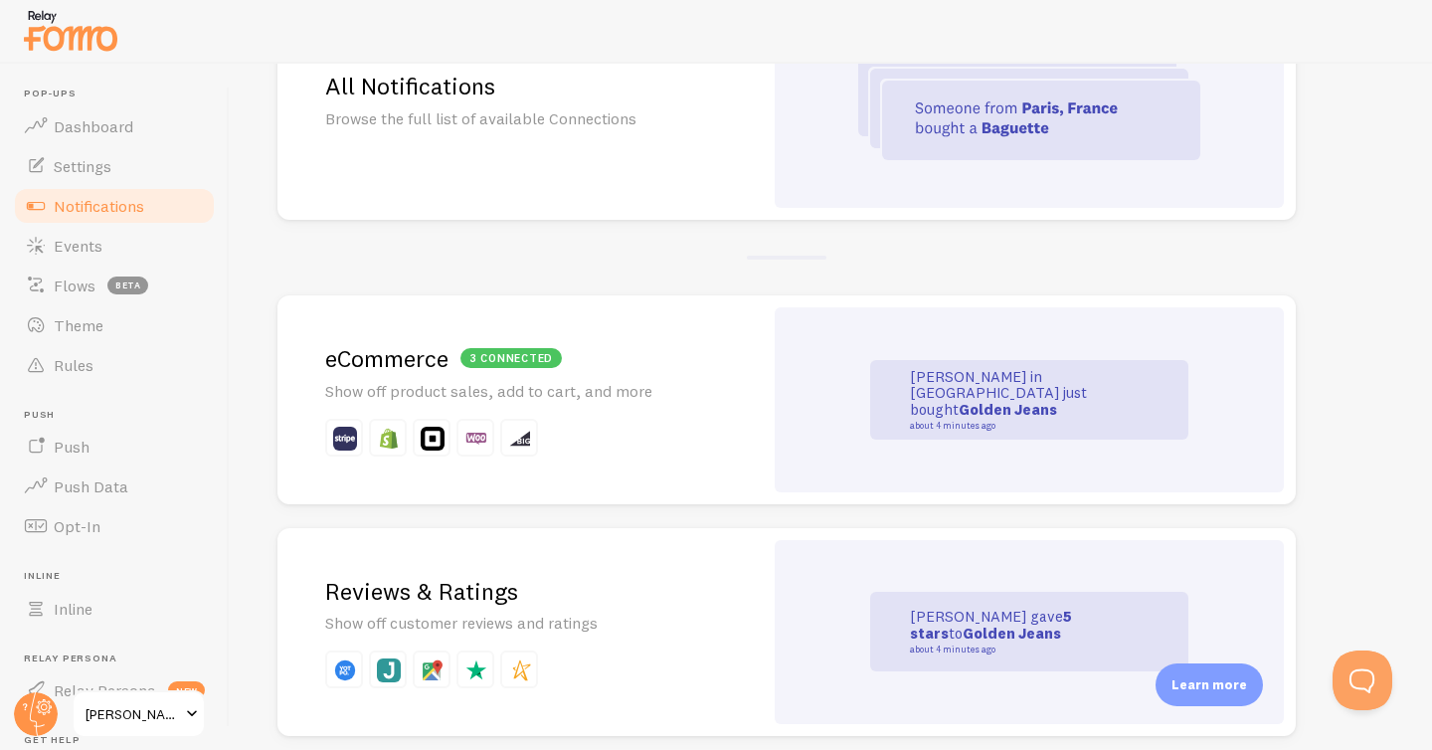
scroll to position [273, 0]
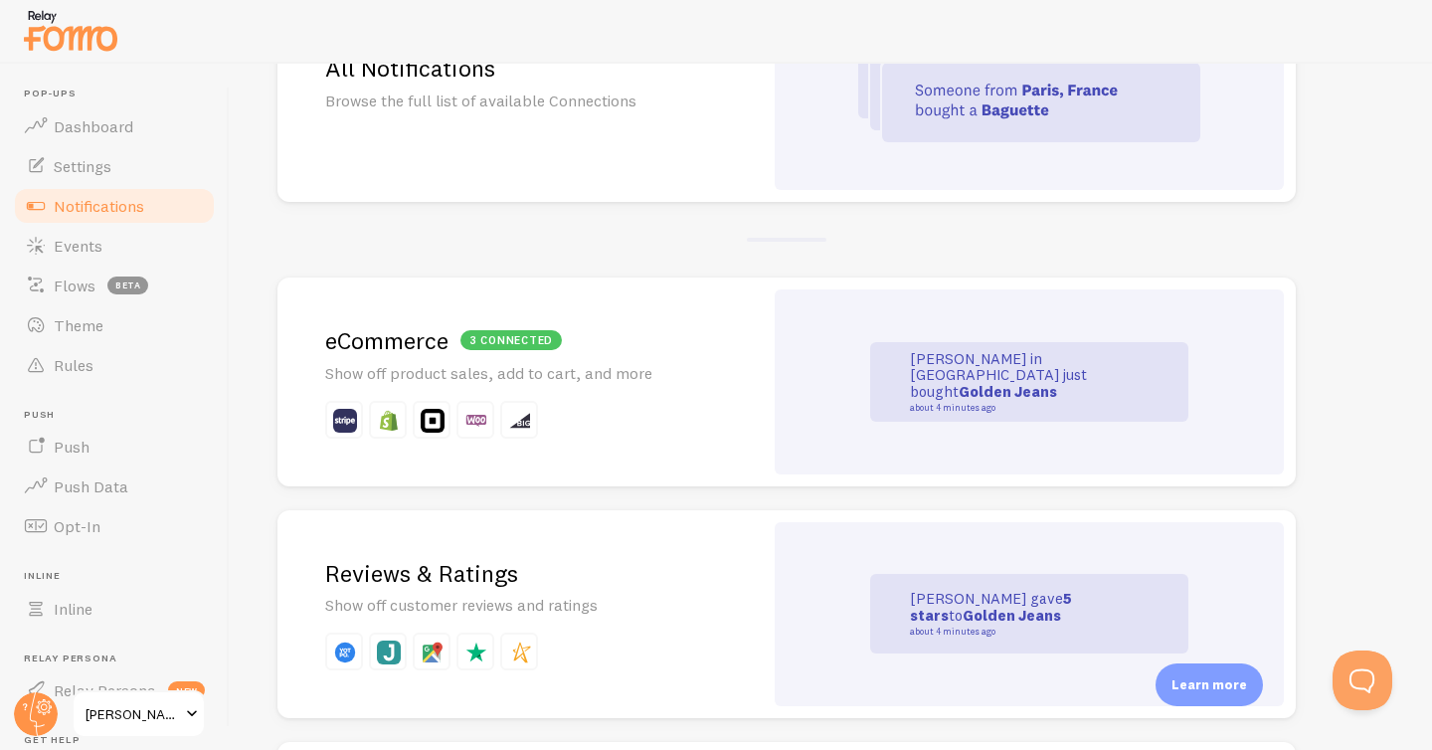
click at [936, 382] on p "John in San Francisco just bought Golden Jeans about 4 minutes ago" at bounding box center [1009, 382] width 199 height 62
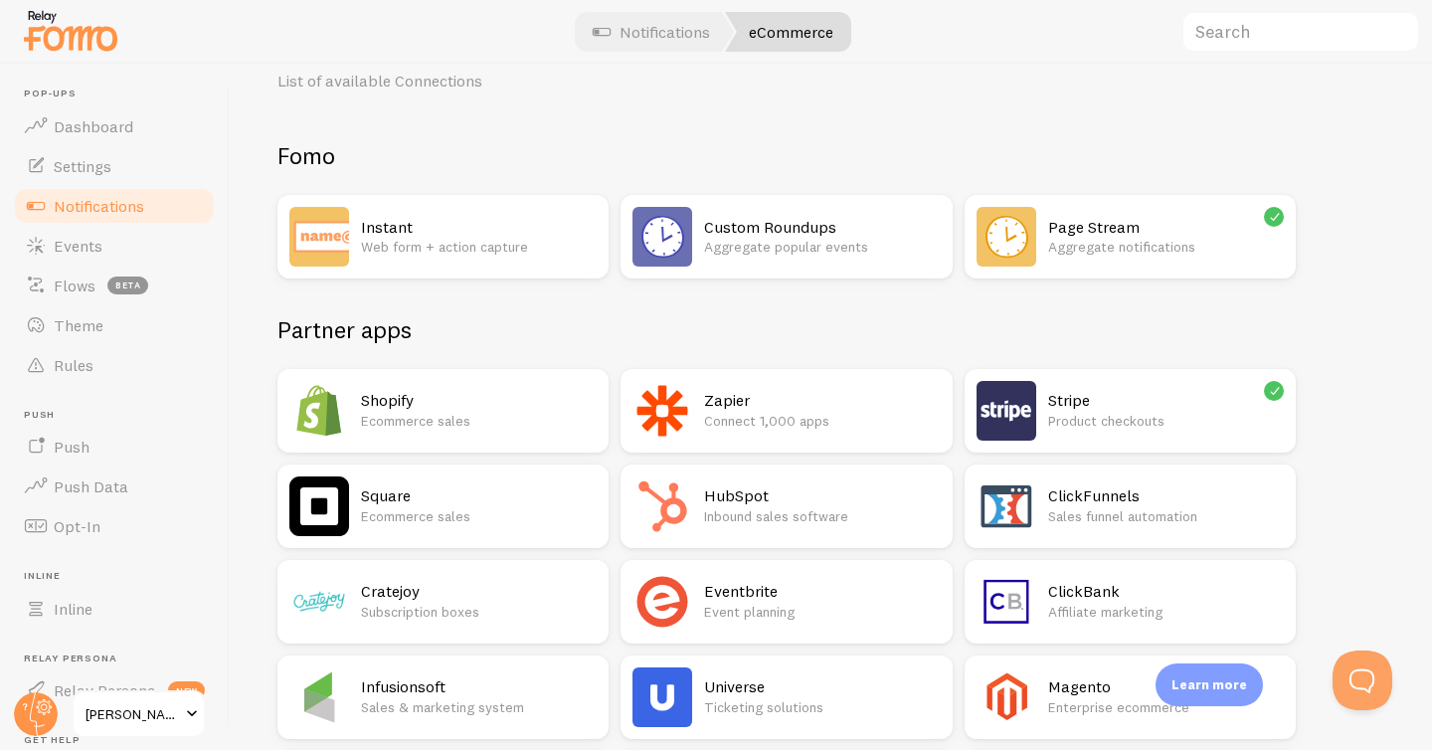
scroll to position [91, 0]
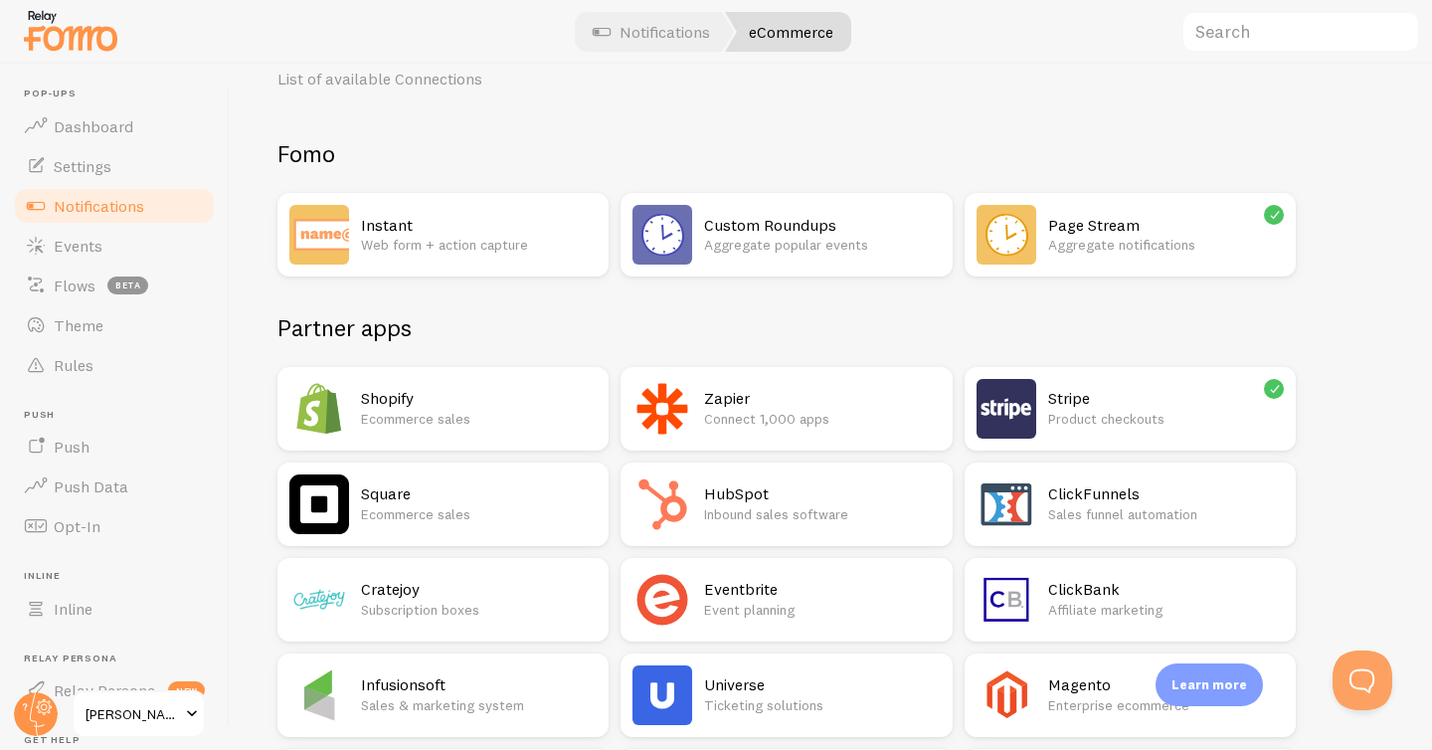
click at [1091, 392] on h2 "Stripe" at bounding box center [1166, 398] width 236 height 21
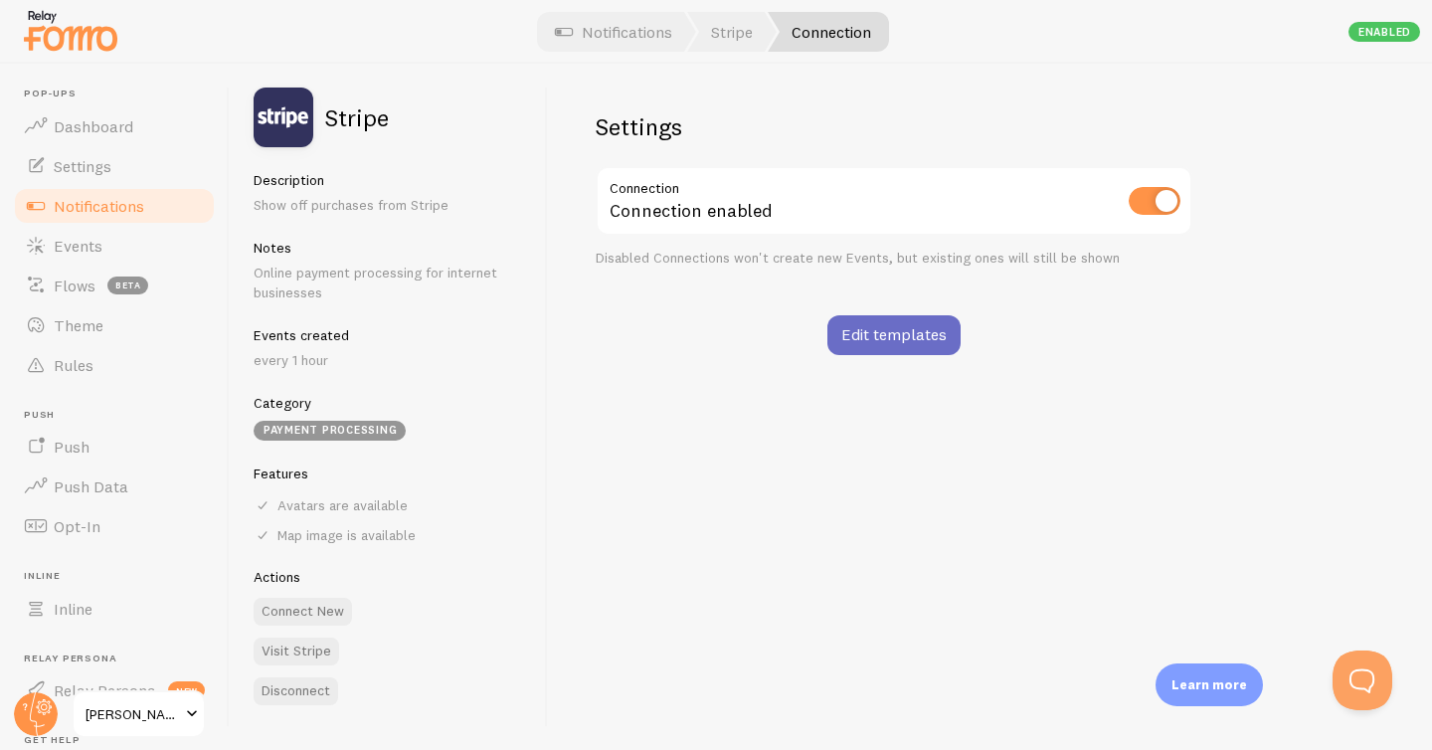
click at [885, 340] on link "Edit templates" at bounding box center [893, 335] width 133 height 40
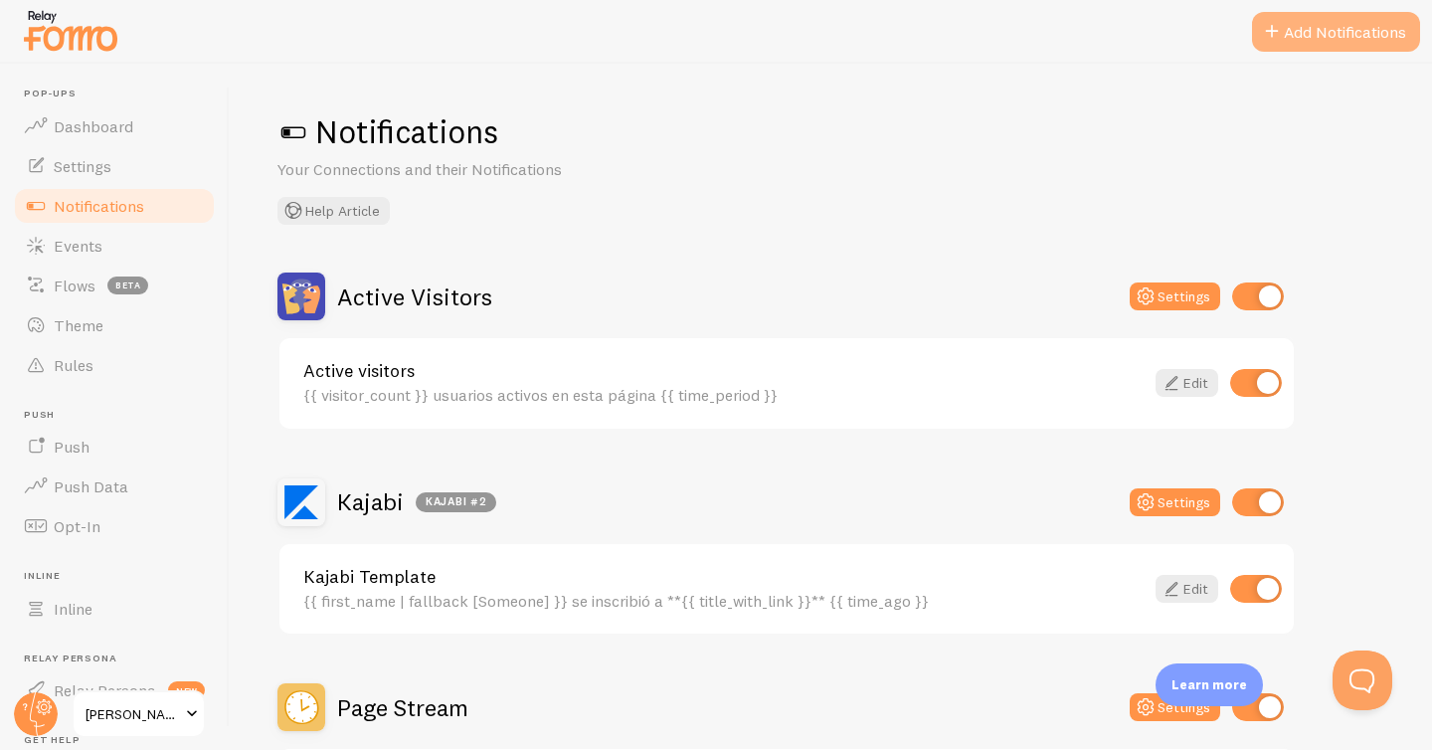
click at [1339, 38] on button "Add Notifications" at bounding box center [1336, 32] width 168 height 40
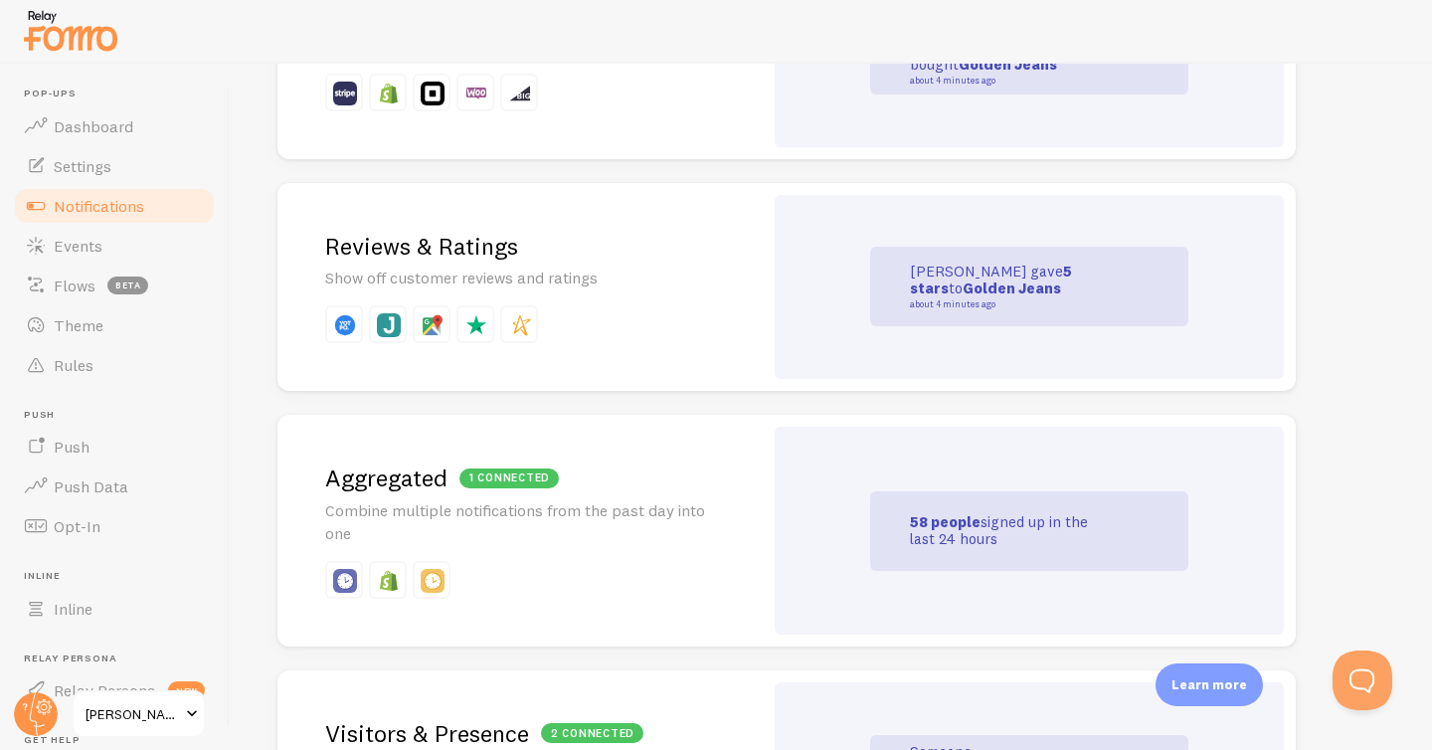
scroll to position [361, 0]
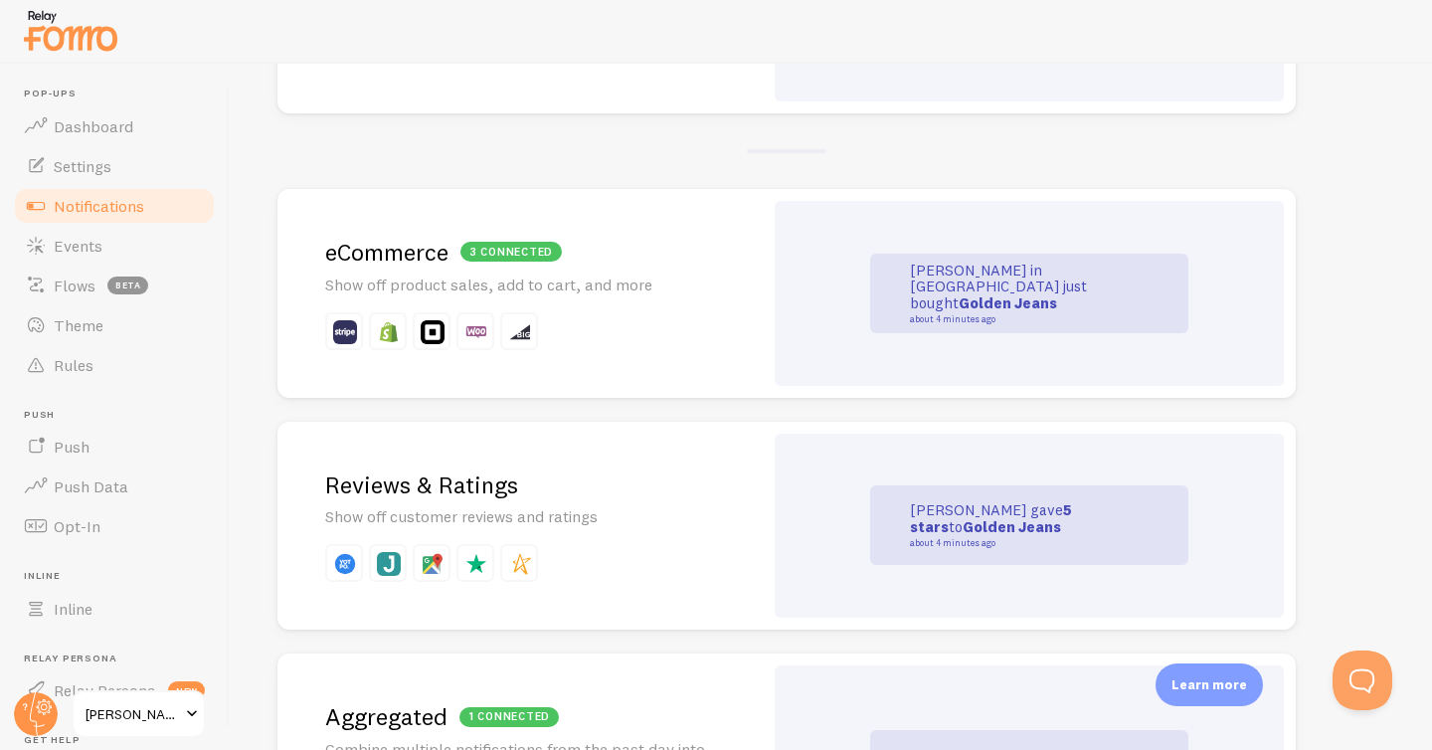
click at [1018, 300] on strong "Golden Jeans" at bounding box center [1008, 302] width 98 height 19
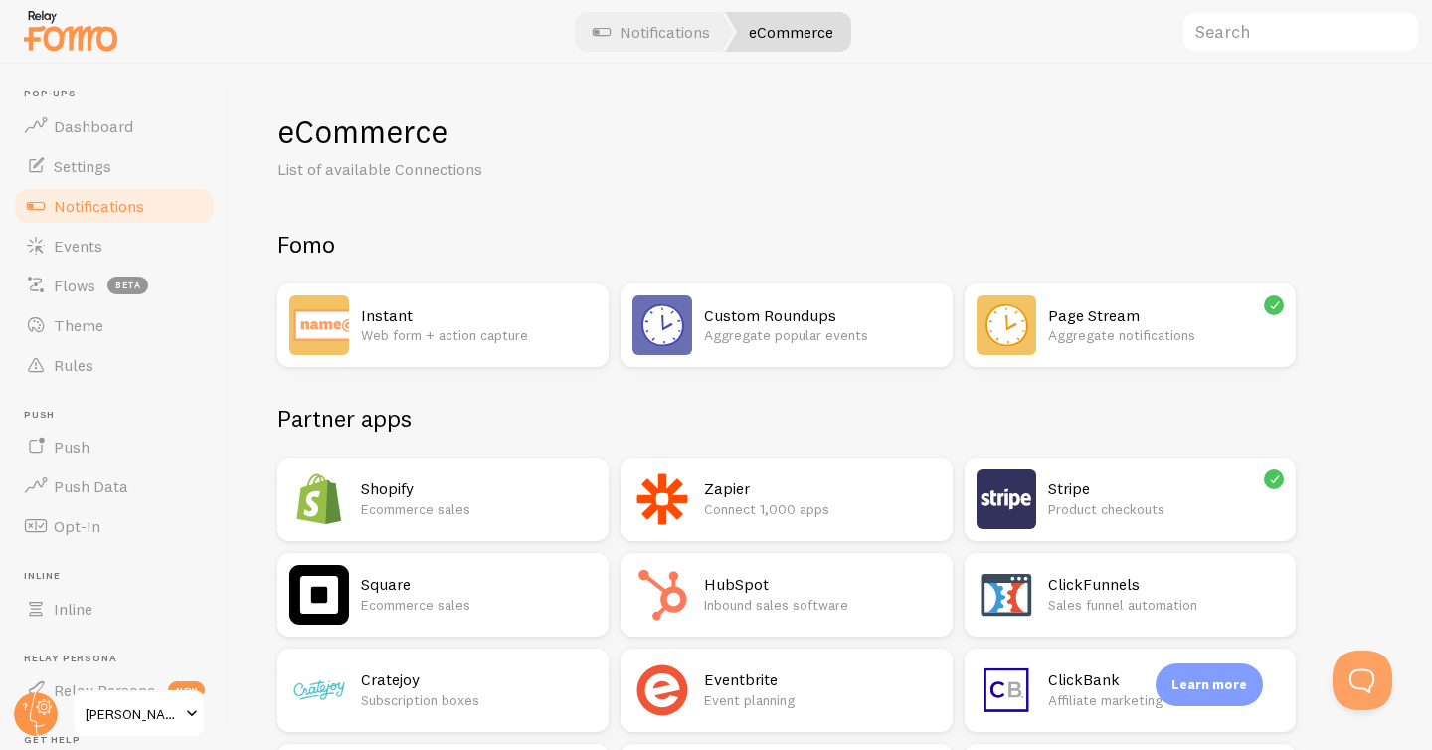
click at [1014, 499] on img at bounding box center [1007, 499] width 60 height 60
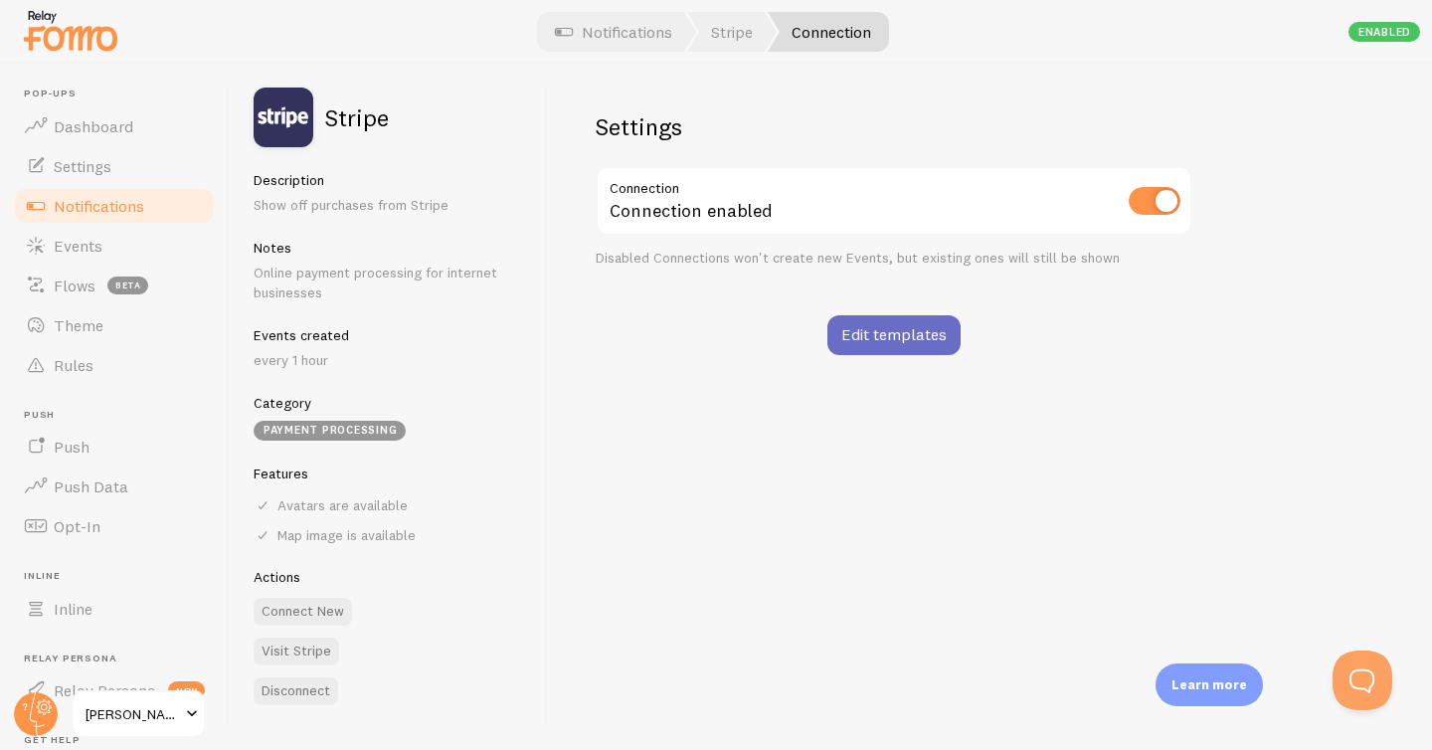
click at [856, 344] on link "Edit templates" at bounding box center [893, 335] width 133 height 40
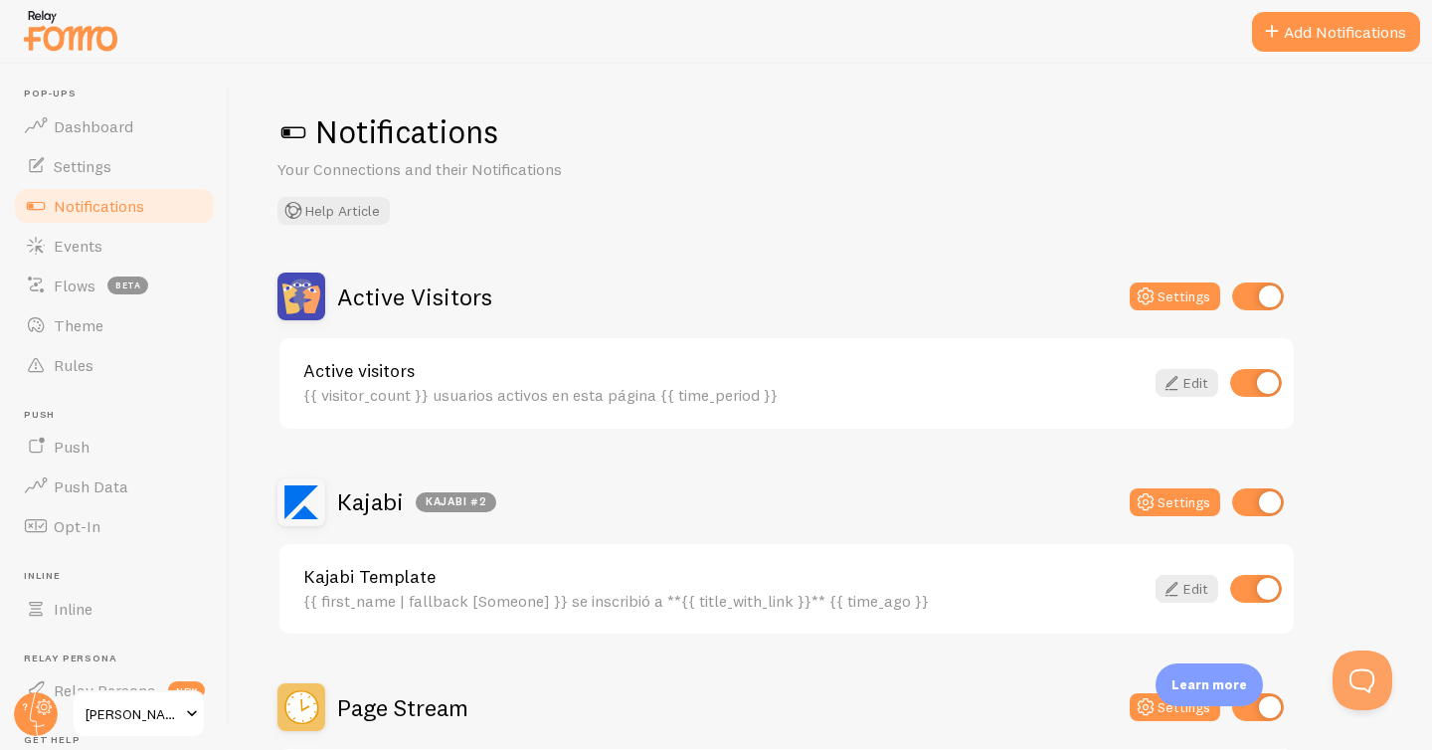
scroll to position [186, 0]
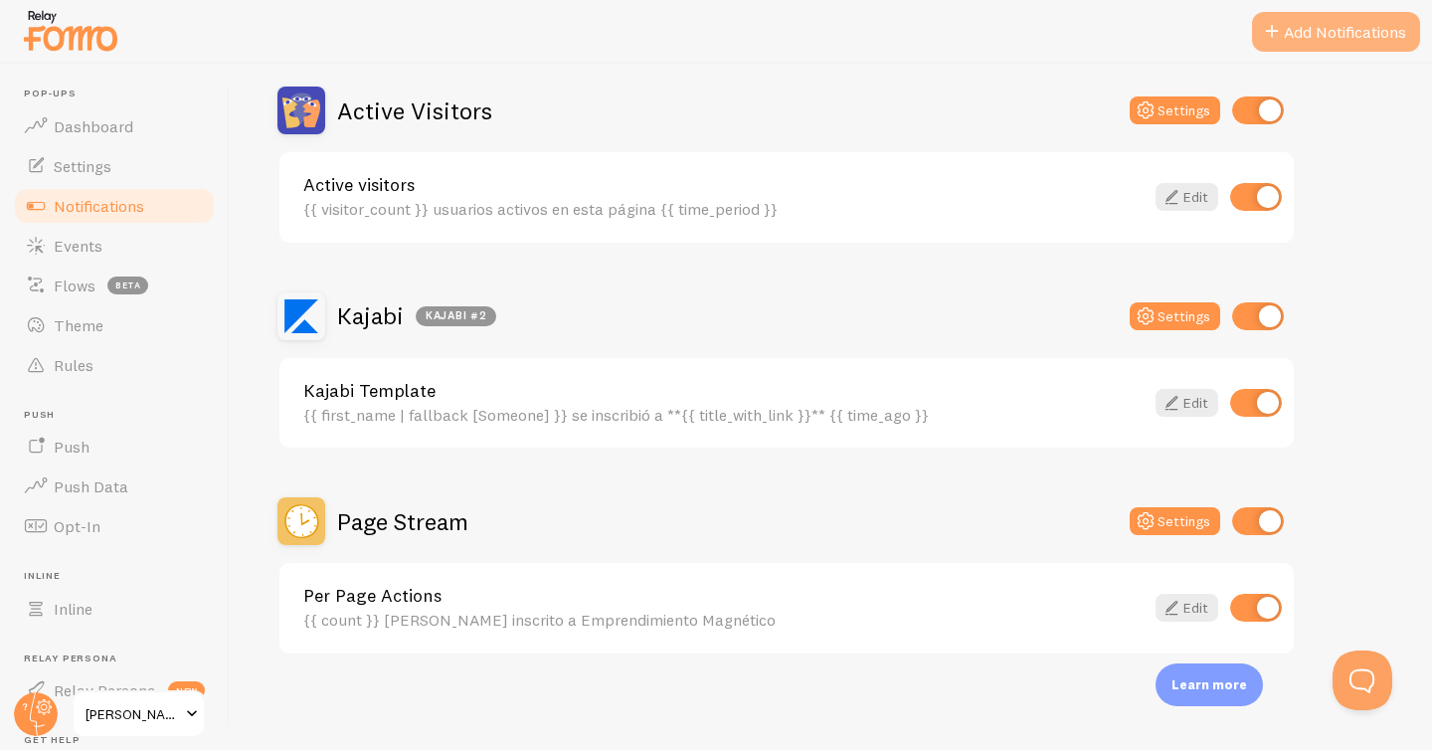
click at [1330, 45] on button "Add Notifications" at bounding box center [1336, 32] width 168 height 40
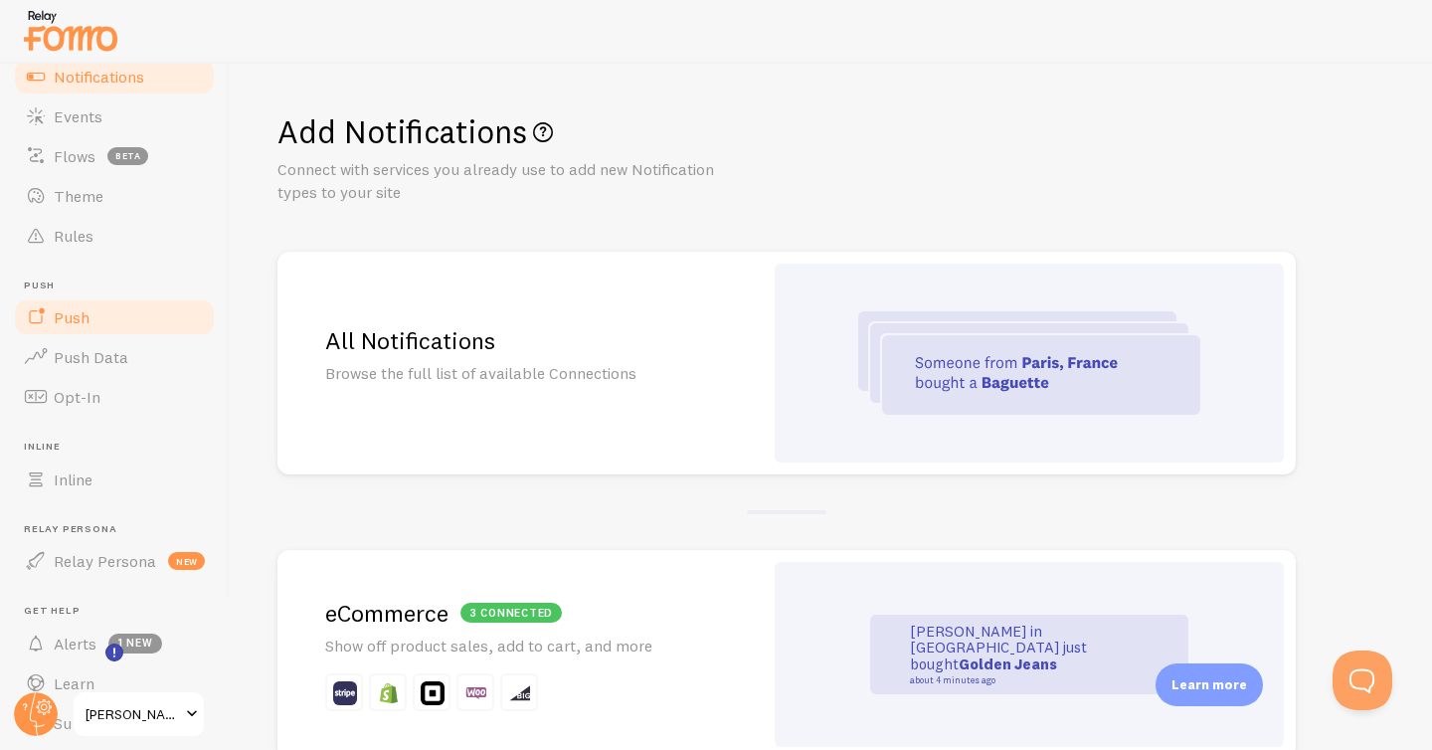
scroll to position [193, 0]
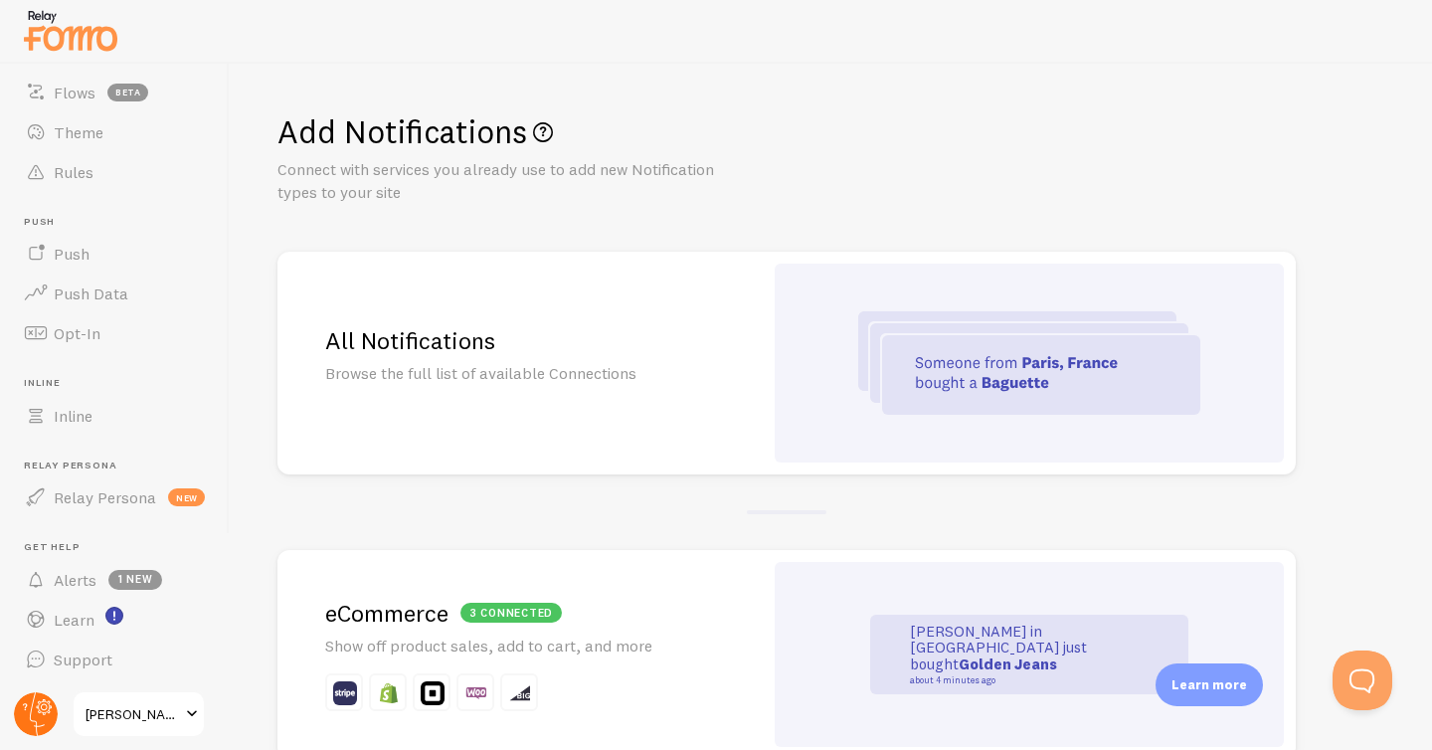
click at [38, 722] on circle at bounding box center [36, 714] width 44 height 44
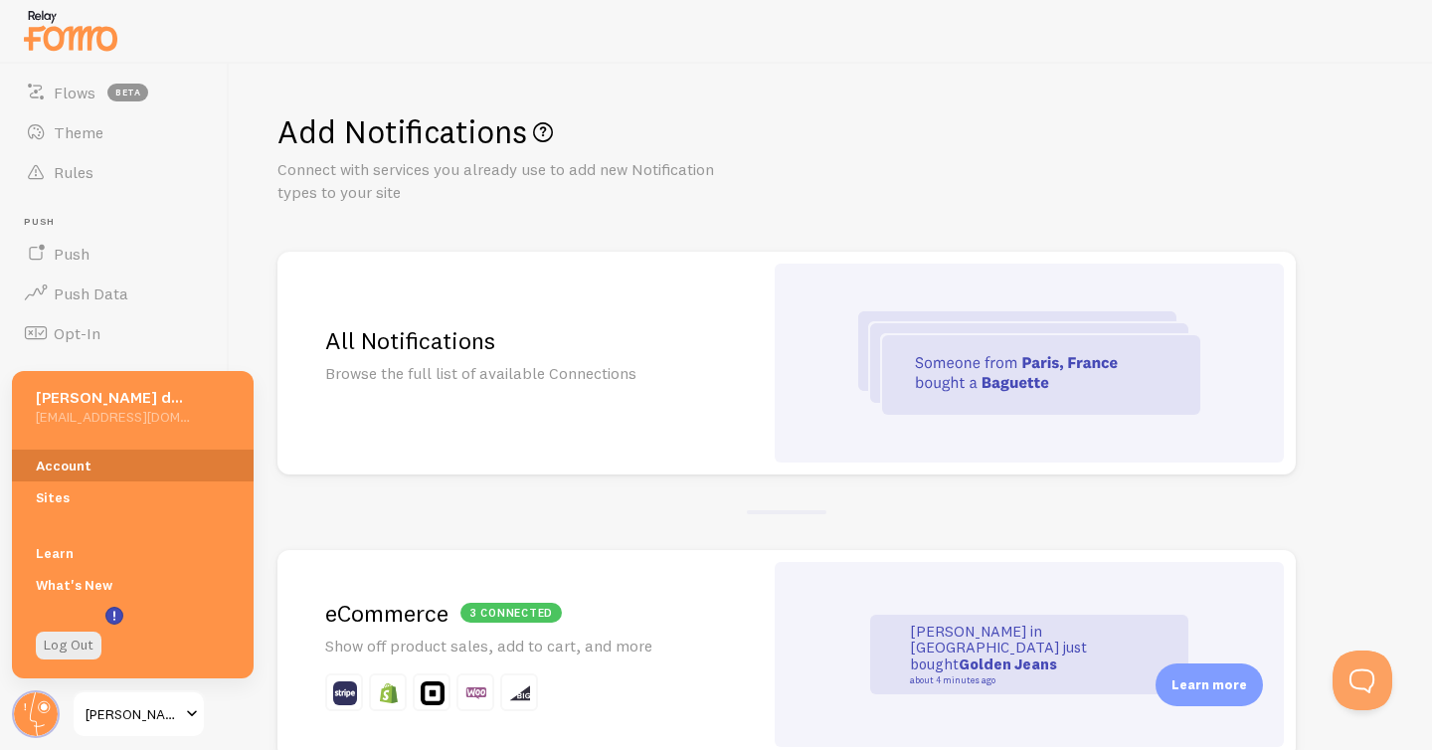
click at [69, 460] on link "Account" at bounding box center [133, 466] width 242 height 32
